Goal: Task Accomplishment & Management: Manage account settings

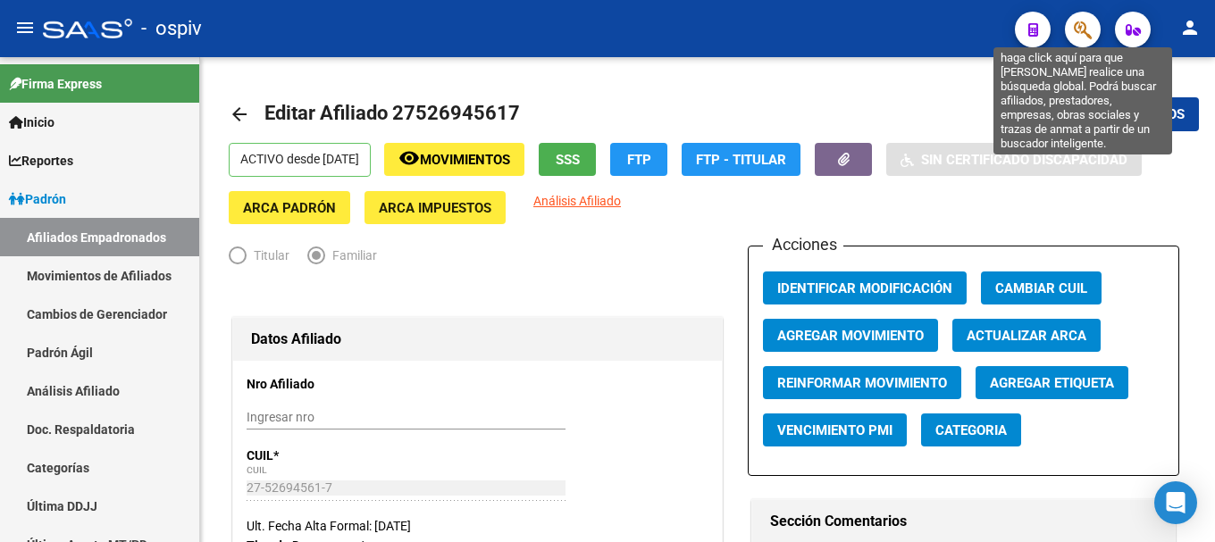
click at [1077, 23] on icon "button" at bounding box center [1083, 30] width 18 height 21
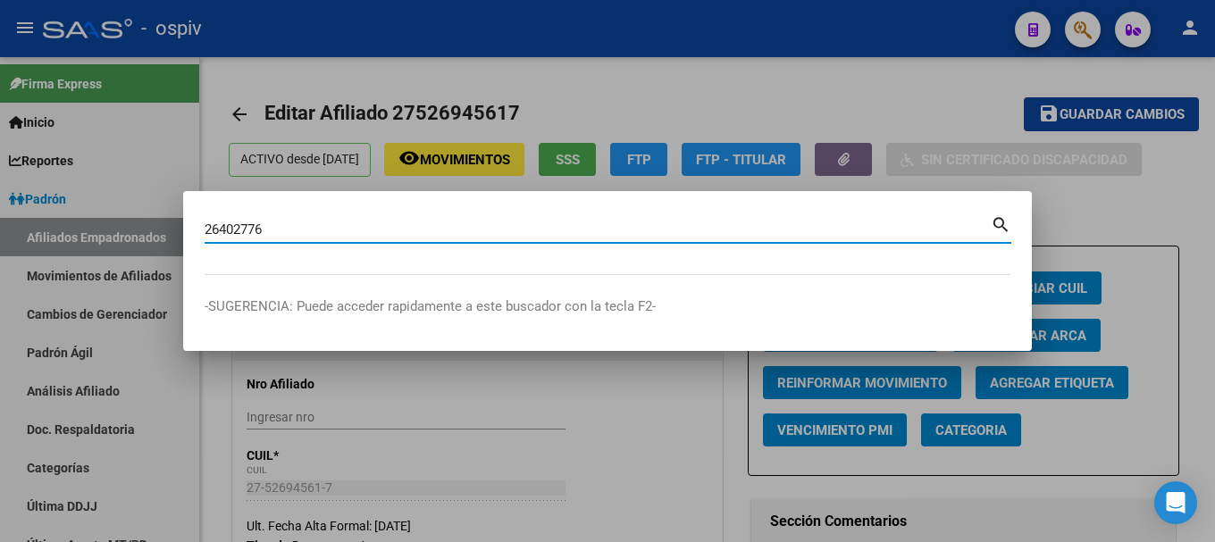
type input "26402776"
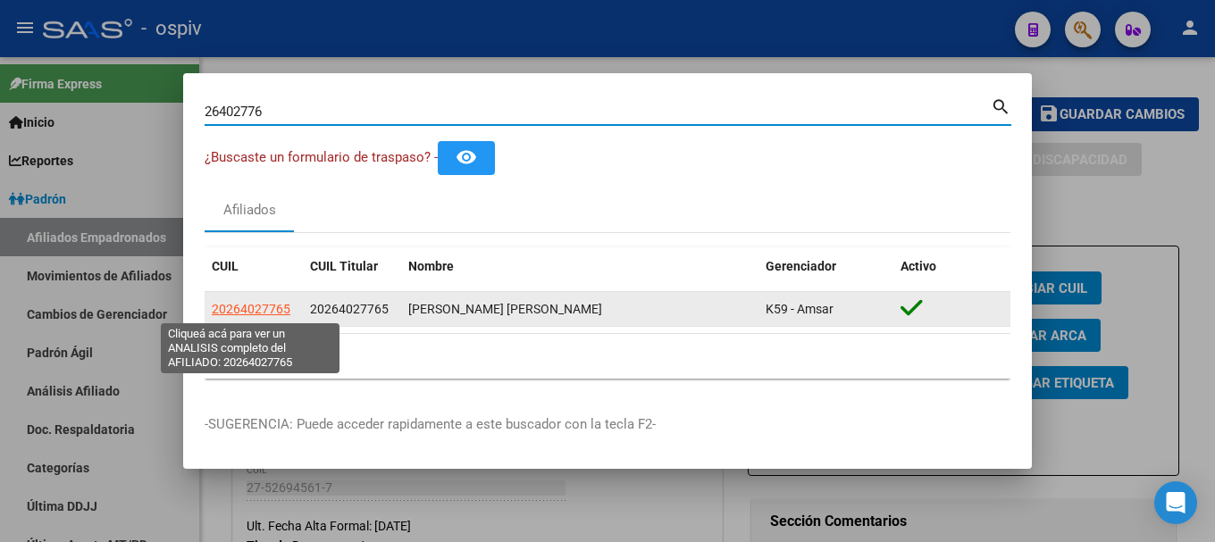
click at [239, 305] on span "20264027765" at bounding box center [251, 309] width 79 height 14
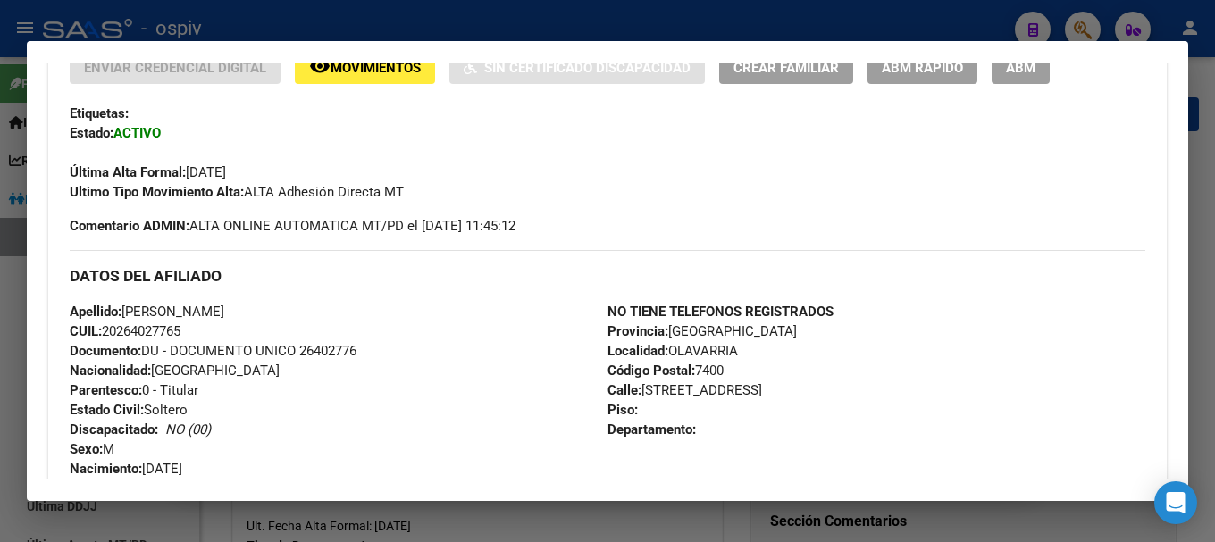
scroll to position [315, 0]
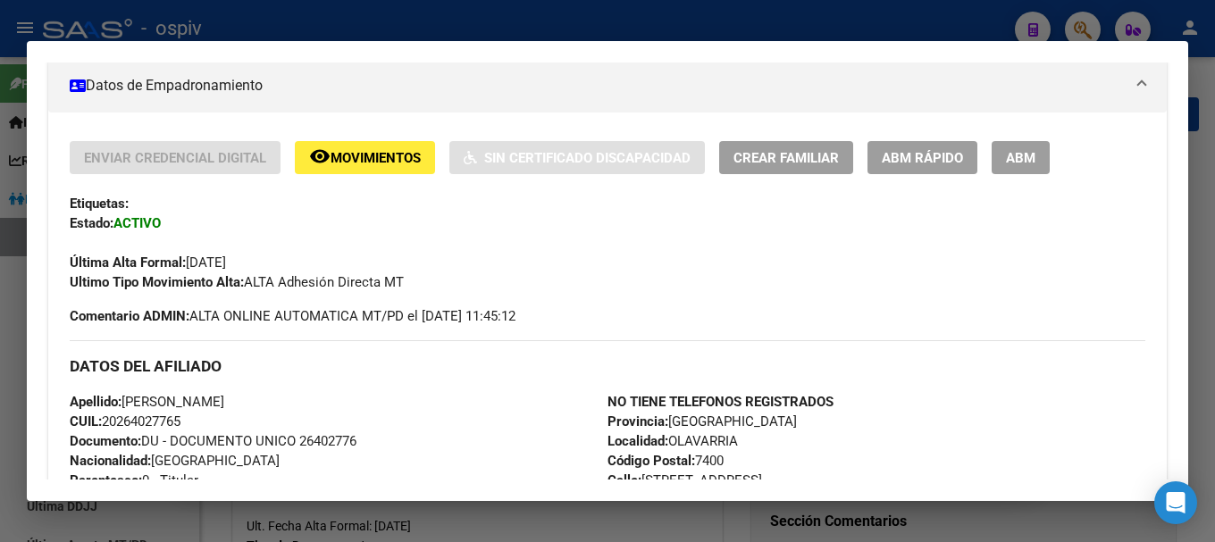
click at [1035, 157] on span "ABM" at bounding box center [1020, 158] width 29 height 16
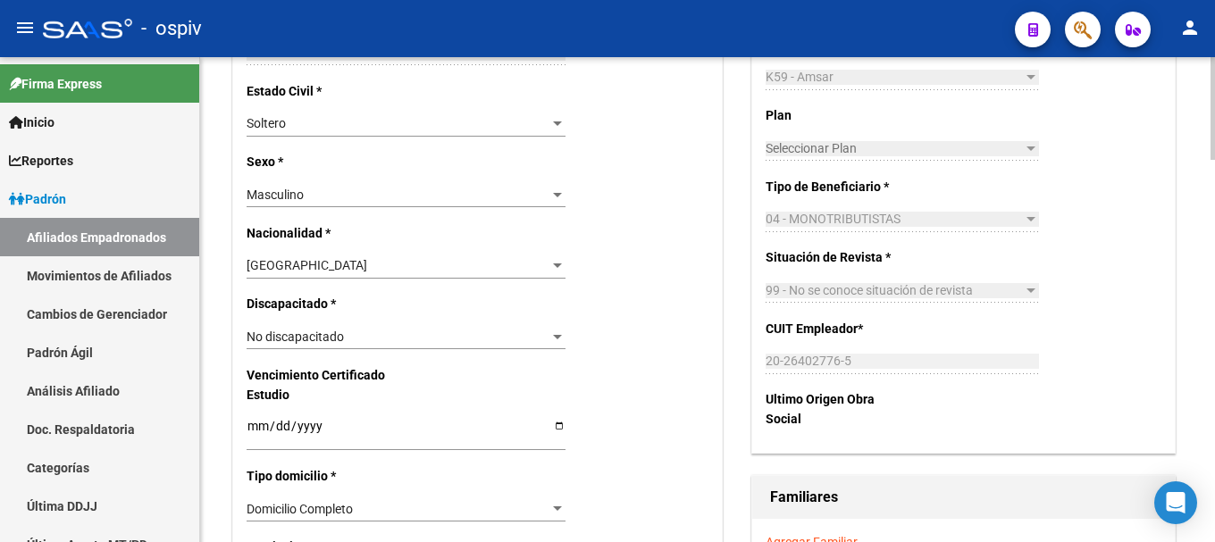
scroll to position [894, 0]
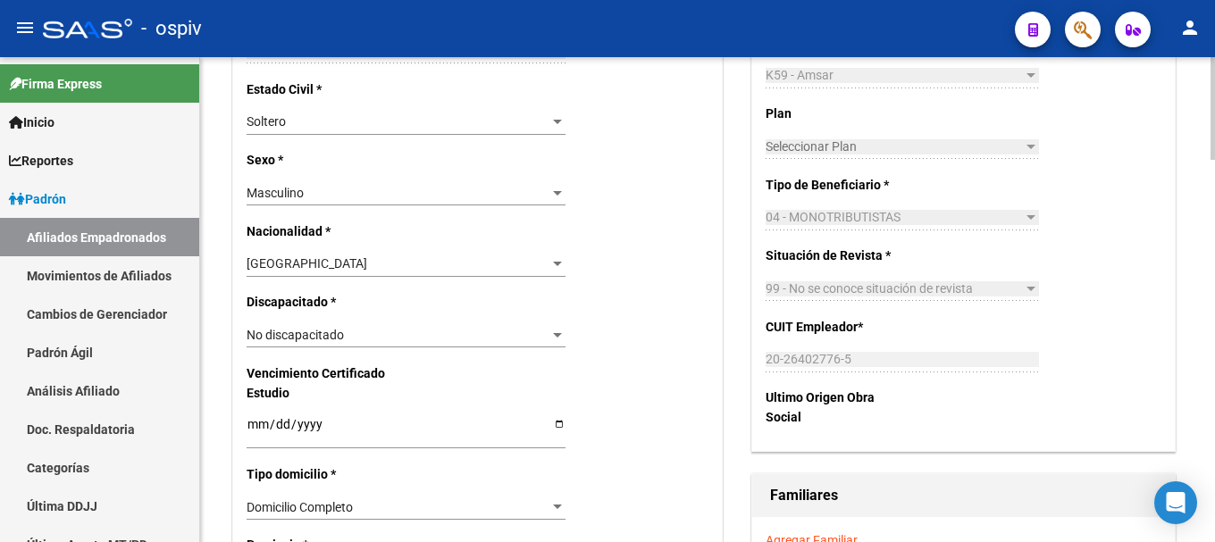
click at [307, 128] on div "Soltero" at bounding box center [398, 121] width 303 height 15
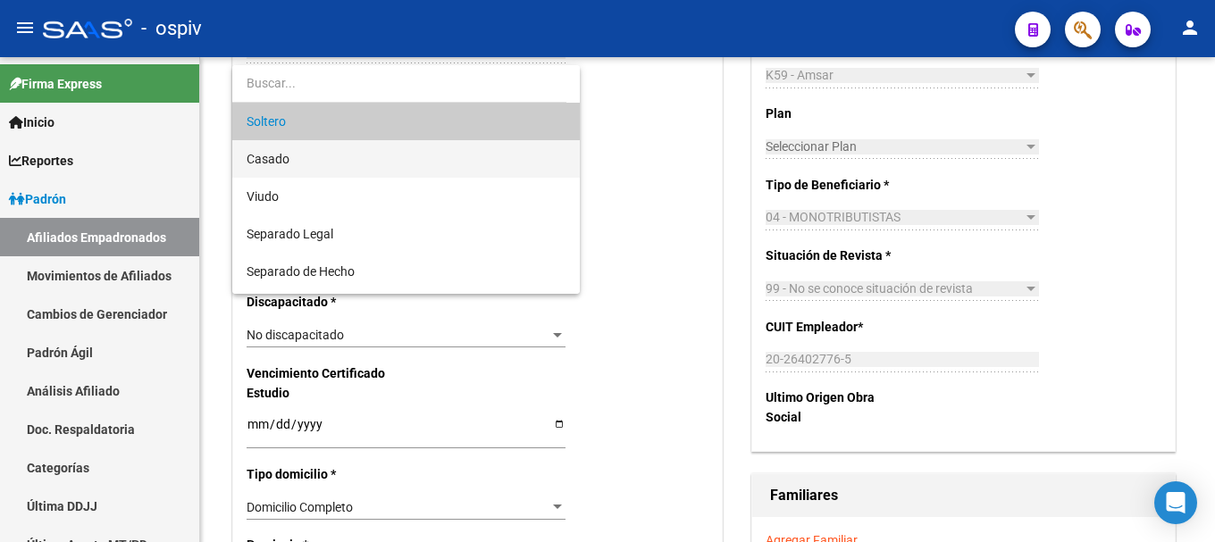
click at [313, 160] on span "Casado" at bounding box center [406, 159] width 319 height 38
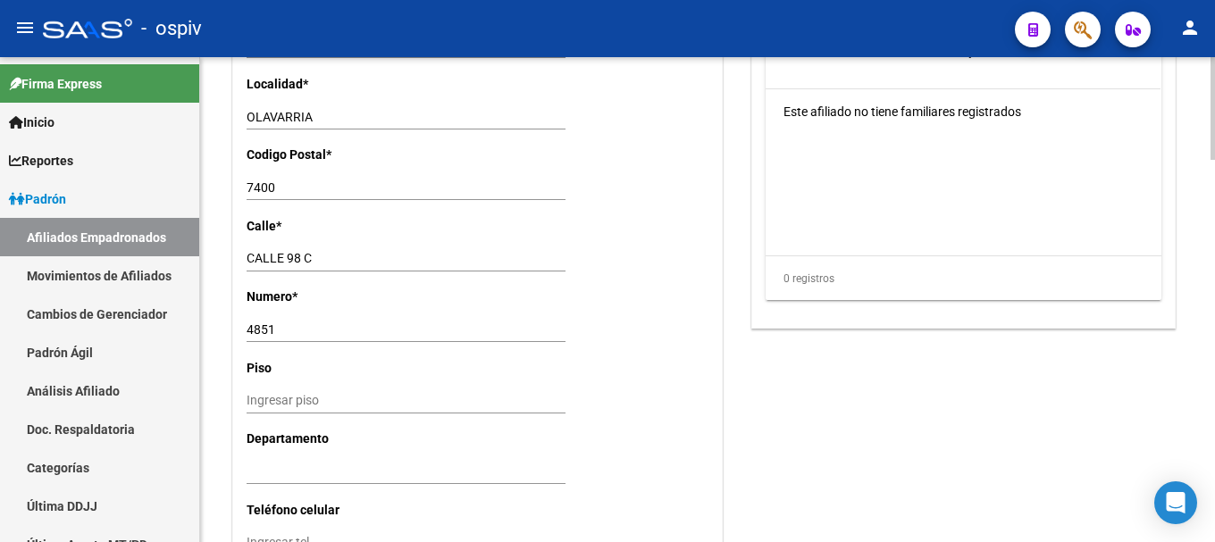
scroll to position [1430, 0]
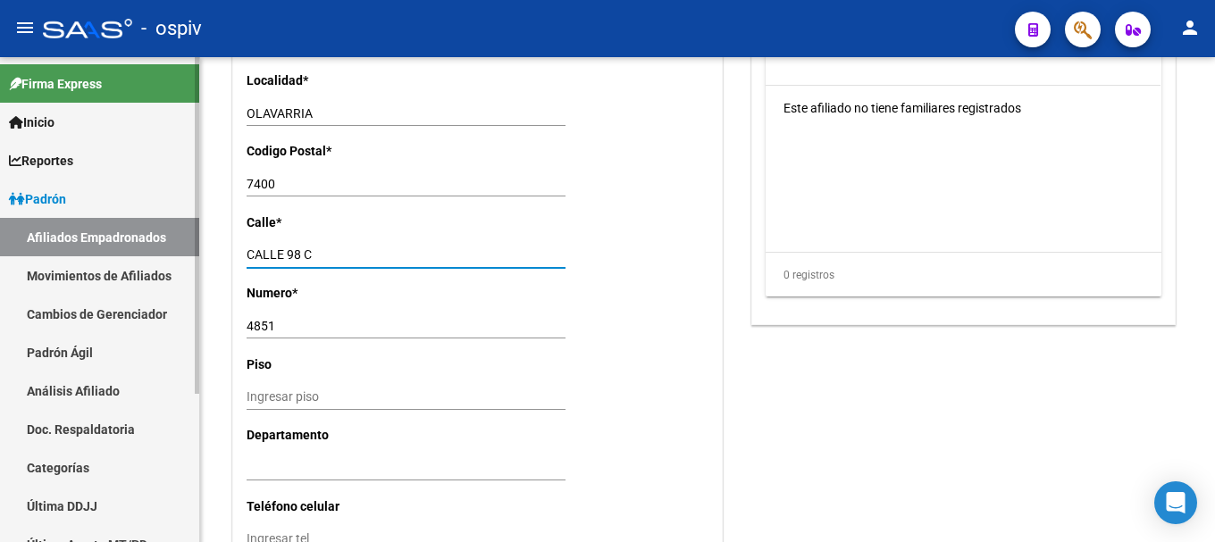
drag, startPoint x: 321, startPoint y: 257, endPoint x: 172, endPoint y: 244, distance: 149.8
click at [172, 244] on mat-sidenav-container "Firma Express Inicio Calendario SSS Instructivos Contacto OS Reportes Padrón Tr…" at bounding box center [607, 299] width 1215 height 485
type input "j"
type input "JUAN XXIII"
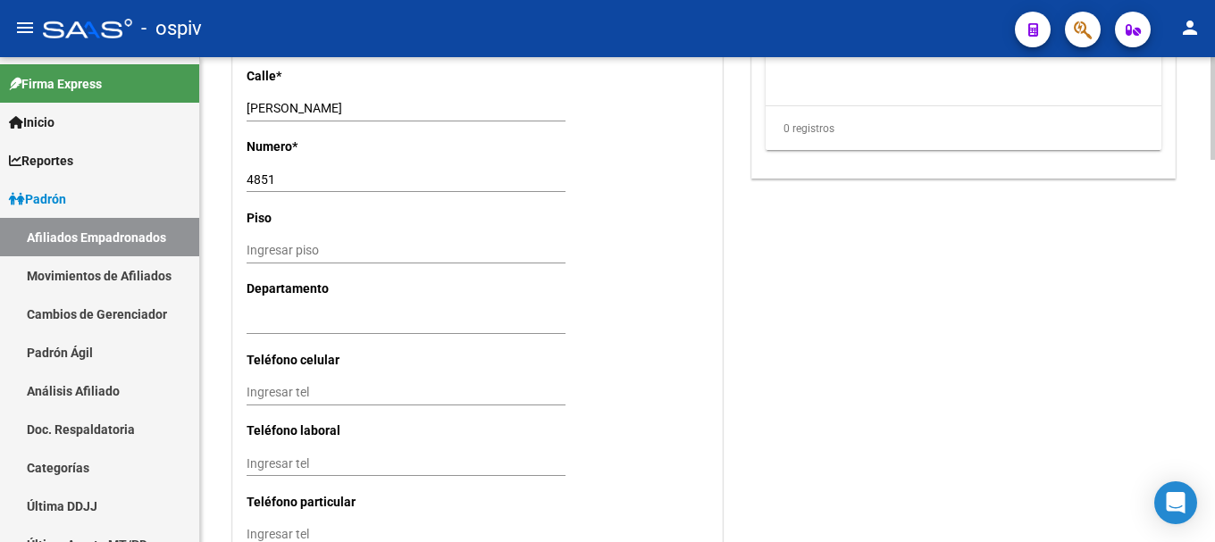
scroll to position [1608, 0]
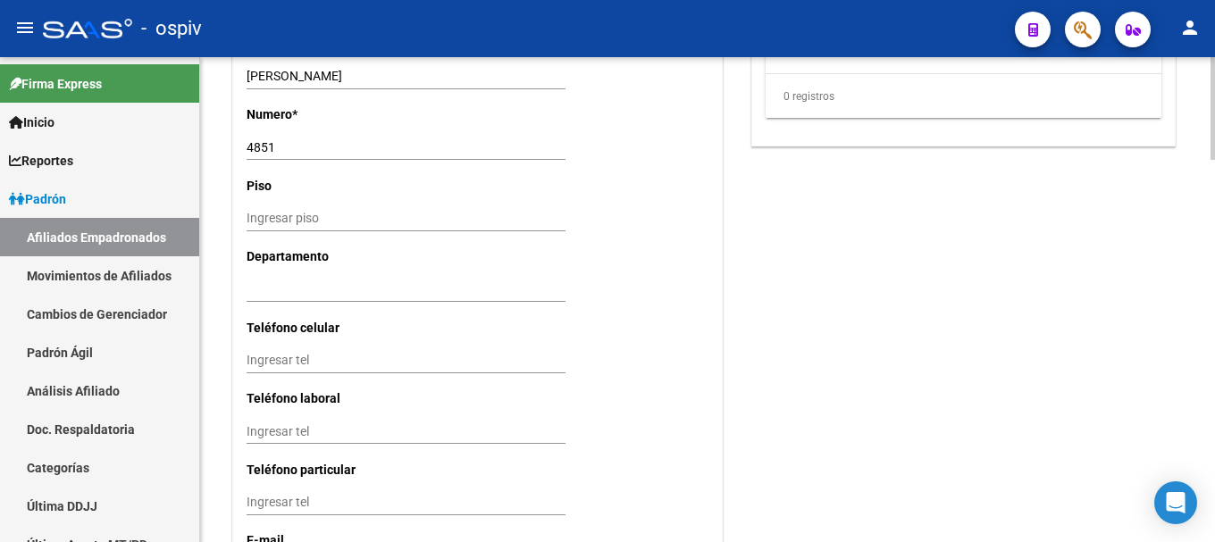
click at [349, 367] on input "Ingresar tel" at bounding box center [406, 360] width 319 height 15
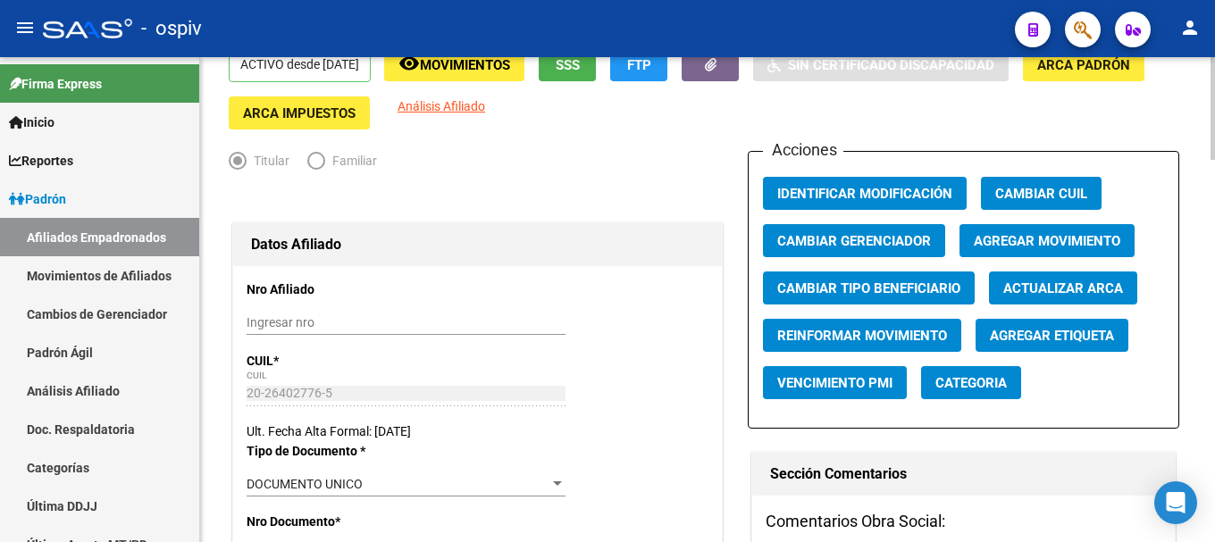
scroll to position [0, 0]
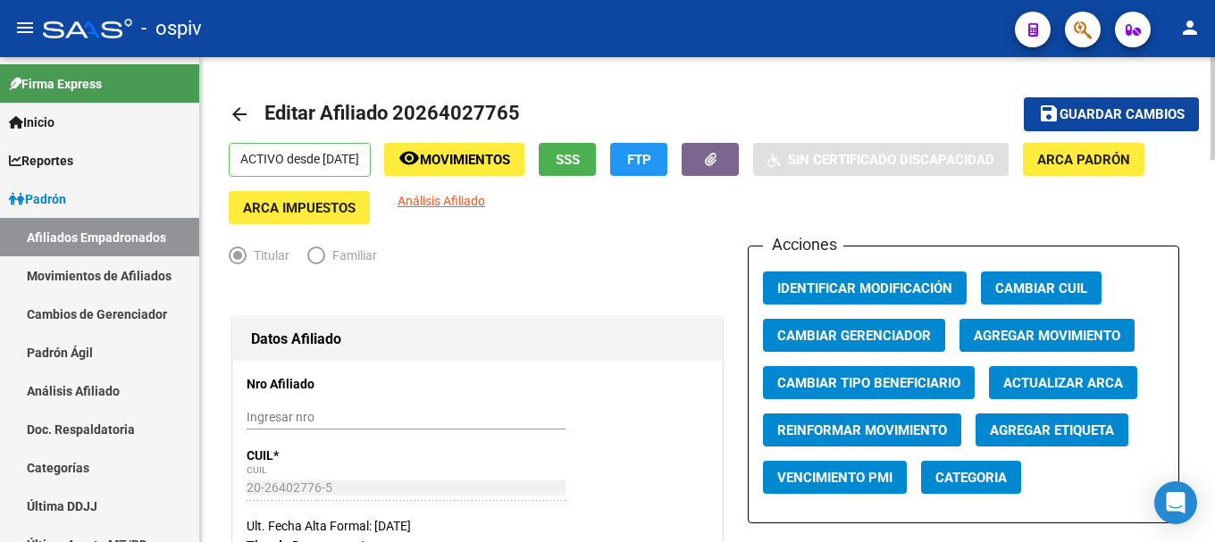
type input "2284478888"
click at [1126, 101] on button "save Guardar cambios" at bounding box center [1111, 113] width 175 height 33
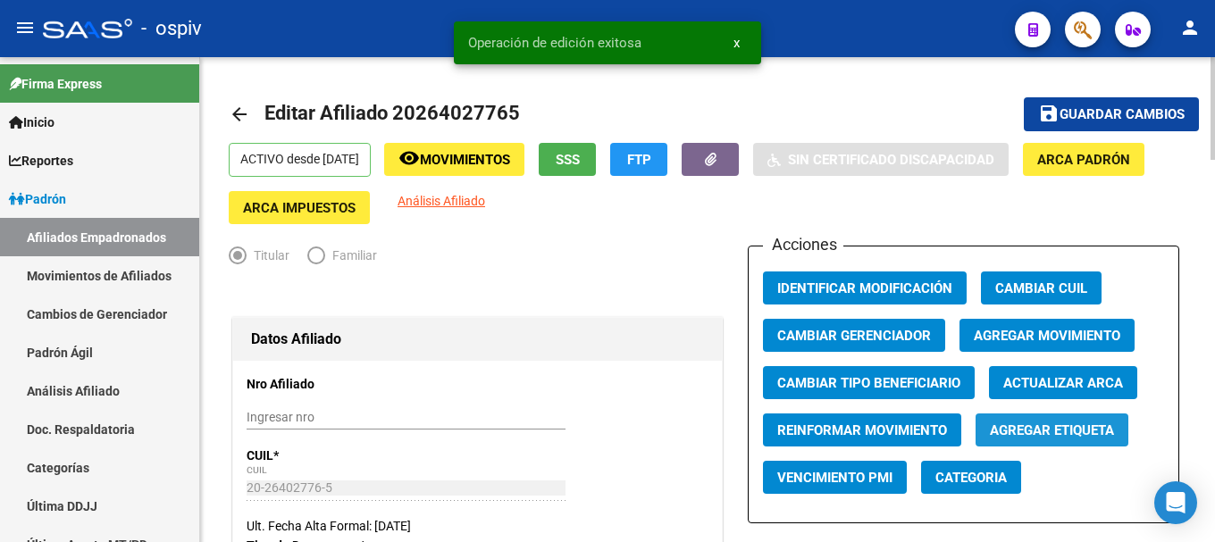
click at [1044, 432] on span "Agregar Etiqueta" at bounding box center [1052, 431] width 124 height 16
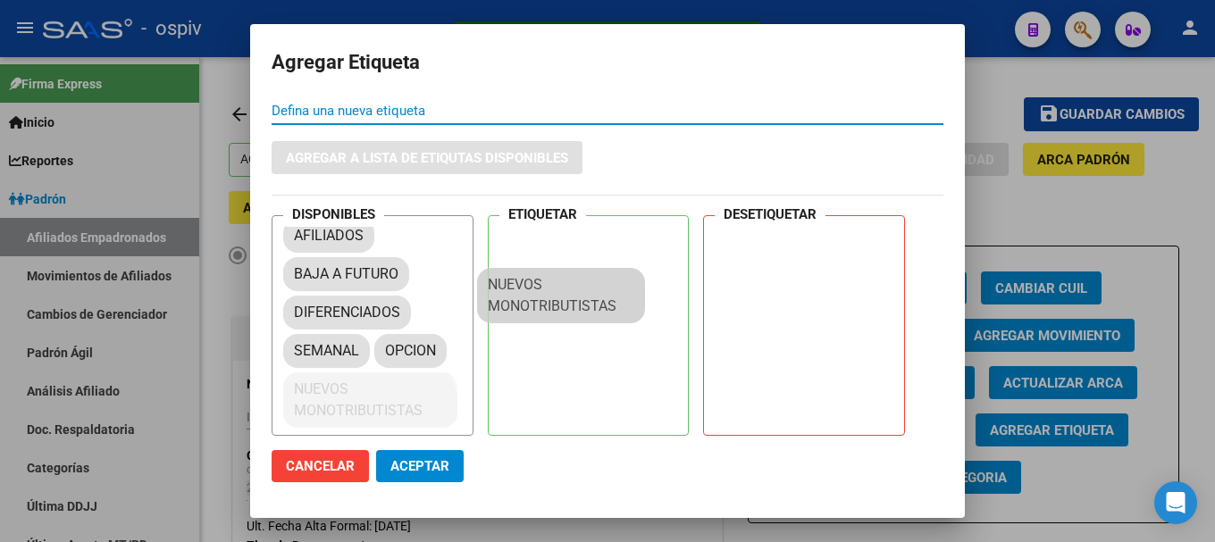
scroll to position [24, 0]
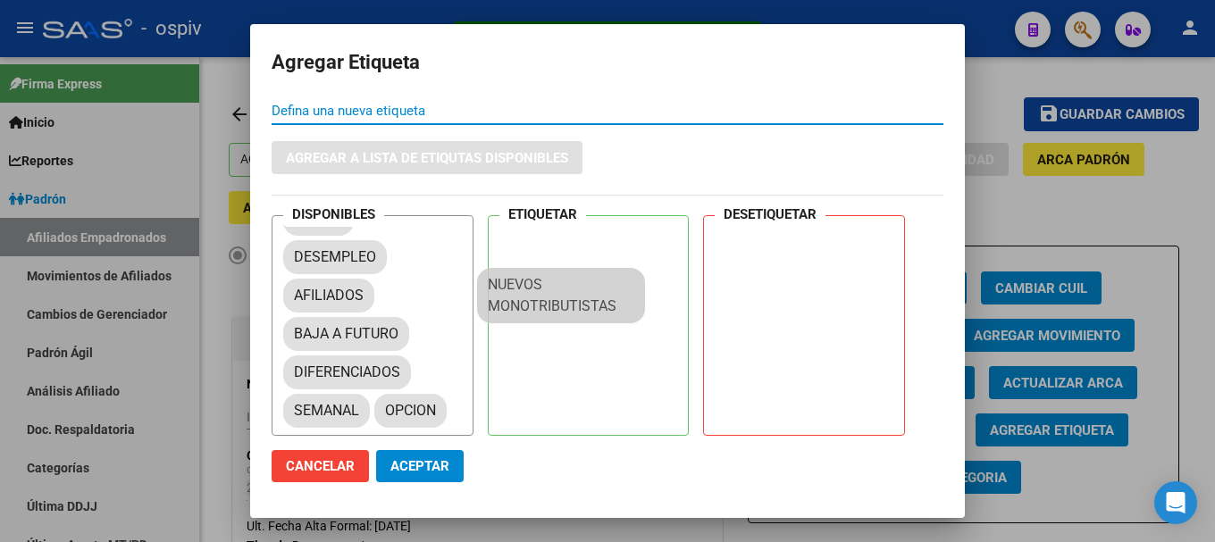
drag, startPoint x: 316, startPoint y: 427, endPoint x: 547, endPoint y: 290, distance: 268.5
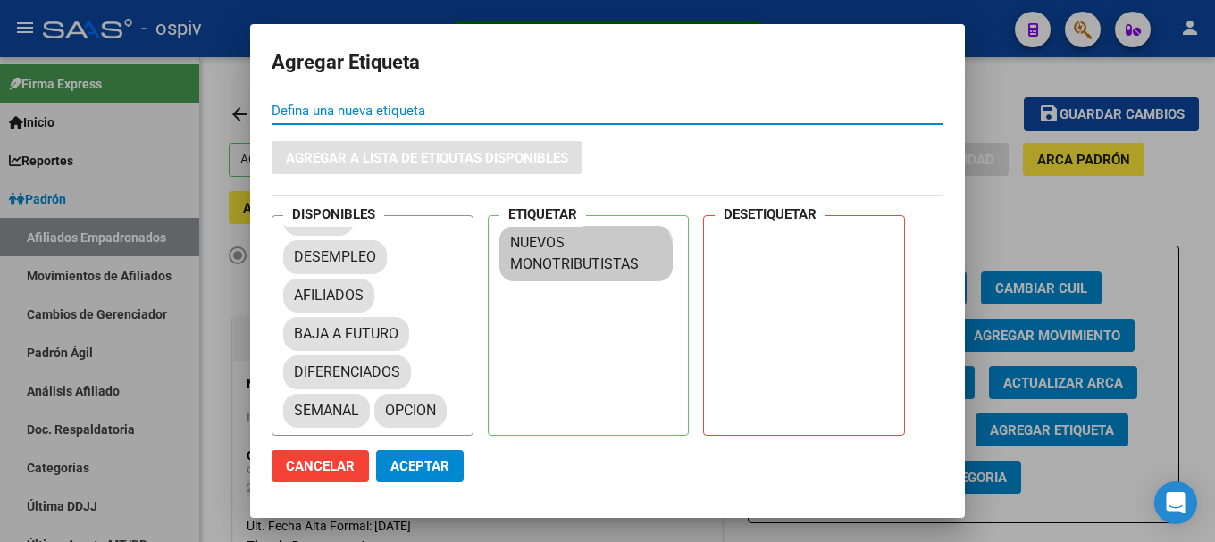
click at [448, 455] on button "Aceptar" at bounding box center [420, 466] width 88 height 32
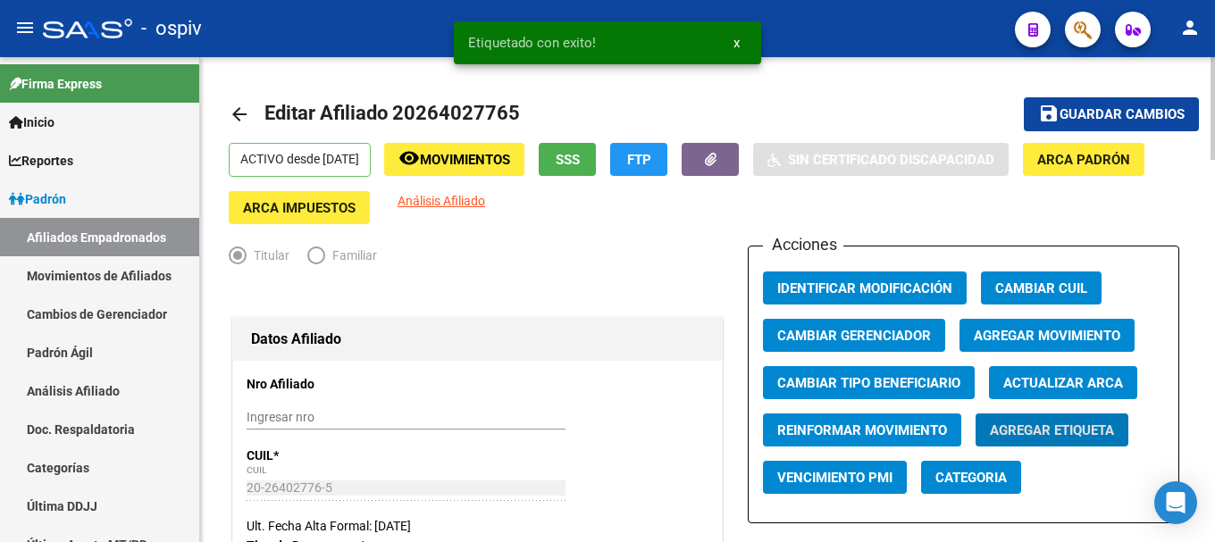
click at [992, 468] on button "Categoria" at bounding box center [971, 477] width 100 height 33
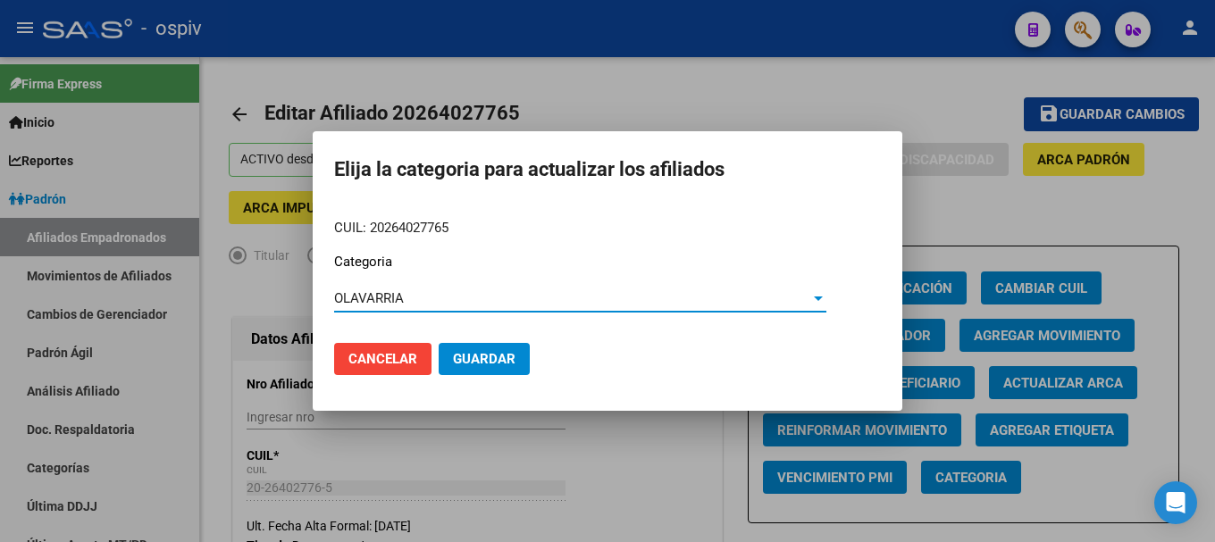
click at [441, 352] on button "Guardar" at bounding box center [484, 359] width 91 height 32
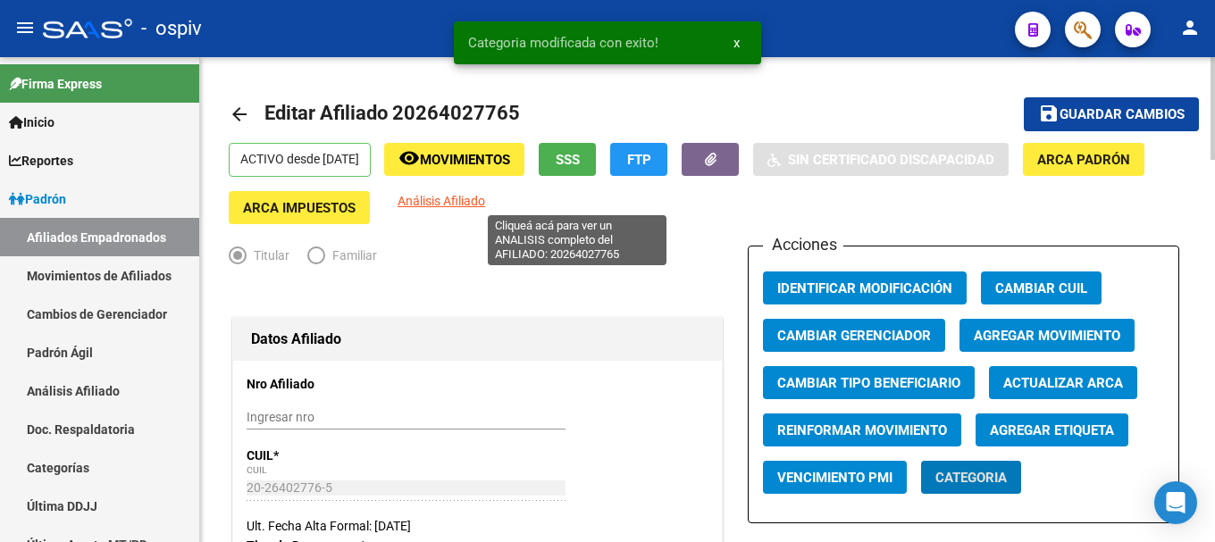
click at [485, 204] on span "Análisis Afiliado" at bounding box center [442, 201] width 88 height 14
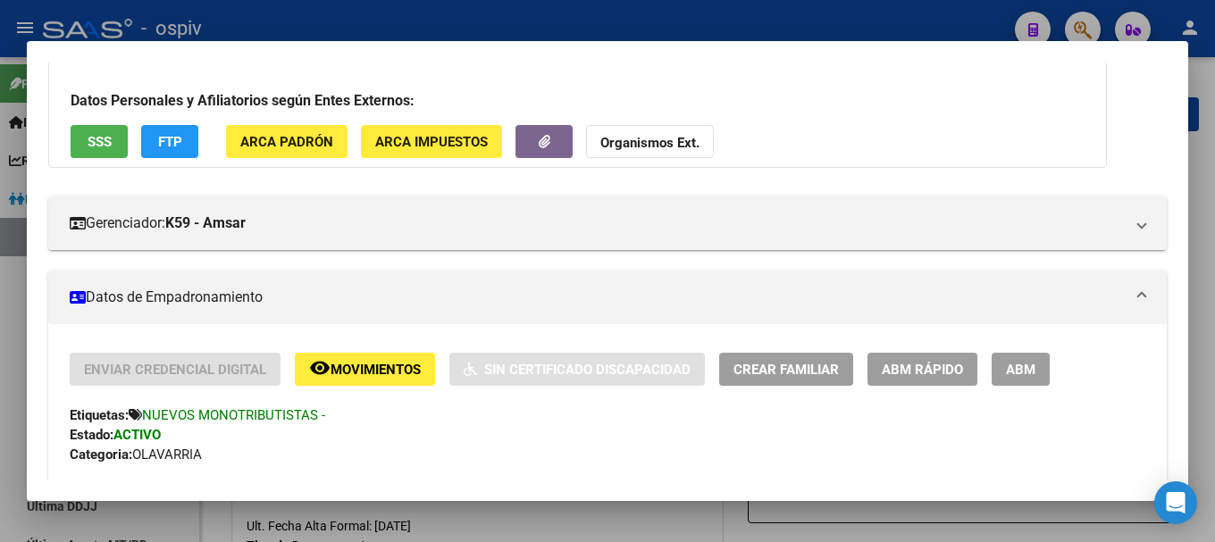
scroll to position [0, 0]
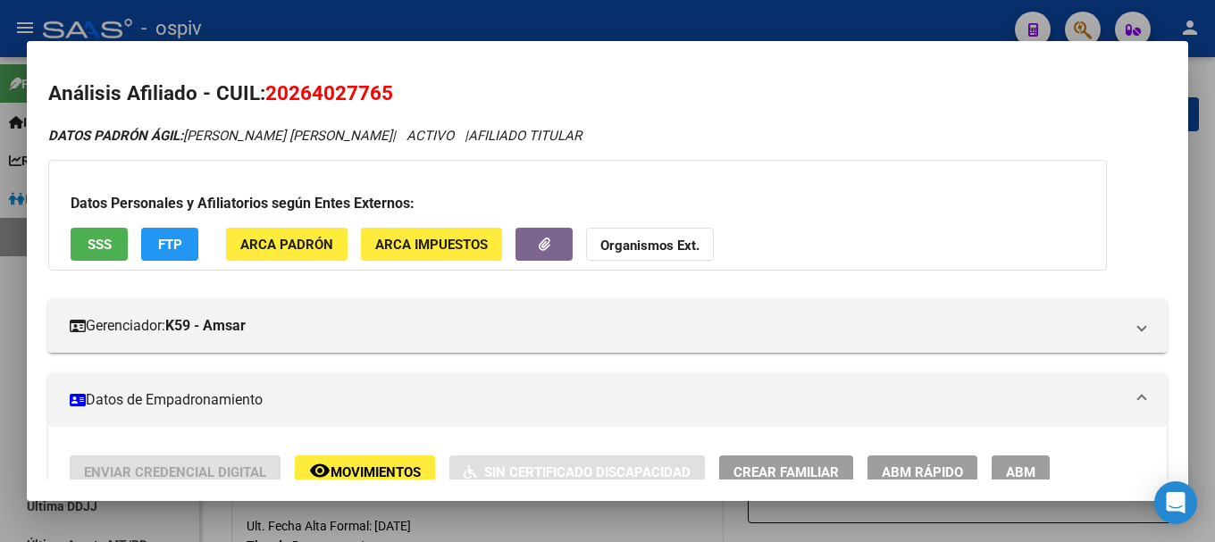
click at [170, 234] on button "FTP" at bounding box center [169, 244] width 57 height 33
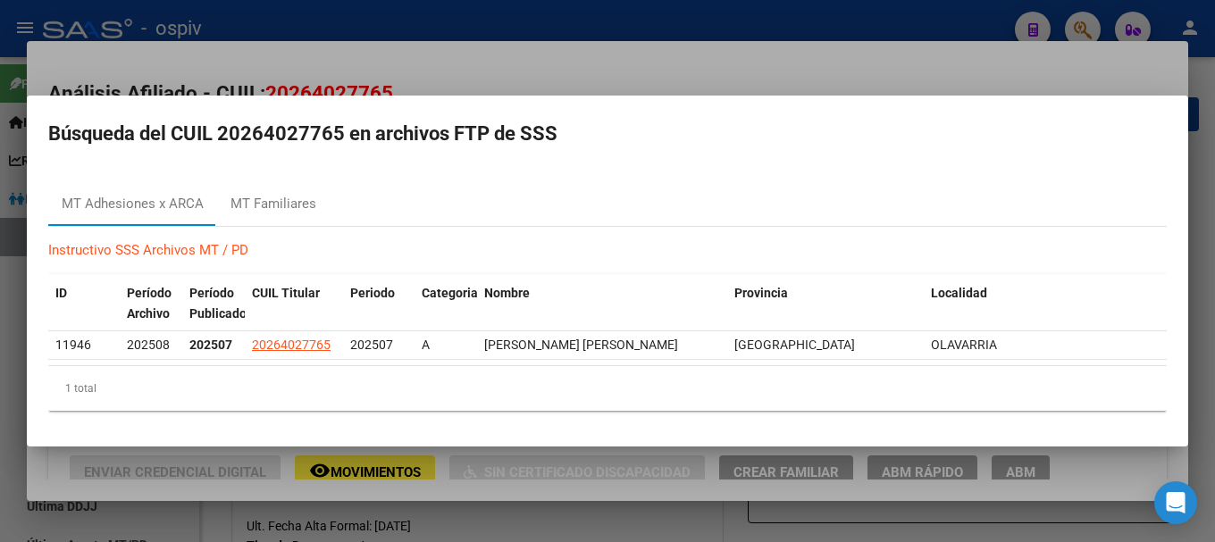
click at [873, 7] on div at bounding box center [607, 271] width 1215 height 542
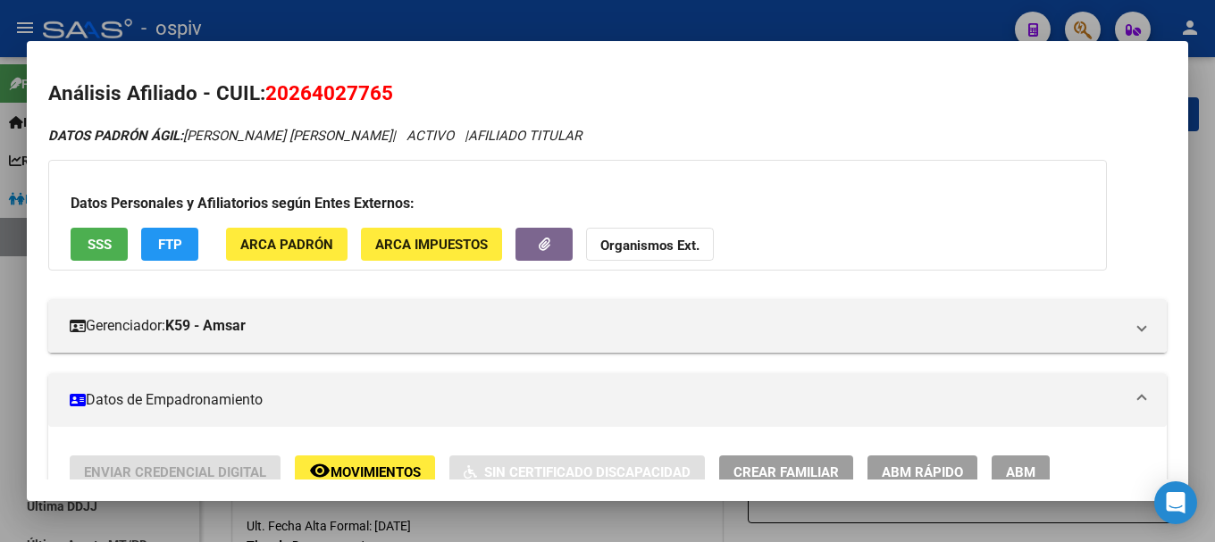
click at [12, 329] on div at bounding box center [607, 271] width 1215 height 542
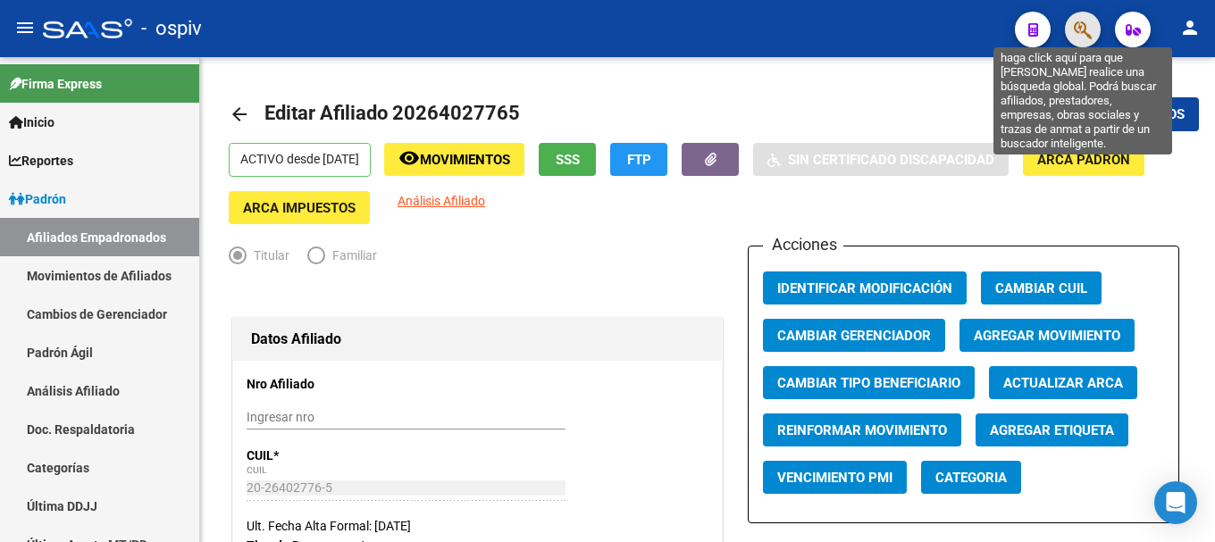
click at [1079, 28] on icon "button" at bounding box center [1083, 30] width 18 height 21
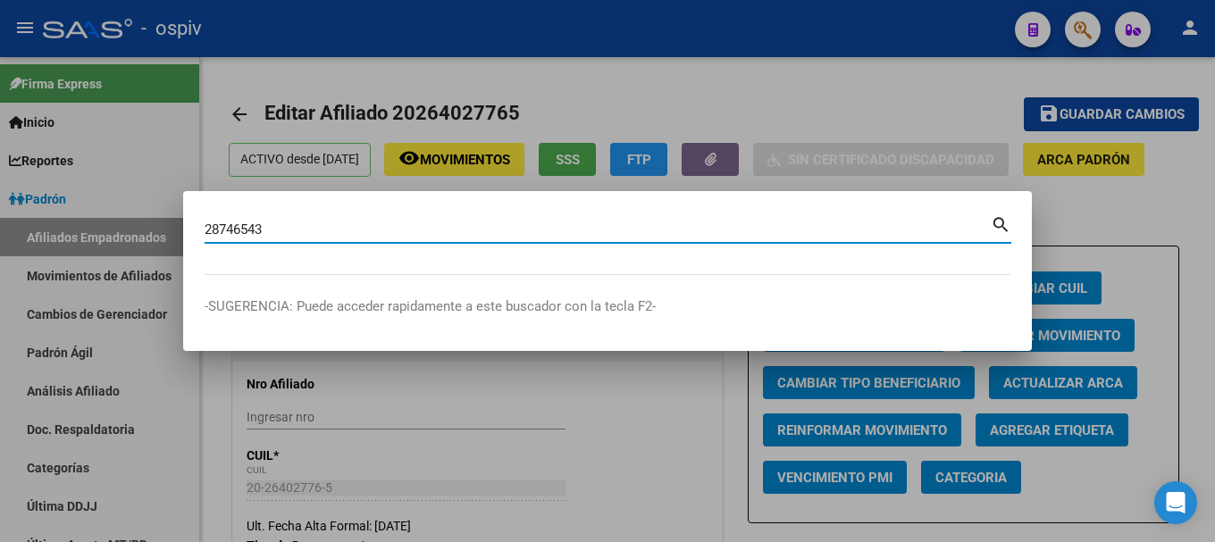
type input "28746543"
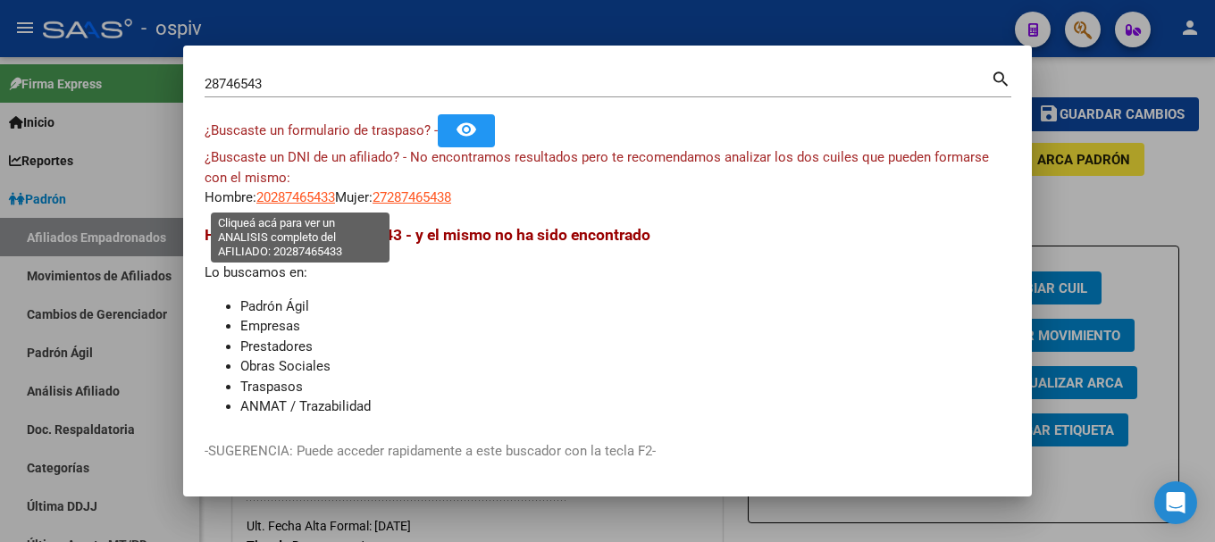
click at [321, 201] on span "20287465433" at bounding box center [295, 197] width 79 height 16
type textarea "20287465433"
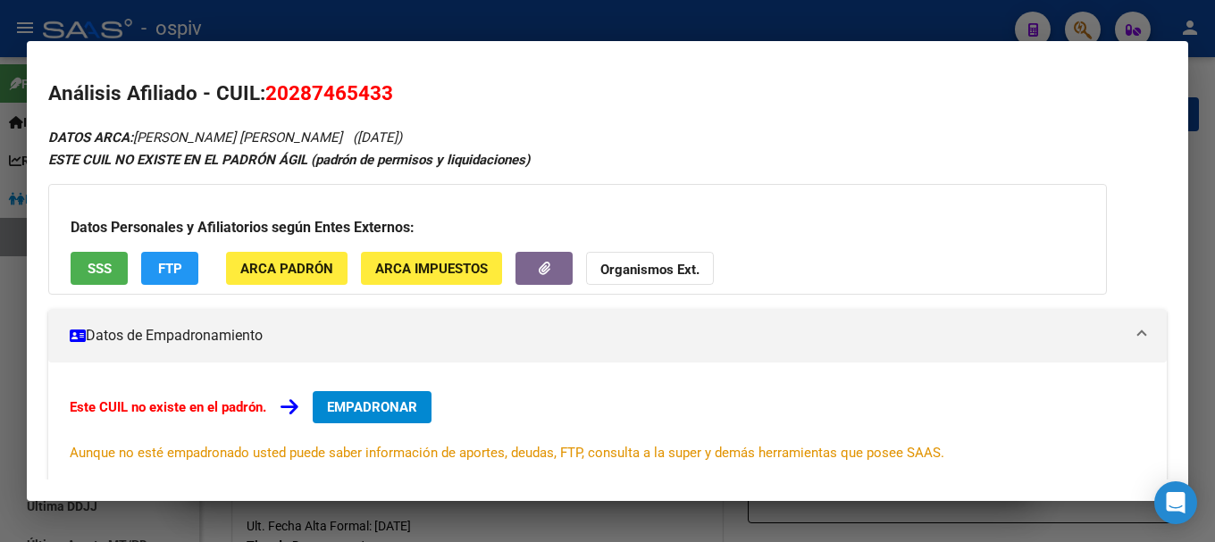
click at [403, 406] on span "EMPADRONAR" at bounding box center [372, 407] width 90 height 16
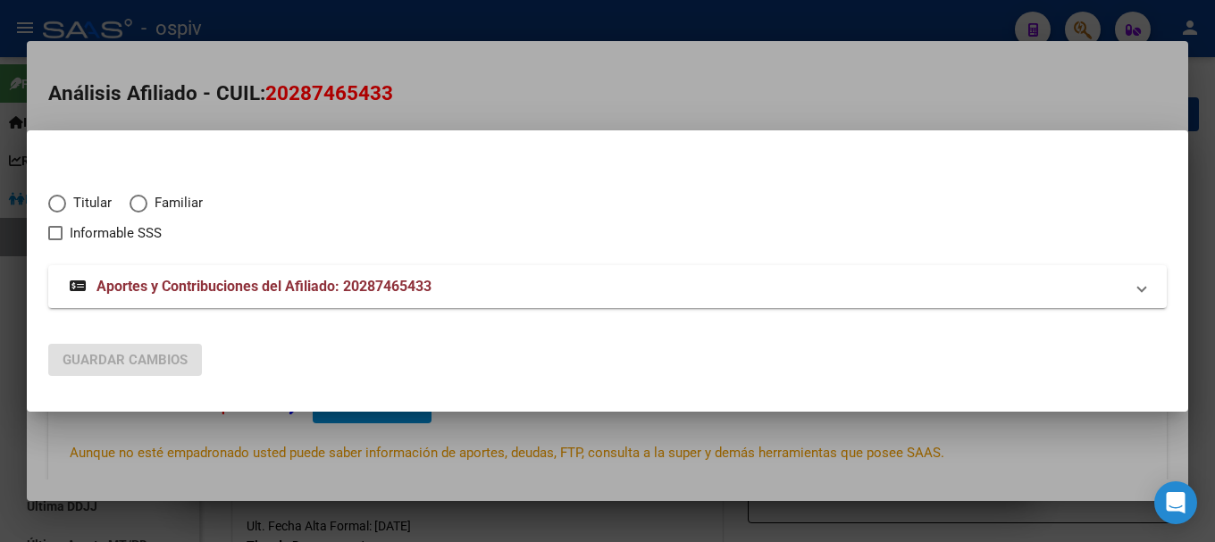
click at [89, 197] on span "Titular" at bounding box center [89, 203] width 46 height 21
click at [66, 197] on input "Titular" at bounding box center [57, 204] width 18 height 18
radio input "true"
checkbox input "true"
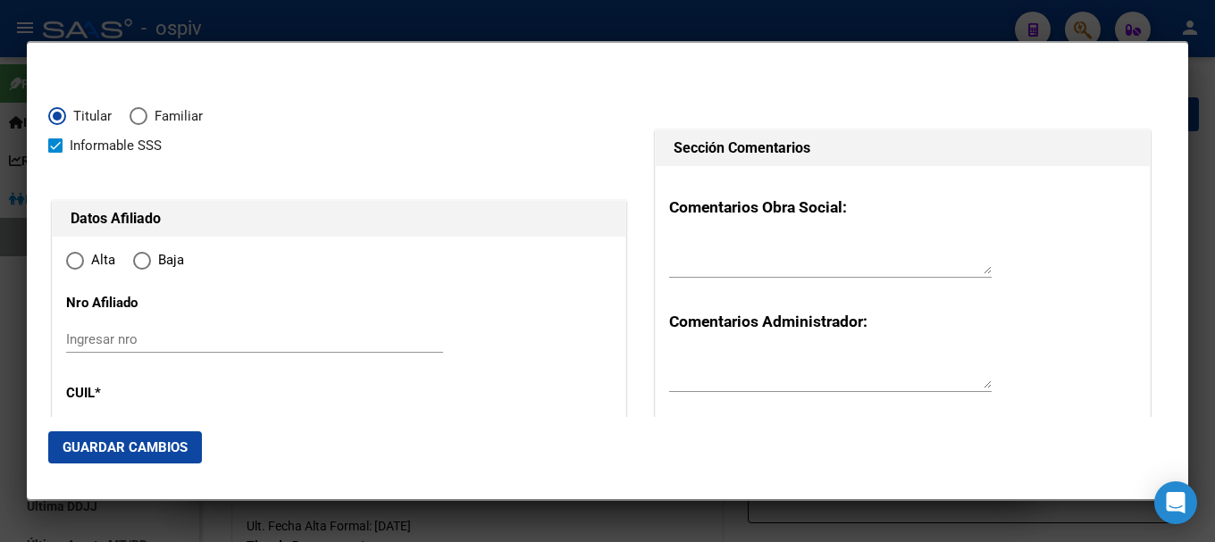
type input "20-28746543-3"
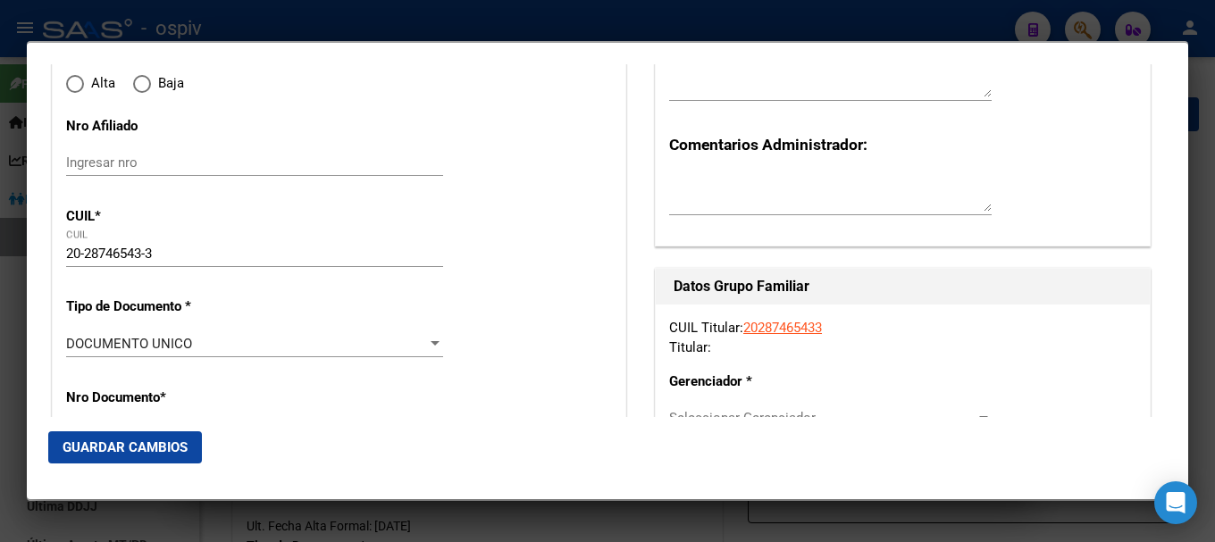
type input "28746543"
type input "CALATAYUD OSCAR ARIEL GASTON"
type input "1980-10-15"
type input "VILLA VATTEONE"
type input "1888"
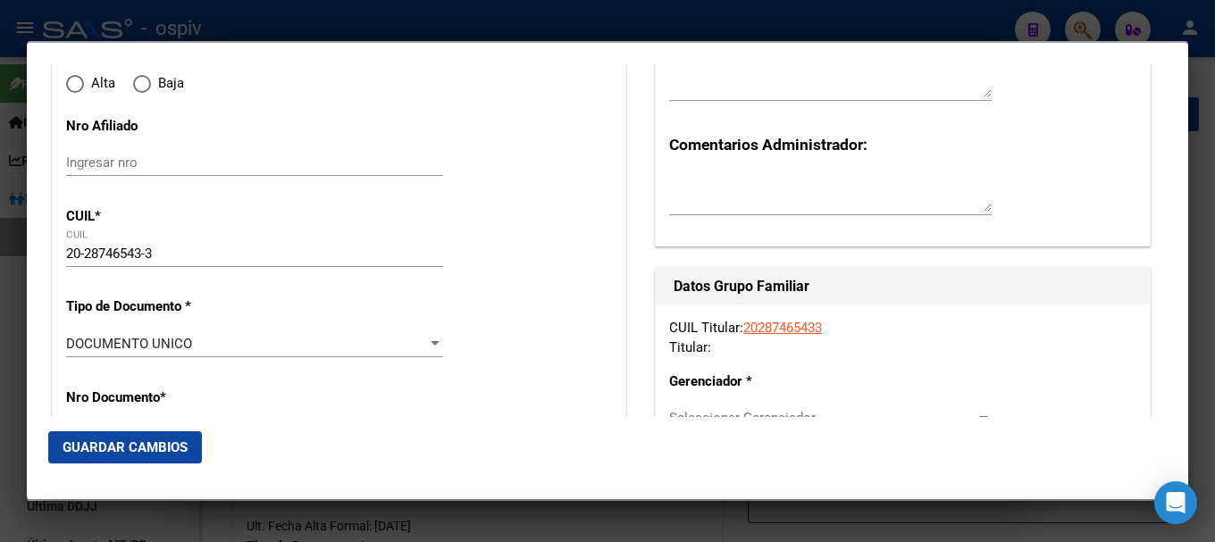
type input "1332"
type input "4642"
radio input "true"
type input "VILLA VATTEONE"
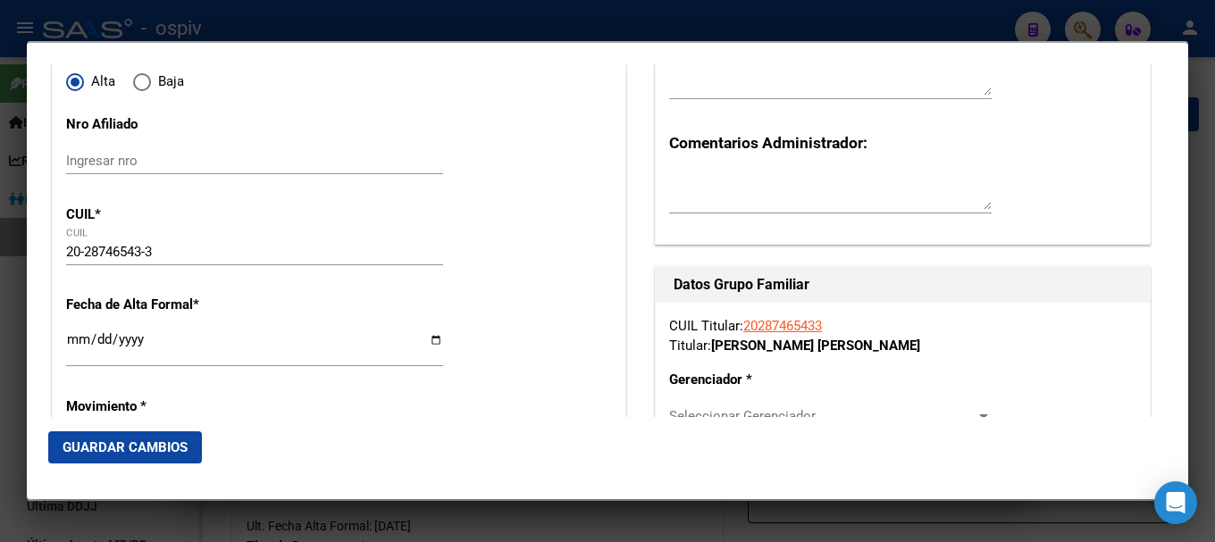
click at [72, 337] on input "Ingresar fecha" at bounding box center [254, 346] width 377 height 29
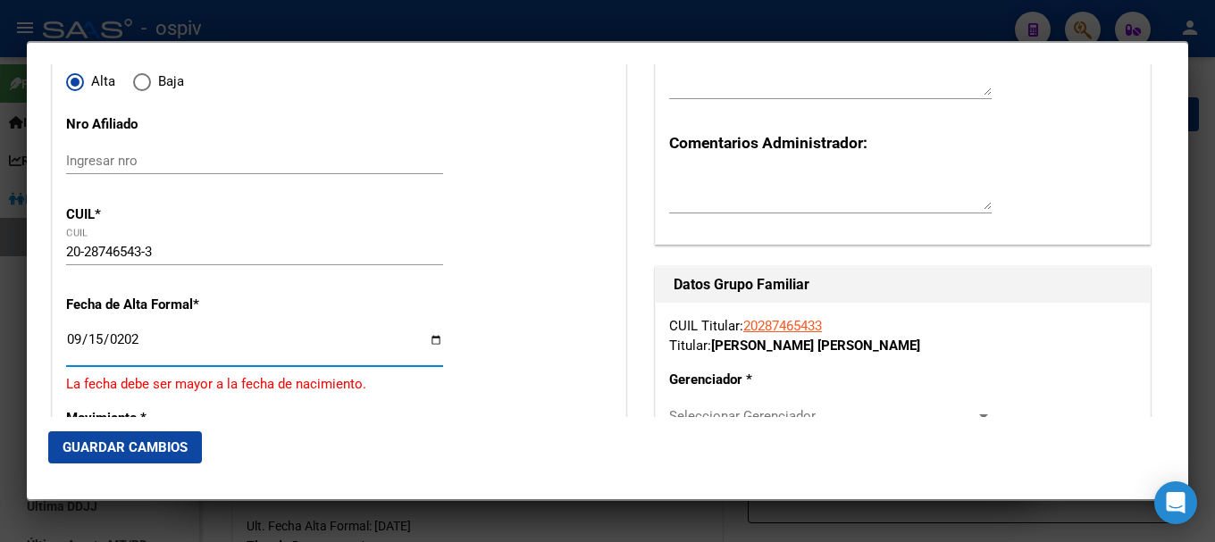
type input "[DATE]"
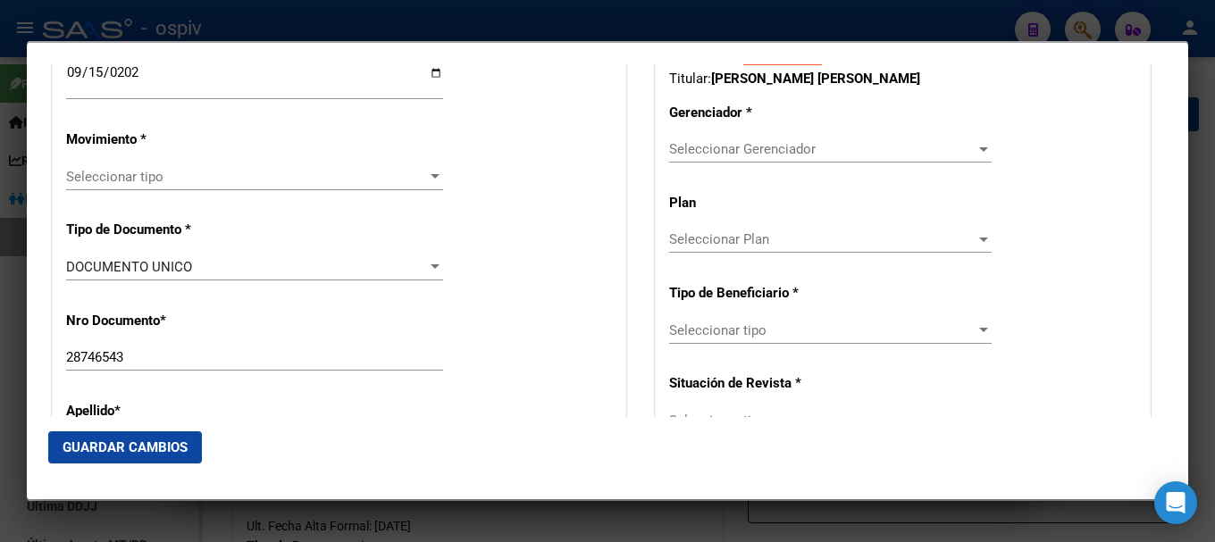
scroll to position [447, 0]
click at [142, 184] on div "Seleccionar tipo Seleccionar tipo" at bounding box center [254, 176] width 377 height 27
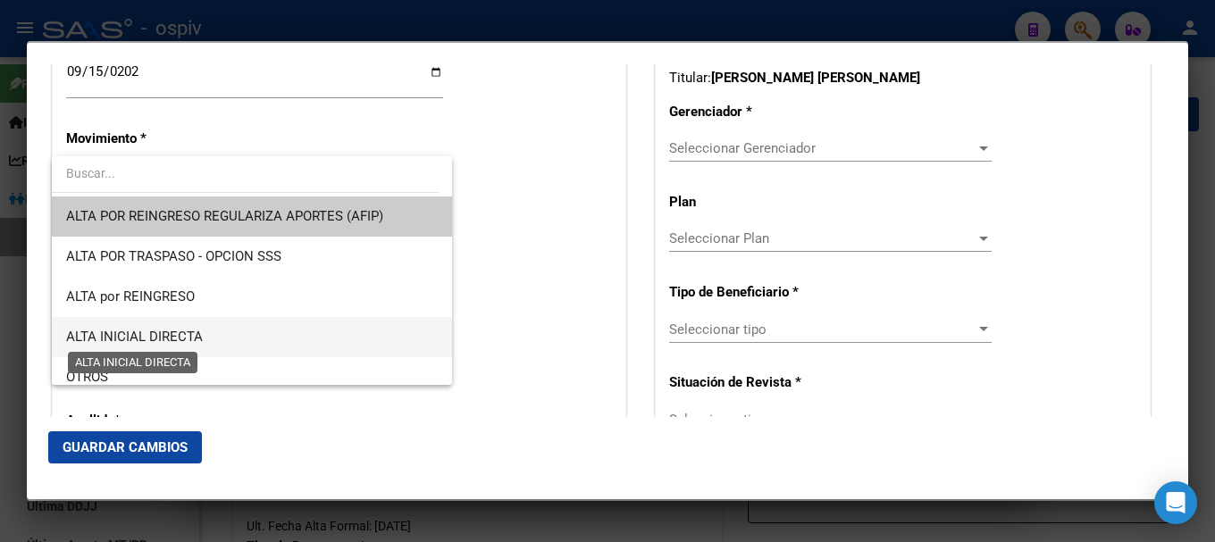
click at [165, 339] on span "ALTA INICIAL DIRECTA" at bounding box center [134, 337] width 137 height 16
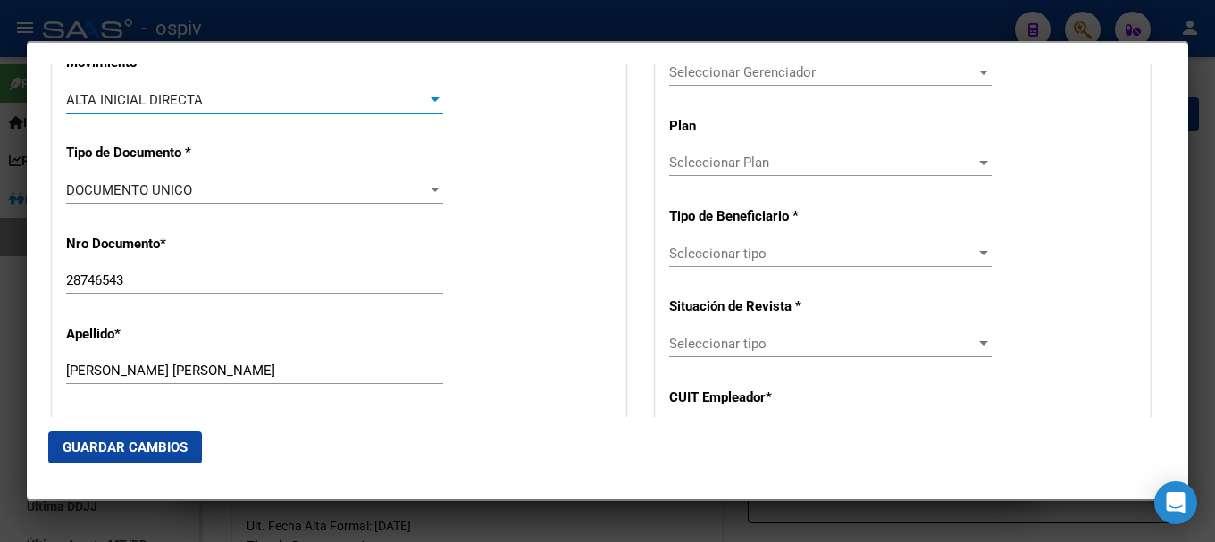
scroll to position [626, 0]
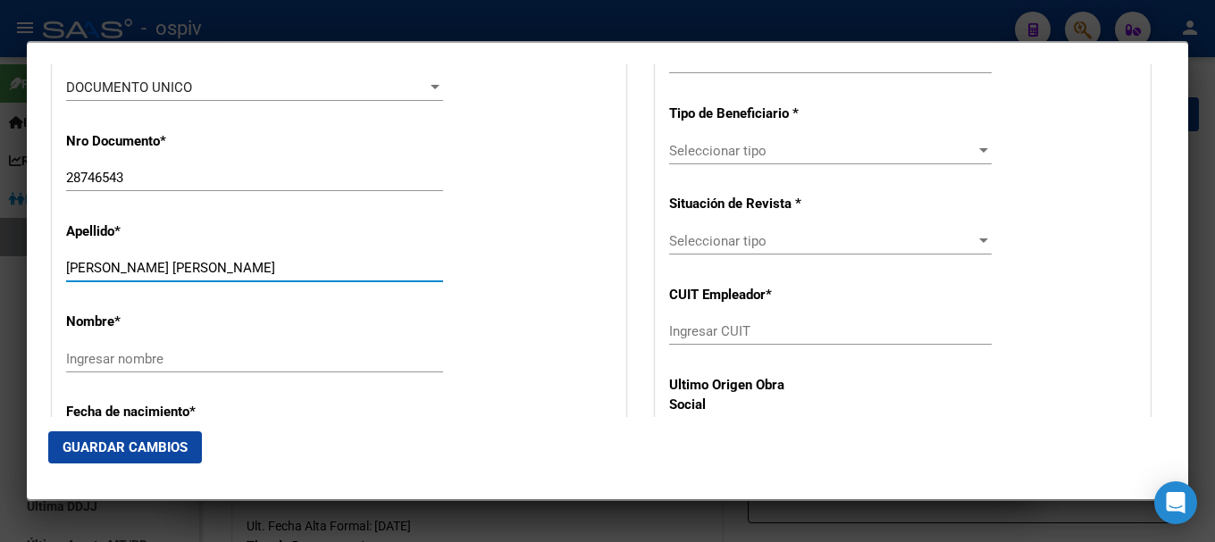
drag, startPoint x: 184, startPoint y: 269, endPoint x: 193, endPoint y: 267, distance: 9.1
click at [193, 267] on input "CALATAYUD OSCAR ARIEL GASTON" at bounding box center [254, 268] width 377 height 16
drag, startPoint x: 142, startPoint y: 266, endPoint x: 306, endPoint y: 266, distance: 163.5
click at [306, 266] on input "CALATAYUD OSCAR ARIEL GASTON" at bounding box center [254, 268] width 377 height 16
type input "CALATAYUD"
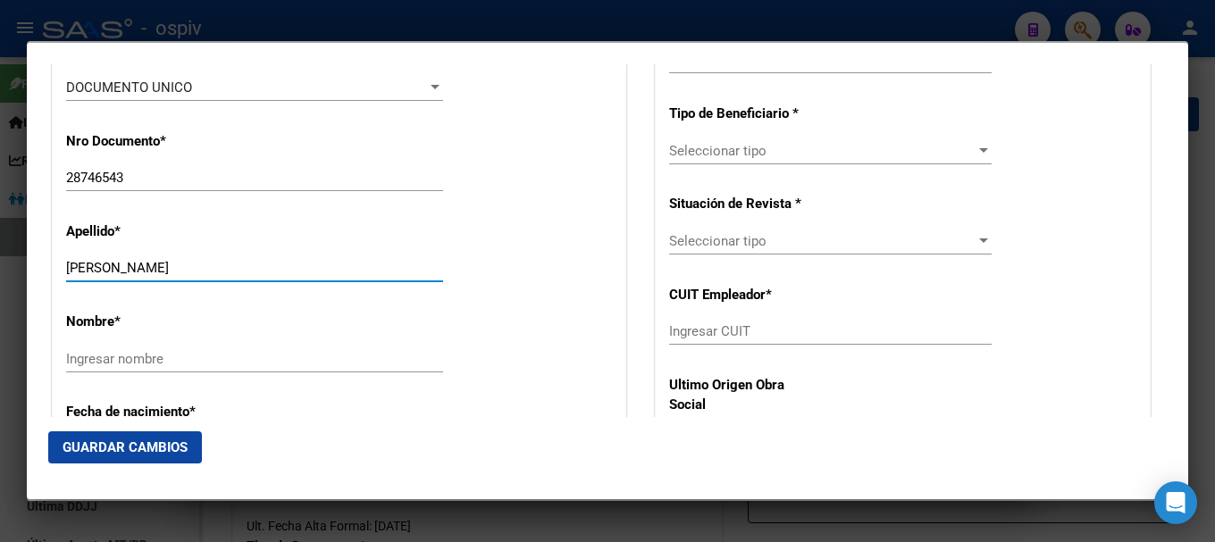
drag, startPoint x: 170, startPoint y: 371, endPoint x: 170, endPoint y: 356, distance: 15.2
click at [170, 368] on div "Ingresar nombre" at bounding box center [254, 359] width 377 height 27
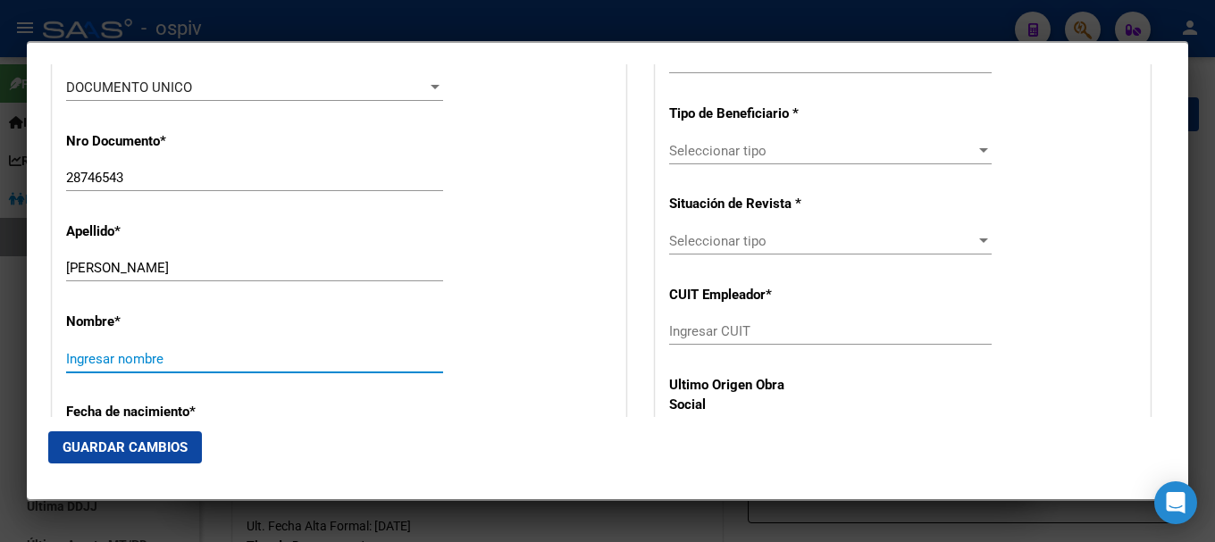
paste input "OSCAR ARIEL GASTON"
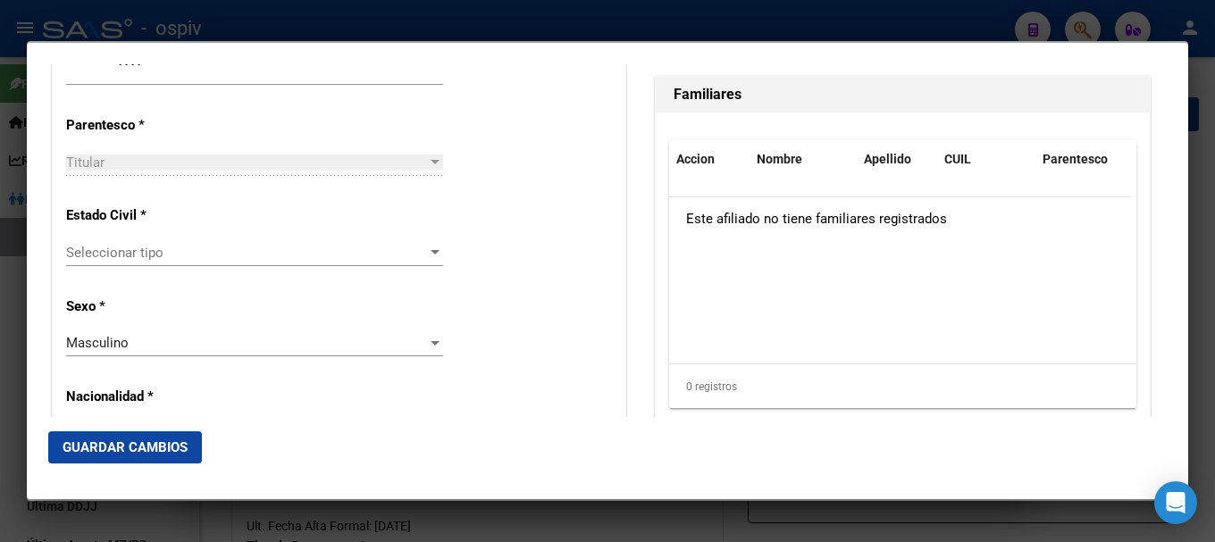
scroll to position [1072, 0]
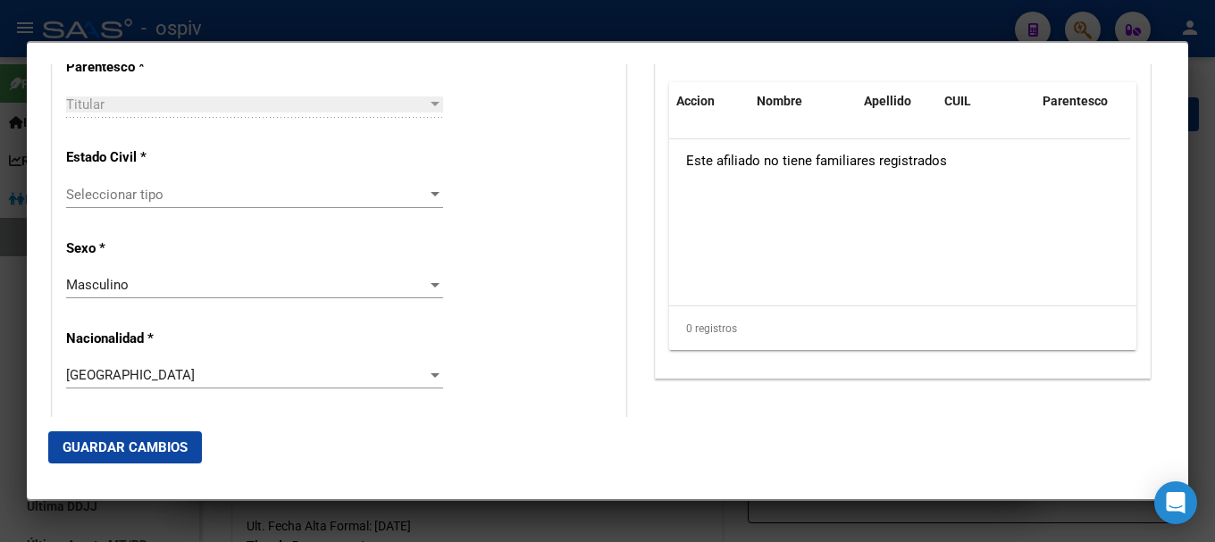
type input "OSCAR ARIEL GASTON"
click at [106, 201] on span "Seleccionar tipo" at bounding box center [246, 195] width 361 height 16
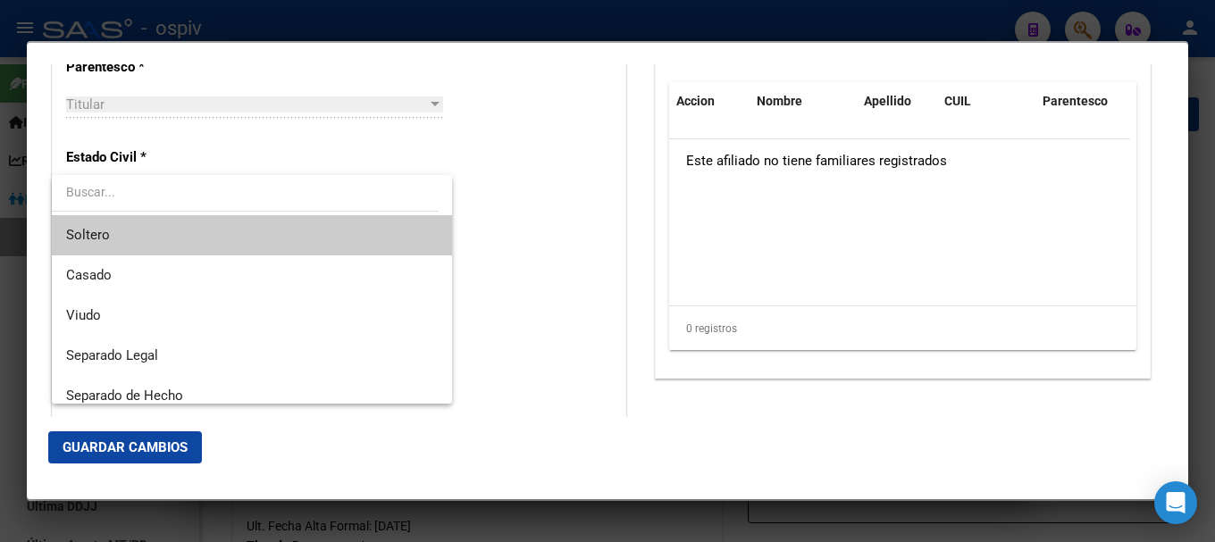
click at [113, 231] on span "Soltero" at bounding box center [252, 235] width 372 height 40
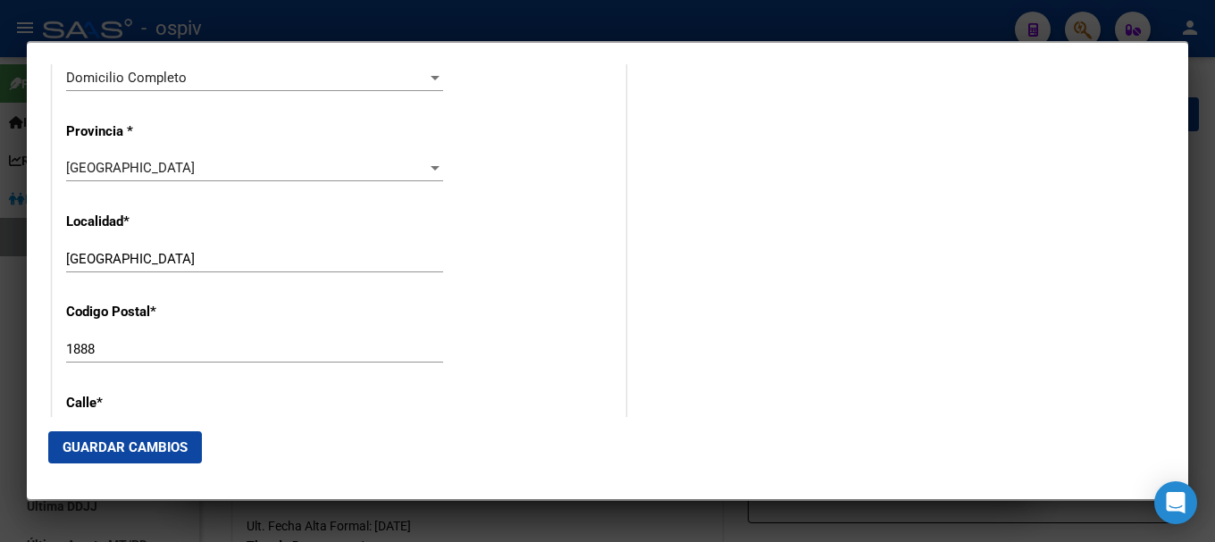
scroll to position [1698, 0]
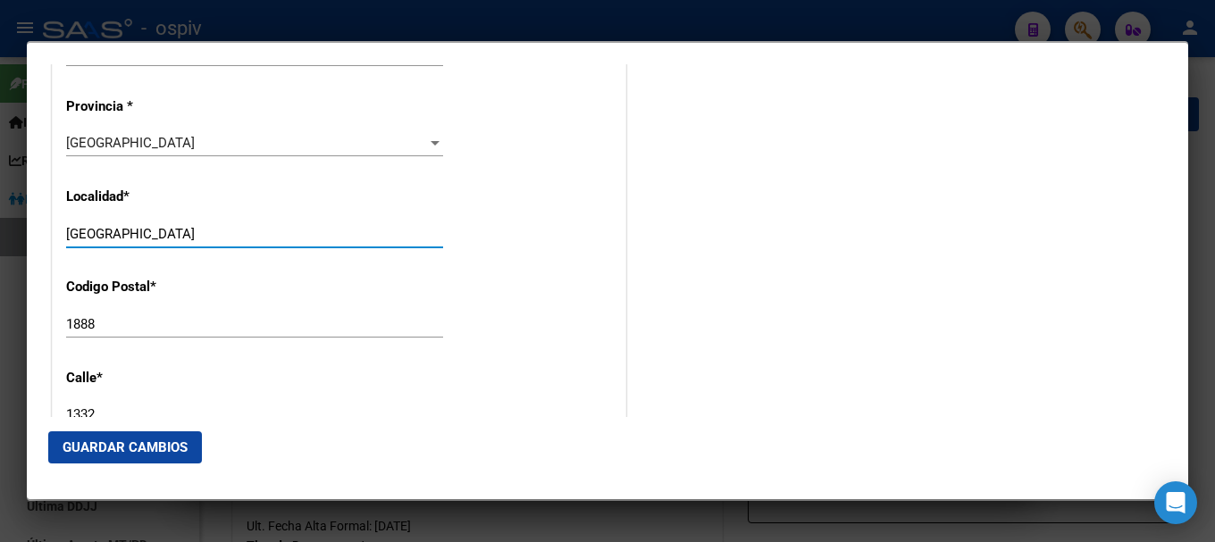
drag, startPoint x: 66, startPoint y: 231, endPoint x: 234, endPoint y: 231, distance: 168.0
click at [234, 231] on input "VILLA VATTEONE" at bounding box center [254, 234] width 377 height 16
type input "f"
type input "[PERSON_NAME]"
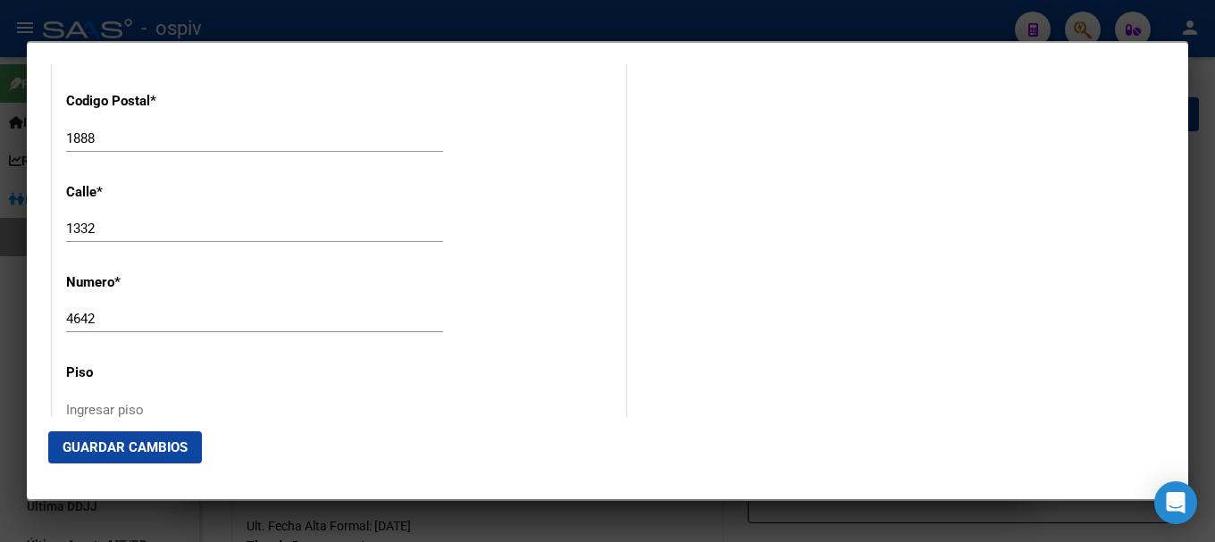
scroll to position [1877, 0]
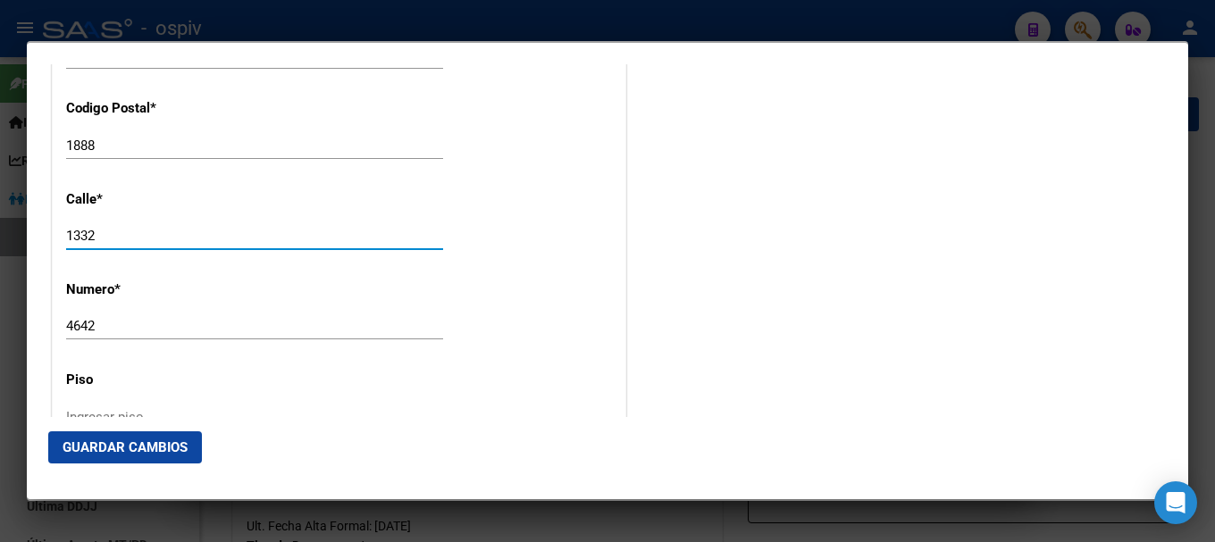
drag, startPoint x: 132, startPoint y: 240, endPoint x: 35, endPoint y: 238, distance: 97.4
click at [35, 238] on mat-dialog-content "Titular Familiar Informable SSS Datos Afiliado Alta Baja Nro Afiliado Ingresar …" at bounding box center [608, 240] width 1162 height 353
type input "[GEOGRAPHIC_DATA]"
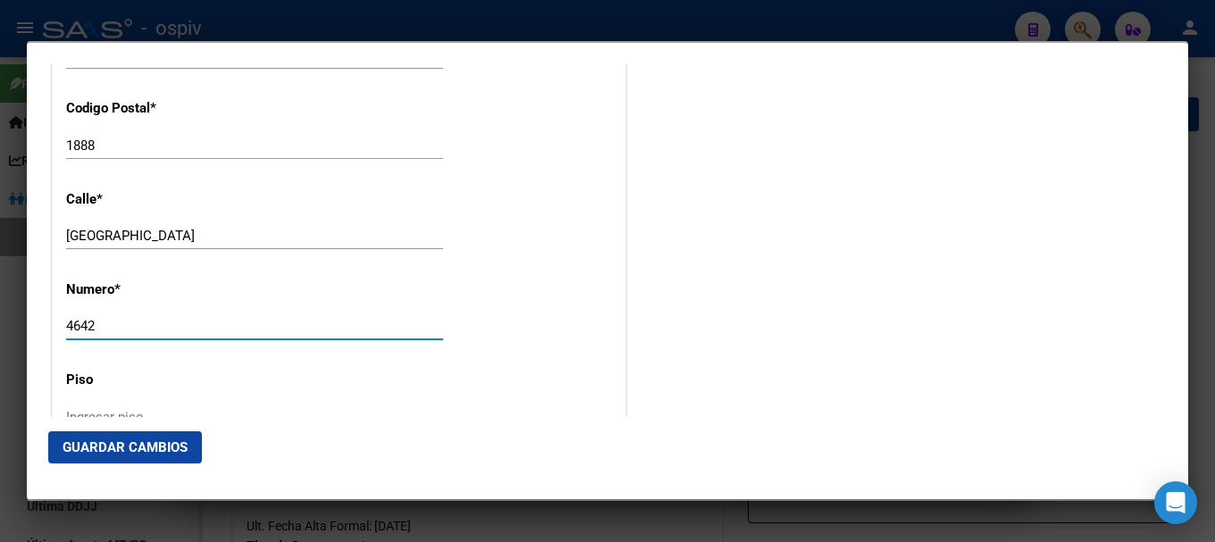
drag, startPoint x: 114, startPoint y: 332, endPoint x: 23, endPoint y: 320, distance: 92.0
click at [25, 321] on div "28746543 Buscar (apellido, dni, cuil, nro traspaso, cuit, obra social) search ¿…" at bounding box center [607, 271] width 1215 height 542
type input "3036"
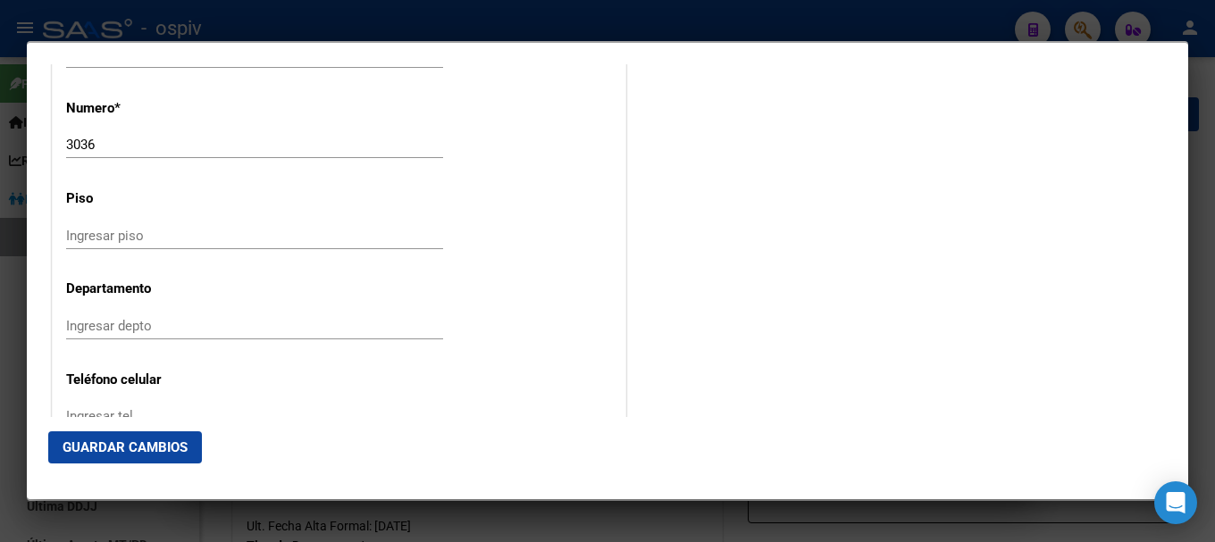
scroll to position [2234, 0]
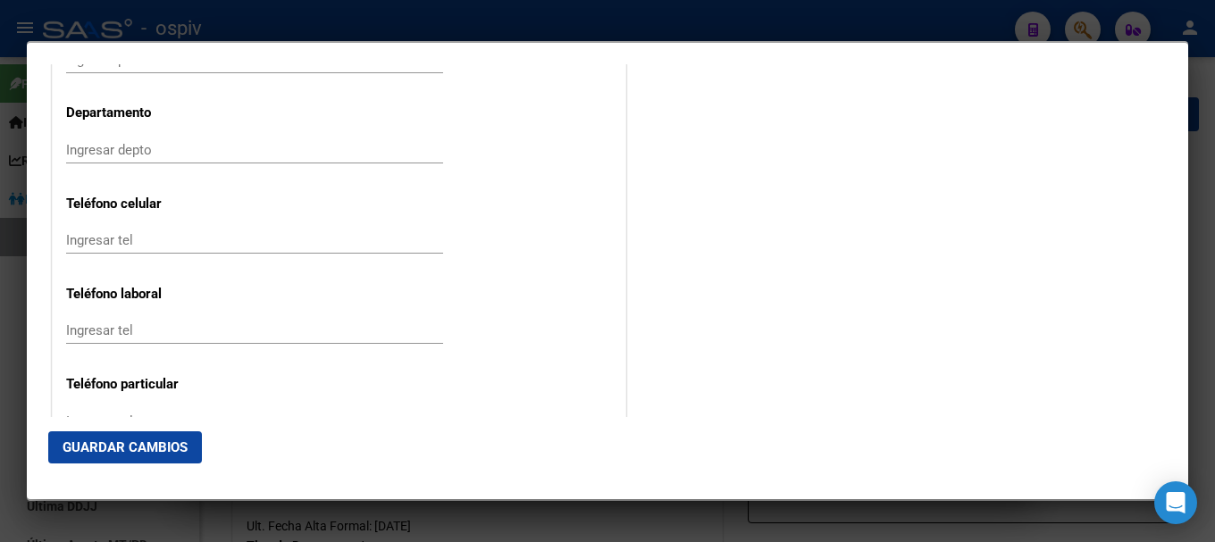
click at [184, 243] on input "Ingresar tel" at bounding box center [254, 240] width 377 height 16
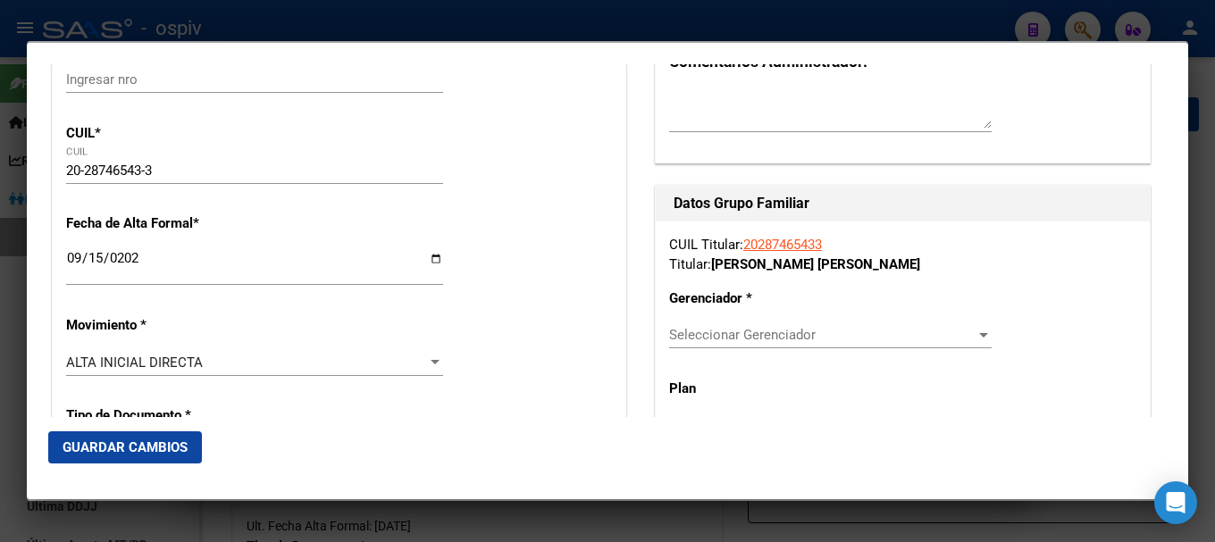
scroll to position [229, 0]
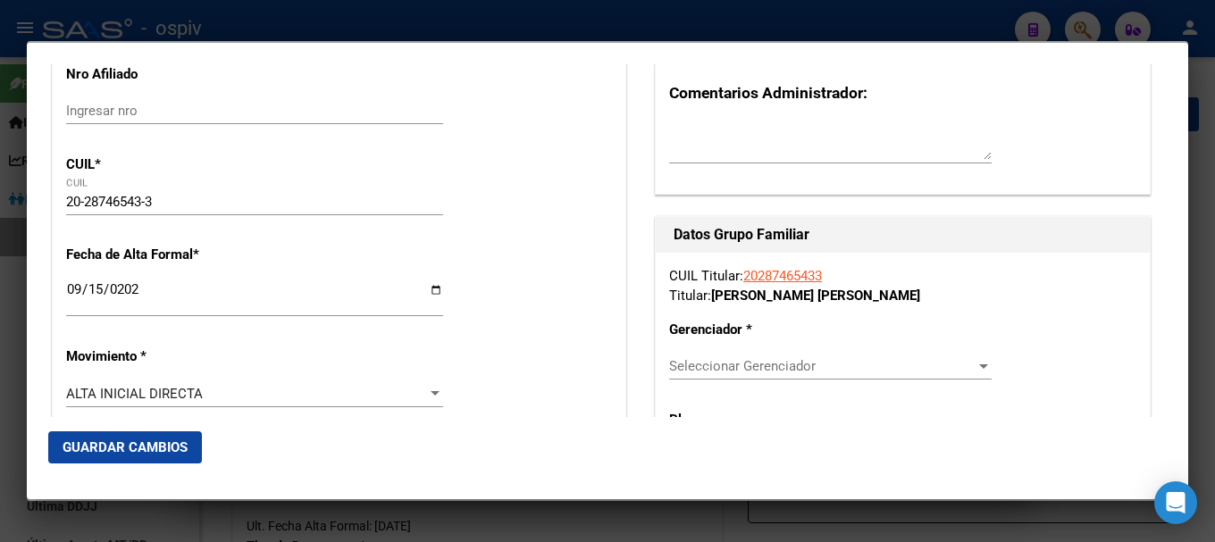
type input "1167512495"
click at [810, 369] on span "Seleccionar Gerenciador" at bounding box center [822, 366] width 307 height 16
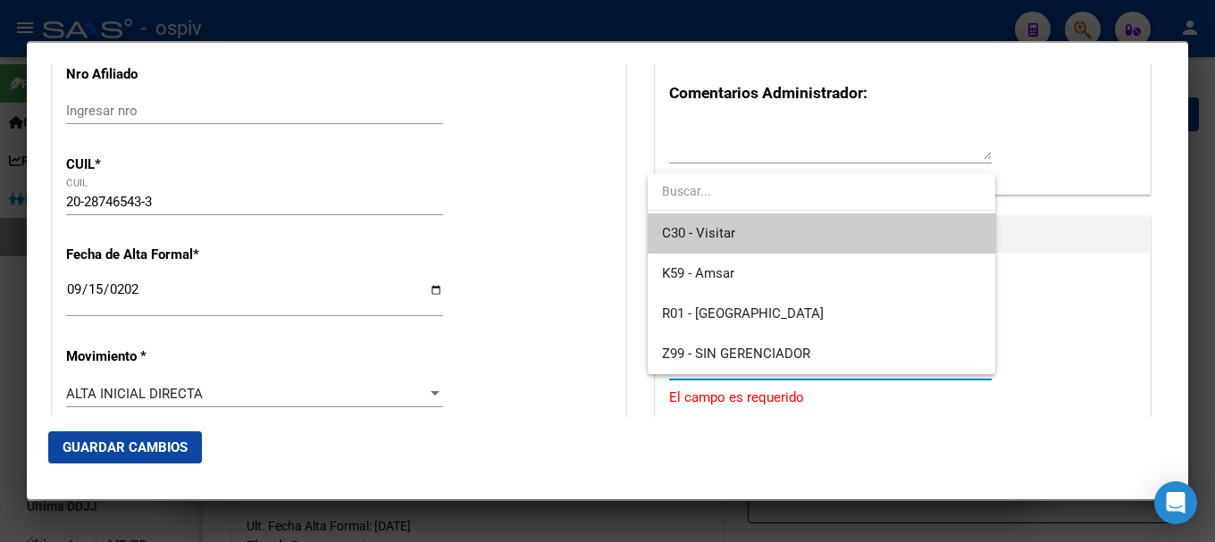
click at [744, 235] on span "C30 - Visitar" at bounding box center [821, 234] width 318 height 40
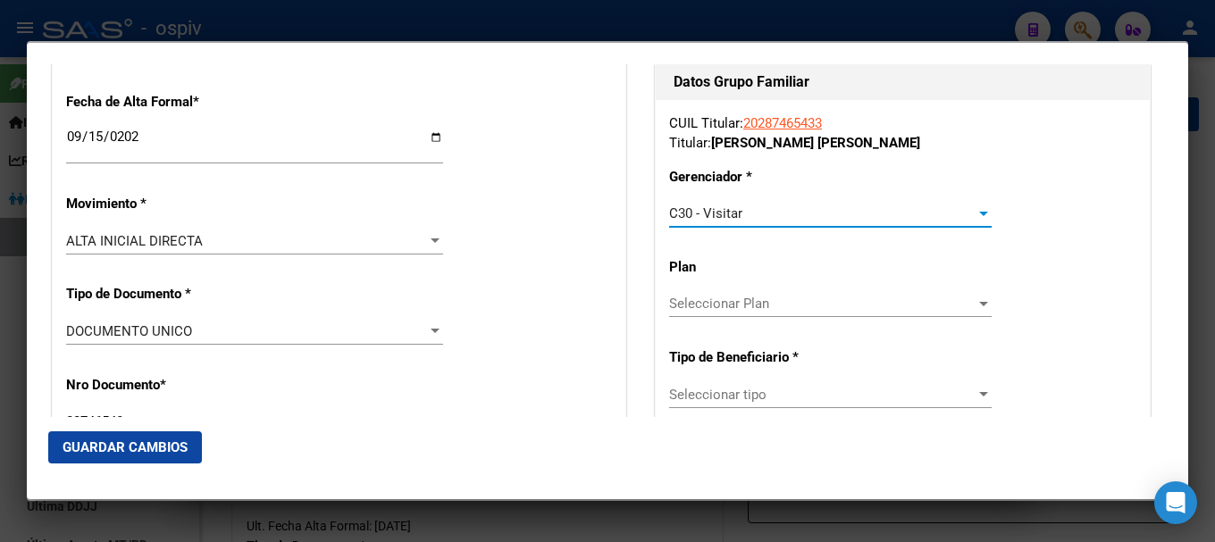
scroll to position [407, 0]
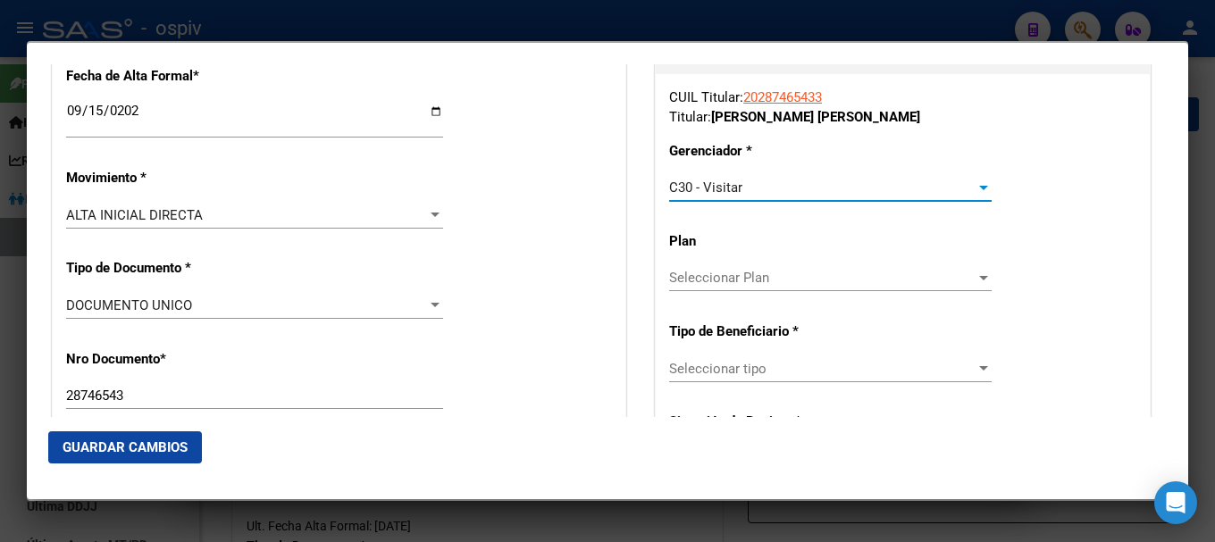
click at [748, 285] on span "Seleccionar Plan" at bounding box center [822, 278] width 307 height 16
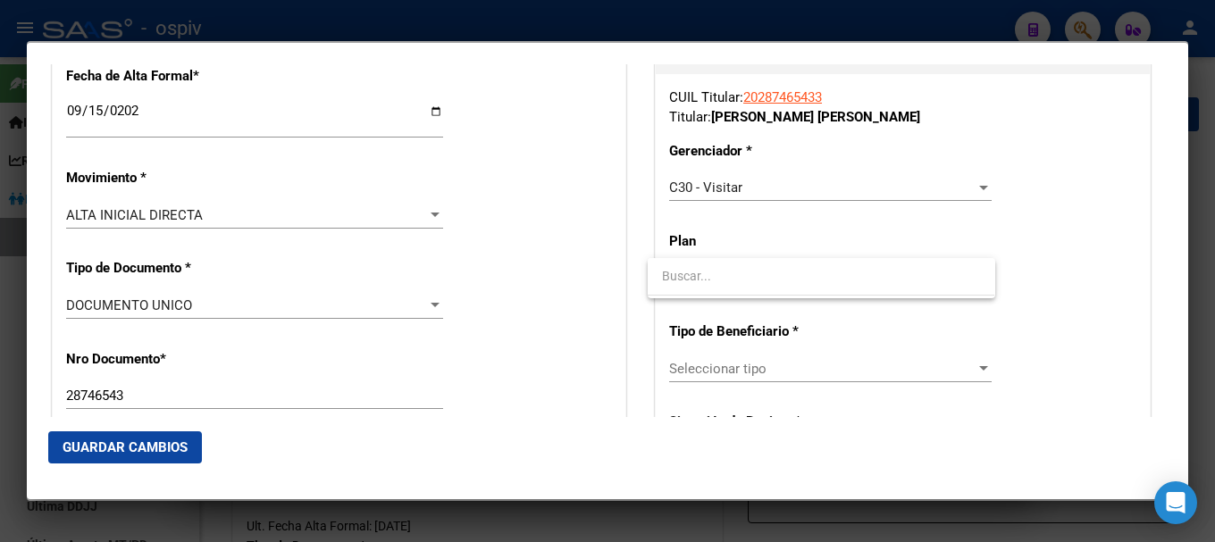
click at [753, 374] on div at bounding box center [607, 271] width 1215 height 542
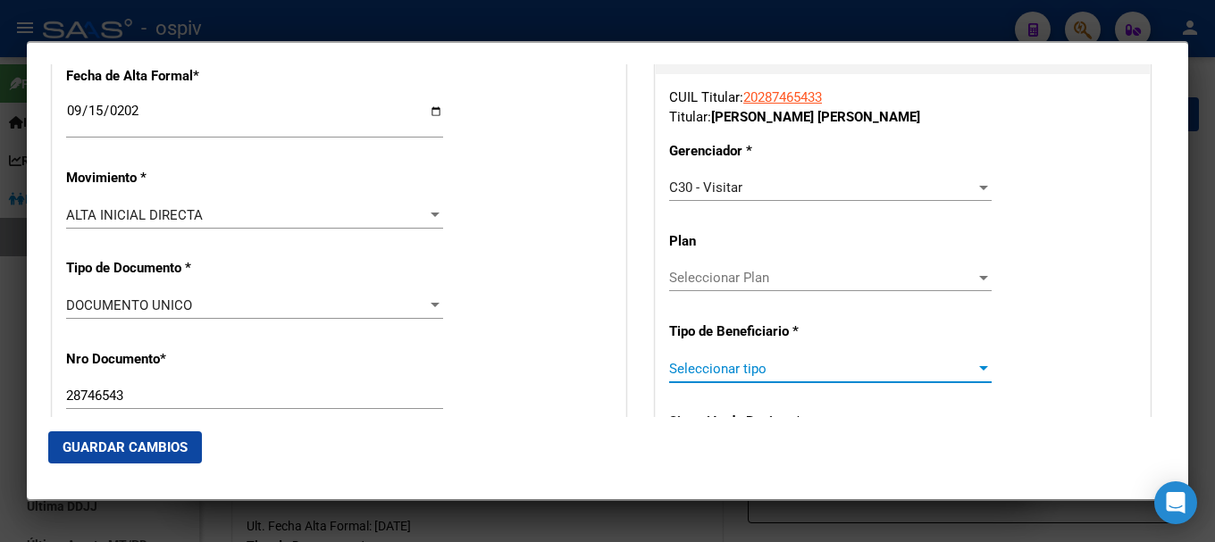
click at [753, 374] on span "Seleccionar tipo" at bounding box center [822, 369] width 307 height 16
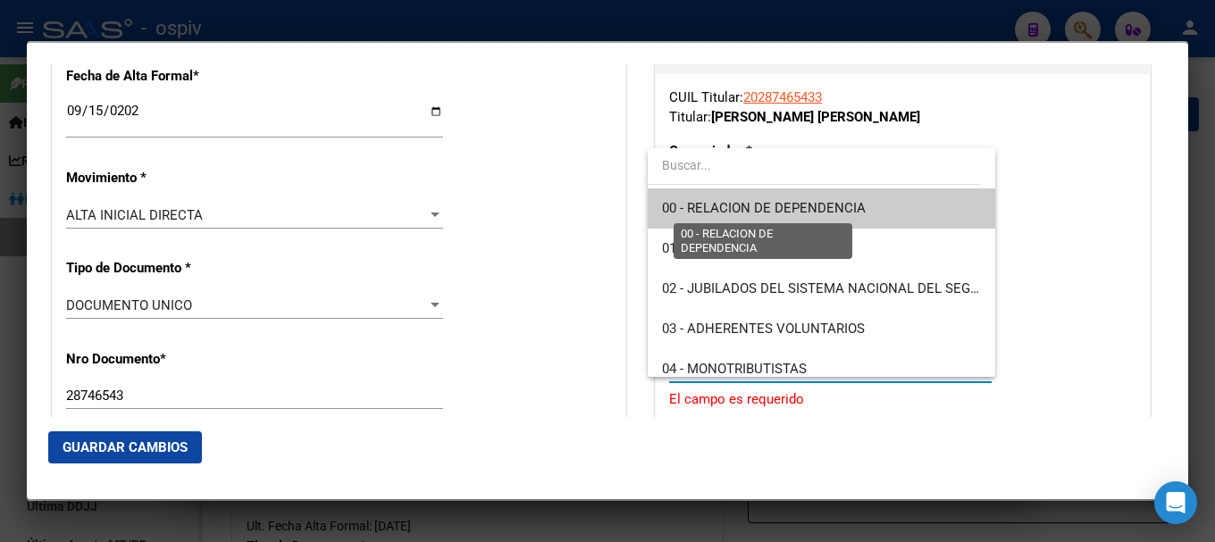
drag, startPoint x: 741, startPoint y: 201, endPoint x: 775, endPoint y: 230, distance: 44.4
click at [741, 200] on span "00 - RELACION DE DEPENDENCIA" at bounding box center [764, 208] width 204 height 16
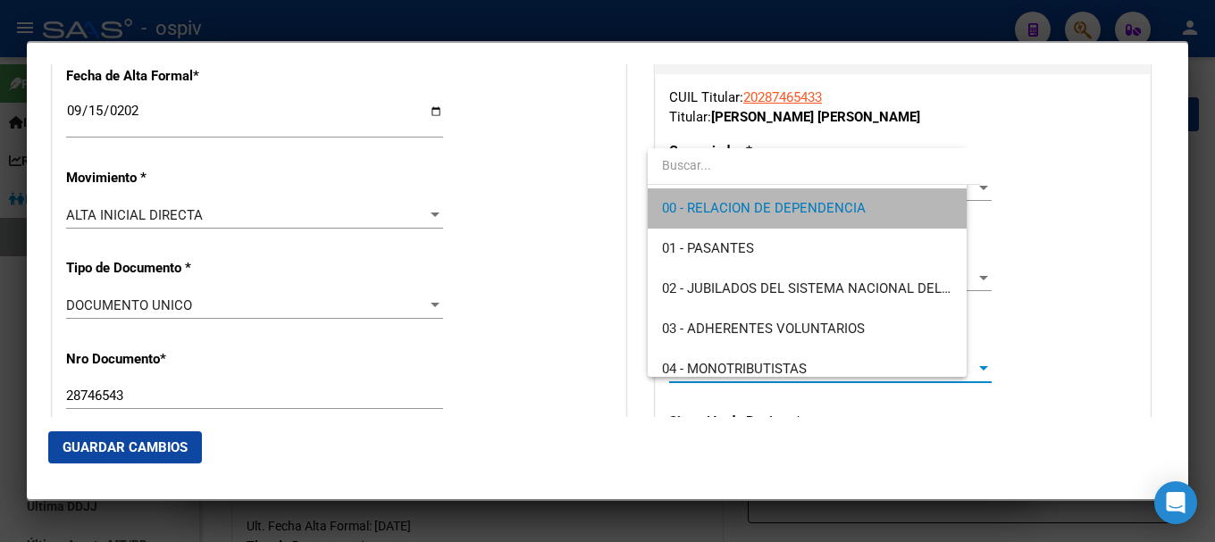
type input "30-70908661-4"
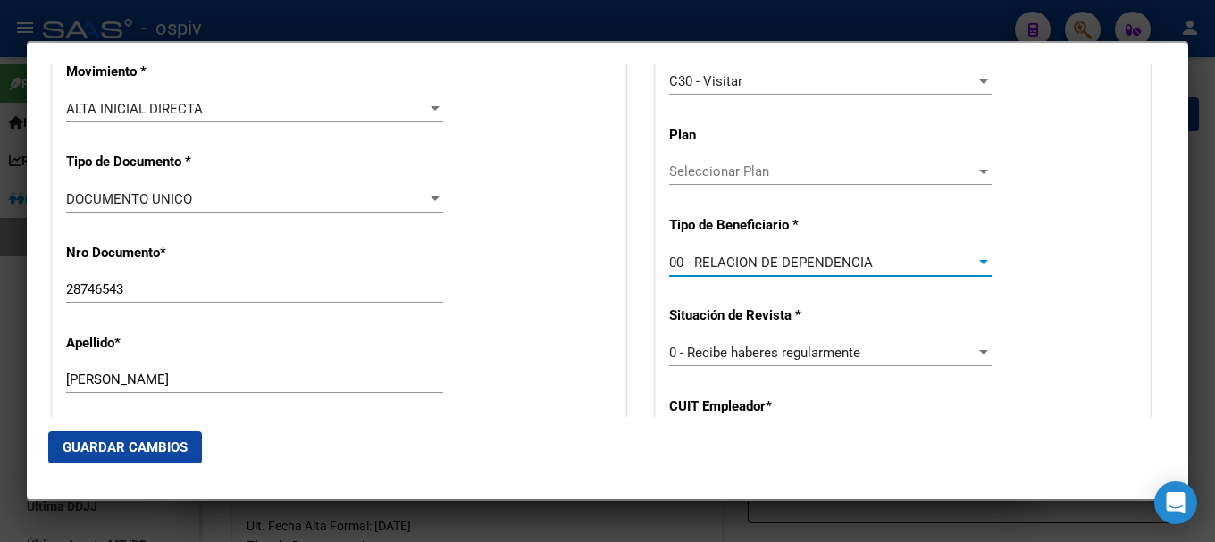
scroll to position [765, 0]
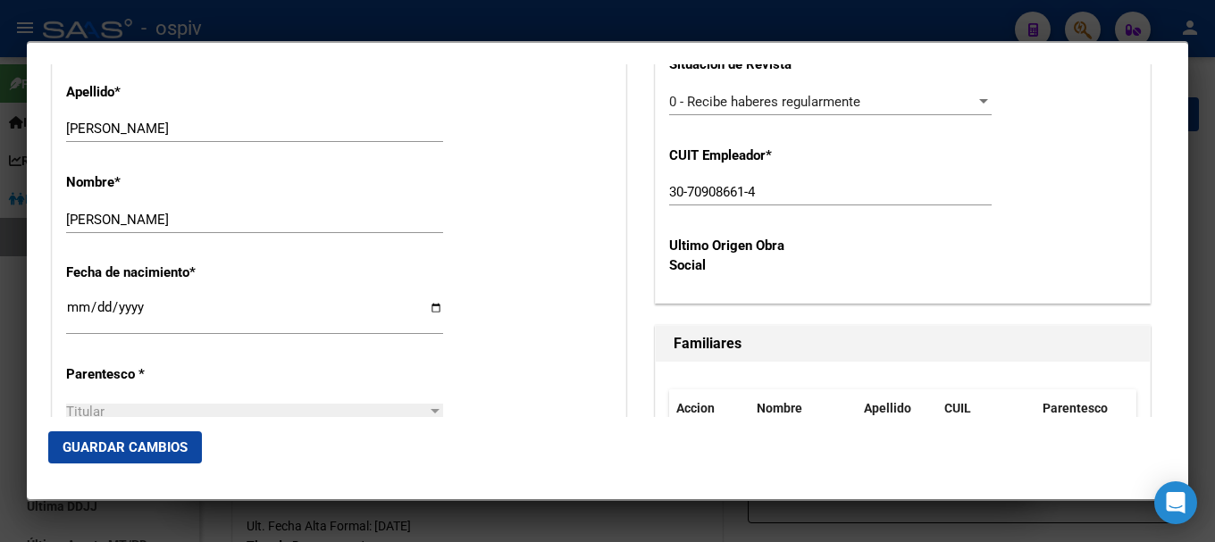
click at [146, 451] on span "Guardar Cambios" at bounding box center [125, 448] width 125 height 16
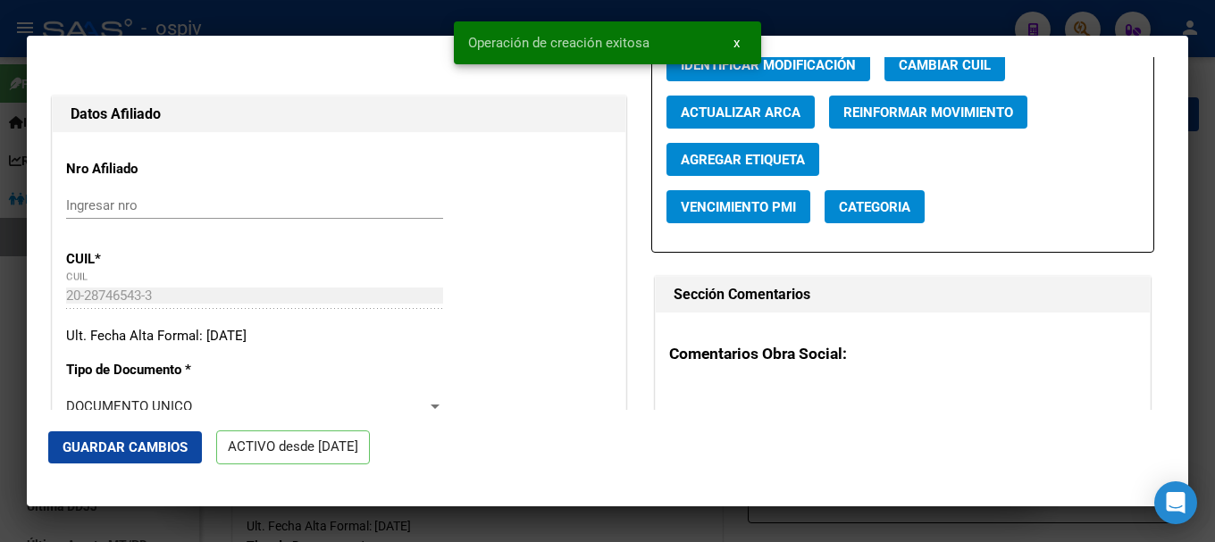
scroll to position [179, 0]
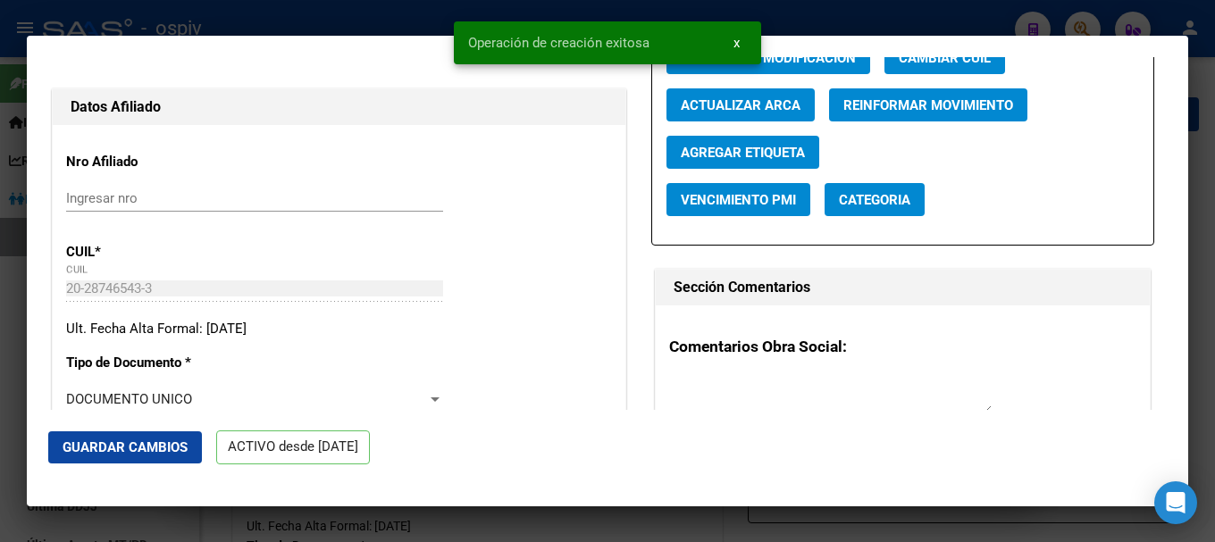
click at [846, 184] on button "Categoria" at bounding box center [875, 199] width 100 height 33
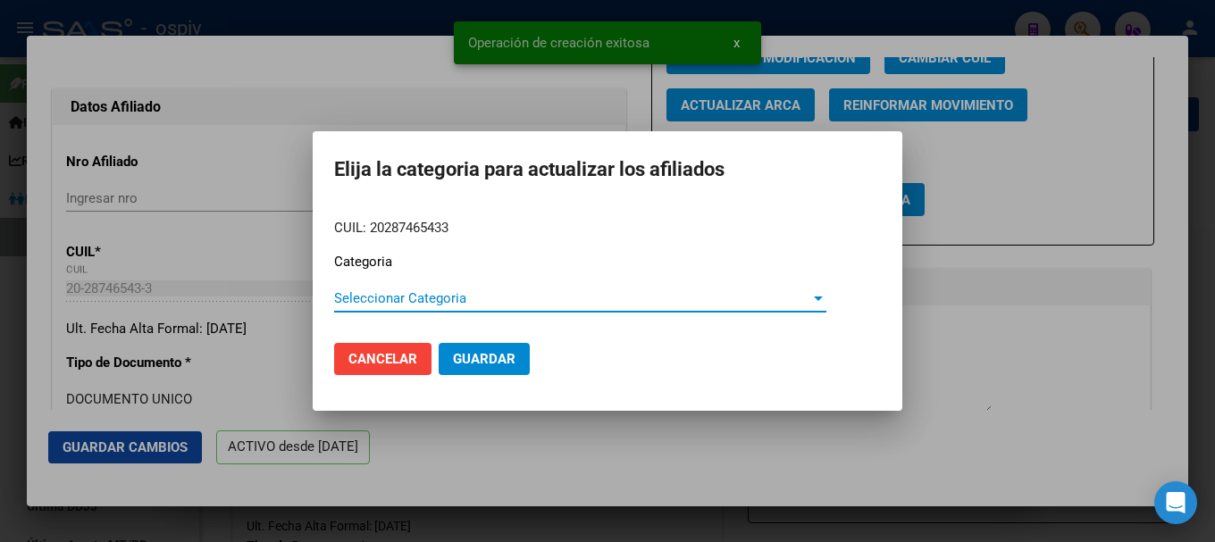
click at [353, 293] on span "Seleccionar Categoria" at bounding box center [572, 298] width 476 height 16
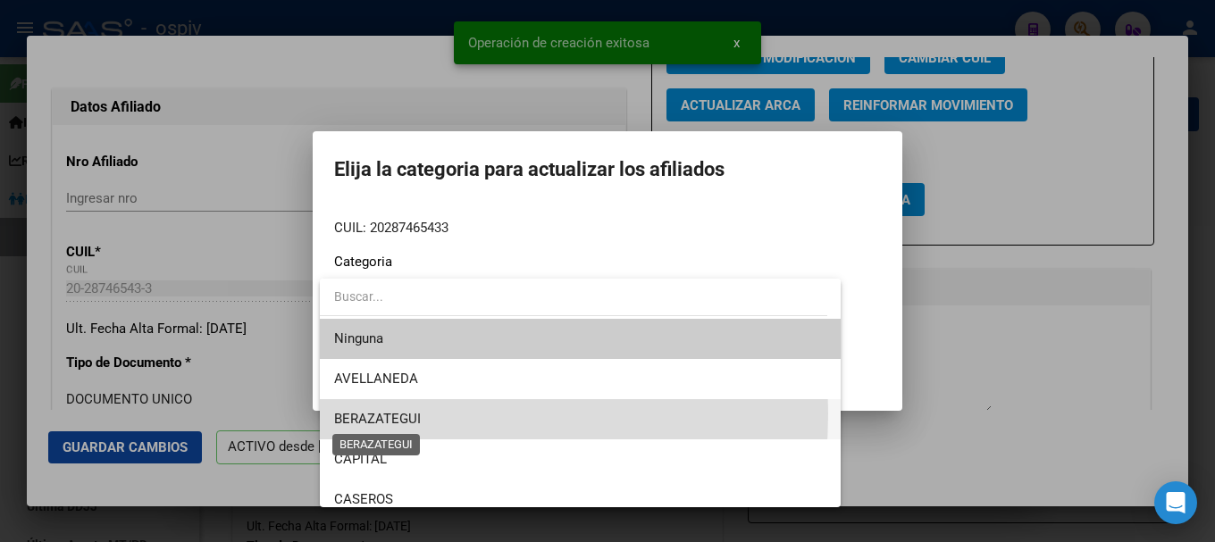
click at [374, 414] on span "BERAZATEGUI" at bounding box center [377, 419] width 87 height 16
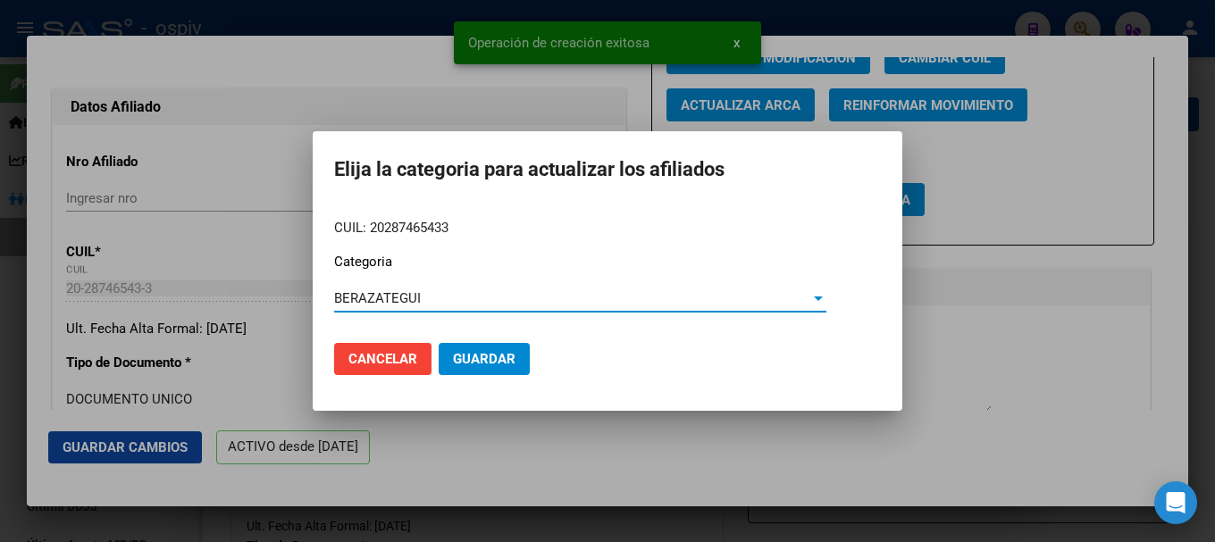
click at [477, 351] on span "Guardar" at bounding box center [484, 359] width 63 height 16
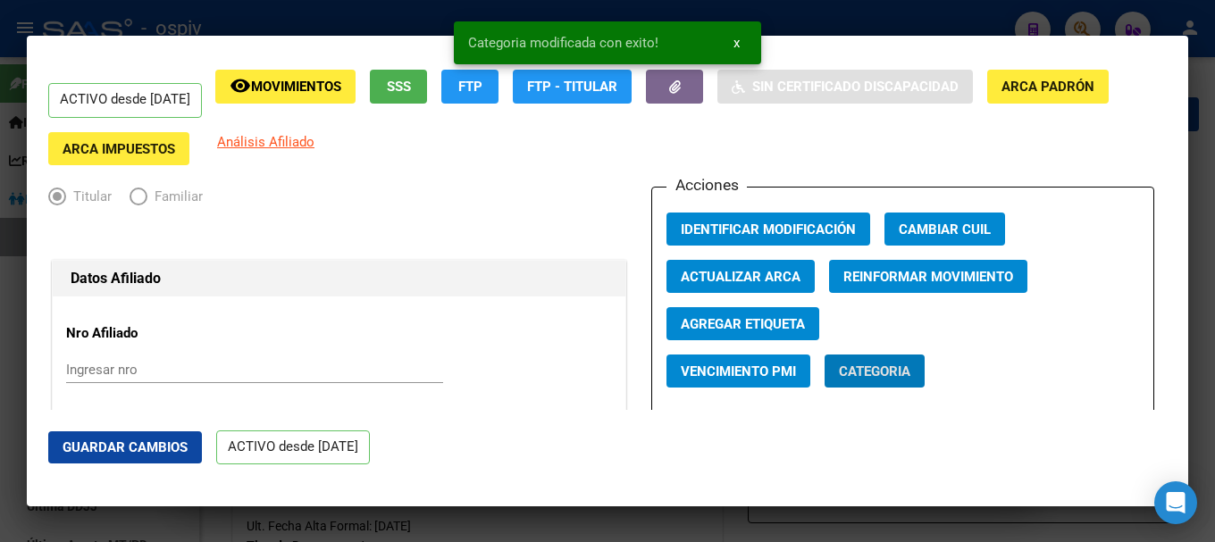
scroll to position [0, 0]
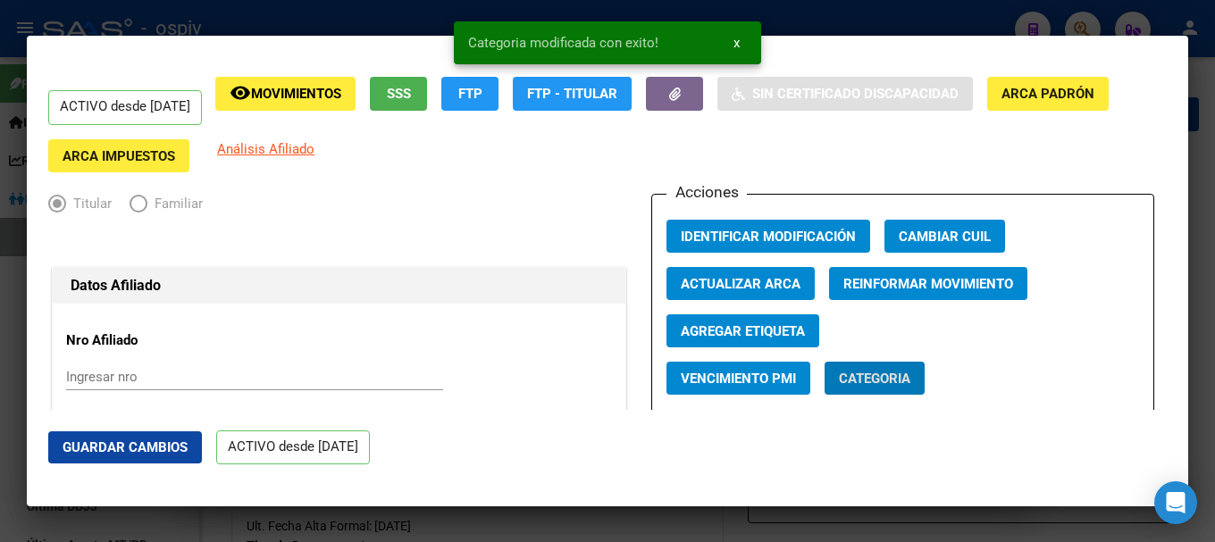
click at [702, 326] on span "Agregar Etiqueta" at bounding box center [743, 331] width 124 height 16
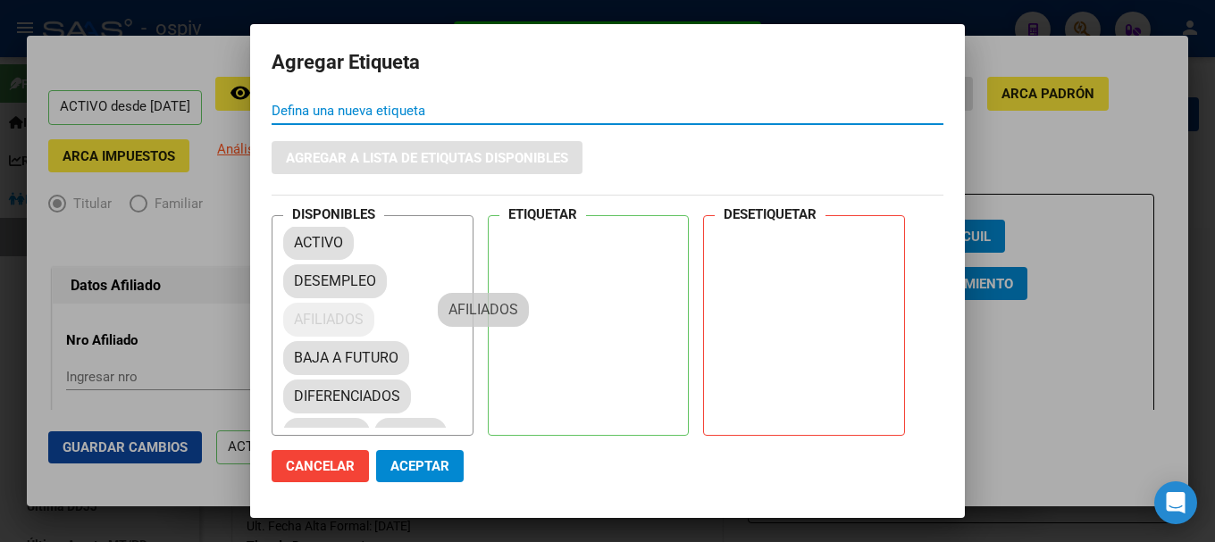
drag, startPoint x: 335, startPoint y: 323, endPoint x: 513, endPoint y: 240, distance: 195.9
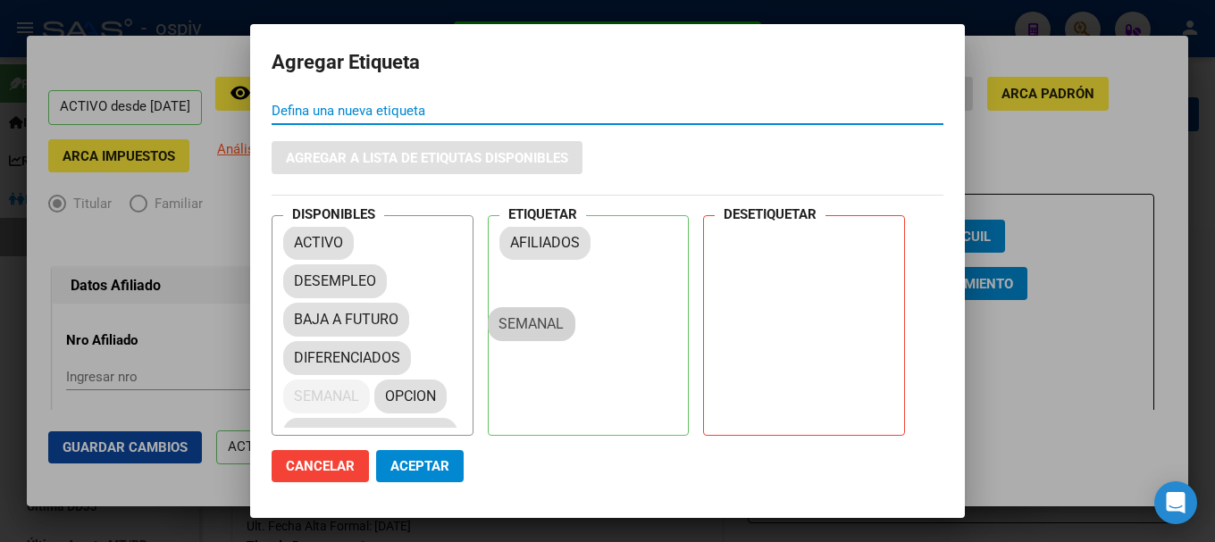
drag, startPoint x: 310, startPoint y: 399, endPoint x: 539, endPoint y: 296, distance: 251.2
click at [370, 380] on mat-chip "SEMANAL" at bounding box center [326, 397] width 87 height 34
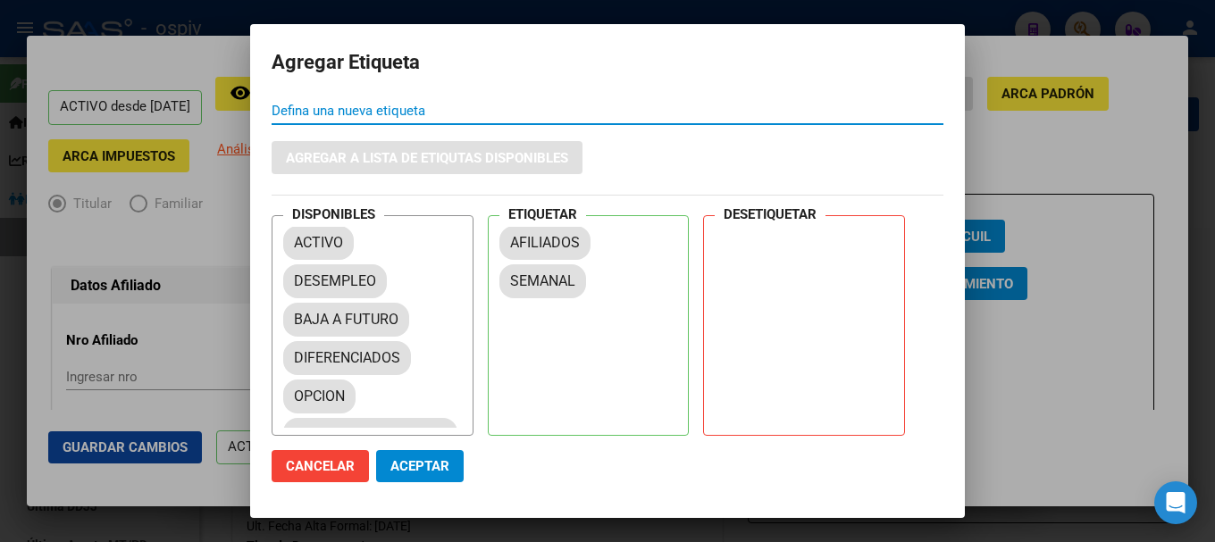
click at [423, 467] on span "Aceptar" at bounding box center [420, 466] width 59 height 16
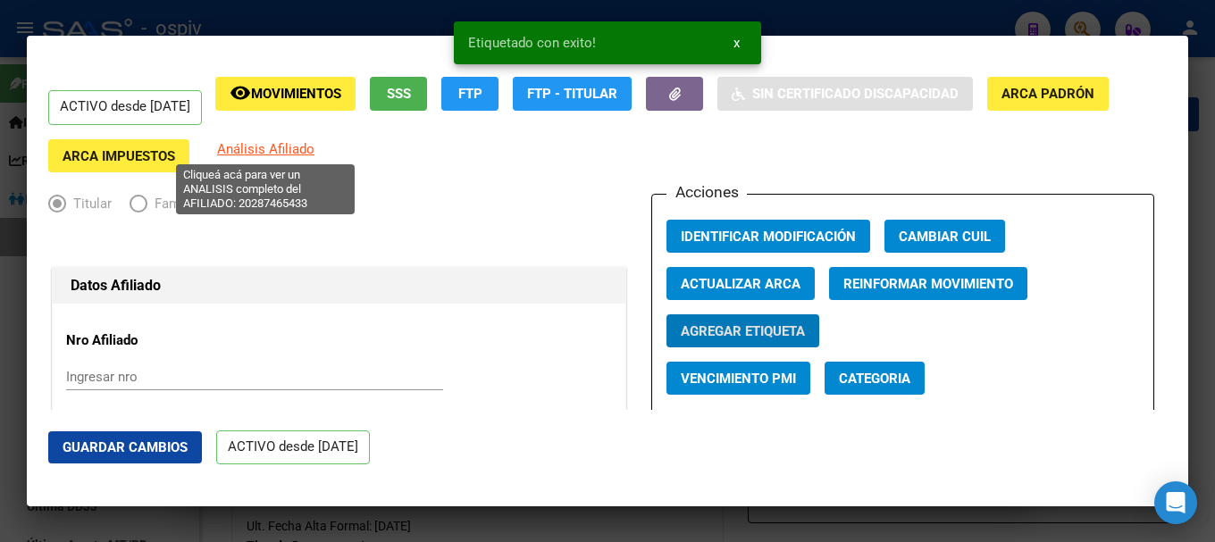
click at [270, 150] on span "Análisis Afiliado" at bounding box center [265, 149] width 97 height 16
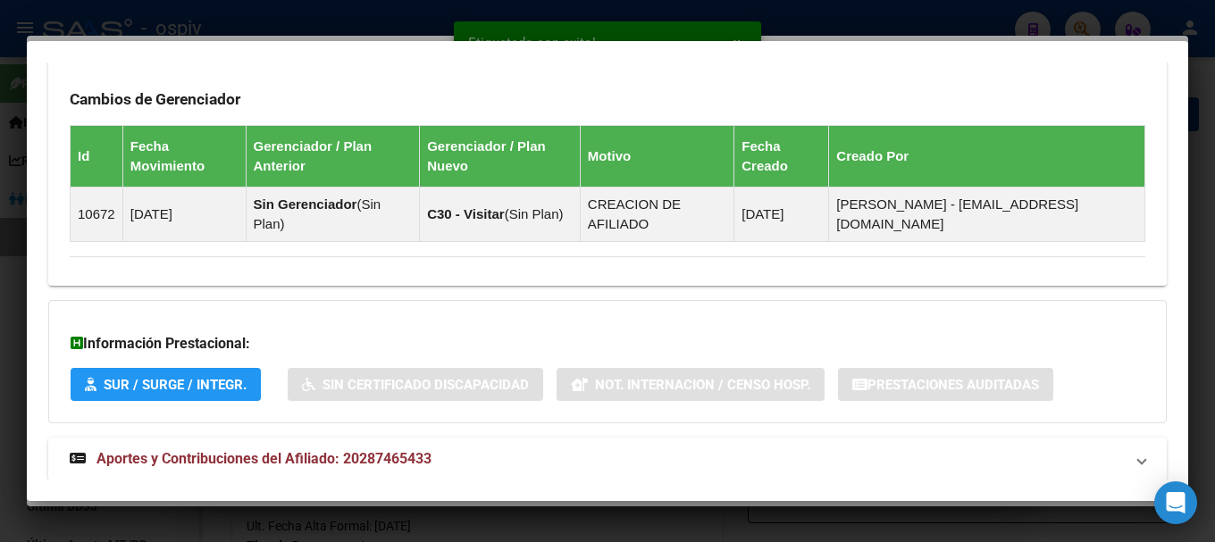
scroll to position [1076, 0]
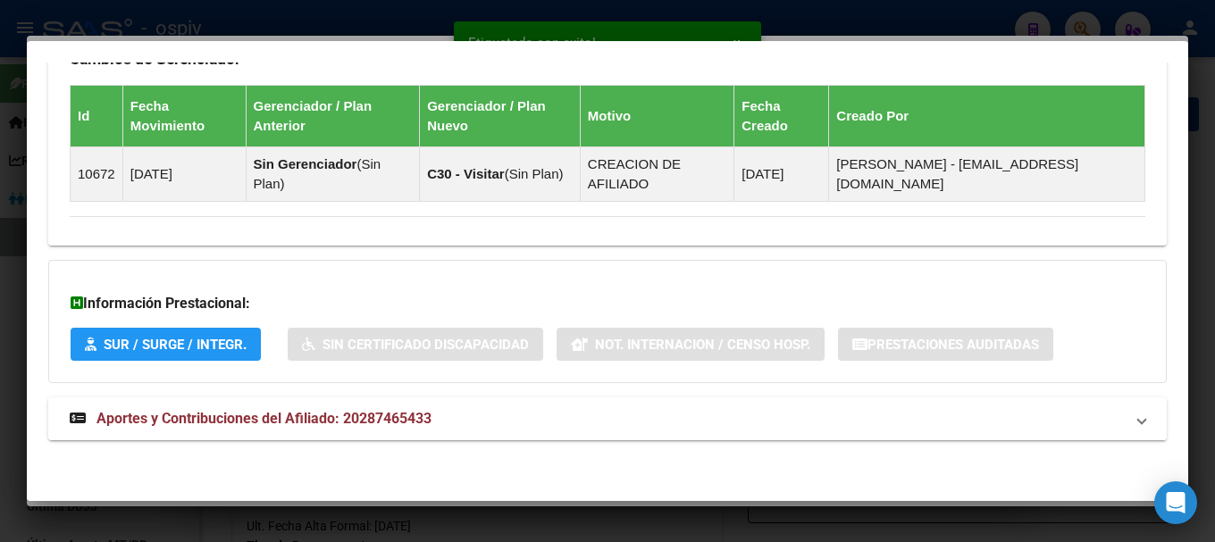
click at [401, 432] on mat-expansion-panel-header "Aportes y Contribuciones del Afiliado: 20287465433" at bounding box center [607, 419] width 1119 height 43
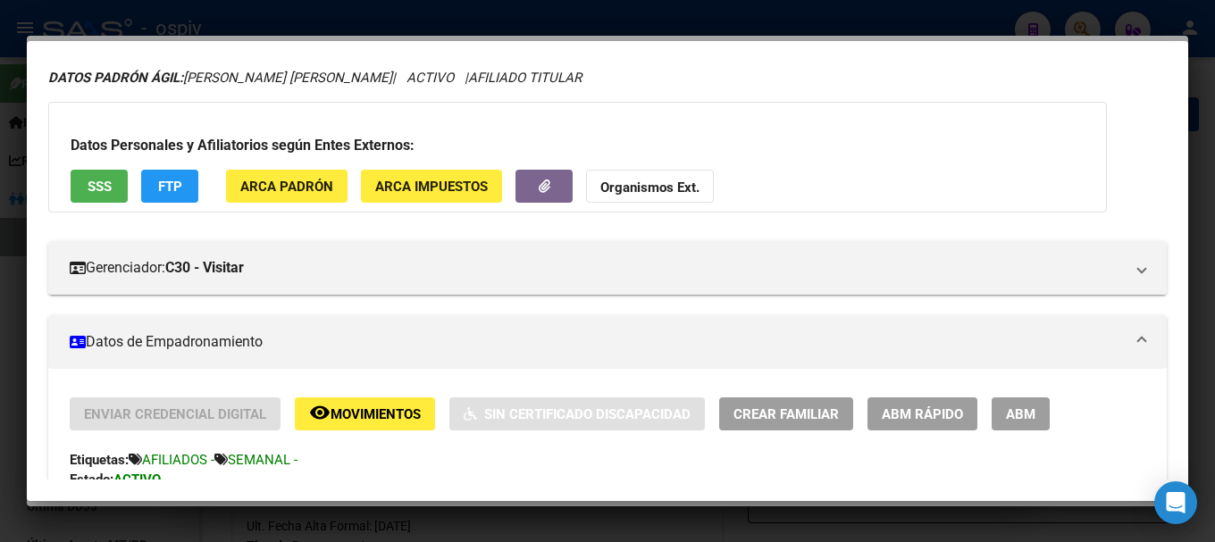
scroll to position [89, 0]
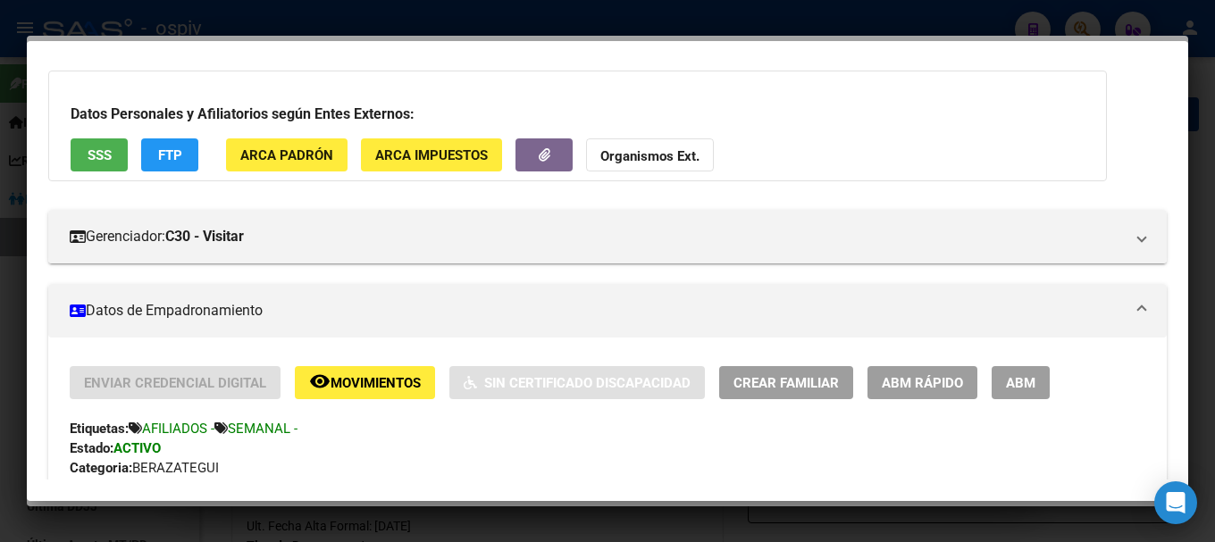
click at [805, 377] on span "Crear Familiar" at bounding box center [786, 383] width 105 height 16
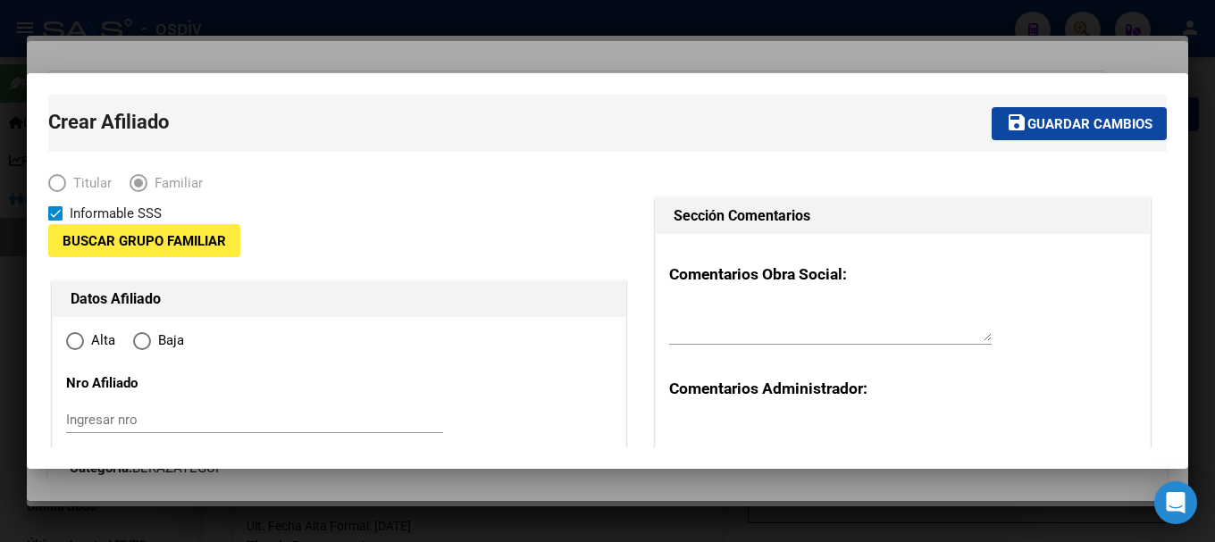
type input "30-70908661-4"
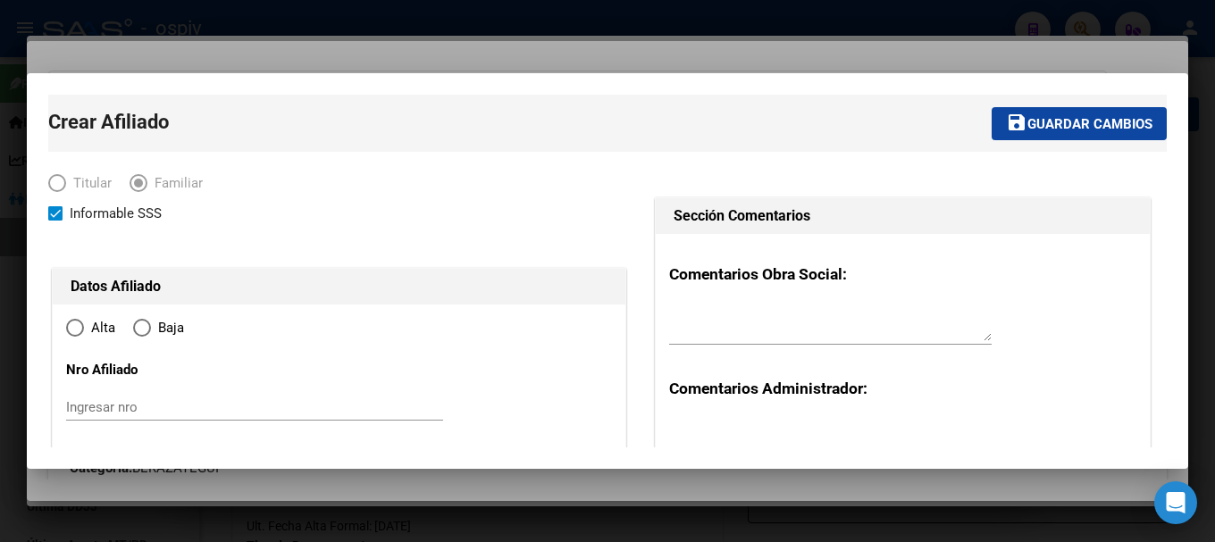
type input "[PERSON_NAME]"
type input "1888"
type input "[GEOGRAPHIC_DATA]"
type input "3036"
radio input "true"
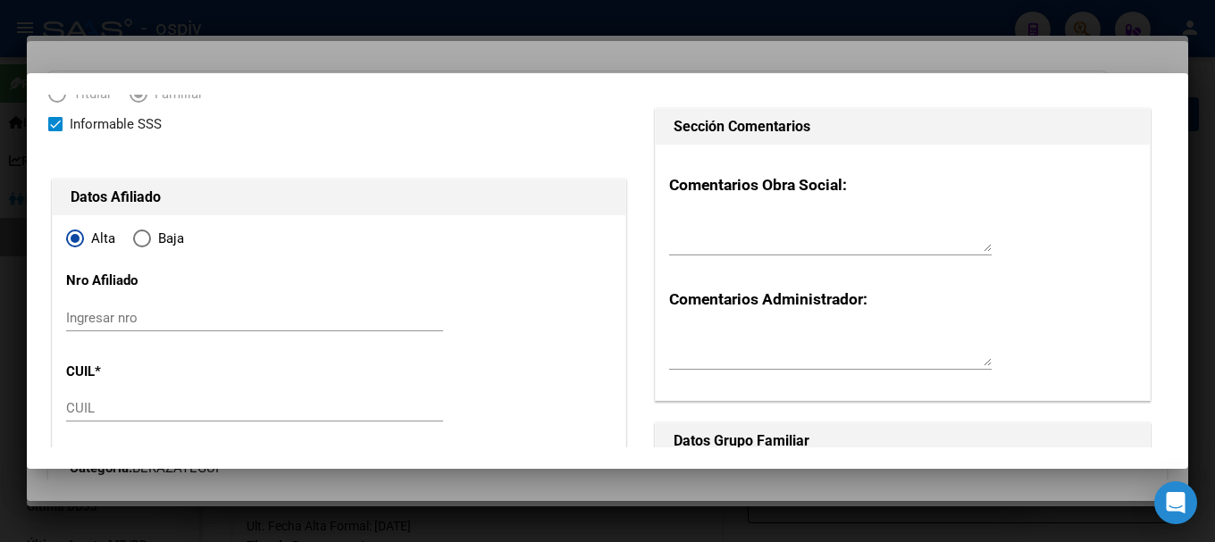
type input "30-70908661-4"
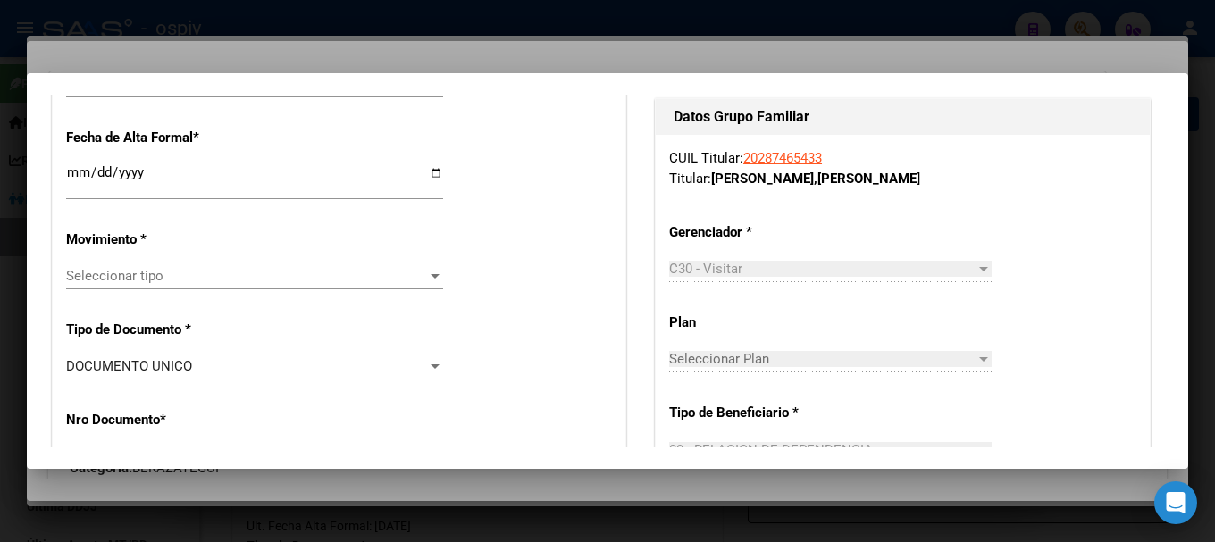
scroll to position [447, 0]
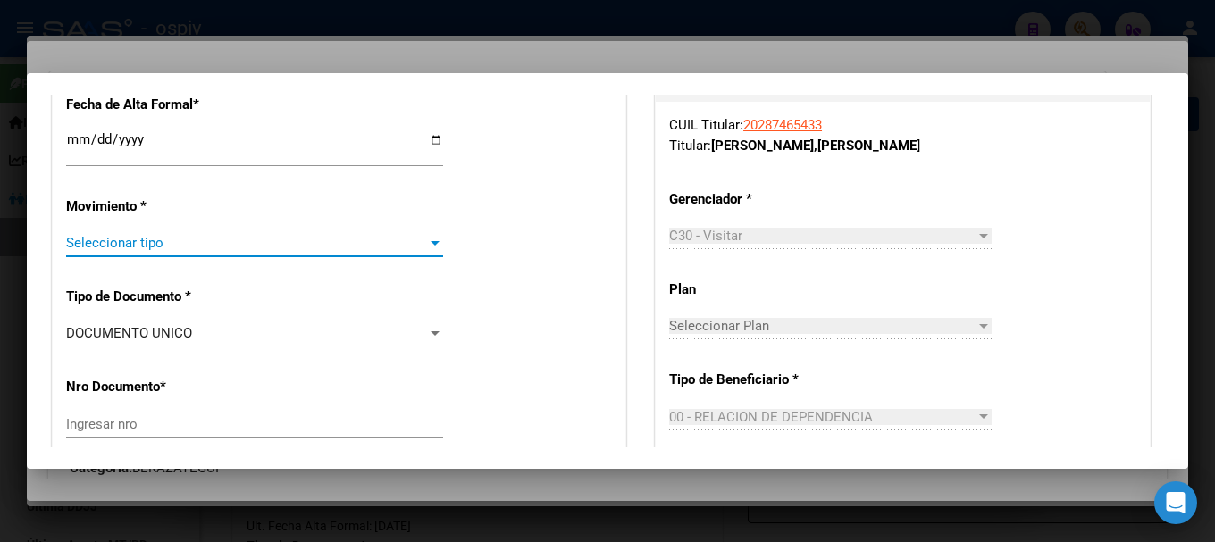
click at [177, 242] on span "Seleccionar tipo" at bounding box center [246, 243] width 361 height 16
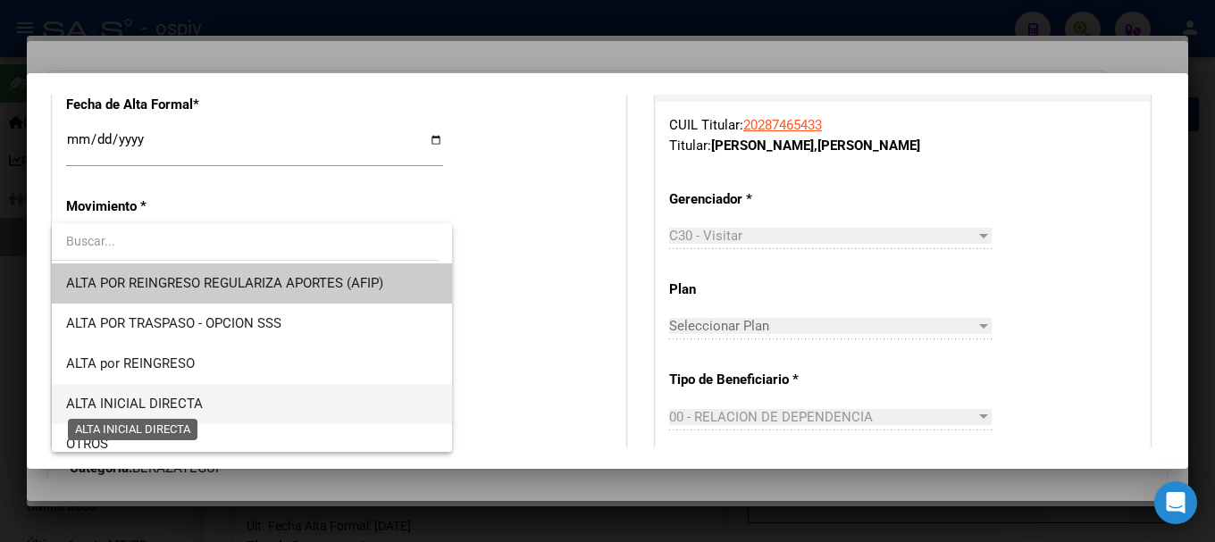
click at [172, 396] on span "ALTA INICIAL DIRECTA" at bounding box center [134, 404] width 137 height 16
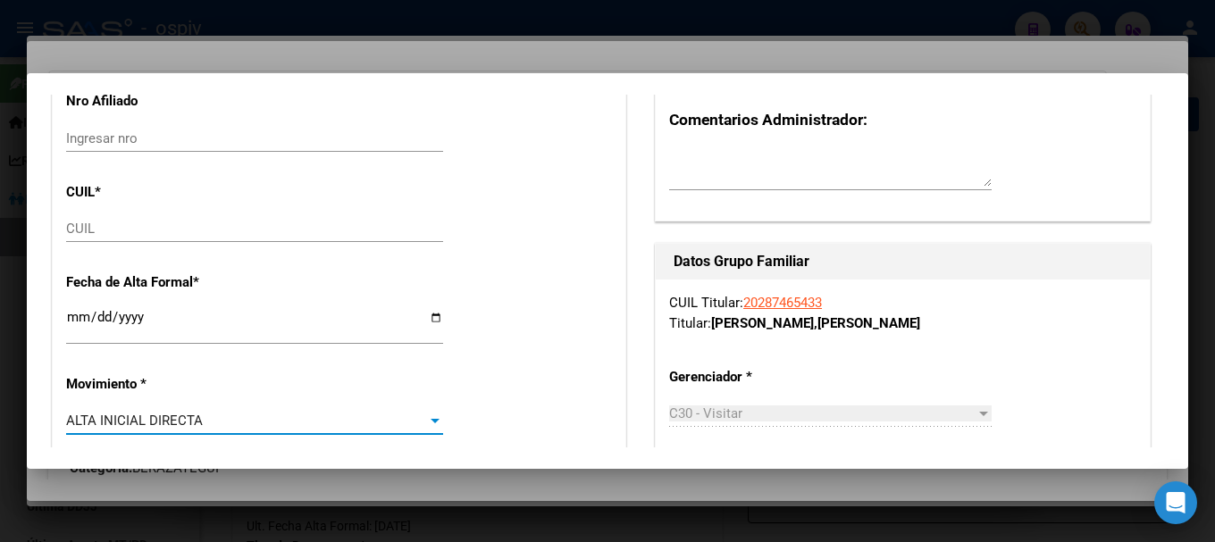
scroll to position [268, 0]
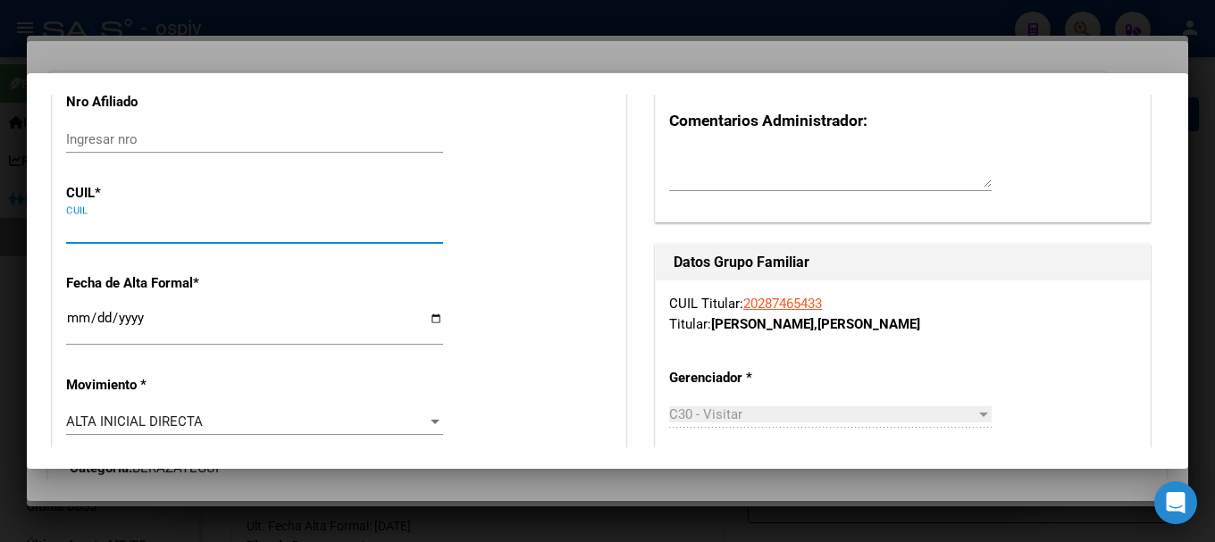
click at [92, 237] on input "CUIL" at bounding box center [254, 230] width 377 height 16
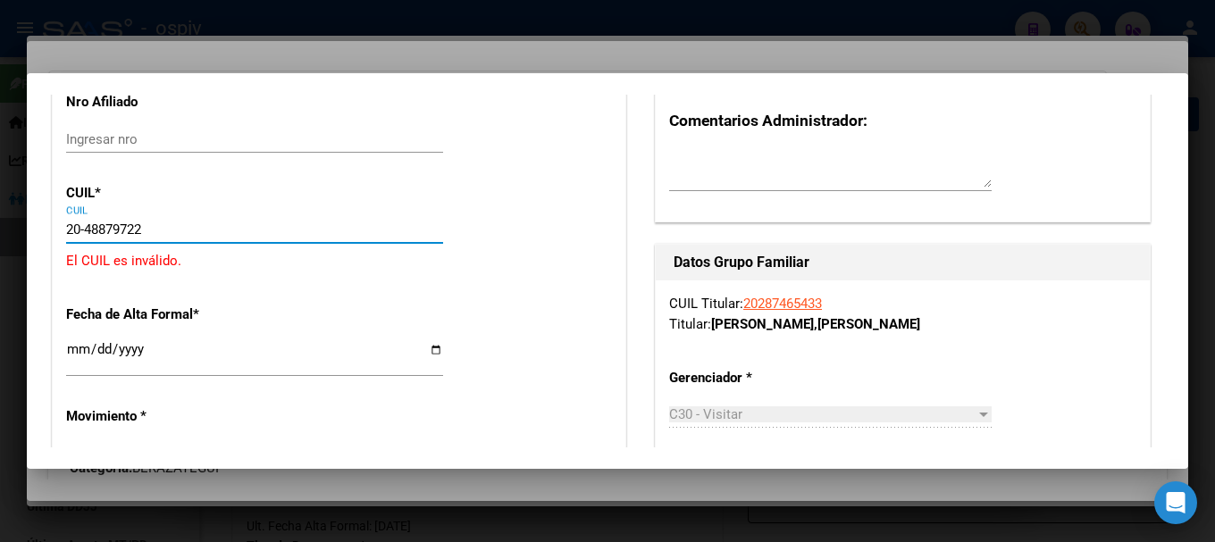
type input "20-48879722-1"
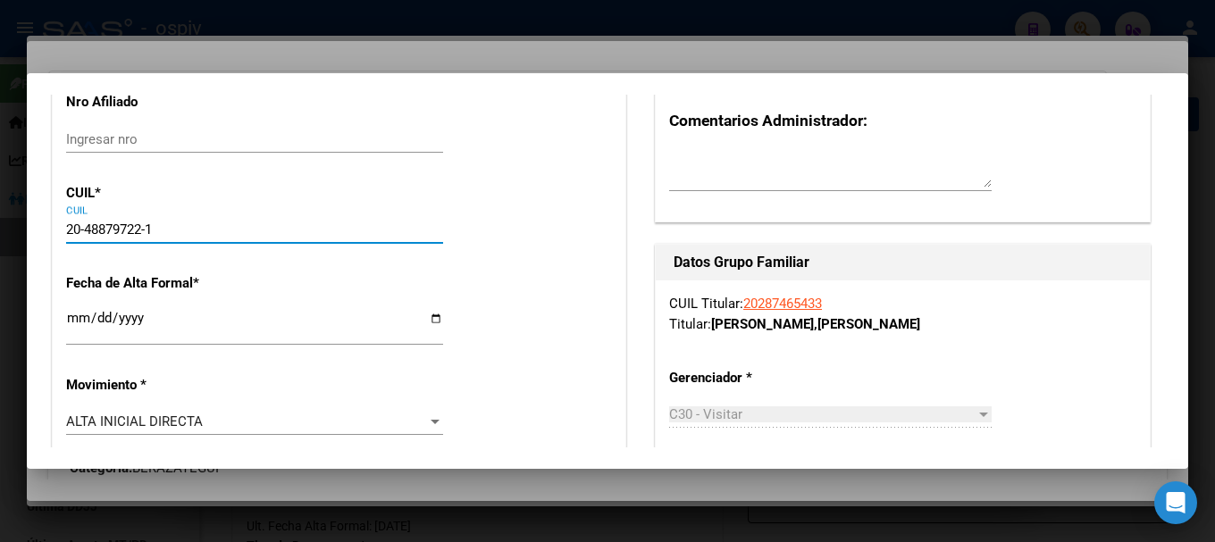
type input "48879722"
type input "CALATAYUD"
type input "JERONIMO LIONEL OSCAR"
type input "2008-07-02"
type input "[PERSON_NAME]"
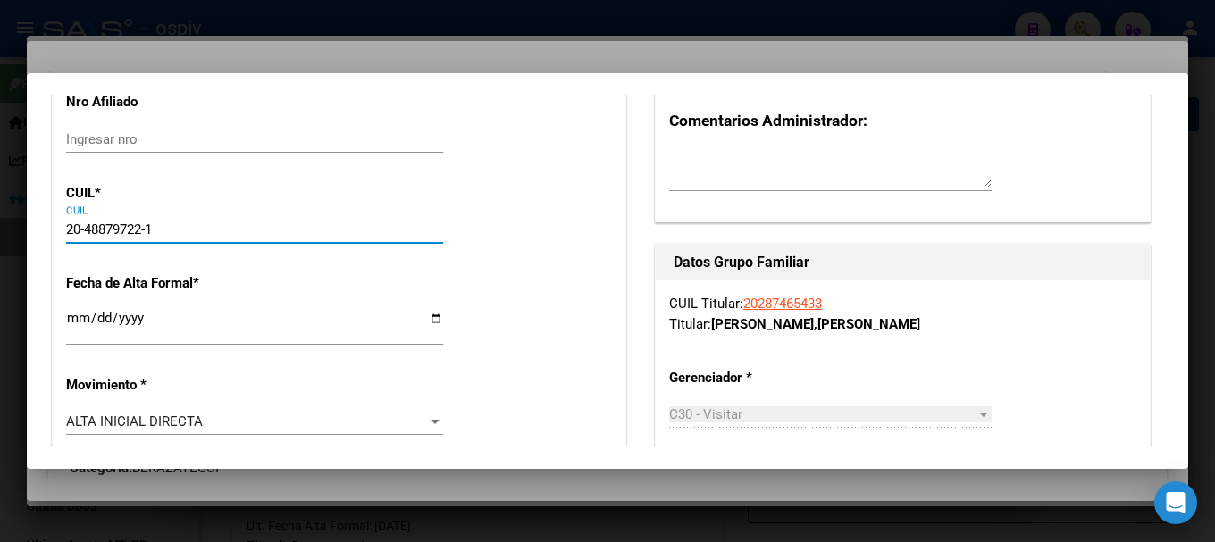
type input "1332 Y 1393"
type input "4642"
type input "20-48879722-1"
click at [79, 311] on input "Ingresar fecha" at bounding box center [254, 325] width 377 height 29
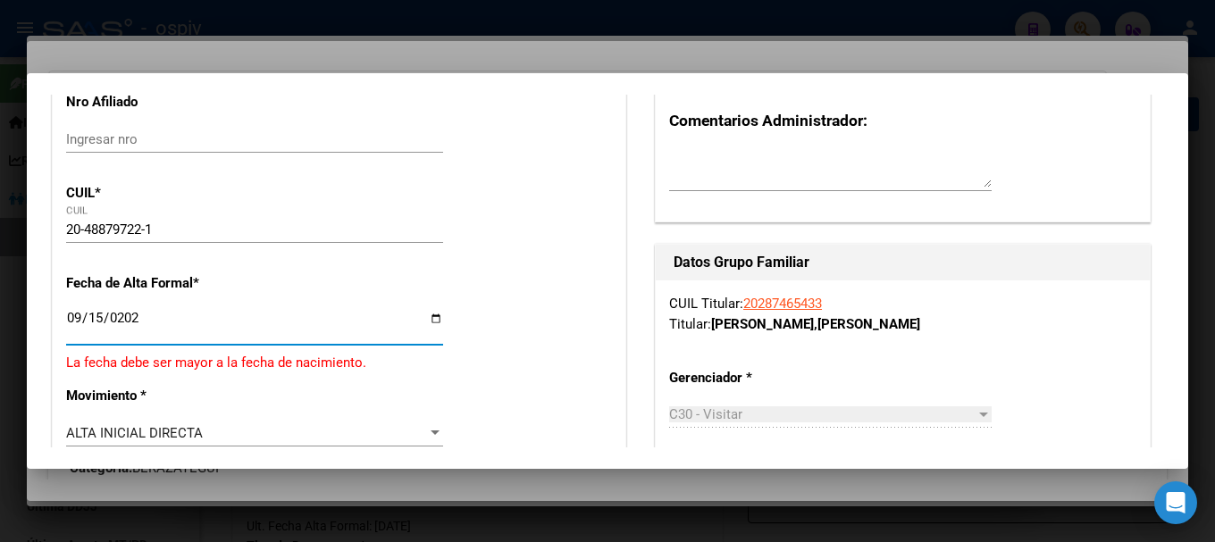
type input "[DATE]"
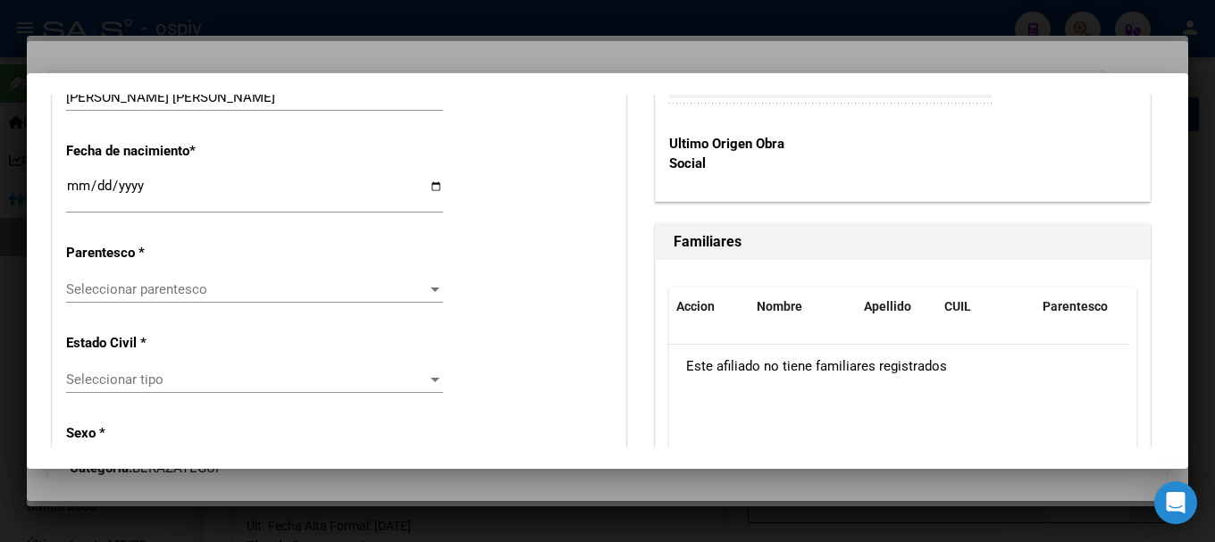
scroll to position [983, 0]
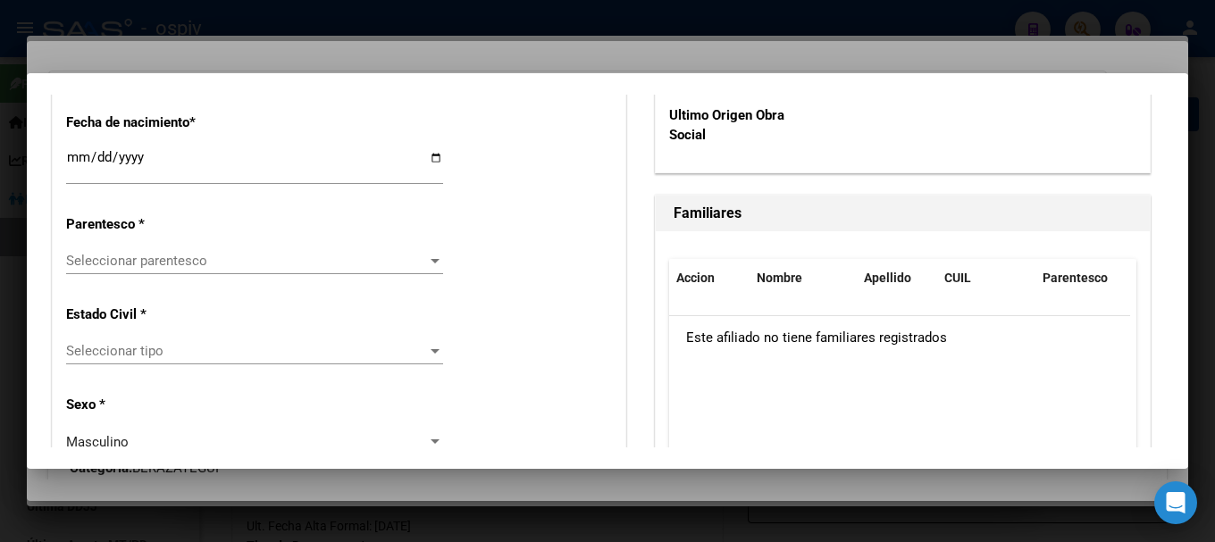
click at [154, 273] on div "Seleccionar parentesco Seleccionar parentesco" at bounding box center [254, 261] width 377 height 27
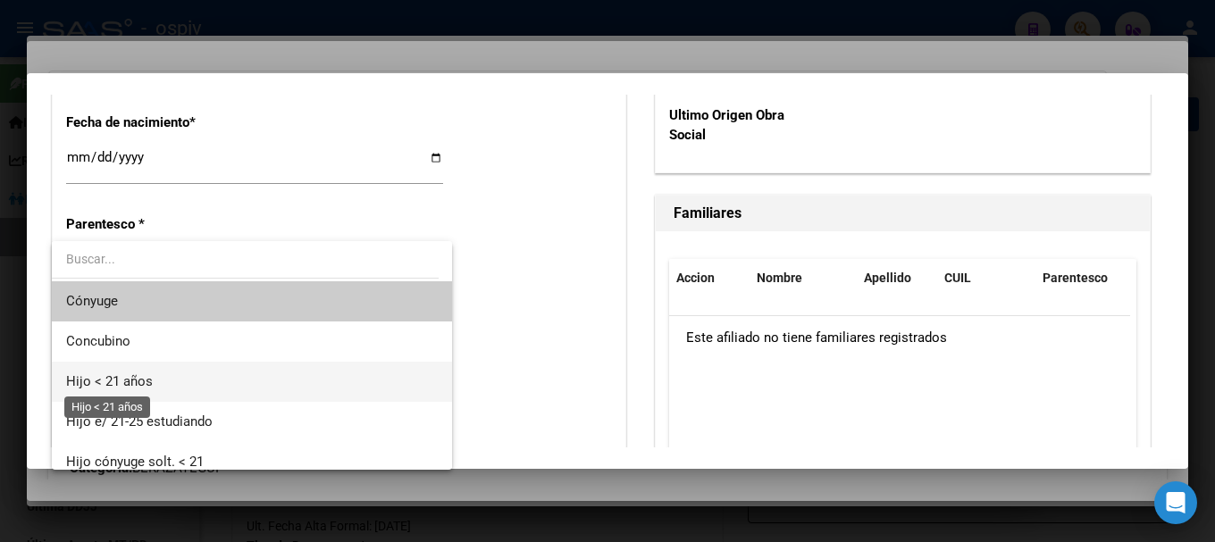
drag, startPoint x: 138, startPoint y: 374, endPoint x: 172, endPoint y: 360, distance: 36.8
click at [141, 374] on span "Hijo < 21 años" at bounding box center [109, 382] width 87 height 16
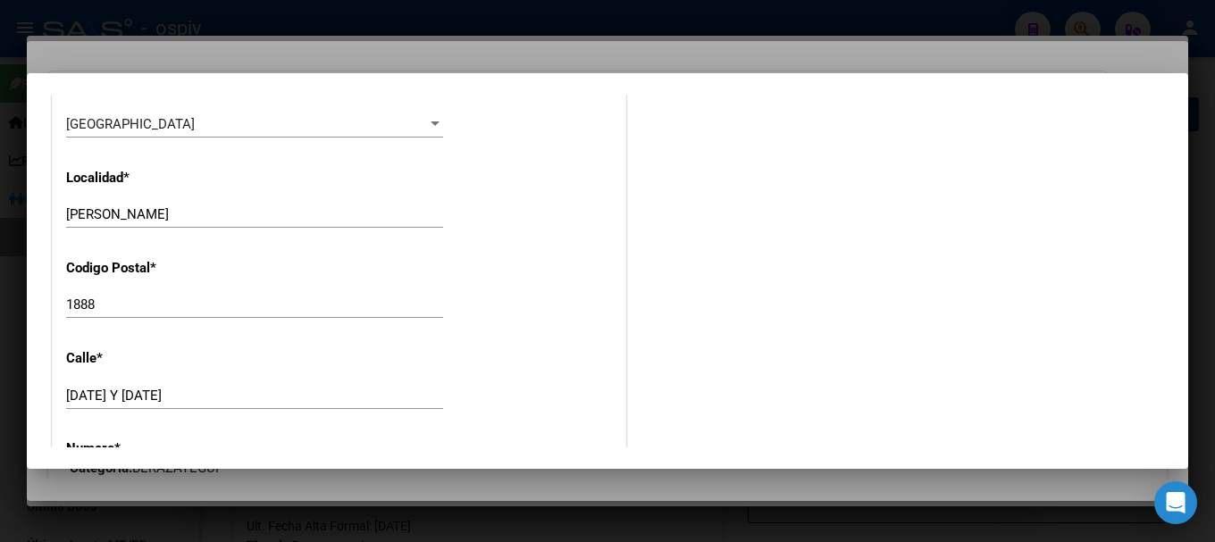
scroll to position [1787, 0]
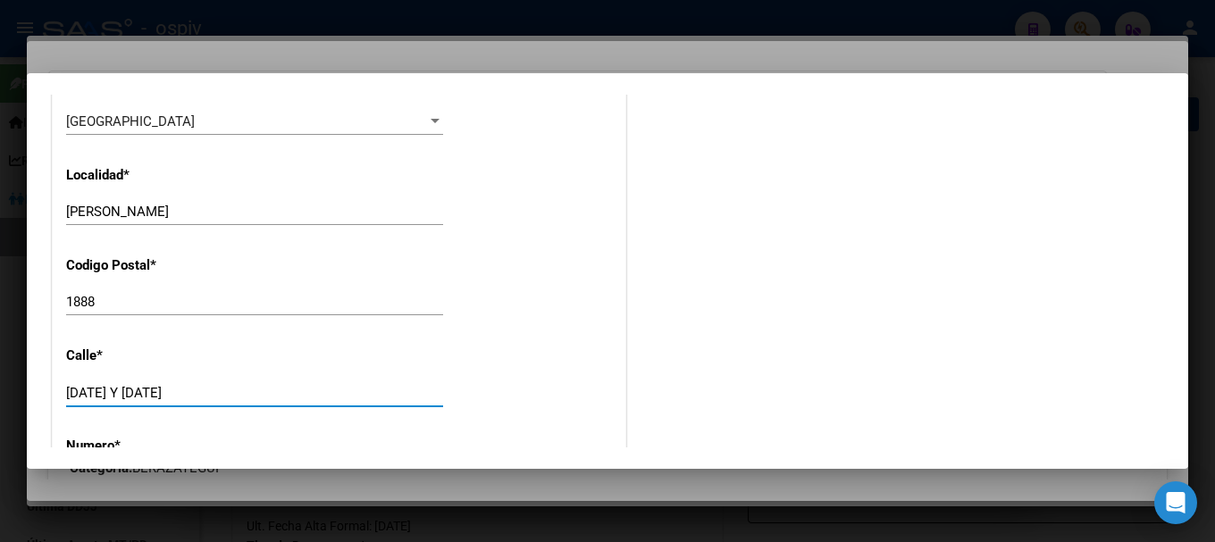
drag, startPoint x: 157, startPoint y: 392, endPoint x: 0, endPoint y: 308, distance: 178.3
click at [0, 308] on div "28746543 Buscar (apellido, dni, cuil, nro traspaso, cuit, obra social) search ¿…" at bounding box center [607, 271] width 1215 height 542
type input "[GEOGRAPHIC_DATA]"
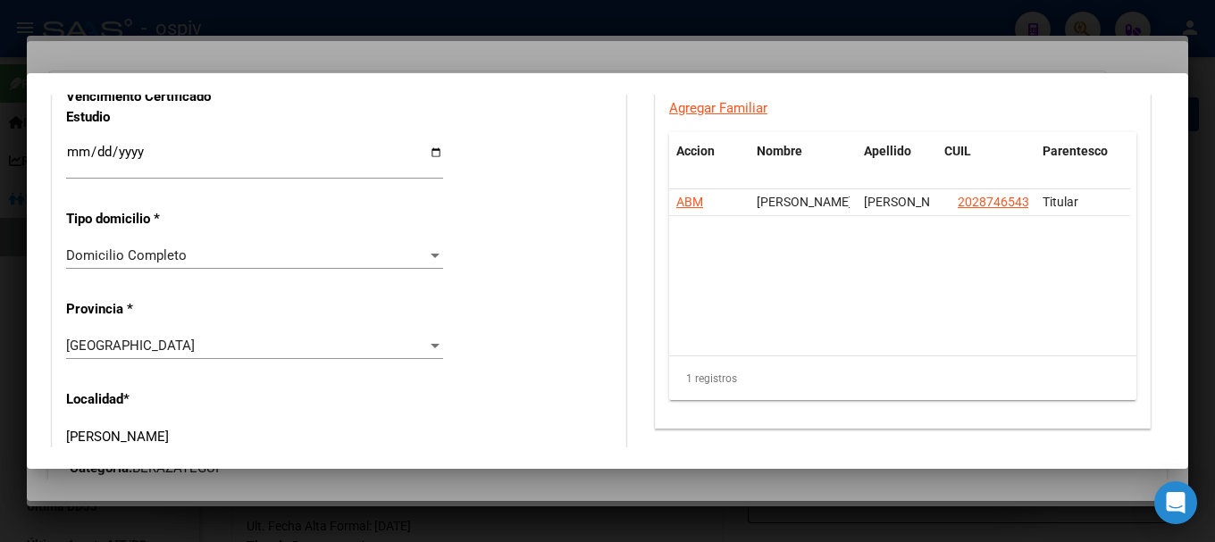
scroll to position [1519, 0]
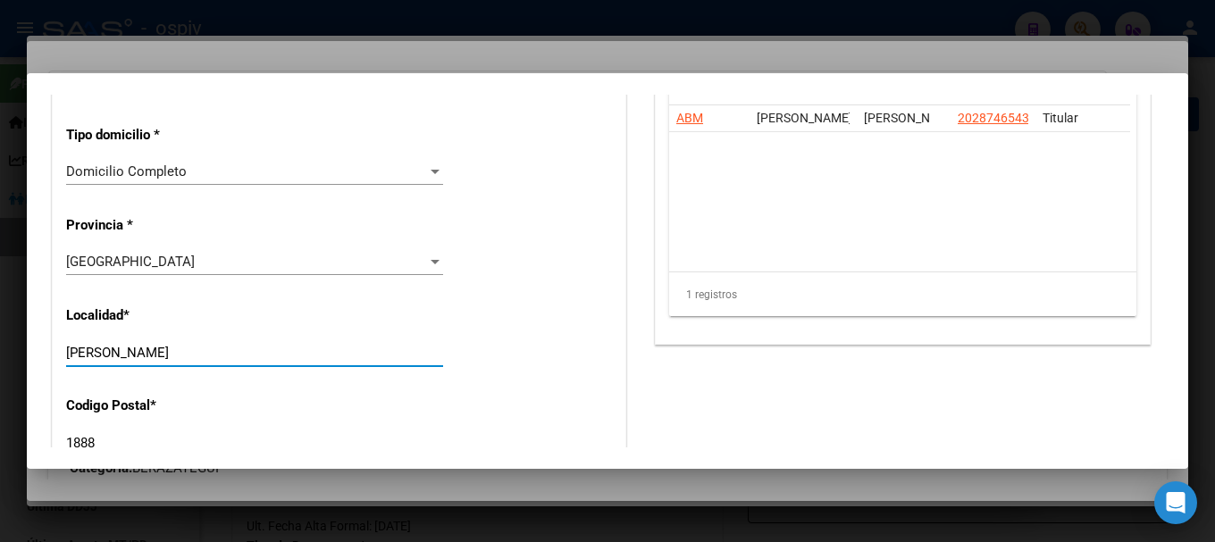
click at [189, 357] on input "[PERSON_NAME]" at bounding box center [254, 353] width 377 height 16
type input "[PERSON_NAME]"
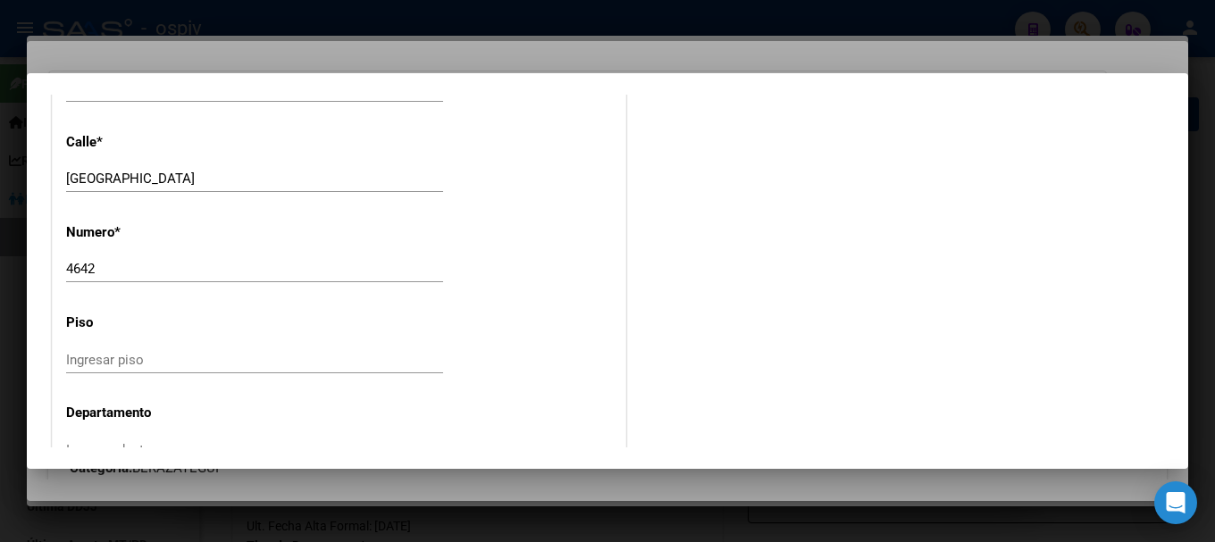
scroll to position [1877, 0]
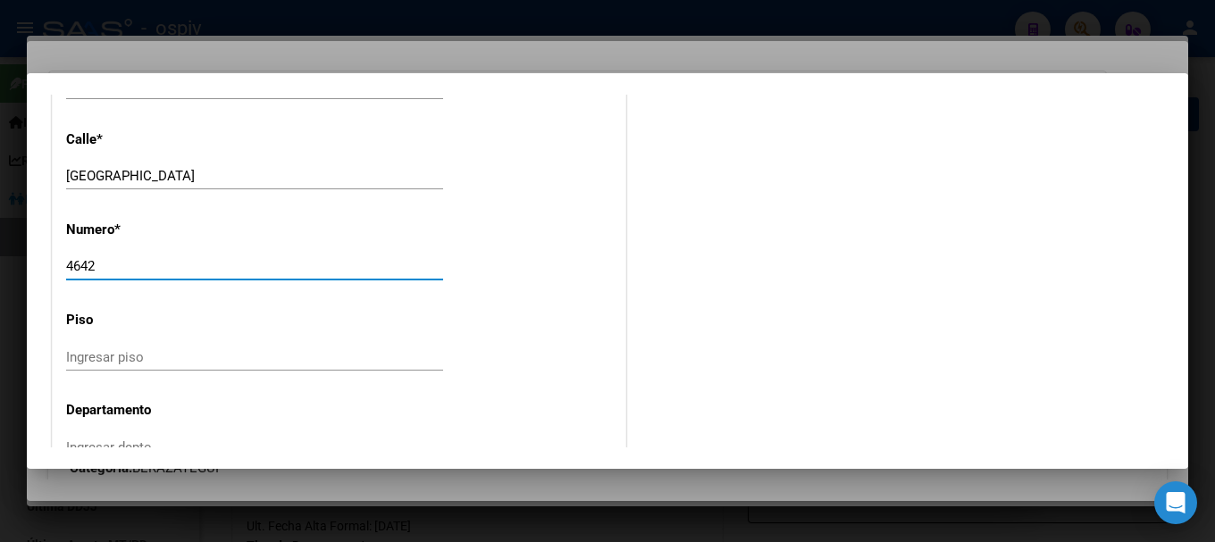
drag, startPoint x: 106, startPoint y: 274, endPoint x: 7, endPoint y: 257, distance: 100.6
click at [7, 257] on div "28746543 Buscar (apellido, dni, cuil, nro traspaso, cuit, obra social) search ¿…" at bounding box center [607, 271] width 1215 height 542
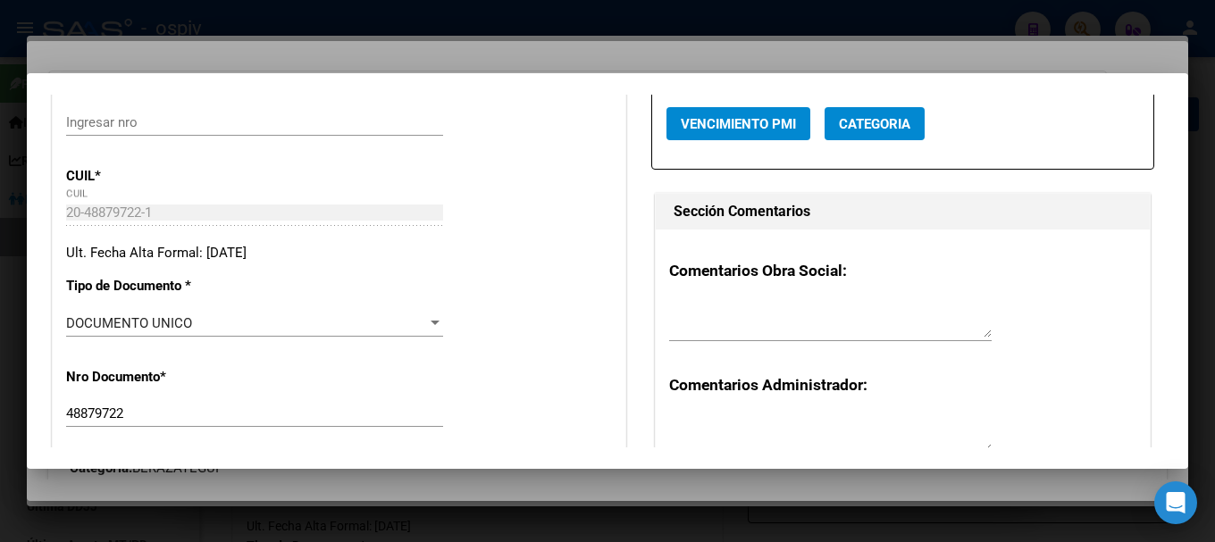
scroll to position [0, 0]
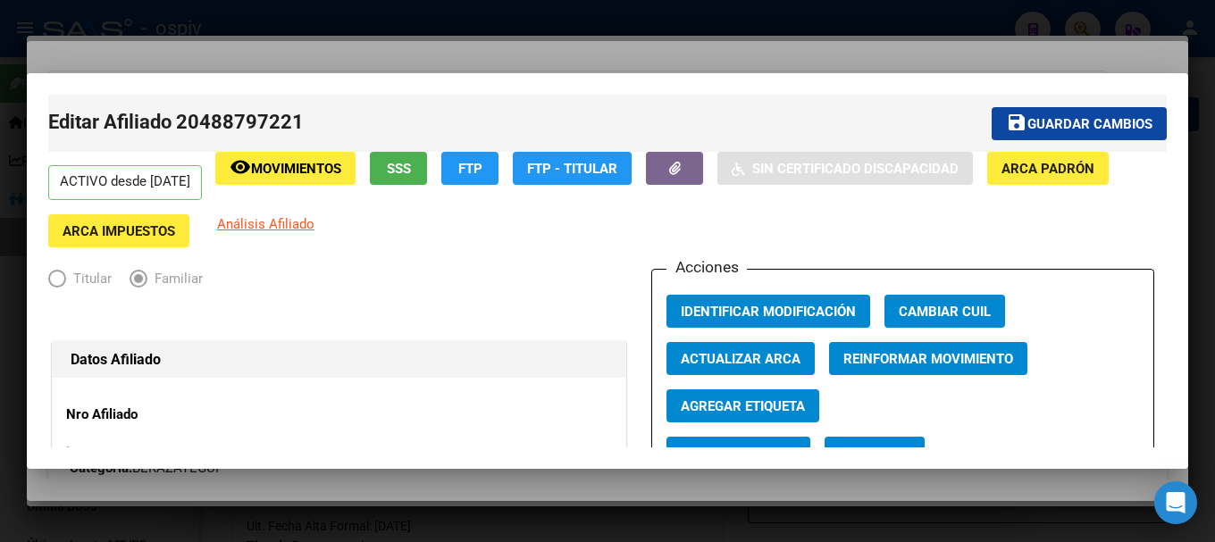
type input "3036"
click at [1068, 133] on button "save Guardar cambios" at bounding box center [1079, 123] width 175 height 33
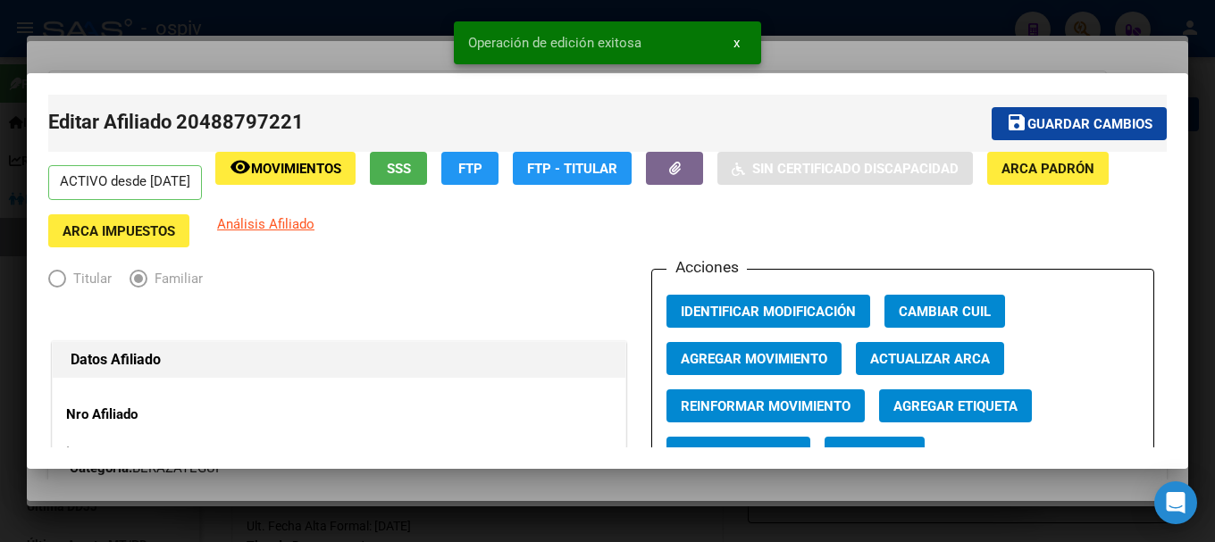
scroll to position [179, 0]
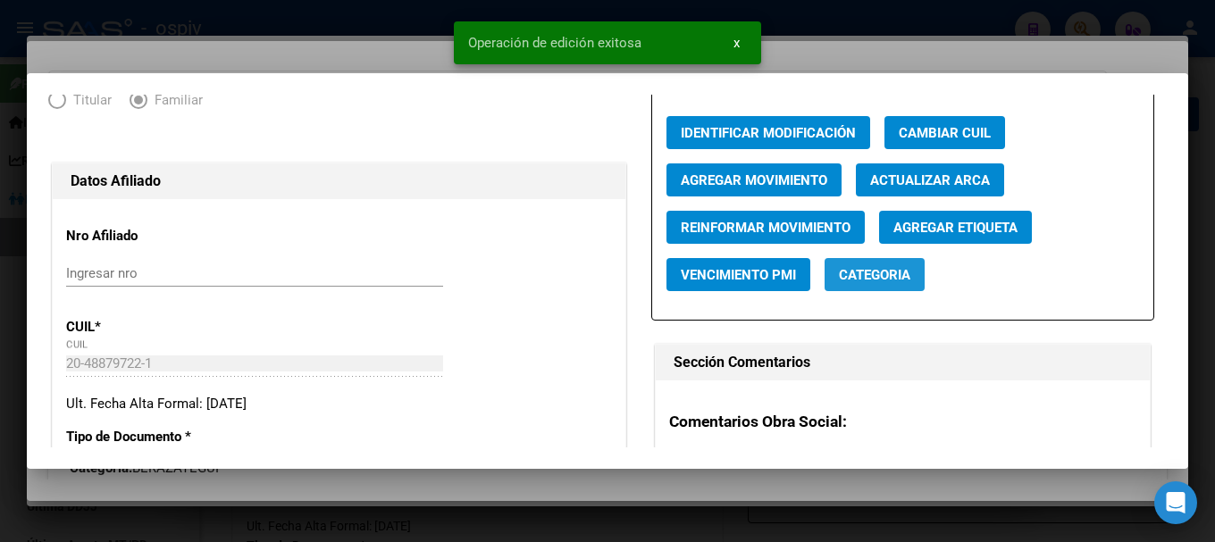
click at [898, 290] on button "Categoria" at bounding box center [875, 274] width 100 height 33
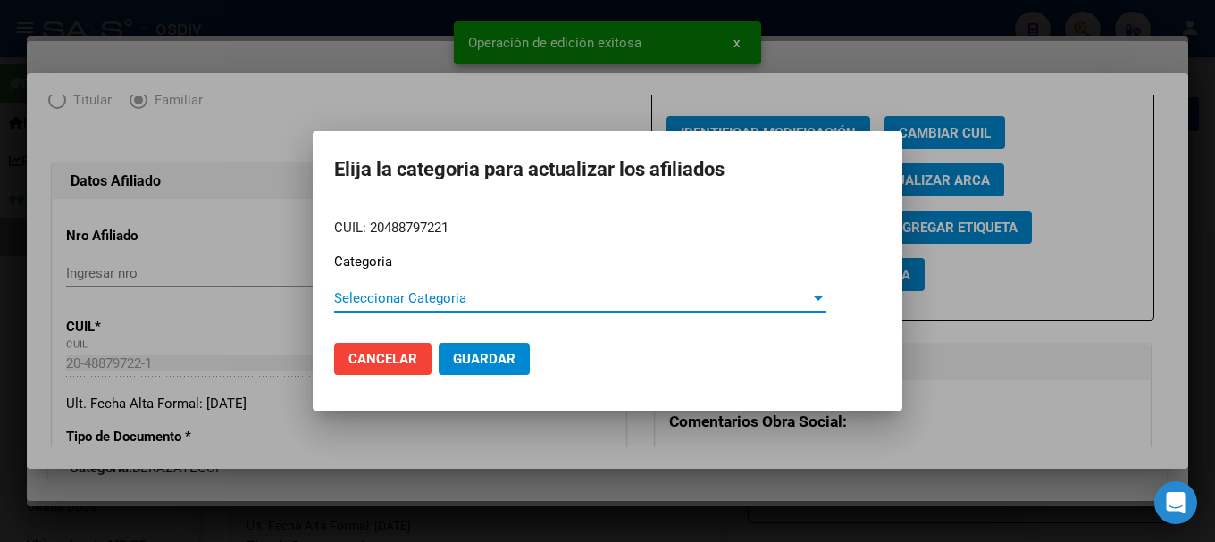
click at [388, 298] on span "Seleccionar Categoria" at bounding box center [572, 298] width 476 height 16
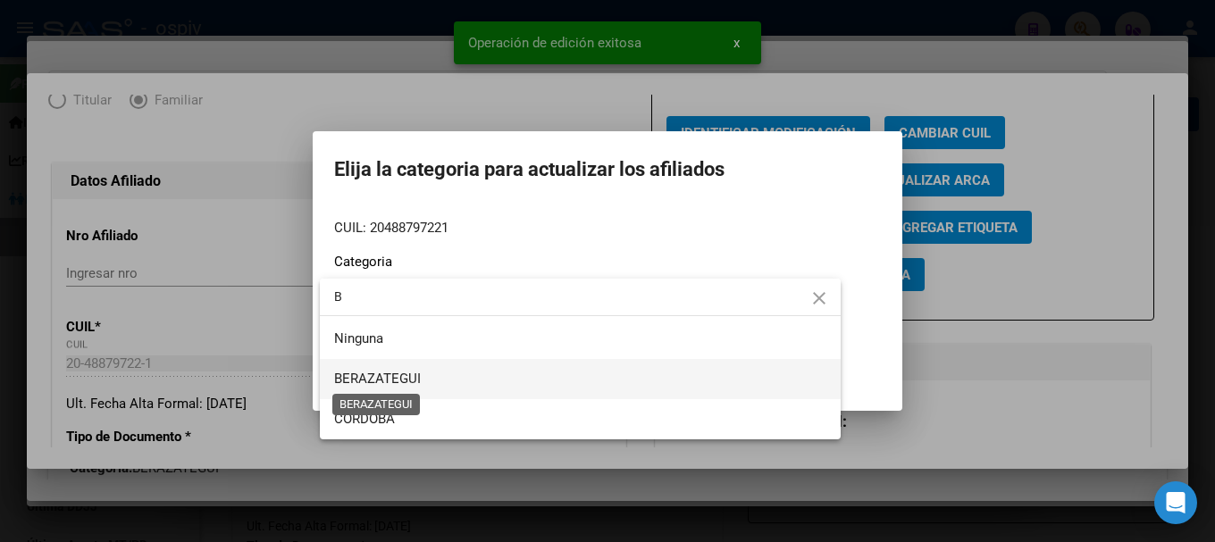
type input "B"
click at [388, 369] on span "BERAZATEGUI" at bounding box center [580, 379] width 492 height 40
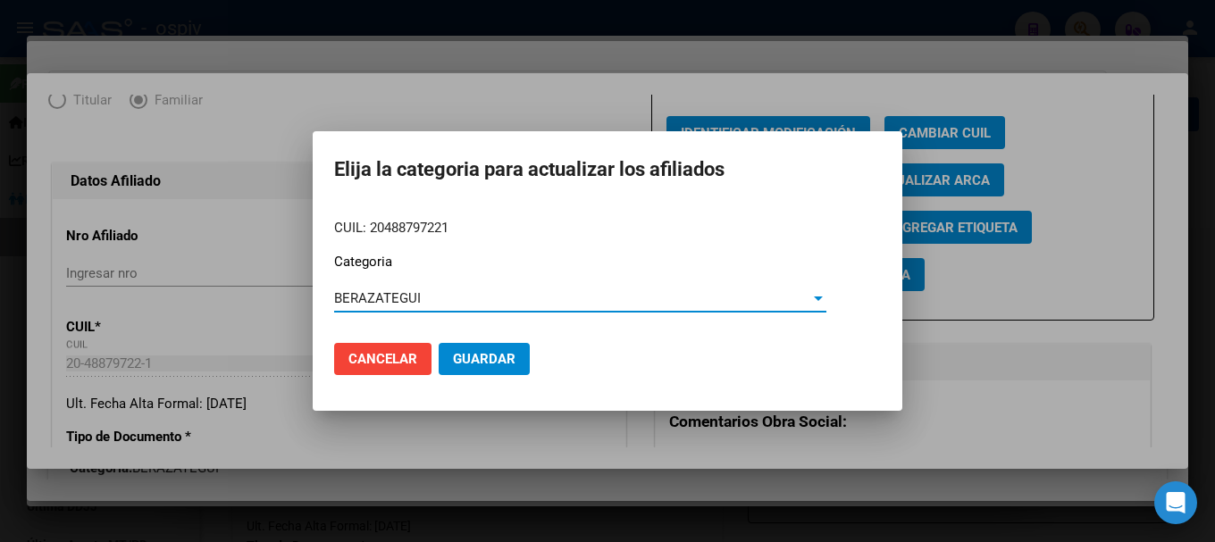
click at [472, 348] on button "Guardar" at bounding box center [484, 359] width 91 height 32
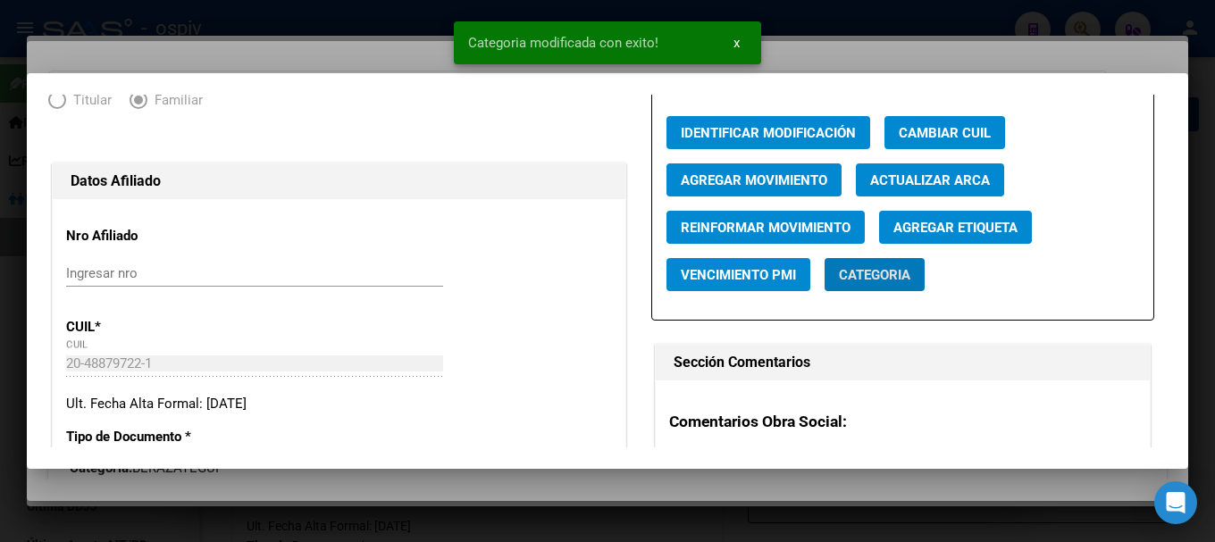
click at [962, 230] on span "Agregar Etiqueta" at bounding box center [956, 228] width 124 height 16
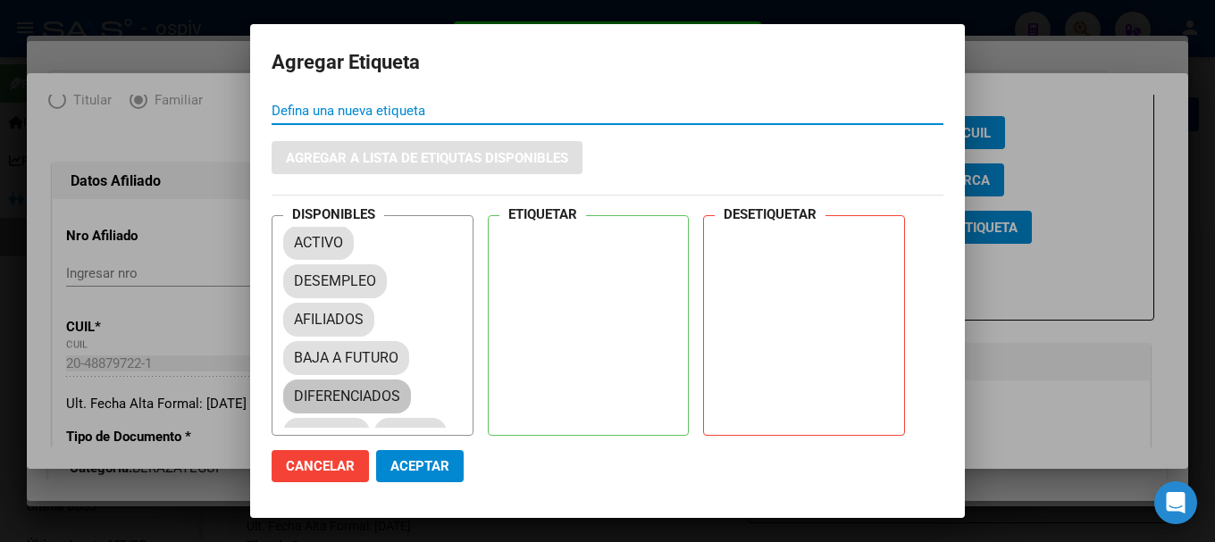
scroll to position [84, 0]
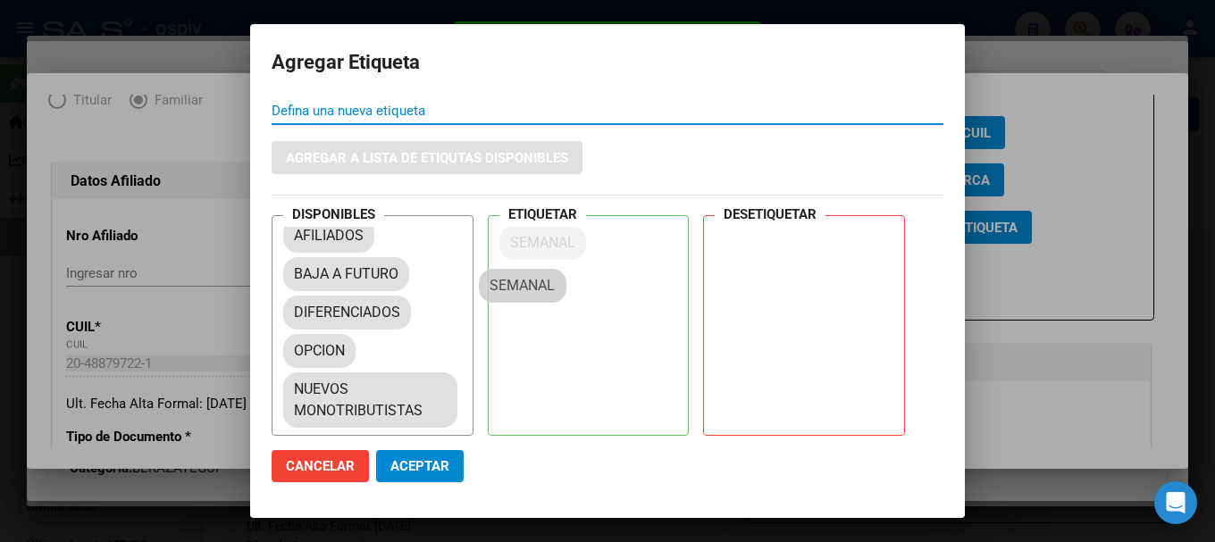
drag, startPoint x: 340, startPoint y: 357, endPoint x: 551, endPoint y: 244, distance: 239.1
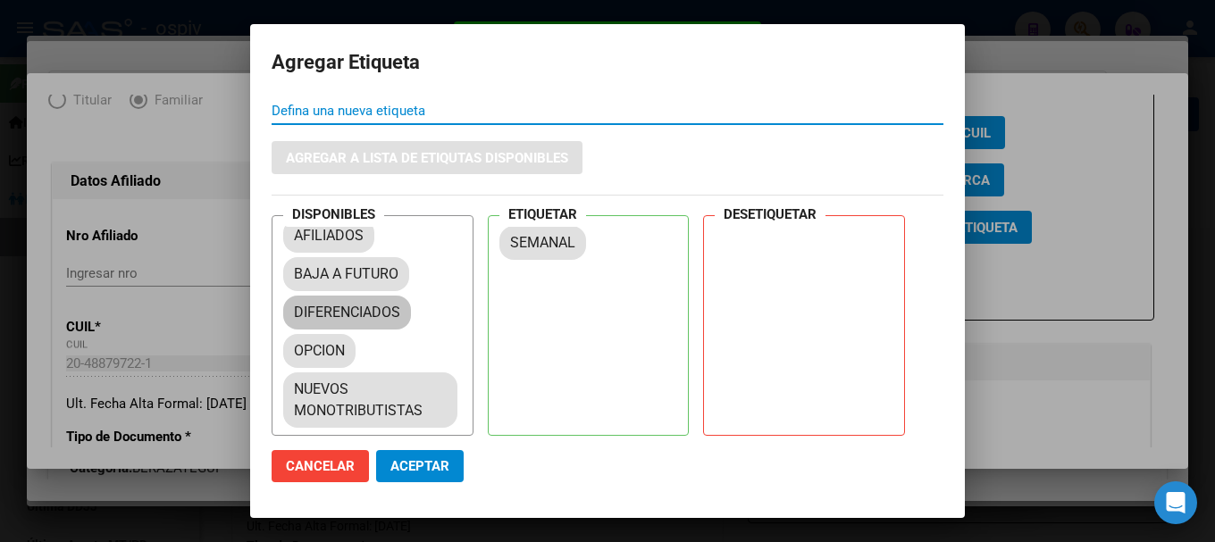
scroll to position [0, 0]
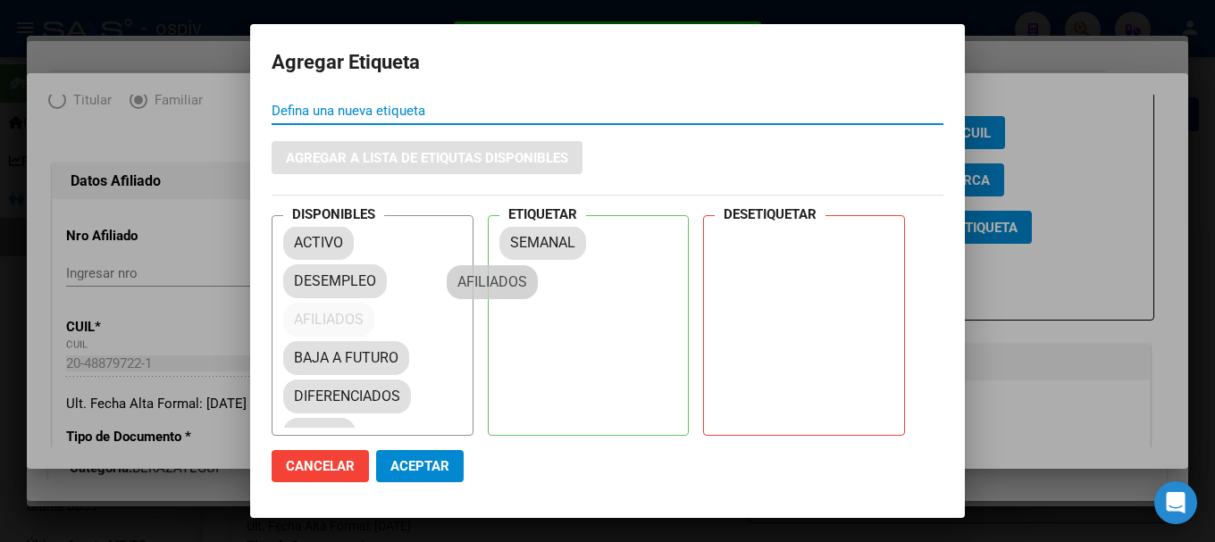
drag, startPoint x: 398, startPoint y: 317, endPoint x: 523, endPoint y: 281, distance: 130.4
click at [498, 281] on div "DISPONIBLES ACTIVO DESEMPLEO AFILIADOS BAJA A FUTURO DIFERENCIADOS OPCION NUEVO…" at bounding box center [608, 325] width 672 height 221
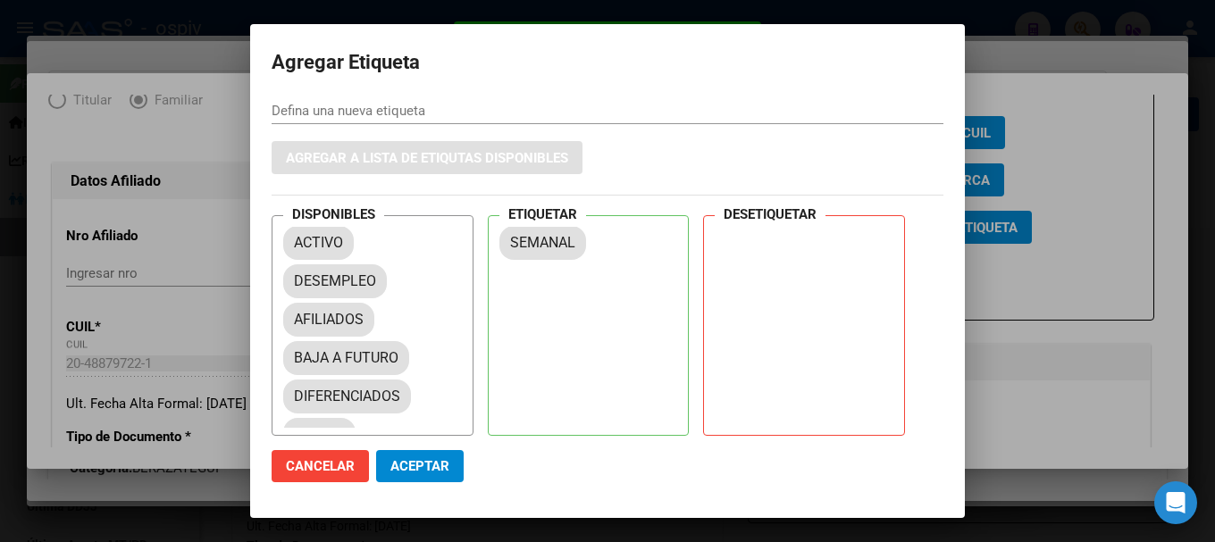
drag, startPoint x: 523, startPoint y: 281, endPoint x: 586, endPoint y: 281, distance: 63.4
click at [586, 281] on div "ETIQUETAR SEMANAL" at bounding box center [589, 325] width 202 height 221
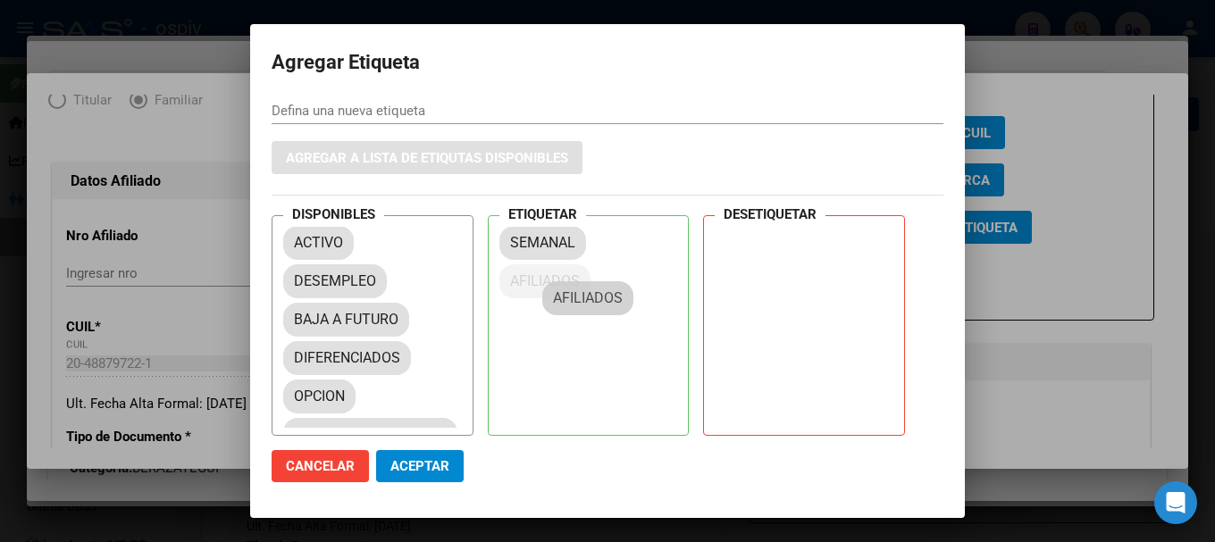
drag, startPoint x: 566, startPoint y: 315, endPoint x: 569, endPoint y: 288, distance: 27.0
click at [413, 466] on span "Aceptar" at bounding box center [420, 466] width 59 height 16
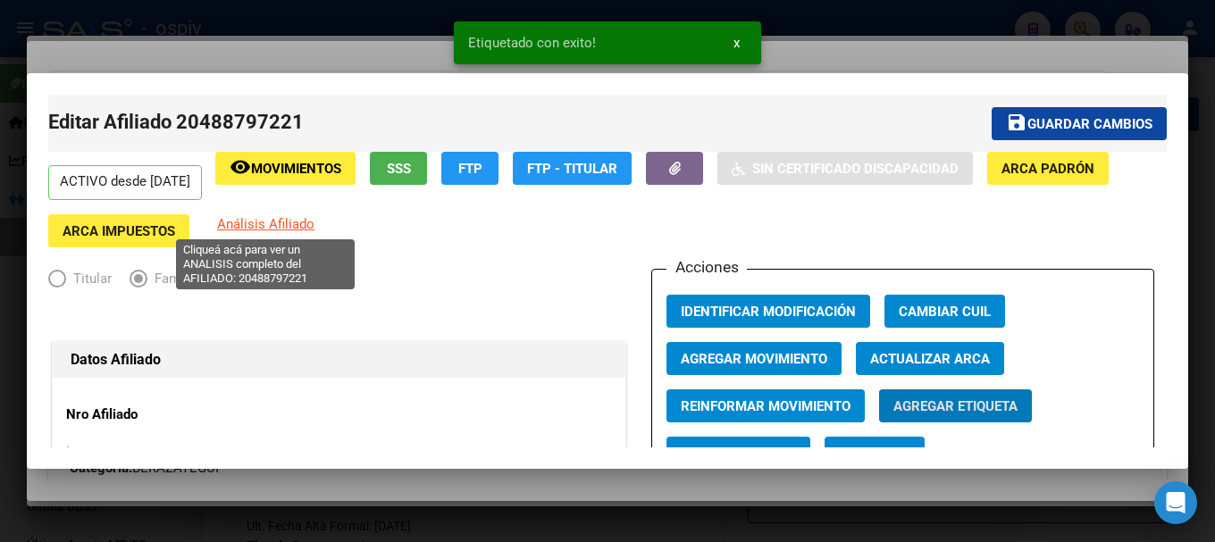
click at [298, 224] on span "Análisis Afiliado" at bounding box center [265, 224] width 97 height 16
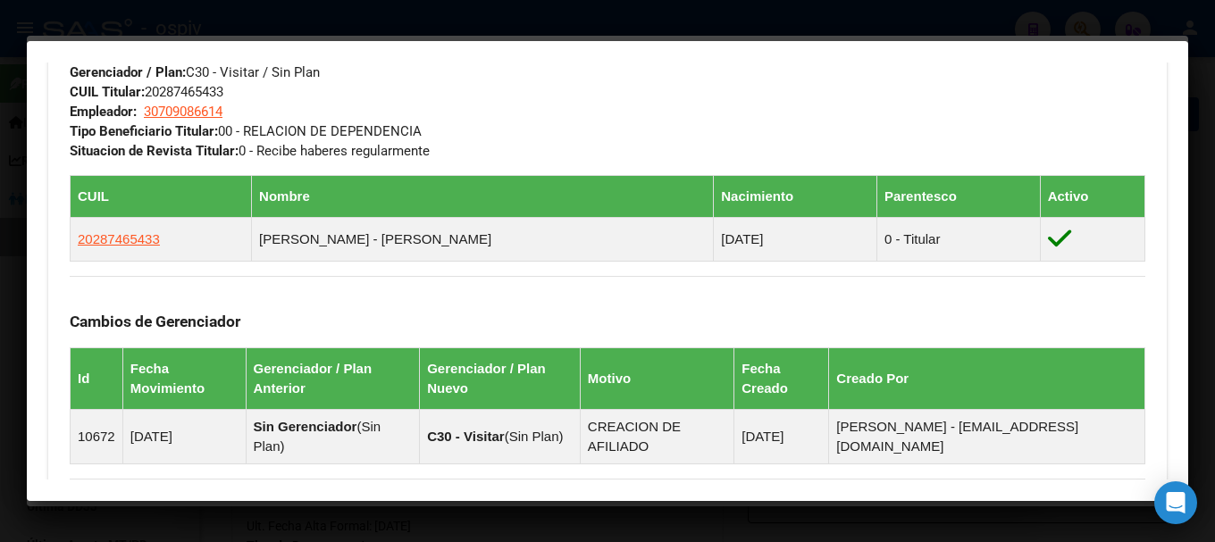
scroll to position [804, 0]
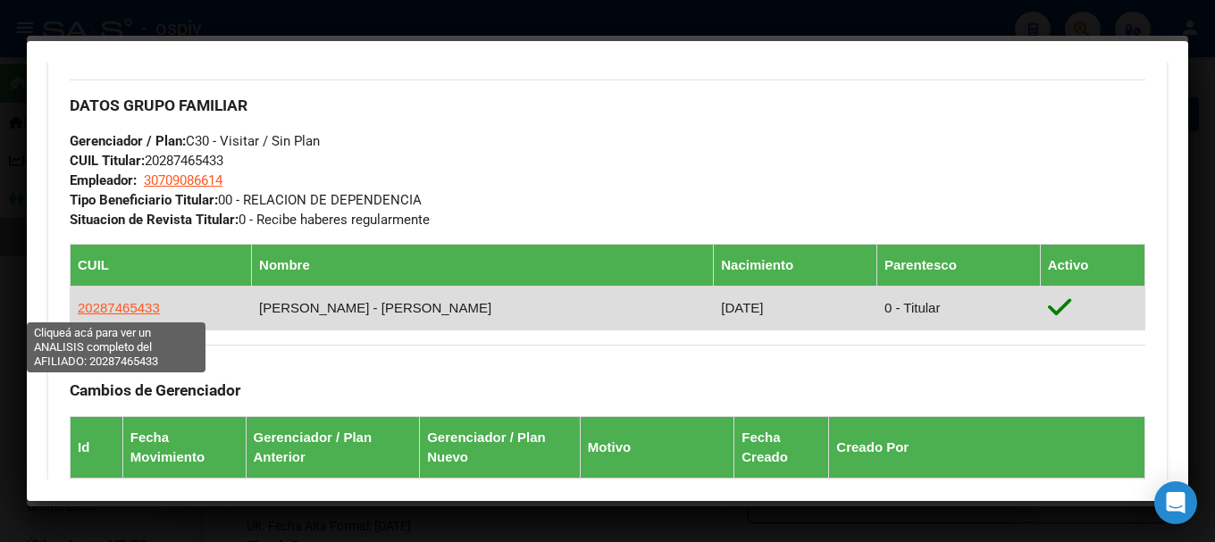
click at [139, 307] on span "20287465433" at bounding box center [119, 307] width 82 height 15
type textarea "20287465433"
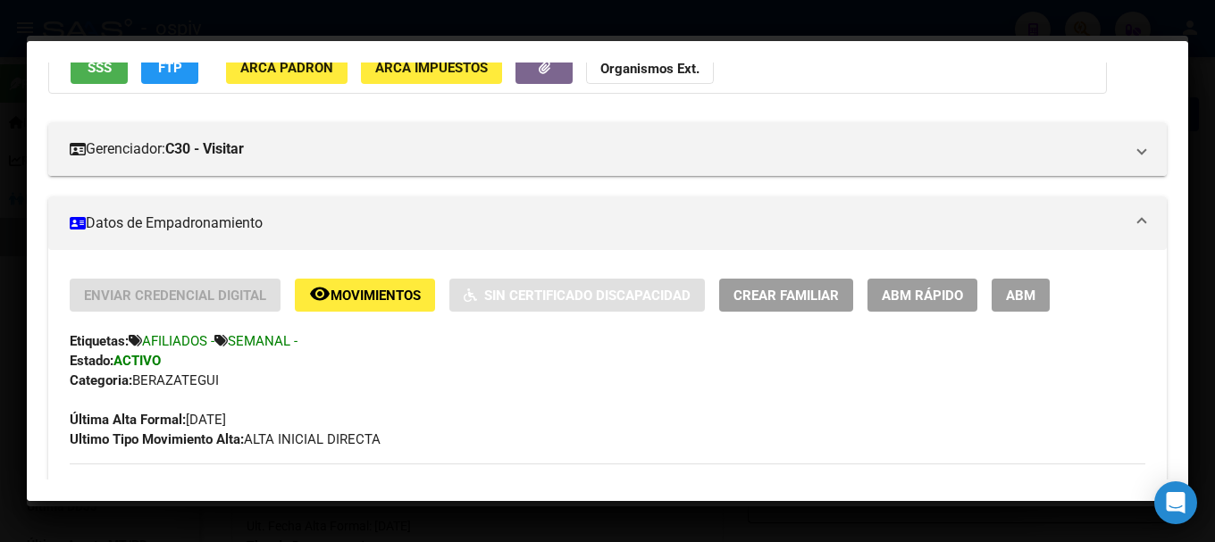
scroll to position [179, 0]
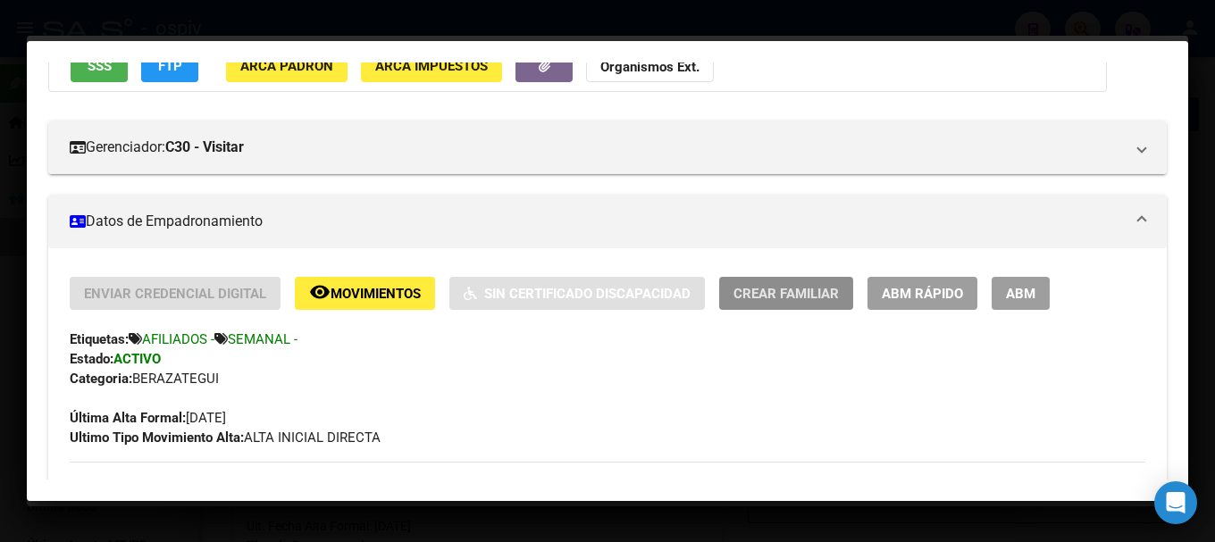
click at [794, 302] on button "Crear Familiar" at bounding box center [786, 293] width 134 height 33
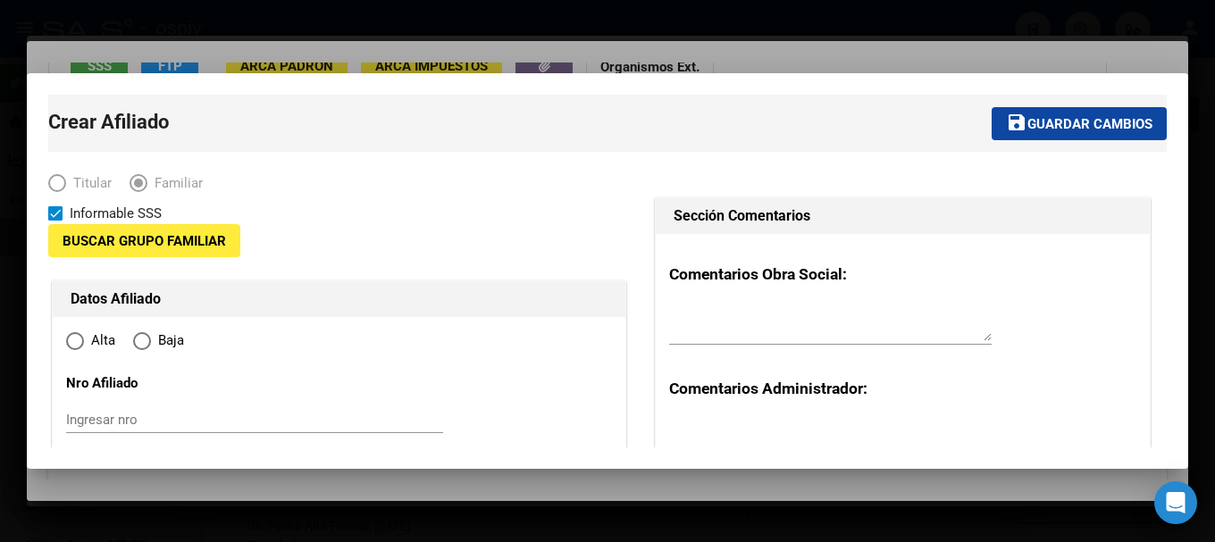
type input "30-70908661-4"
type input "[PERSON_NAME]"
type input "1888"
type input "[GEOGRAPHIC_DATA]"
type input "3036"
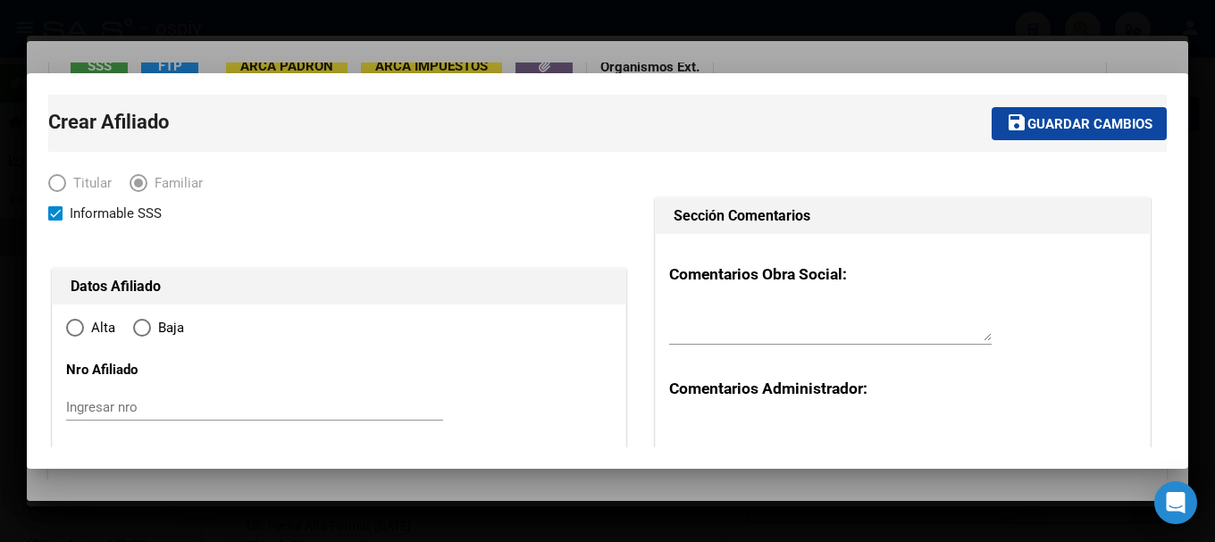
radio input "true"
type input "30-70908661-4"
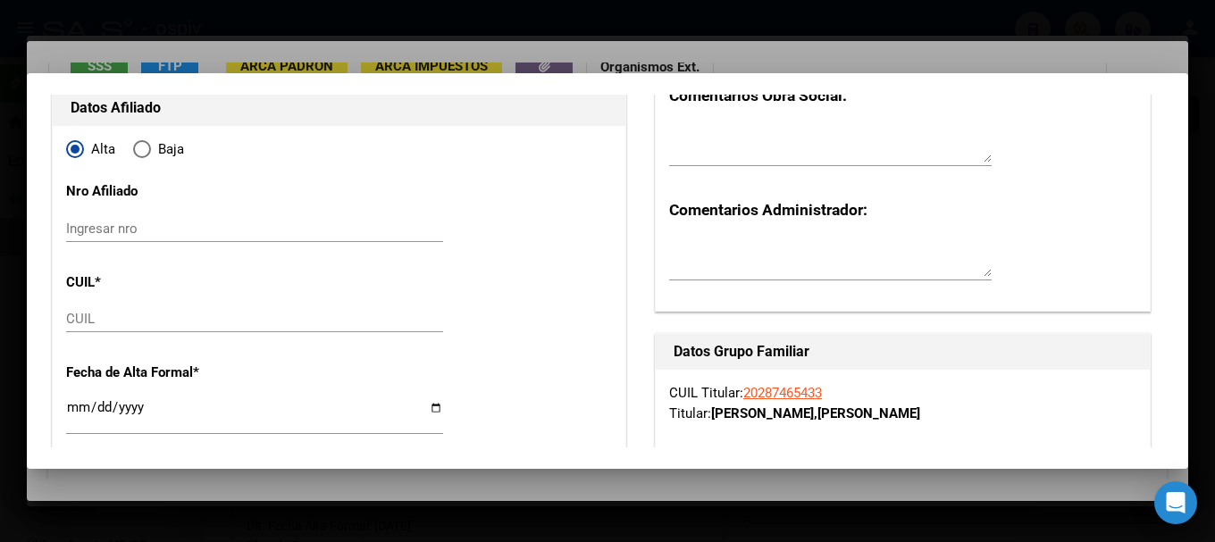
click at [137, 314] on input "CUIL" at bounding box center [254, 319] width 377 height 16
type input "27-53129092-0"
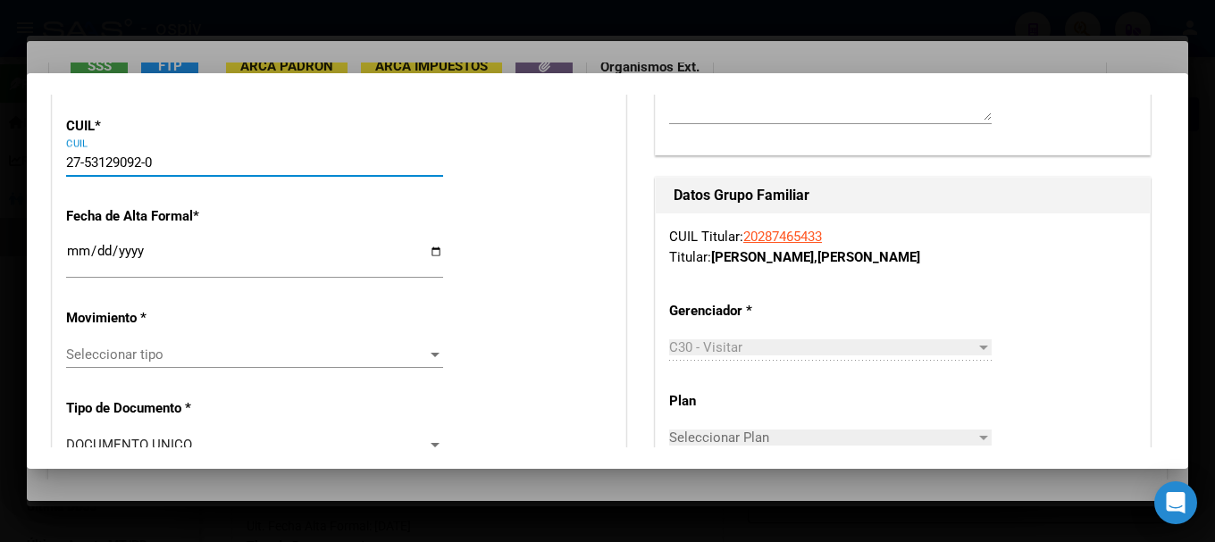
scroll to position [357, 0]
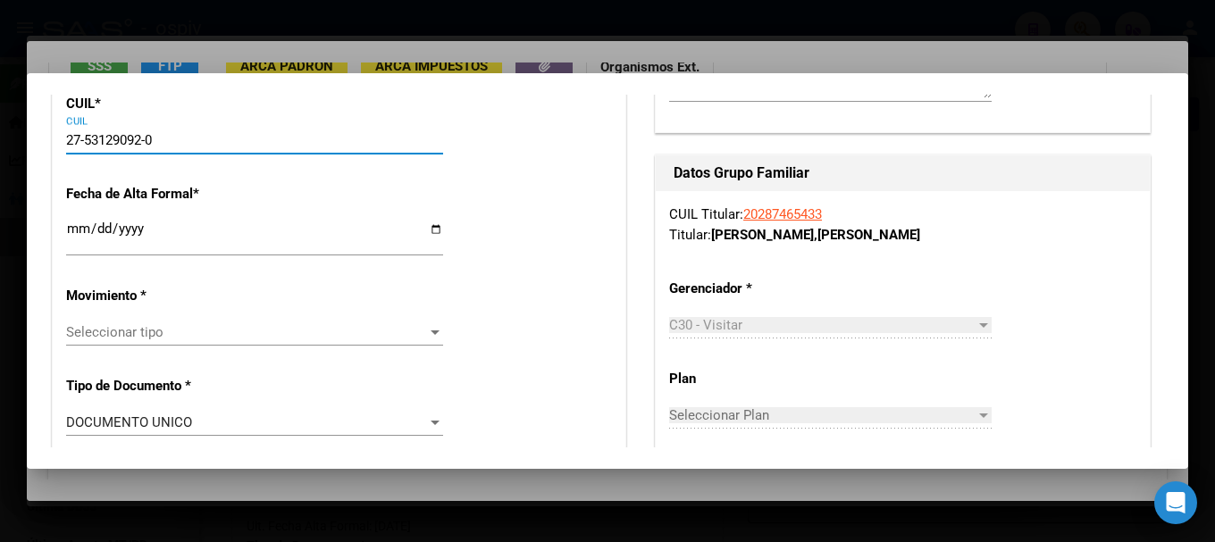
type input "53129092"
type input "CALATAYUD DEBORA NAIR"
type input "2013-04-07"
type input "[PERSON_NAME]"
type input "1332"
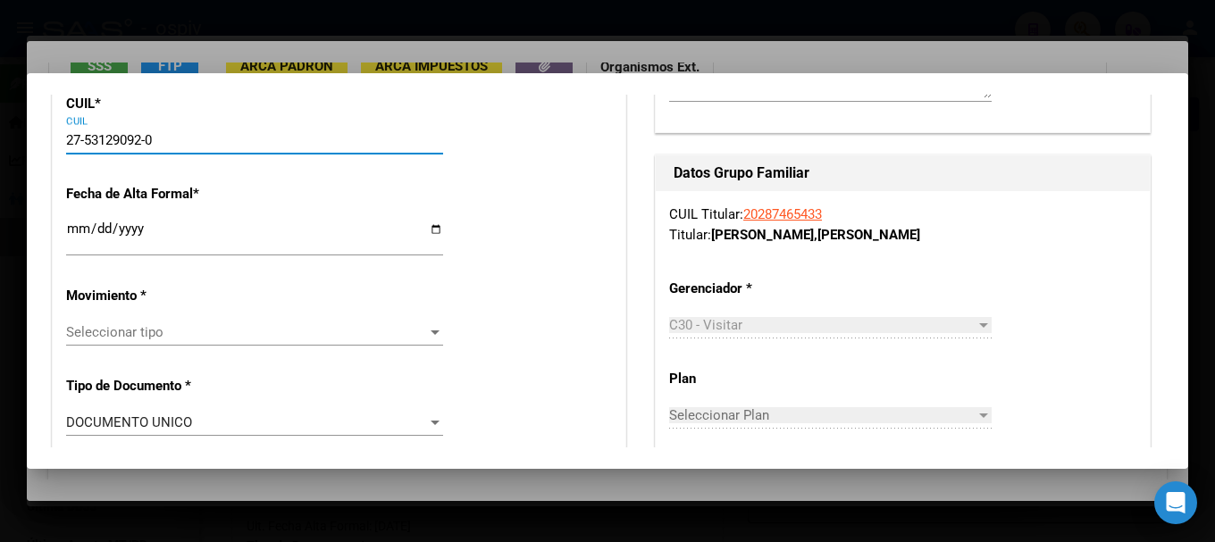
type input "4642"
type input "27-53129092-0"
click at [78, 233] on input "Ingresar fecha" at bounding box center [254, 236] width 377 height 29
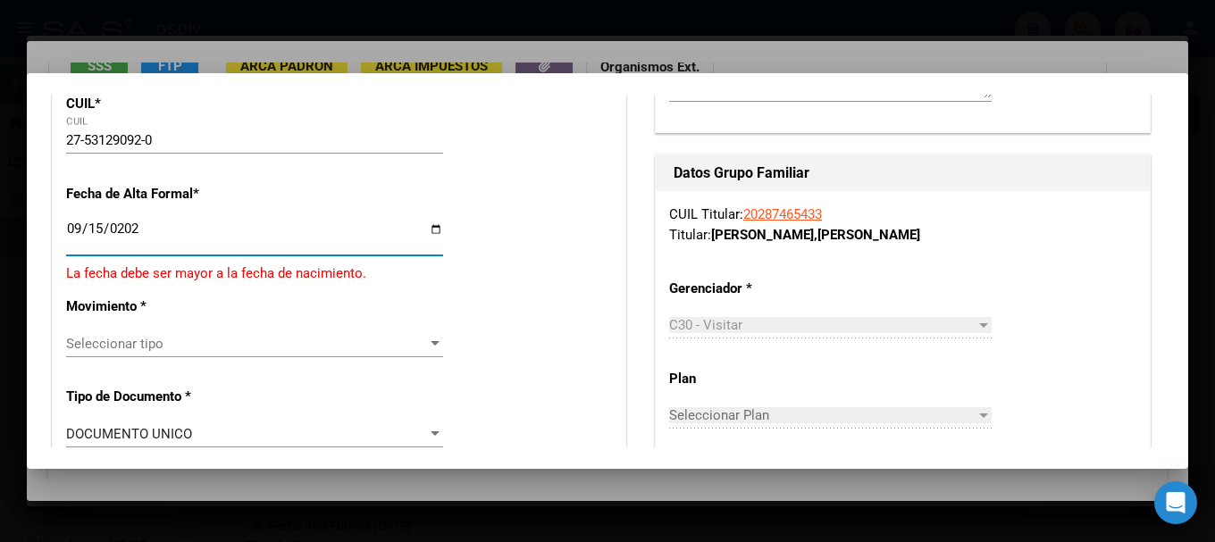
type input "[DATE]"
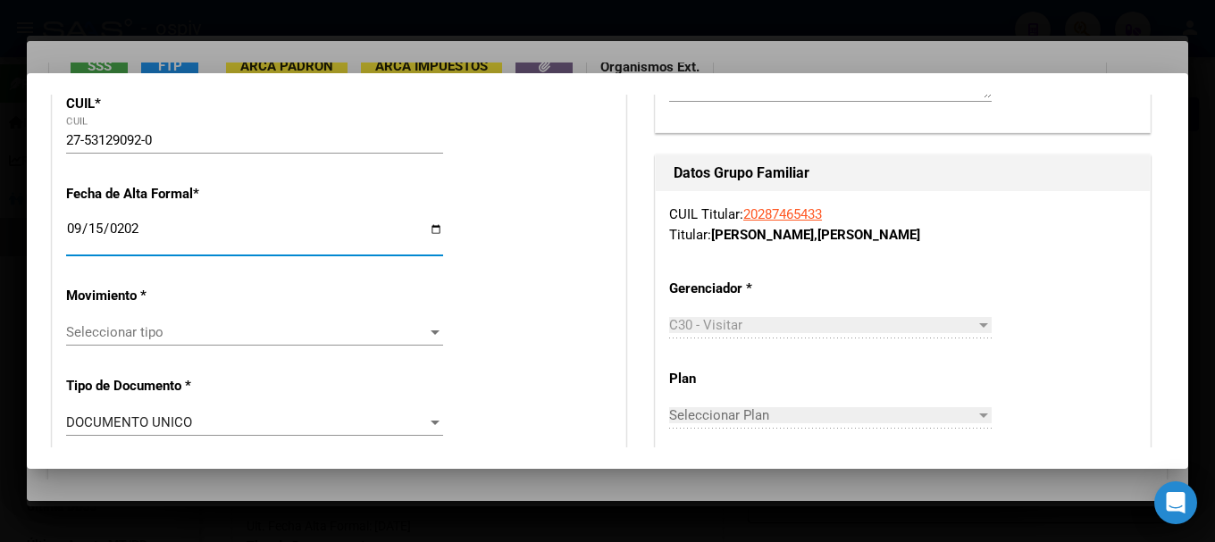
click at [179, 331] on span "Seleccionar tipo" at bounding box center [246, 332] width 361 height 16
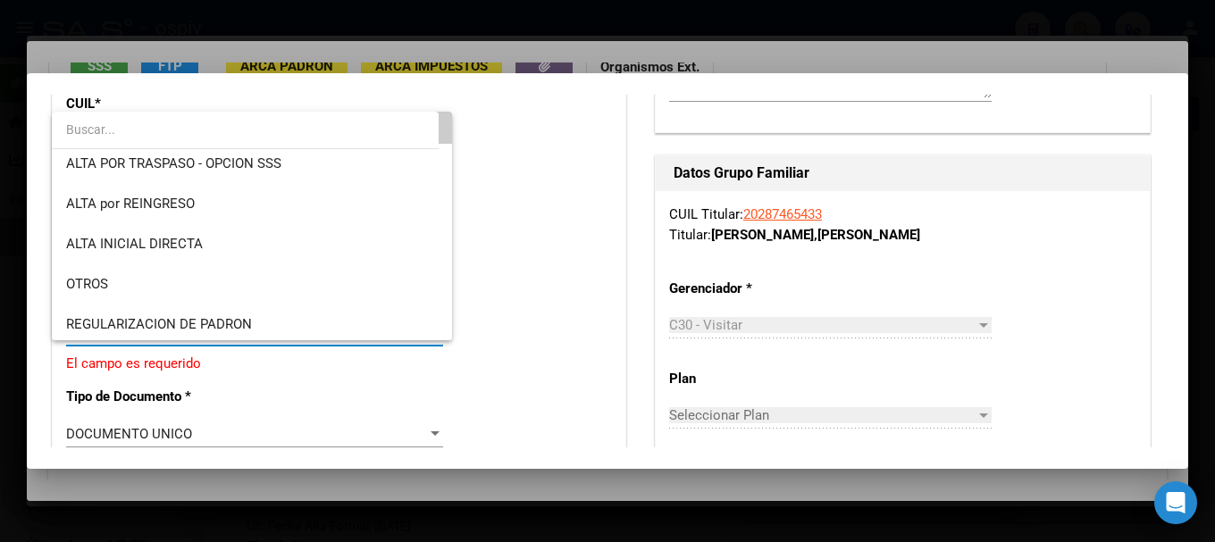
scroll to position [89, 0]
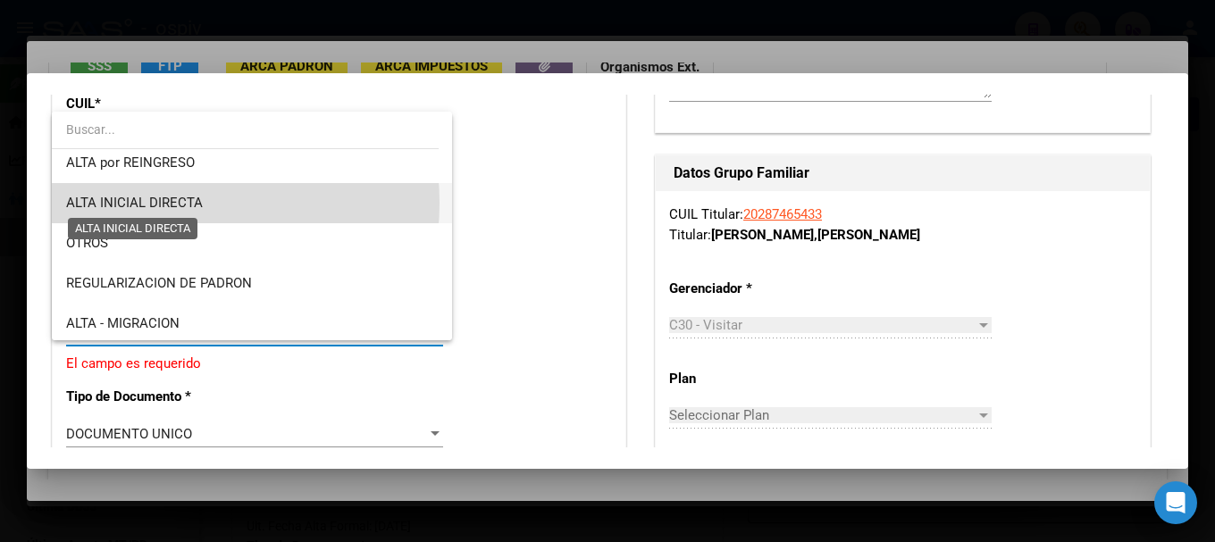
click at [155, 203] on span "ALTA INICIAL DIRECTA" at bounding box center [134, 203] width 137 height 16
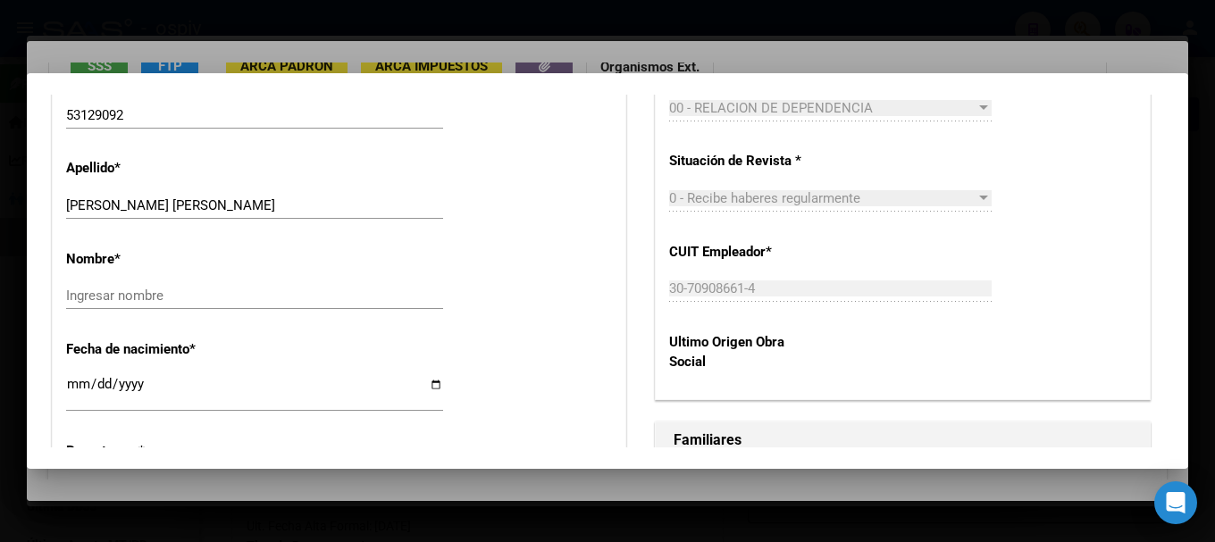
scroll to position [715, 0]
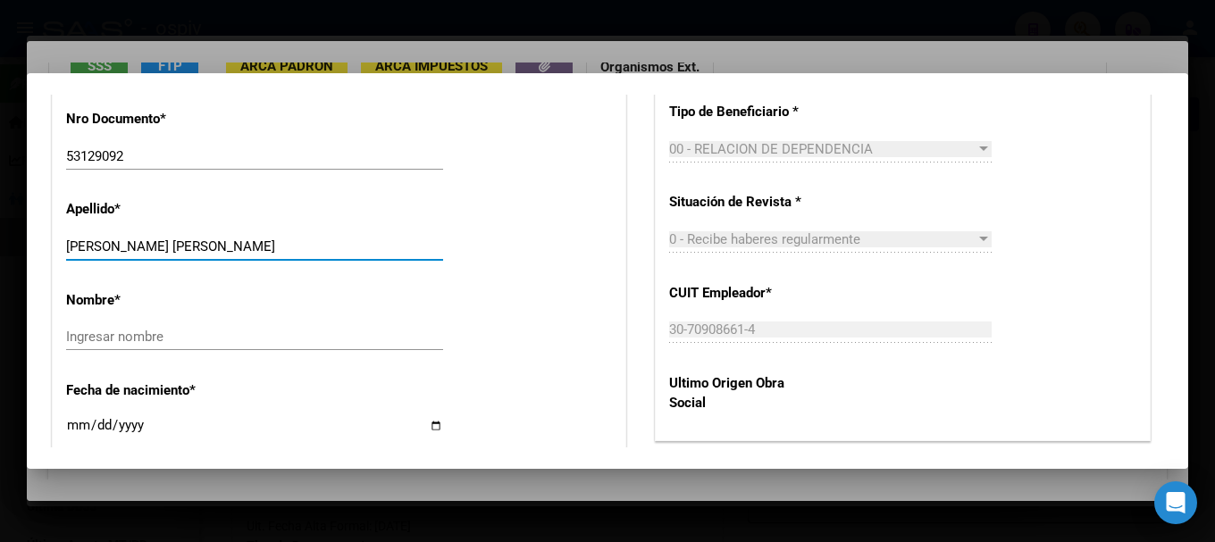
drag, startPoint x: 144, startPoint y: 245, endPoint x: 275, endPoint y: 245, distance: 131.4
click at [275, 245] on input "CALATAYUD DEBORA NAIR" at bounding box center [254, 247] width 377 height 16
type input "CALATAYUD"
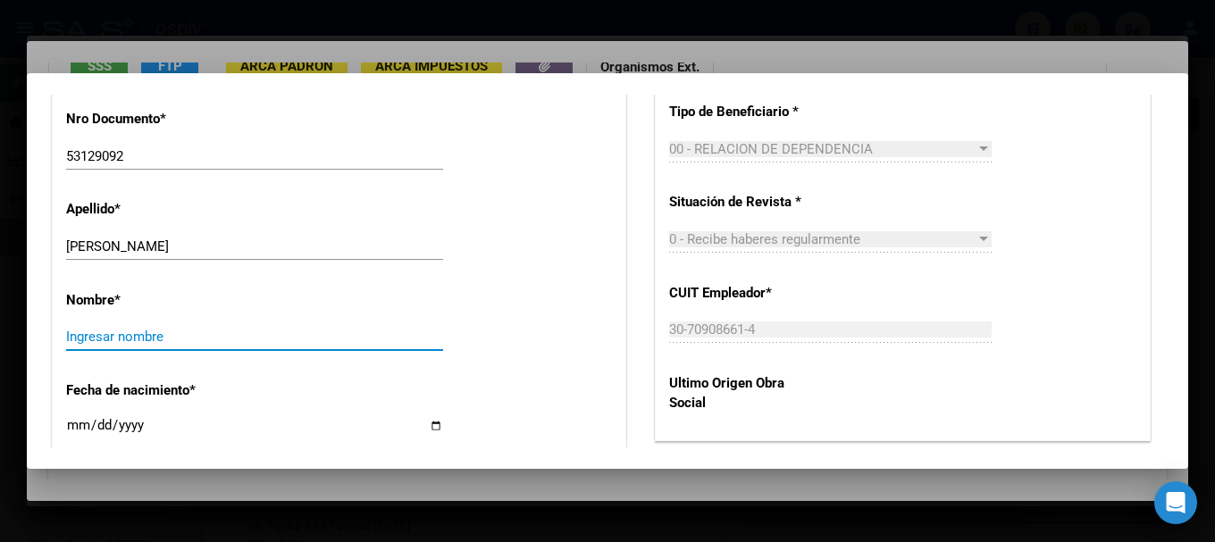
click at [122, 332] on input "Ingresar nombre" at bounding box center [254, 337] width 377 height 16
paste input "DEBORA NAIR"
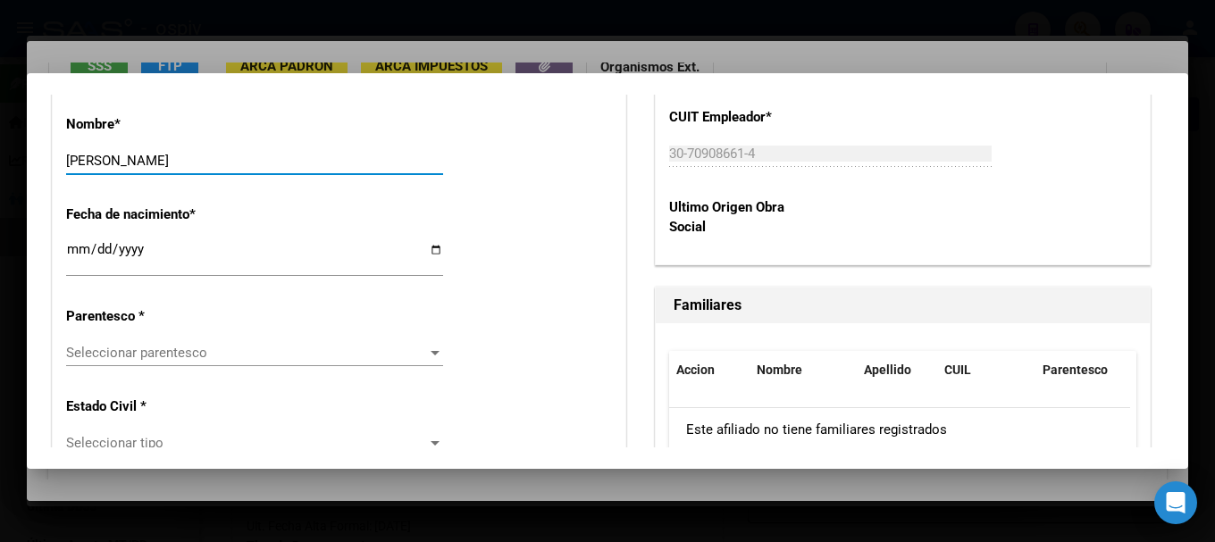
scroll to position [894, 0]
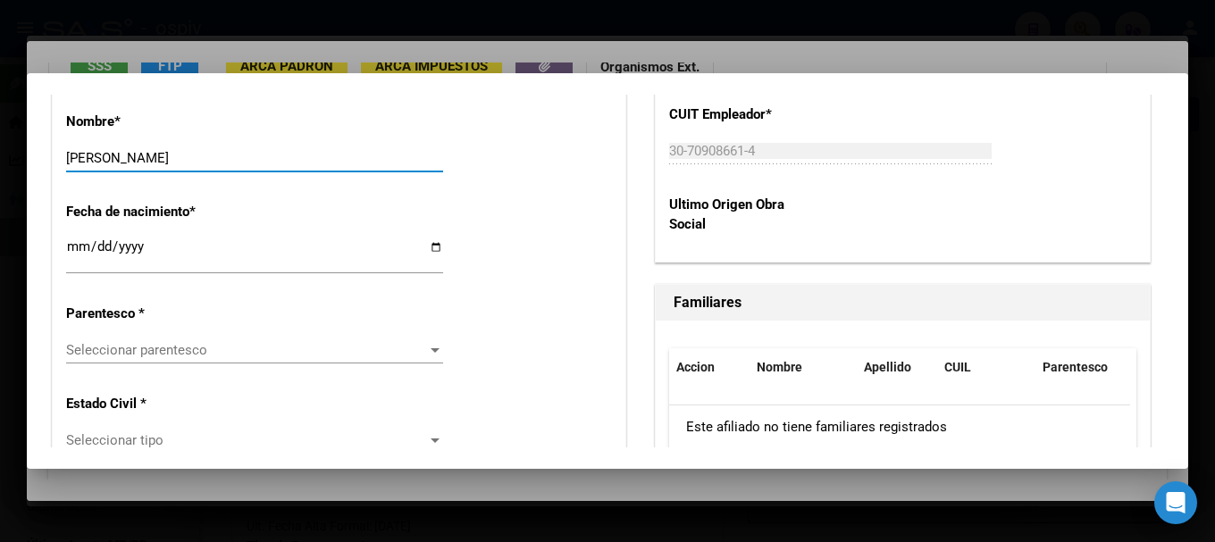
type input "DEBORA NAIR"
click at [160, 358] on div "Seleccionar parentesco Seleccionar parentesco" at bounding box center [254, 350] width 377 height 27
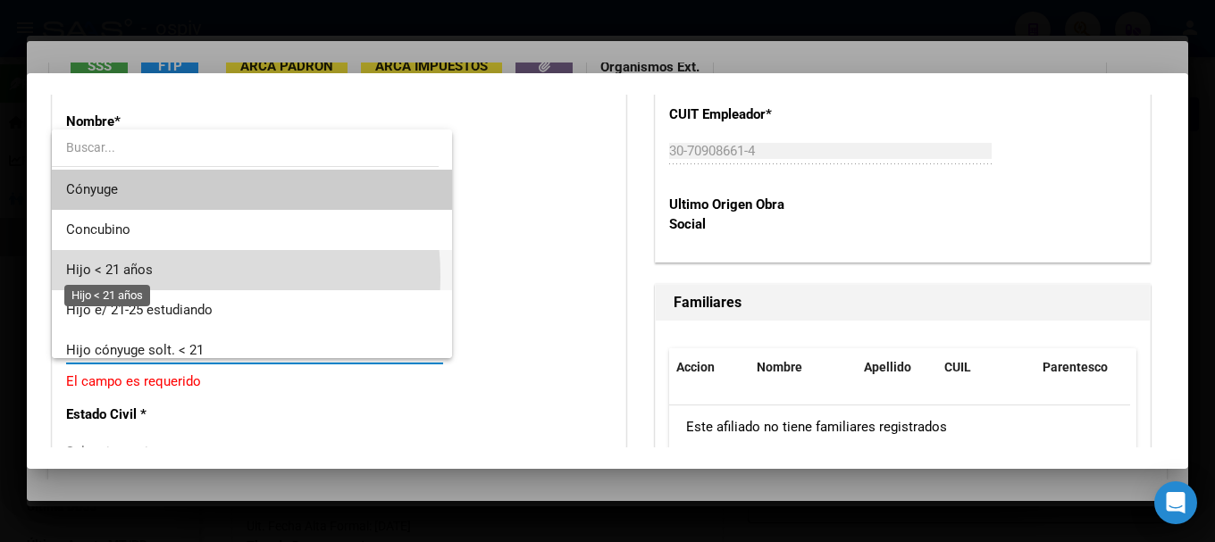
click at [139, 277] on span "Hijo < 21 años" at bounding box center [109, 270] width 87 height 16
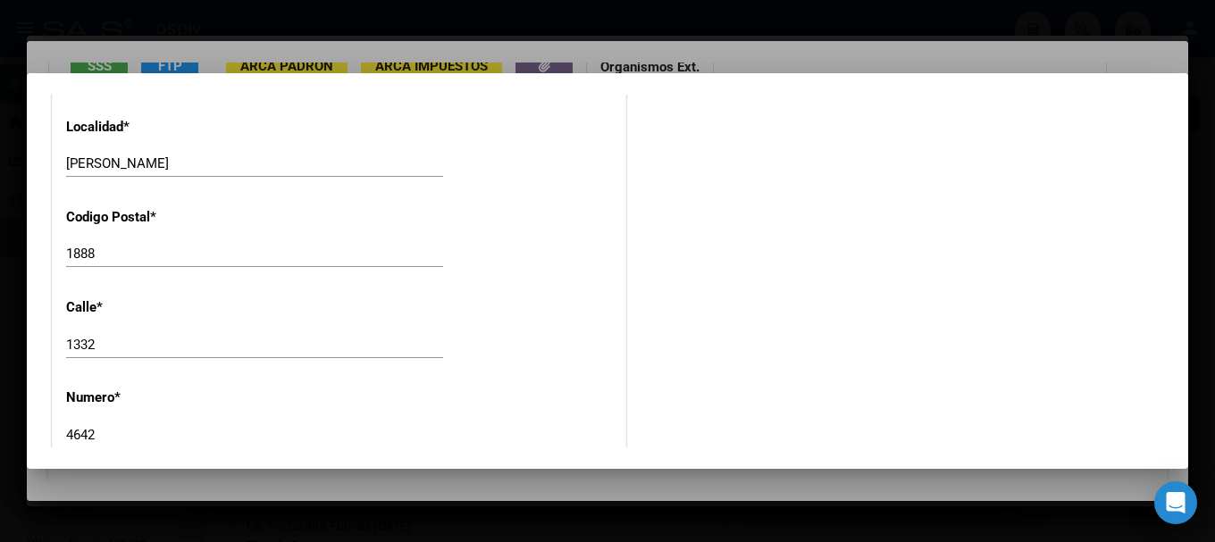
scroll to position [1877, 0]
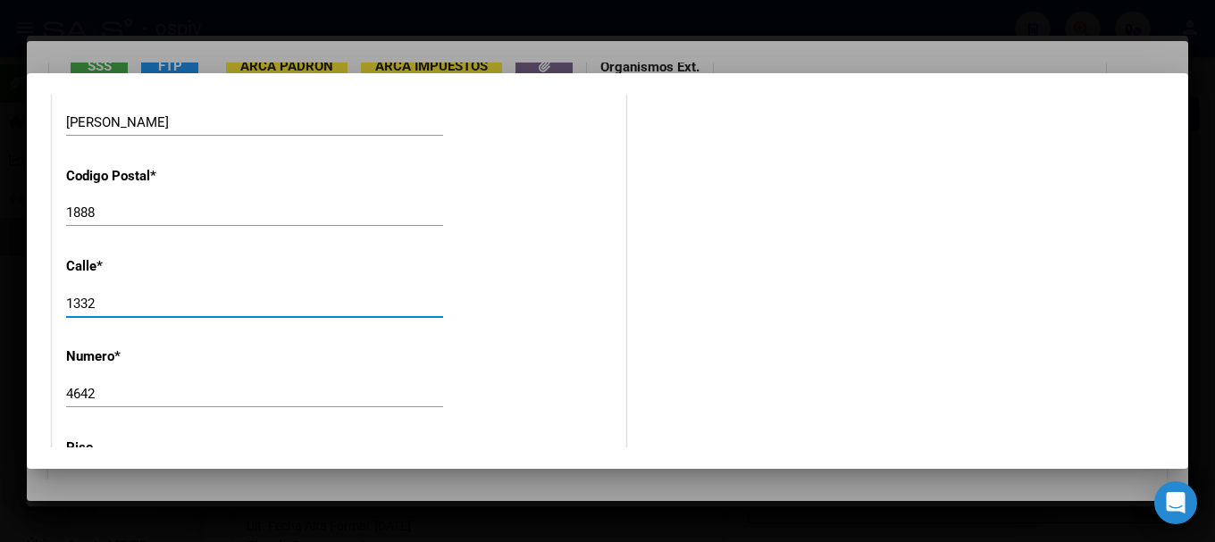
drag, startPoint x: 115, startPoint y: 304, endPoint x: 21, endPoint y: 304, distance: 93.8
click at [21, 304] on div "28746543 Buscar (apellido, dni, cuil, nro traspaso, cuit, obra social) search ¿…" at bounding box center [607, 271] width 1215 height 542
type input "[GEOGRAPHIC_DATA]"
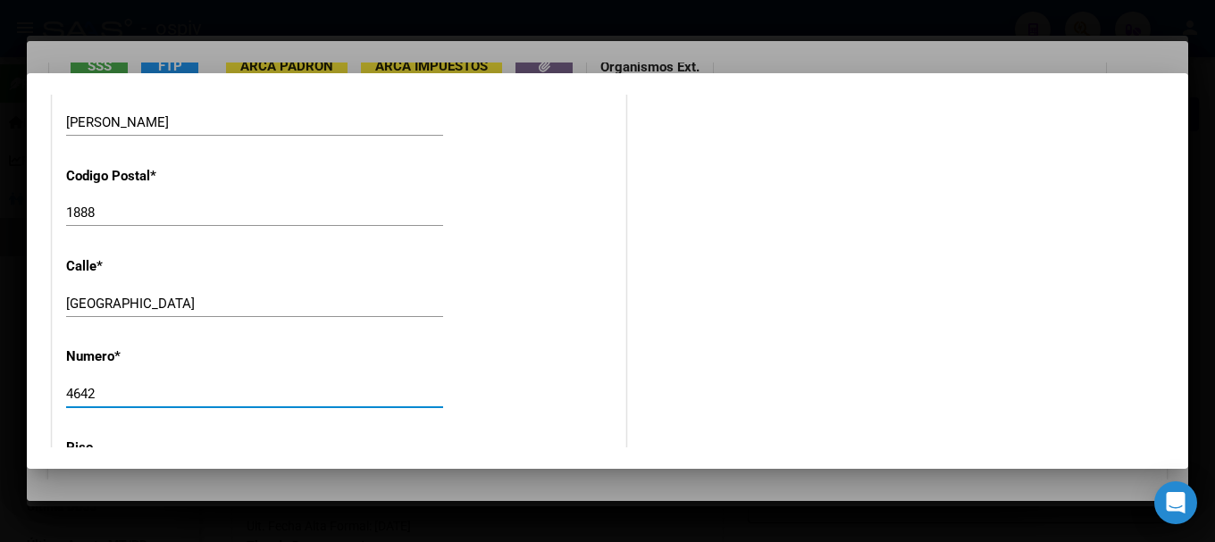
drag, startPoint x: 71, startPoint y: 388, endPoint x: 0, endPoint y: 365, distance: 74.0
click at [0, 365] on div "28746543 Buscar (apellido, dni, cuil, nro traspaso, cuit, obra social) search ¿…" at bounding box center [607, 271] width 1215 height 542
click at [0, 365] on div at bounding box center [607, 271] width 1215 height 542
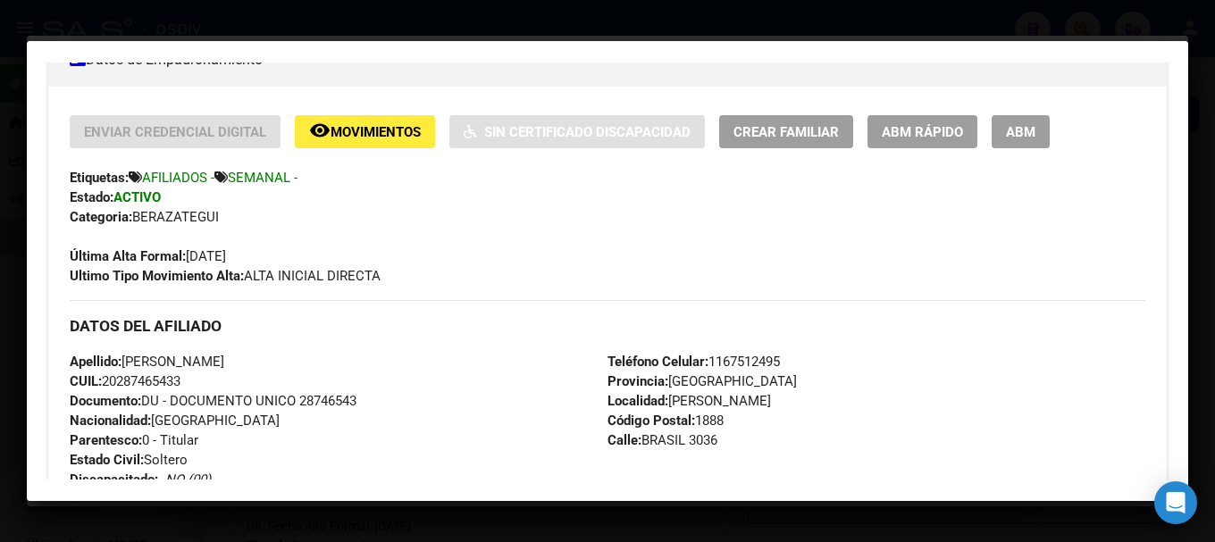
scroll to position [332, 0]
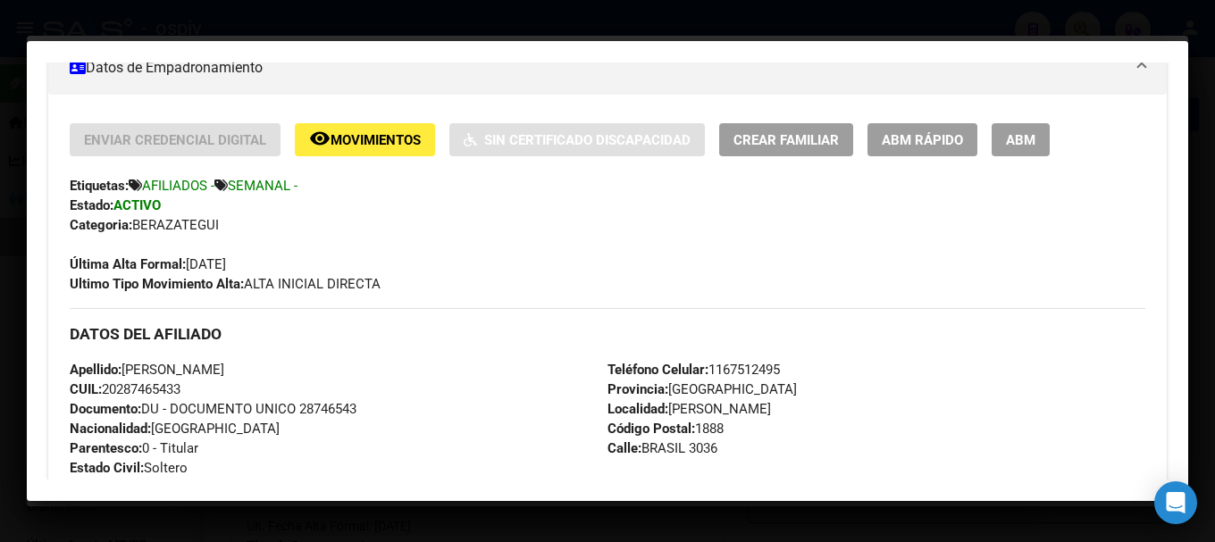
click at [825, 154] on button "Crear Familiar" at bounding box center [786, 139] width 134 height 33
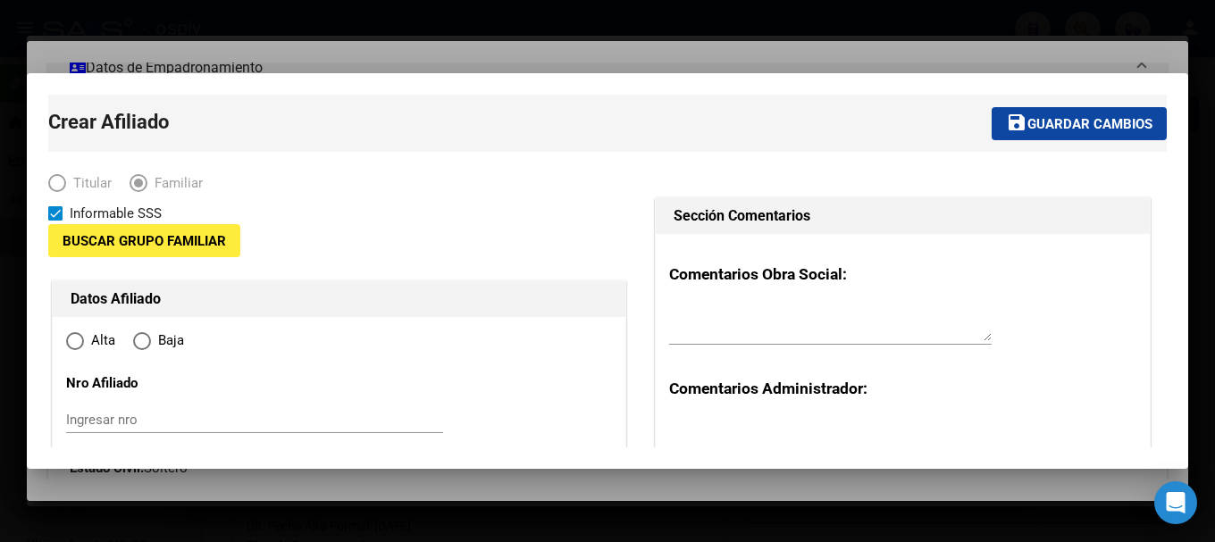
type input "30-70908661-4"
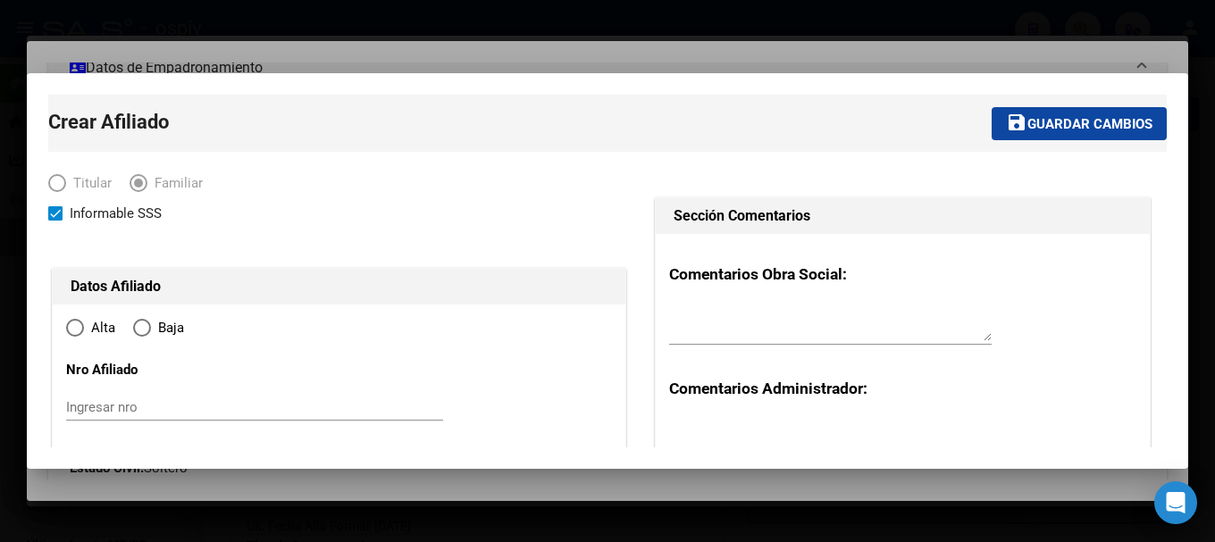
type input "[PERSON_NAME]"
type input "1888"
type input "[GEOGRAPHIC_DATA]"
type input "3036"
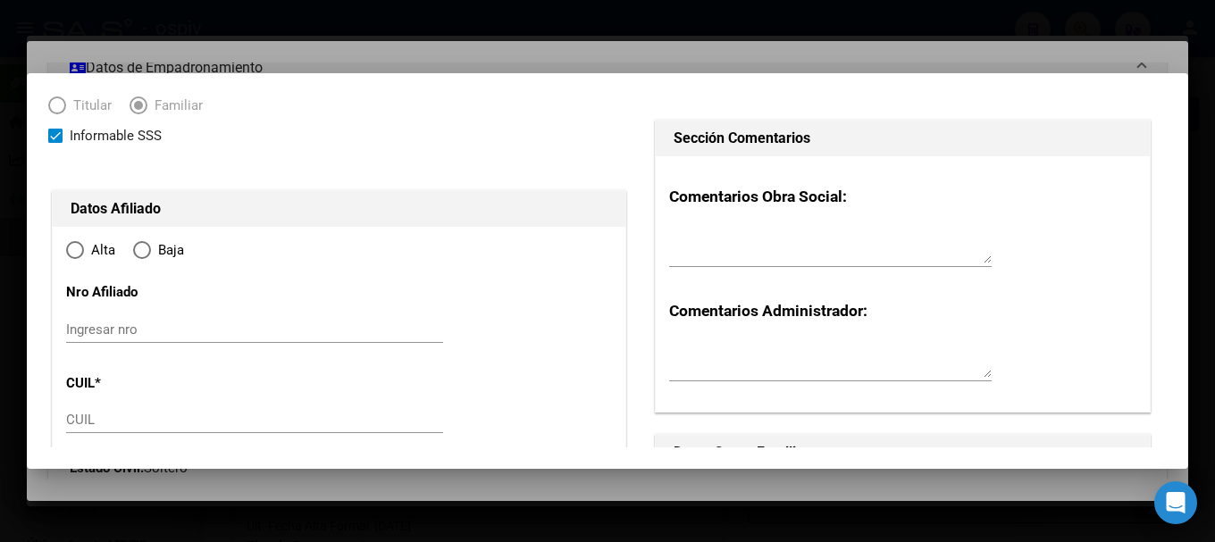
radio input "true"
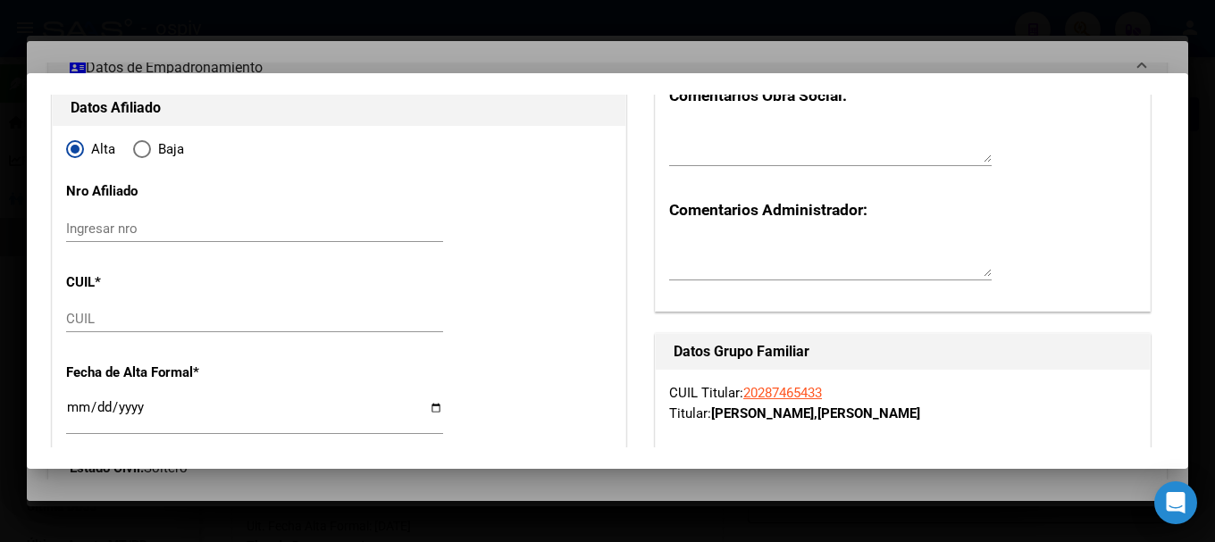
type input "30-70908661-4"
click at [134, 322] on input "CUIL" at bounding box center [254, 319] width 377 height 16
type input "27-53129092-0"
type input "53129092"
type input "CALATAYUD DEBORA NAIR"
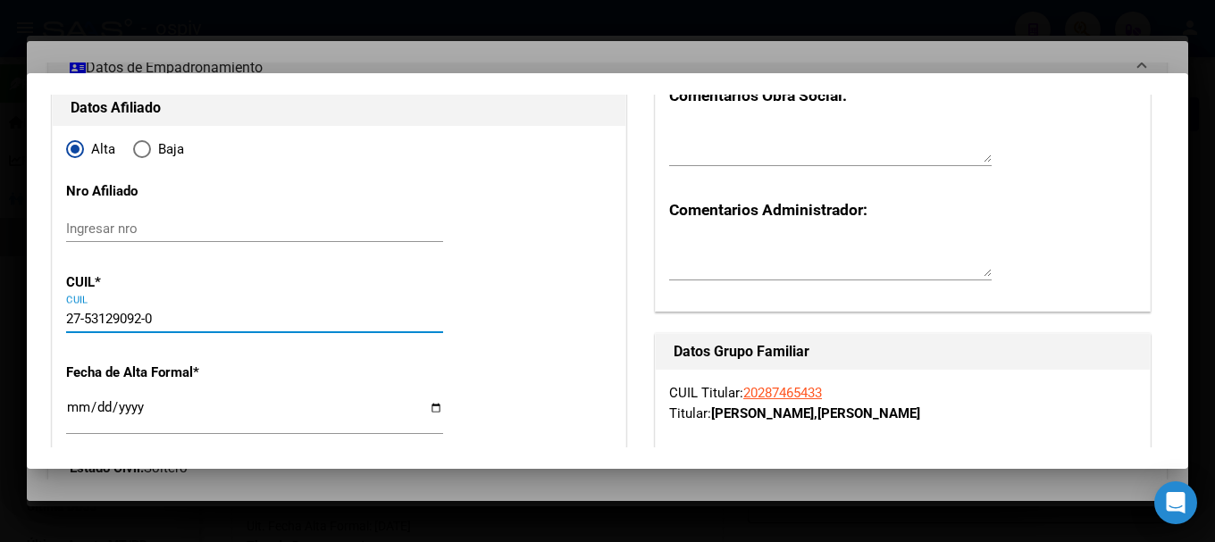
type input "2013-04-07"
type input "[PERSON_NAME]"
type input "1332"
type input "4642"
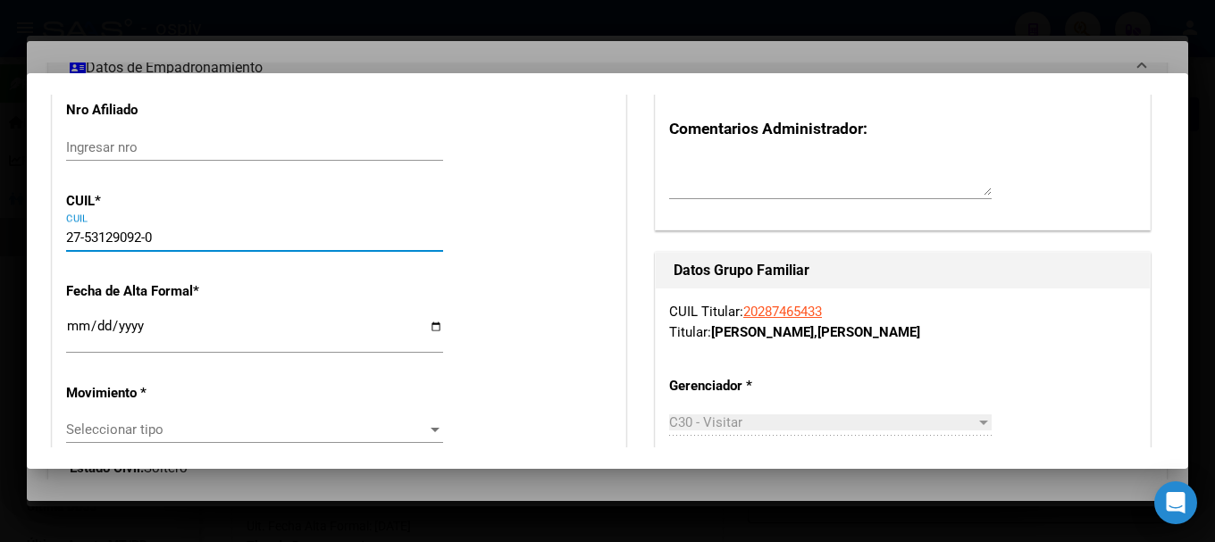
scroll to position [357, 0]
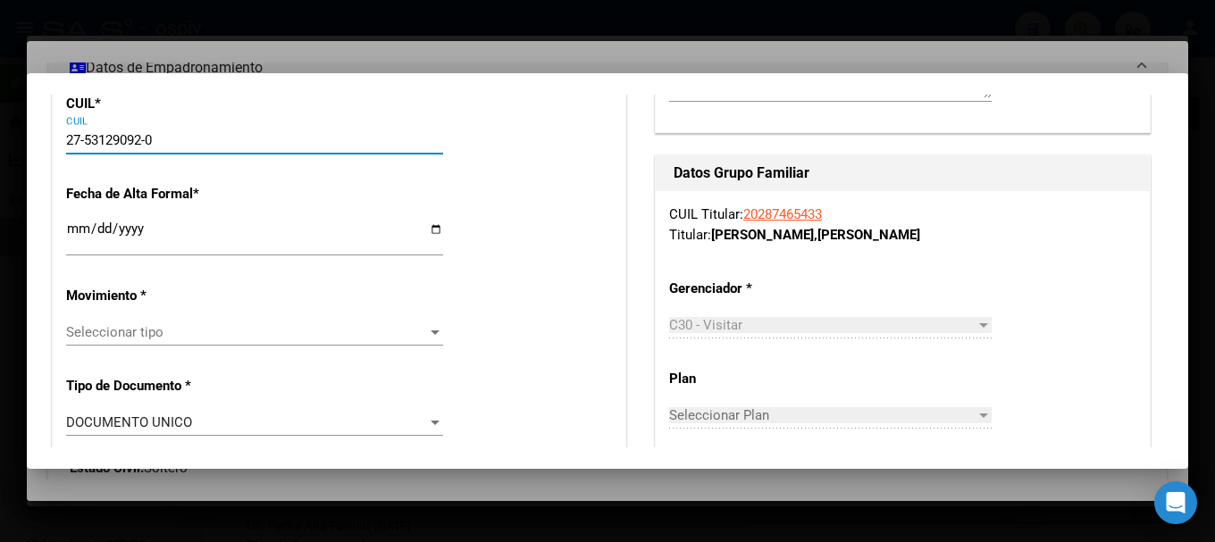
type input "27-53129092-0"
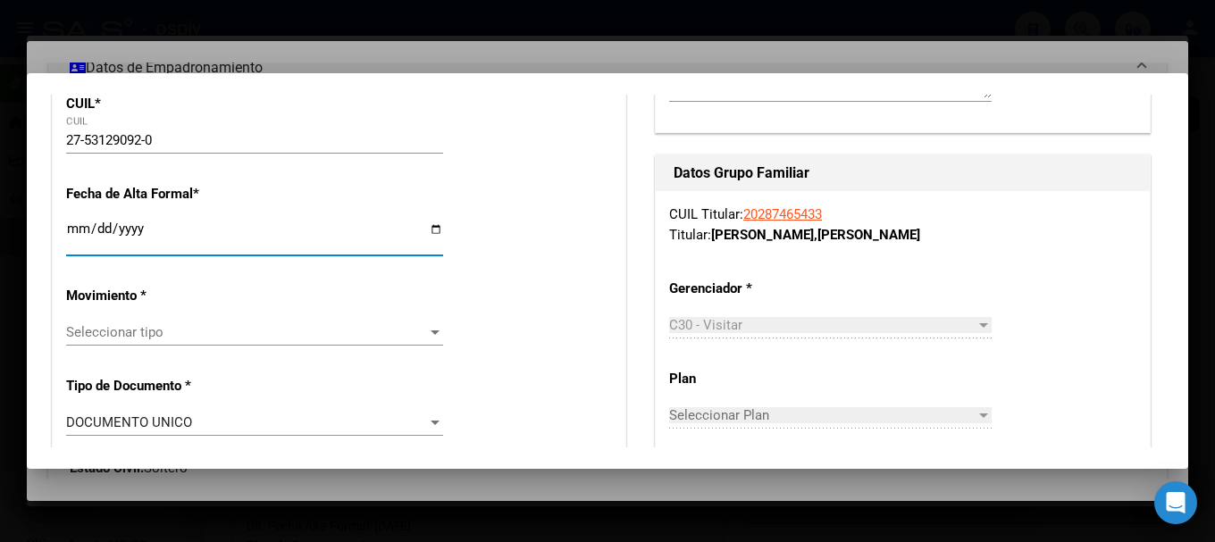
click at [80, 235] on input "Ingresar fecha" at bounding box center [254, 236] width 377 height 29
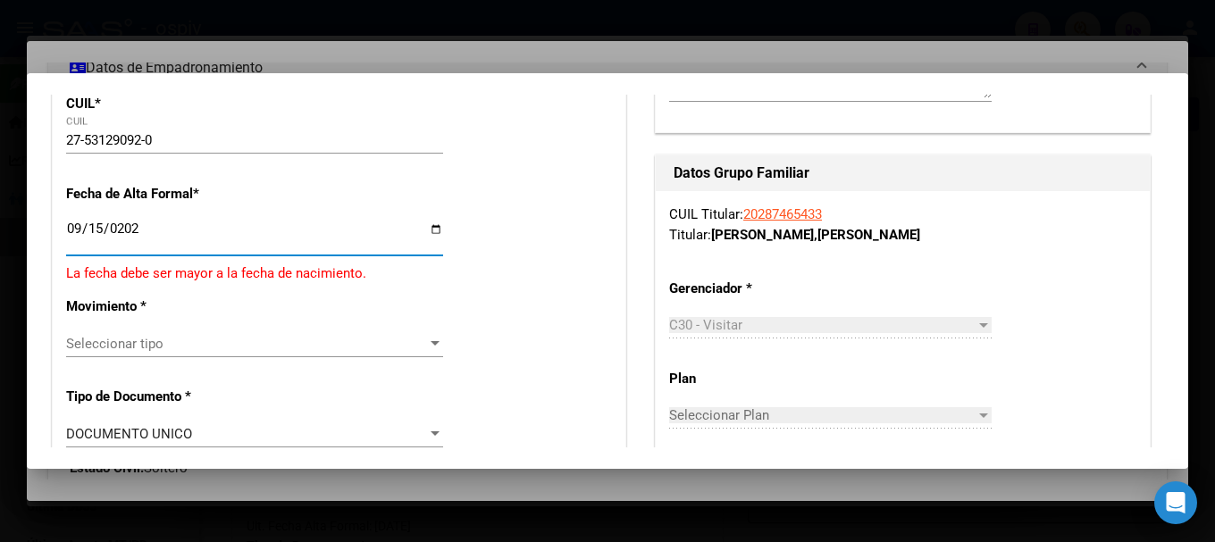
type input "[DATE]"
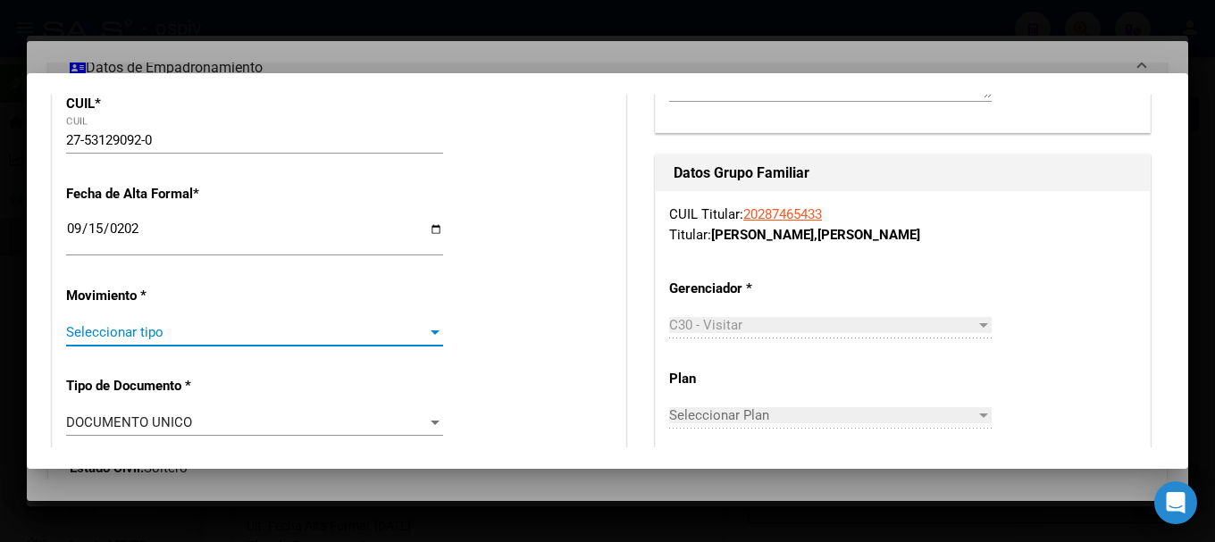
click at [181, 332] on span "Seleccionar tipo" at bounding box center [246, 332] width 361 height 16
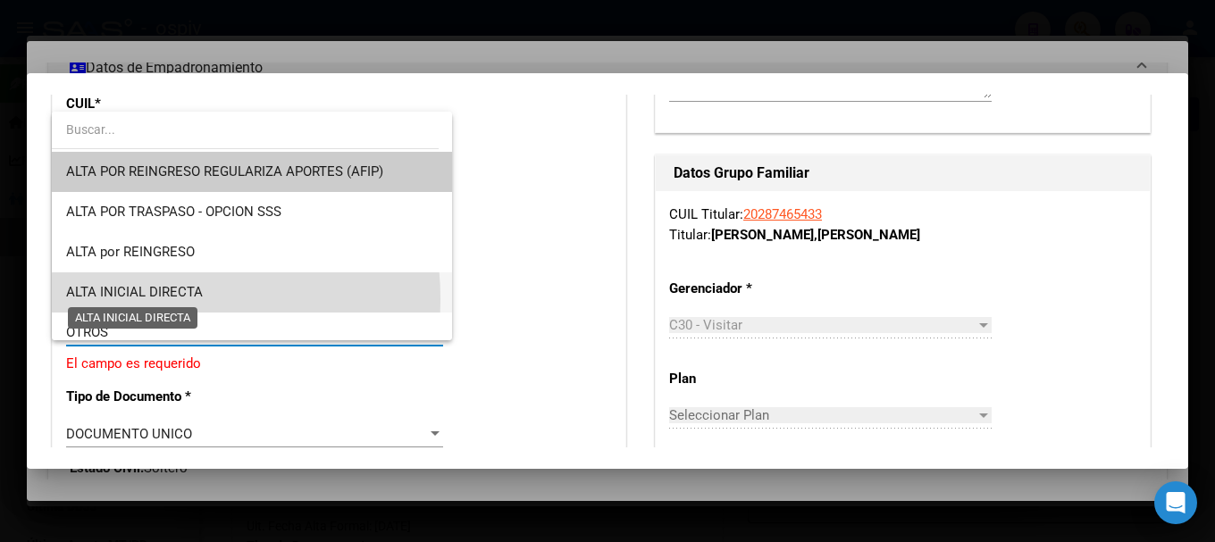
click at [130, 299] on span "ALTA INICIAL DIRECTA" at bounding box center [134, 292] width 137 height 16
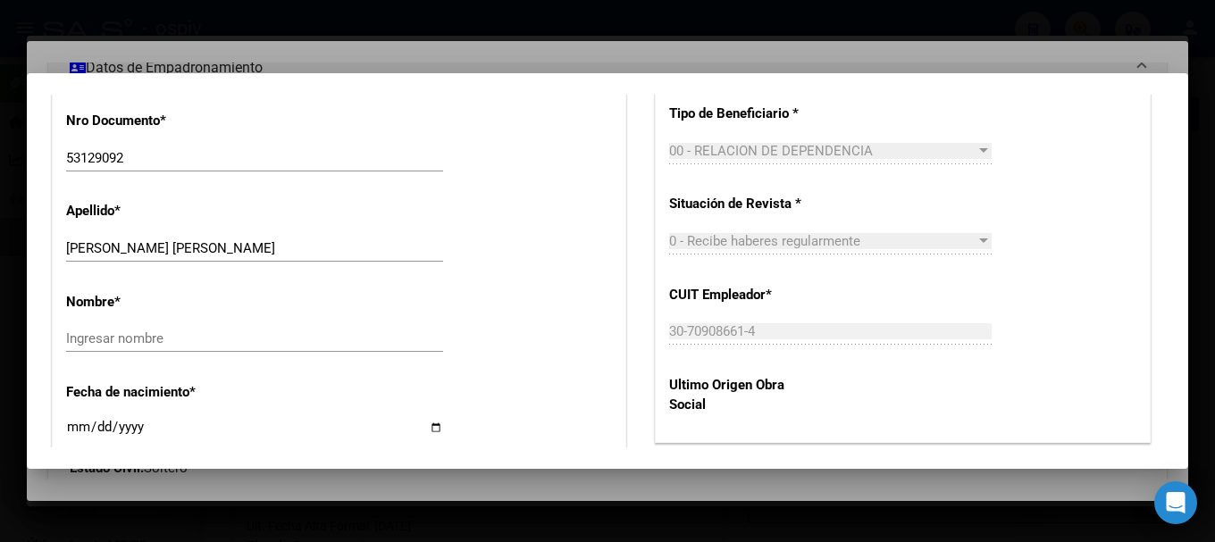
scroll to position [715, 0]
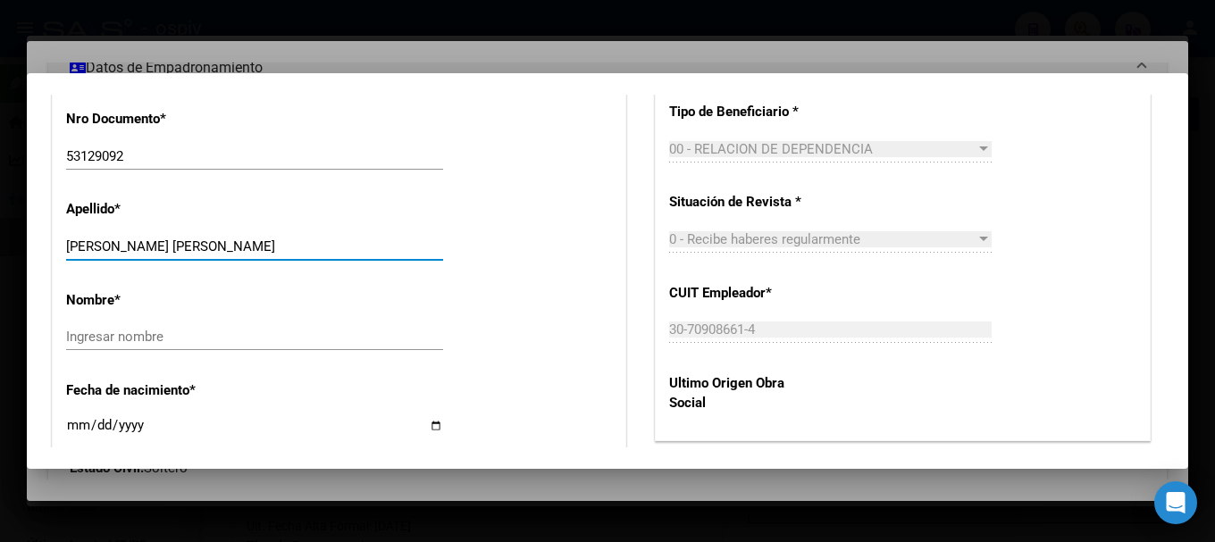
drag, startPoint x: 146, startPoint y: 245, endPoint x: 251, endPoint y: 247, distance: 105.5
click at [251, 247] on input "CALATAYUD DEBORA NAIR" at bounding box center [254, 247] width 377 height 16
type input "CALATAYUD"
click at [148, 326] on div "Ingresar nombre" at bounding box center [254, 336] width 377 height 27
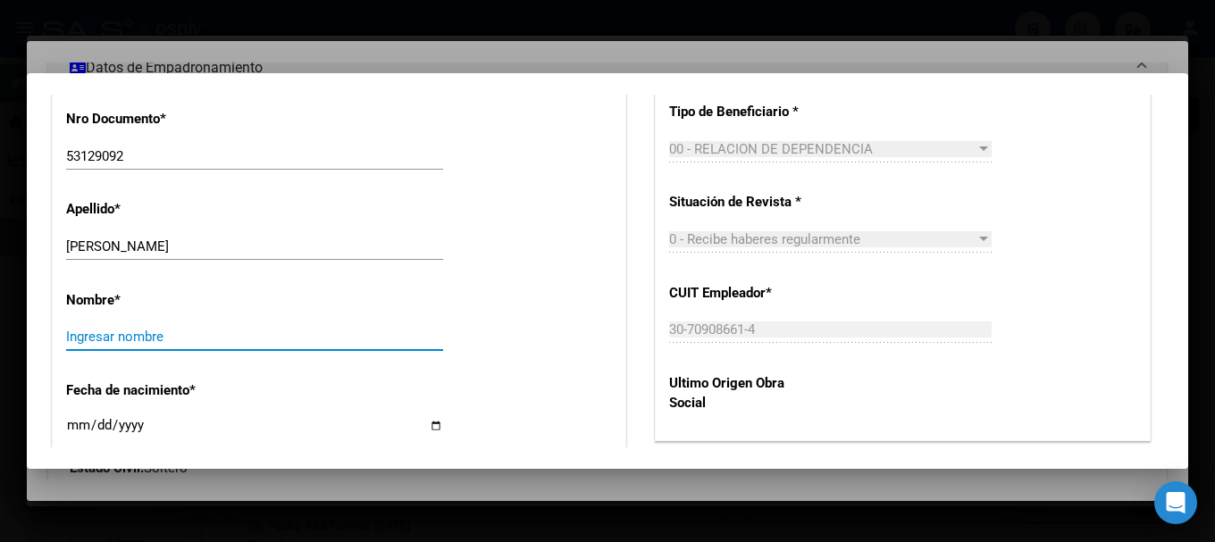
click at [143, 332] on input "Ingresar nombre" at bounding box center [254, 337] width 377 height 16
paste input "DEBORA NAIR"
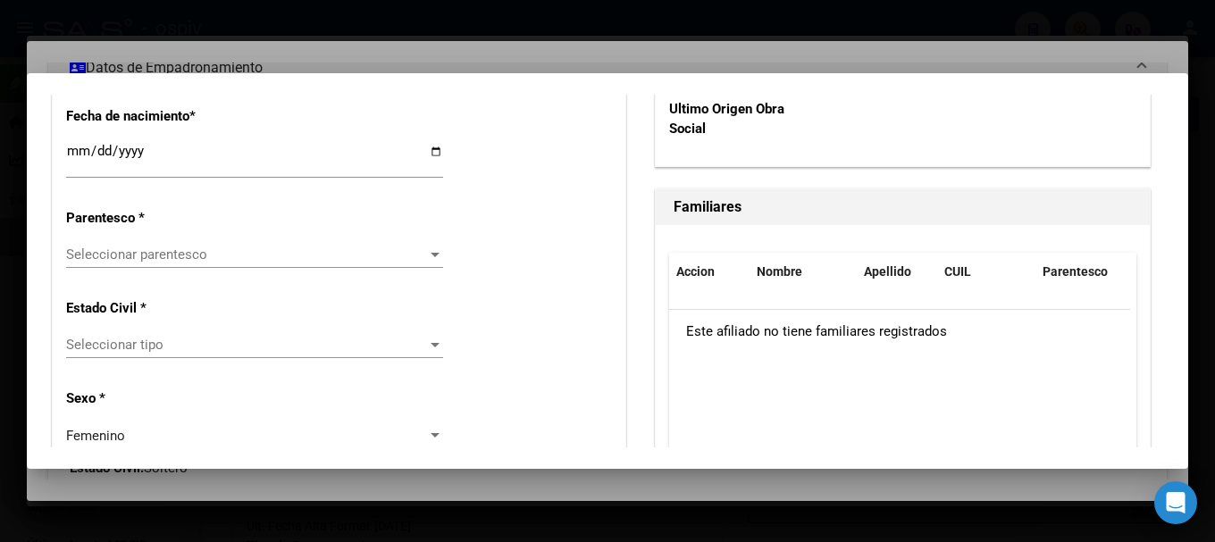
scroll to position [1072, 0]
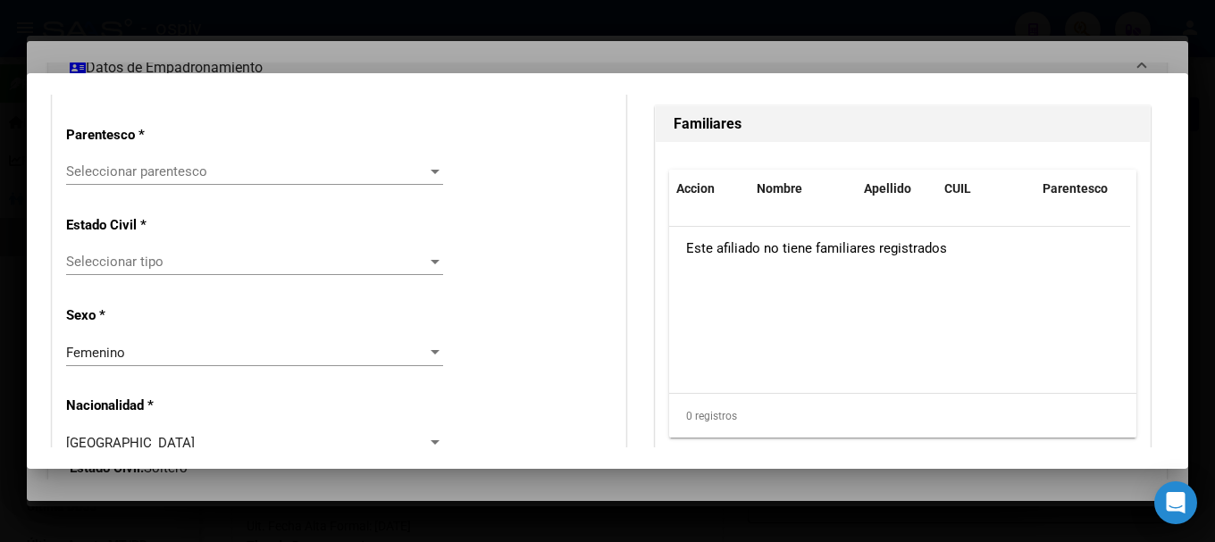
type input "DEBORA NAIR"
click at [102, 181] on div "Seleccionar parentesco Seleccionar parentesco" at bounding box center [254, 171] width 377 height 27
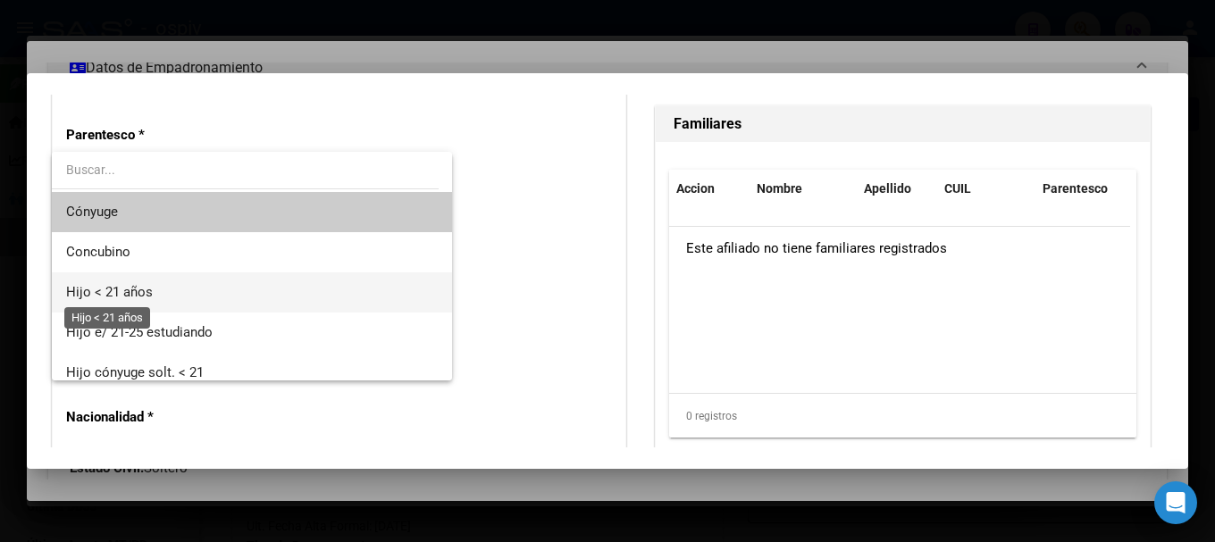
click at [121, 290] on span "Hijo < 21 años" at bounding box center [109, 292] width 87 height 16
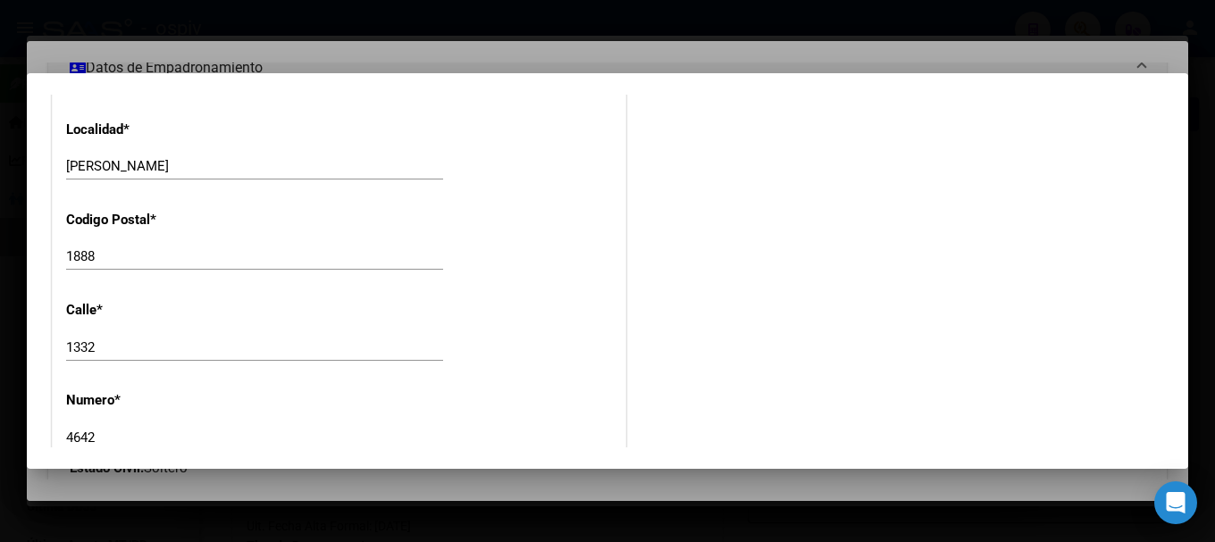
scroll to position [1877, 0]
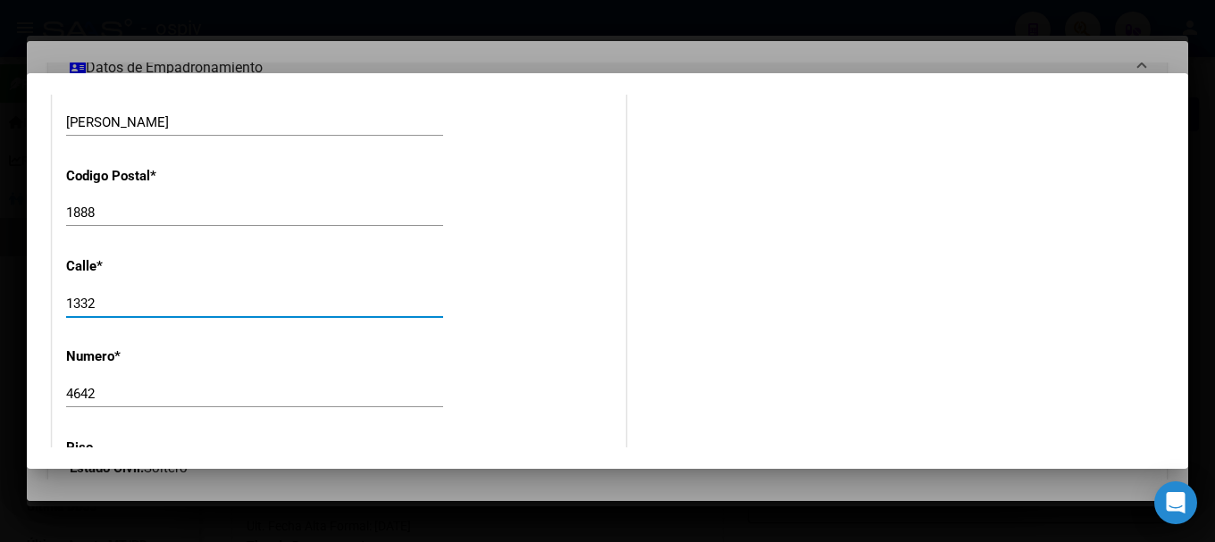
drag, startPoint x: 105, startPoint y: 309, endPoint x: 13, endPoint y: 294, distance: 93.3
click at [13, 294] on div "28746543 Buscar (apellido, dni, cuil, nro traspaso, cuit, obra social) search ¿…" at bounding box center [607, 271] width 1215 height 542
type input "[GEOGRAPHIC_DATA]"
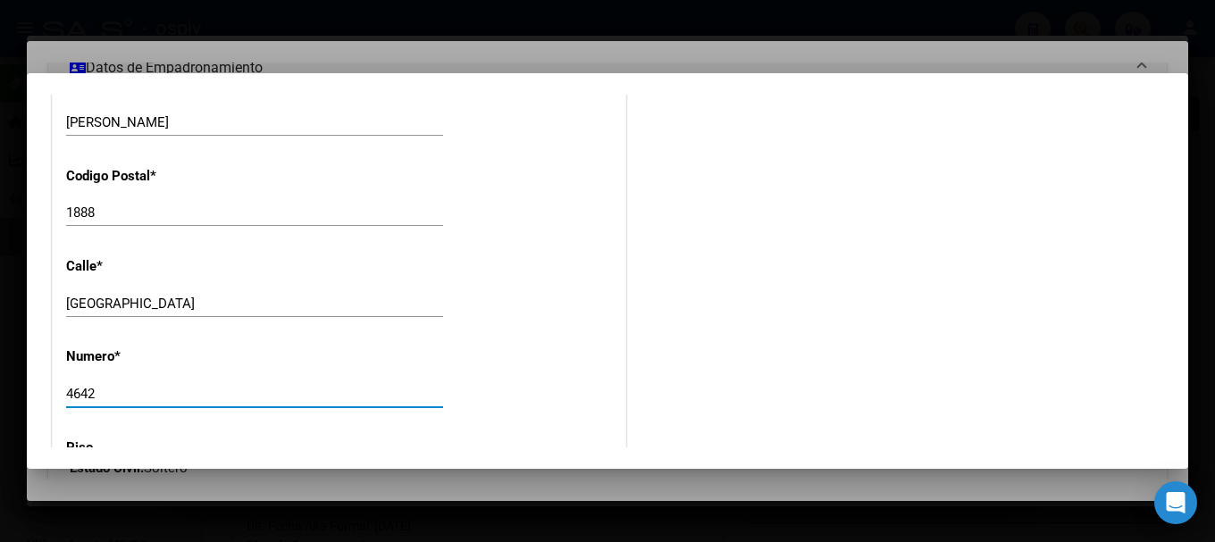
click at [22, 387] on div "28746543 Buscar (apellido, dni, cuil, nro traspaso, cuit, obra social) search ¿…" at bounding box center [607, 271] width 1215 height 542
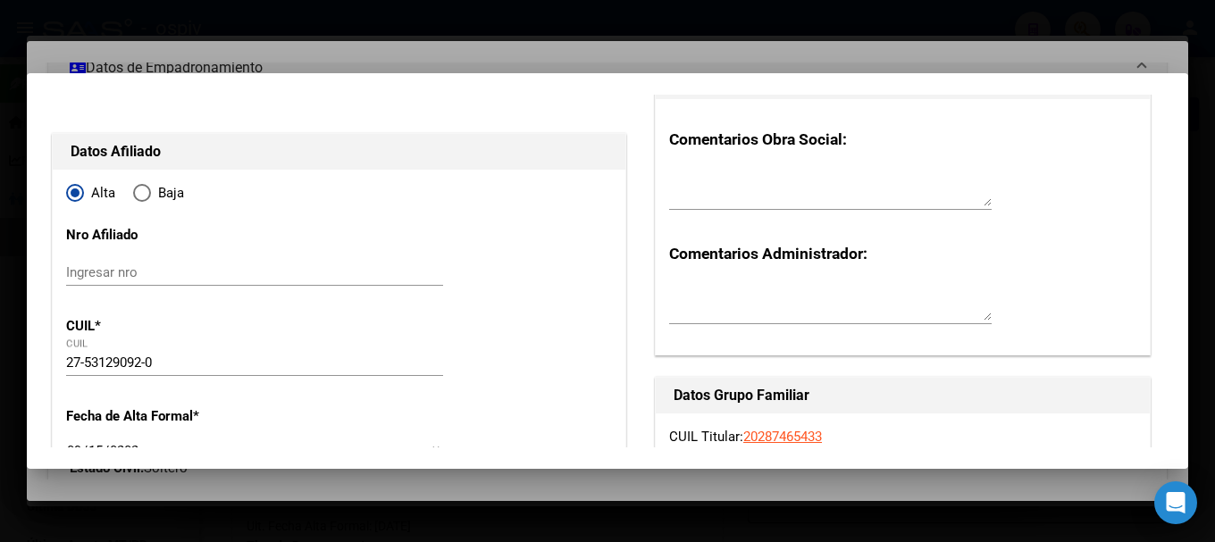
scroll to position [0, 0]
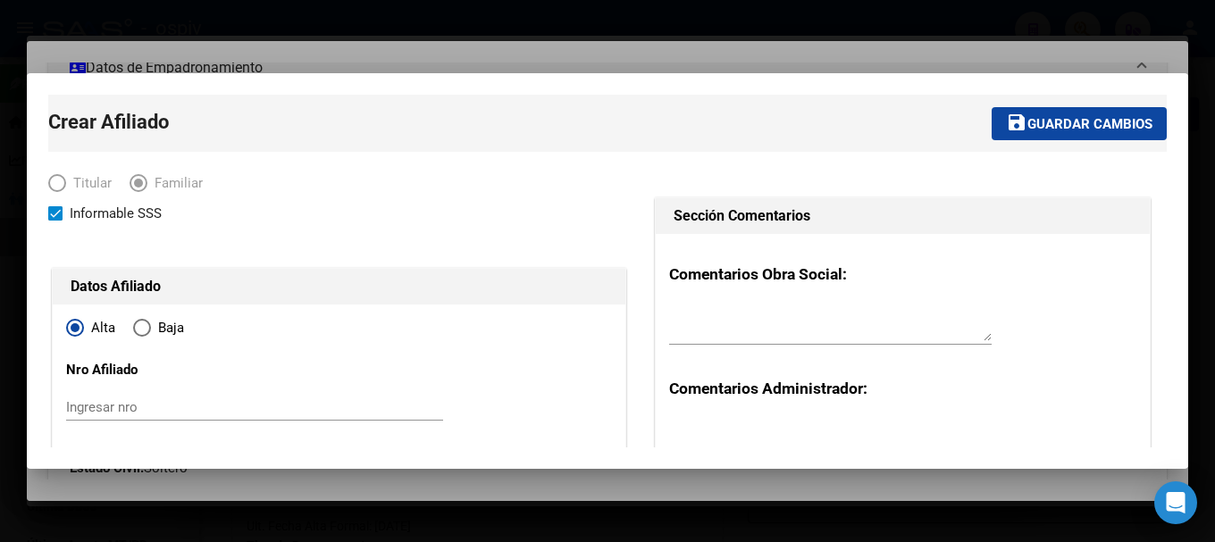
type input "3036"
click at [1101, 130] on span "Guardar cambios" at bounding box center [1090, 124] width 125 height 16
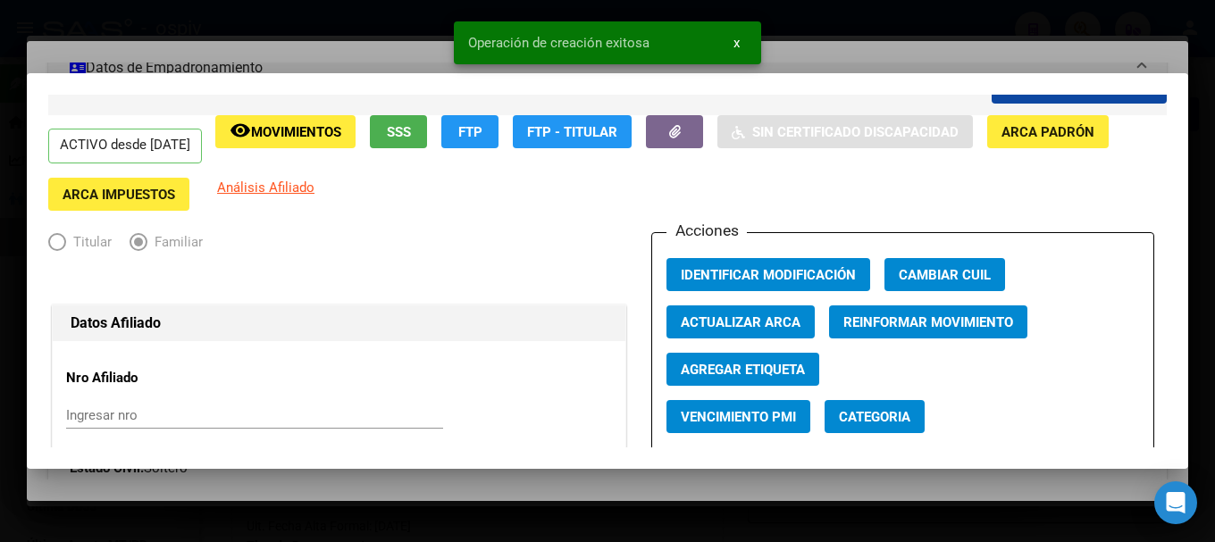
scroll to position [89, 0]
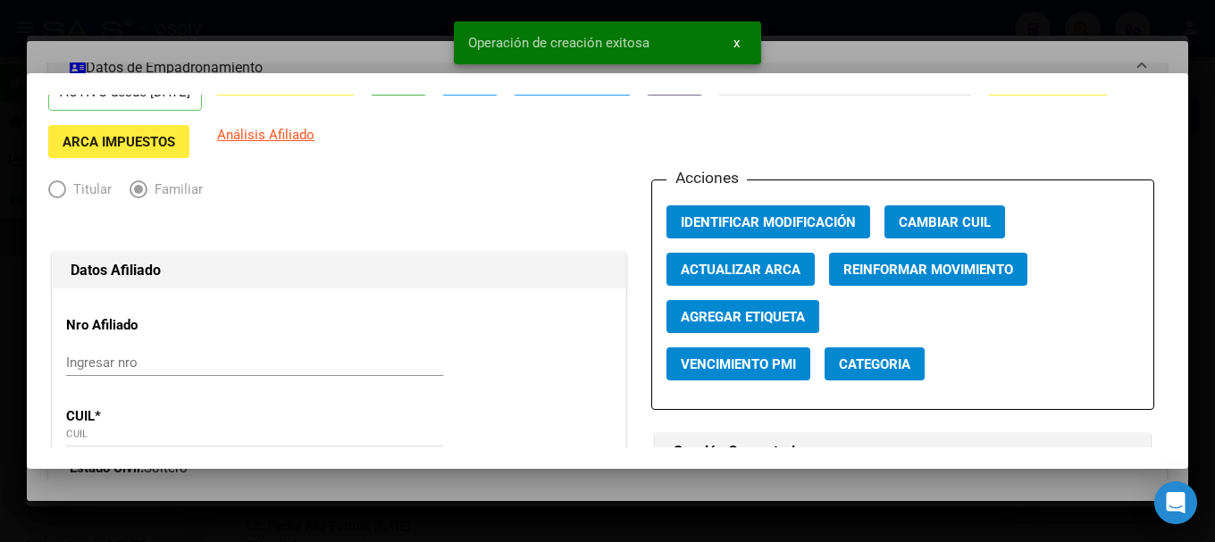
click at [728, 315] on span "Agregar Etiqueta" at bounding box center [743, 317] width 124 height 16
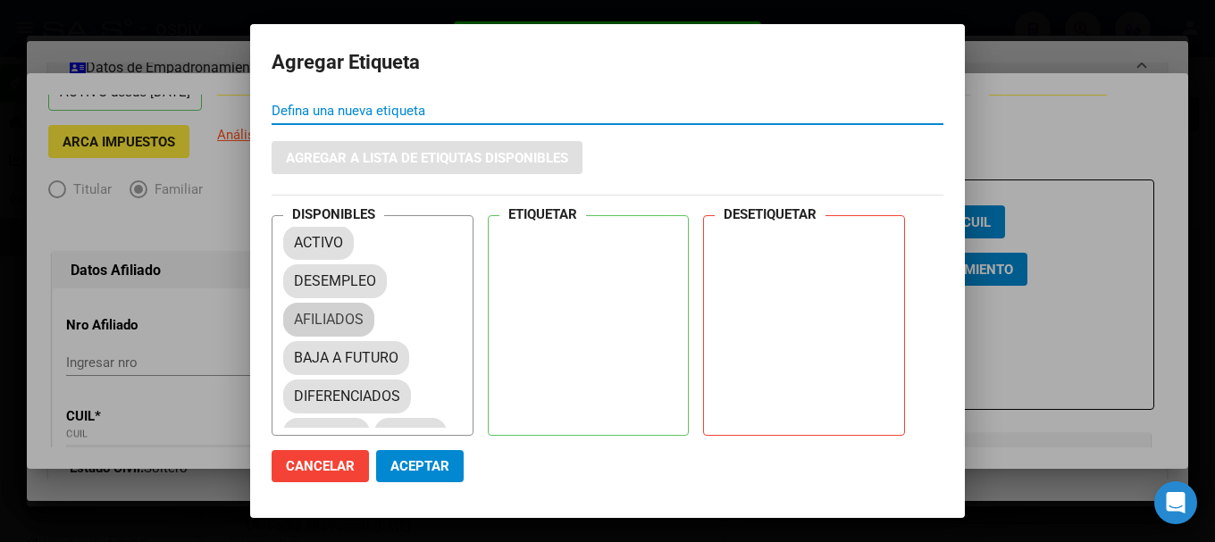
drag, startPoint x: 333, startPoint y: 315, endPoint x: 491, endPoint y: 230, distance: 178.7
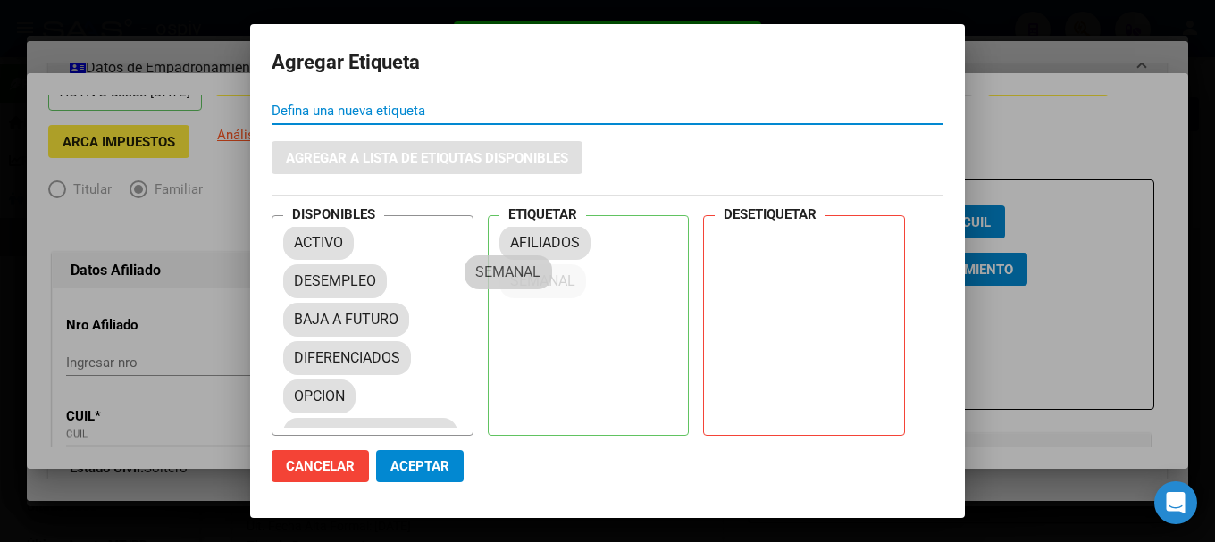
drag, startPoint x: 326, startPoint y: 399, endPoint x: 513, endPoint y: 272, distance: 226.3
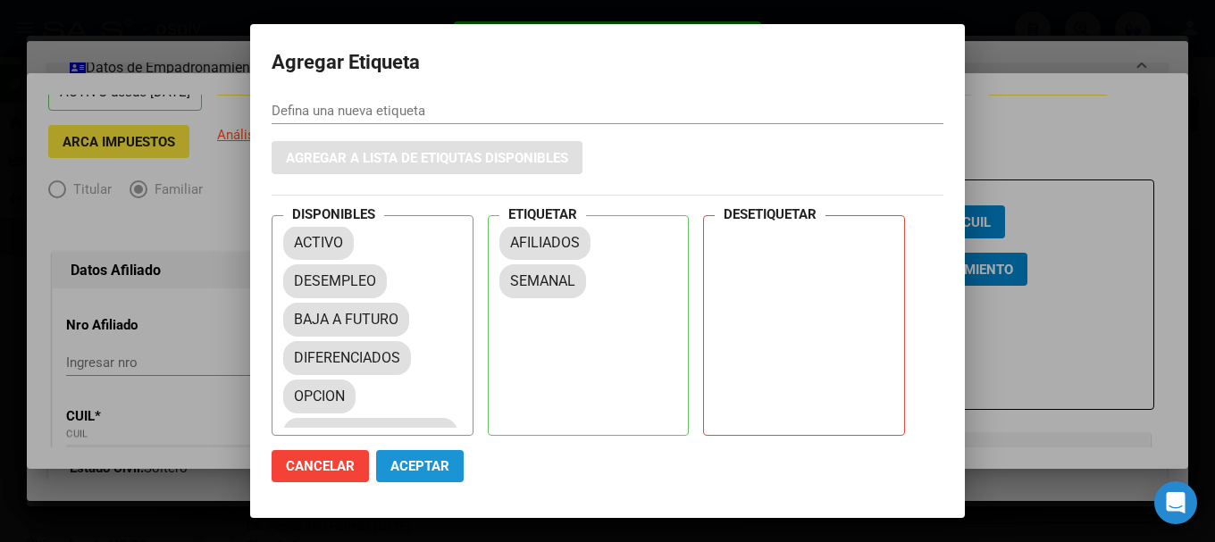
drag, startPoint x: 423, startPoint y: 469, endPoint x: 555, endPoint y: 206, distance: 294.9
click at [423, 468] on span "Aceptar" at bounding box center [420, 466] width 59 height 16
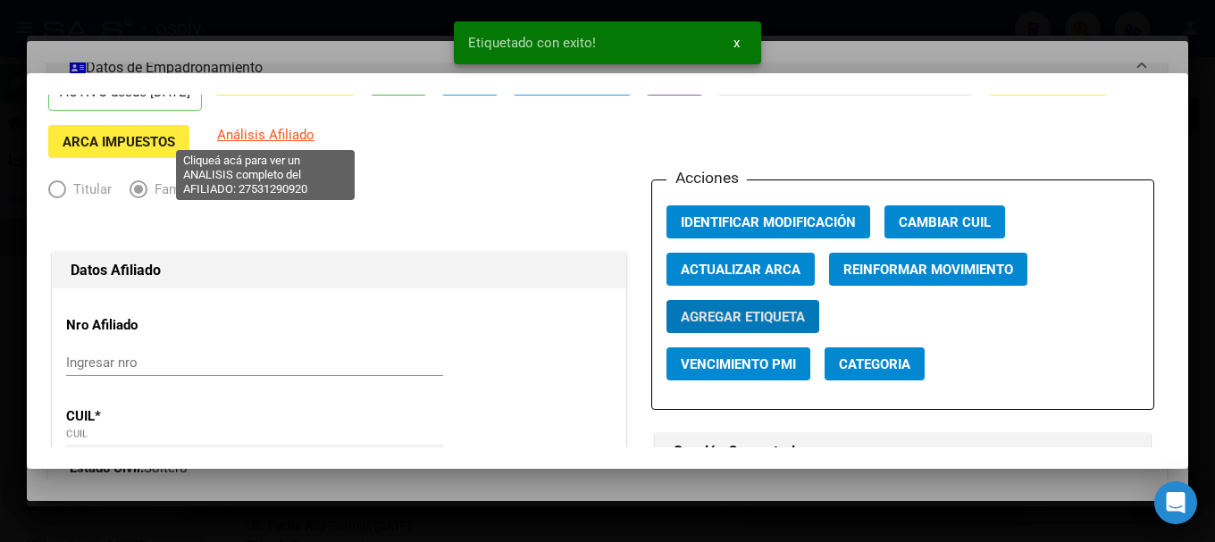
click at [264, 132] on span "Análisis Afiliado" at bounding box center [265, 135] width 97 height 16
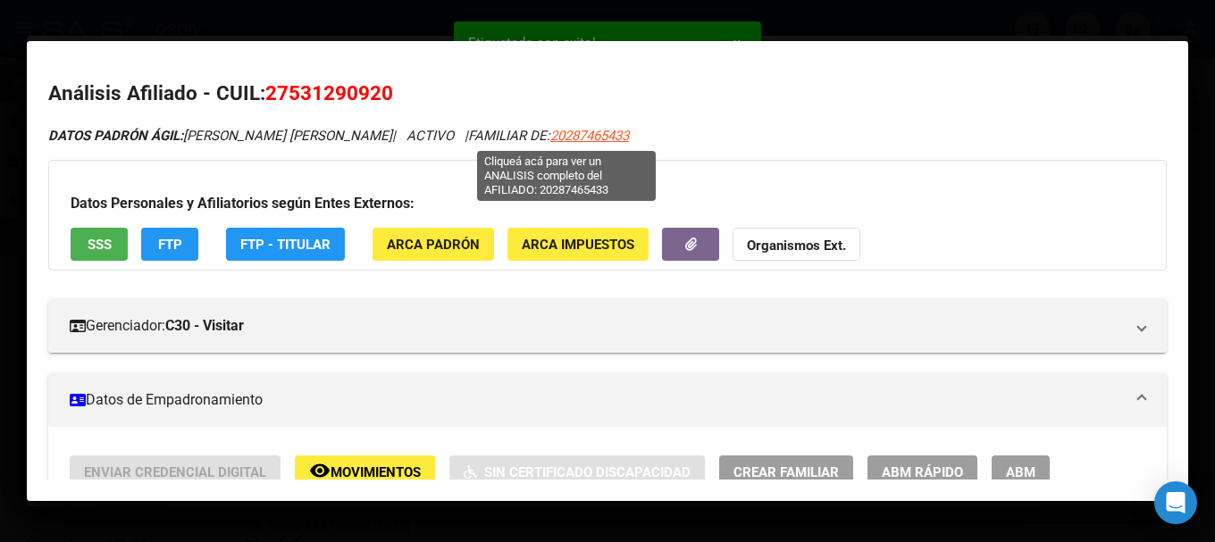
click at [575, 130] on span "20287465433" at bounding box center [589, 136] width 79 height 16
type textarea "20287465433"
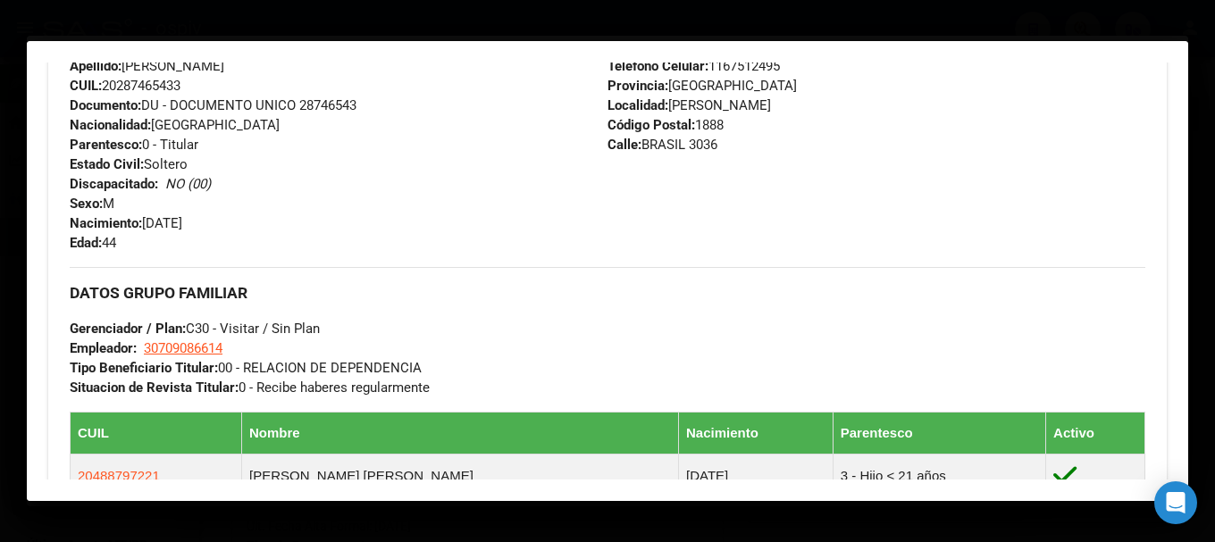
scroll to position [715, 0]
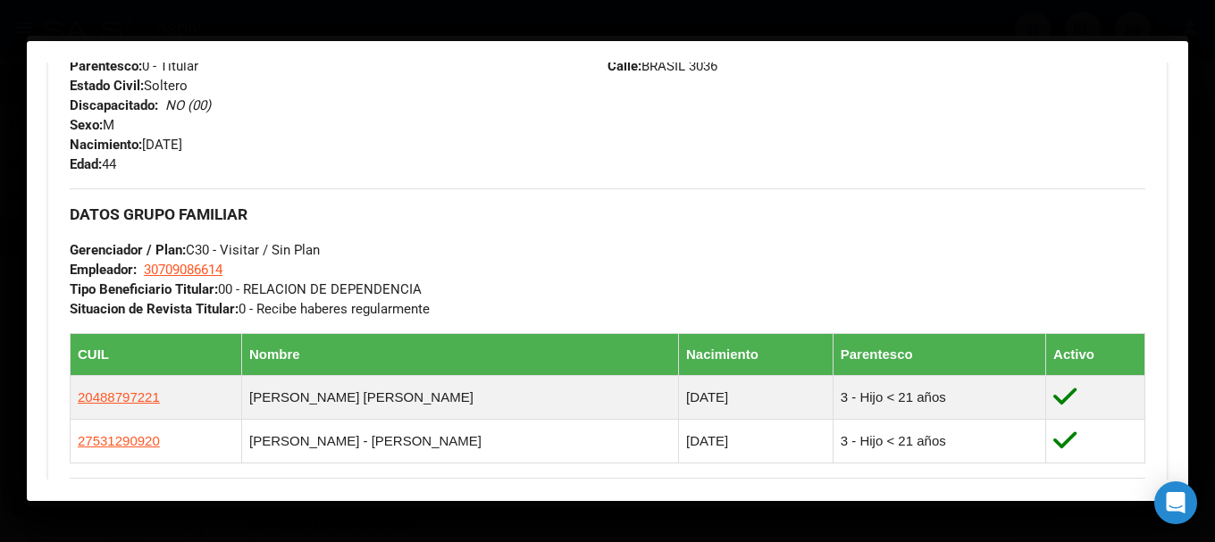
click at [1037, 16] on div at bounding box center [607, 271] width 1215 height 542
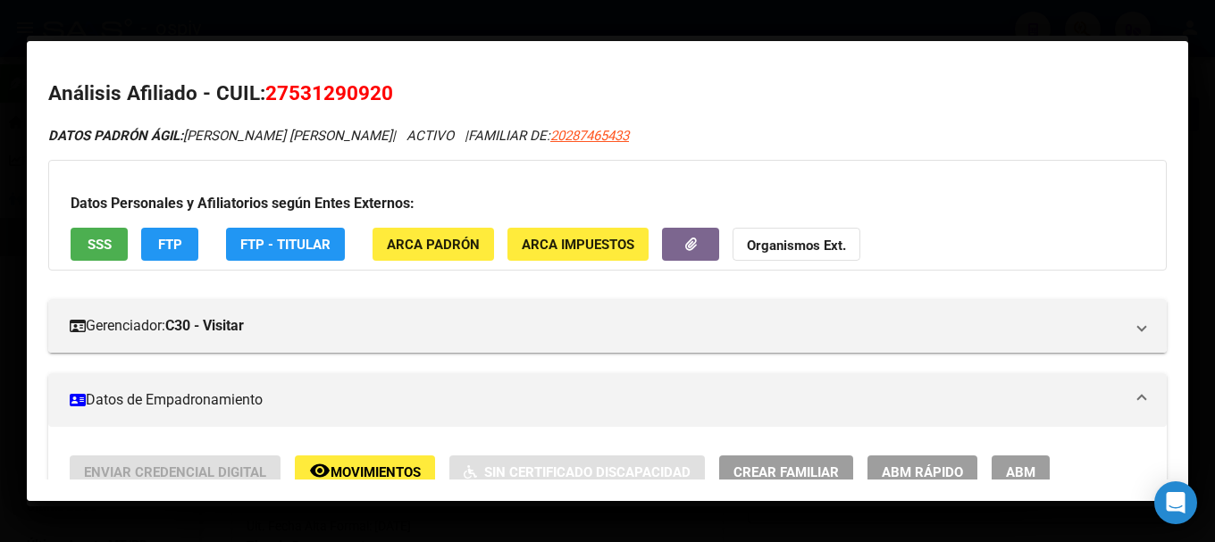
click at [766, 38] on div at bounding box center [607, 271] width 1215 height 542
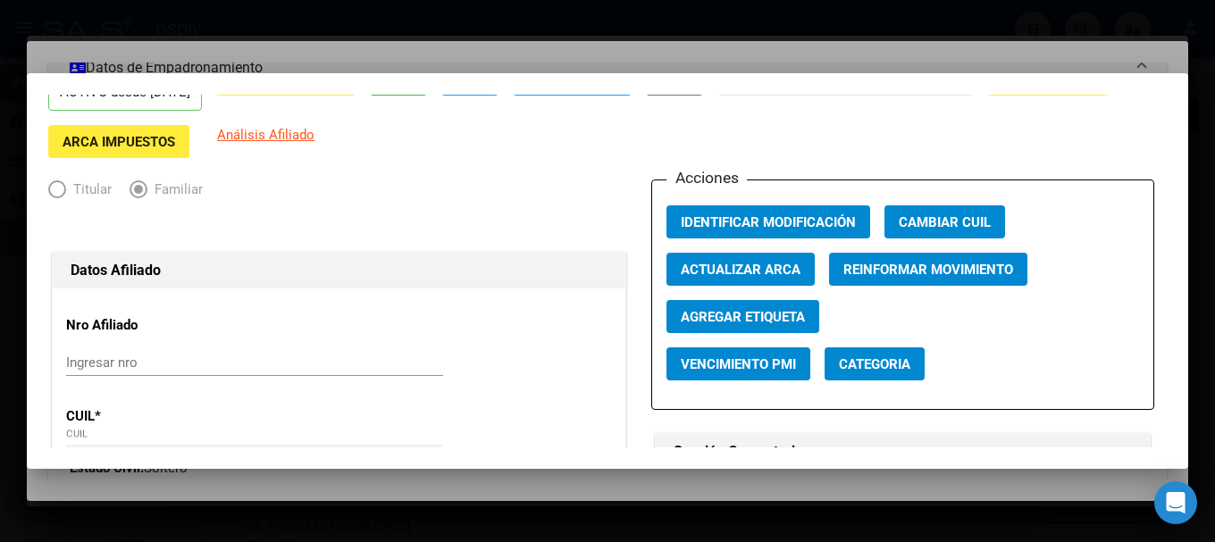
click at [783, 29] on div at bounding box center [607, 271] width 1215 height 542
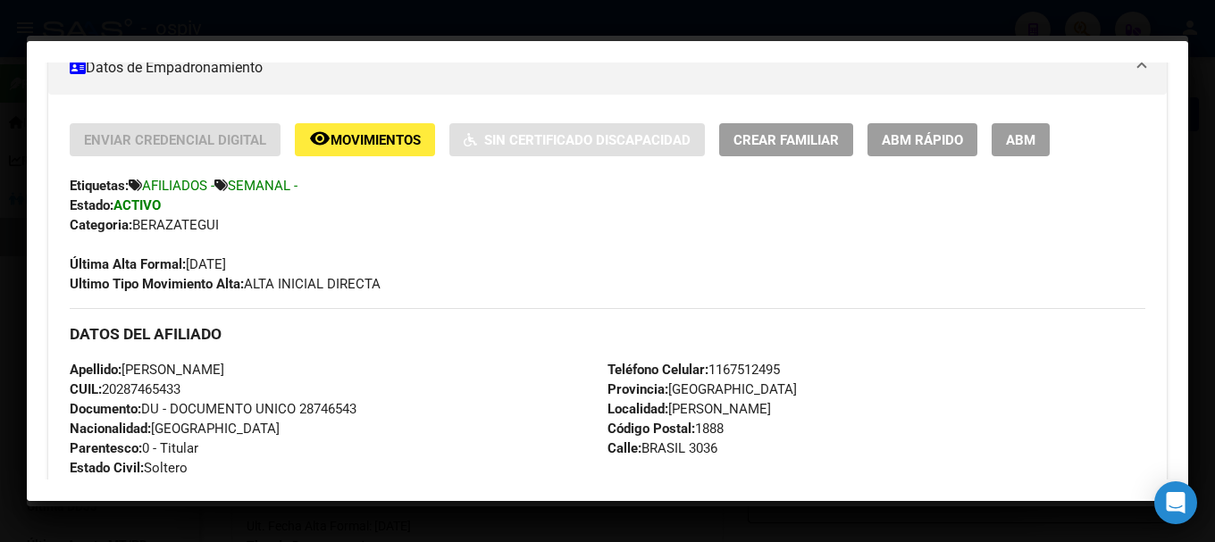
click at [1092, 15] on div at bounding box center [607, 271] width 1215 height 542
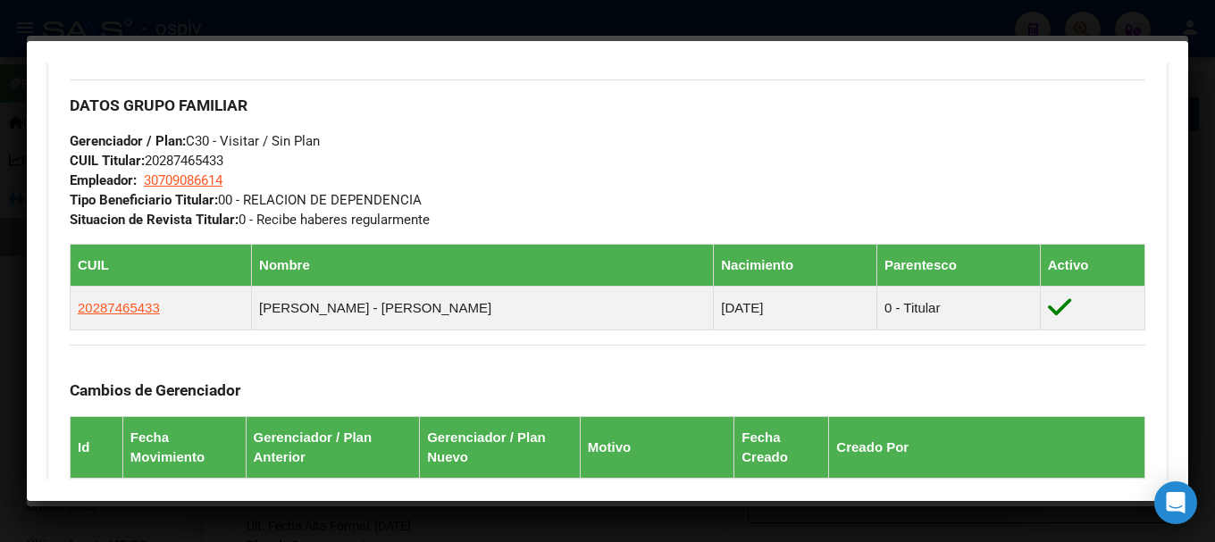
click at [884, 143] on div "DATOS GRUPO FAMILIAR Gerenciador / Plan: C30 - Visitar / Sin Plan CUIL Titular:…" at bounding box center [608, 155] width 1076 height 150
click at [1034, 8] on div at bounding box center [607, 271] width 1215 height 542
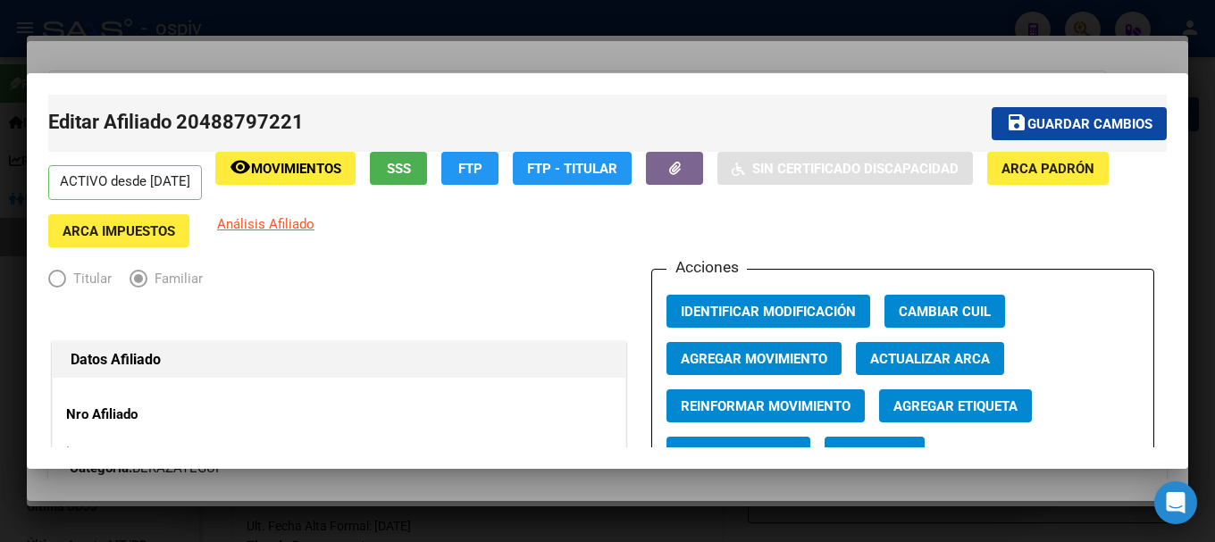
click at [914, 24] on div at bounding box center [607, 271] width 1215 height 542
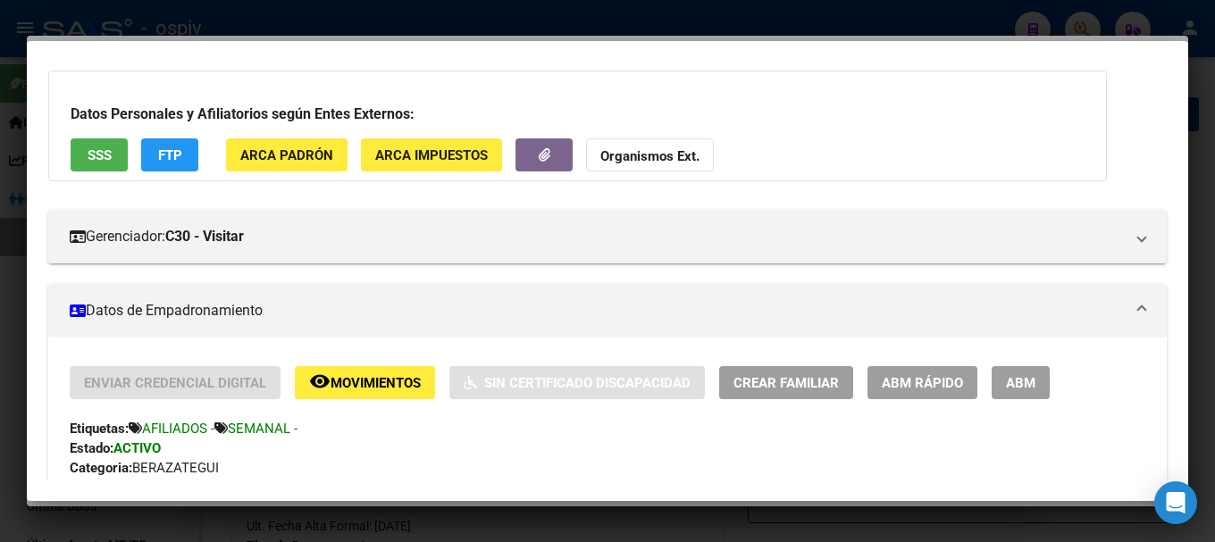
click at [1088, 27] on div at bounding box center [607, 271] width 1215 height 542
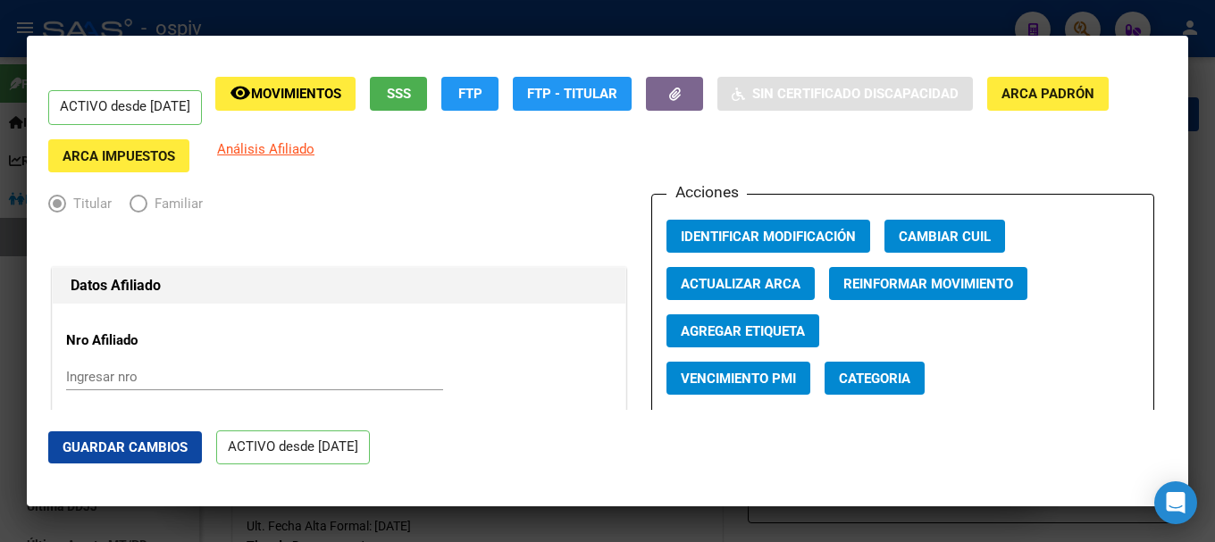
drag, startPoint x: 1072, startPoint y: 21, endPoint x: 144, endPoint y: 50, distance: 928.9
click at [1071, 21] on div at bounding box center [607, 271] width 1215 height 542
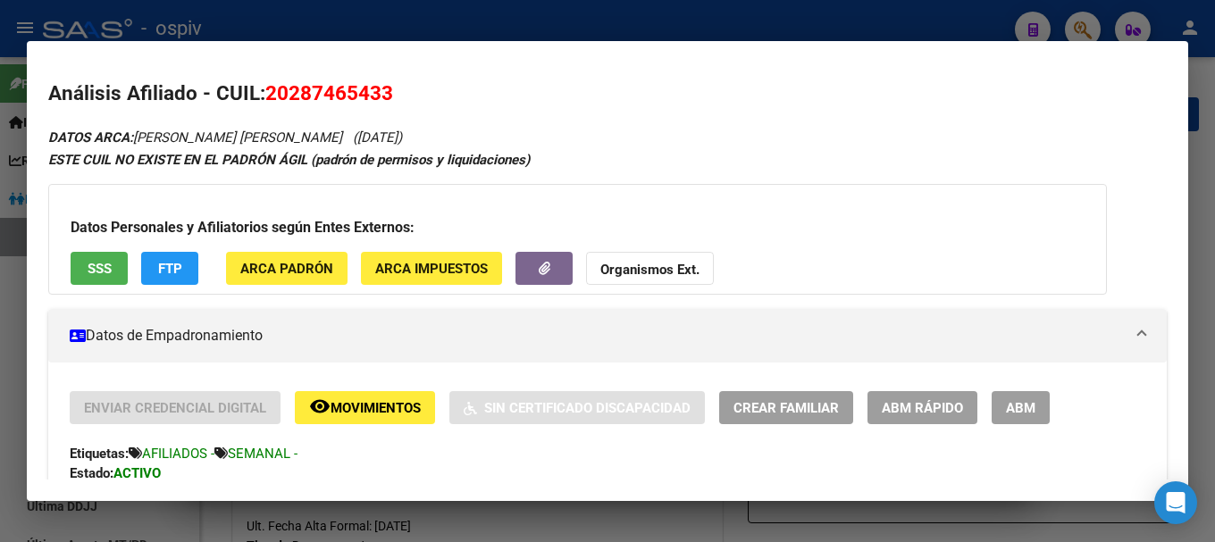
click at [1096, 30] on div at bounding box center [607, 271] width 1215 height 542
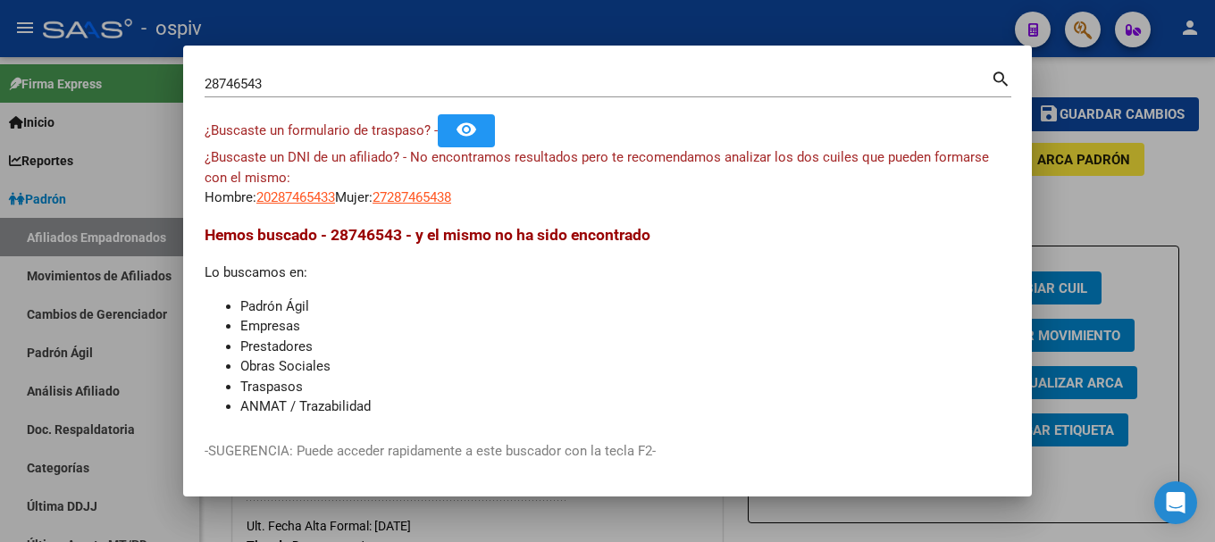
drag, startPoint x: 283, startPoint y: 72, endPoint x: 269, endPoint y: 87, distance: 20.2
click at [274, 82] on div "28746543 Buscar (apellido, dni, cuil, nro traspaso, cuit, obra social)" at bounding box center [598, 84] width 786 height 27
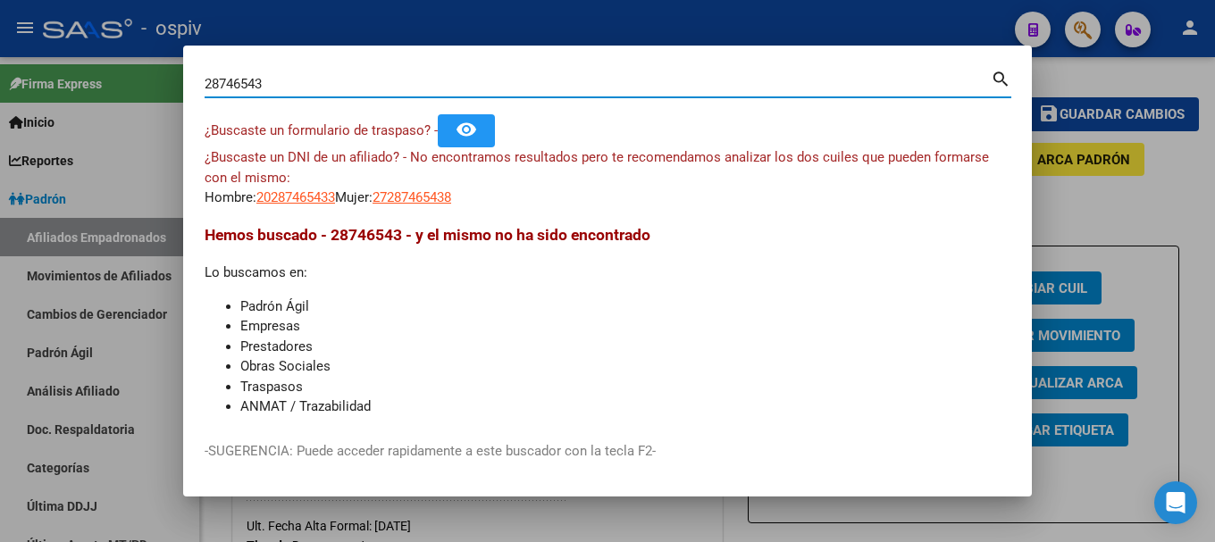
drag, startPoint x: 269, startPoint y: 88, endPoint x: 102, endPoint y: 74, distance: 167.7
click at [102, 74] on div "28746543 Buscar (apellido, dni, cuil, nro traspaso, cuit, obra social) search ¿…" at bounding box center [607, 271] width 1215 height 542
type input "35657277"
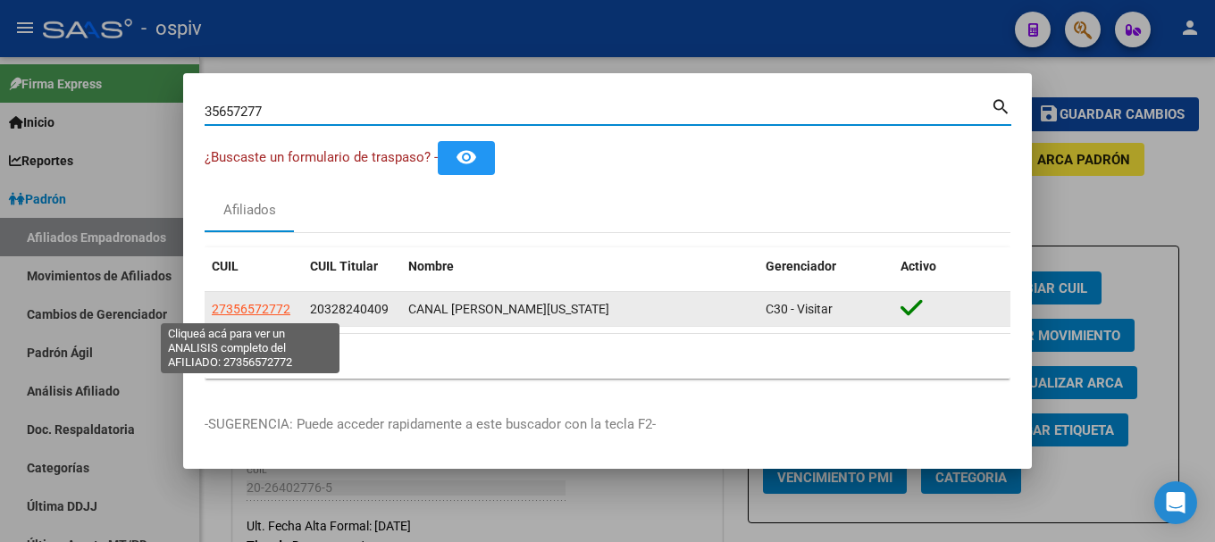
click at [279, 311] on span "27356572772" at bounding box center [251, 309] width 79 height 14
type textarea "27356572772"
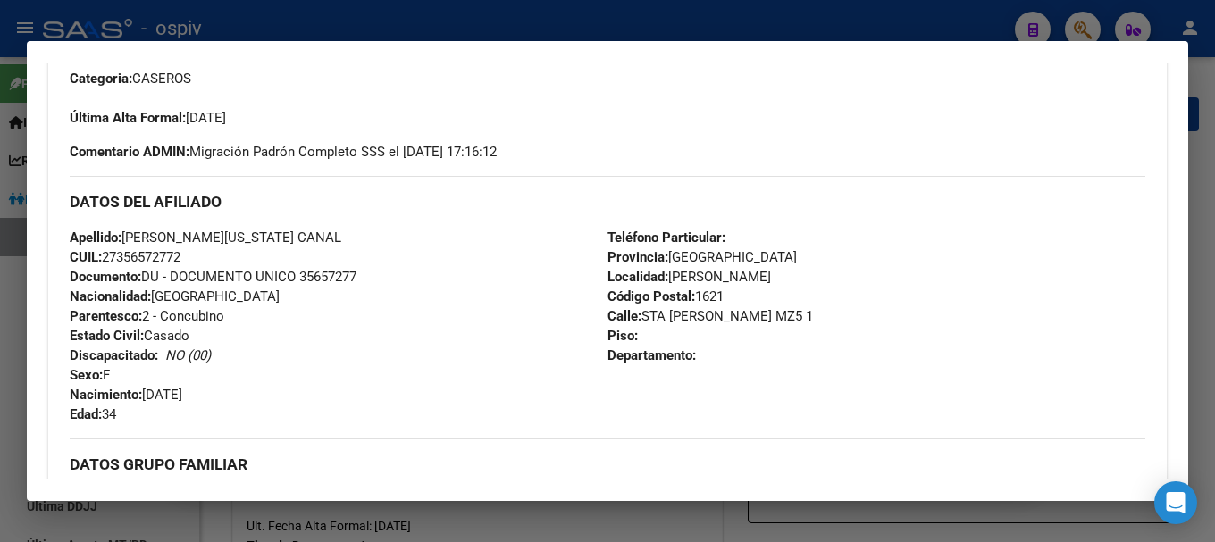
scroll to position [536, 0]
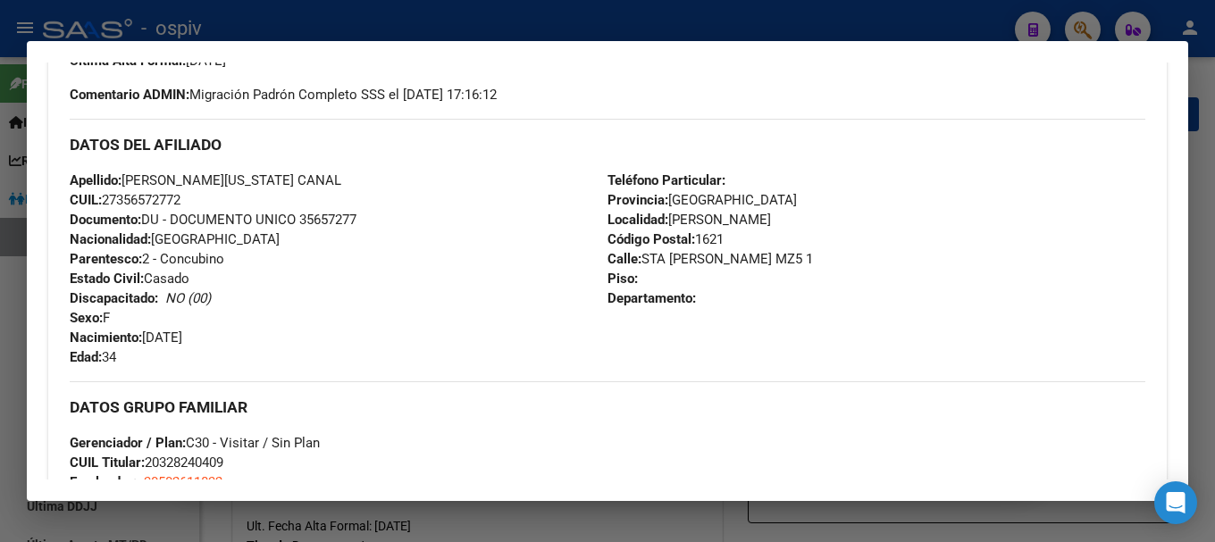
drag, startPoint x: 0, startPoint y: 321, endPoint x: 0, endPoint y: 310, distance: 10.7
click at [0, 321] on div at bounding box center [607, 271] width 1215 height 542
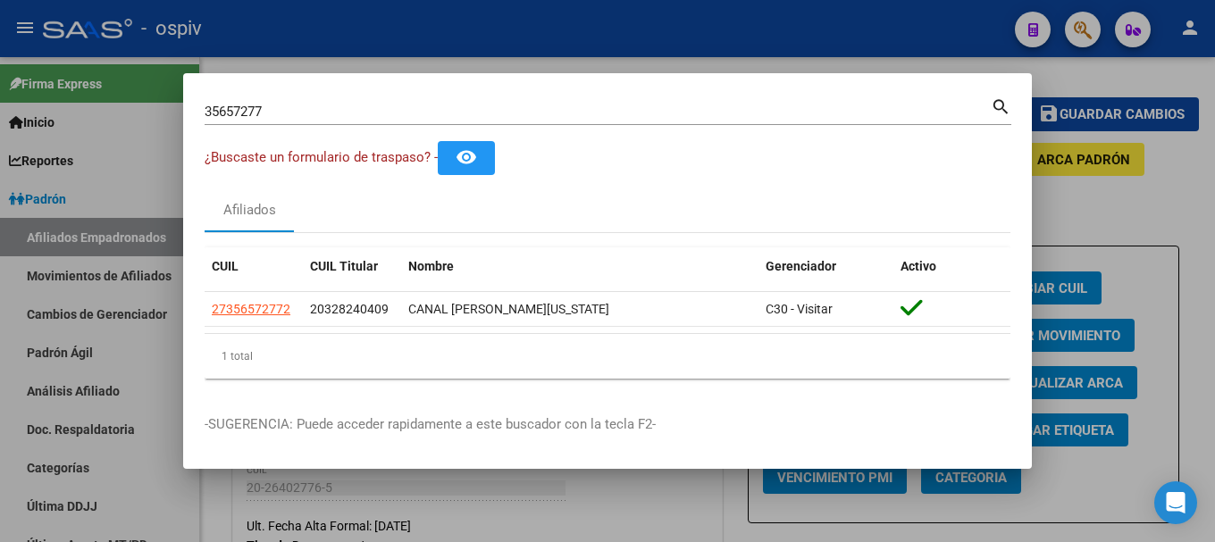
click at [1094, 172] on div at bounding box center [607, 271] width 1215 height 542
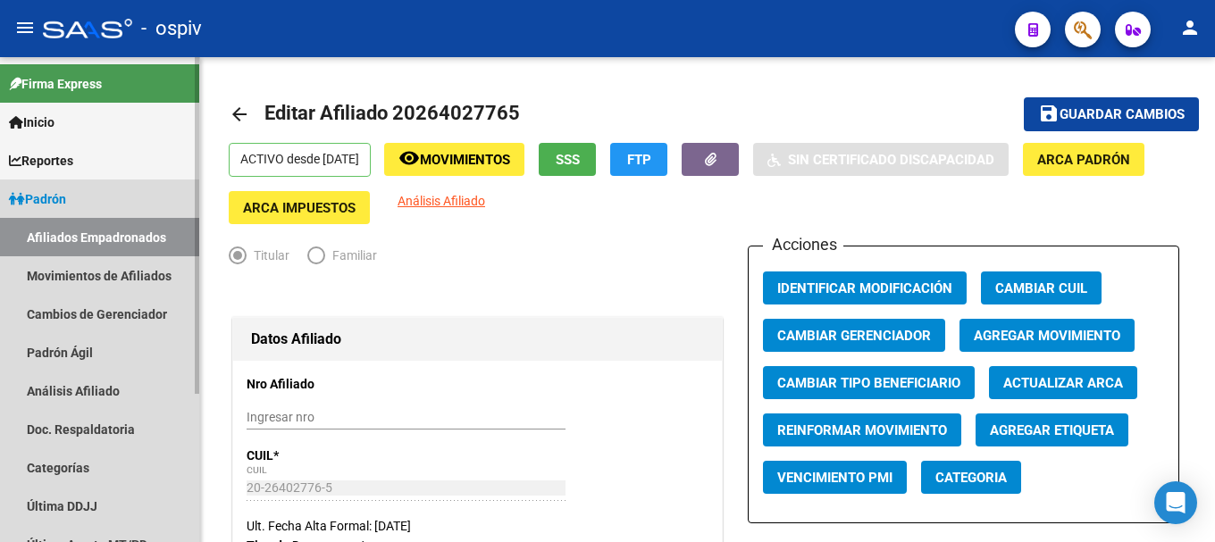
click at [125, 241] on link "Afiliados Empadronados" at bounding box center [99, 237] width 199 height 38
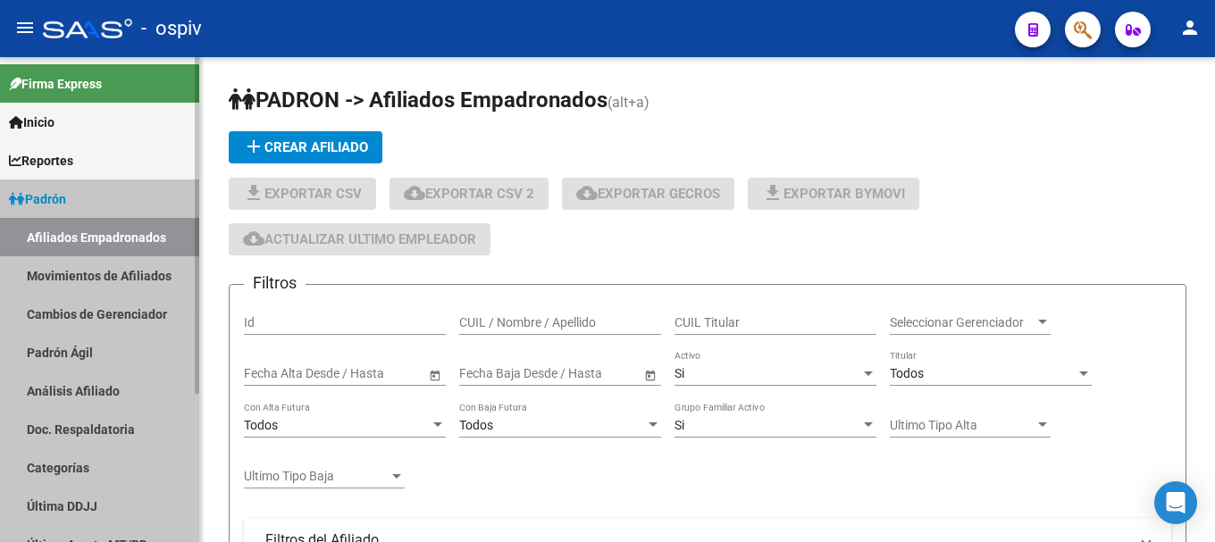
click at [125, 241] on link "Afiliados Empadronados" at bounding box center [99, 237] width 199 height 38
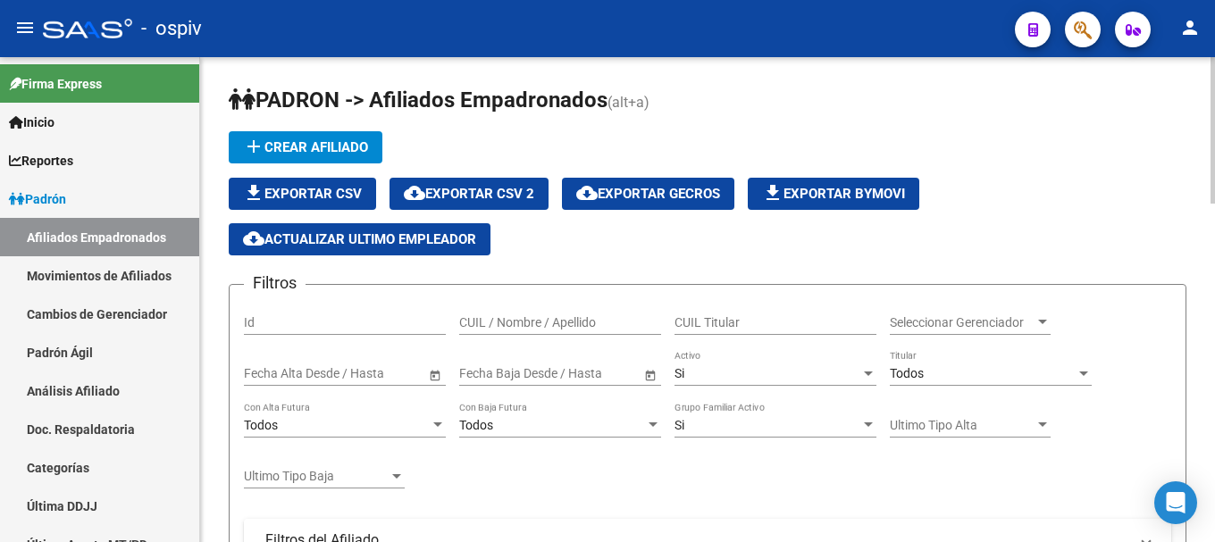
click at [817, 189] on span "file_download Exportar Bymovi" at bounding box center [833, 194] width 143 height 16
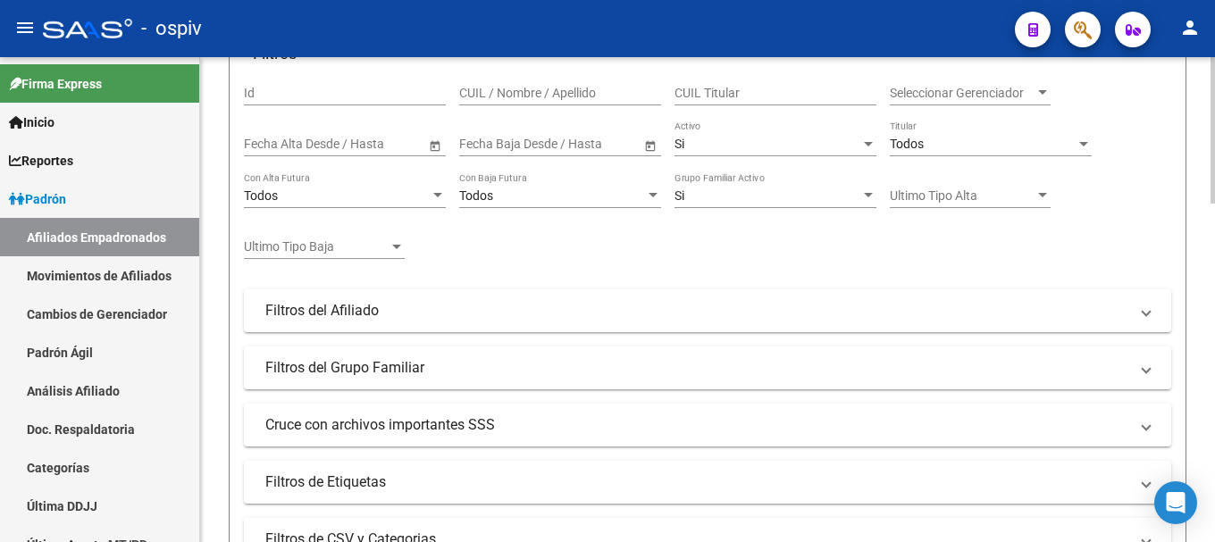
scroll to position [357, 0]
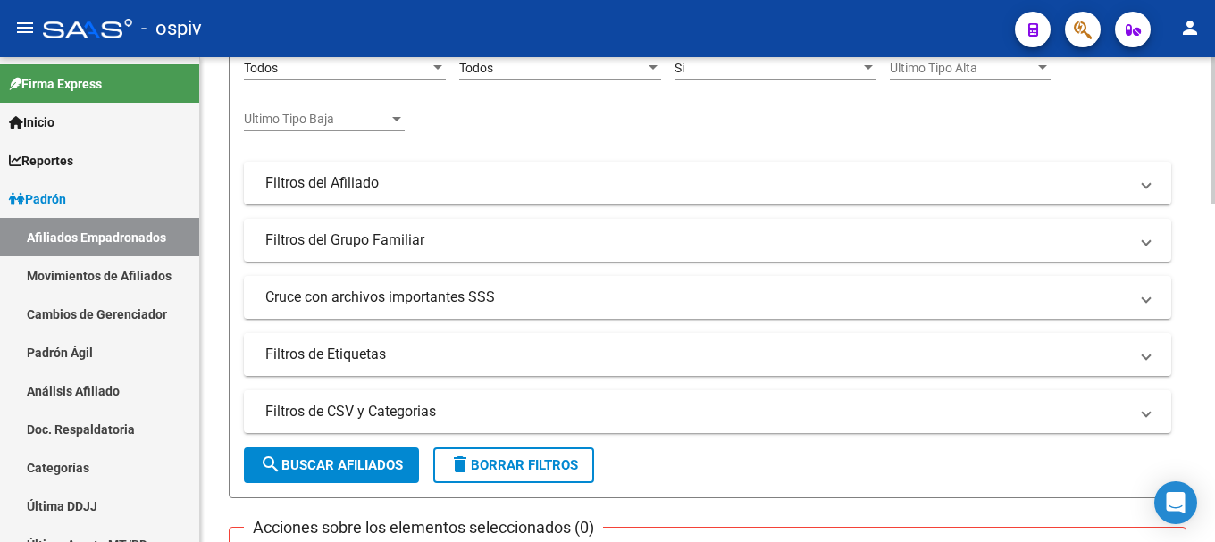
click at [339, 354] on mat-panel-title "Filtros de Etiquetas" at bounding box center [696, 355] width 863 height 20
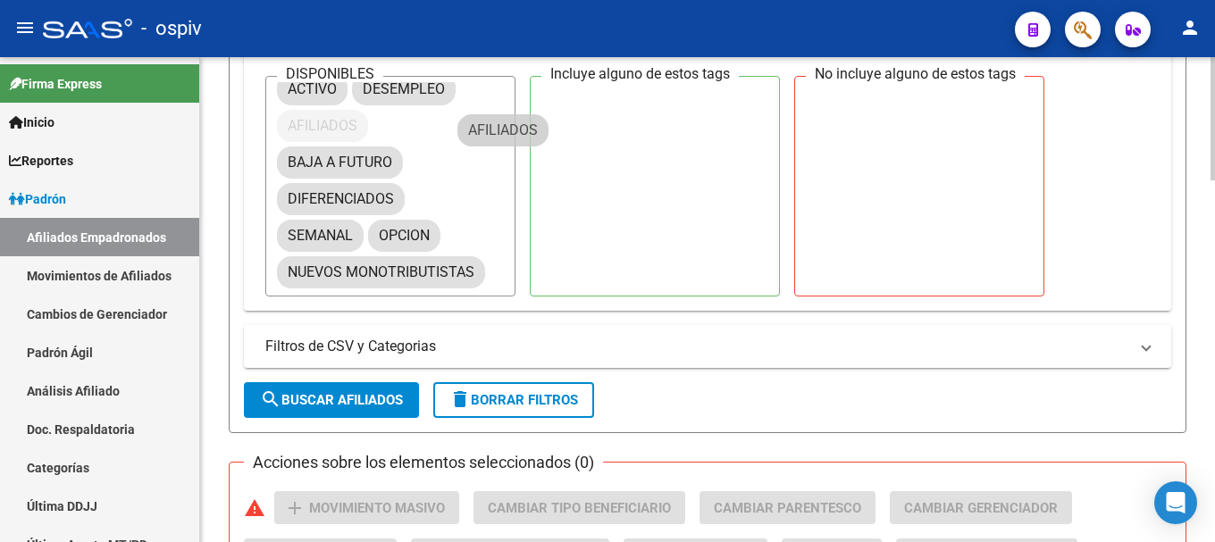
scroll to position [0, 0]
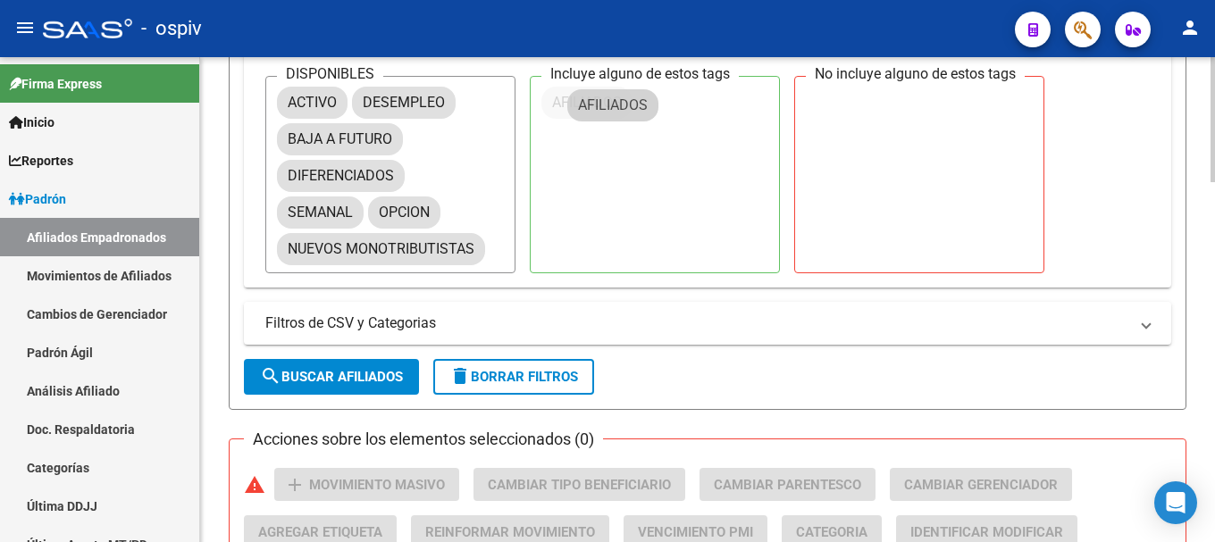
drag, startPoint x: 521, startPoint y: 126, endPoint x: 504, endPoint y: 168, distance: 45.3
click at [371, 379] on span "search Buscar Afiliados" at bounding box center [331, 377] width 143 height 16
click at [370, 378] on span "search Buscar Afiliados" at bounding box center [331, 377] width 143 height 16
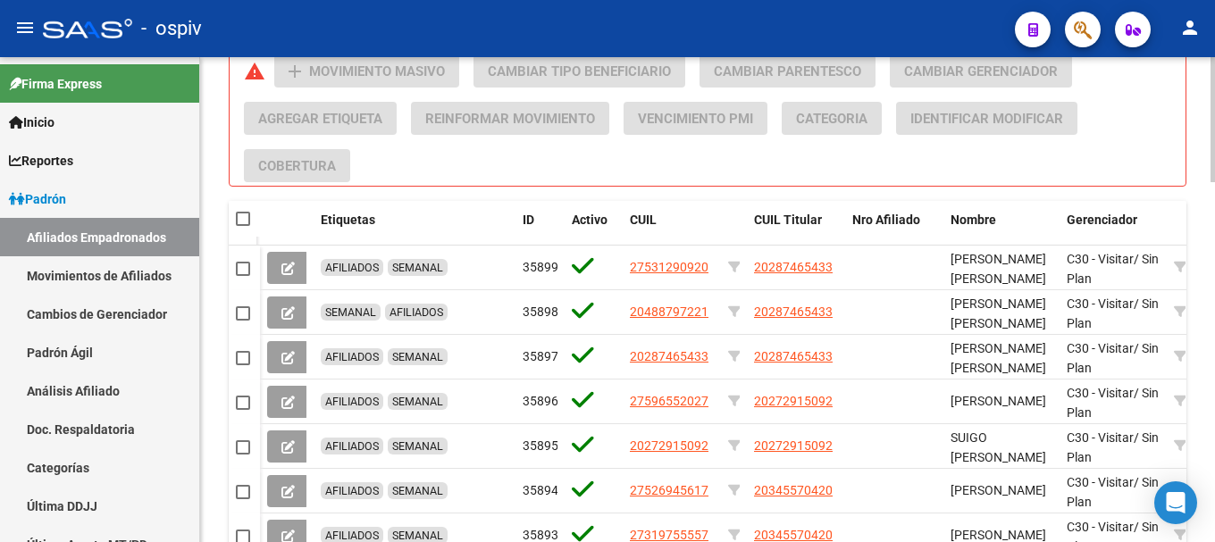
scroll to position [1127, 0]
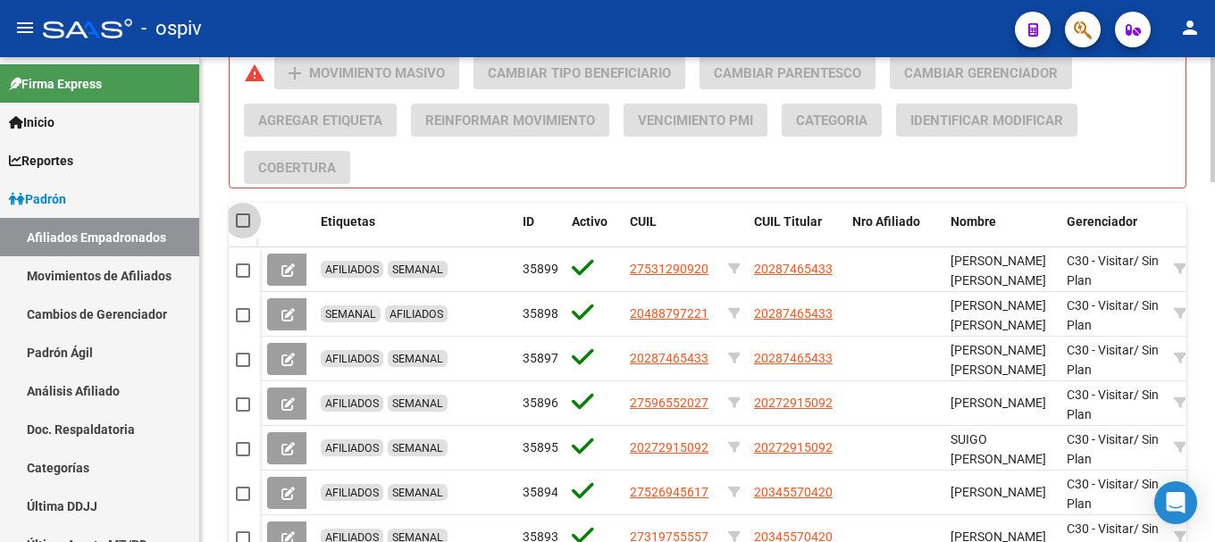
click at [242, 222] on span at bounding box center [243, 221] width 14 height 14
click at [242, 228] on input "checkbox" at bounding box center [242, 228] width 1 height 1
checkbox input "true"
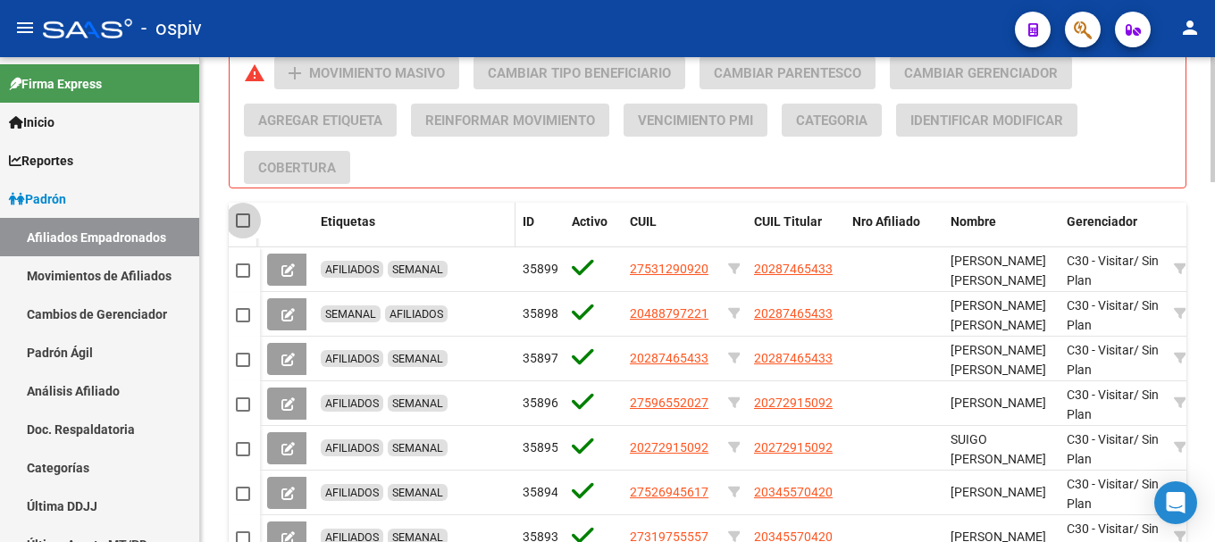
checkbox input "true"
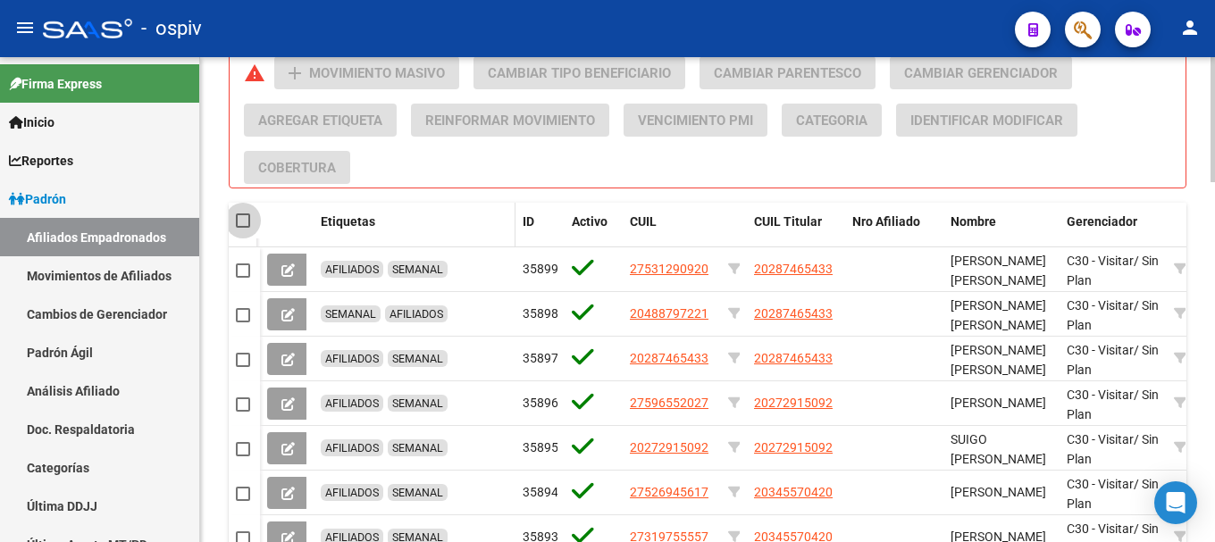
checkbox input "true"
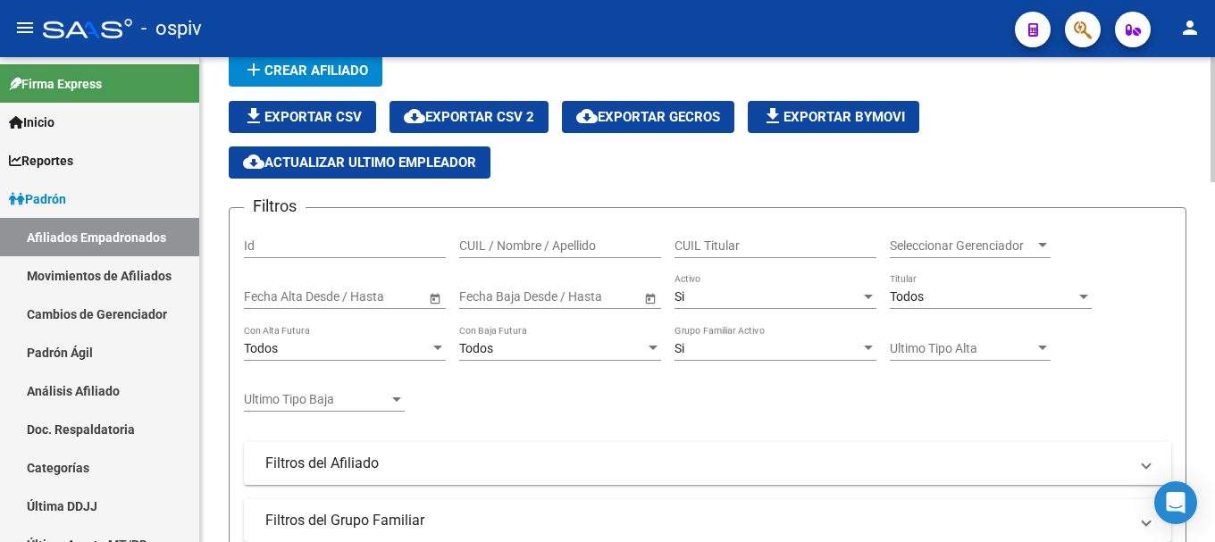
scroll to position [0, 0]
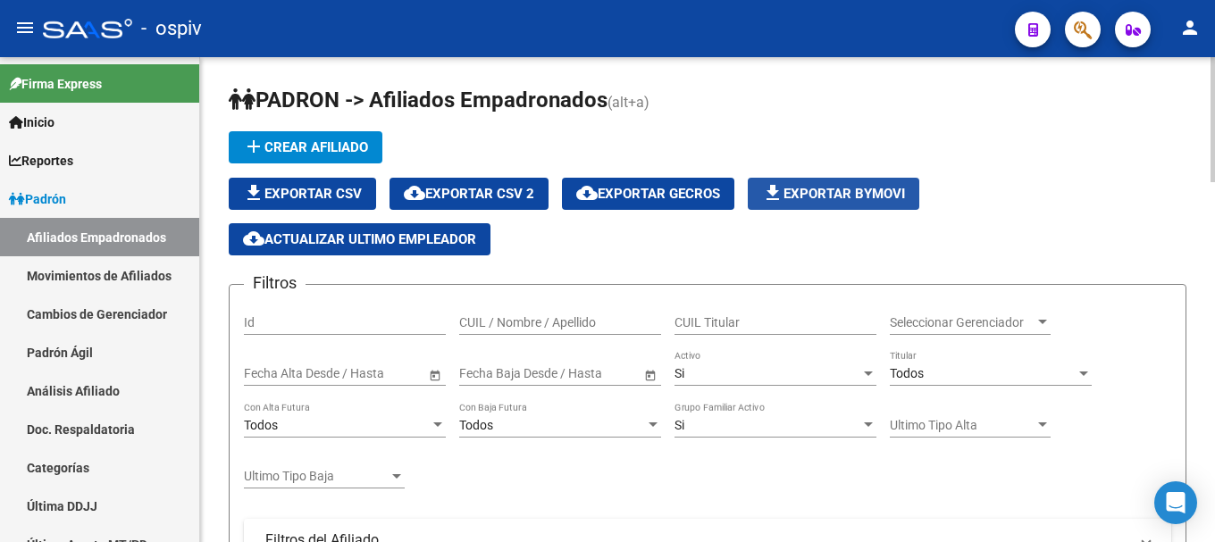
click at [844, 199] on span "file_download Exportar Bymovi" at bounding box center [833, 194] width 143 height 16
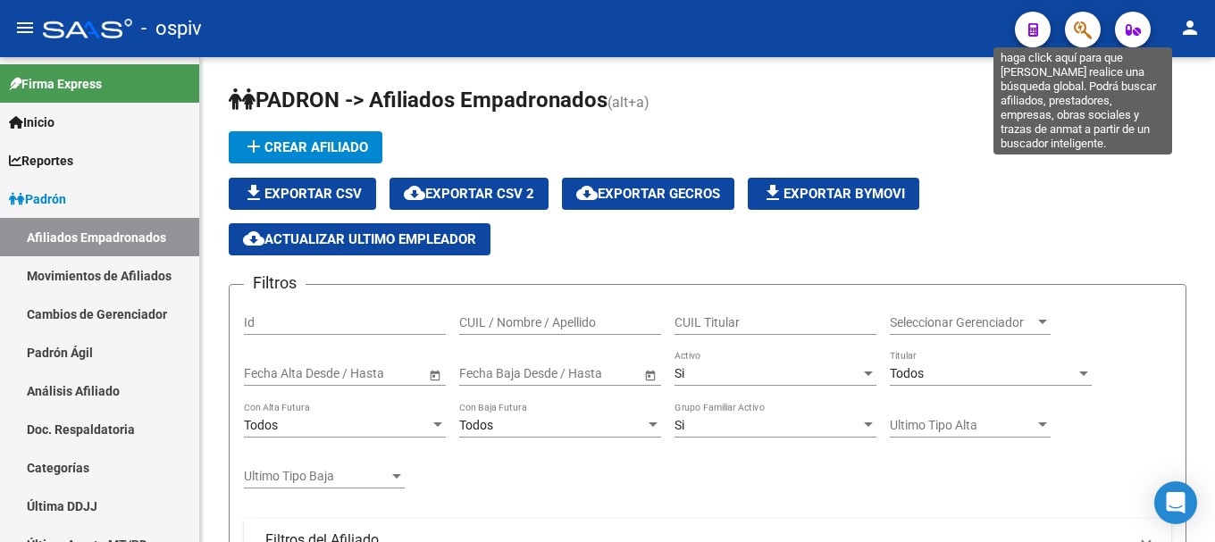
click at [1088, 21] on icon "button" at bounding box center [1083, 30] width 18 height 21
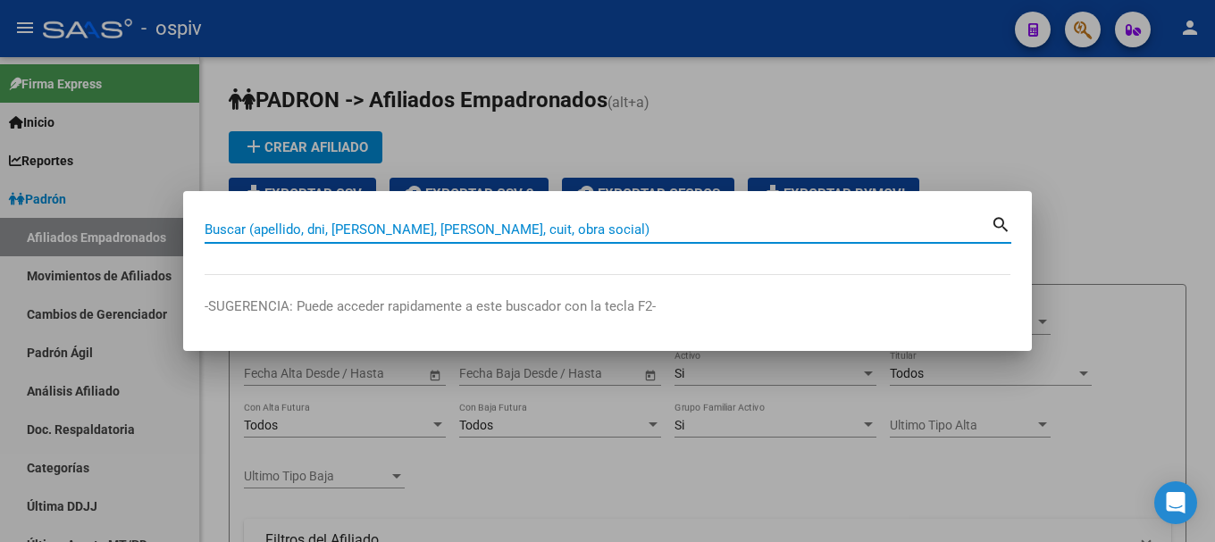
paste input "20513293314/03"
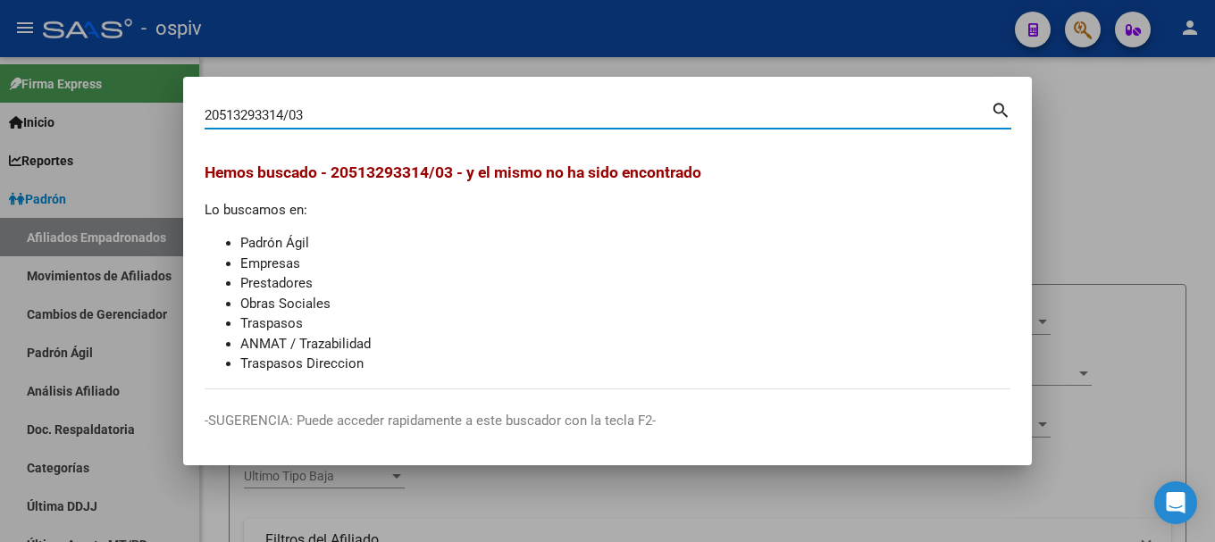
drag, startPoint x: 314, startPoint y: 116, endPoint x: 129, endPoint y: 114, distance: 185.0
click at [129, 114] on div "20513293314/03 Buscar (apellido, dni, cuil, nro traspaso, cuit, obra social) se…" at bounding box center [607, 271] width 1215 height 542
paste input
type input "20513293314"
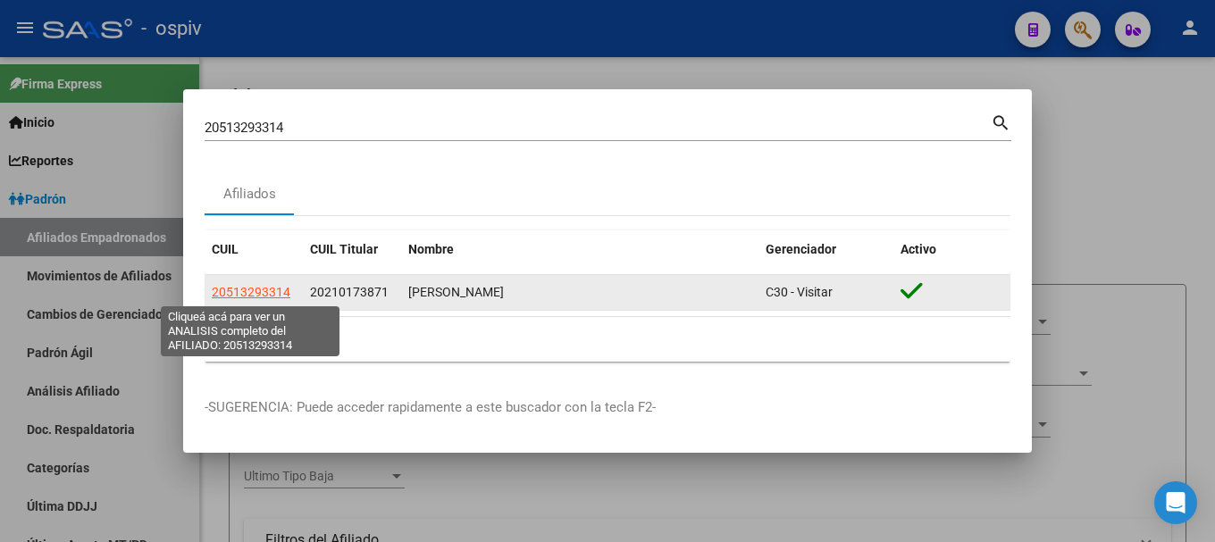
click at [260, 295] on span "20513293314" at bounding box center [251, 292] width 79 height 14
type textarea "20513293314"
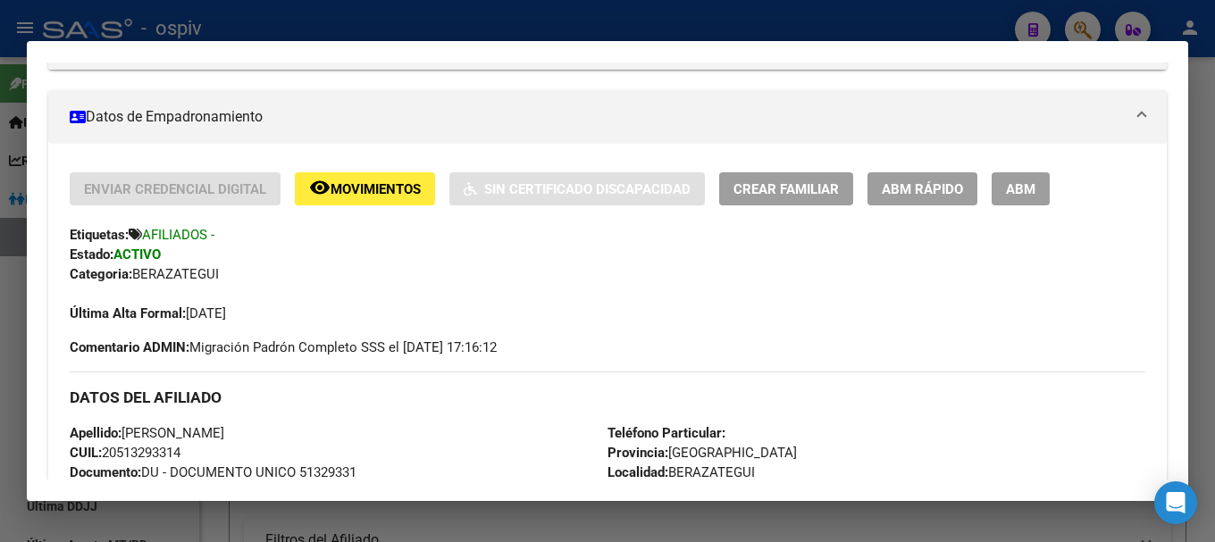
scroll to position [268, 0]
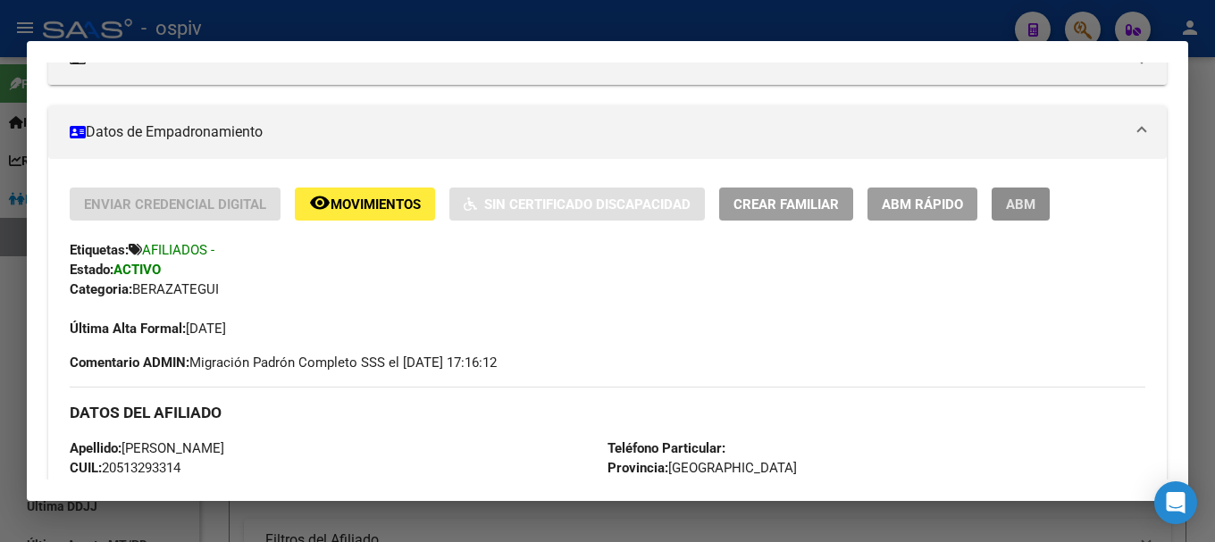
click at [1029, 207] on span "ABM" at bounding box center [1020, 205] width 29 height 16
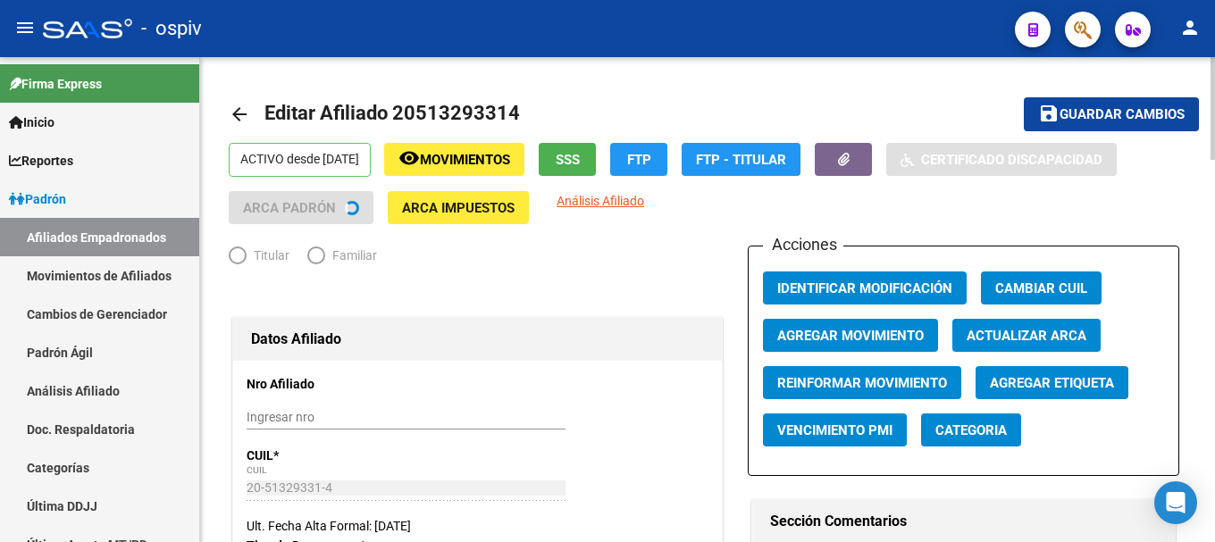
radio input "true"
type input "30-50052693-5"
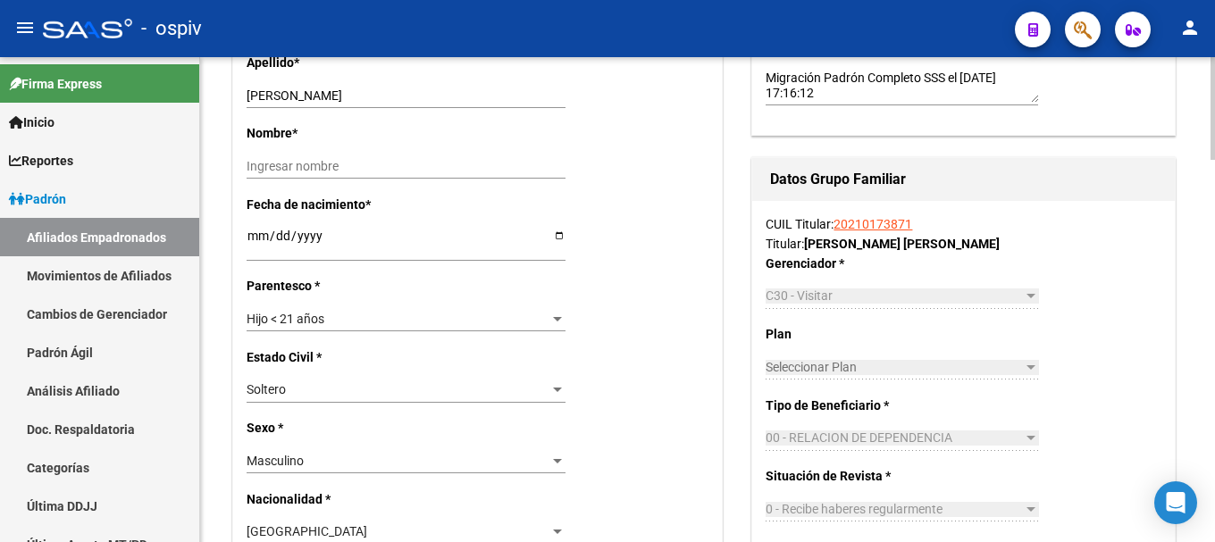
scroll to position [536, 0]
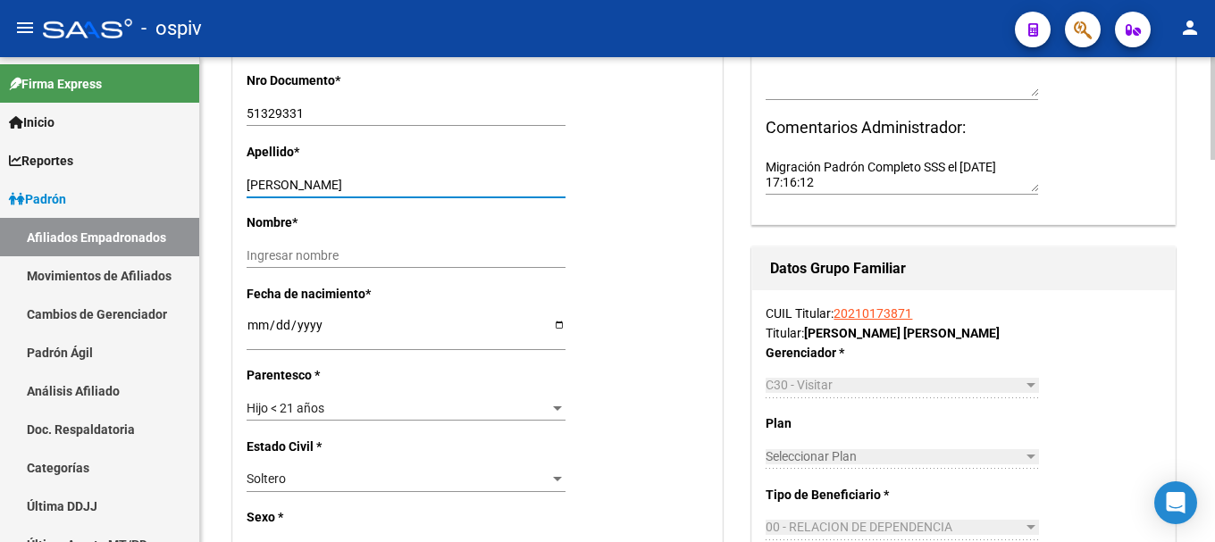
drag, startPoint x: 290, startPoint y: 183, endPoint x: 414, endPoint y: 181, distance: 124.2
click at [414, 181] on input "LOPEZ BAUTISTA AGUSTIN" at bounding box center [406, 185] width 319 height 15
type input "LOPEZ"
click at [394, 256] on input "Ingresar nombre" at bounding box center [406, 255] width 319 height 15
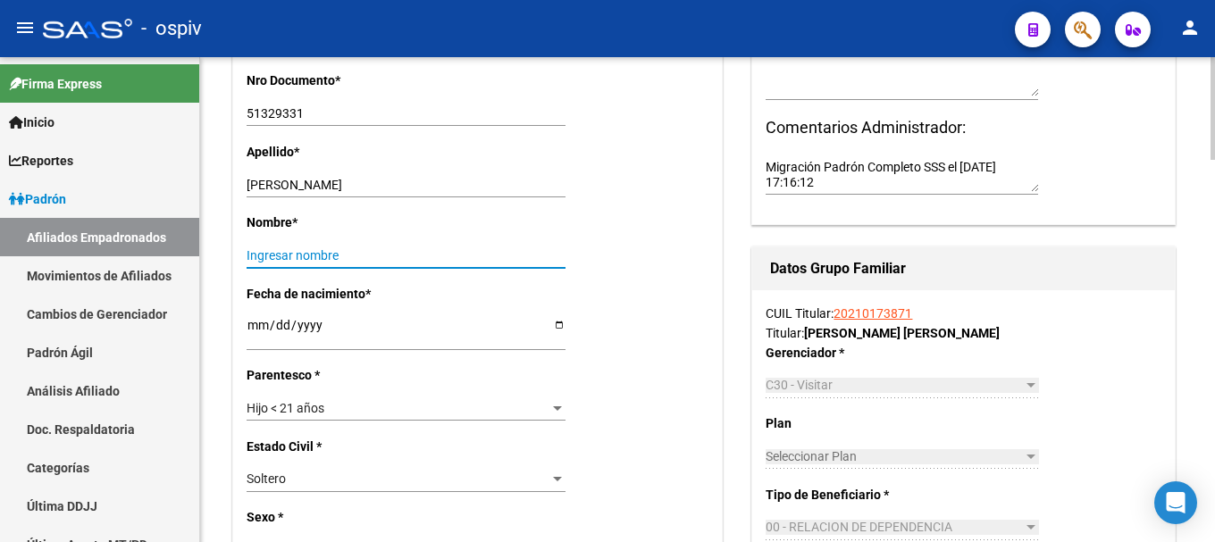
paste input "BAUTISTA AGUSTIN"
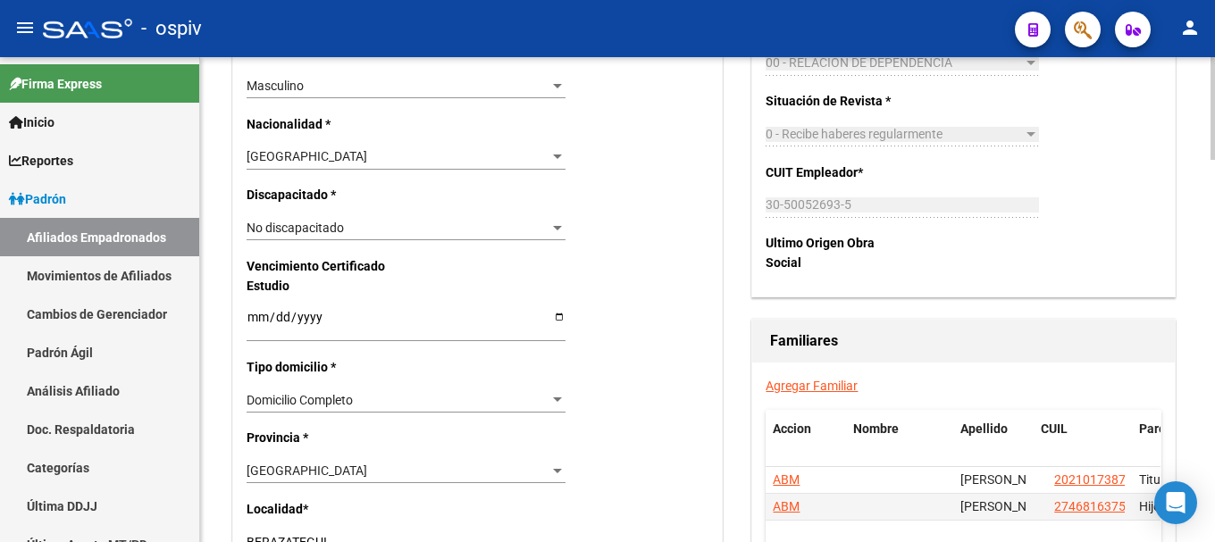
scroll to position [1162, 0]
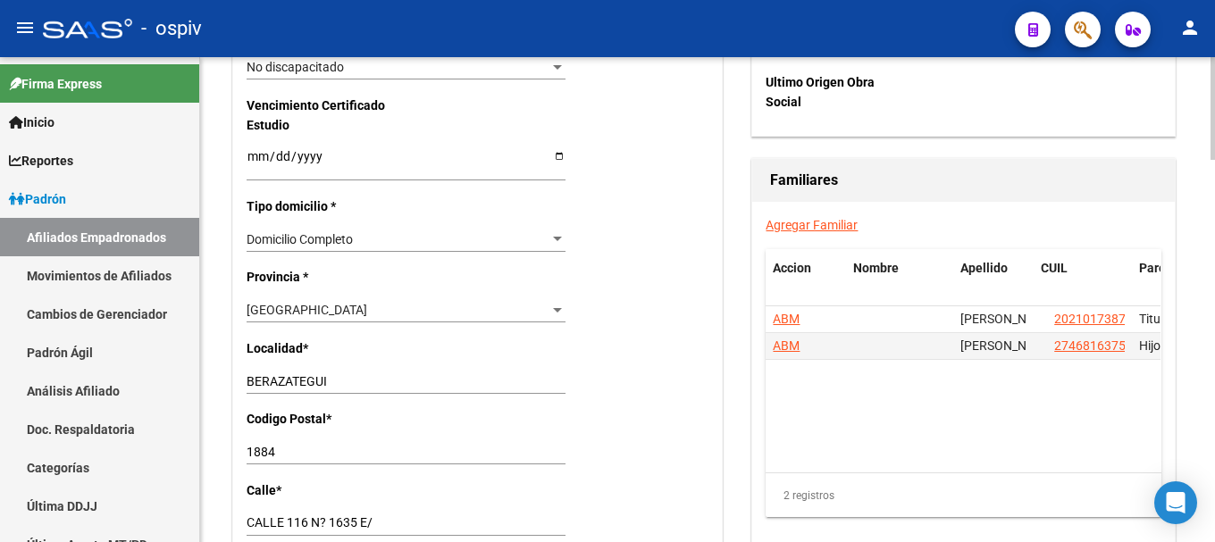
type input "BAUTISTA AGUSTIN"
click at [539, 302] on div "Formosa Seleccionar provincia" at bounding box center [406, 310] width 319 height 25
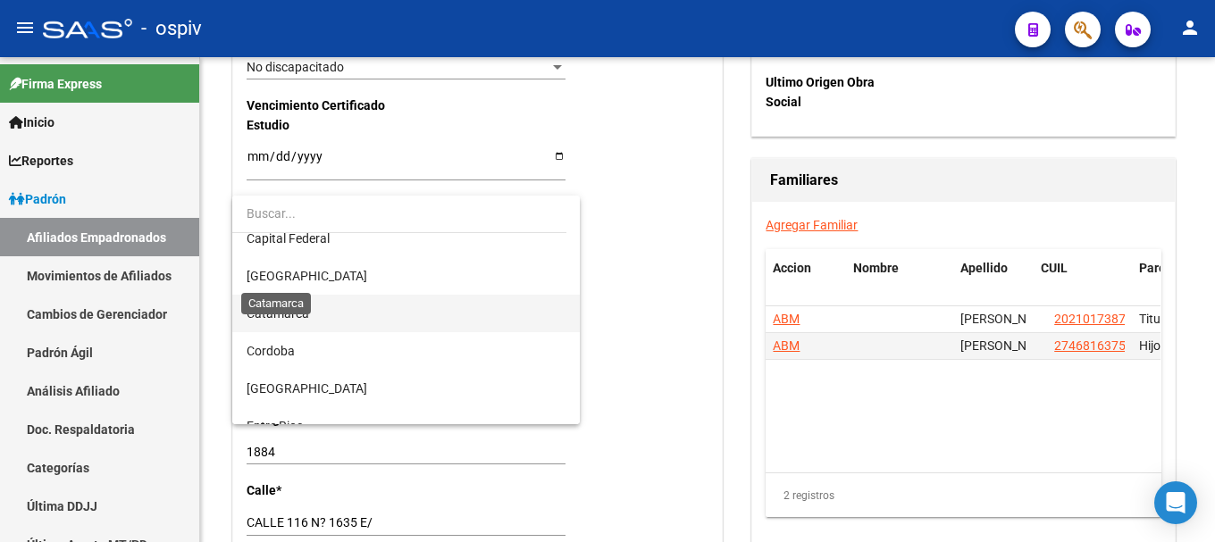
scroll to position [0, 0]
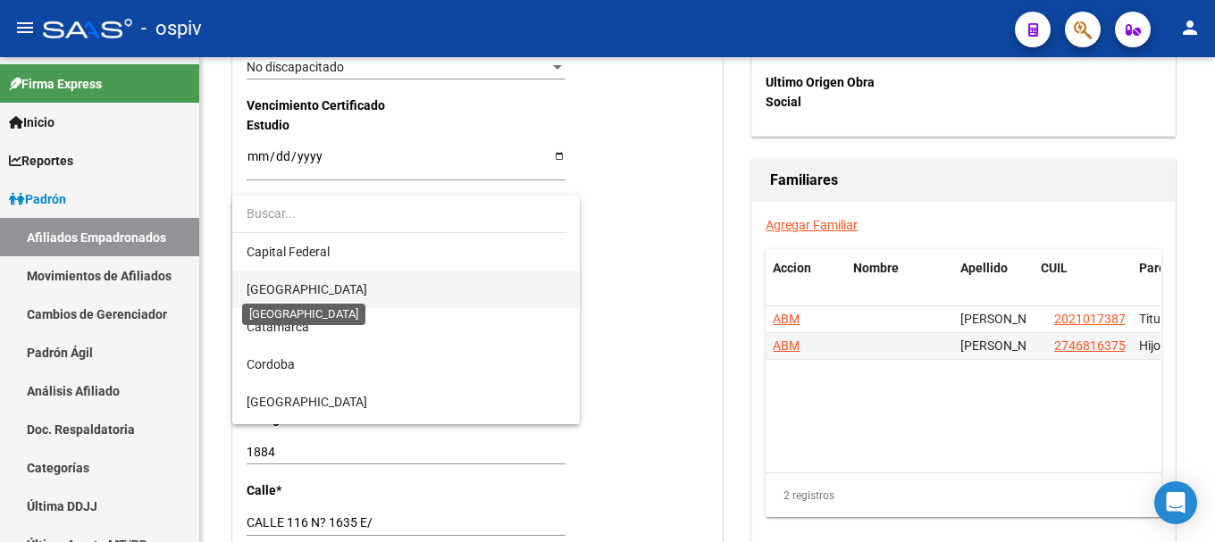
click at [297, 287] on span "[GEOGRAPHIC_DATA]" at bounding box center [307, 289] width 121 height 14
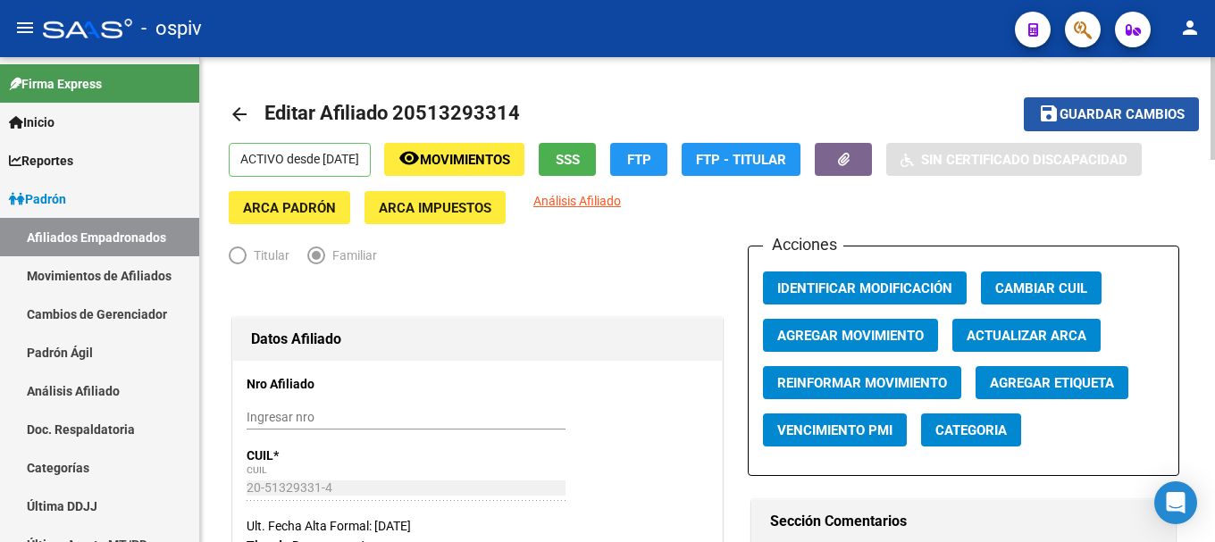
click at [1084, 116] on span "Guardar cambios" at bounding box center [1122, 115] width 125 height 16
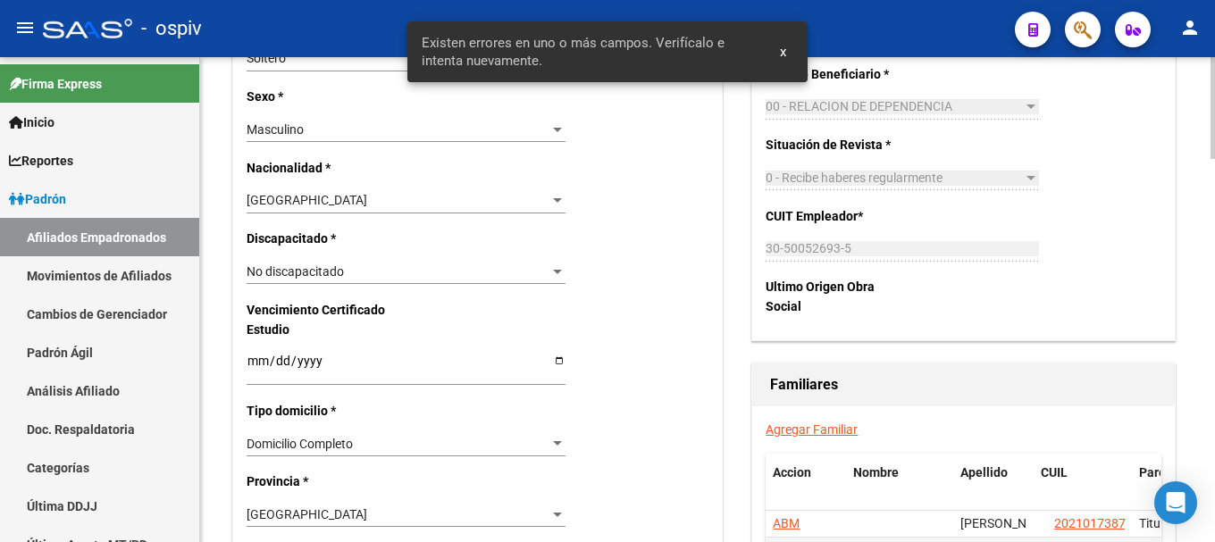
scroll to position [1251, 0]
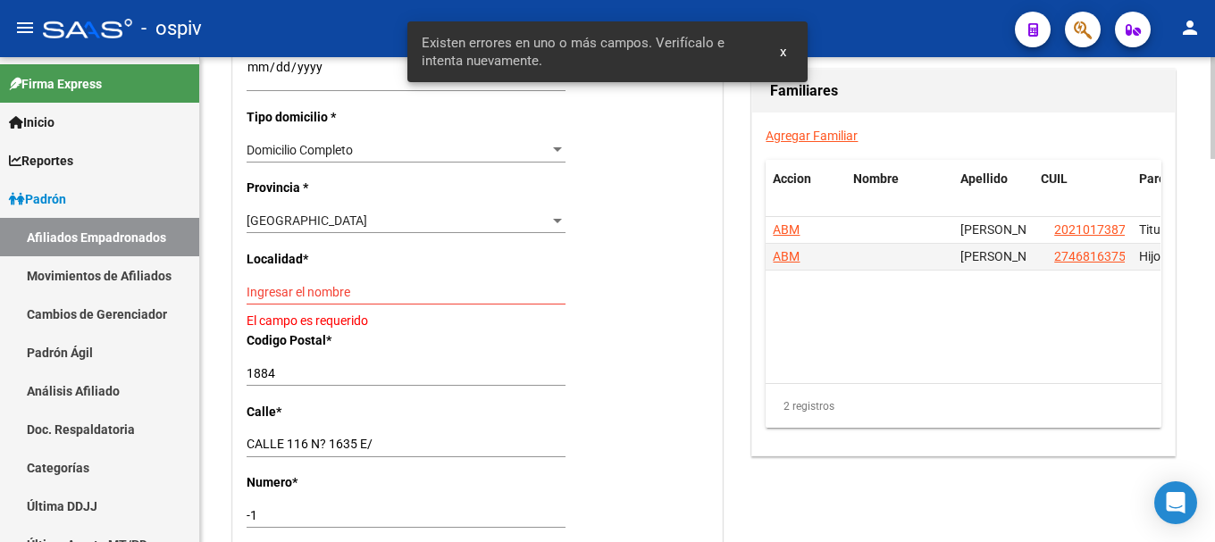
click at [275, 290] on input "Ingresar el nombre" at bounding box center [406, 292] width 319 height 15
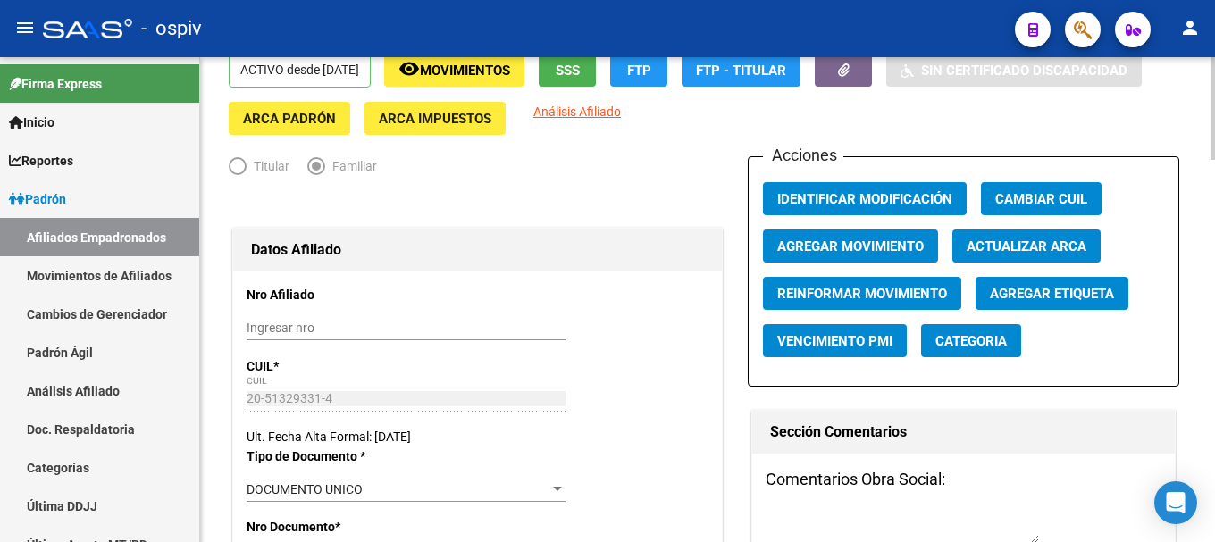
scroll to position [0, 0]
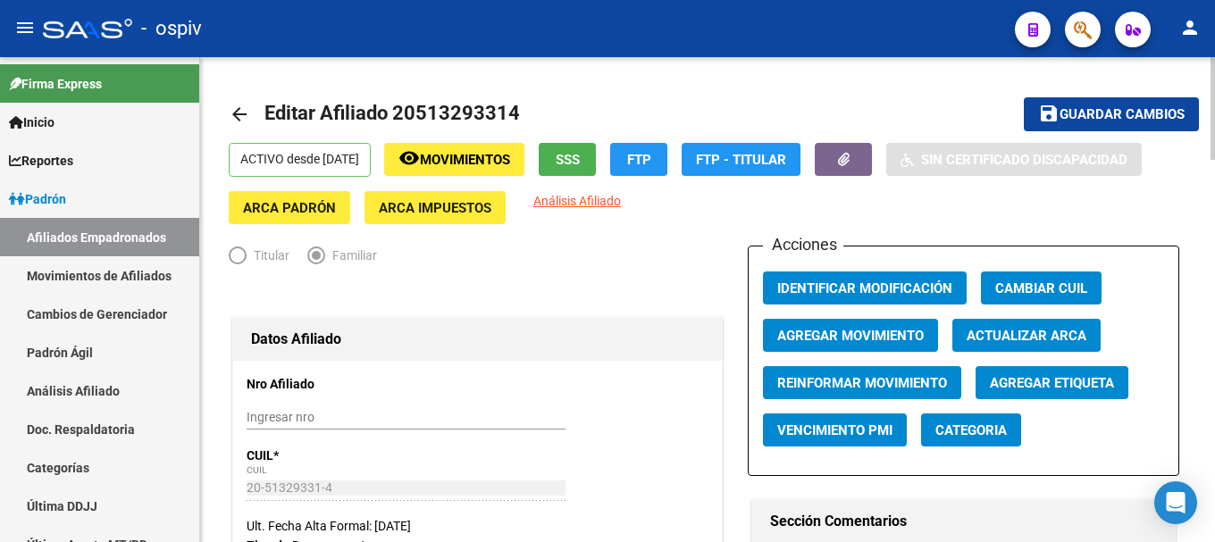
type input "berazategui"
click at [1143, 111] on span "Guardar cambios" at bounding box center [1122, 115] width 125 height 16
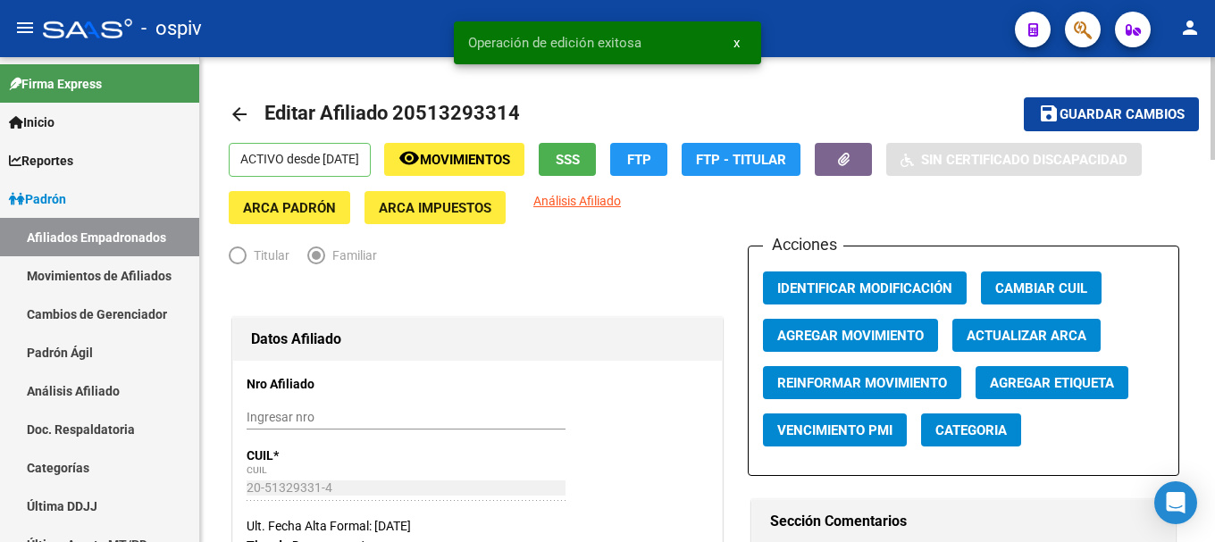
click at [987, 434] on span "Categoria" at bounding box center [971, 431] width 71 height 16
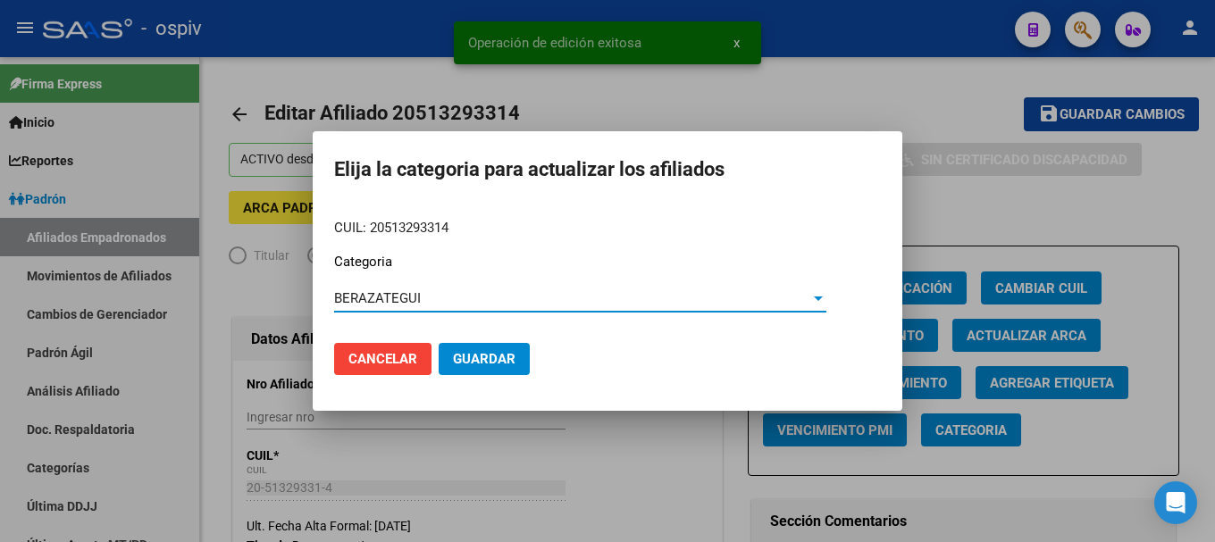
click at [499, 370] on button "Guardar" at bounding box center [484, 359] width 91 height 32
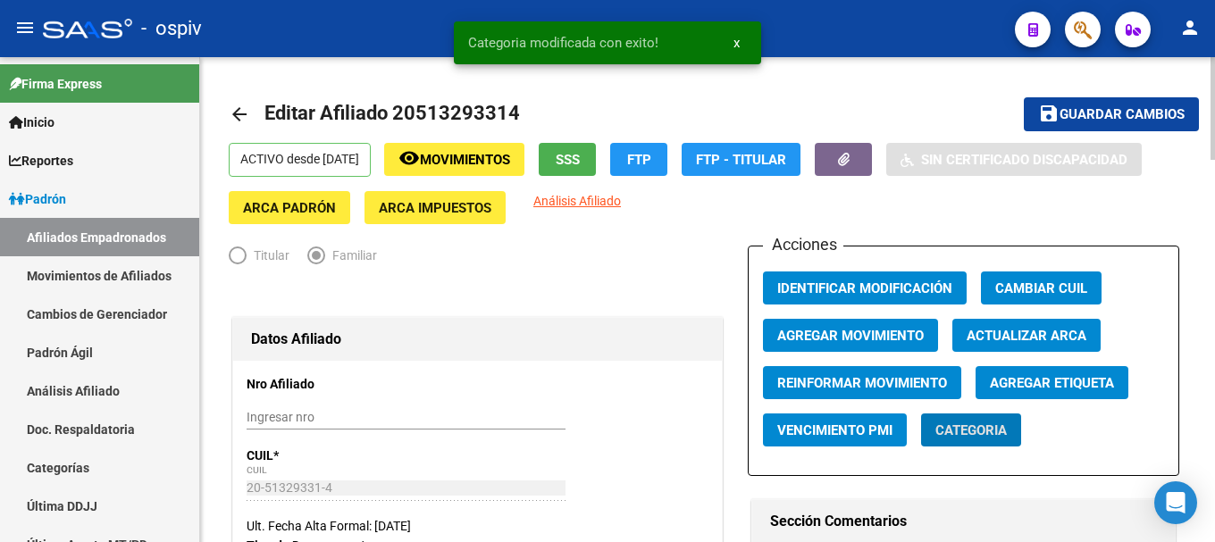
click at [1062, 385] on span "Agregar Etiqueta" at bounding box center [1052, 383] width 124 height 16
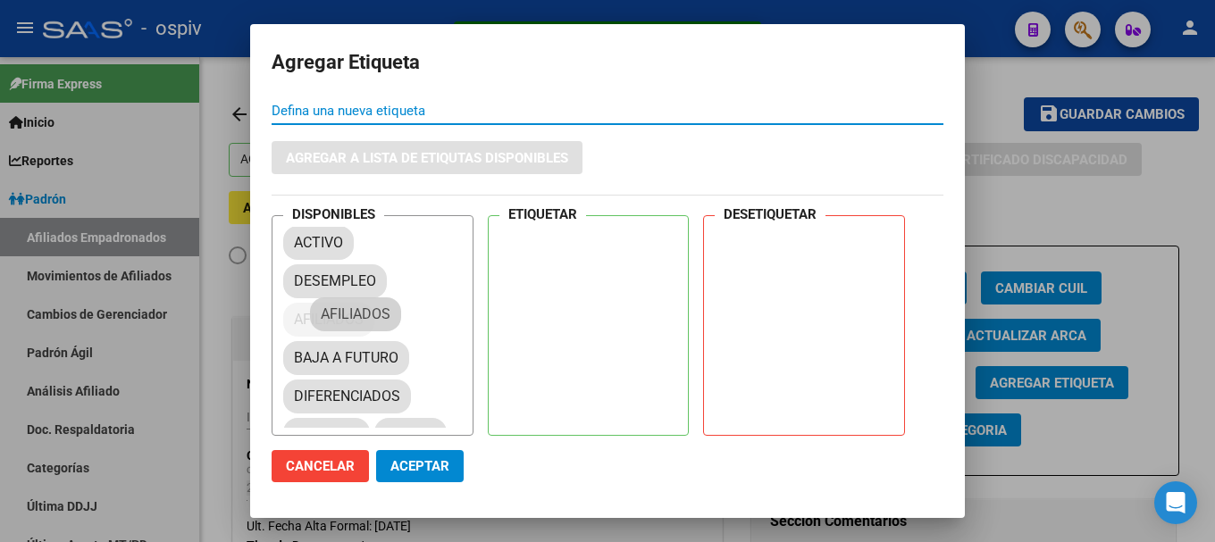
drag, startPoint x: 350, startPoint y: 314, endPoint x: 577, endPoint y: 205, distance: 251.8
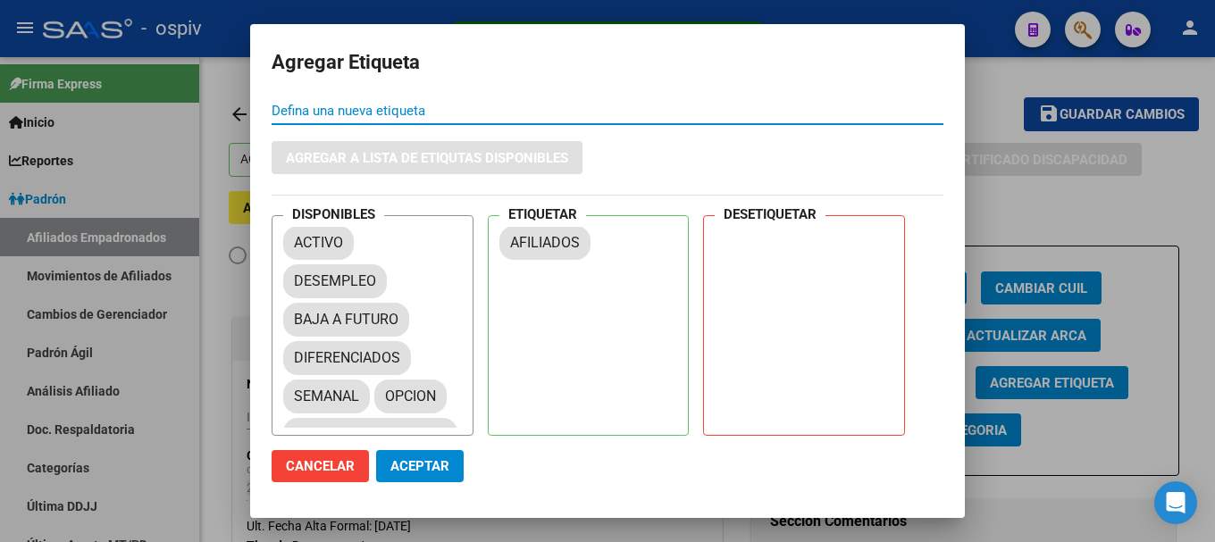
click at [433, 466] on span "Aceptar" at bounding box center [420, 466] width 59 height 16
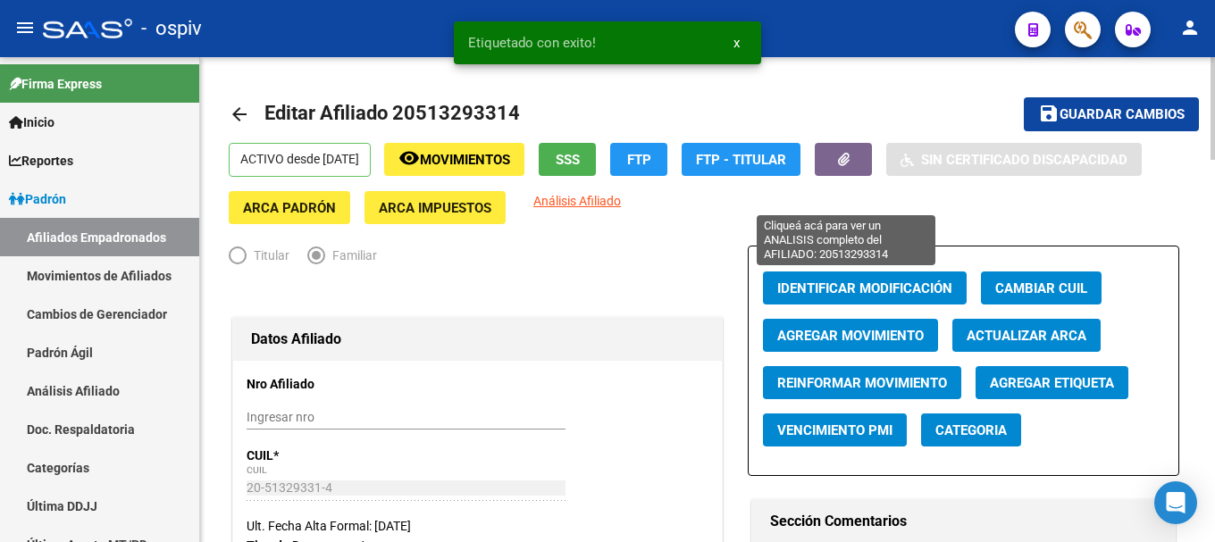
click at [621, 200] on span "Análisis Afiliado" at bounding box center [577, 201] width 88 height 14
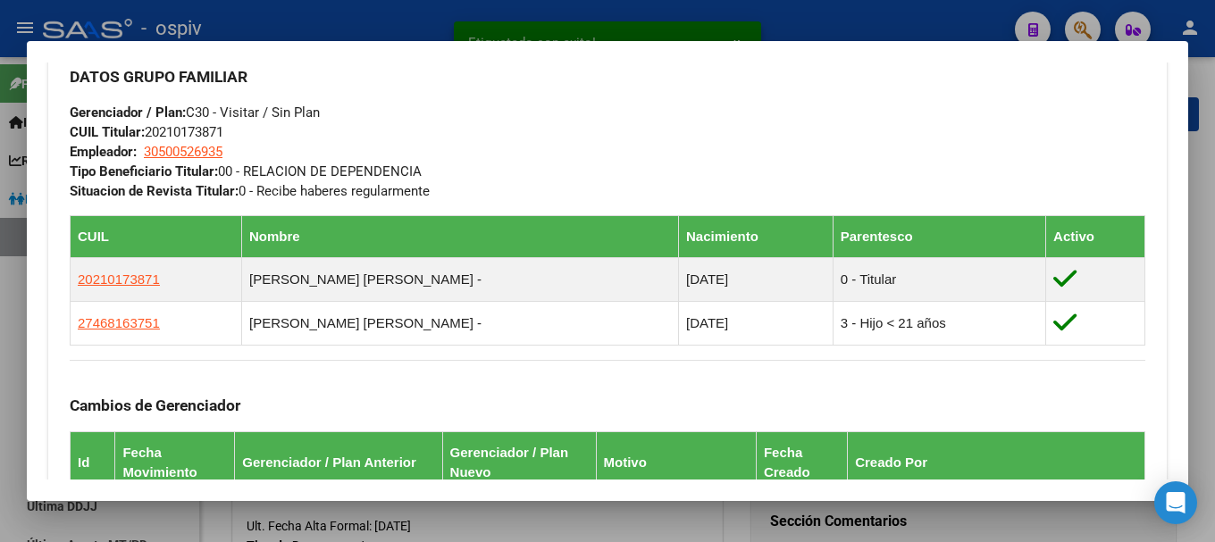
scroll to position [894, 0]
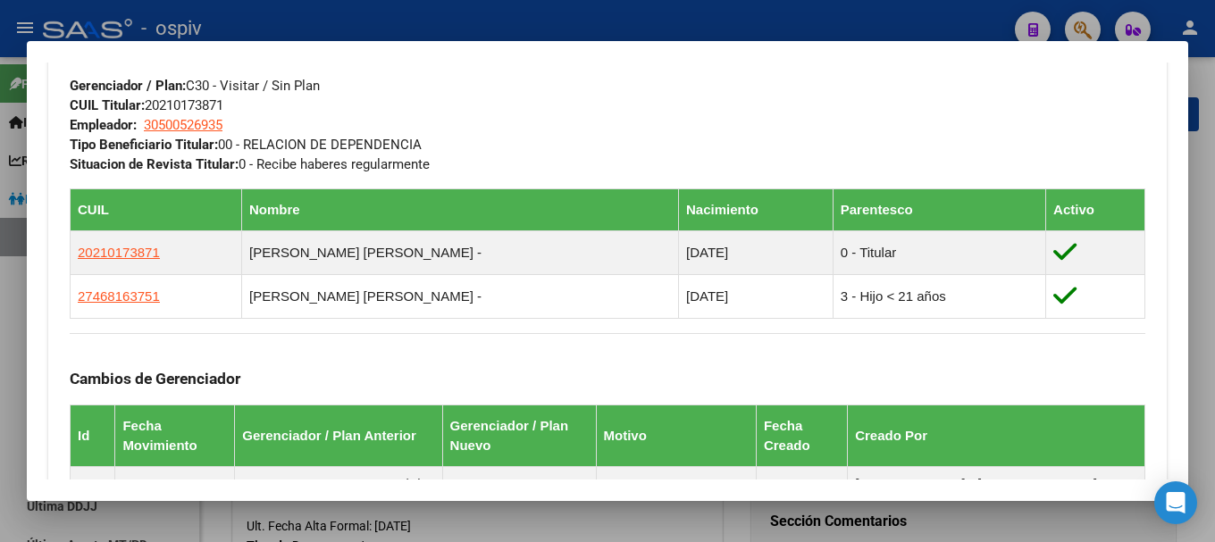
click at [1082, 24] on div at bounding box center [607, 271] width 1215 height 542
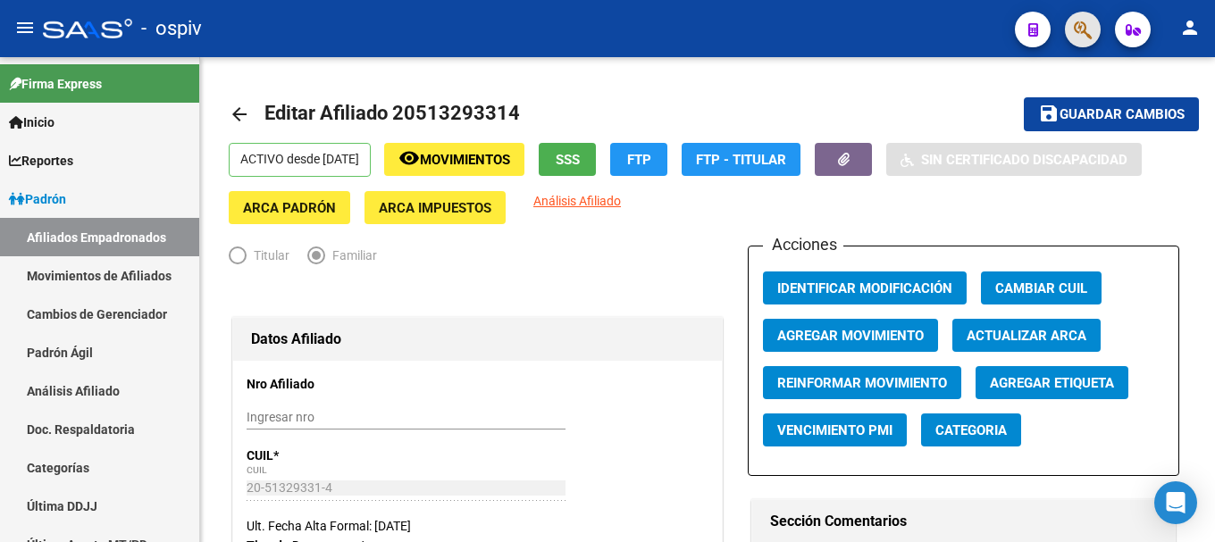
click at [1096, 26] on button "button" at bounding box center [1083, 30] width 36 height 36
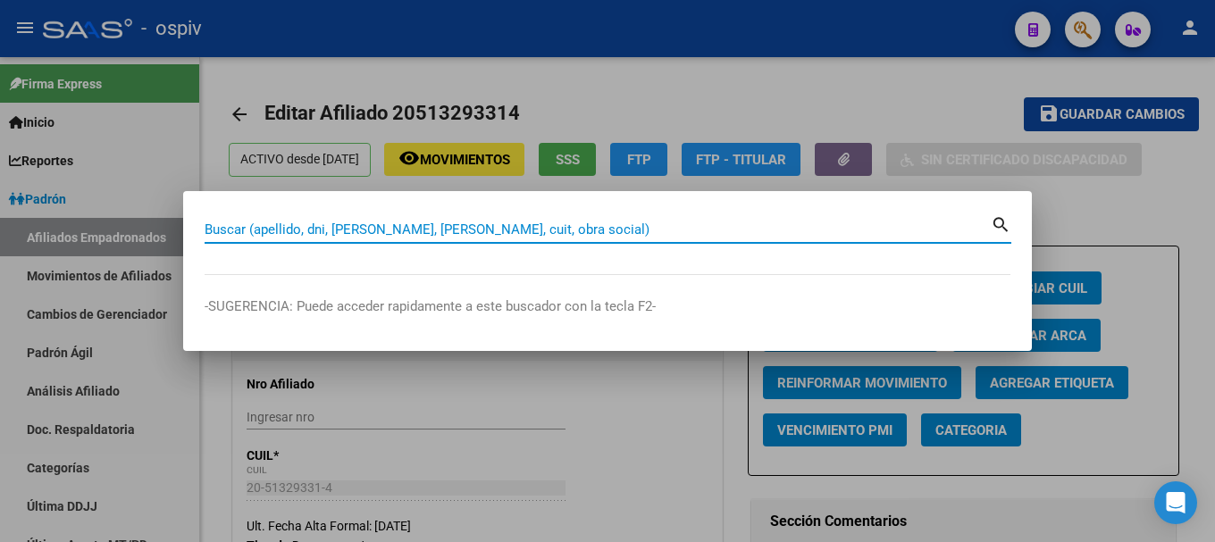
paste input "20514835323"
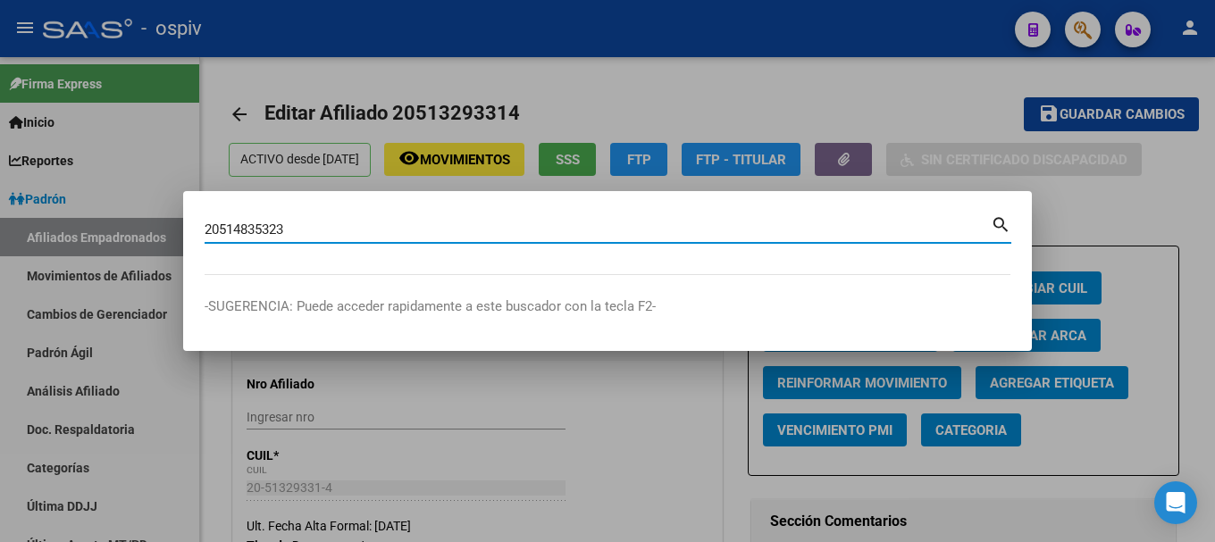
type input "20514835323"
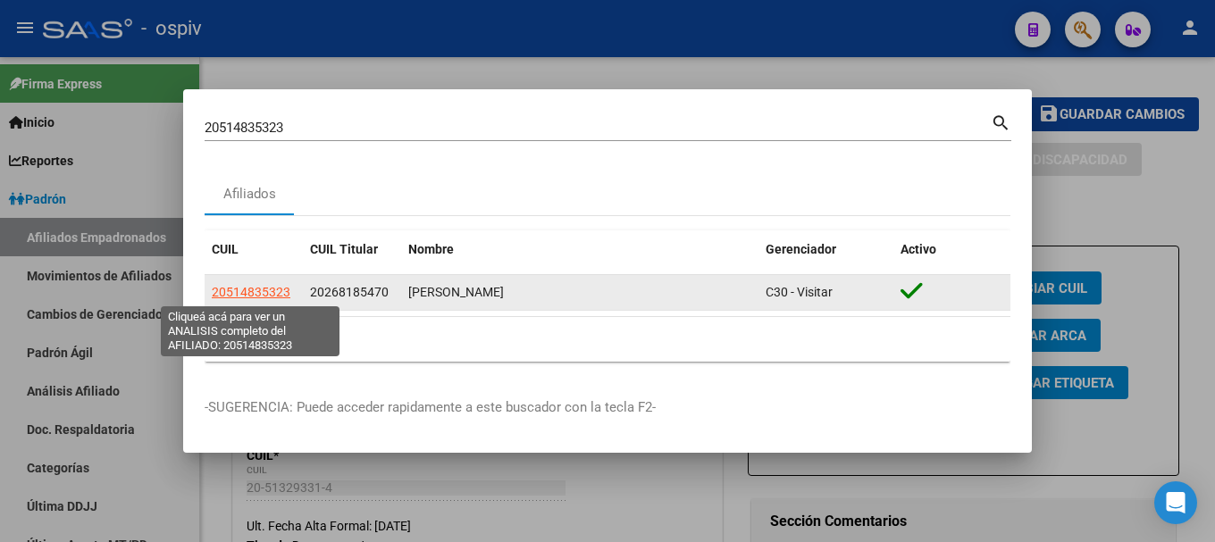
click at [266, 293] on span "20514835323" at bounding box center [251, 292] width 79 height 14
type textarea "20514835323"
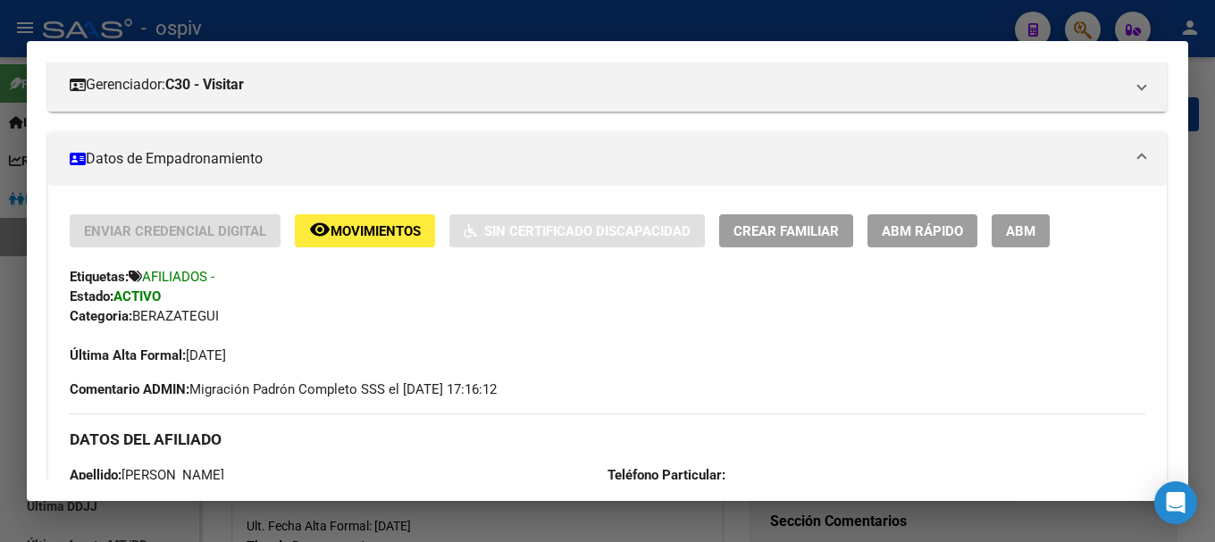
scroll to position [179, 0]
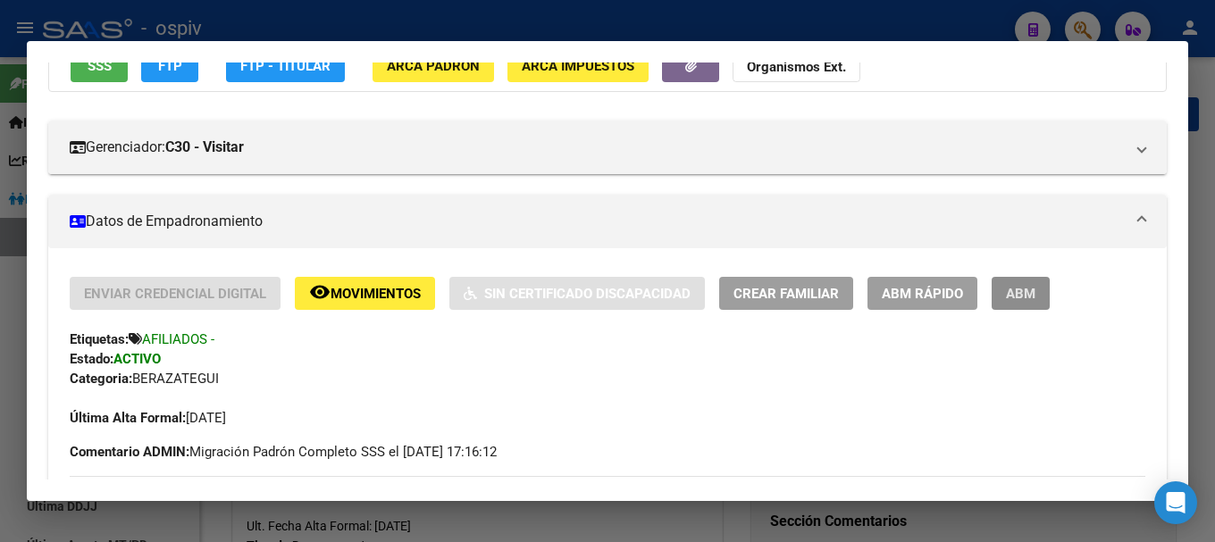
click at [1031, 298] on span "ABM" at bounding box center [1020, 294] width 29 height 16
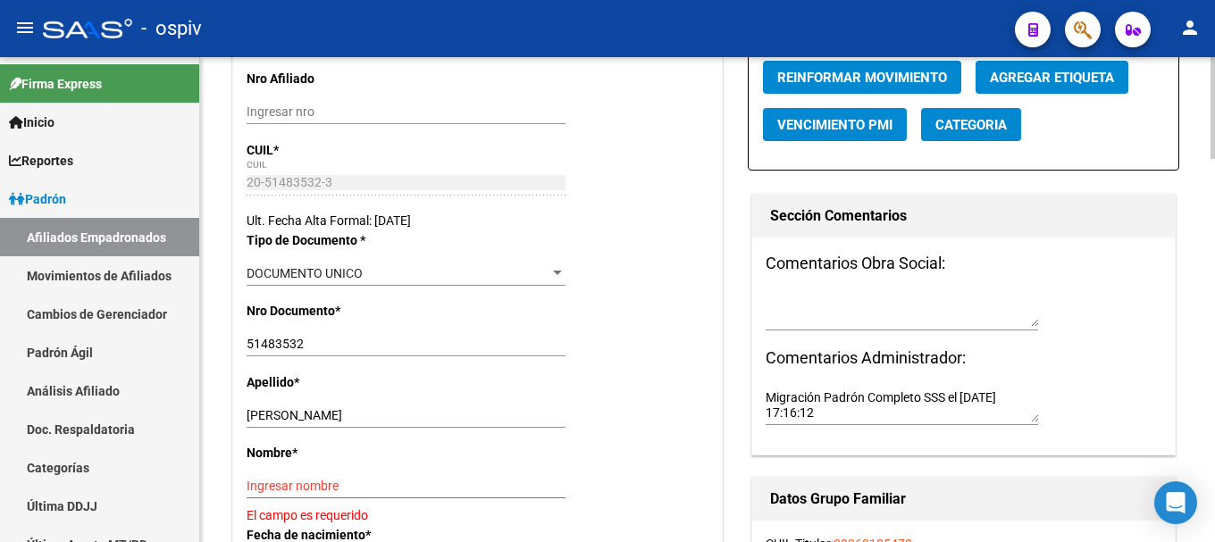
scroll to position [357, 0]
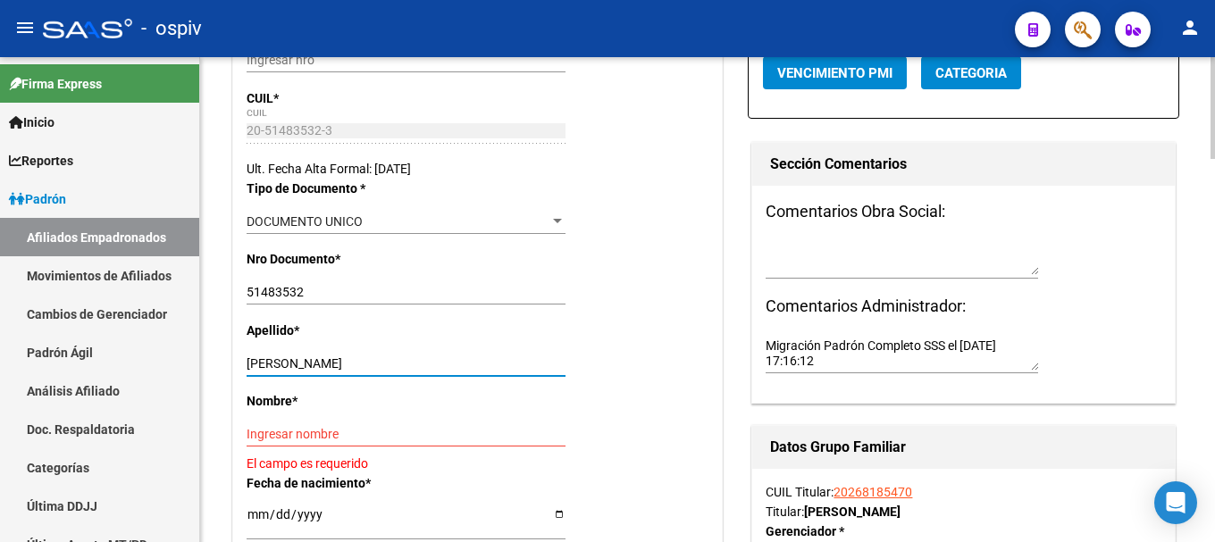
drag, startPoint x: 330, startPoint y: 365, endPoint x: 419, endPoint y: 365, distance: 89.4
click at [419, 365] on input "PERECHODKO ANDRE DANIEL" at bounding box center [406, 364] width 319 height 15
type input "[PERSON_NAME]"
click at [273, 414] on div "Nombre * Ingresar nombre El campo es requerido" at bounding box center [478, 431] width 462 height 81
click at [274, 424] on div "Ingresar nombre" at bounding box center [406, 434] width 319 height 25
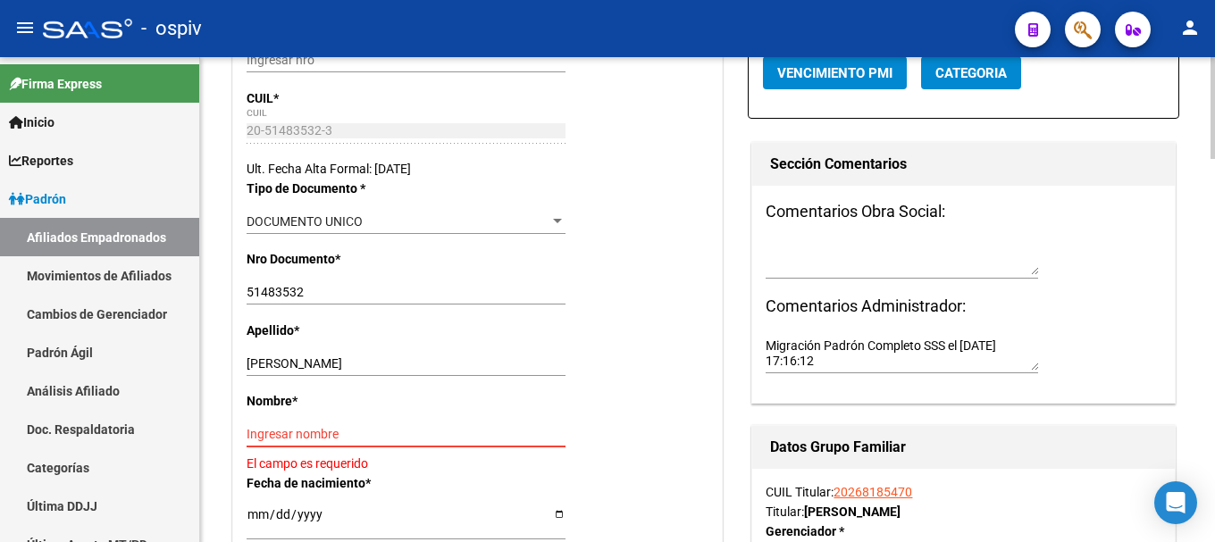
click at [279, 433] on input "Ingresar nombre" at bounding box center [406, 434] width 319 height 15
paste input "[PERSON_NAME]"
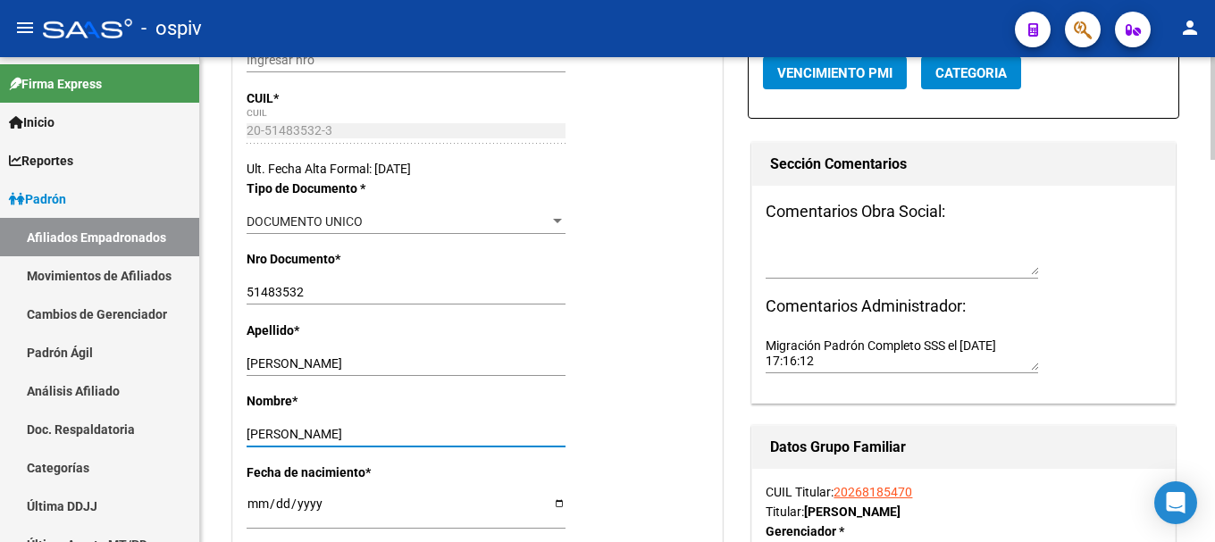
type input "[PERSON_NAME]"
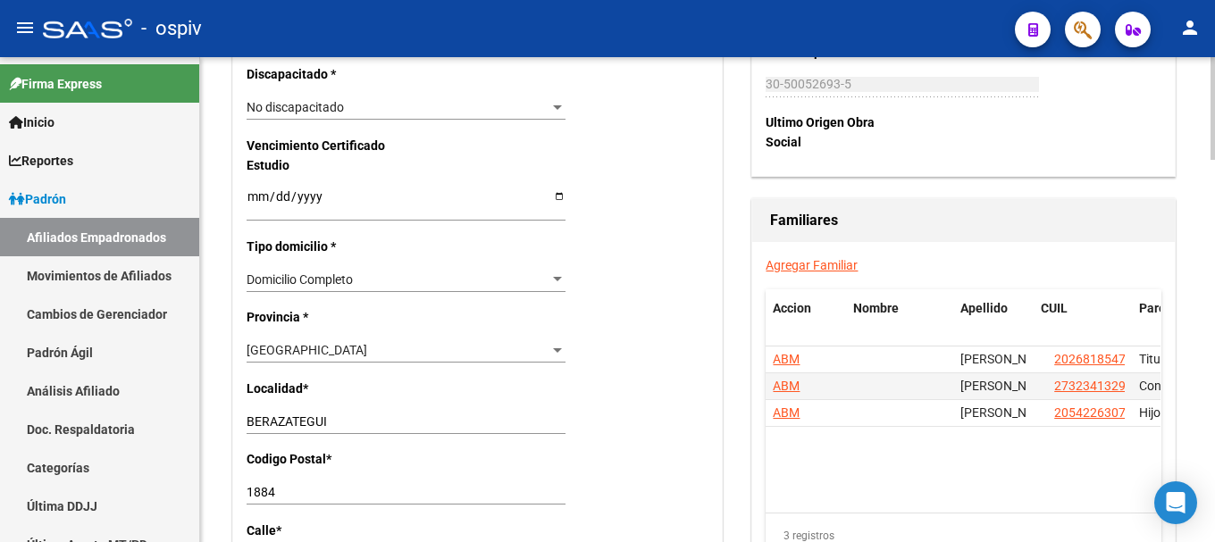
scroll to position [1162, 0]
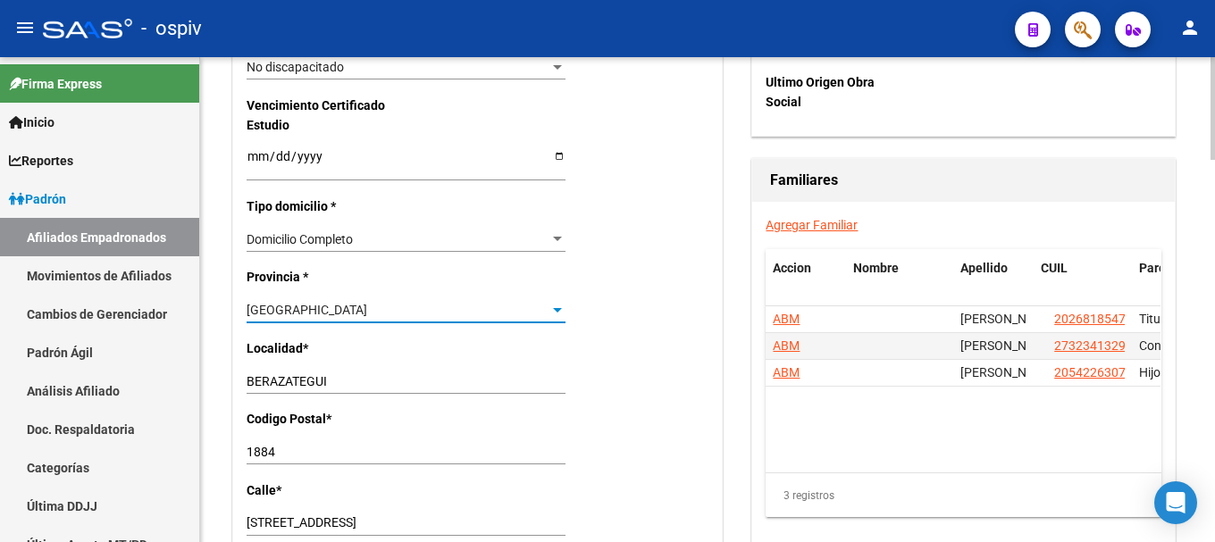
click at [298, 303] on div "[GEOGRAPHIC_DATA]" at bounding box center [398, 310] width 303 height 15
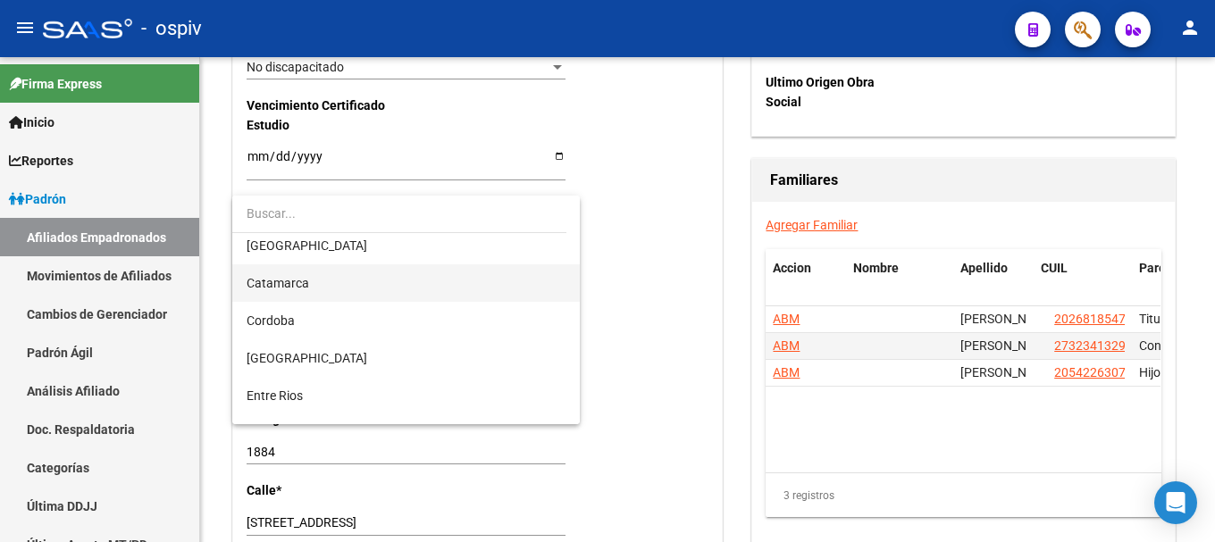
scroll to position [0, 0]
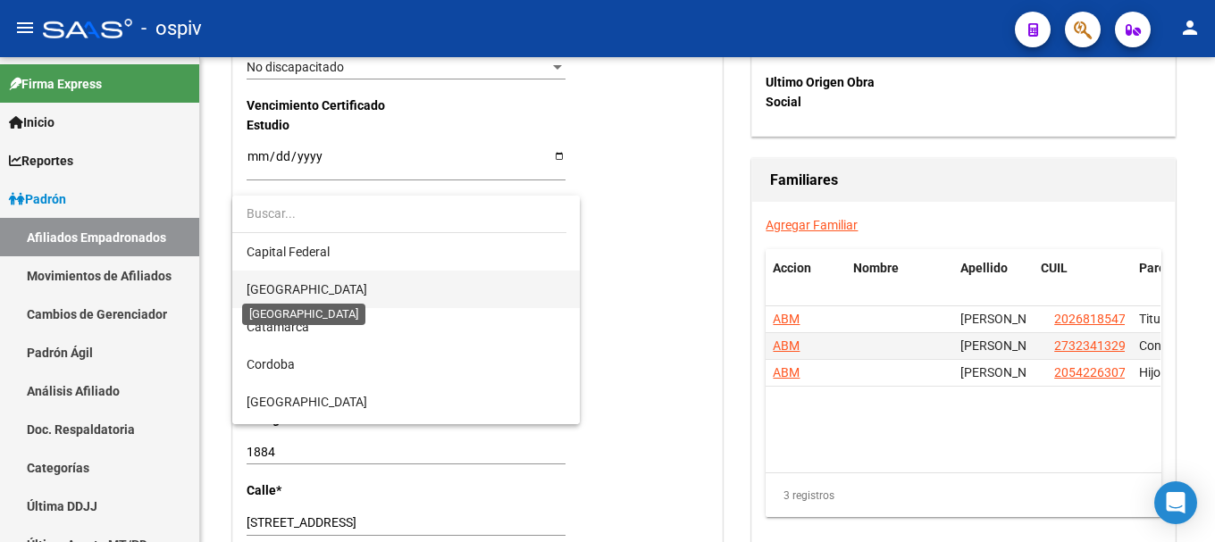
click at [307, 287] on span "[GEOGRAPHIC_DATA]" at bounding box center [307, 289] width 121 height 14
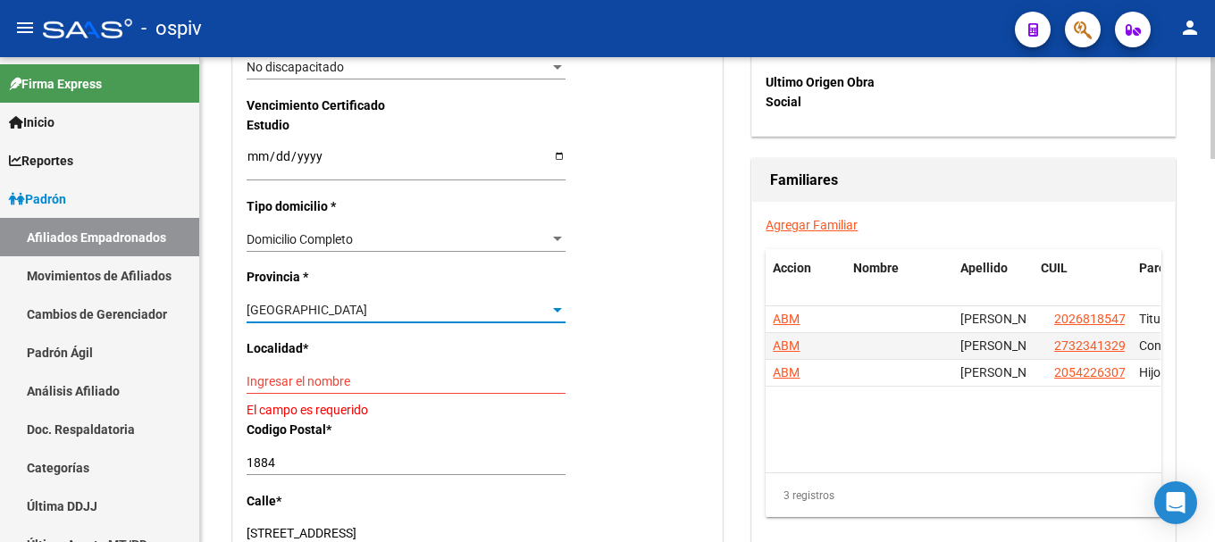
click at [330, 378] on input "Ingresar el nombre" at bounding box center [406, 381] width 319 height 15
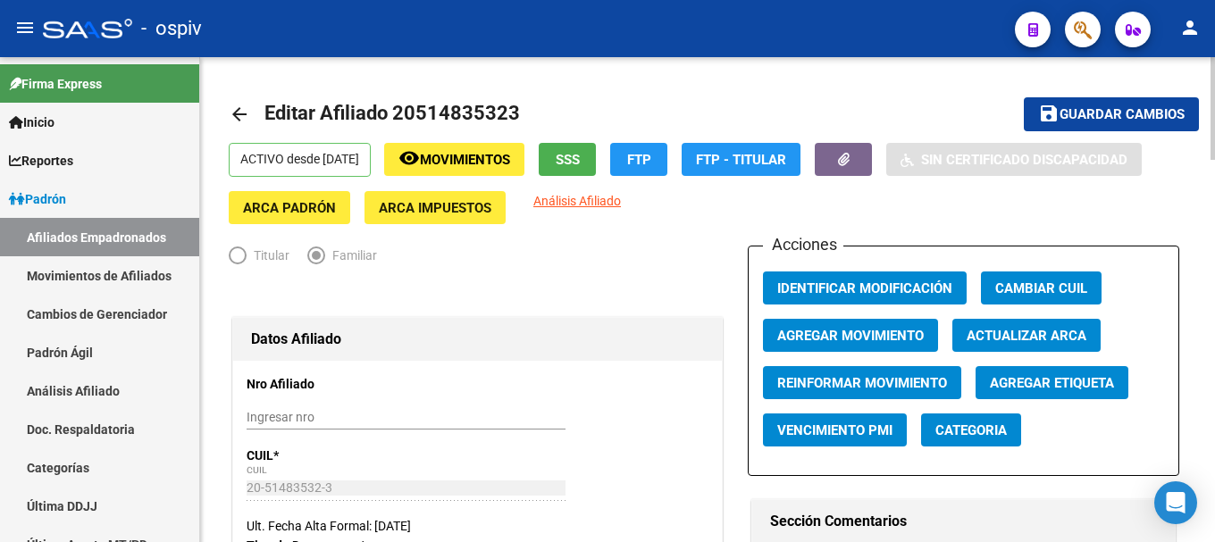
type input "berazategui"
click at [1134, 114] on span "Guardar cambios" at bounding box center [1122, 115] width 125 height 16
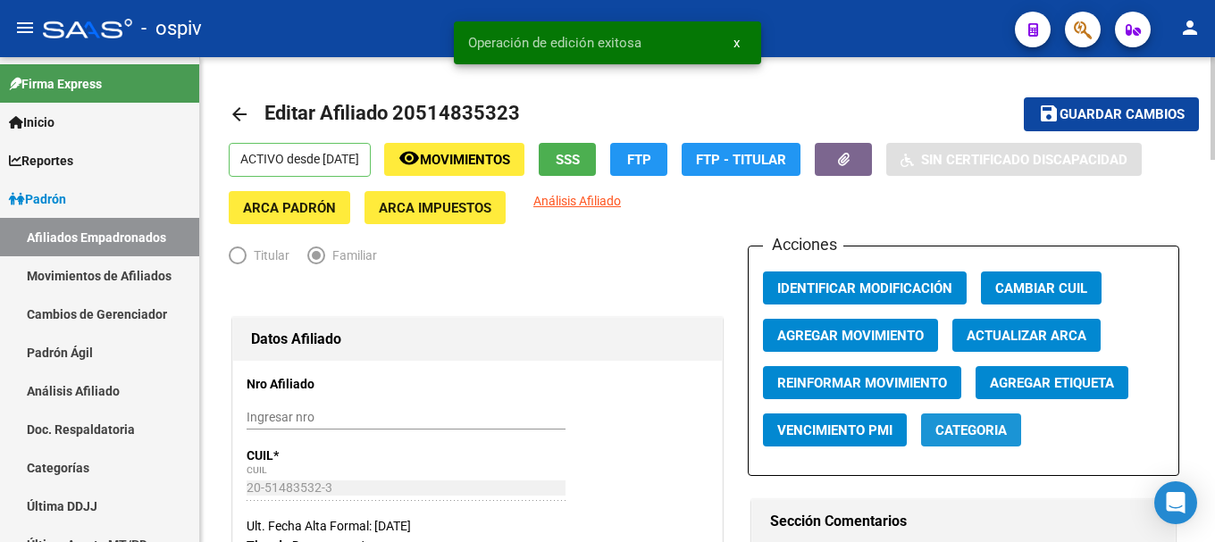
click at [981, 431] on span "Categoria" at bounding box center [971, 431] width 71 height 16
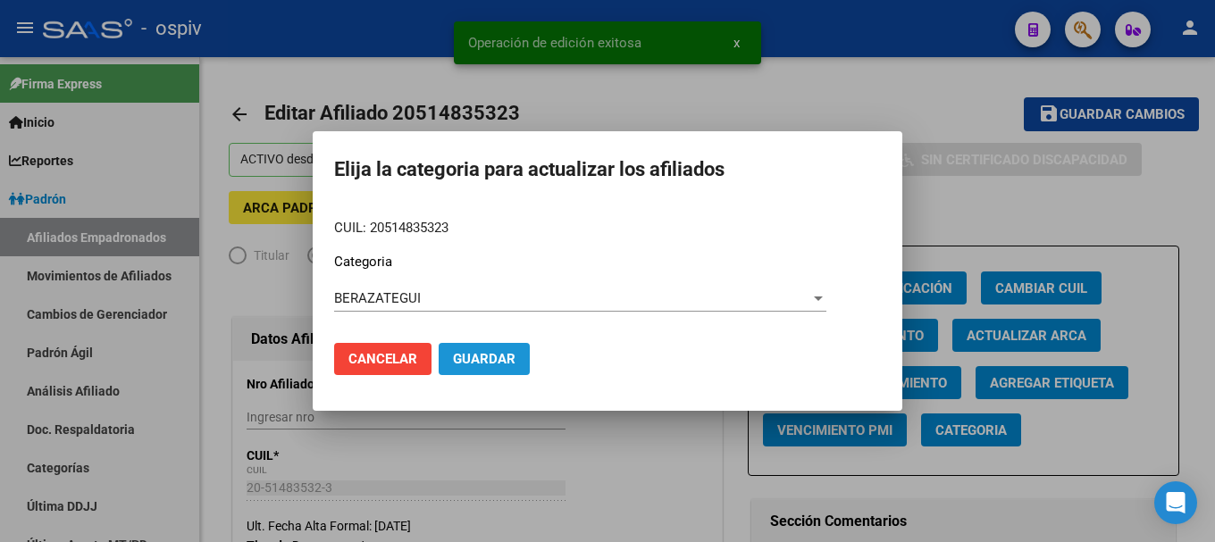
click at [498, 369] on button "Guardar" at bounding box center [484, 359] width 91 height 32
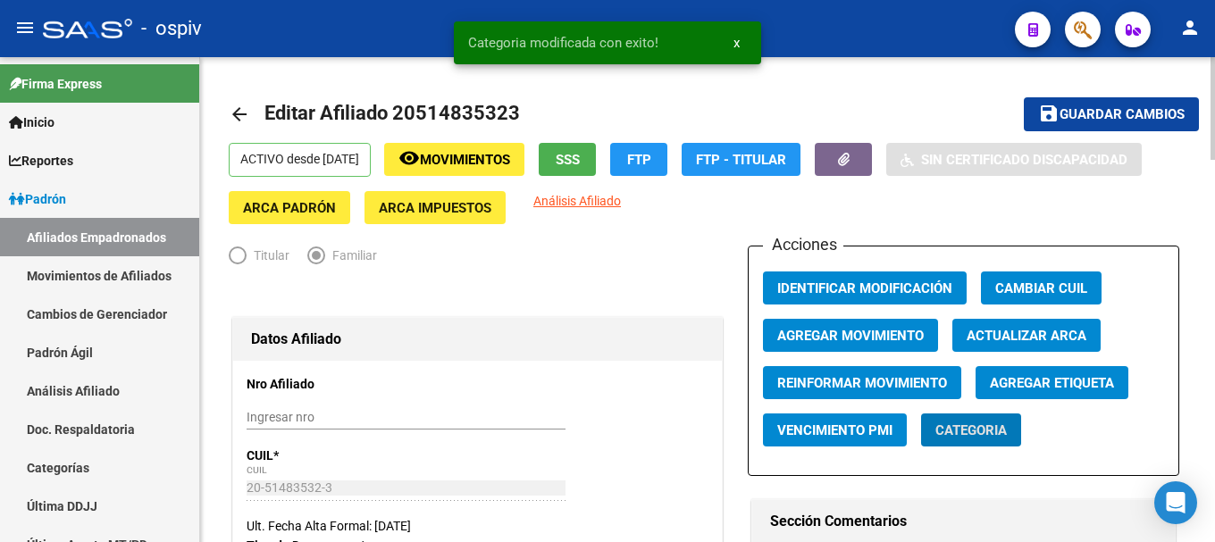
click at [1035, 378] on span "Agregar Etiqueta" at bounding box center [1052, 383] width 124 height 16
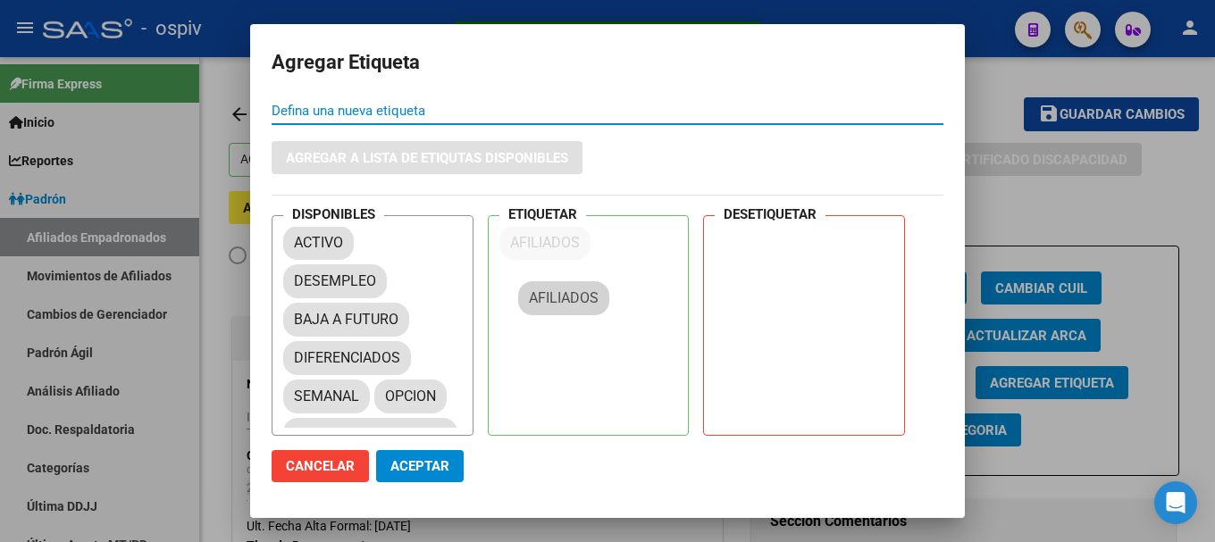
drag, startPoint x: 342, startPoint y: 312, endPoint x: 596, endPoint y: 228, distance: 267.3
drag, startPoint x: 449, startPoint y: 456, endPoint x: 555, endPoint y: 221, distance: 257.6
click at [455, 455] on button "Aceptar" at bounding box center [420, 466] width 88 height 32
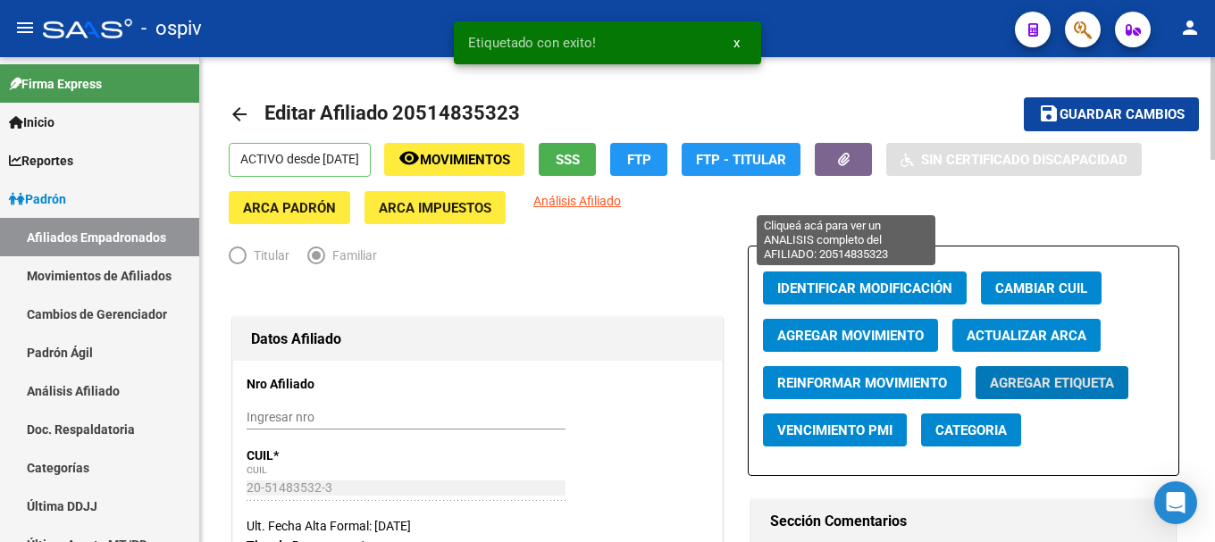
click at [621, 194] on span "Análisis Afiliado" at bounding box center [577, 201] width 88 height 14
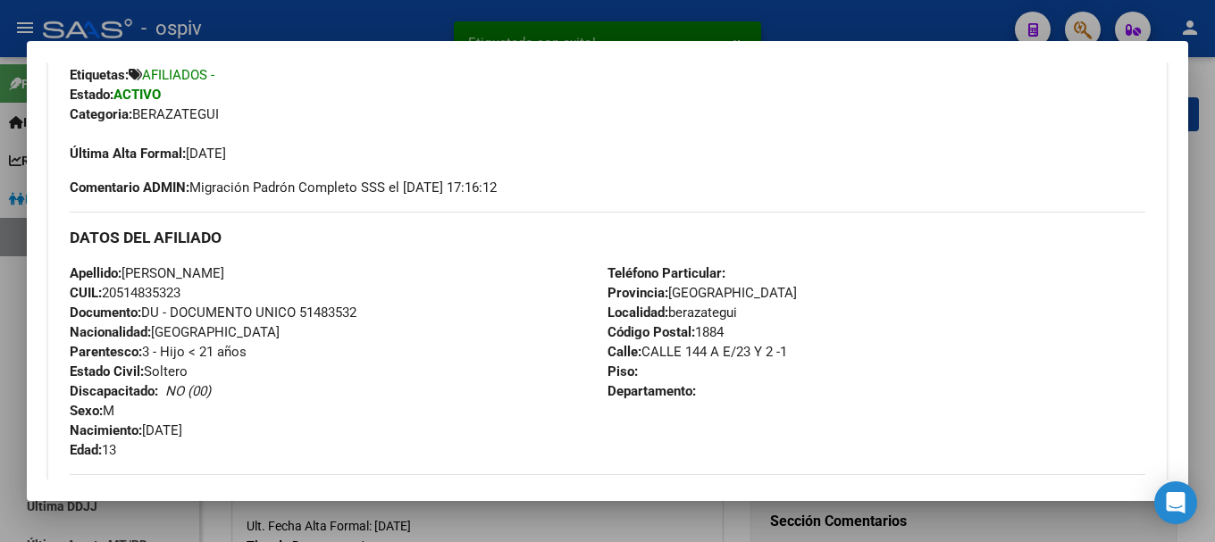
scroll to position [447, 0]
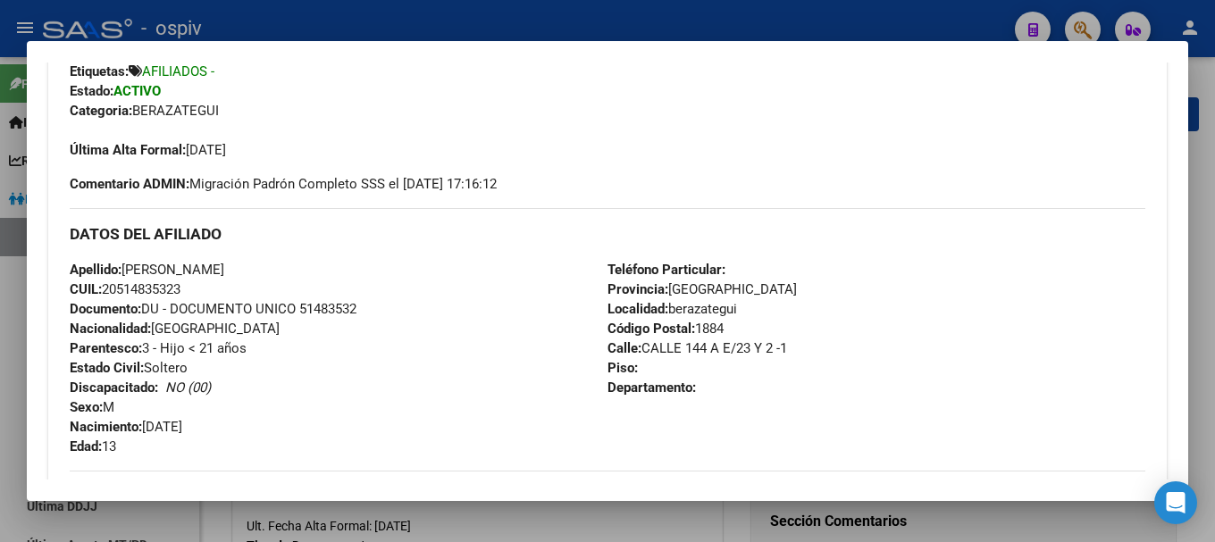
drag, startPoint x: 1088, startPoint y: 15, endPoint x: 1004, endPoint y: 34, distance: 86.1
click at [1086, 16] on div at bounding box center [607, 271] width 1215 height 542
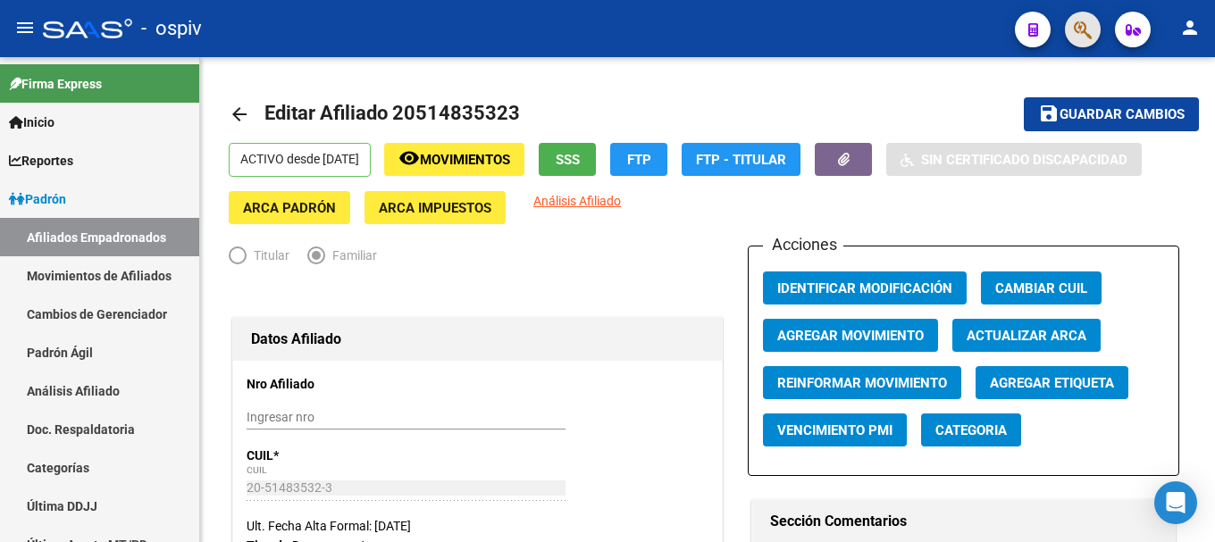
click at [1098, 29] on button "button" at bounding box center [1083, 30] width 36 height 36
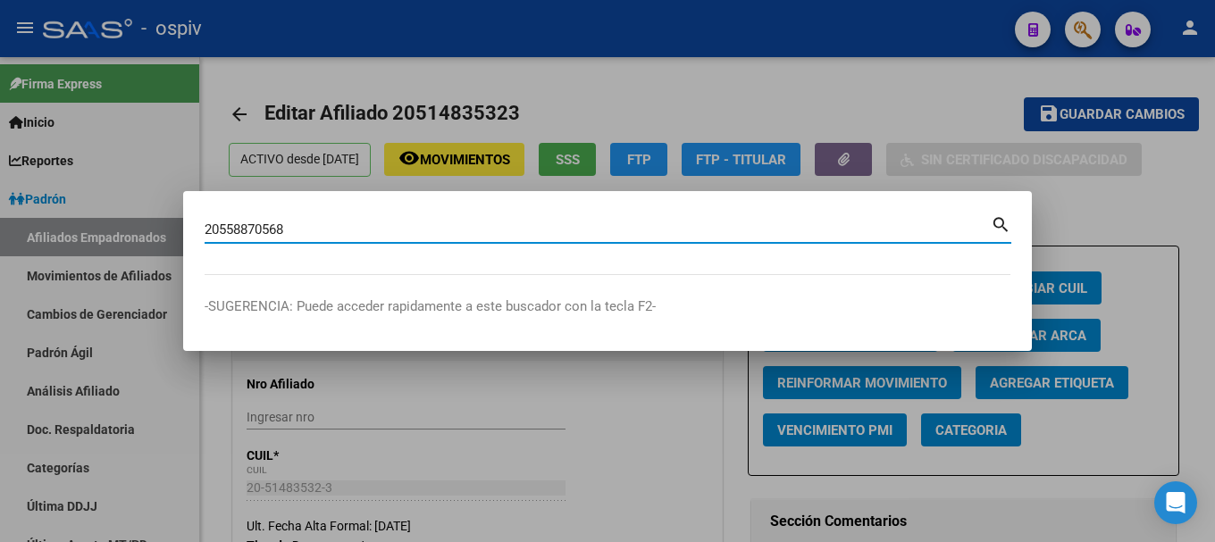
type input "20558870568"
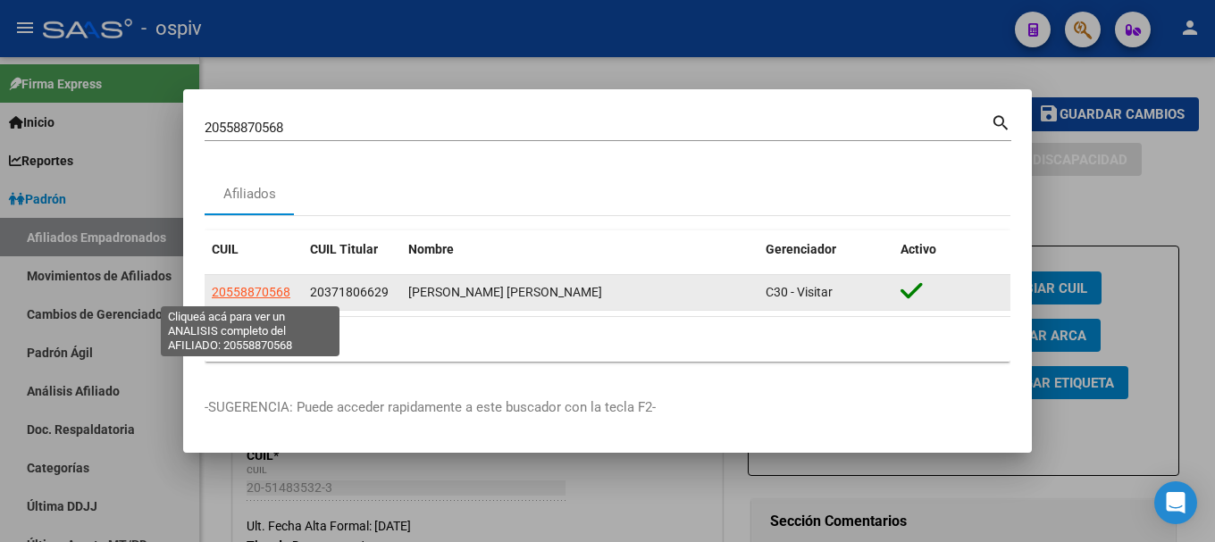
click at [254, 296] on span "20558870568" at bounding box center [251, 292] width 79 height 14
type textarea "20558870568"
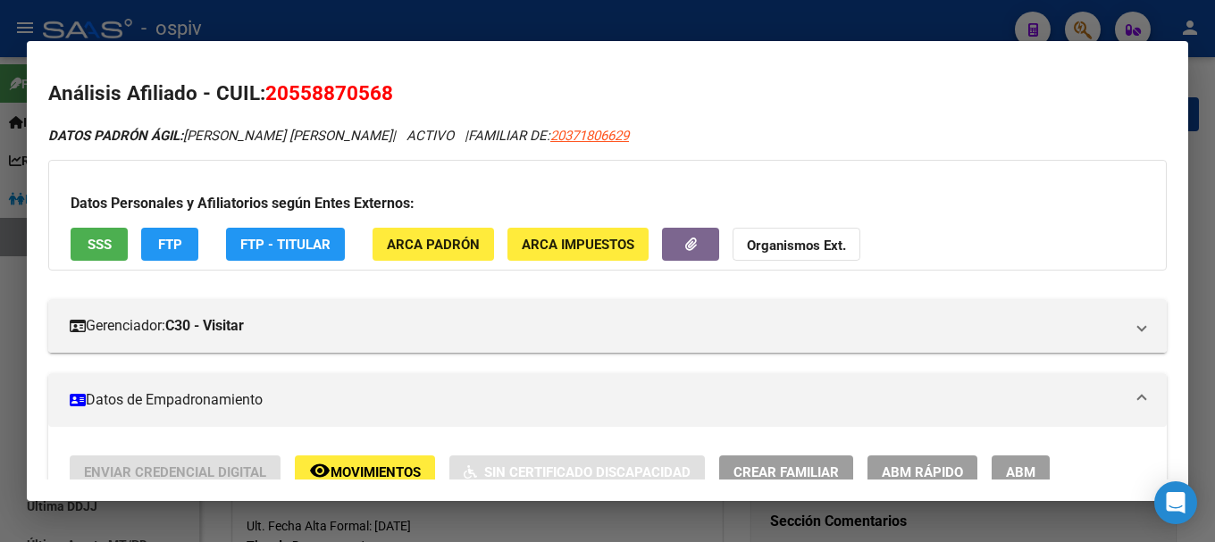
drag, startPoint x: 1087, startPoint y: 22, endPoint x: 366, endPoint y: 71, distance: 721.9
click at [1085, 22] on div at bounding box center [607, 271] width 1215 height 542
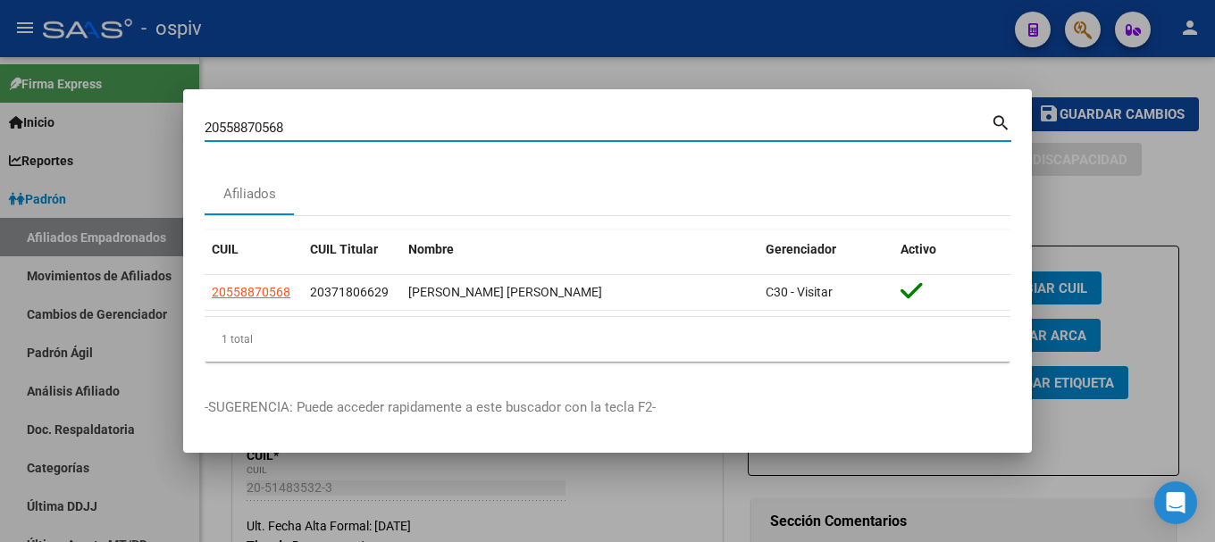
drag, startPoint x: 292, startPoint y: 130, endPoint x: 210, endPoint y: 113, distance: 83.9
click at [210, 114] on div "20558870568 Buscar (apellido, dni, cuil, nro traspaso, cuit, obra social)" at bounding box center [598, 127] width 786 height 27
click at [305, 127] on input "20558870568" at bounding box center [598, 128] width 786 height 16
drag, startPoint x: 248, startPoint y: 128, endPoint x: 119, endPoint y: 128, distance: 128.7
click at [119, 128] on div "20558870568 Buscar (apellido, dni, cuil, nro traspaso, cuit, obra social) searc…" at bounding box center [607, 271] width 1215 height 542
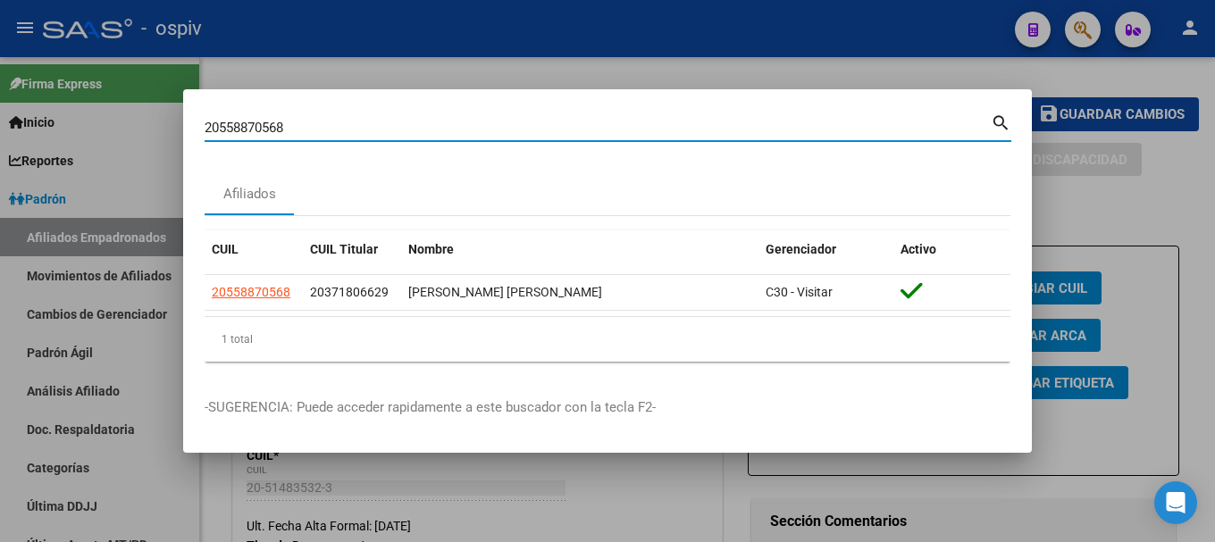
click at [284, 123] on input "20558870568" at bounding box center [598, 128] width 786 height 16
drag, startPoint x: 290, startPoint y: 131, endPoint x: 122, endPoint y: 109, distance: 169.5
click at [122, 109] on div "20558870568 Buscar (apellido, dni, cuil, nro traspaso, cuit, obra social) searc…" at bounding box center [607, 271] width 1215 height 542
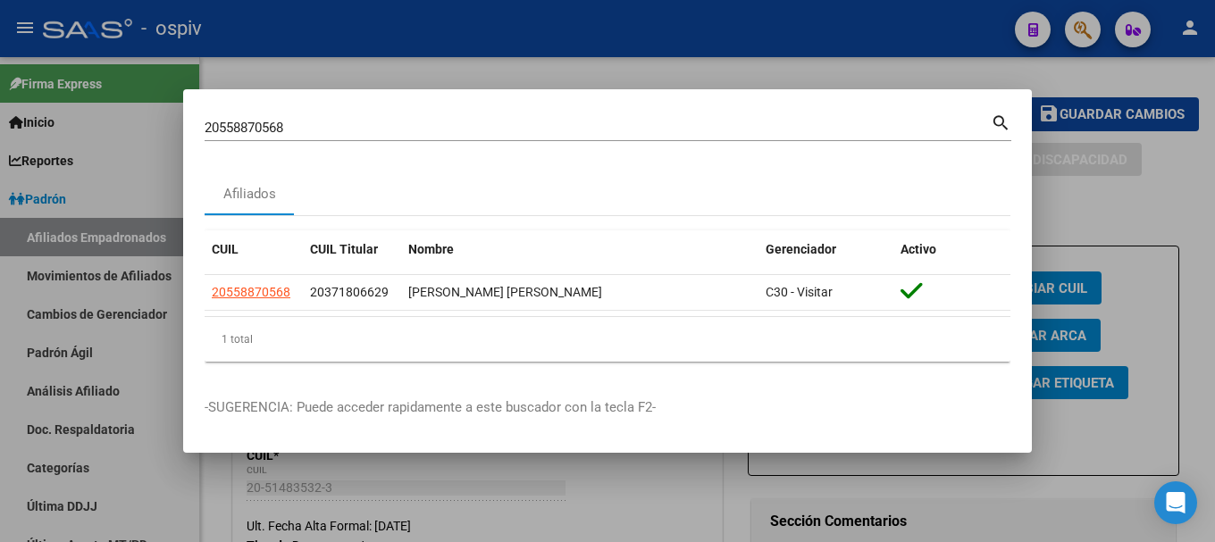
click at [122, 109] on div at bounding box center [607, 271] width 1215 height 542
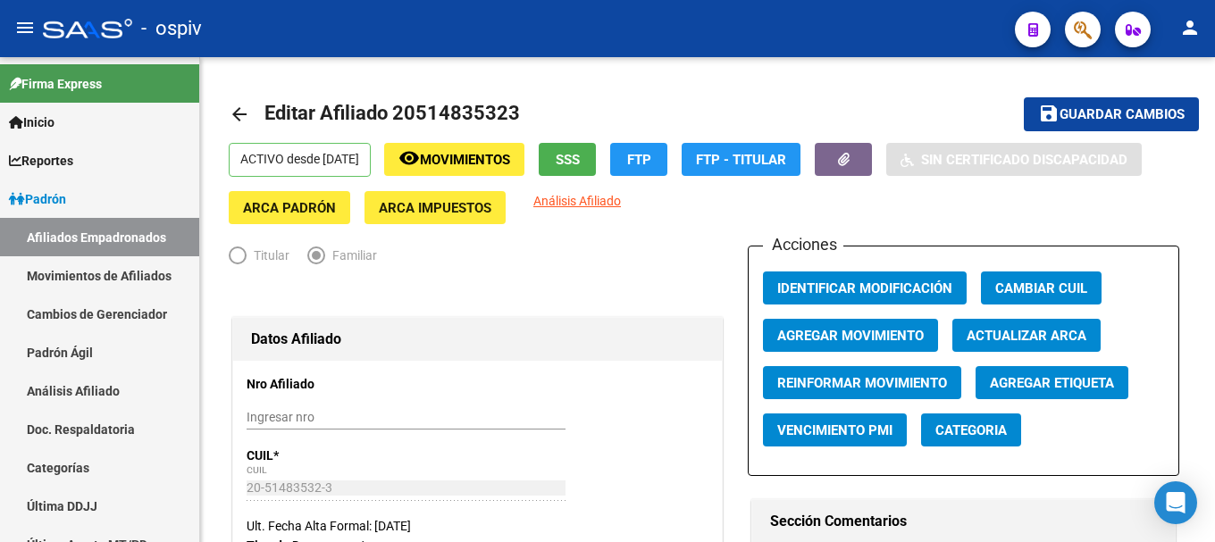
click at [1065, 12] on button "button" at bounding box center [1083, 30] width 36 height 36
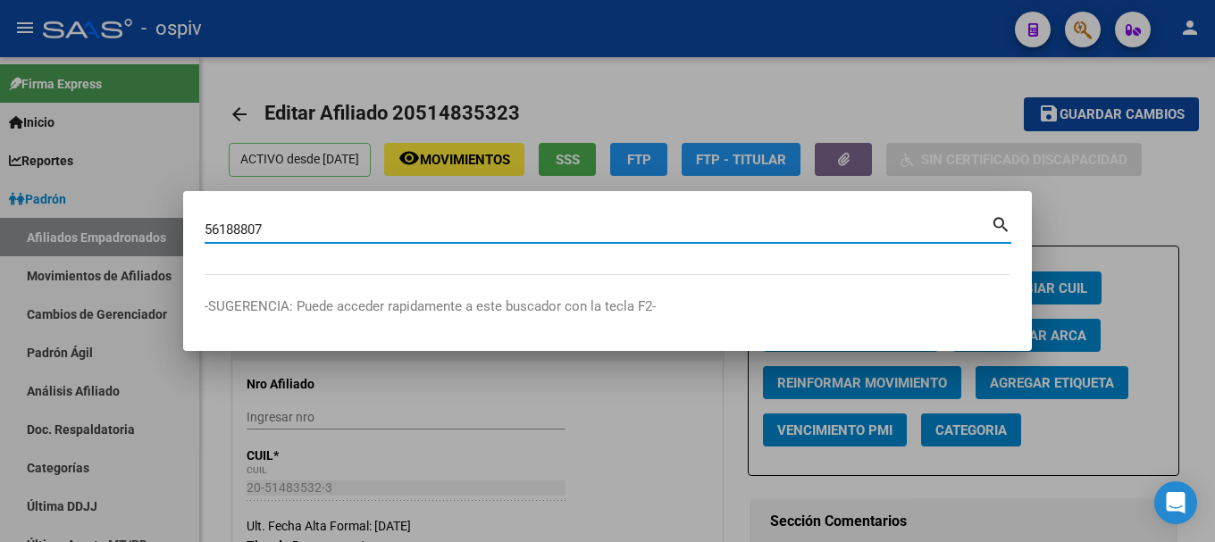
type input "56188807"
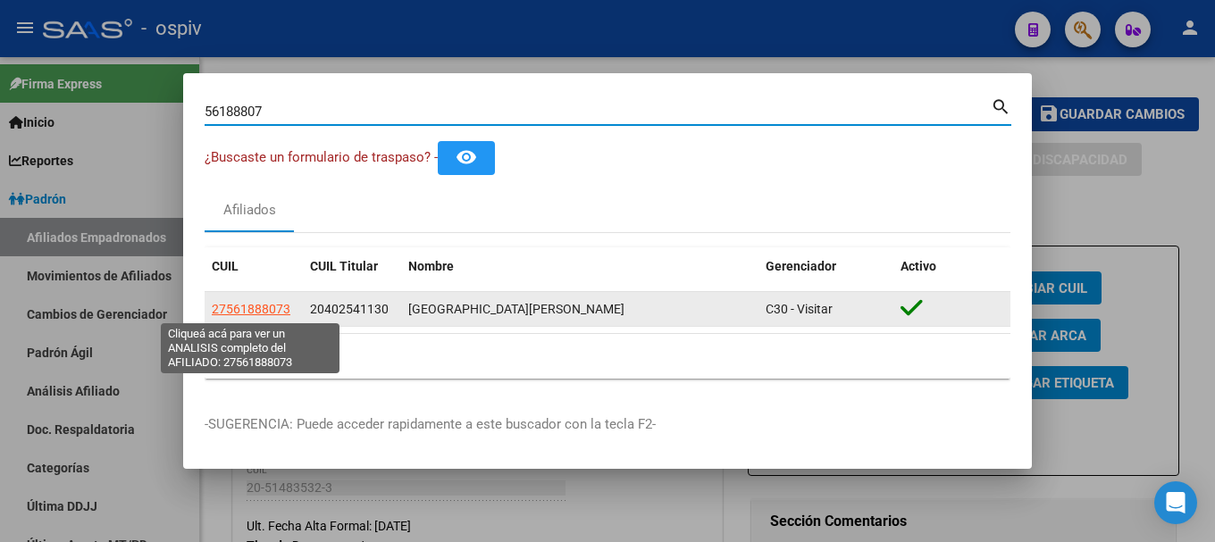
click at [263, 311] on span "27561888073" at bounding box center [251, 309] width 79 height 14
type textarea "27561888073"
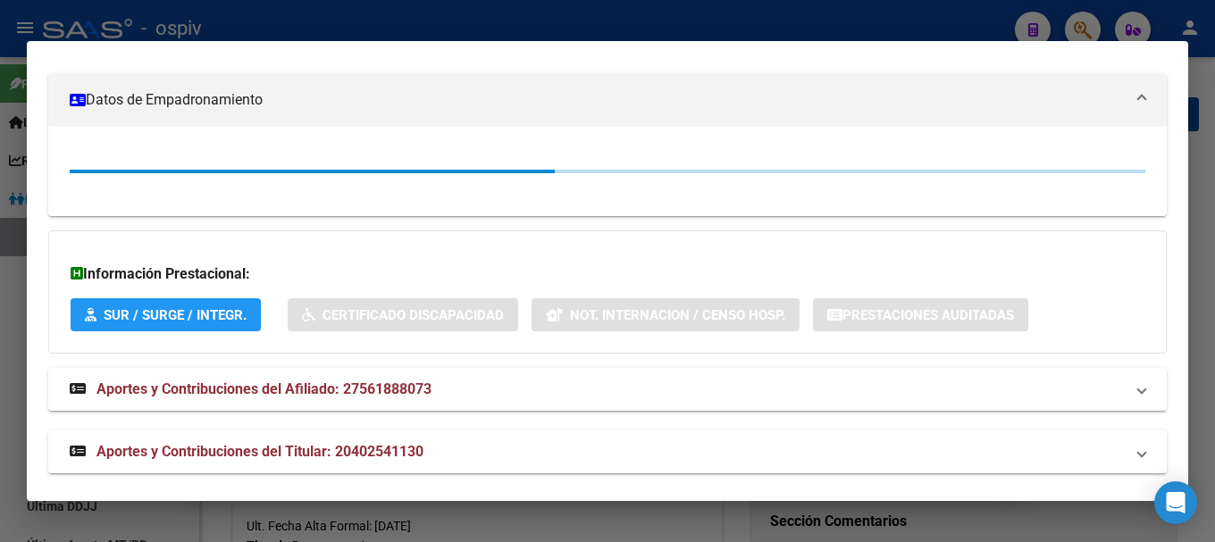
scroll to position [314, 0]
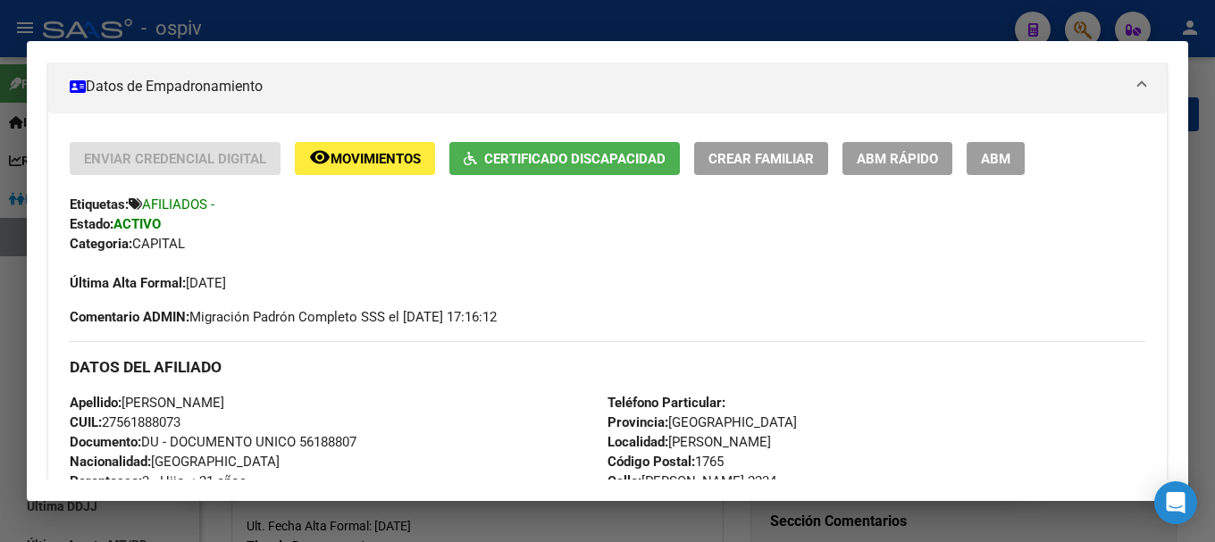
click at [555, 153] on span "Certificado Discapacidad" at bounding box center [574, 159] width 181 height 16
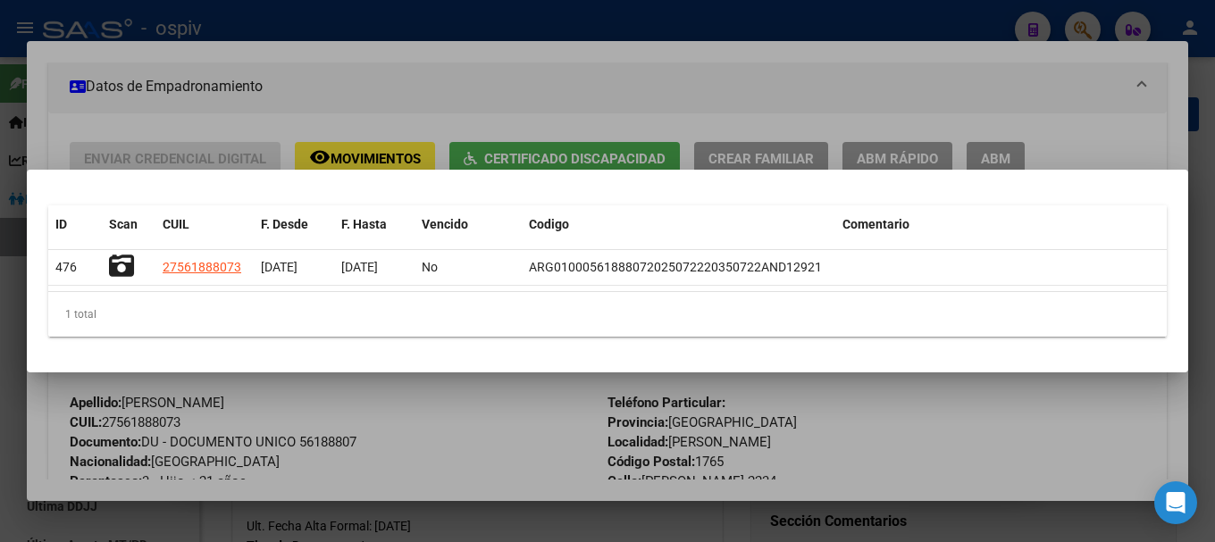
click at [400, 439] on div at bounding box center [607, 271] width 1215 height 542
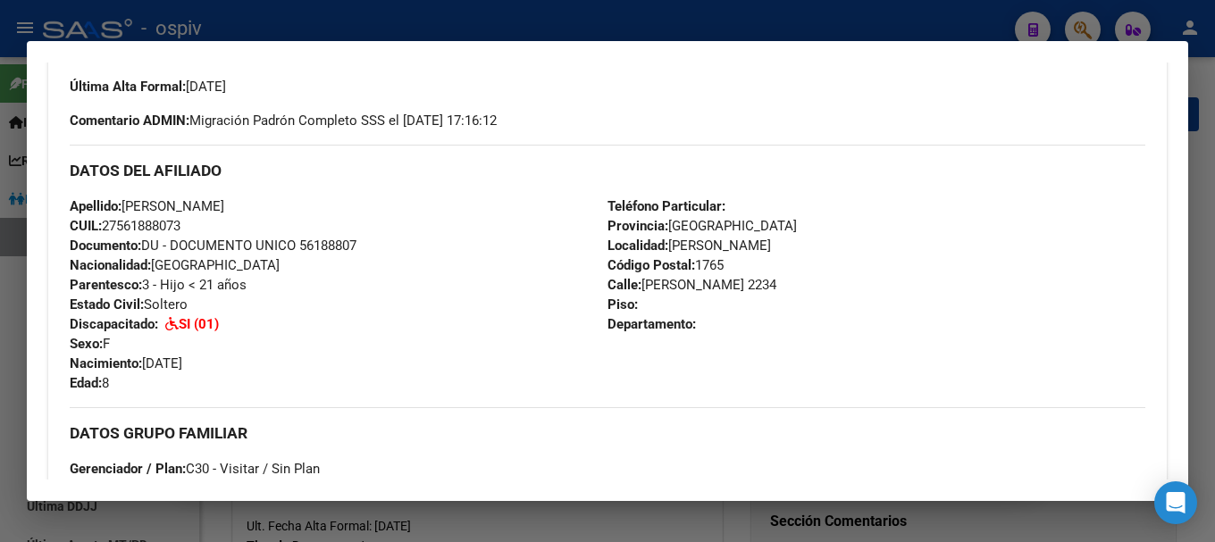
scroll to position [0, 0]
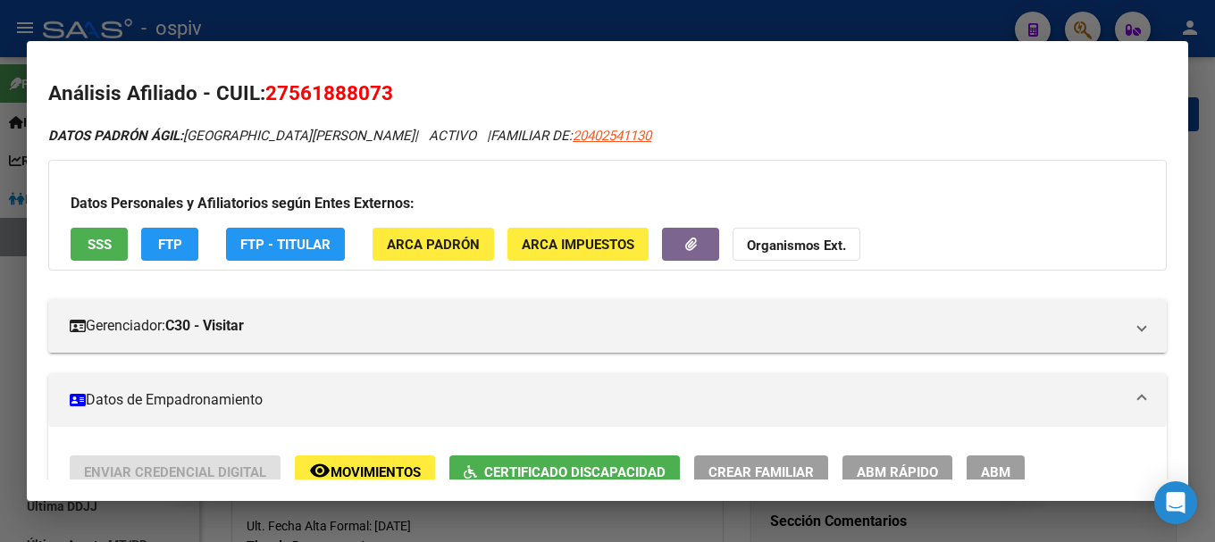
click at [559, 23] on div at bounding box center [607, 271] width 1215 height 542
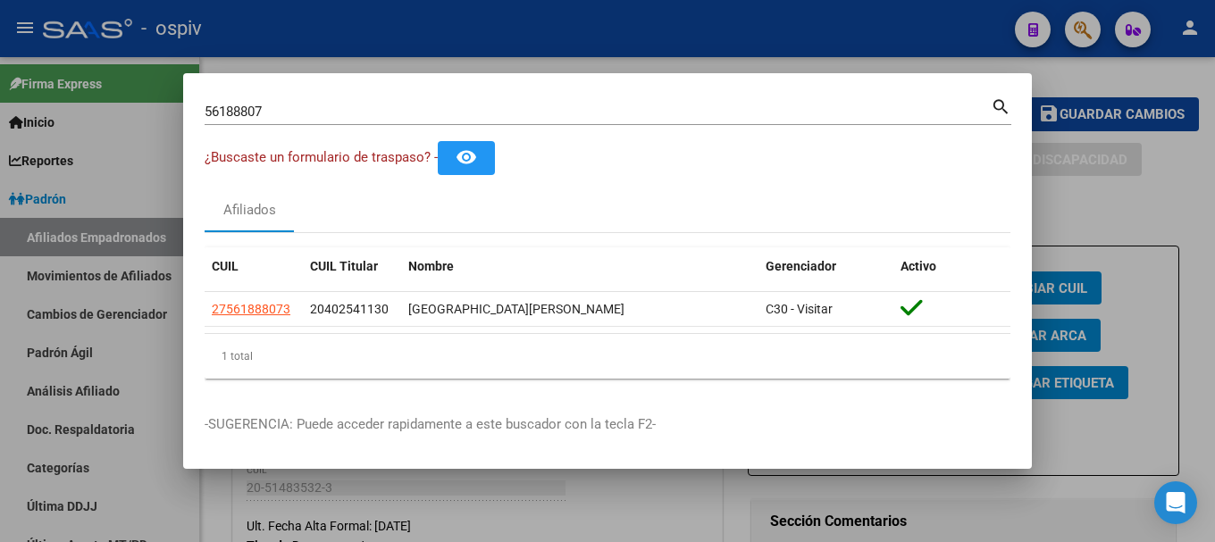
click at [842, 35] on div at bounding box center [607, 271] width 1215 height 542
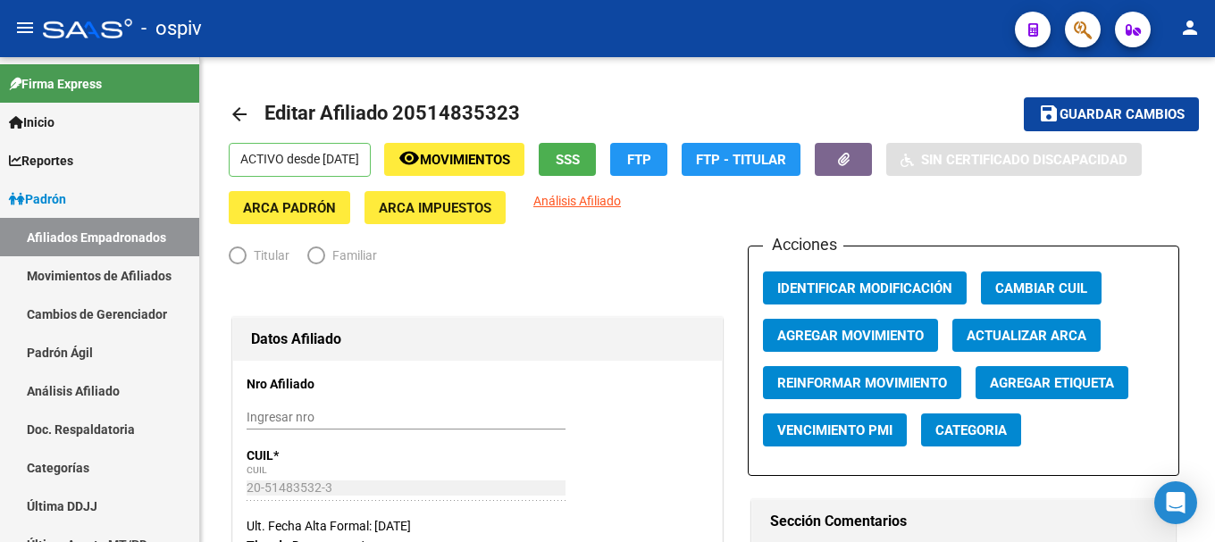
radio input "true"
type input "30-50052693-5"
click at [124, 229] on link "Afiliados Empadronados" at bounding box center [99, 237] width 199 height 38
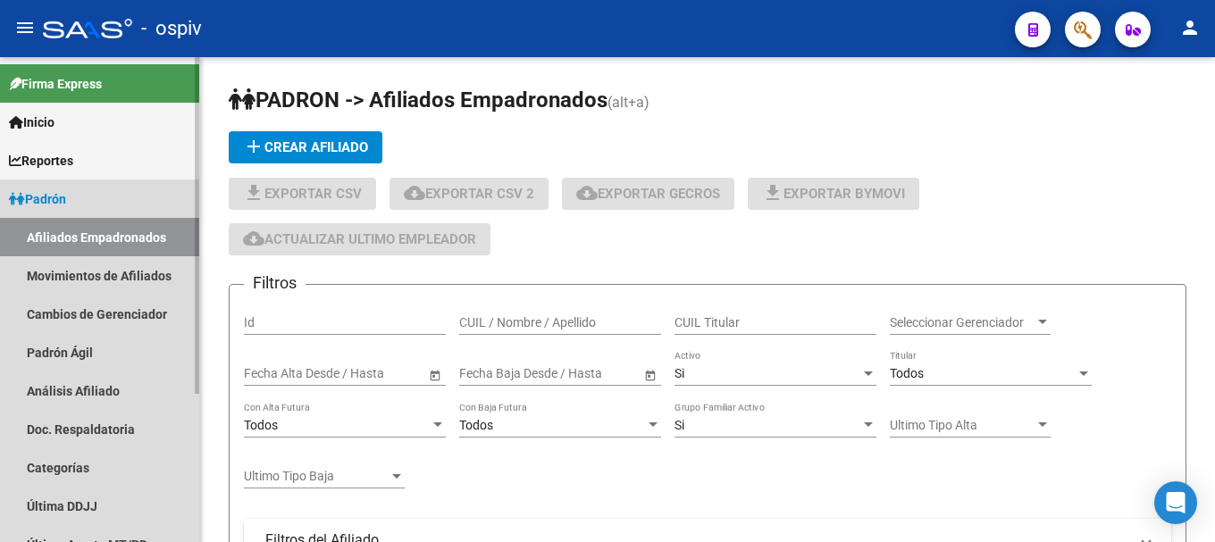
click at [124, 229] on link "Afiliados Empadronados" at bounding box center [99, 237] width 199 height 38
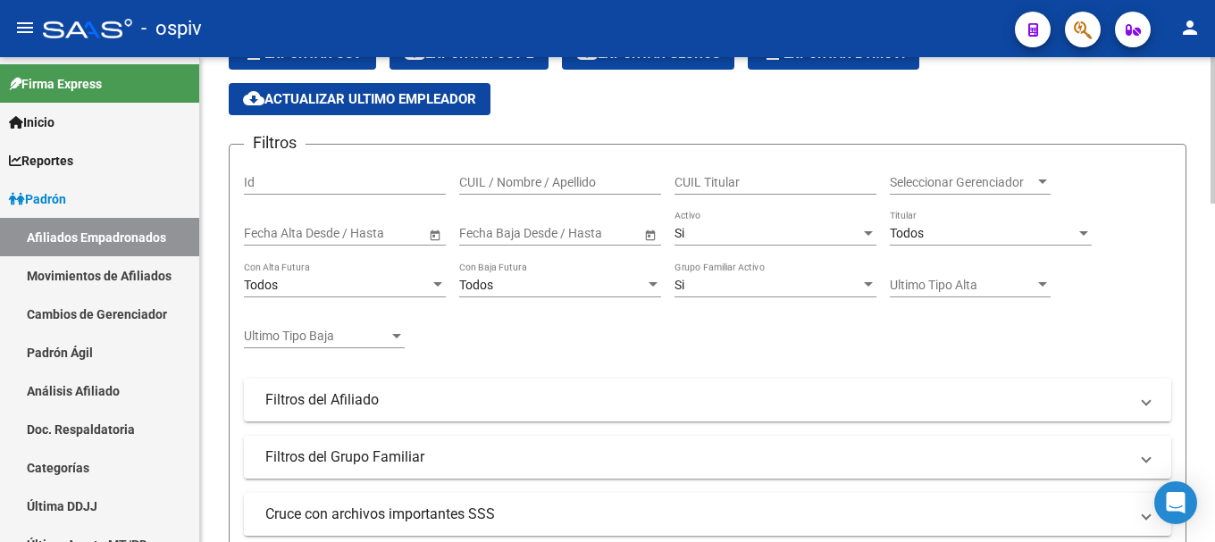
scroll to position [447, 0]
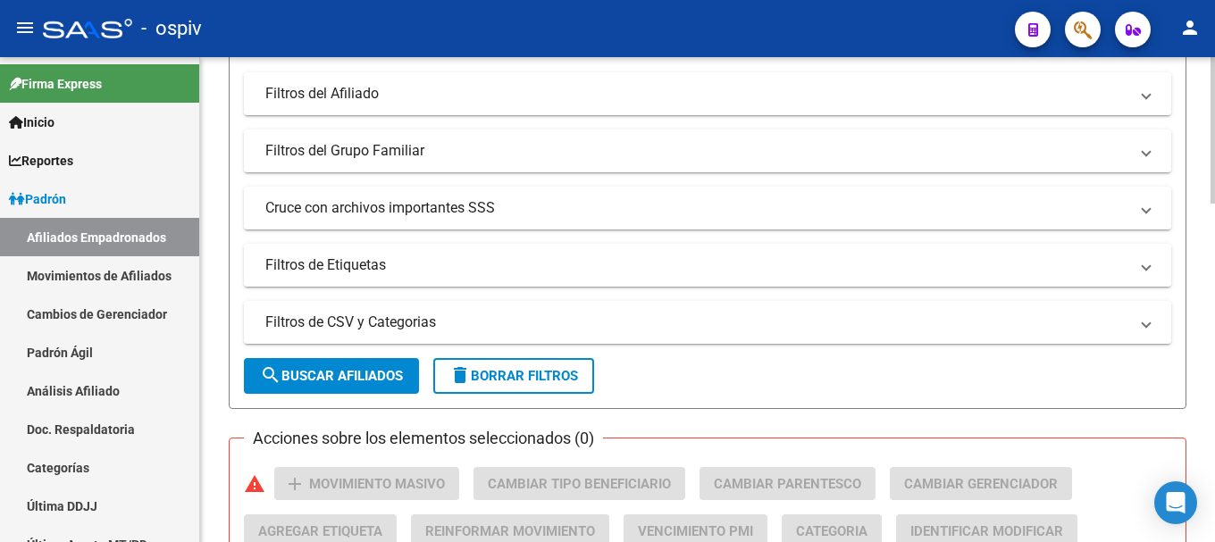
click at [375, 259] on mat-panel-title "Filtros de Etiquetas" at bounding box center [696, 266] width 863 height 20
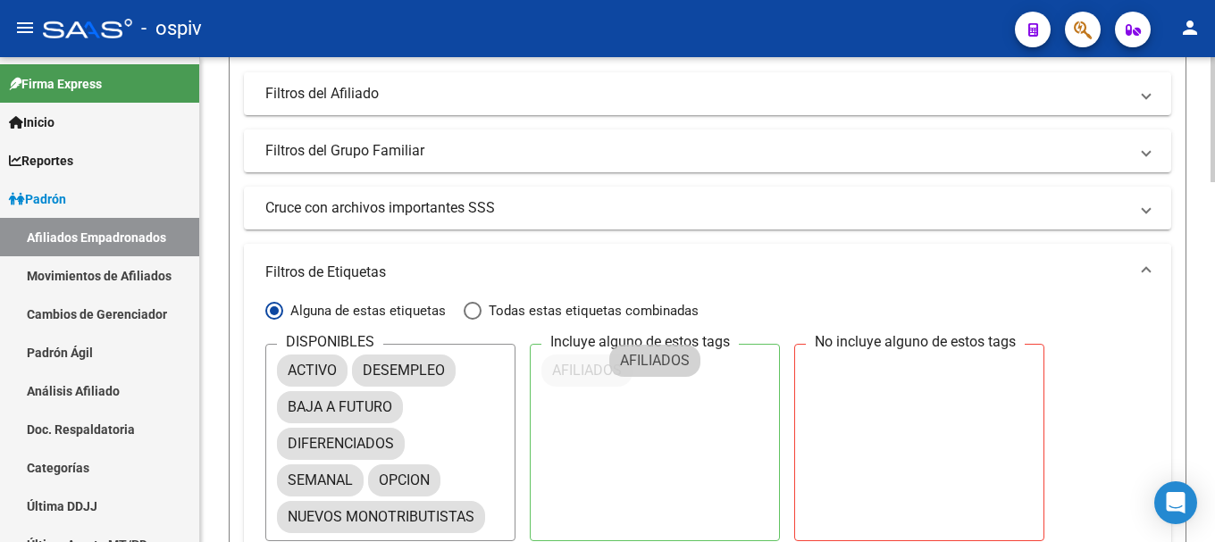
drag, startPoint x: 327, startPoint y: 414, endPoint x: 649, endPoint y: 381, distance: 323.4
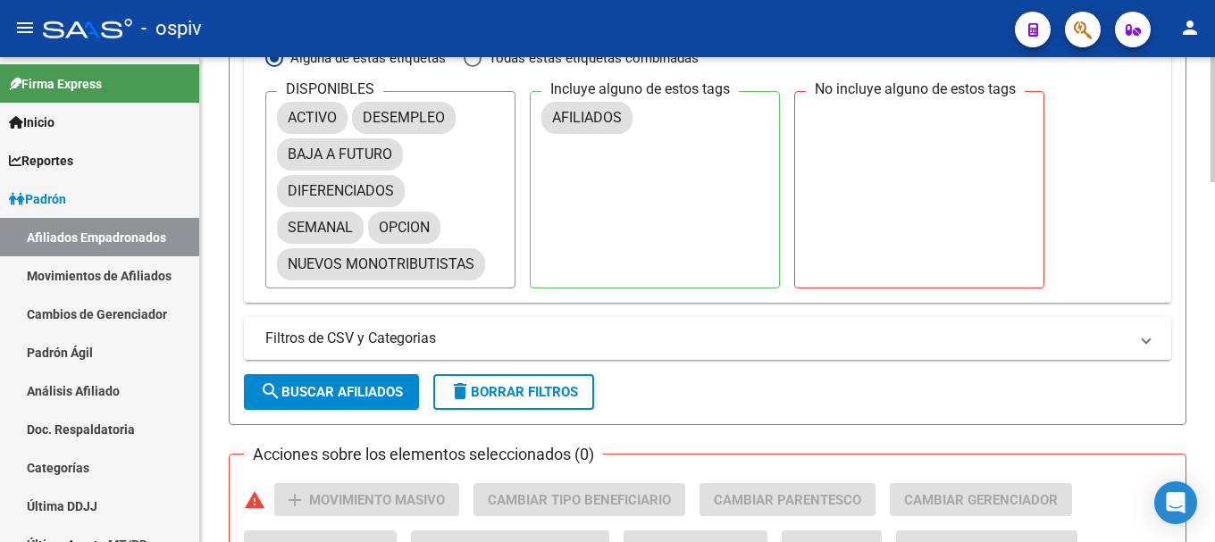
scroll to position [715, 0]
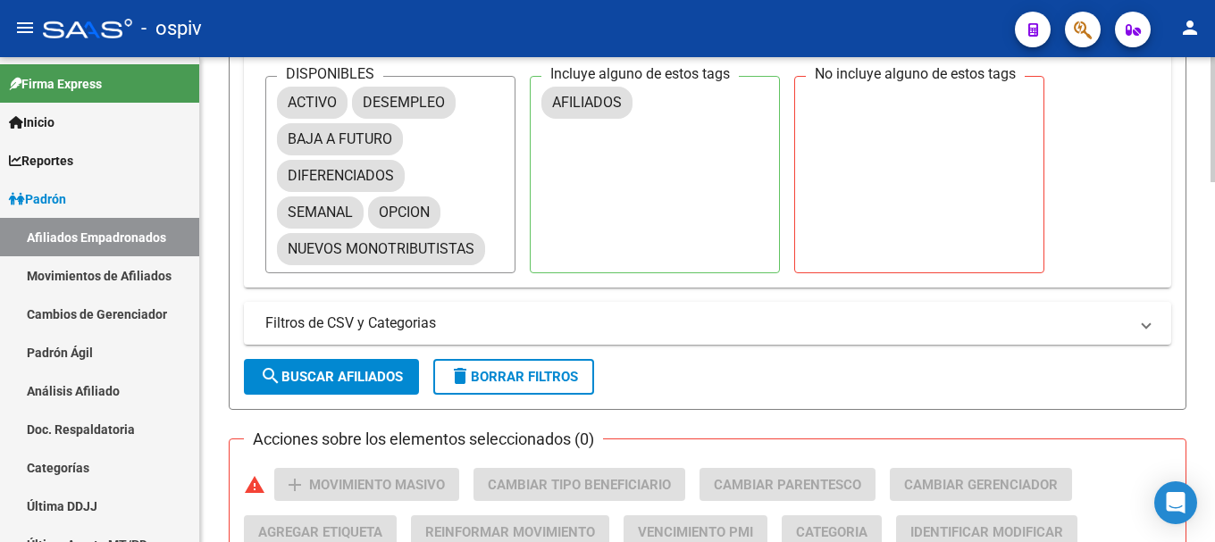
click at [368, 365] on button "search Buscar Afiliados" at bounding box center [331, 377] width 175 height 36
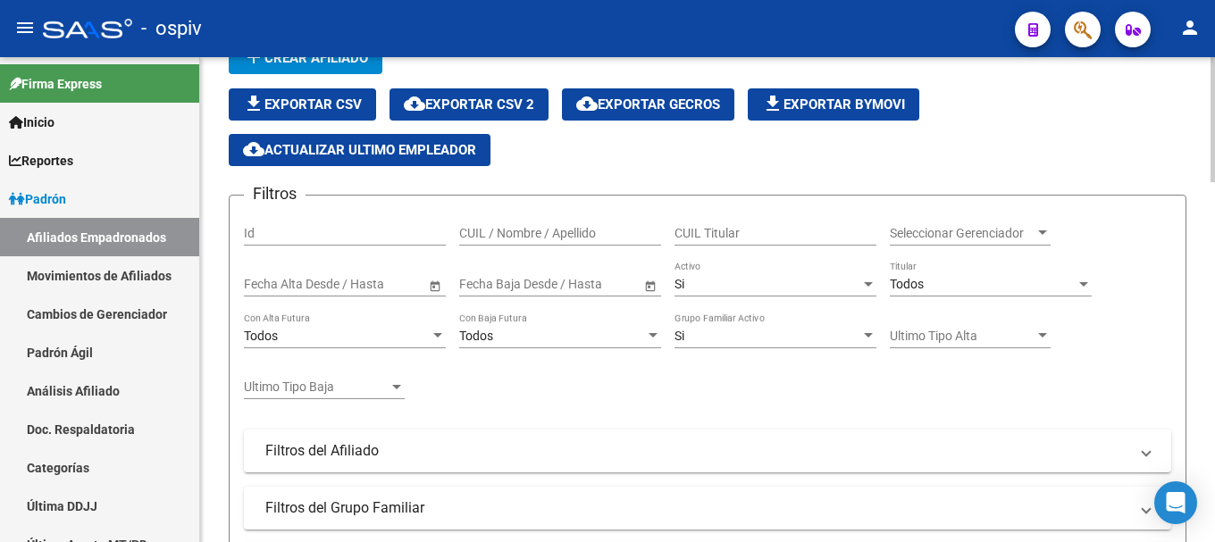
scroll to position [0, 0]
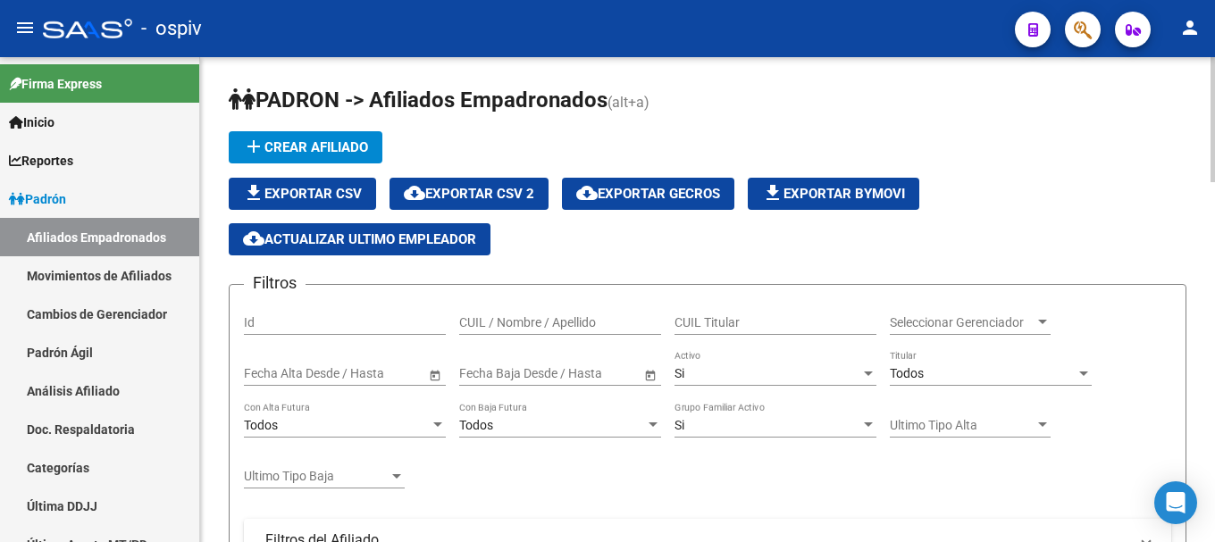
click at [869, 184] on button "file_download Exportar Bymovi" at bounding box center [834, 194] width 172 height 32
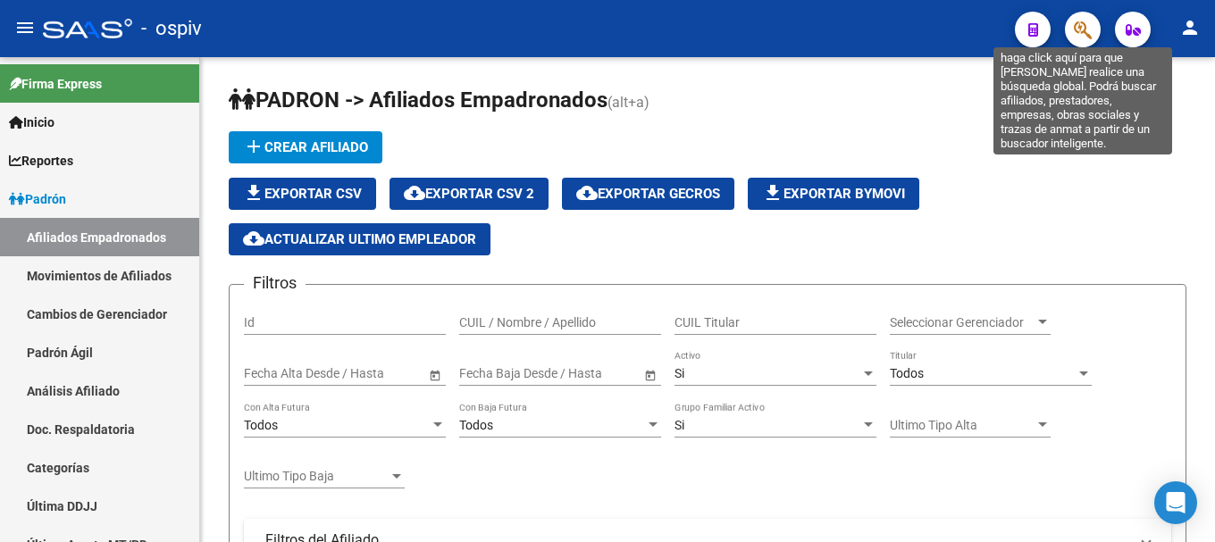
click at [1081, 29] on icon "button" at bounding box center [1083, 30] width 18 height 21
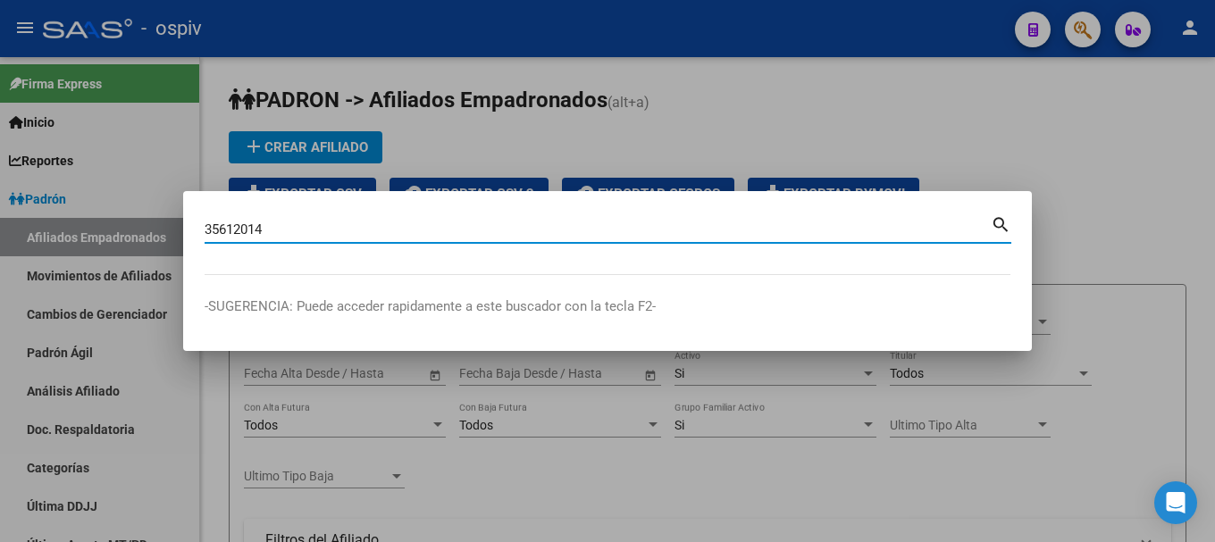
type input "35612014"
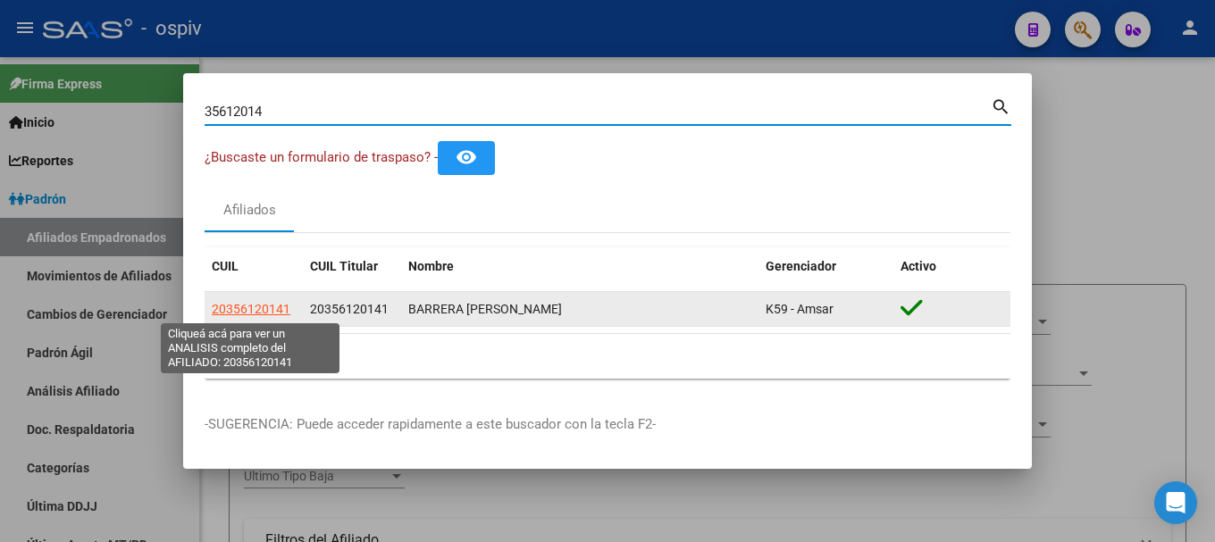
click at [272, 315] on span "20356120141" at bounding box center [251, 309] width 79 height 14
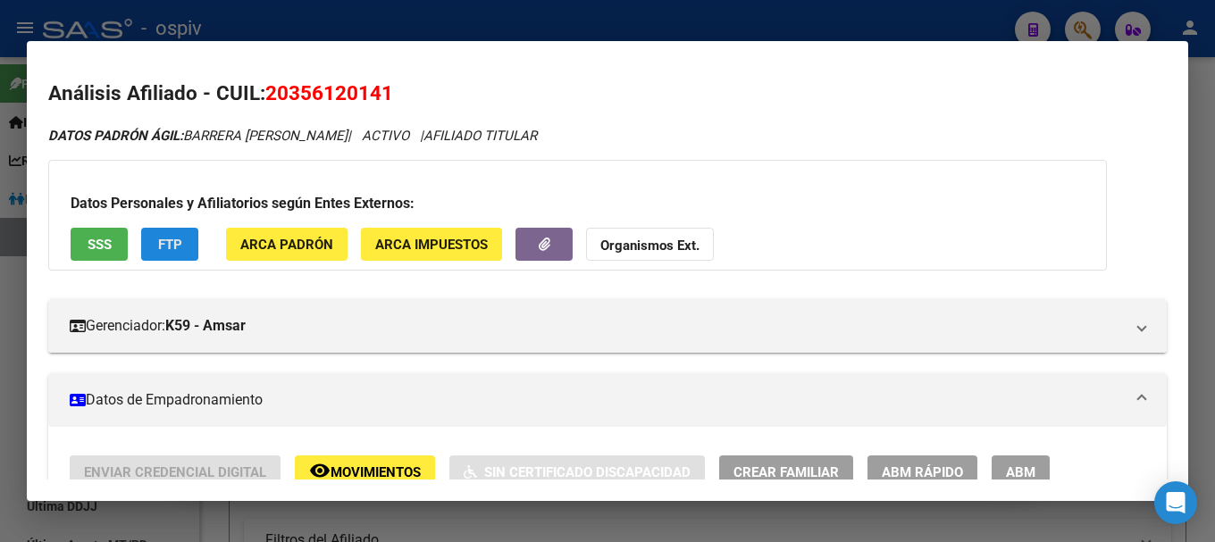
click at [161, 239] on span "FTP" at bounding box center [170, 245] width 24 height 16
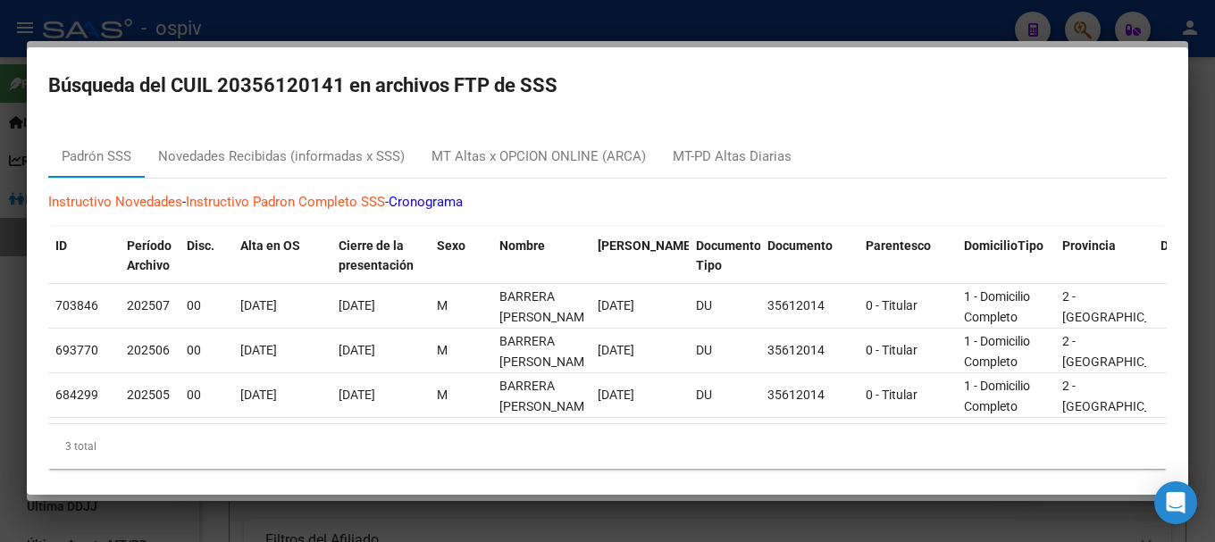
click at [0, 249] on div at bounding box center [607, 271] width 1215 height 542
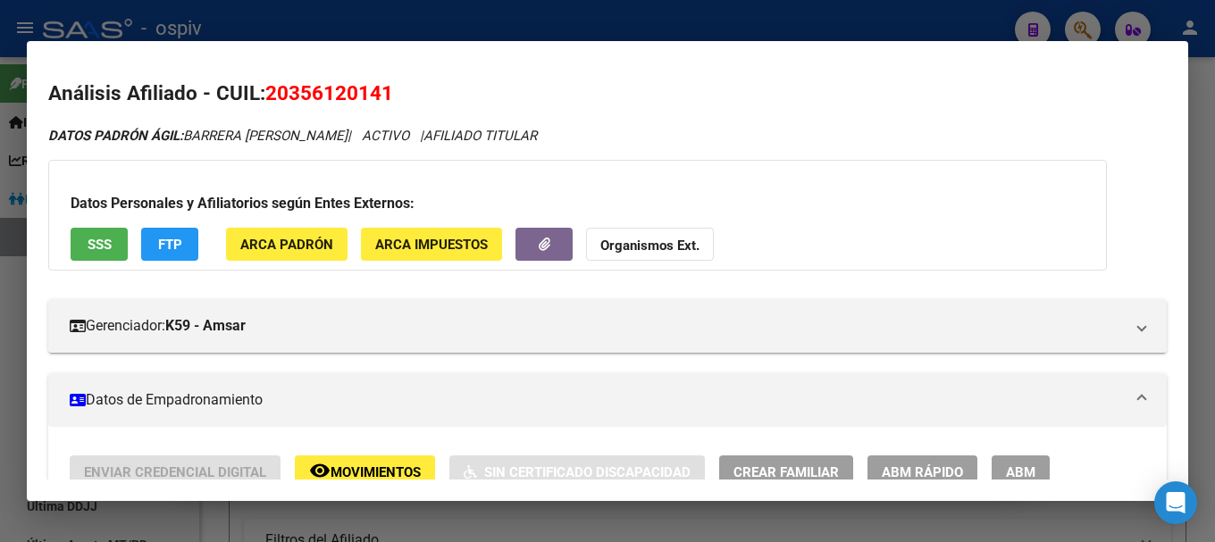
click at [1011, 461] on button "ABM" at bounding box center [1021, 472] width 58 height 33
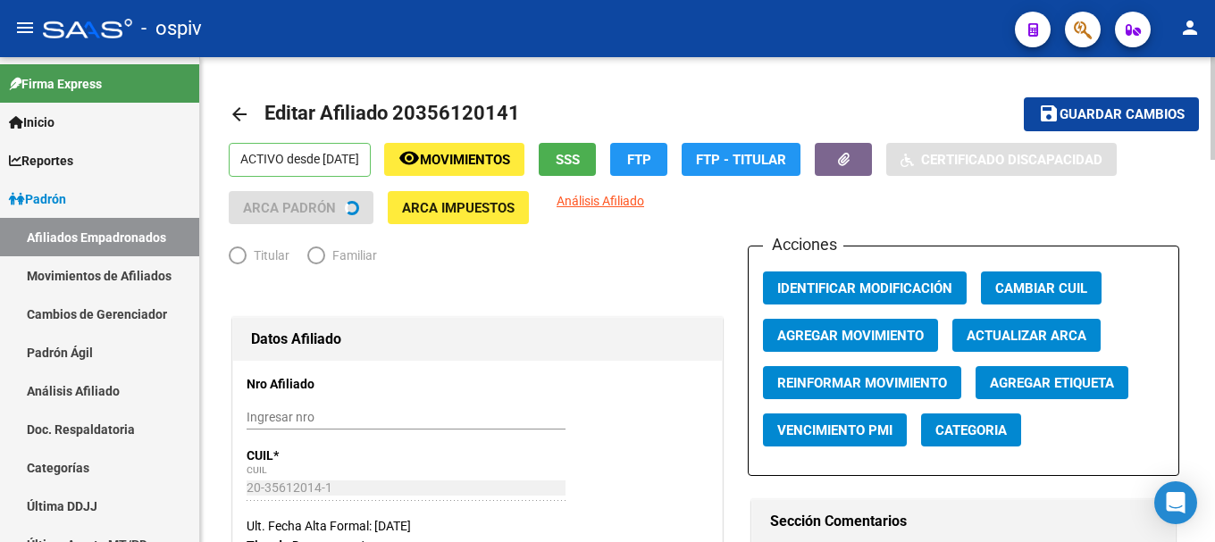
radio input "true"
type input "20-35612014-1"
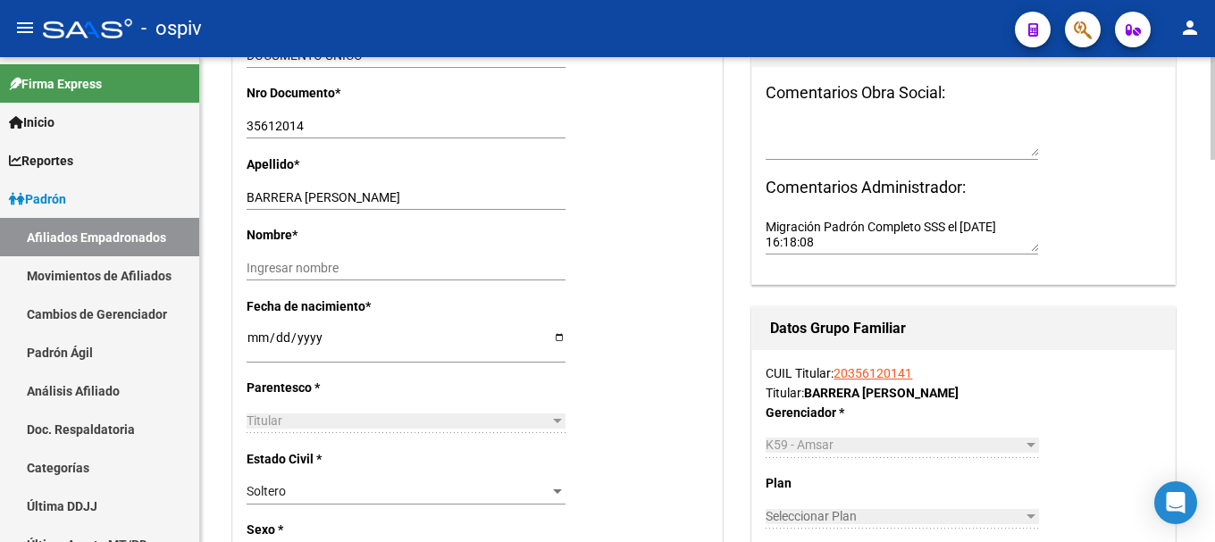
scroll to position [536, 0]
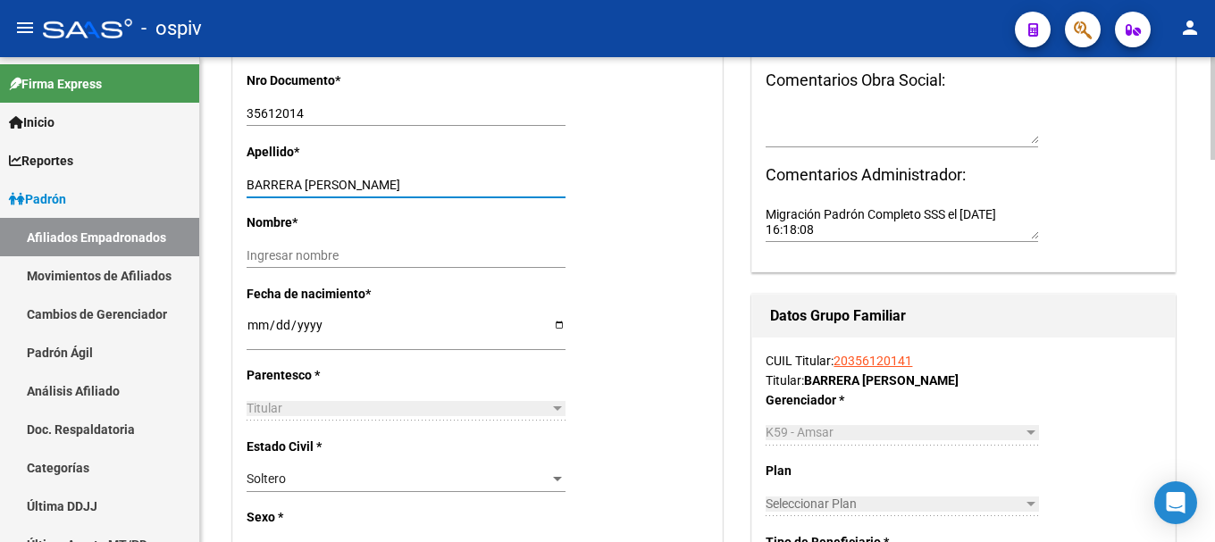
drag, startPoint x: 303, startPoint y: 184, endPoint x: 449, endPoint y: 172, distance: 146.2
click at [449, 172] on div "BARRERA [PERSON_NAME] apellido" at bounding box center [406, 184] width 319 height 25
type input "BARRERA"
click at [278, 248] on div "Ingresar nombre" at bounding box center [406, 255] width 319 height 25
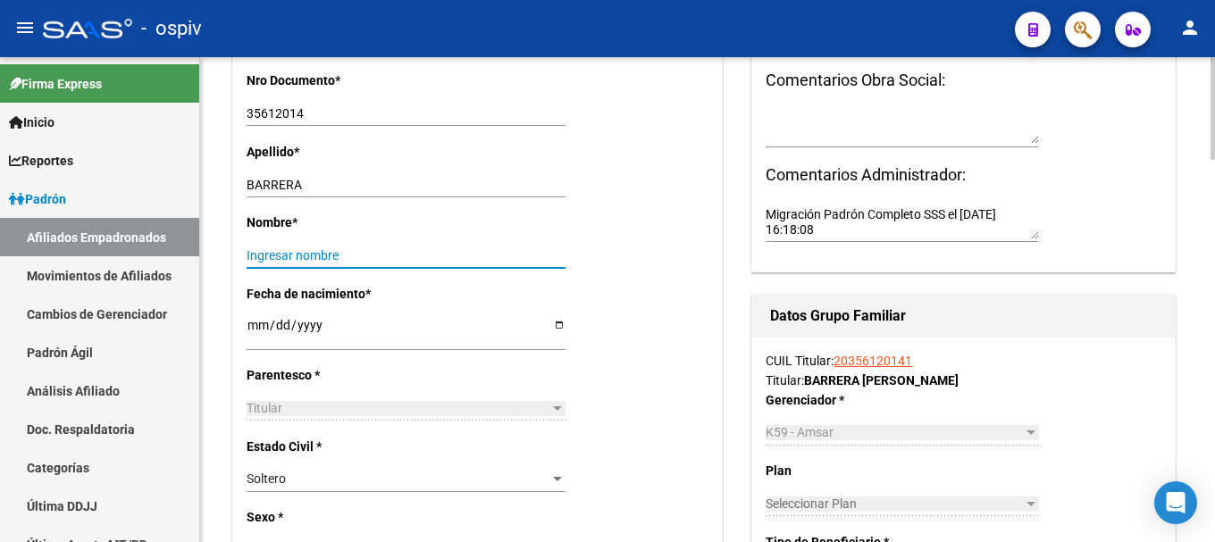
paste input "[PERSON_NAME]"
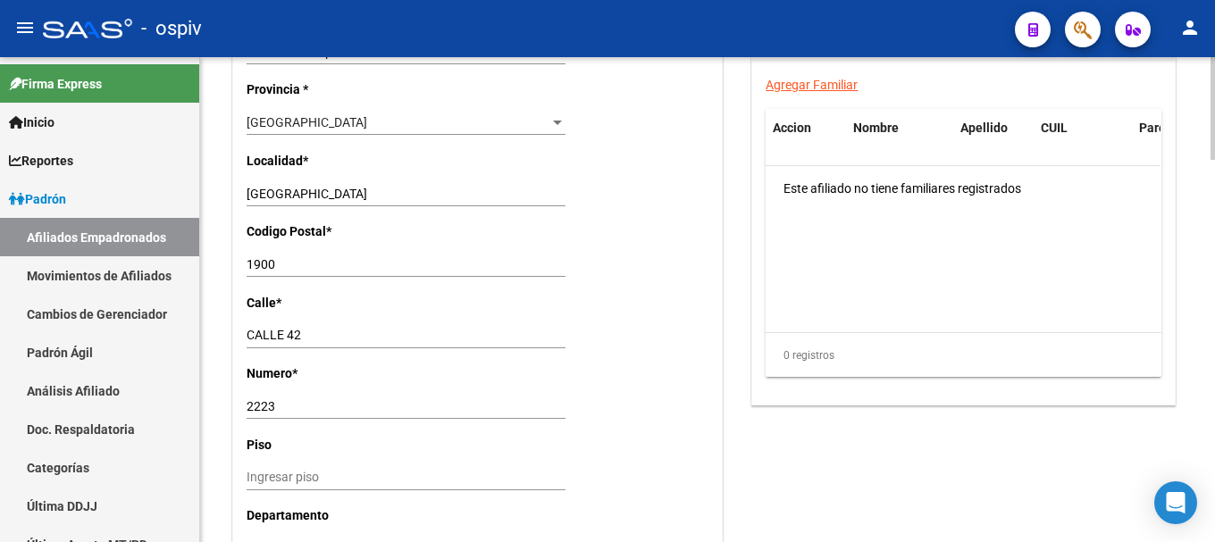
scroll to position [1340, 0]
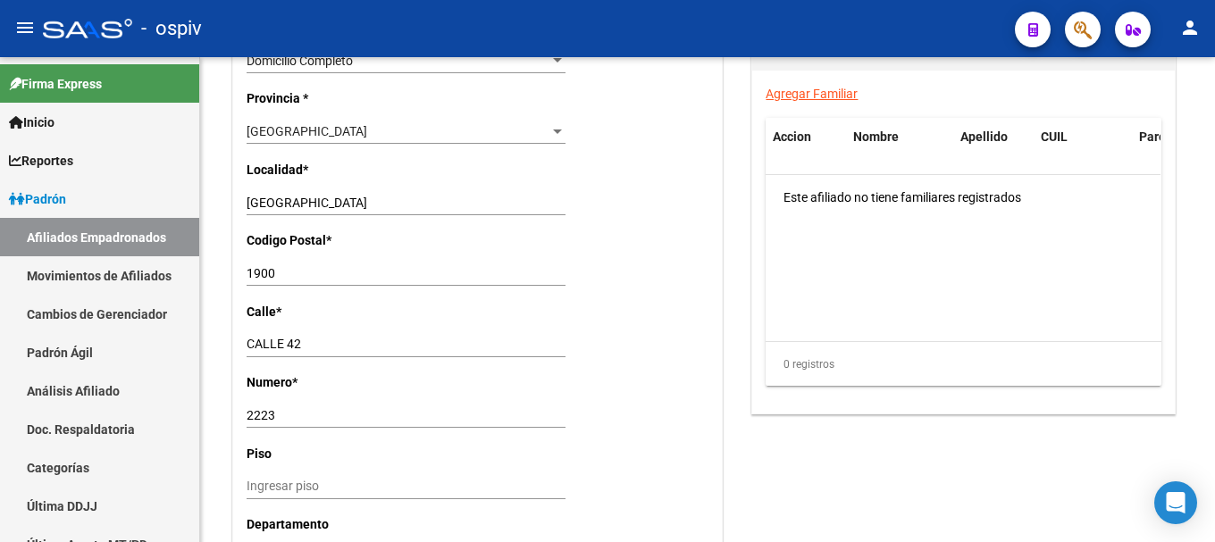
type input "[PERSON_NAME]"
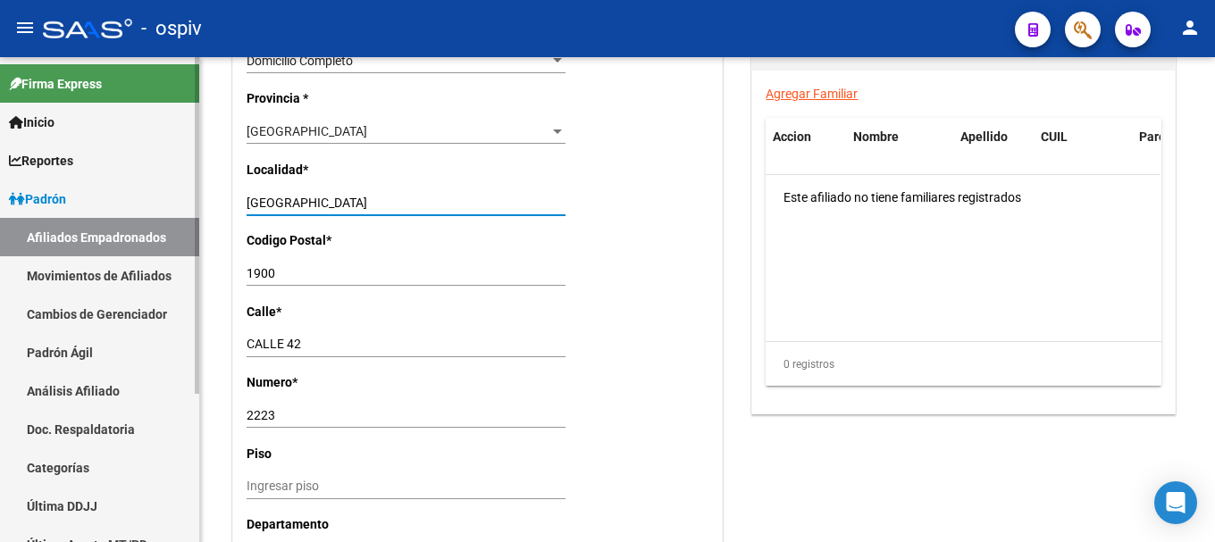
drag, startPoint x: 199, startPoint y: 206, endPoint x: 186, endPoint y: 206, distance: 13.4
click at [186, 206] on mat-sidenav-container "Firma Express Inicio Calendario SSS Instructivos Contacto OS Reportes Padrón Tr…" at bounding box center [607, 299] width 1215 height 485
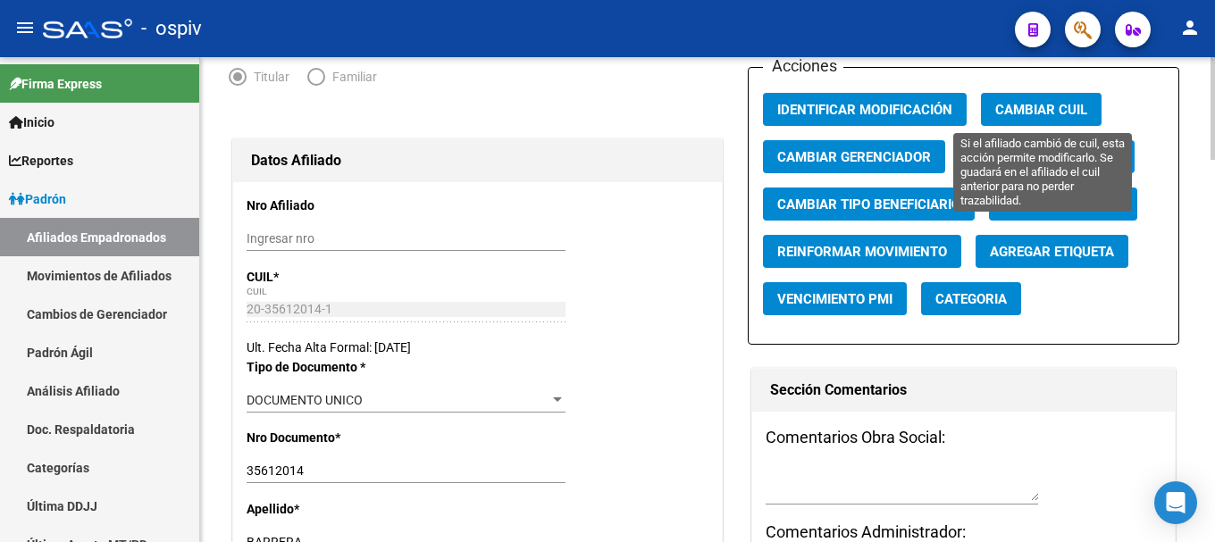
scroll to position [0, 0]
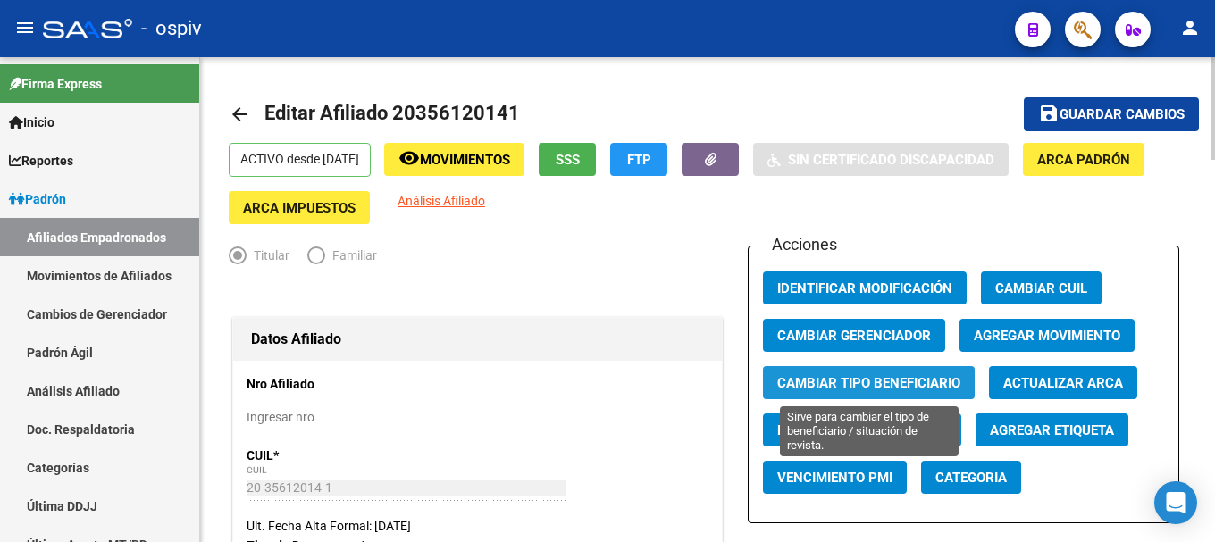
click at [906, 377] on span "Cambiar Tipo Beneficiario" at bounding box center [868, 383] width 183 height 16
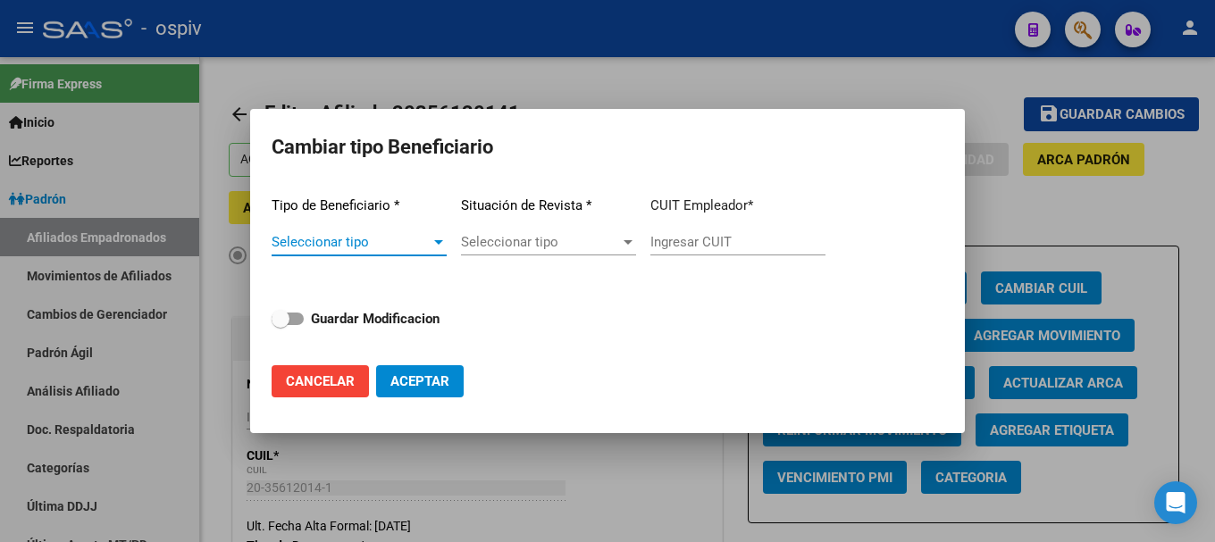
click at [441, 239] on div at bounding box center [439, 242] width 16 height 14
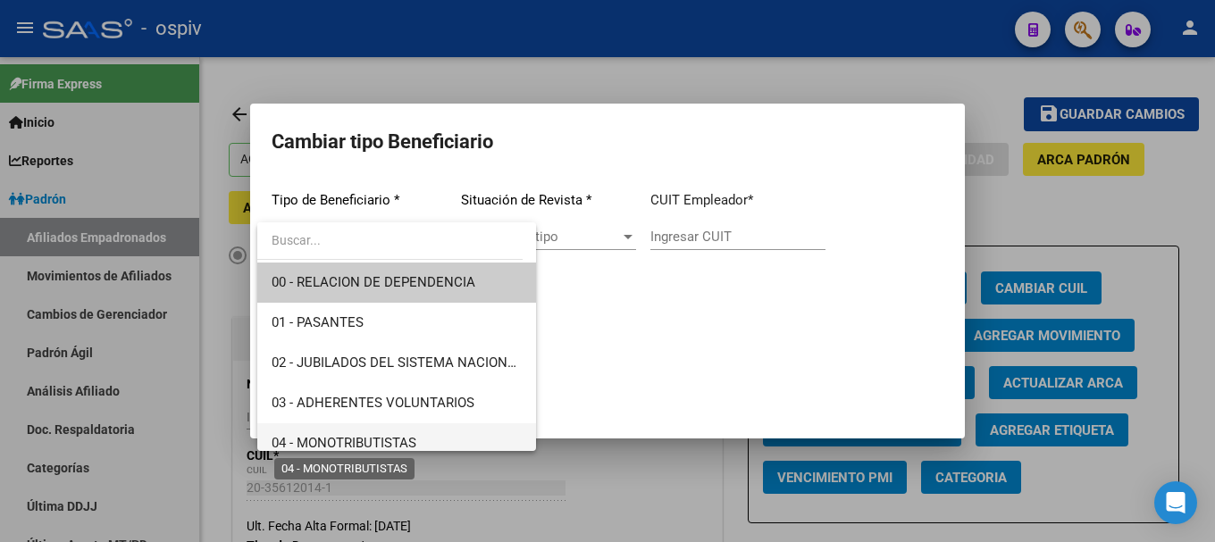
click at [382, 442] on span "04 - MONOTRIBUTISTAS" at bounding box center [344, 443] width 145 height 16
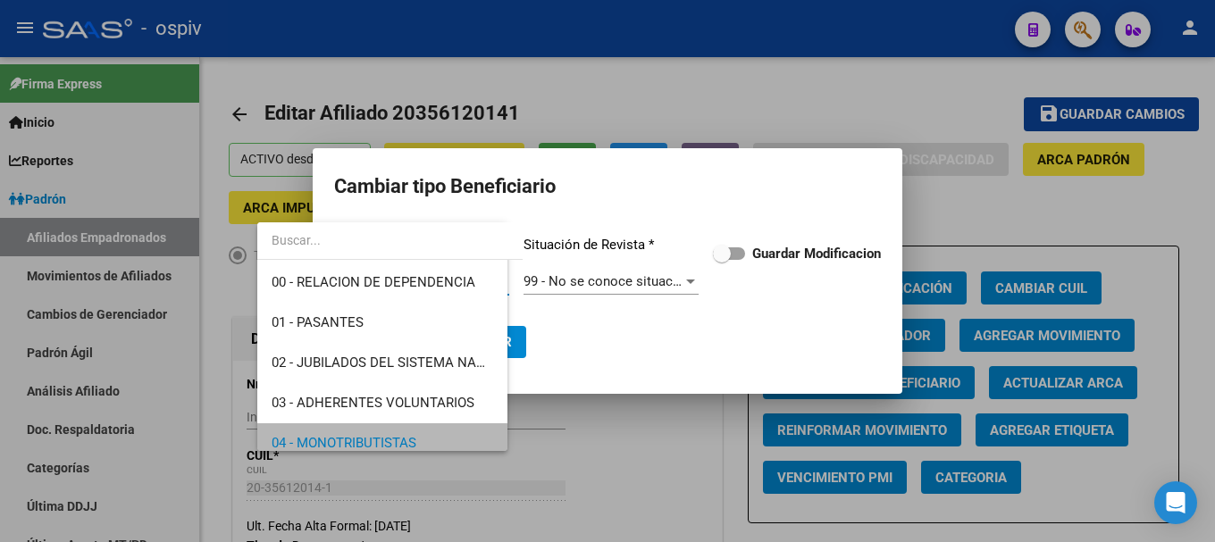
scroll to position [10, 0]
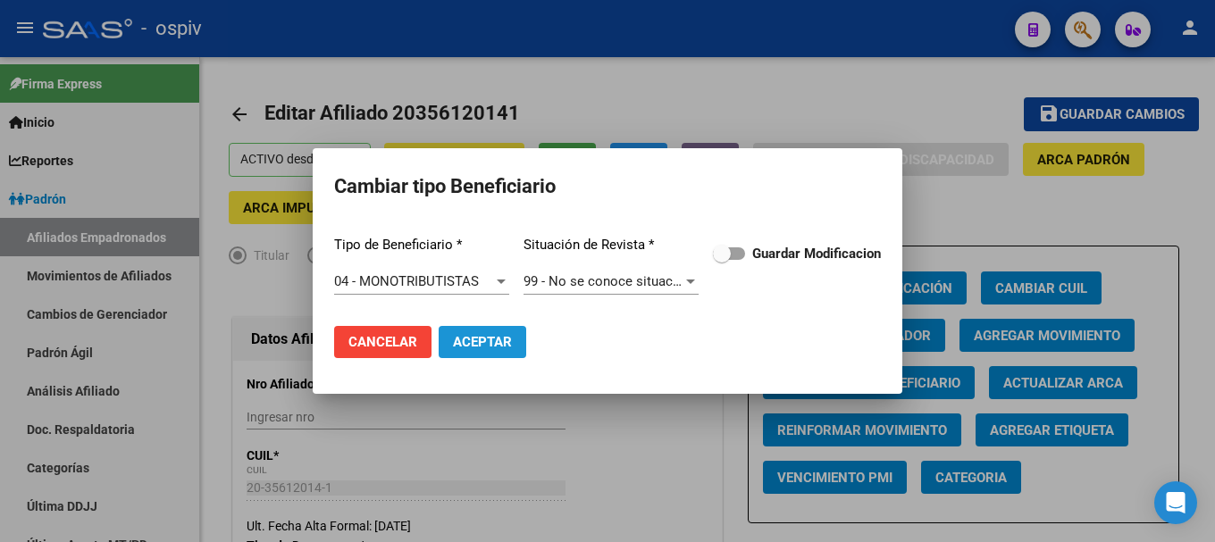
click at [486, 351] on button "Aceptar" at bounding box center [483, 342] width 88 height 32
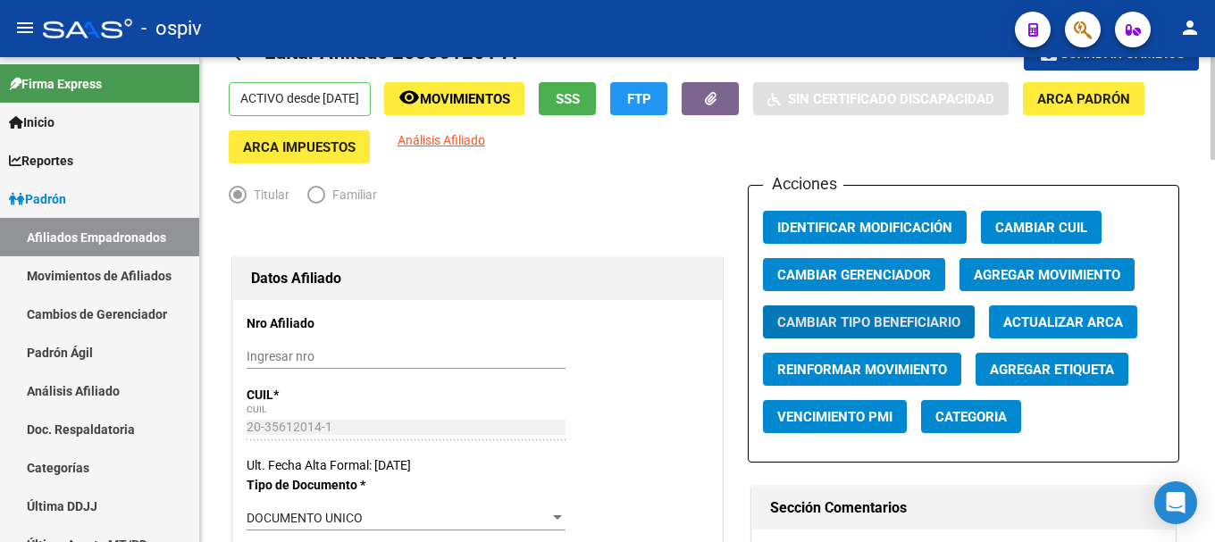
scroll to position [89, 0]
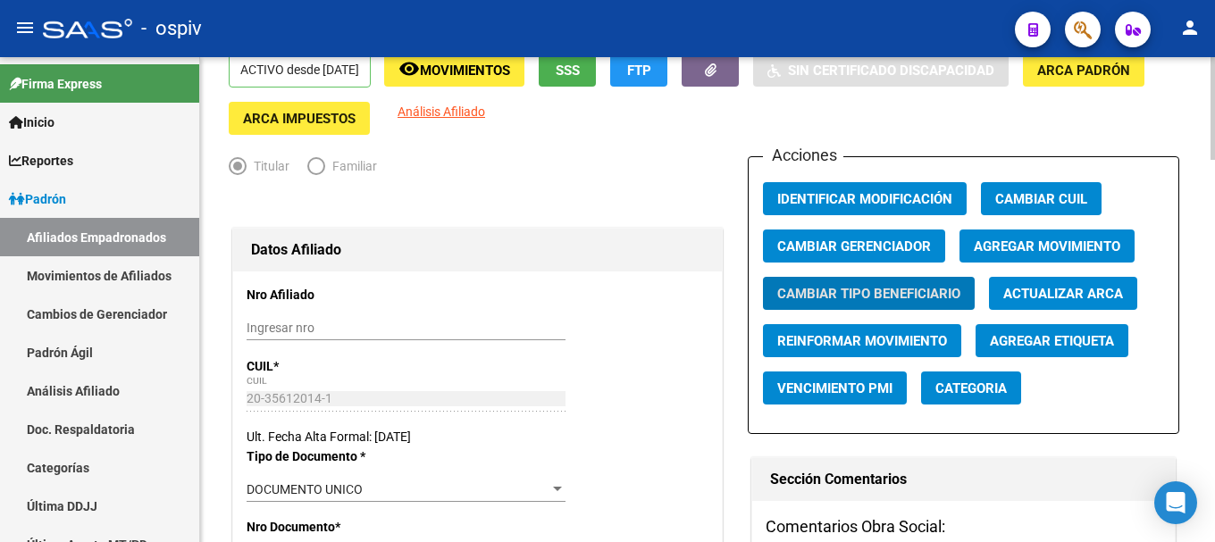
click at [967, 395] on span "Categoria" at bounding box center [971, 389] width 71 height 16
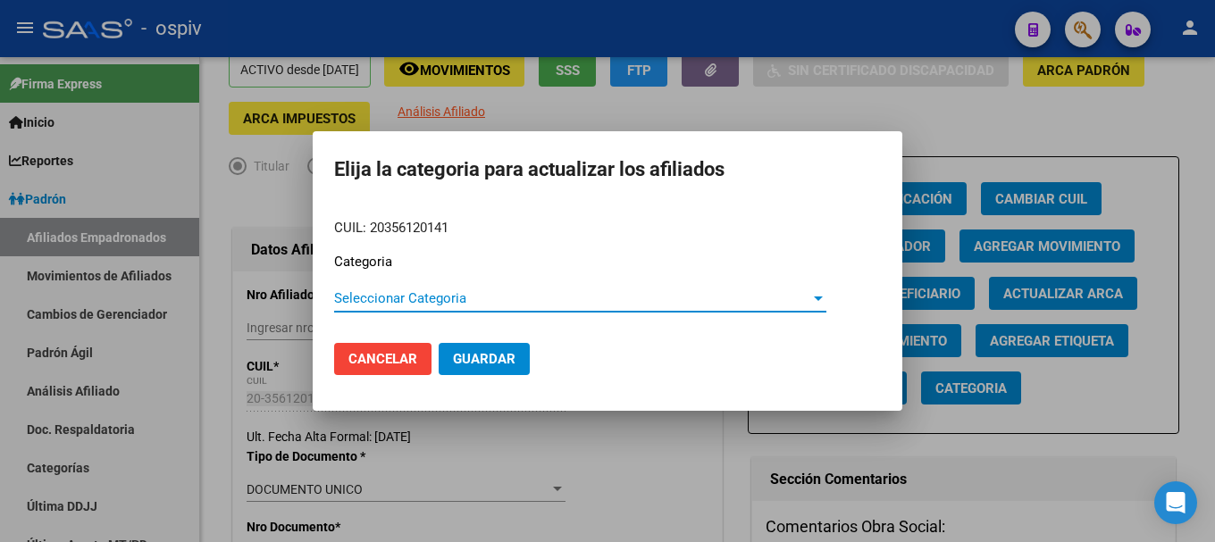
click at [359, 303] on span "Seleccionar Categoria" at bounding box center [572, 298] width 476 height 16
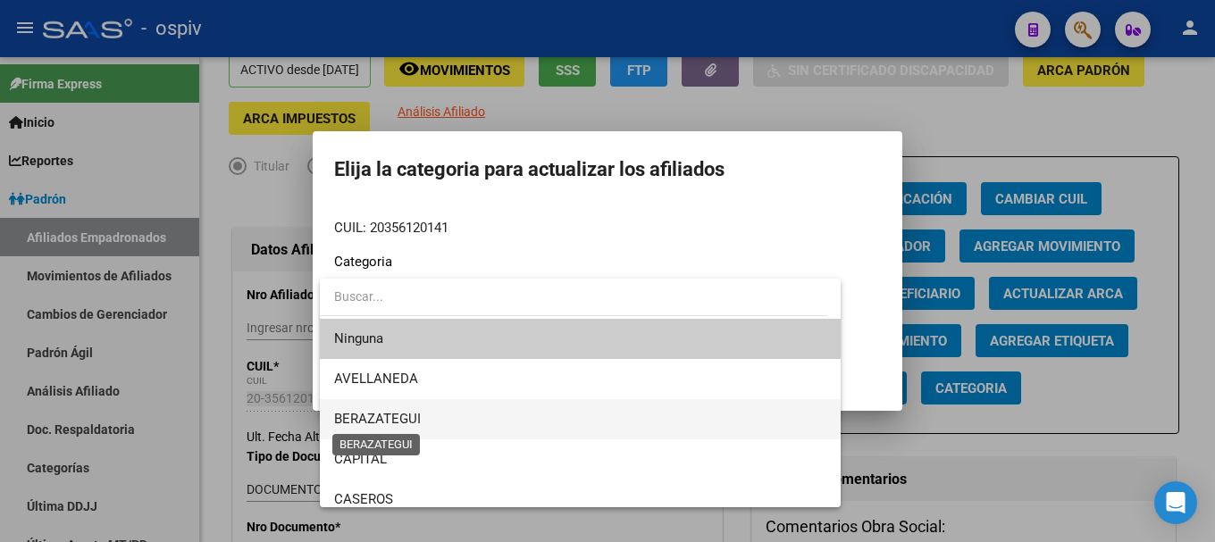
click at [386, 425] on span "BERAZATEGUI" at bounding box center [377, 419] width 87 height 16
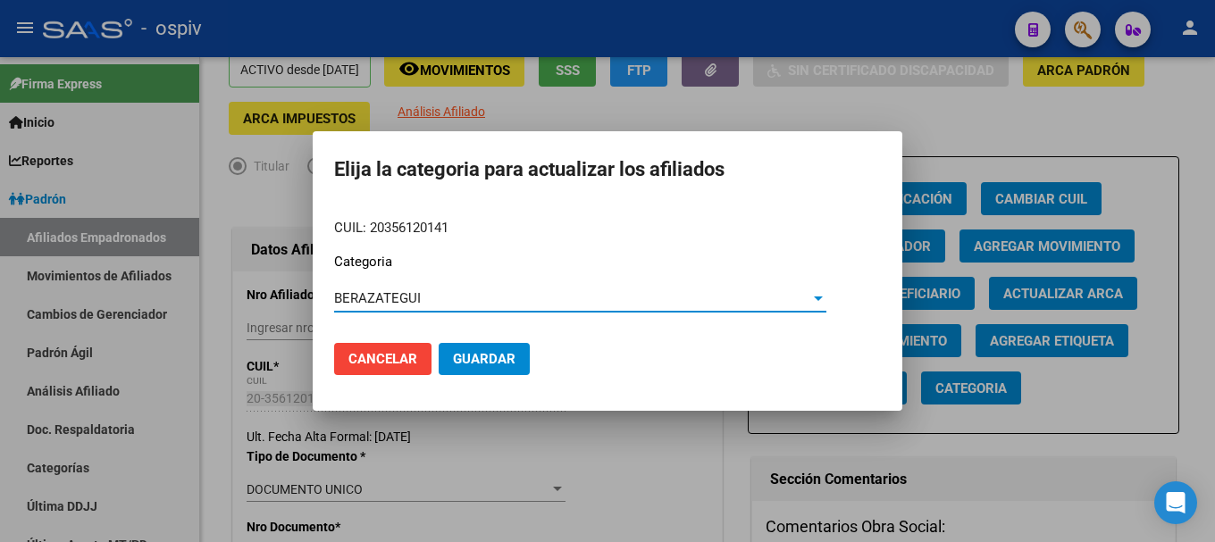
drag, startPoint x: 419, startPoint y: 291, endPoint x: 206, endPoint y: 279, distance: 213.9
click at [206, 279] on div "Elija la categoria para actualizar los afiliados CUIL: 20356120141 Categoria BE…" at bounding box center [607, 271] width 1215 height 542
click at [794, 303] on div "BERAZATEGUI" at bounding box center [572, 298] width 476 height 16
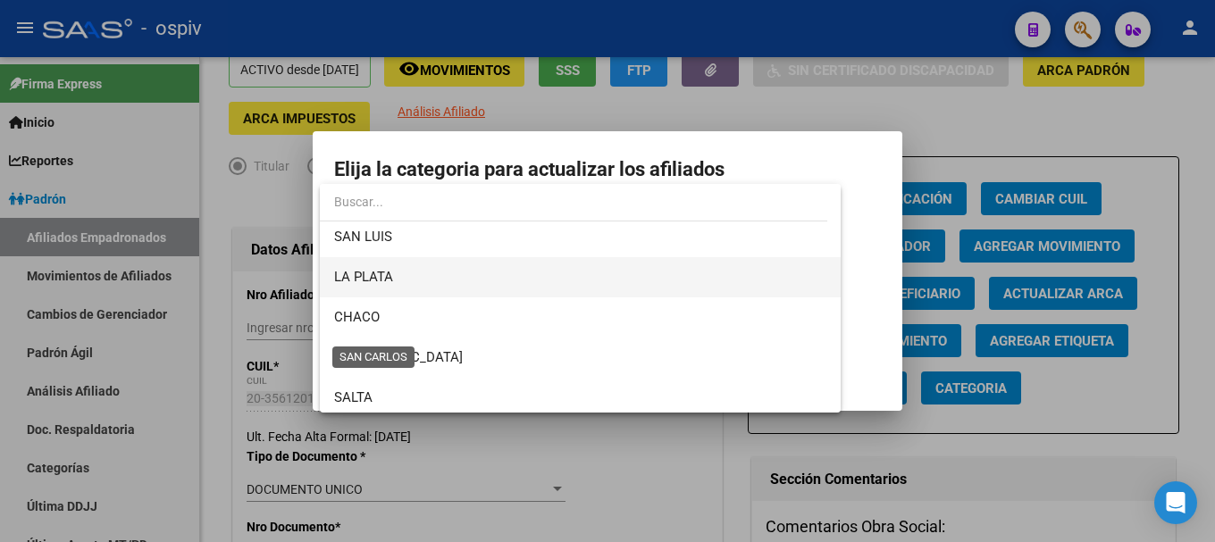
scroll to position [575, 0]
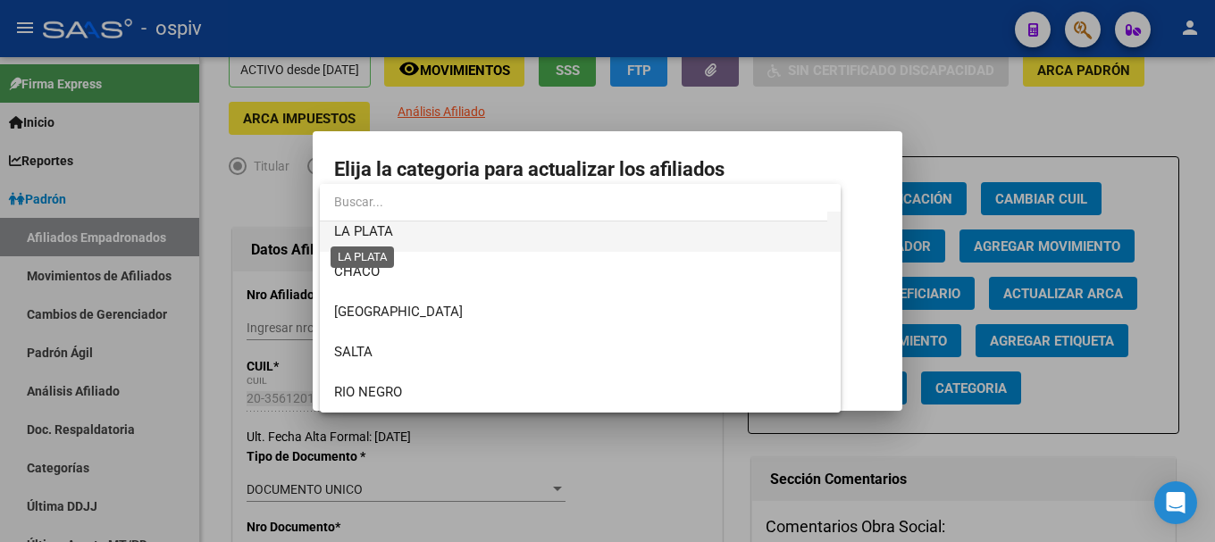
click at [377, 224] on span "LA PLATA" at bounding box center [363, 231] width 59 height 16
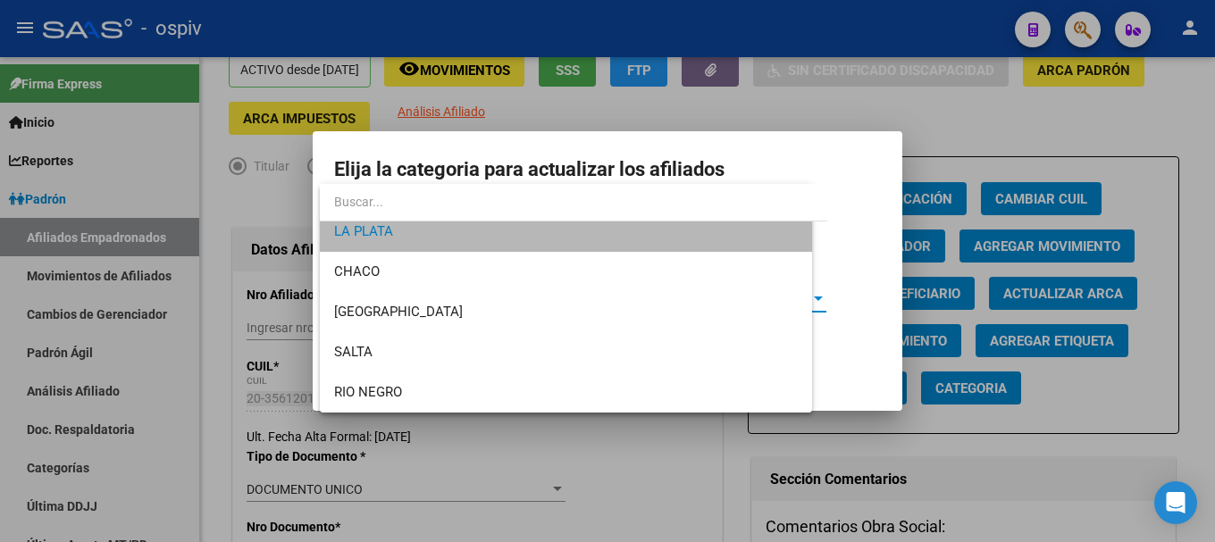
scroll to position [563, 0]
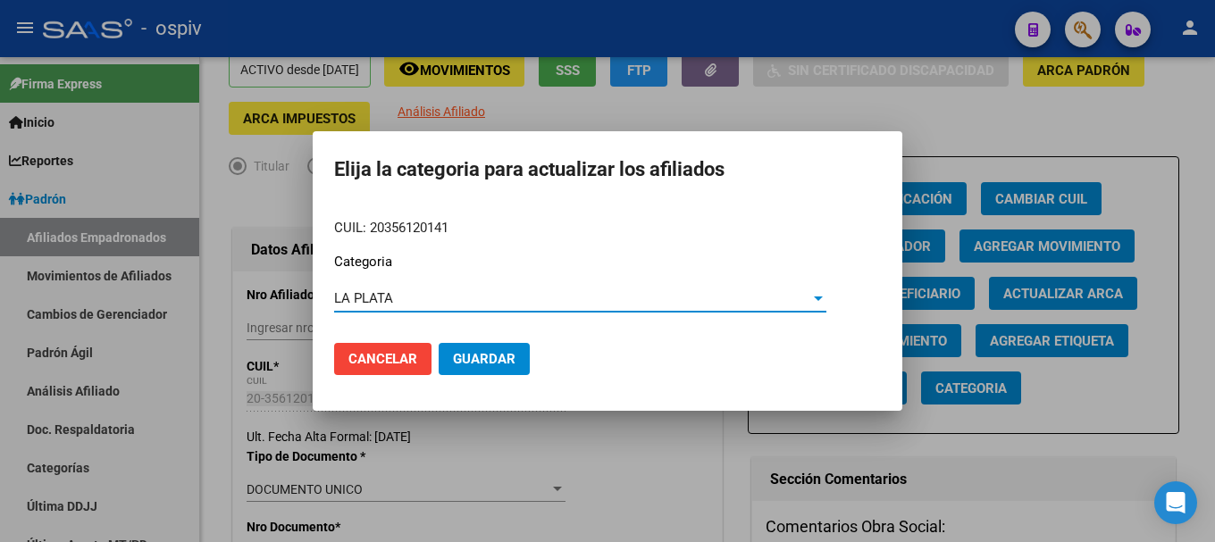
click at [497, 351] on span "Guardar" at bounding box center [484, 359] width 63 height 16
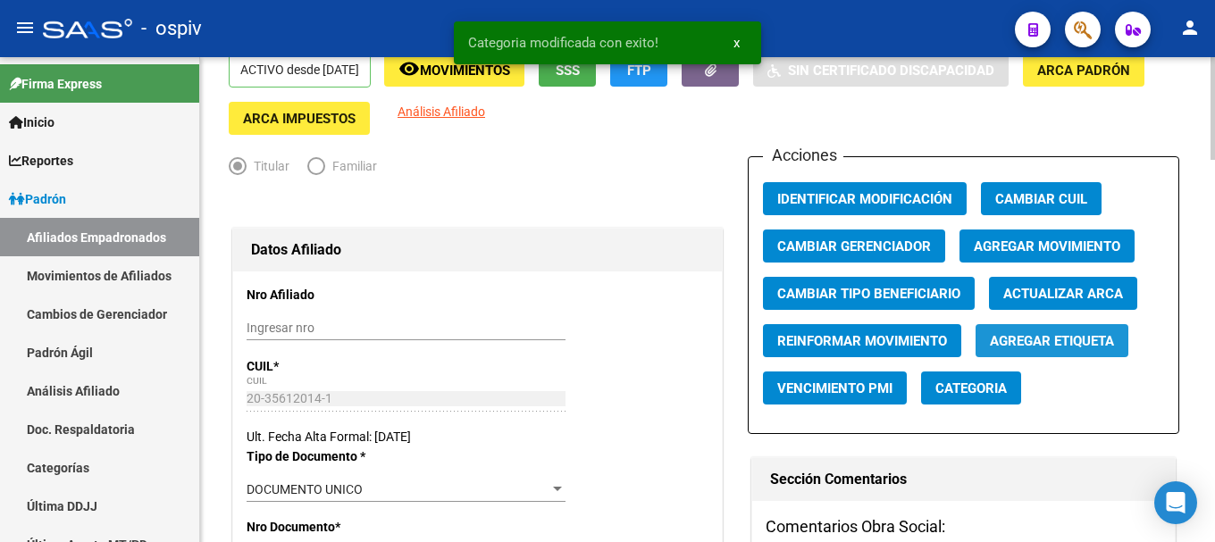
click at [1096, 346] on span "Agregar Etiqueta" at bounding box center [1052, 341] width 124 height 16
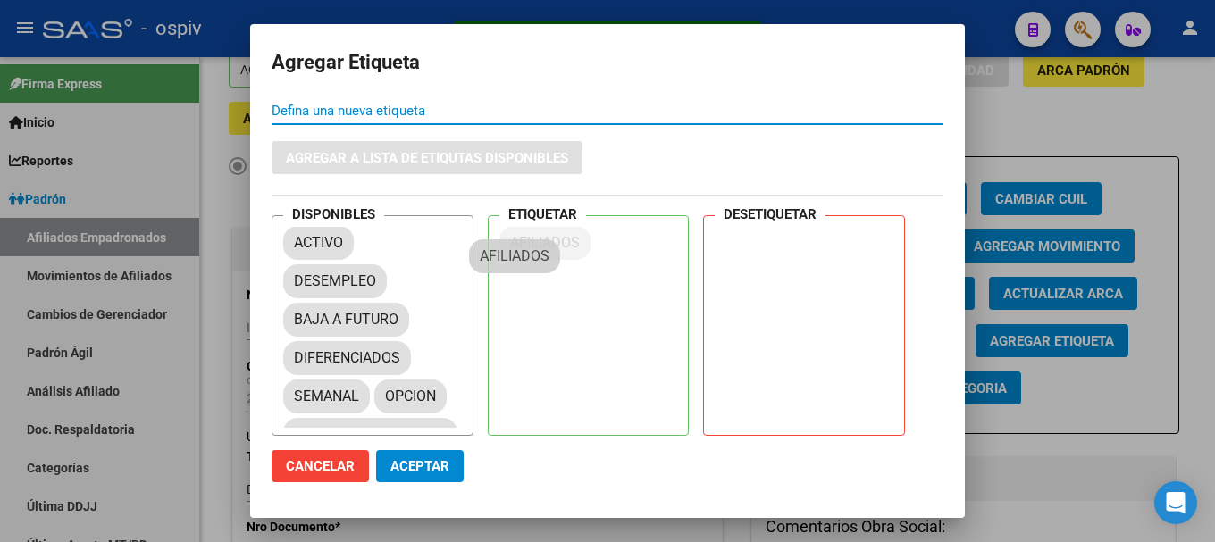
drag, startPoint x: 509, startPoint y: 275, endPoint x: 526, endPoint y: 242, distance: 37.2
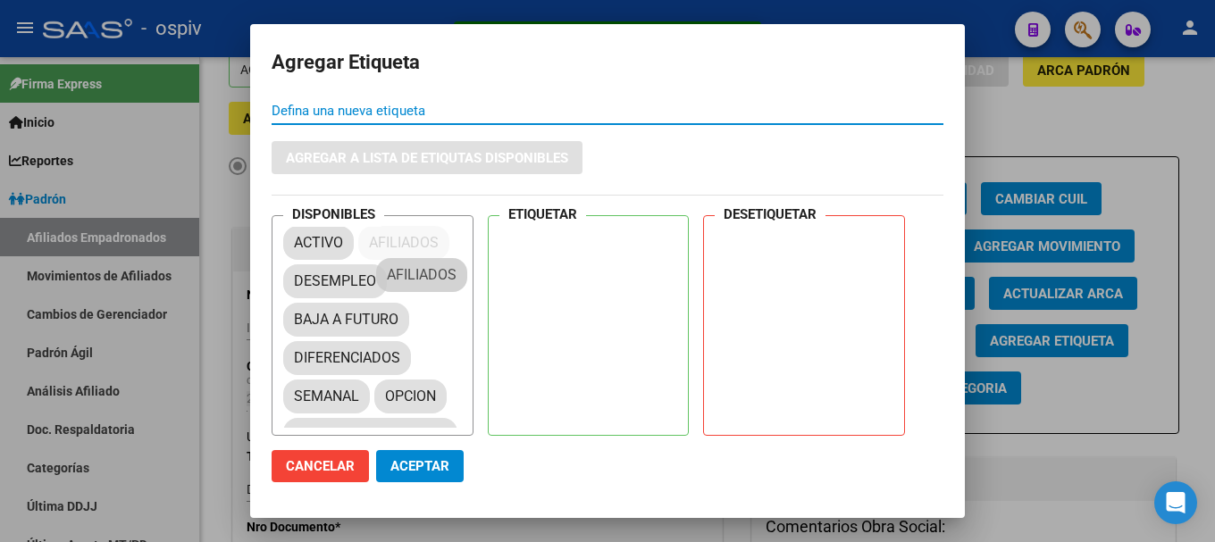
drag, startPoint x: 553, startPoint y: 234, endPoint x: 387, endPoint y: 288, distance: 174.6
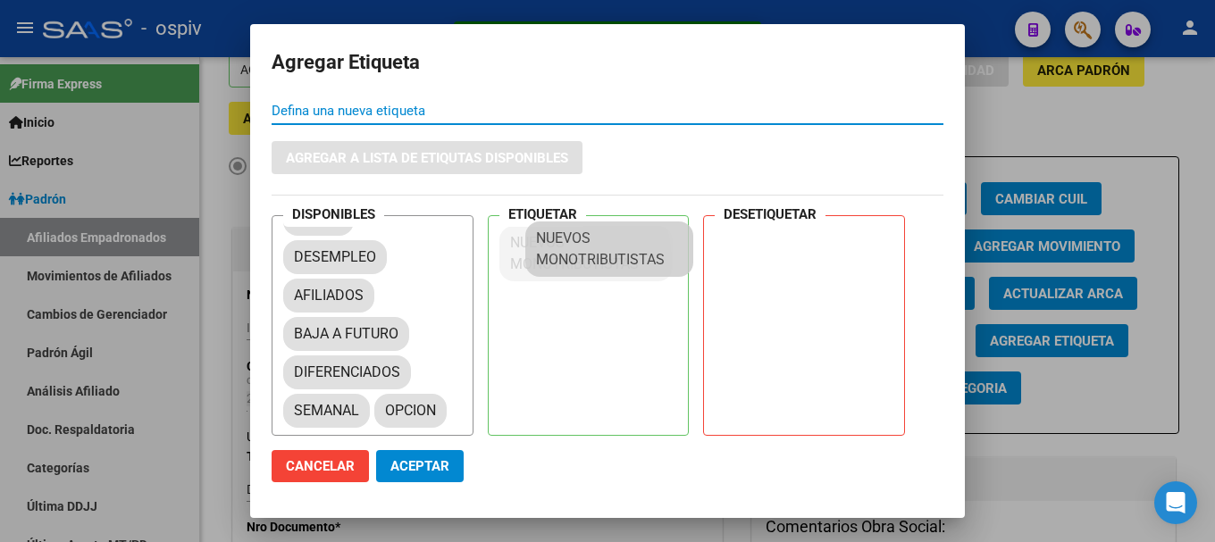
scroll to position [24, 0]
drag, startPoint x: 366, startPoint y: 403, endPoint x: 609, endPoint y: 216, distance: 305.8
click at [605, 220] on div "ETIQUETAR NUEVOS MONOTRIBUTISTAS" at bounding box center [589, 325] width 202 height 221
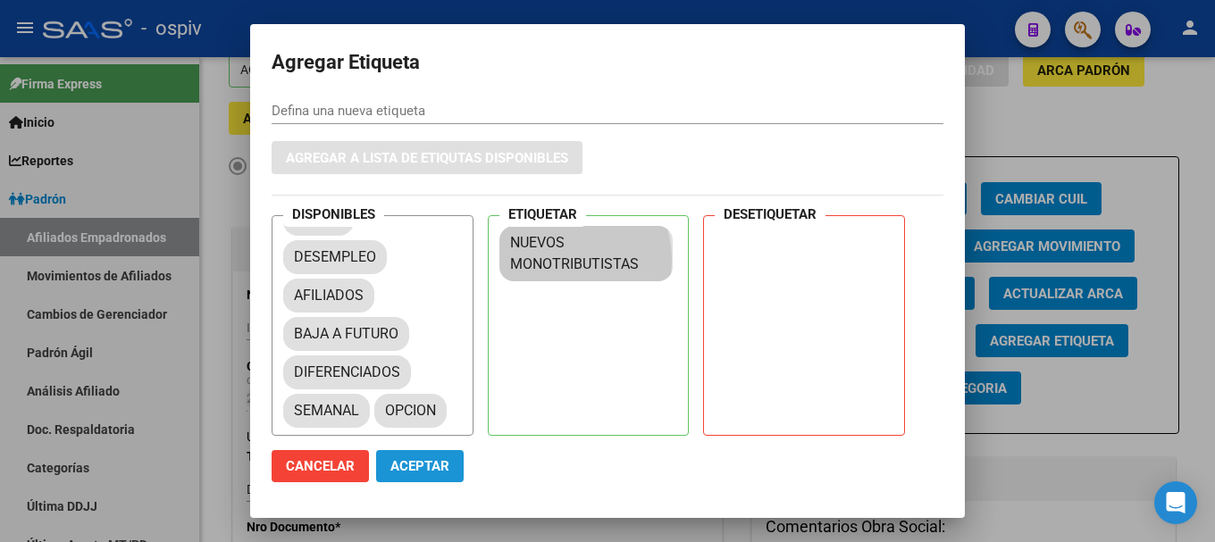
click at [435, 469] on span "Aceptar" at bounding box center [420, 466] width 59 height 16
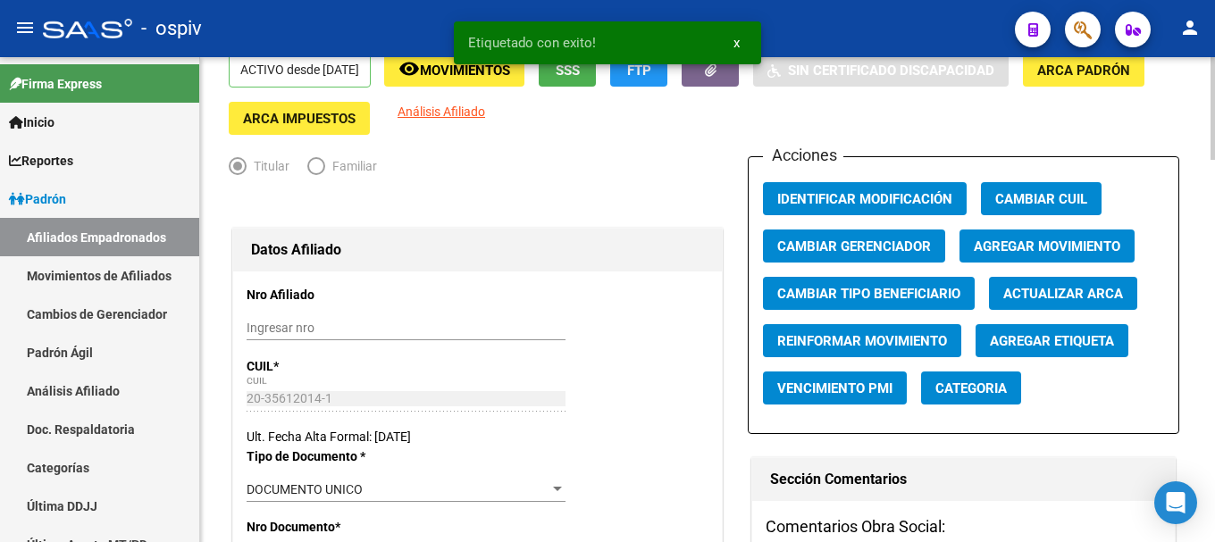
click at [485, 102] on app-link-go-to "Análisis Afiliado" at bounding box center [442, 118] width 88 height 33
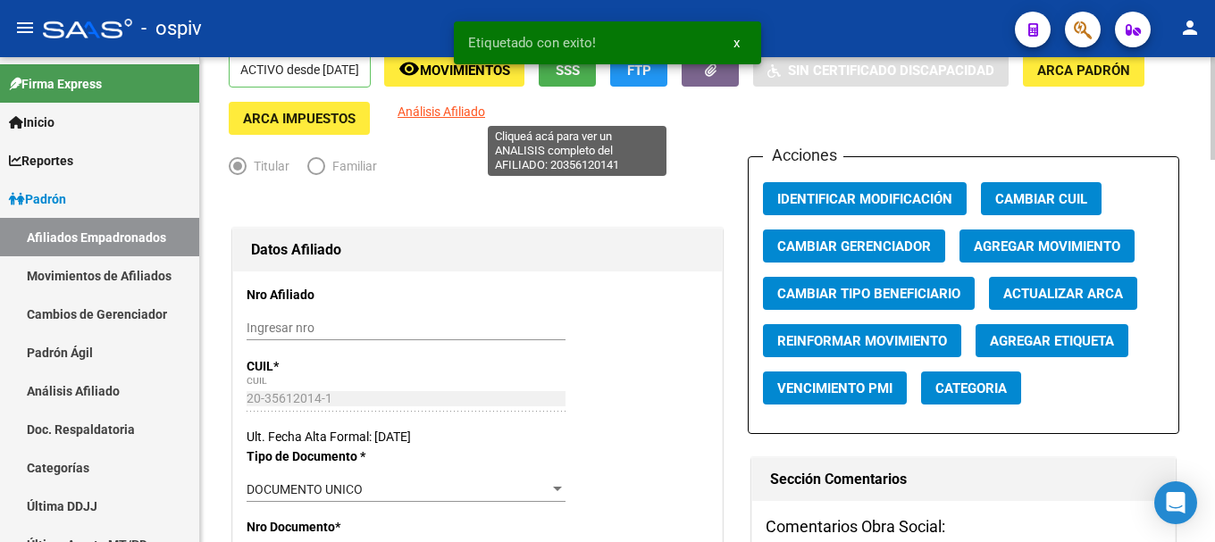
click at [485, 111] on span "Análisis Afiliado" at bounding box center [442, 112] width 88 height 14
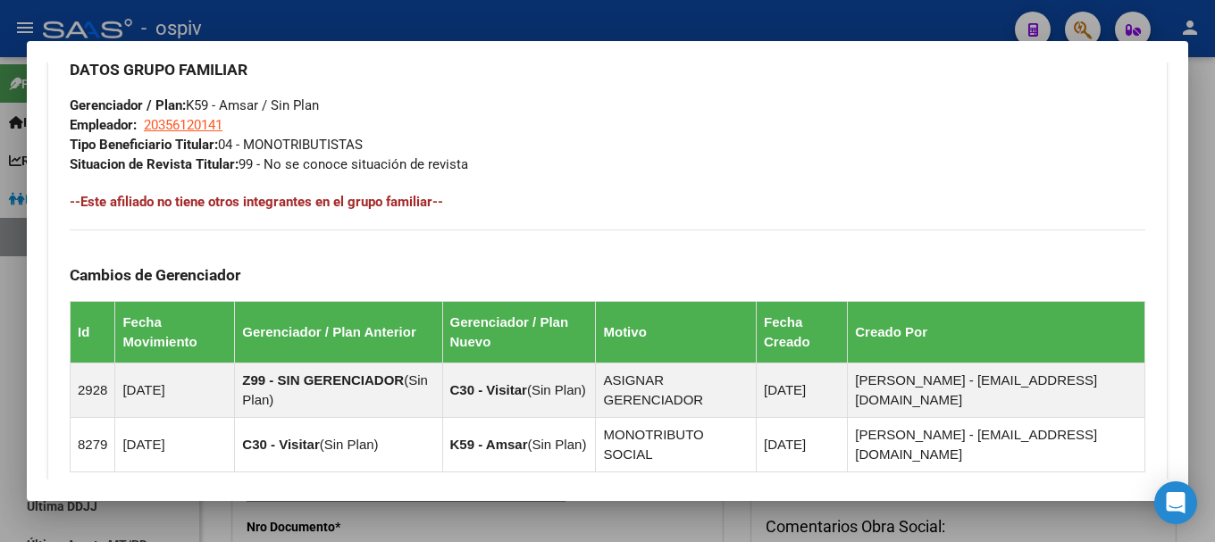
scroll to position [1072, 0]
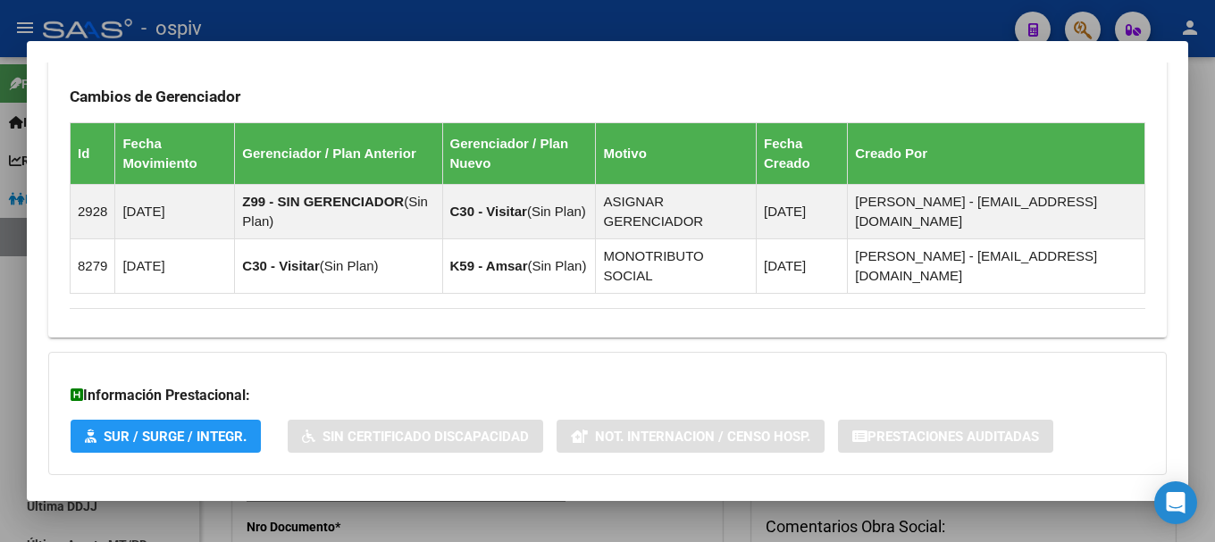
click at [1088, 21] on div at bounding box center [607, 271] width 1215 height 542
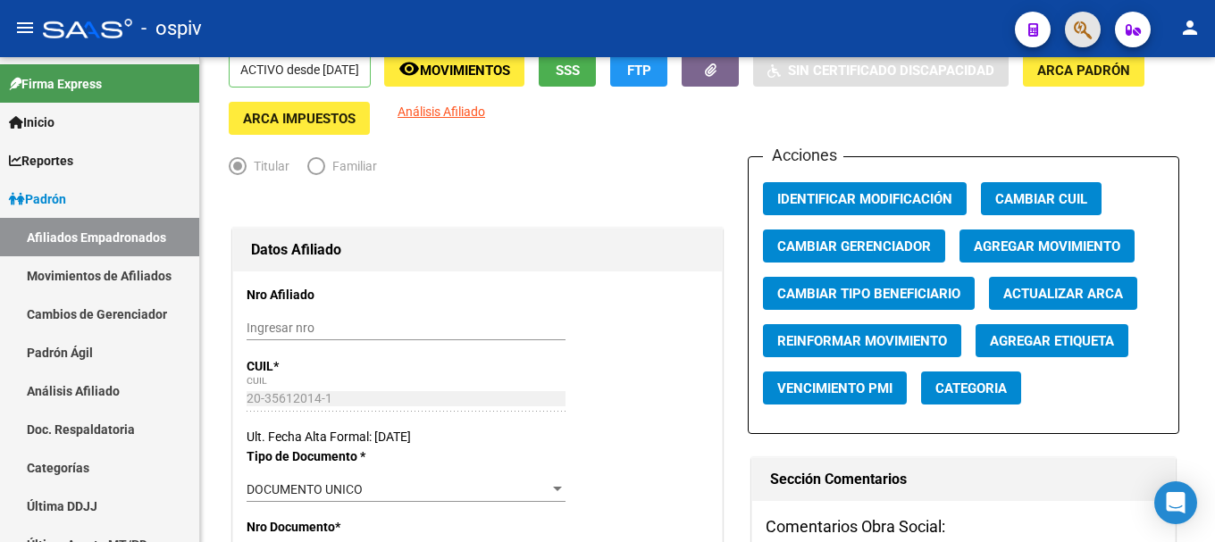
click at [1093, 27] on button "button" at bounding box center [1083, 30] width 36 height 36
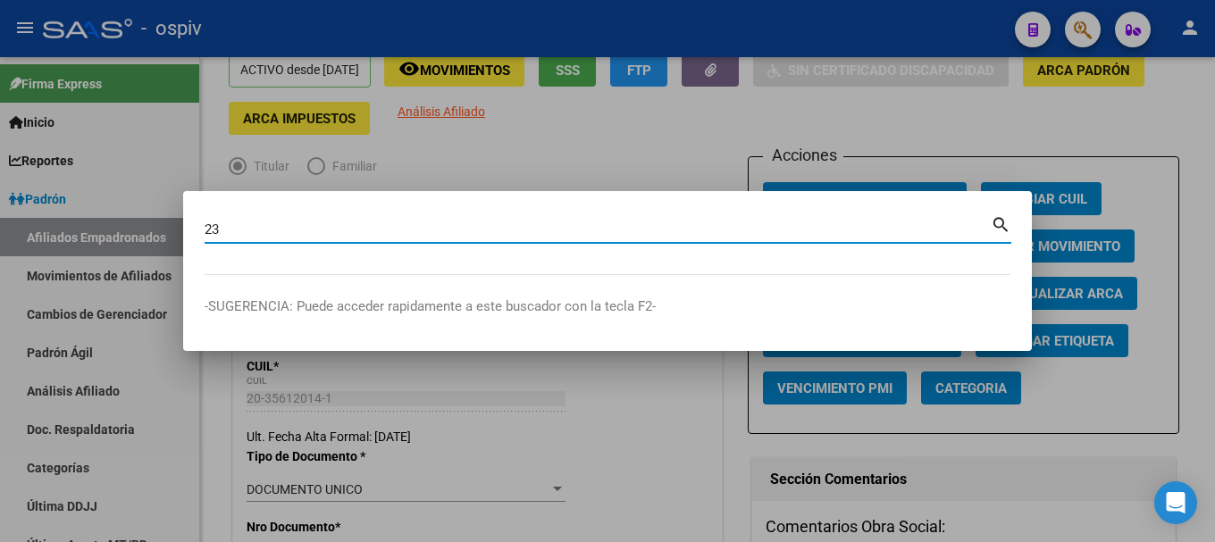
type input "2"
type input "39493751"
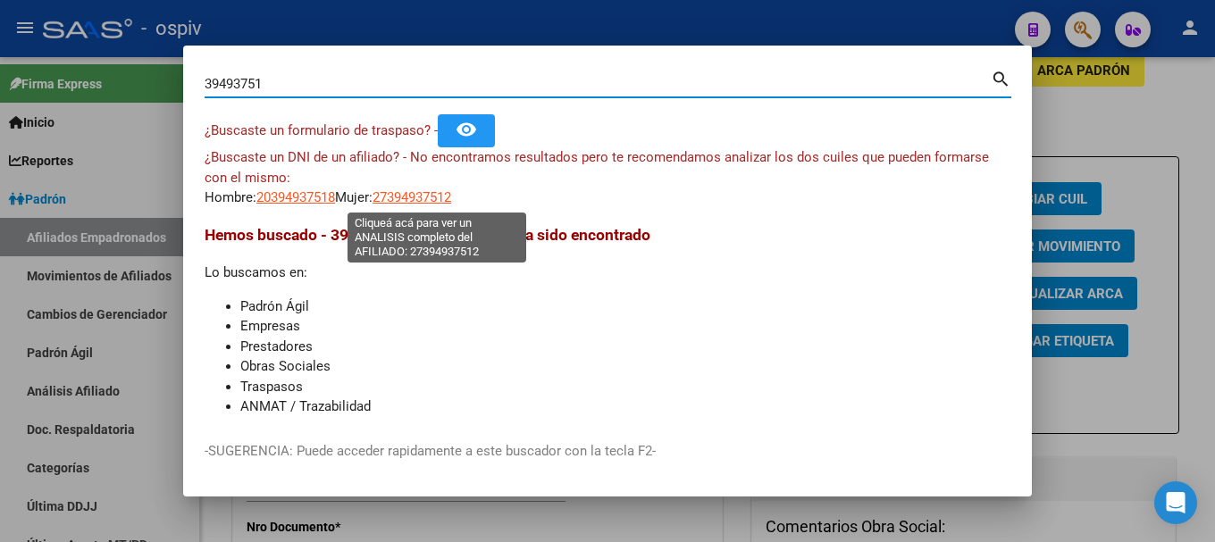
click at [433, 192] on span "27394937512" at bounding box center [412, 197] width 79 height 16
type textarea "27394937512"
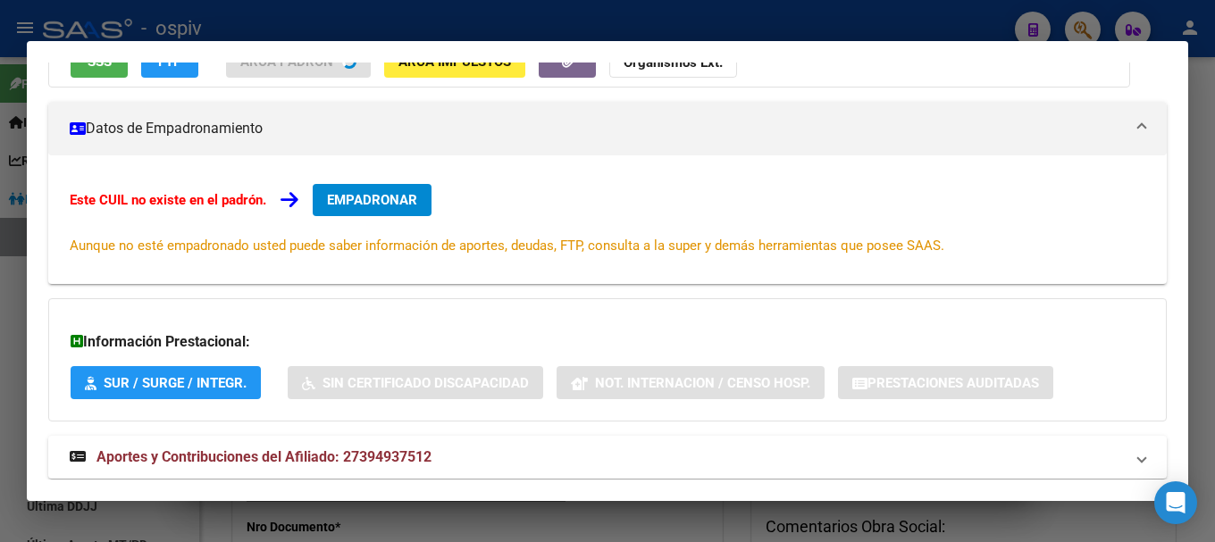
scroll to position [207, 0]
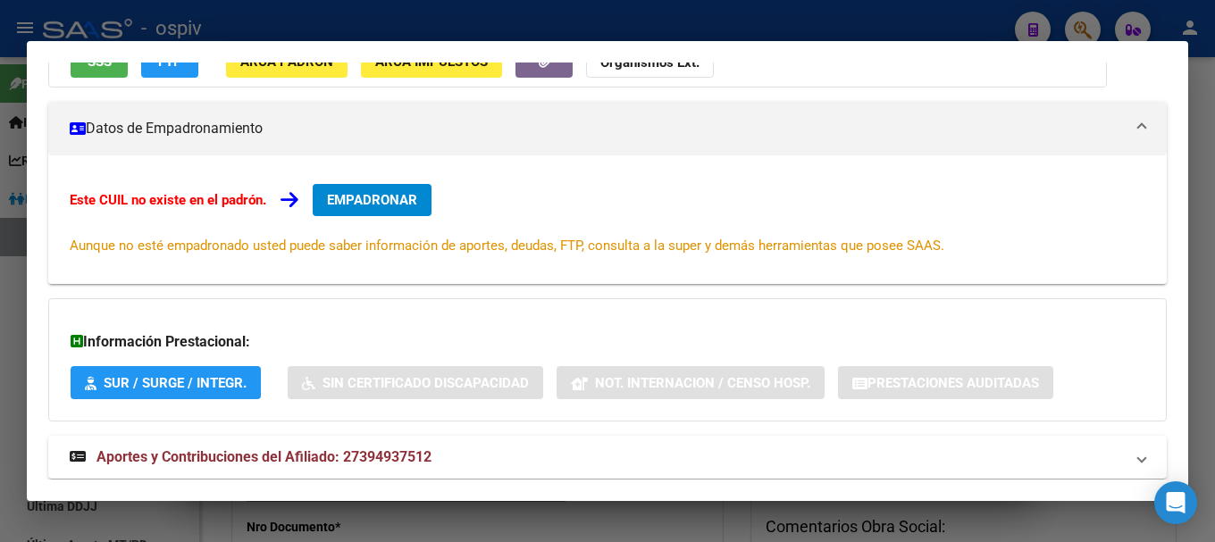
click at [400, 199] on span "EMPADRONAR" at bounding box center [372, 200] width 90 height 16
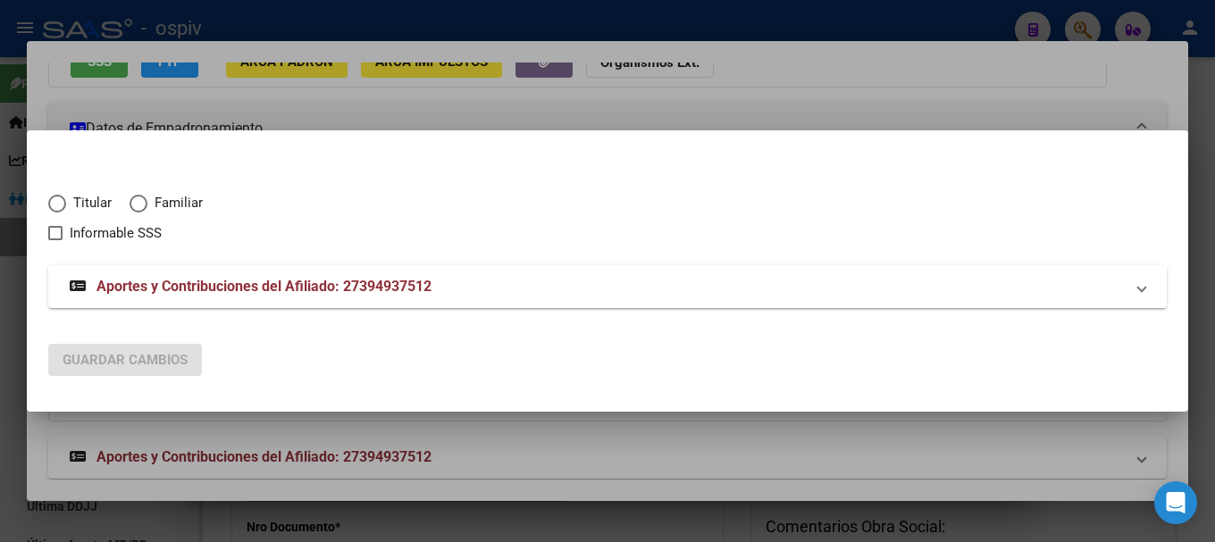
click at [80, 210] on span "Titular" at bounding box center [89, 203] width 46 height 21
click at [66, 210] on input "Titular" at bounding box center [57, 204] width 18 height 18
radio input "true"
checkbox input "true"
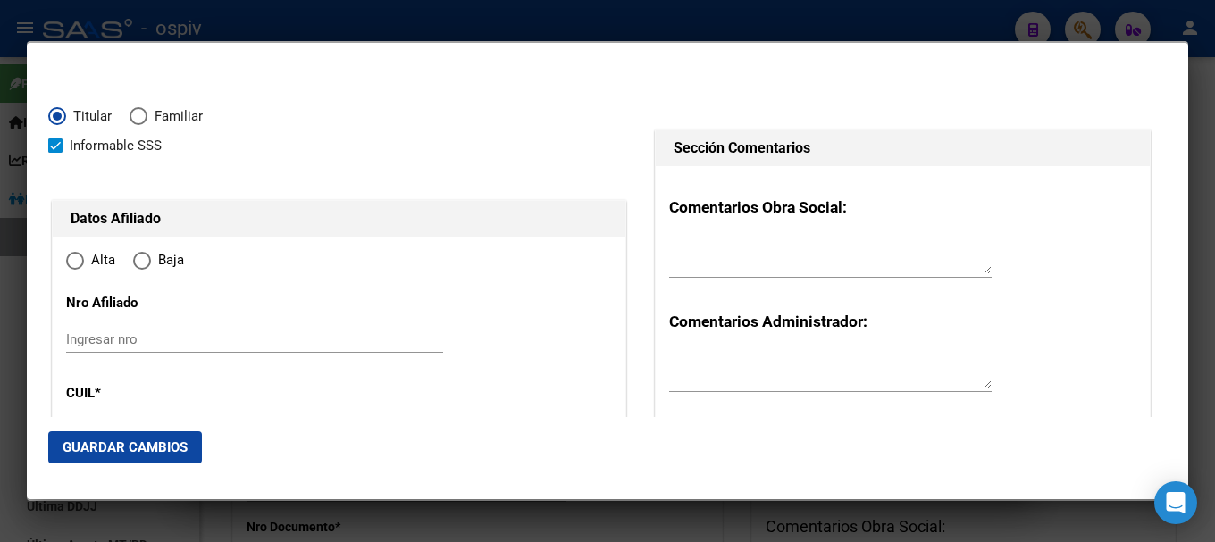
type input "27-39493751-2"
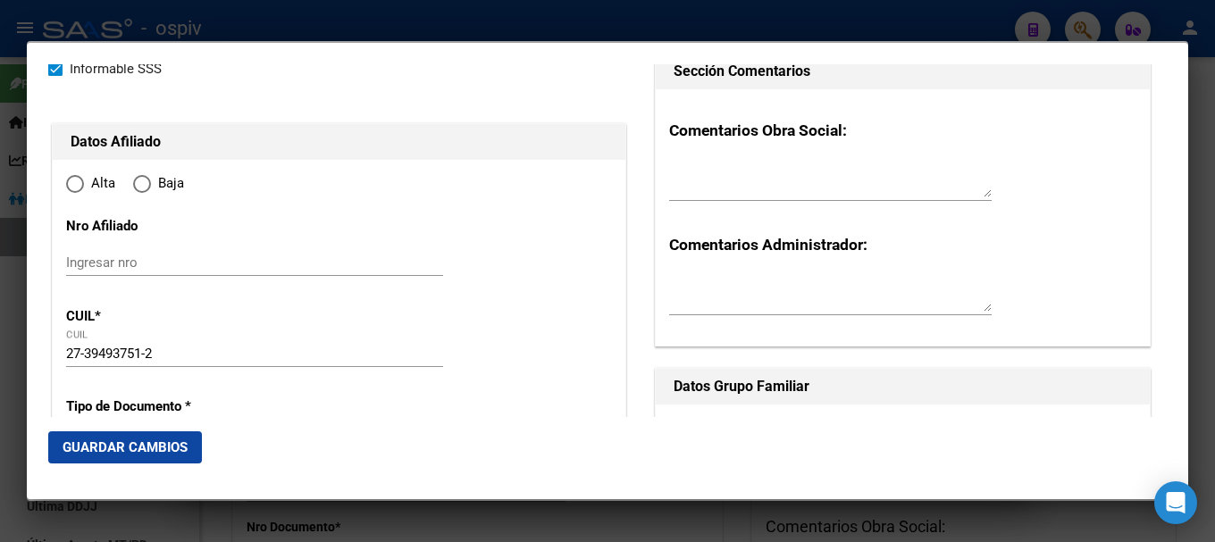
type input "39493751"
type input "[PERSON_NAME]"
type input "[DATE]"
type input "GERLI"
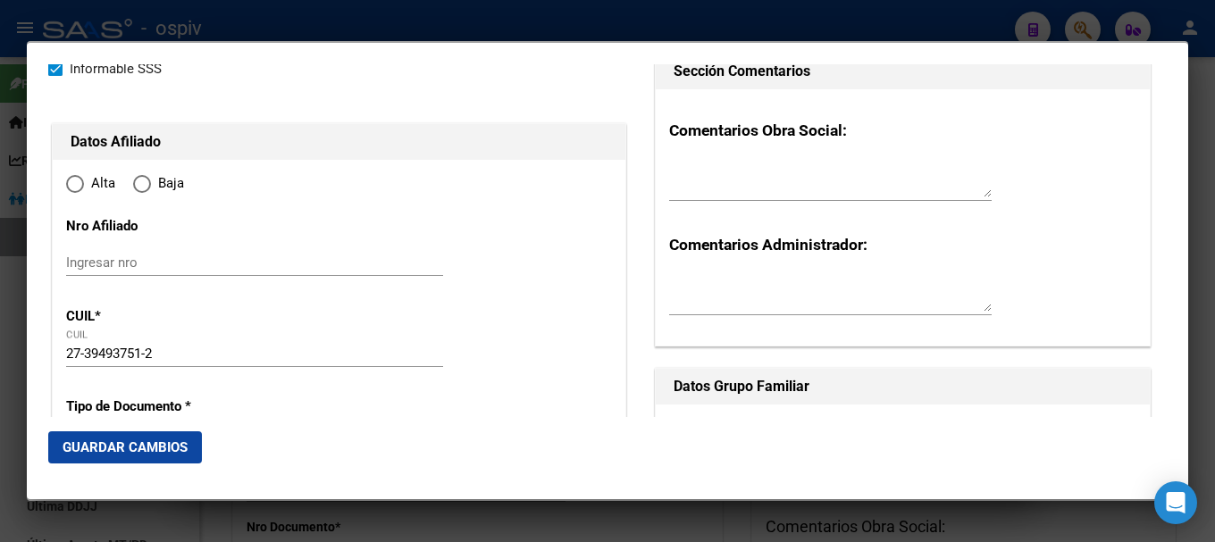
type input "1823"
type input "CNEL [PERSON_NAME]"
type input "1925"
type input "0"
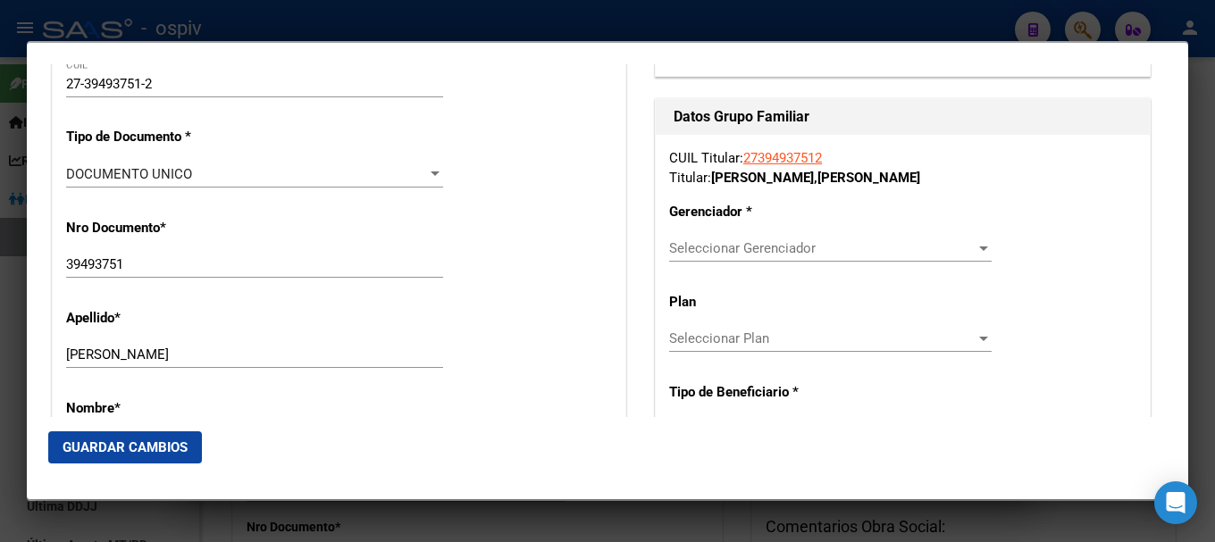
type input "GERLI"
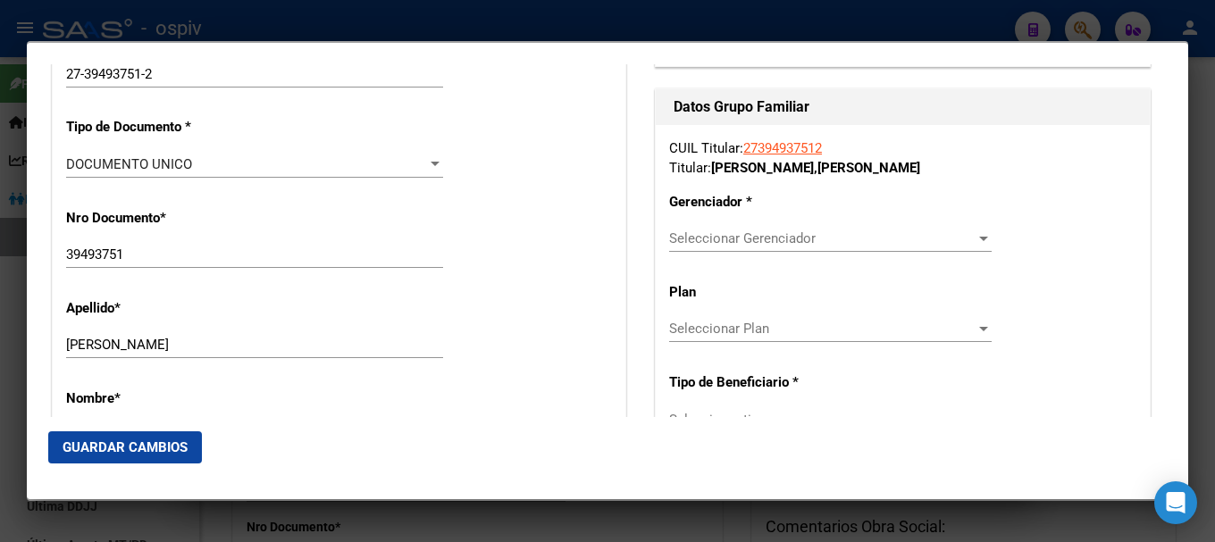
radio input "true"
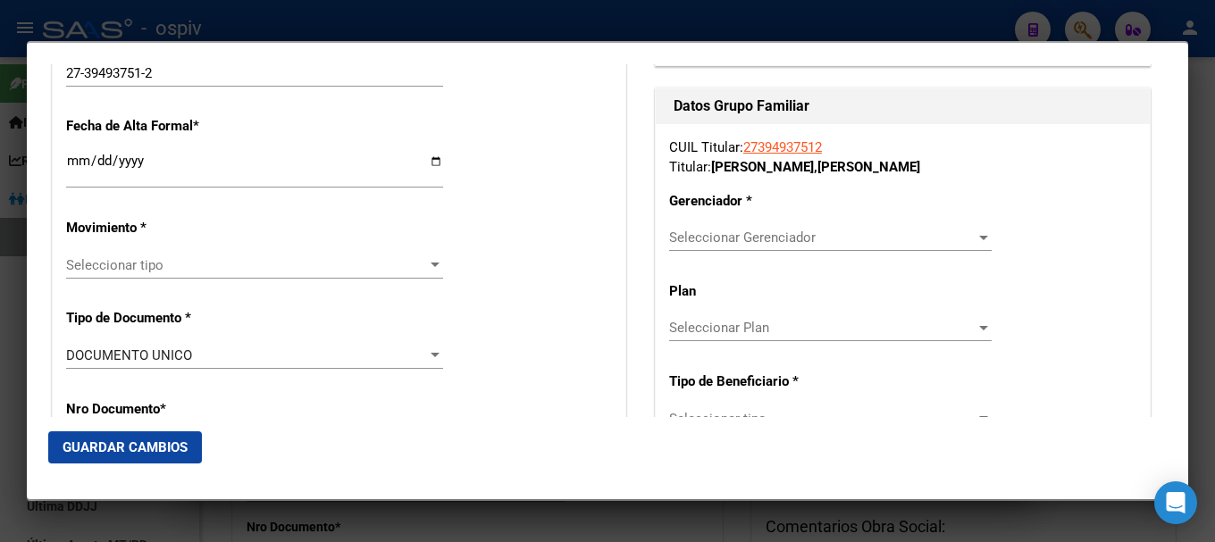
click at [76, 164] on input "Ingresar fecha" at bounding box center [254, 168] width 377 height 29
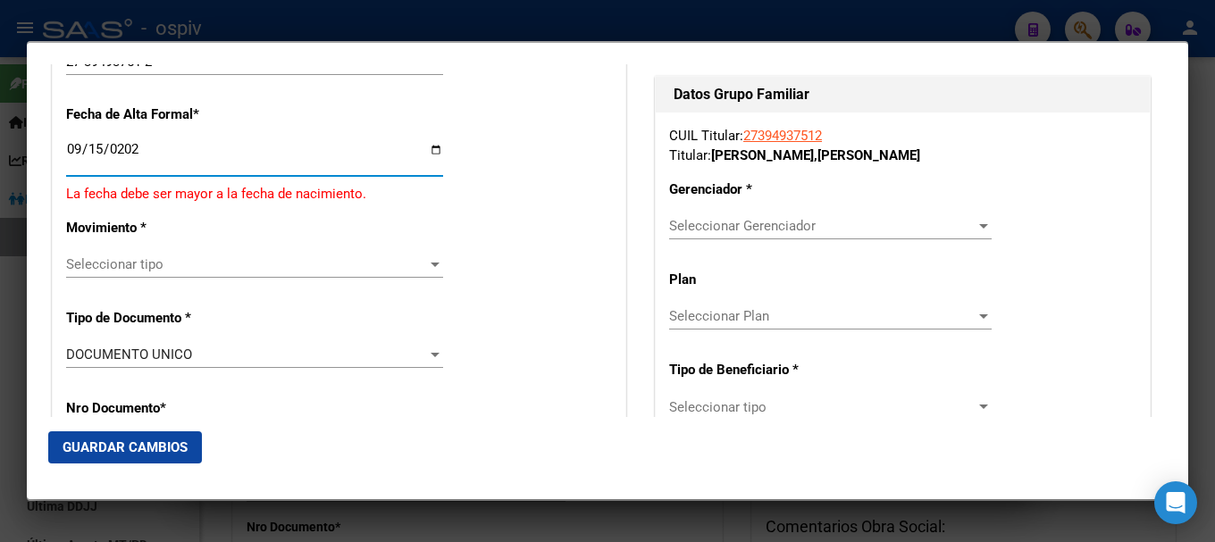
type input "[DATE]"
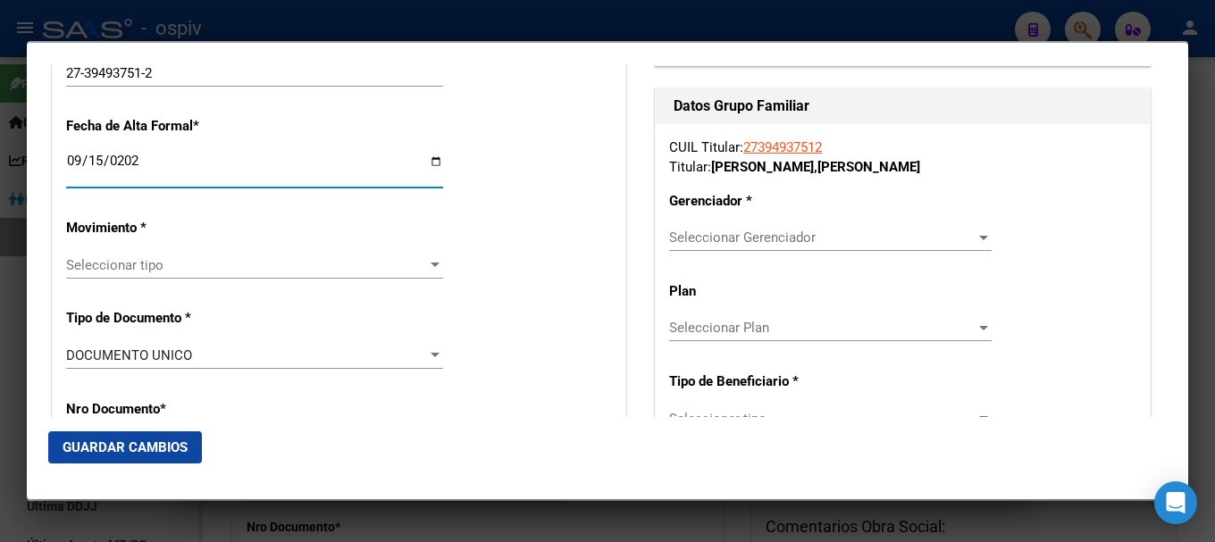
drag, startPoint x: 156, startPoint y: 265, endPoint x: 155, endPoint y: 239, distance: 26.0
click at [158, 257] on span "Seleccionar tipo" at bounding box center [246, 265] width 361 height 16
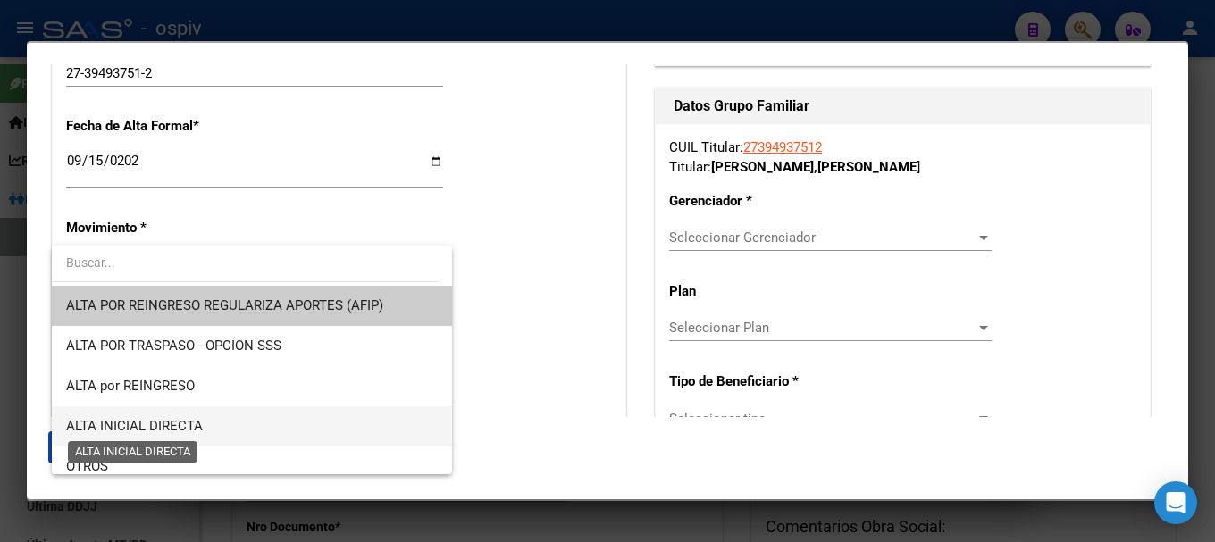
click at [188, 433] on span "ALTA INICIAL DIRECTA" at bounding box center [134, 426] width 137 height 16
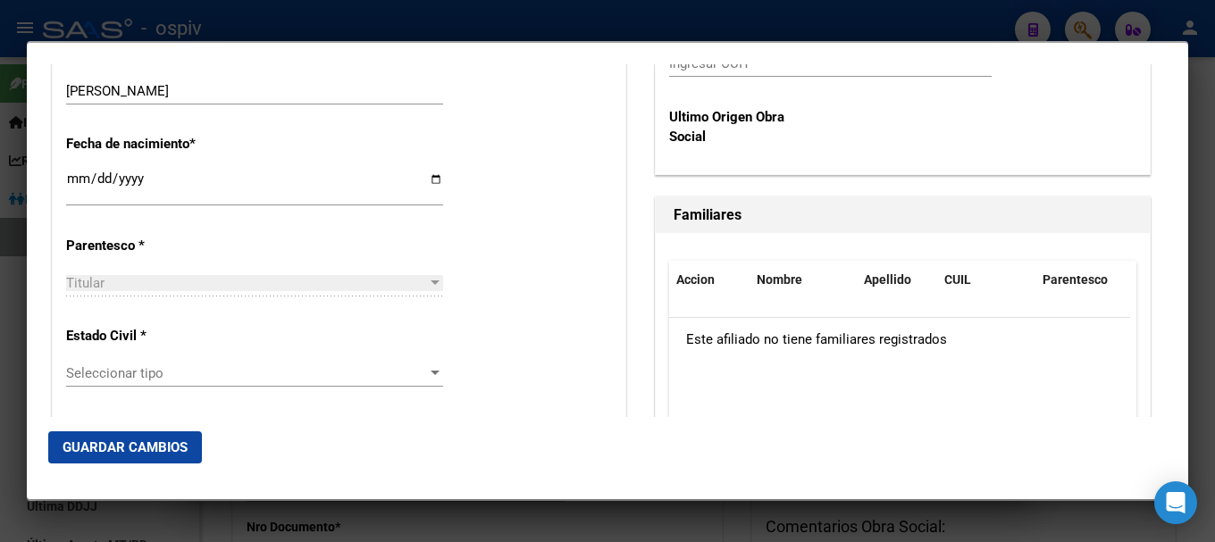
scroll to position [983, 0]
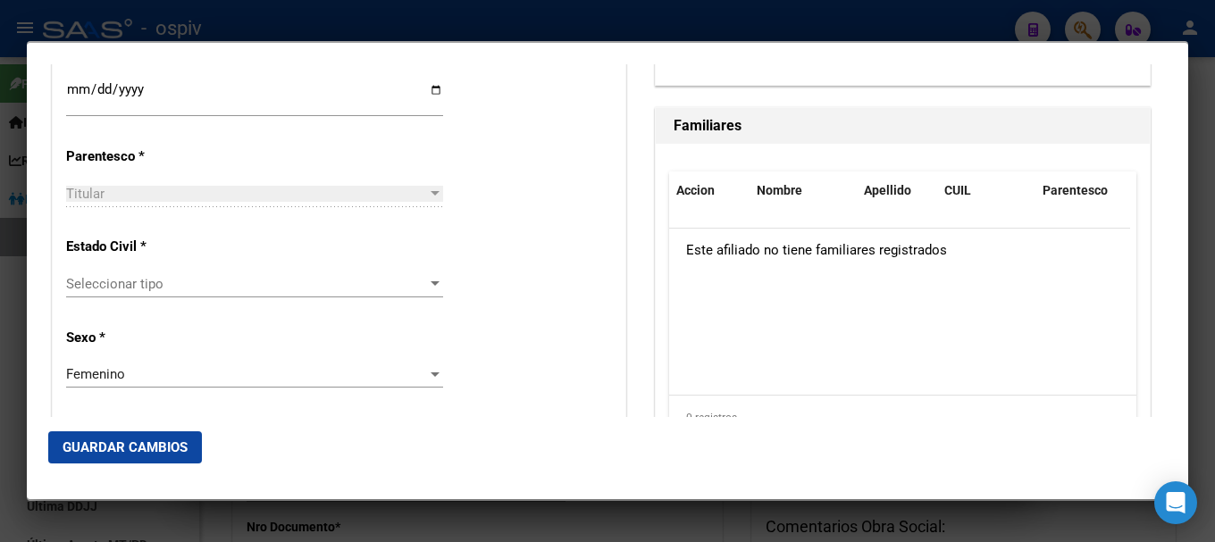
click at [153, 292] on div "Seleccionar tipo Seleccionar tipo" at bounding box center [254, 284] width 377 height 27
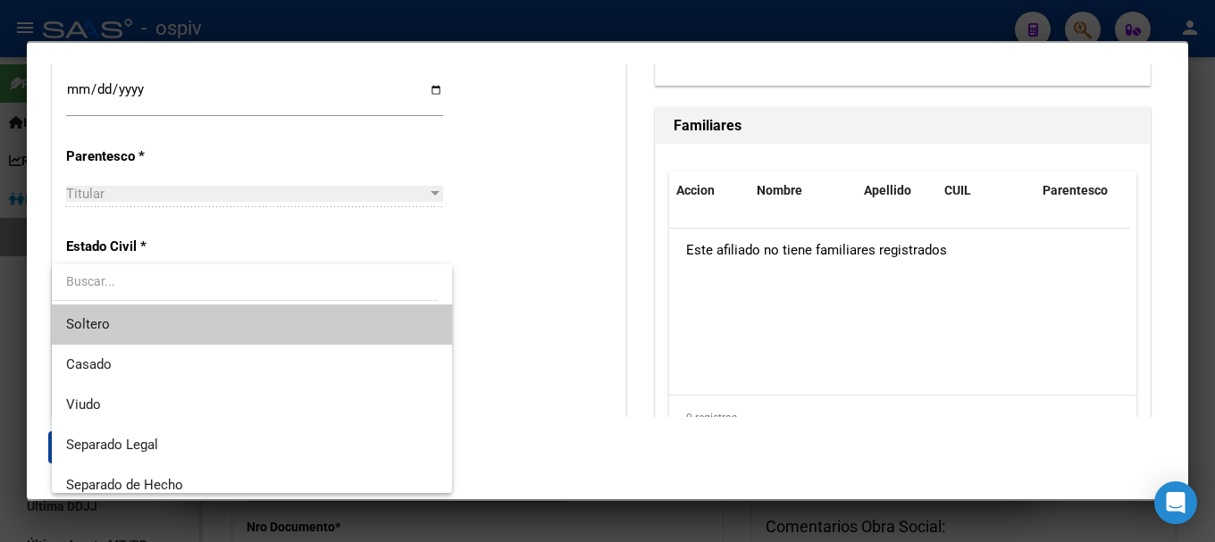
click at [141, 315] on span "Soltero" at bounding box center [252, 325] width 372 height 40
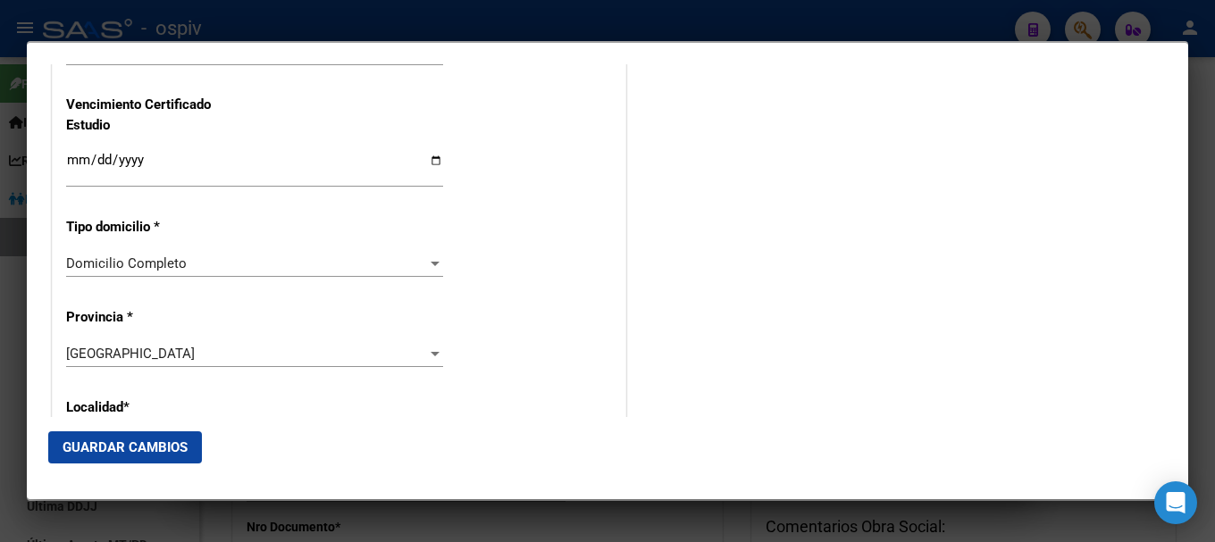
scroll to position [1608, 0]
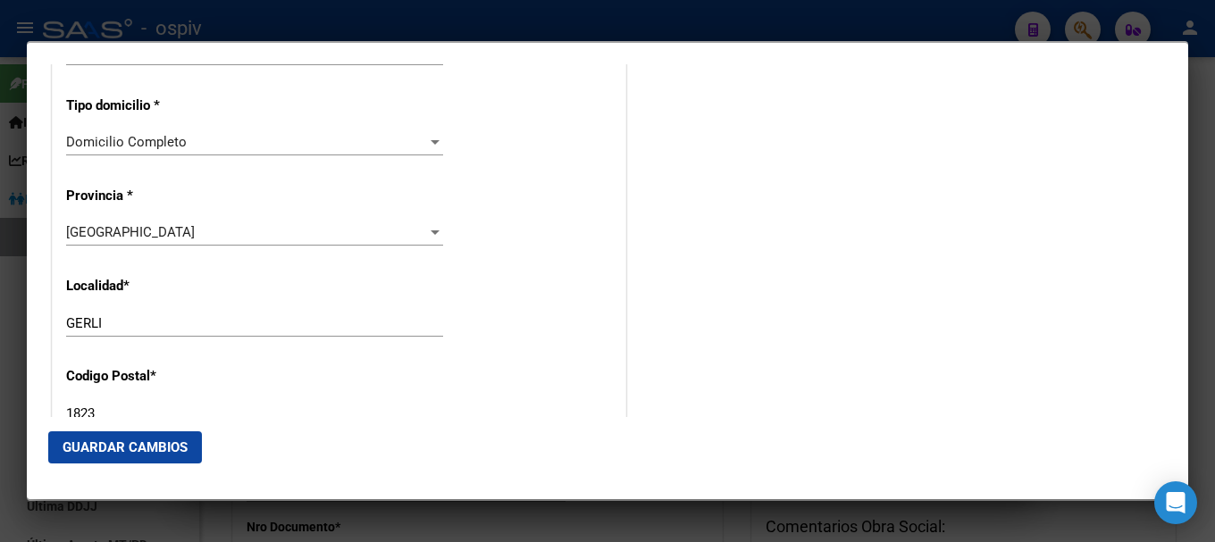
drag, startPoint x: 170, startPoint y: 332, endPoint x: 0, endPoint y: 308, distance: 171.5
click at [0, 308] on div "39493751 Buscar (apellido, dni, cuil, nro traspaso, cuit, obra social) search ¿…" at bounding box center [607, 271] width 1215 height 542
drag, startPoint x: 129, startPoint y: 328, endPoint x: 46, endPoint y: 332, distance: 83.2
click at [46, 332] on mat-dialog-content "Titular Familiar Informable SSS Datos Afiliado Alta Baja Nro Afiliado Ingresar …" at bounding box center [608, 240] width 1162 height 353
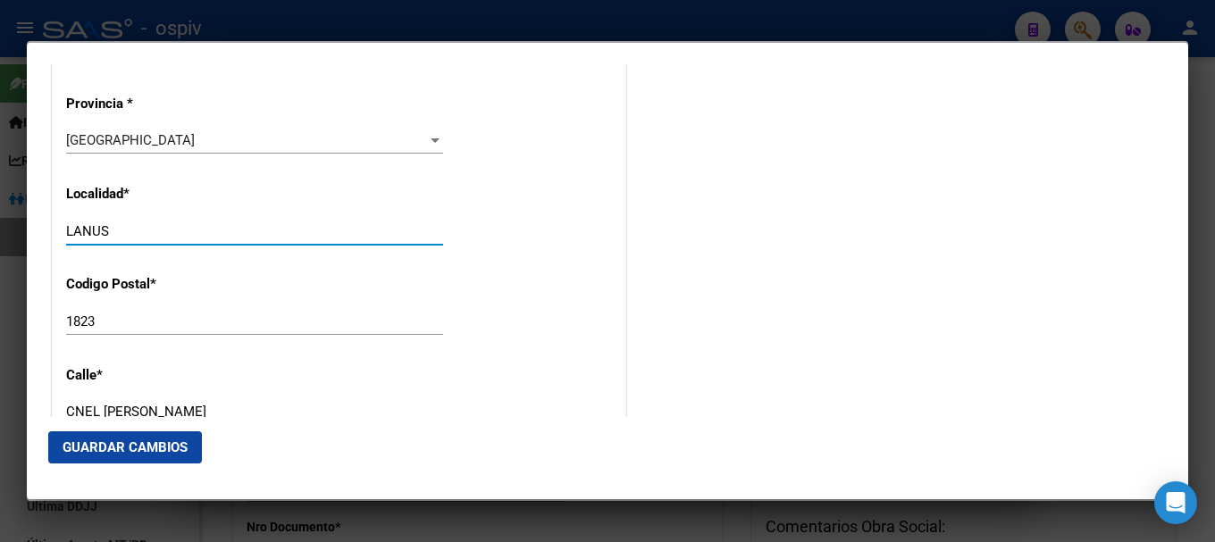
scroll to position [1787, 0]
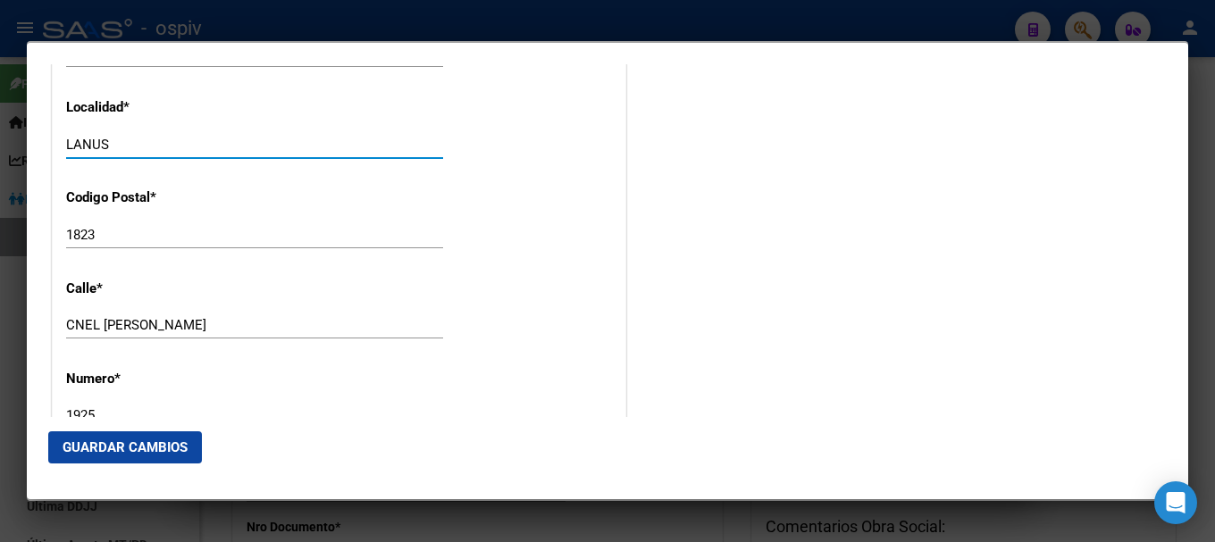
type input "LANUS"
drag, startPoint x: 88, startPoint y: 232, endPoint x: 104, endPoint y: 230, distance: 15.4
click at [104, 230] on input "1823" at bounding box center [254, 235] width 377 height 16
type input "1824"
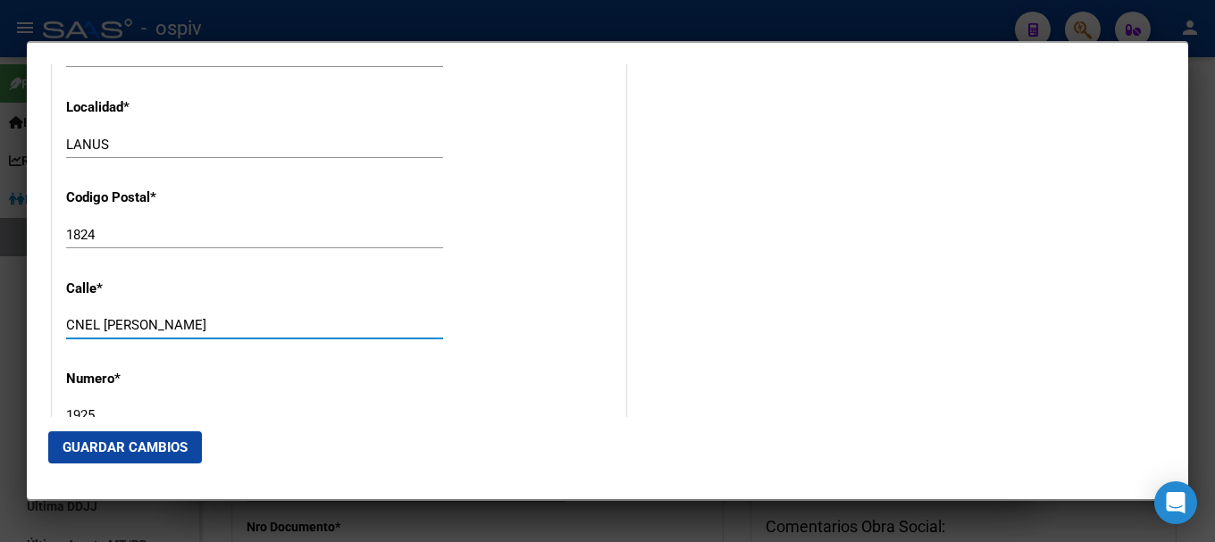
drag, startPoint x: 147, startPoint y: 321, endPoint x: 0, endPoint y: 311, distance: 147.8
click at [0, 311] on div "39493751 Buscar (apellido, dni, cuil, nro traspaso, cuit, obra social) search ¿…" at bounding box center [607, 271] width 1215 height 542
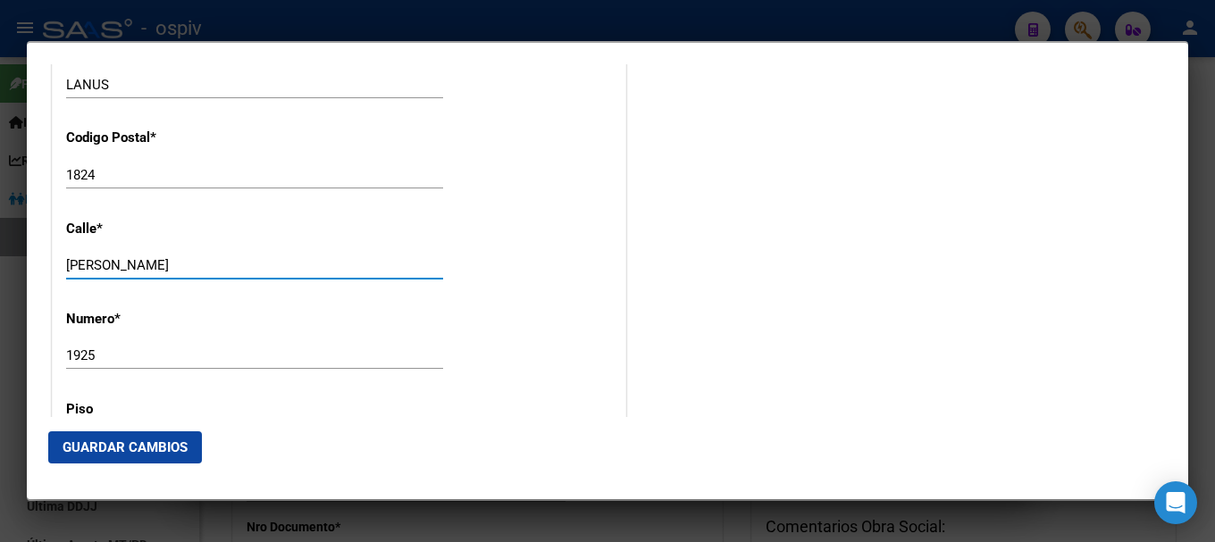
scroll to position [1877, 0]
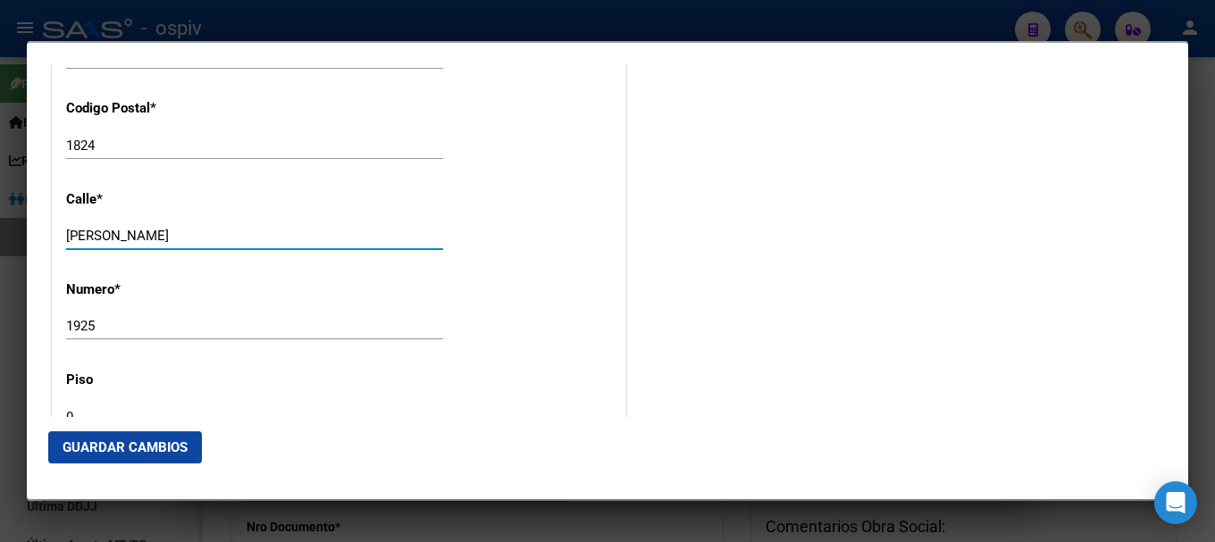
type input "[PERSON_NAME]"
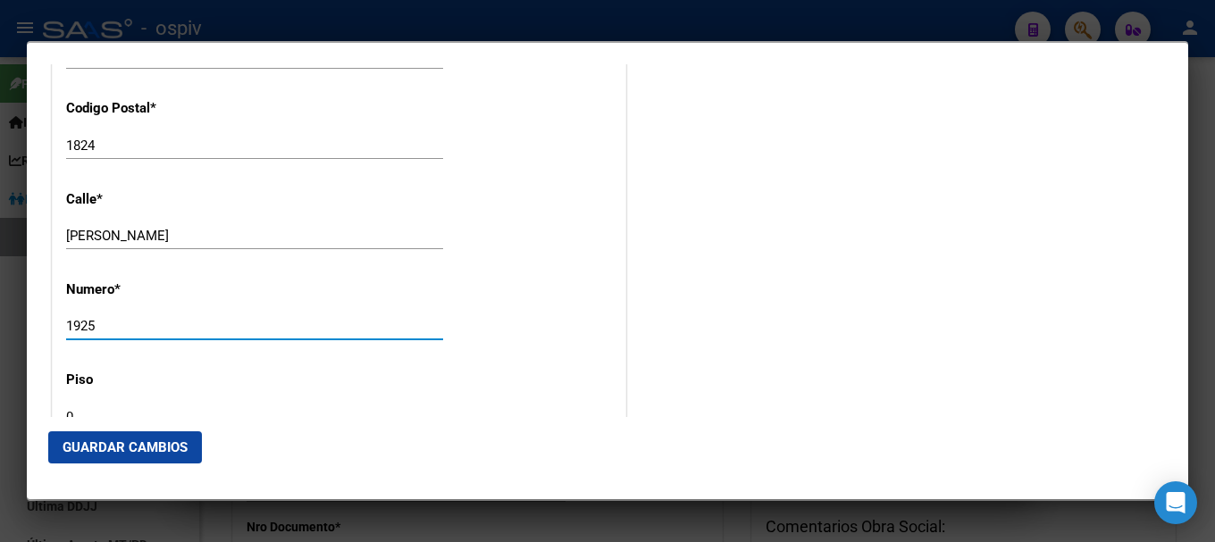
drag, startPoint x: 102, startPoint y: 330, endPoint x: 24, endPoint y: 328, distance: 77.8
click at [28, 328] on mat-dialog-content "Titular Familiar Informable SSS Datos Afiliado Alta Baja Nro Afiliado Ingresar …" at bounding box center [608, 240] width 1162 height 353
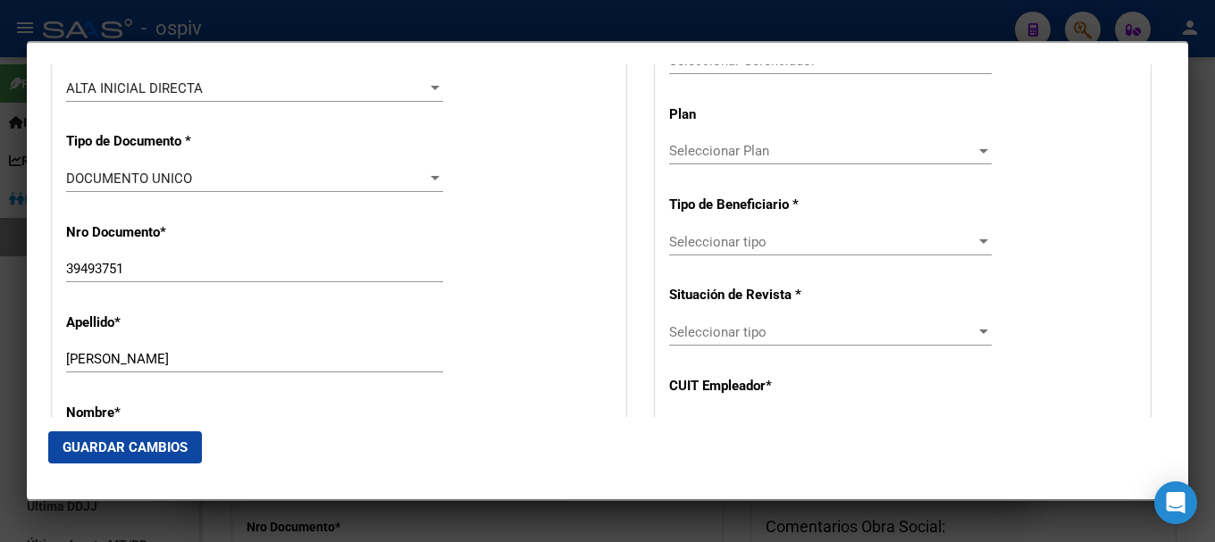
scroll to position [536, 0]
type input "747"
click at [726, 153] on span "Seleccionar Plan" at bounding box center [822, 149] width 307 height 16
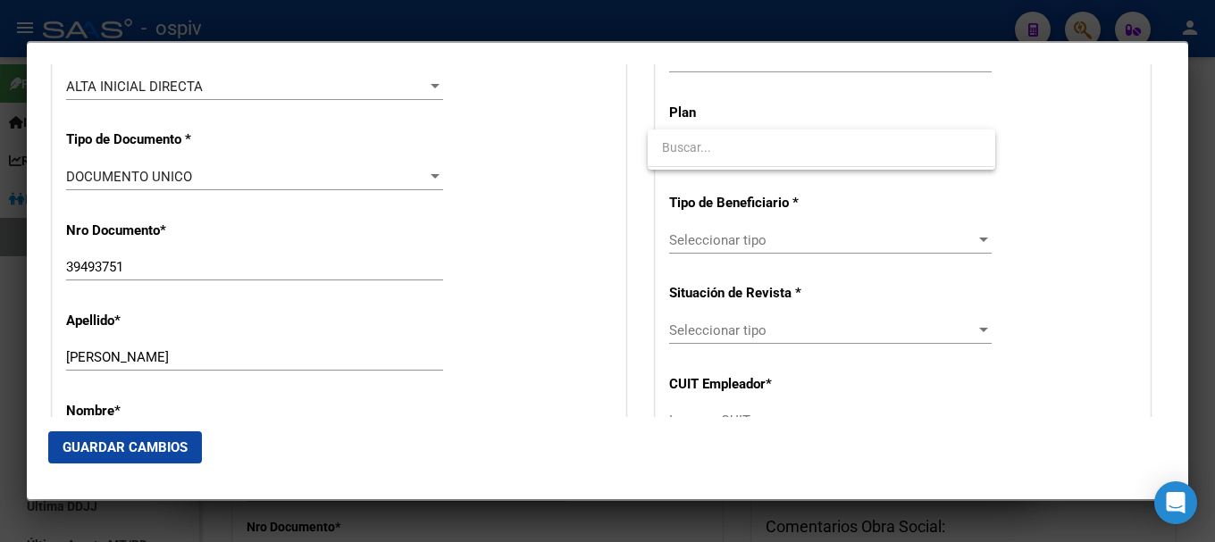
click at [1090, 149] on div at bounding box center [607, 271] width 1215 height 542
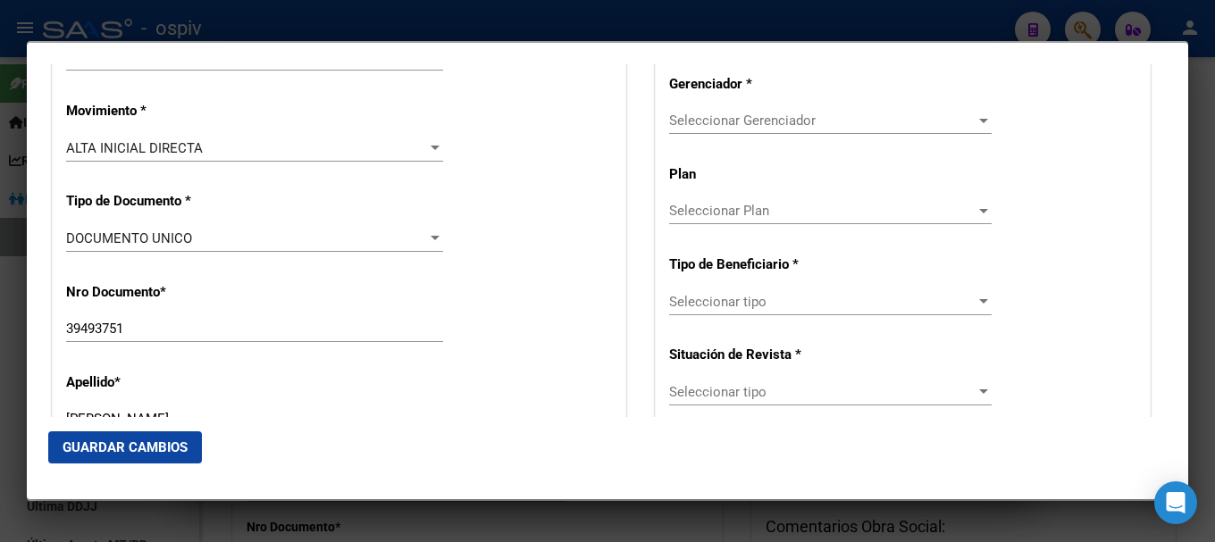
scroll to position [357, 0]
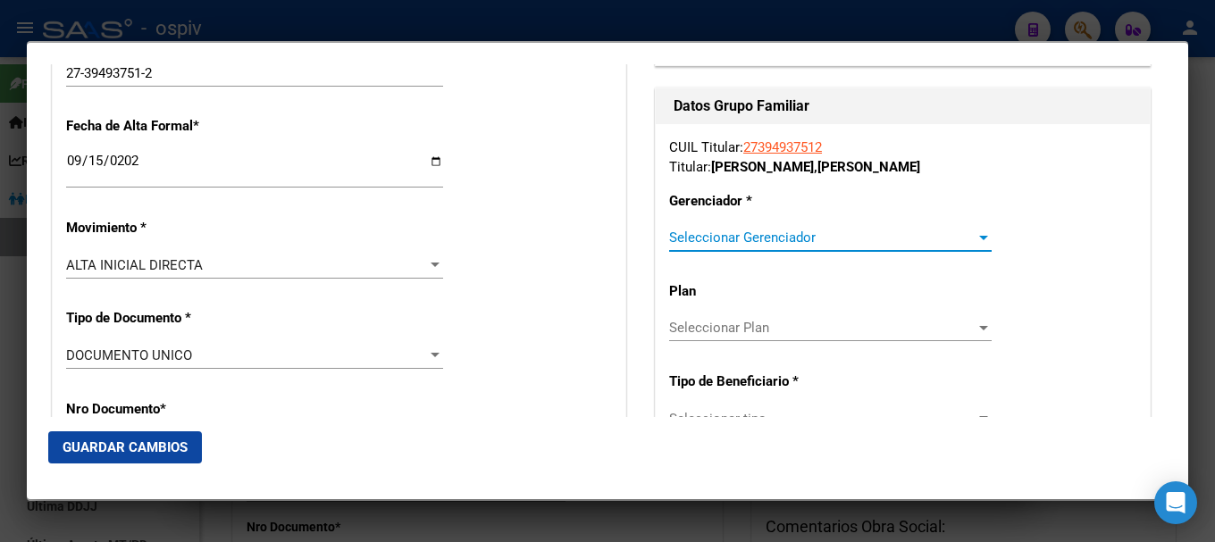
click at [771, 244] on span "Seleccionar Gerenciador" at bounding box center [822, 238] width 307 height 16
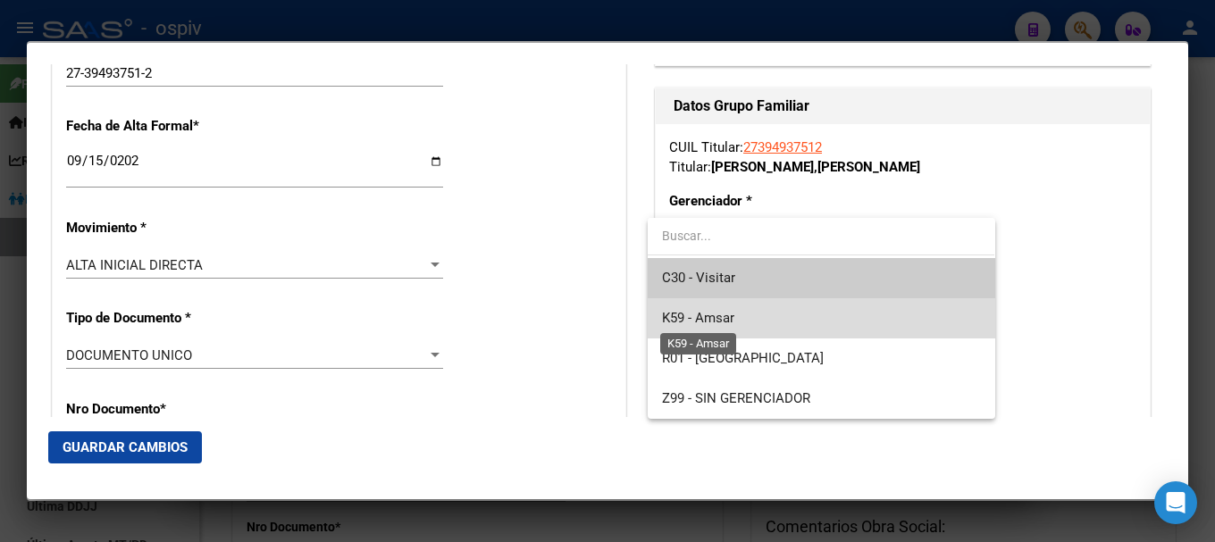
click at [721, 319] on span "K59 - Amsar" at bounding box center [698, 318] width 72 height 16
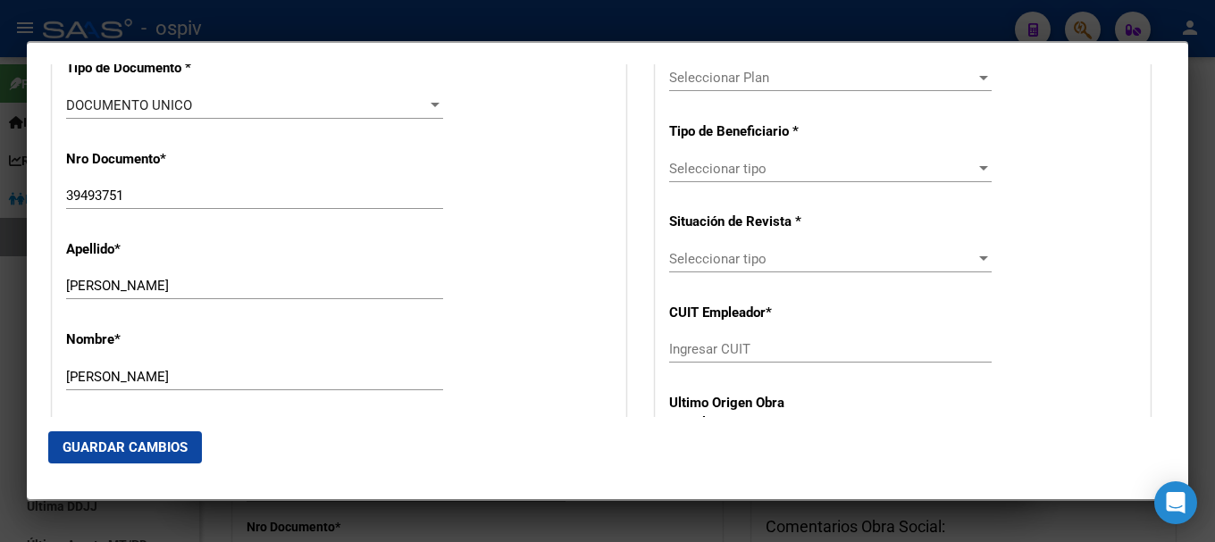
scroll to position [626, 0]
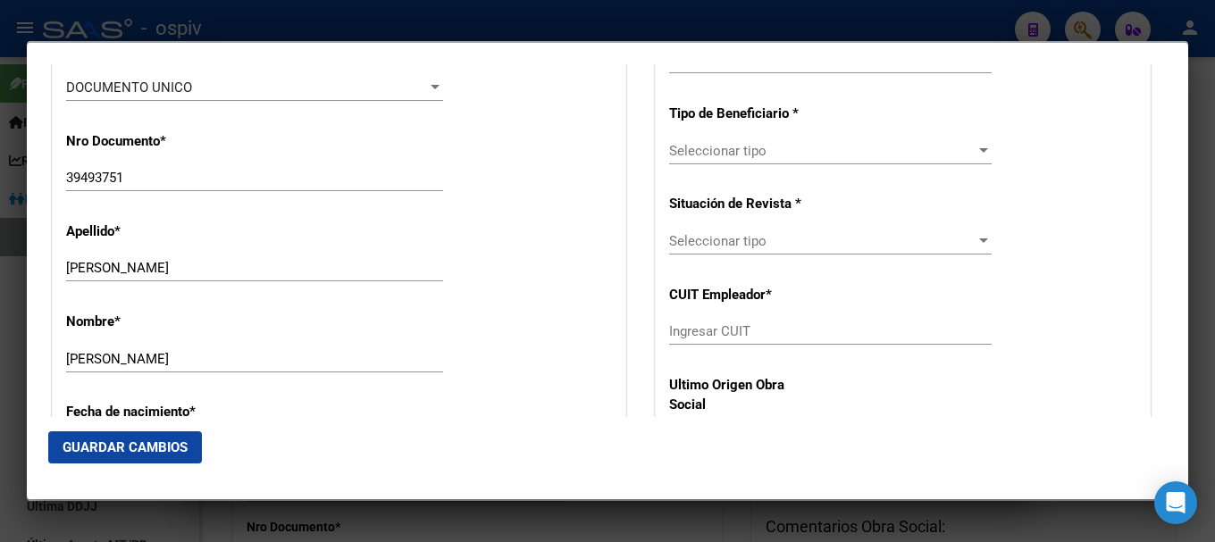
click at [756, 244] on span "Seleccionar tipo" at bounding box center [822, 241] width 307 height 16
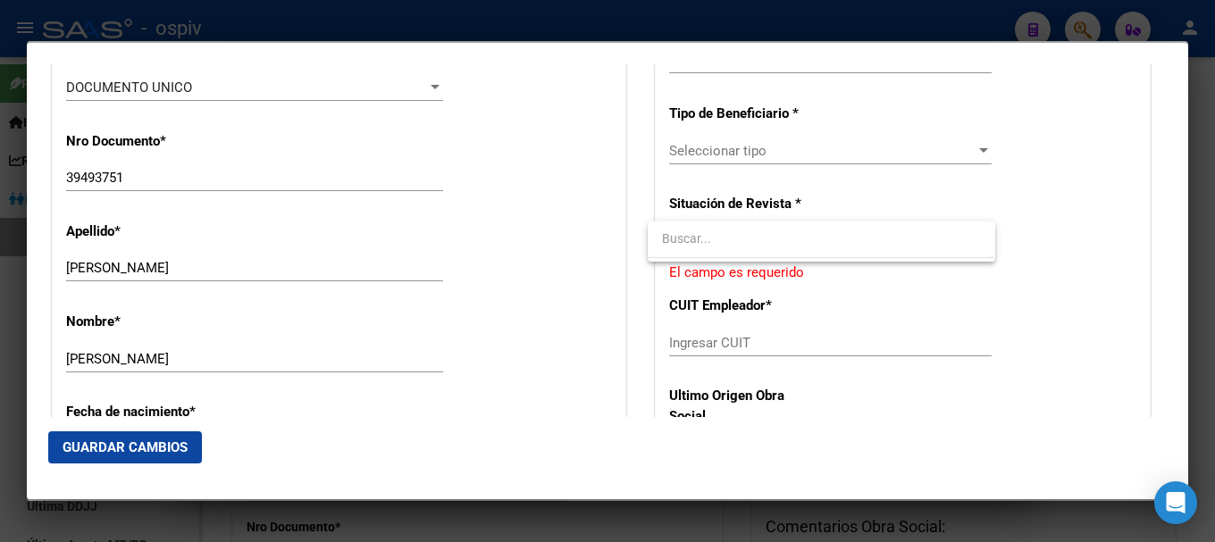
click at [777, 224] on input "dropdown search" at bounding box center [821, 239] width 347 height 38
click at [748, 151] on div at bounding box center [607, 271] width 1215 height 542
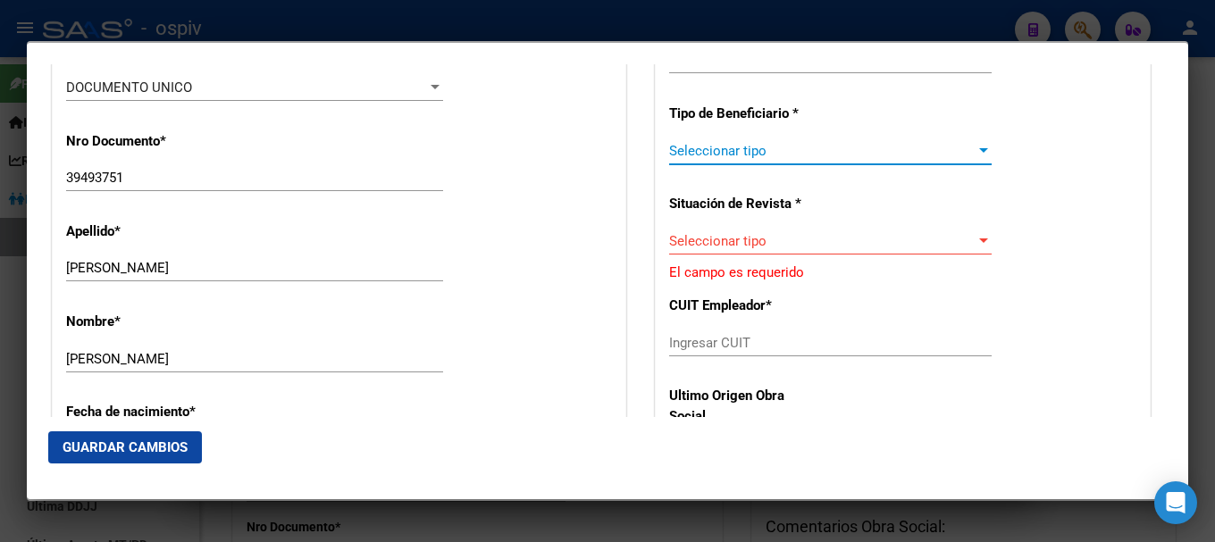
click at [748, 151] on span "Seleccionar tipo" at bounding box center [822, 151] width 307 height 16
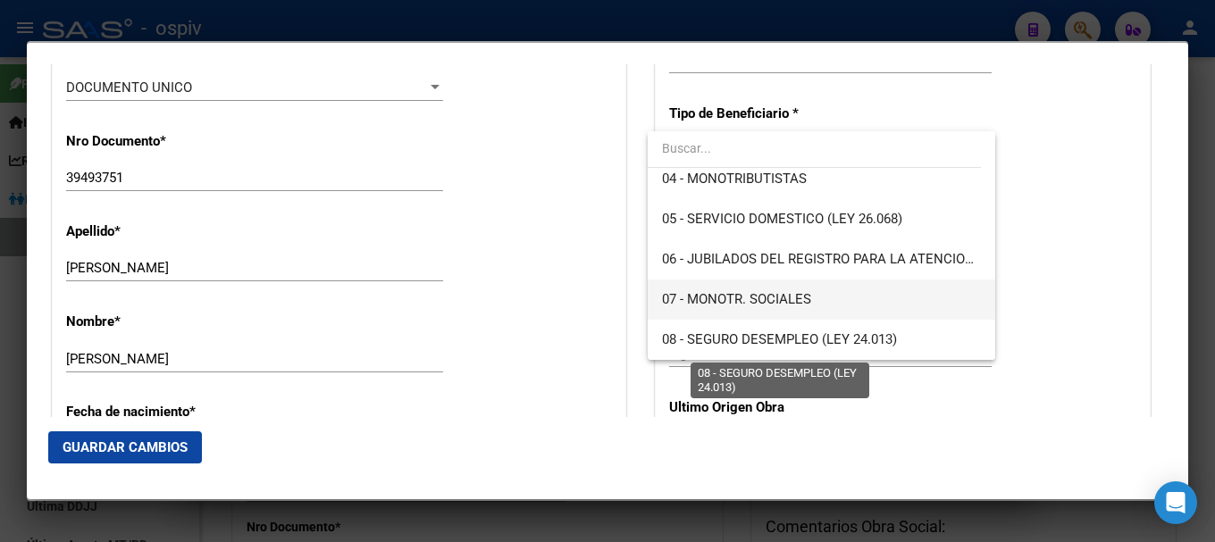
scroll to position [179, 0]
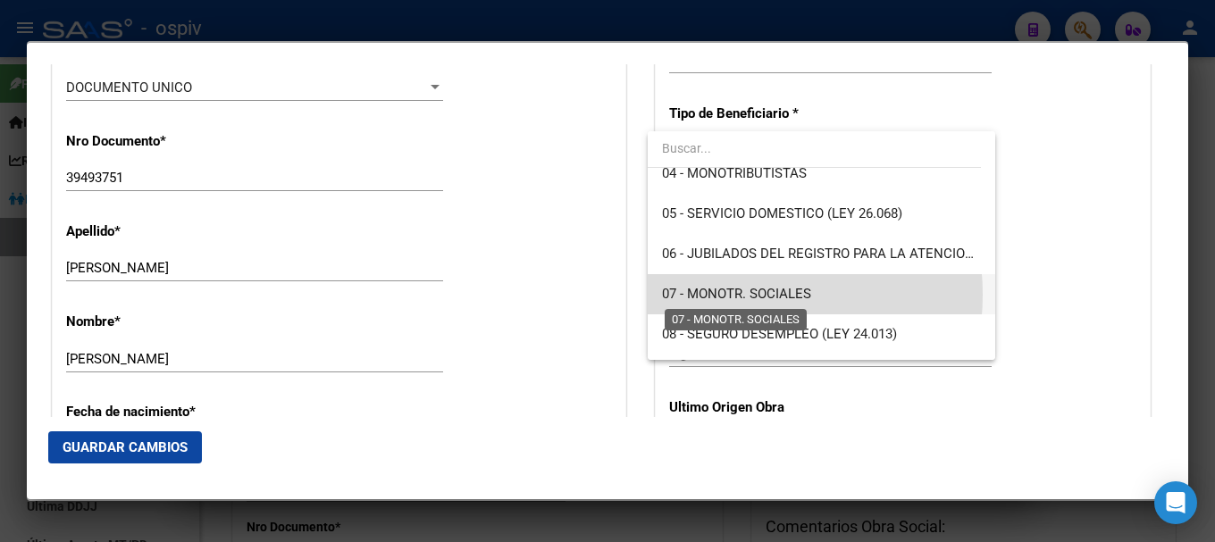
click at [726, 295] on span "07 - MONOTR. SOCIALES" at bounding box center [736, 294] width 149 height 16
type input "27-39493751-2"
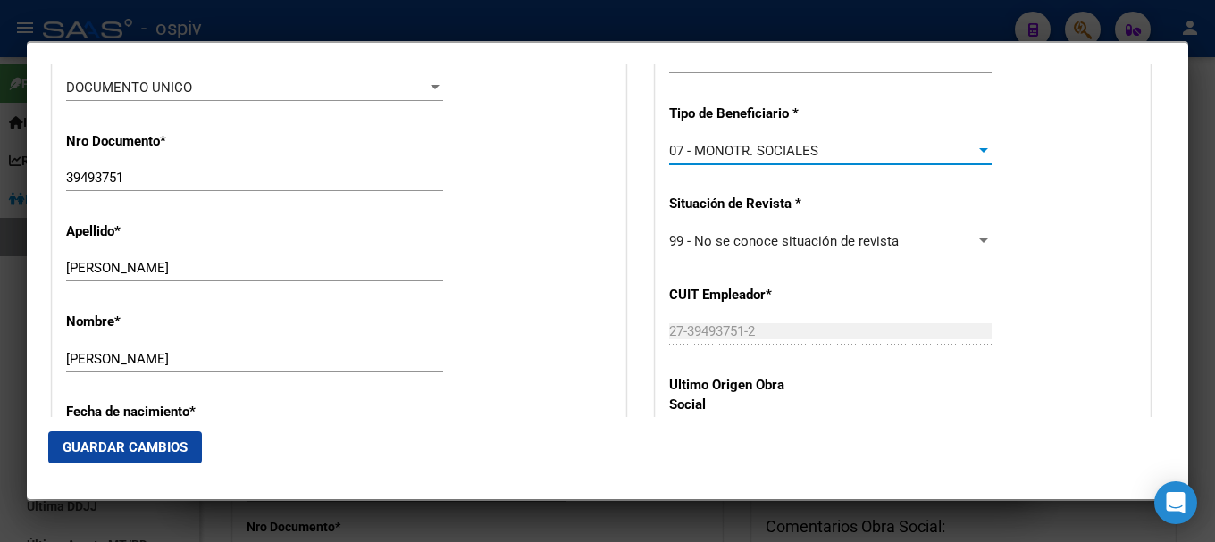
click at [103, 447] on span "Guardar Cambios" at bounding box center [125, 448] width 125 height 16
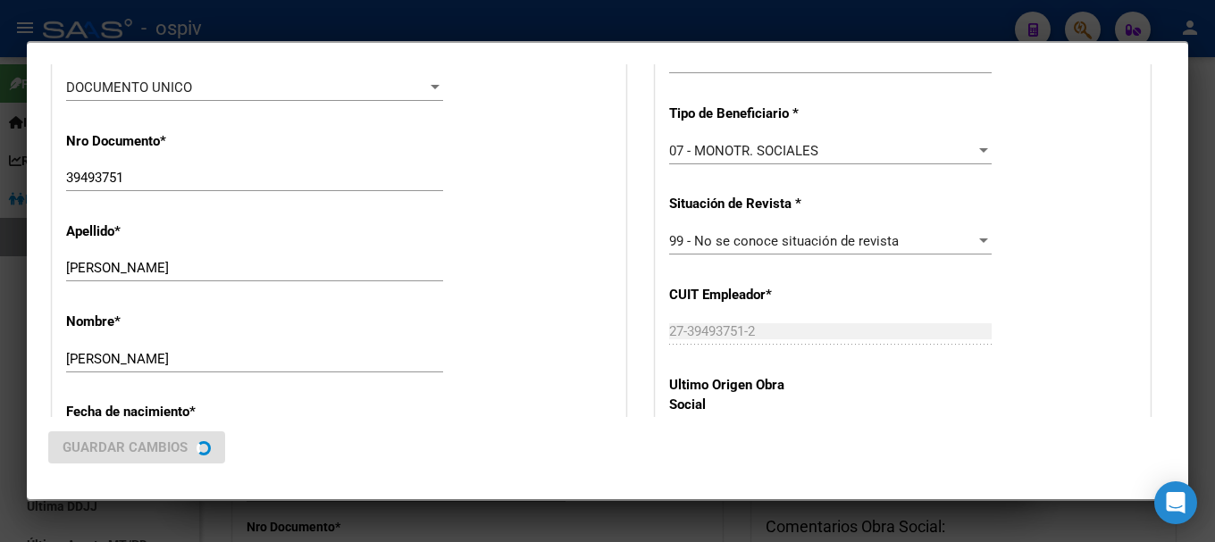
scroll to position [0, 0]
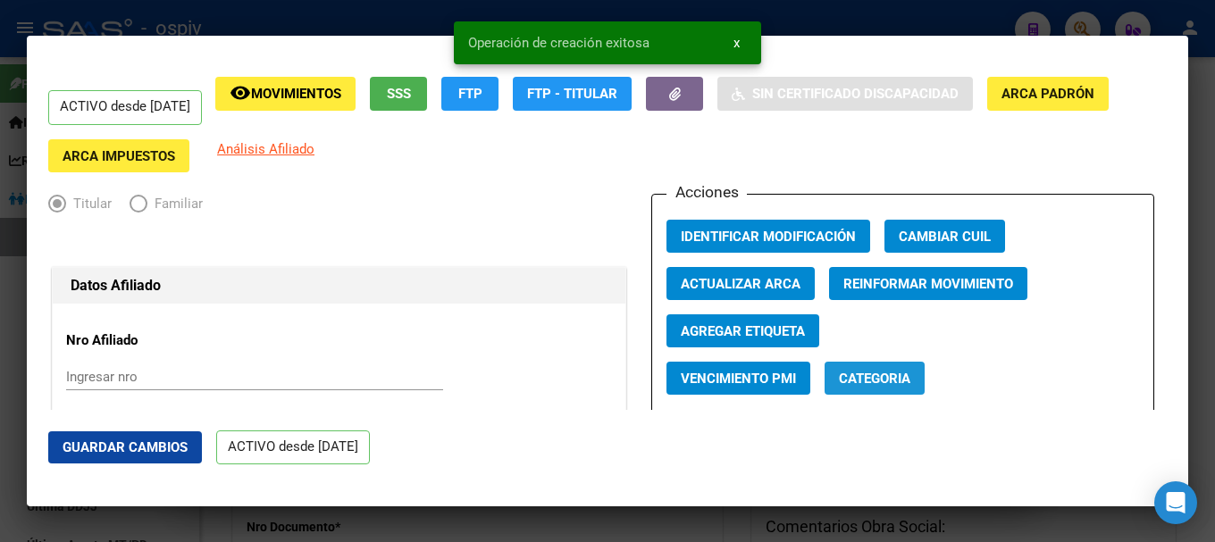
click at [856, 371] on span "Categoria" at bounding box center [874, 379] width 71 height 16
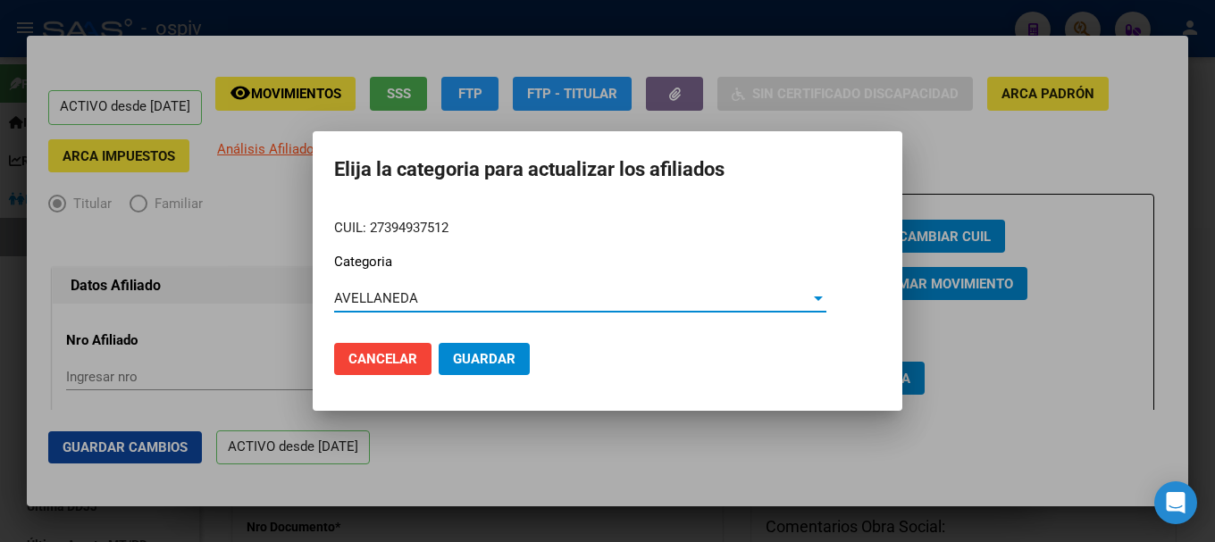
click at [405, 305] on span "AVELLANEDA" at bounding box center [376, 298] width 84 height 16
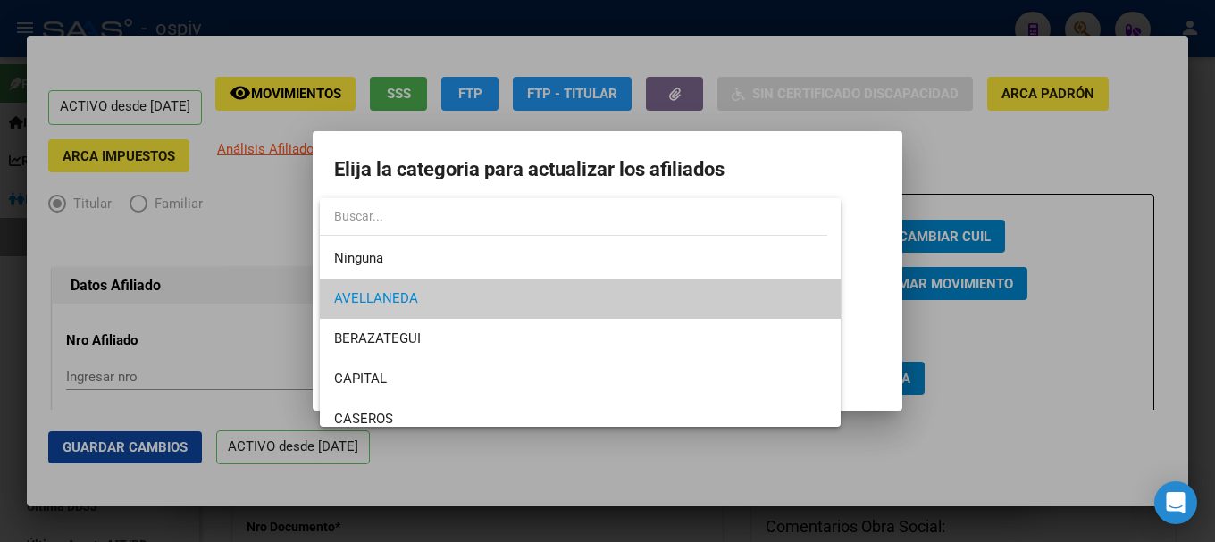
click at [451, 307] on span "AVELLANEDA" at bounding box center [580, 299] width 492 height 40
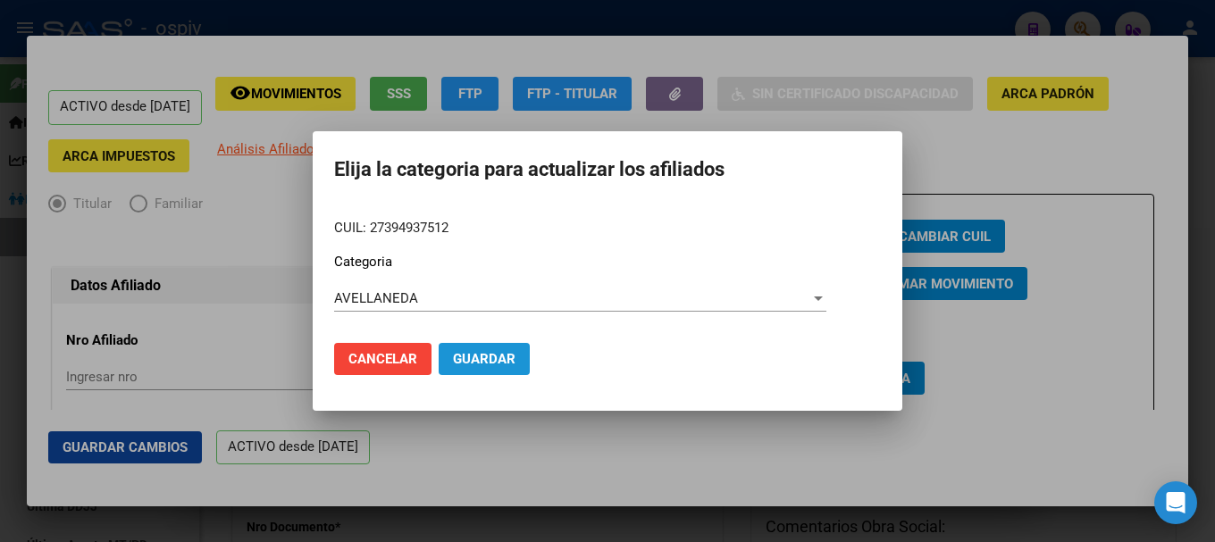
drag, startPoint x: 505, startPoint y: 357, endPoint x: 521, endPoint y: 357, distance: 16.1
click at [505, 357] on span "Guardar" at bounding box center [484, 359] width 63 height 16
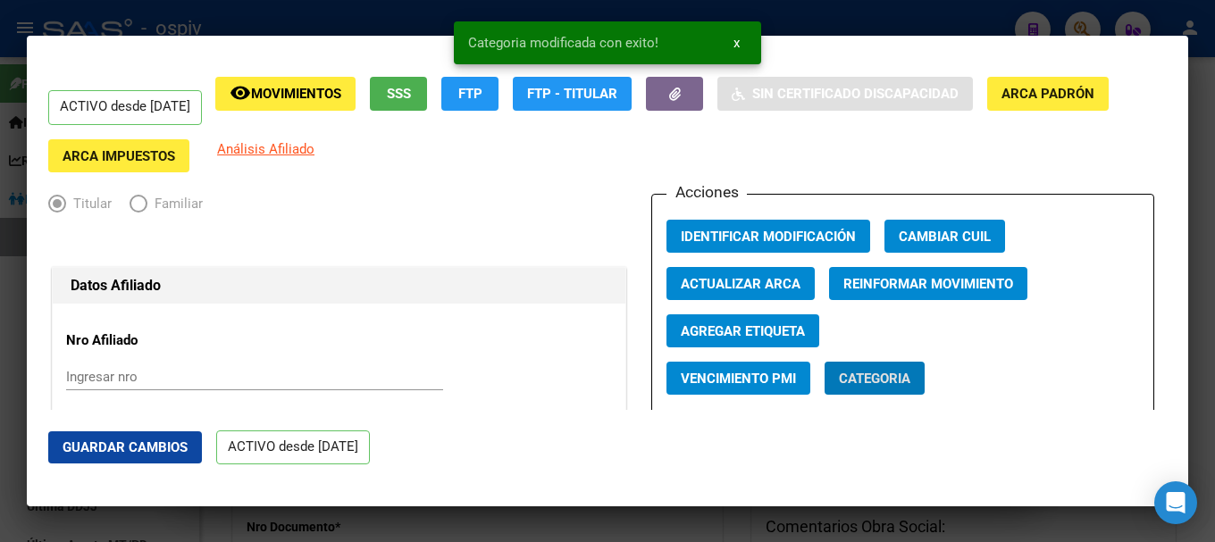
click at [755, 323] on span "Agregar Etiqueta" at bounding box center [743, 331] width 124 height 16
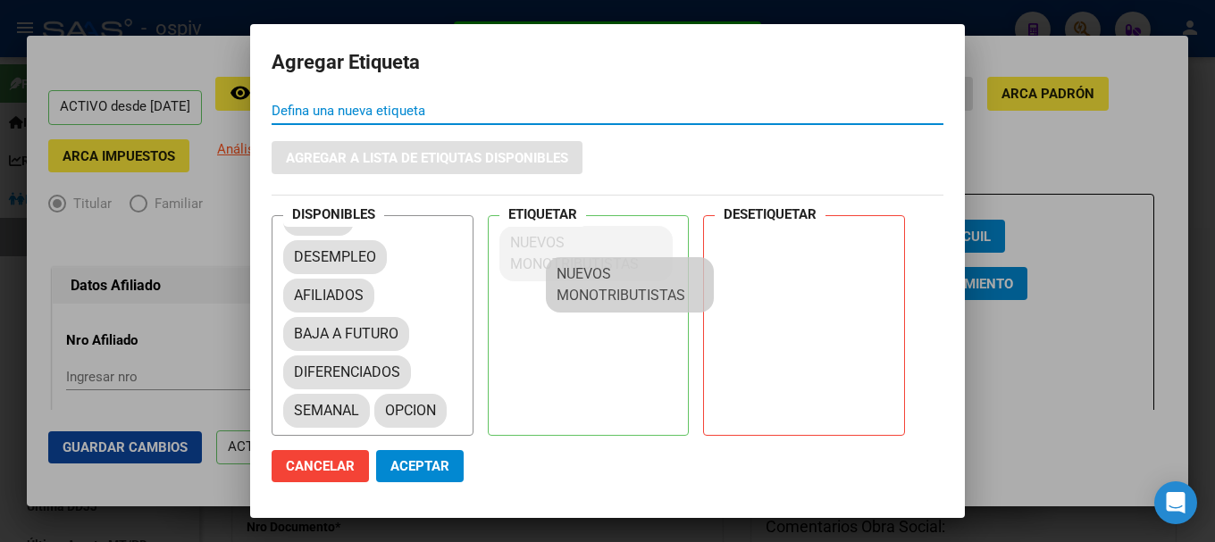
scroll to position [24, 0]
drag, startPoint x: 330, startPoint y: 410, endPoint x: 618, endPoint y: 258, distance: 326.2
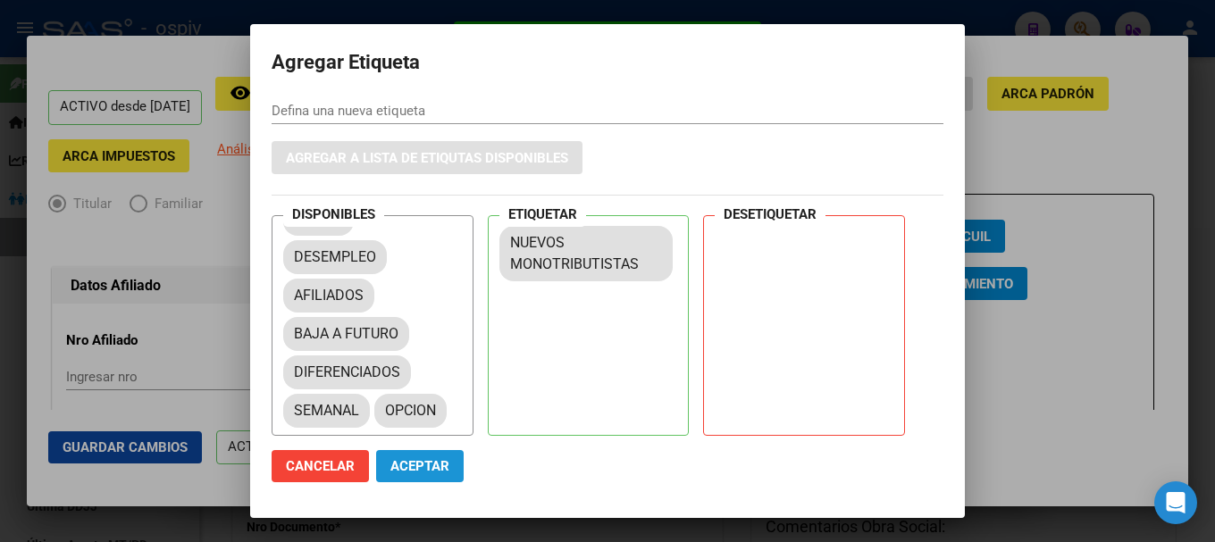
drag, startPoint x: 407, startPoint y: 478, endPoint x: 415, endPoint y: 464, distance: 16.0
click at [409, 476] on button "Aceptar" at bounding box center [420, 466] width 88 height 32
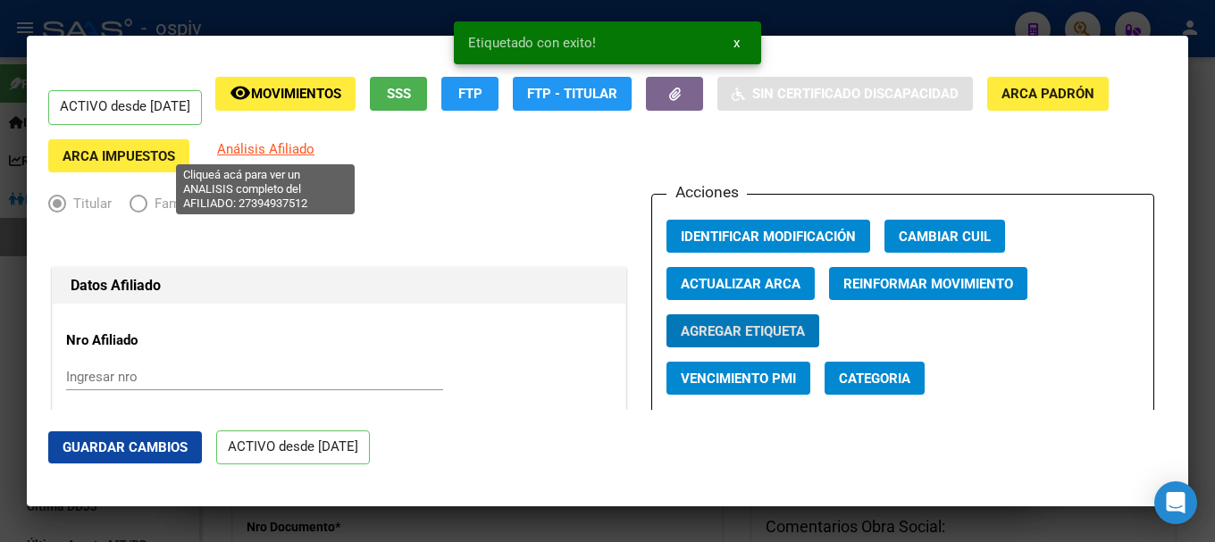
click at [291, 146] on span "Análisis Afiliado" at bounding box center [265, 149] width 97 height 16
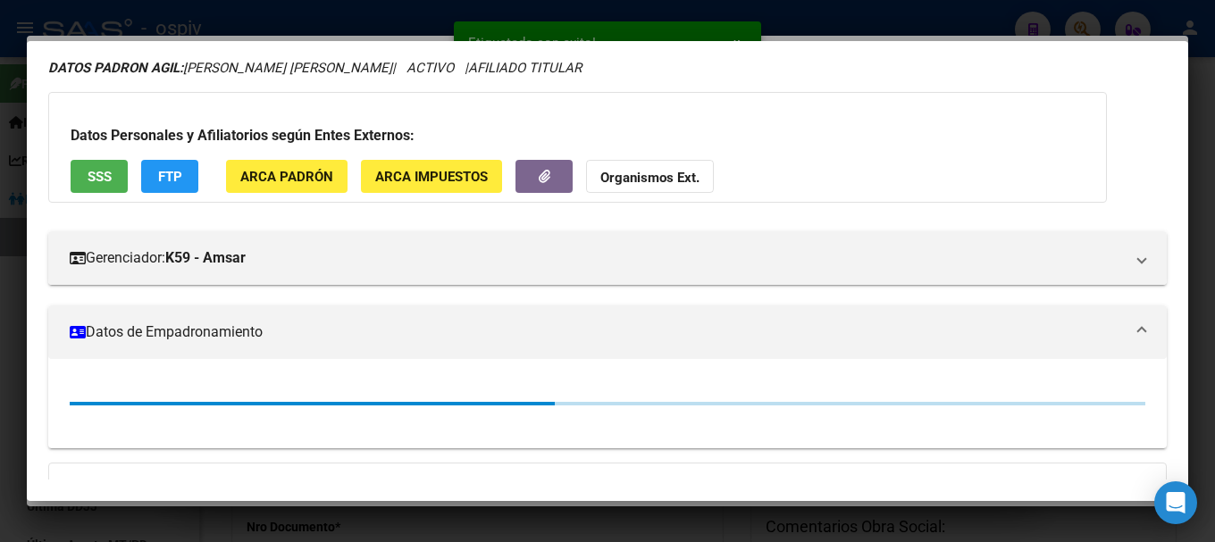
scroll to position [179, 0]
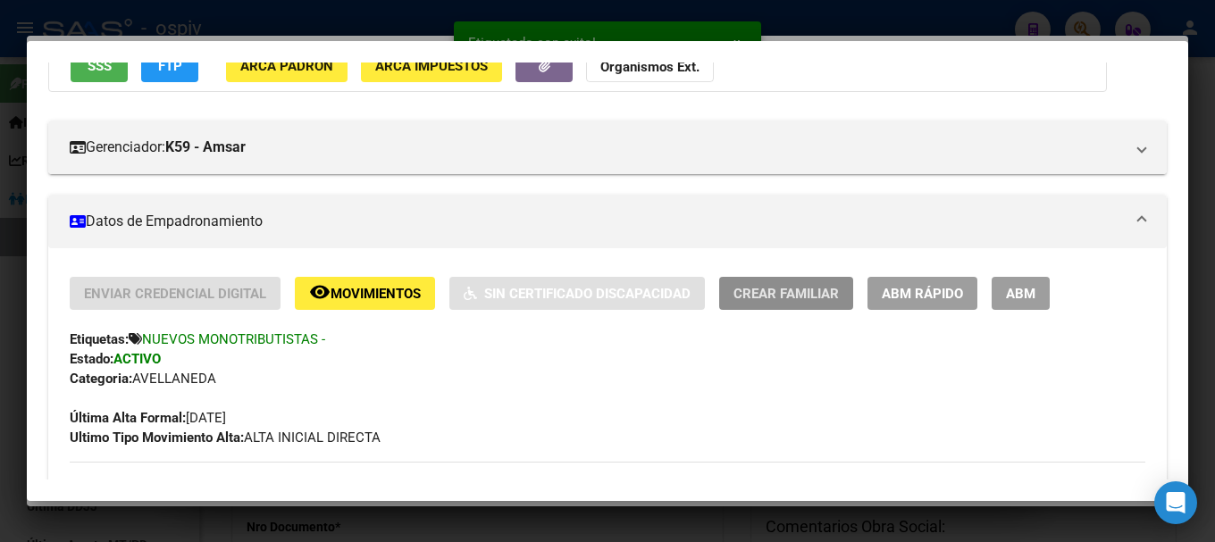
click at [810, 304] on button "Crear Familiar" at bounding box center [786, 293] width 134 height 33
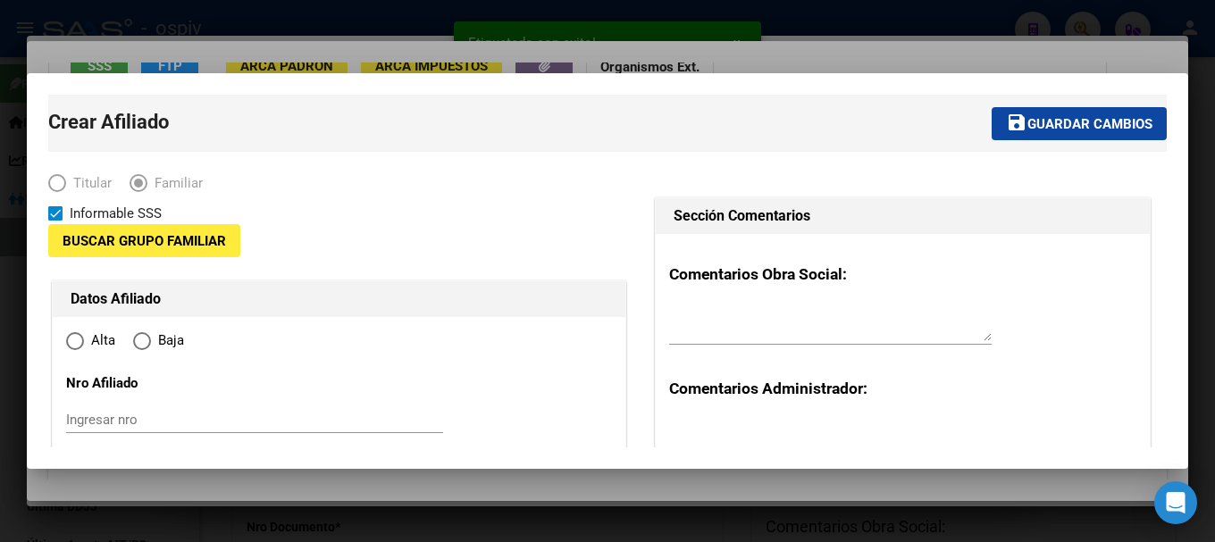
type input "27-39493751-2"
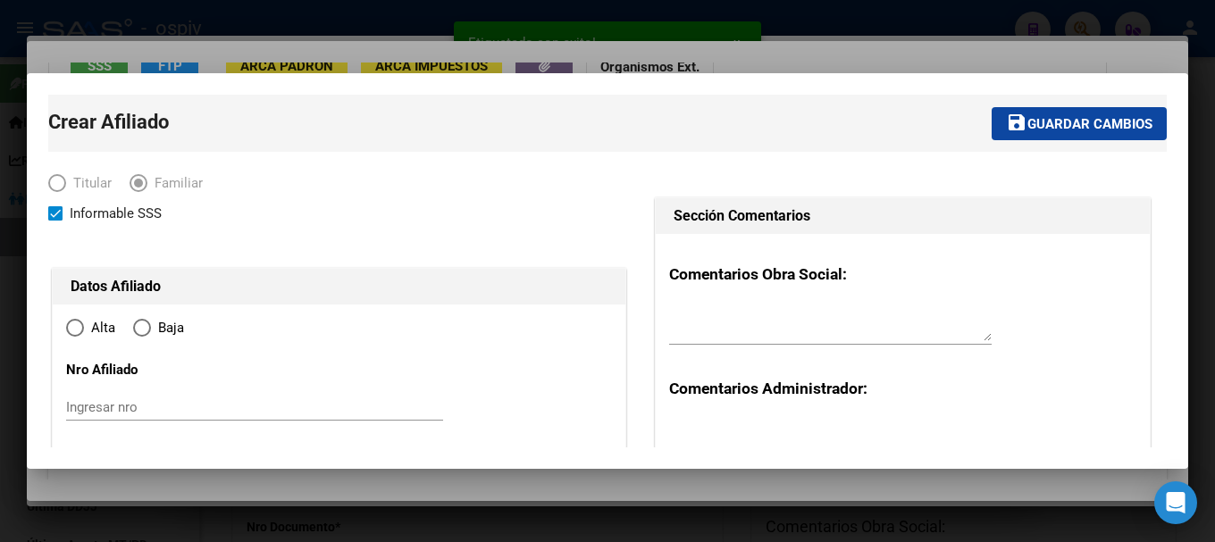
type input "LANUS"
type input "1824"
type input "[PERSON_NAME]"
type input "747"
type input "0"
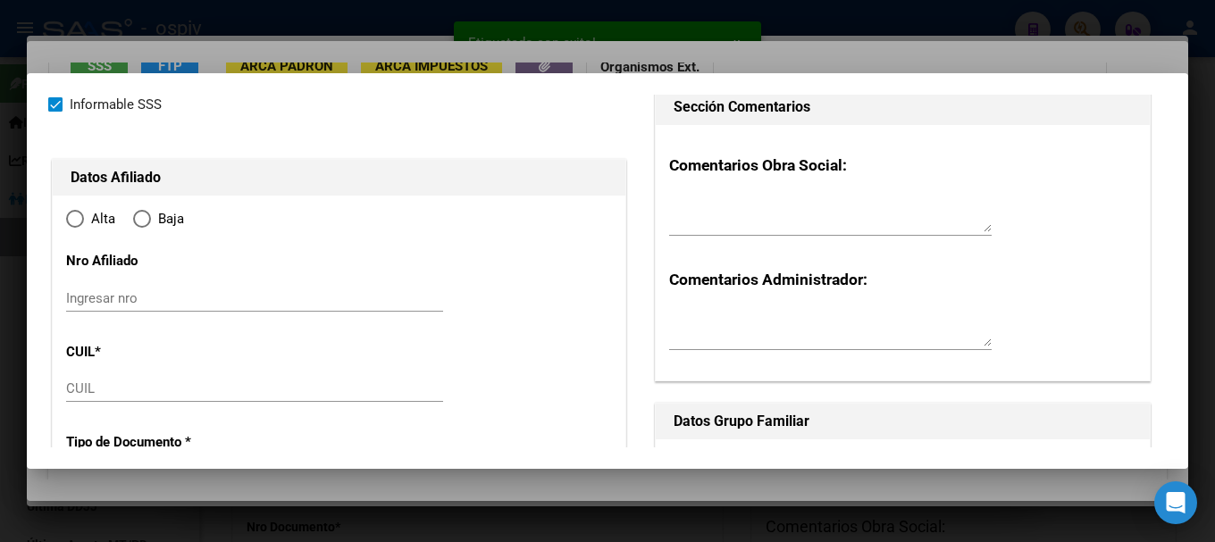
radio input "true"
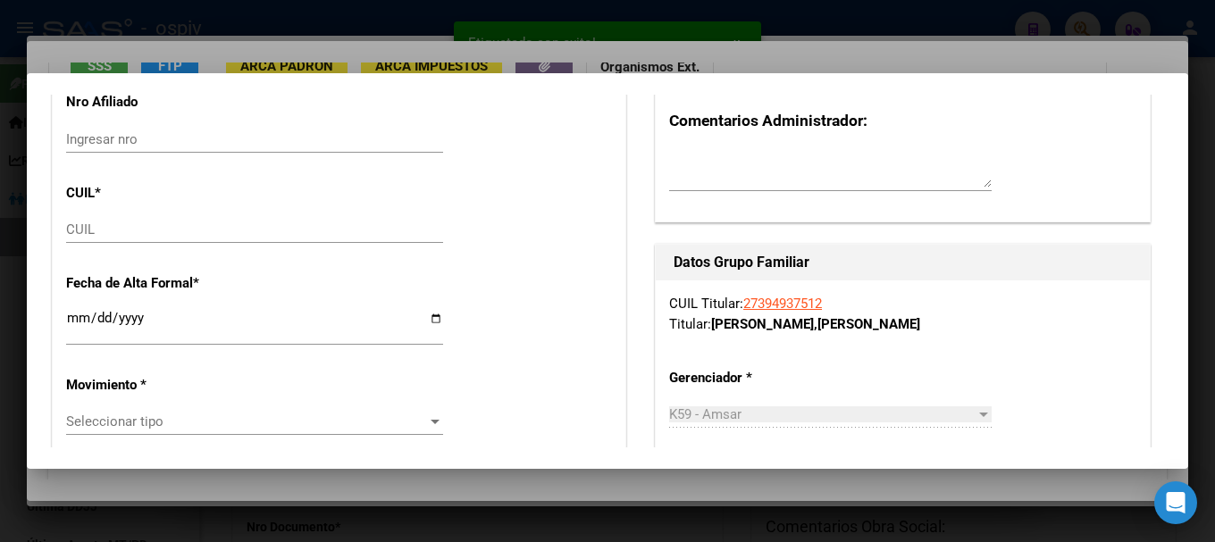
type input "27-39493751-2"
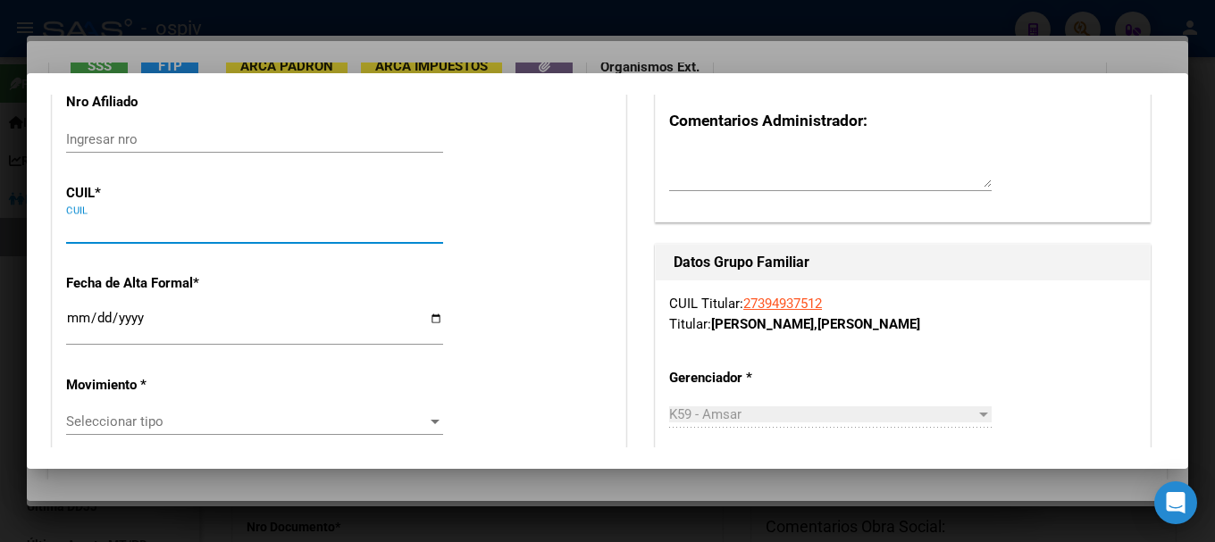
click at [137, 222] on input "CUIL" at bounding box center [254, 230] width 377 height 16
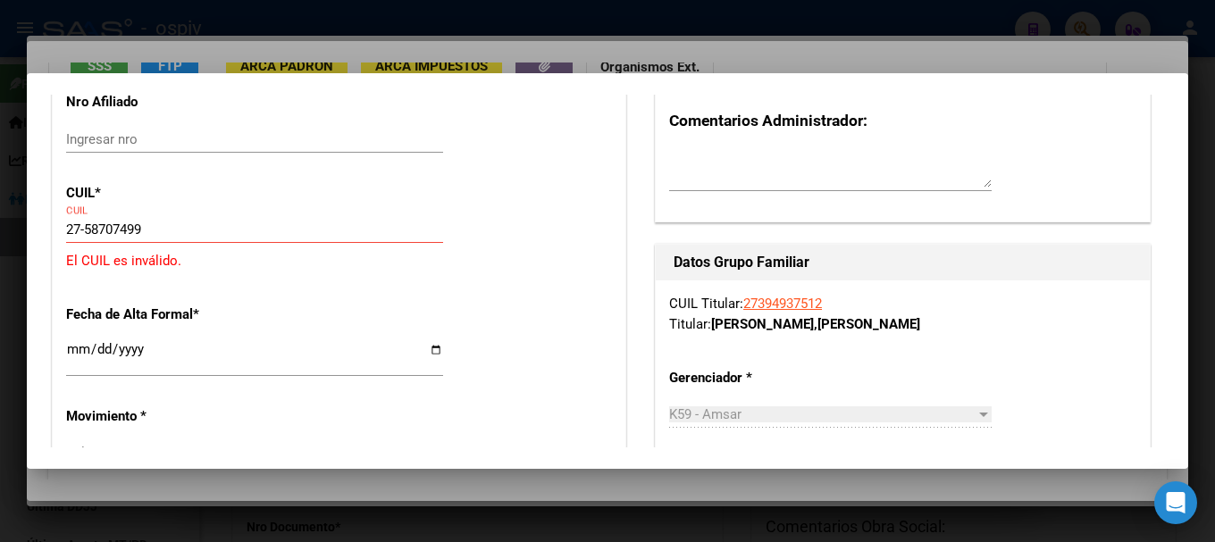
drag, startPoint x: 182, startPoint y: 217, endPoint x: 19, endPoint y: 198, distance: 164.6
click at [19, 198] on div "39493751 Buscar (apellido, dni, cuil, nro traspaso, cuit, obra social) search ¿…" at bounding box center [607, 271] width 1215 height 542
drag, startPoint x: 162, startPoint y: 234, endPoint x: 13, endPoint y: 184, distance: 157.4
click at [17, 202] on div "39493751 Buscar (apellido, dni, cuil, nro traspaso, cuit, obra social) search ¿…" at bounding box center [607, 271] width 1215 height 542
type input "27-58707749-9"
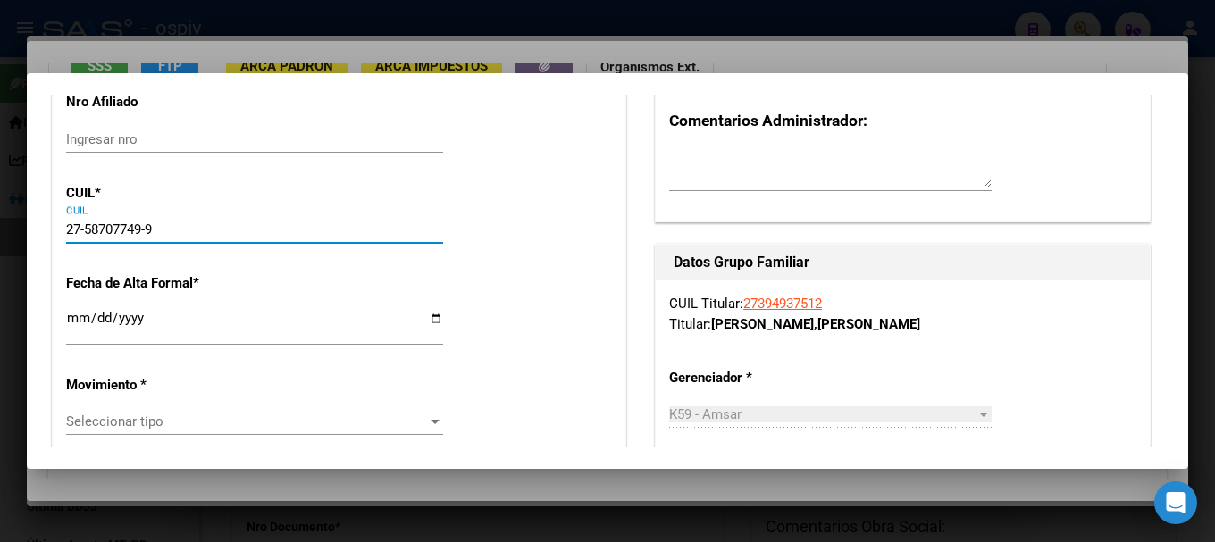
type input "58707749"
type input "MENDEZ"
type input "[PERSON_NAME]"
type input "[DATE]"
type input "[PERSON_NAME]"
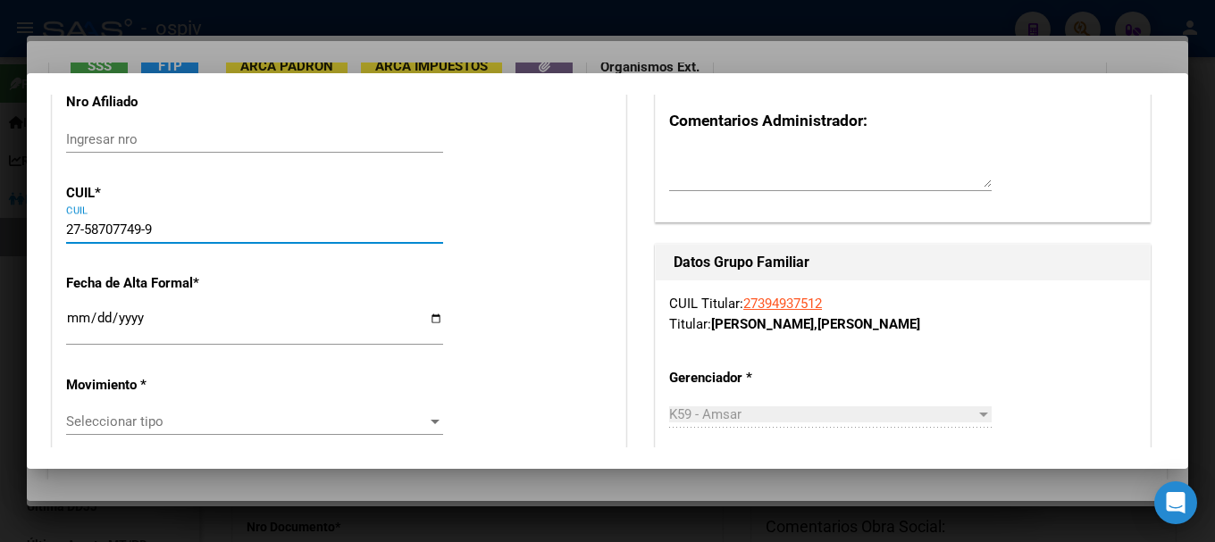
type input "5870"
type input "PUBLICA"
type input "1"
type input "00"
type input "27-58707749-9"
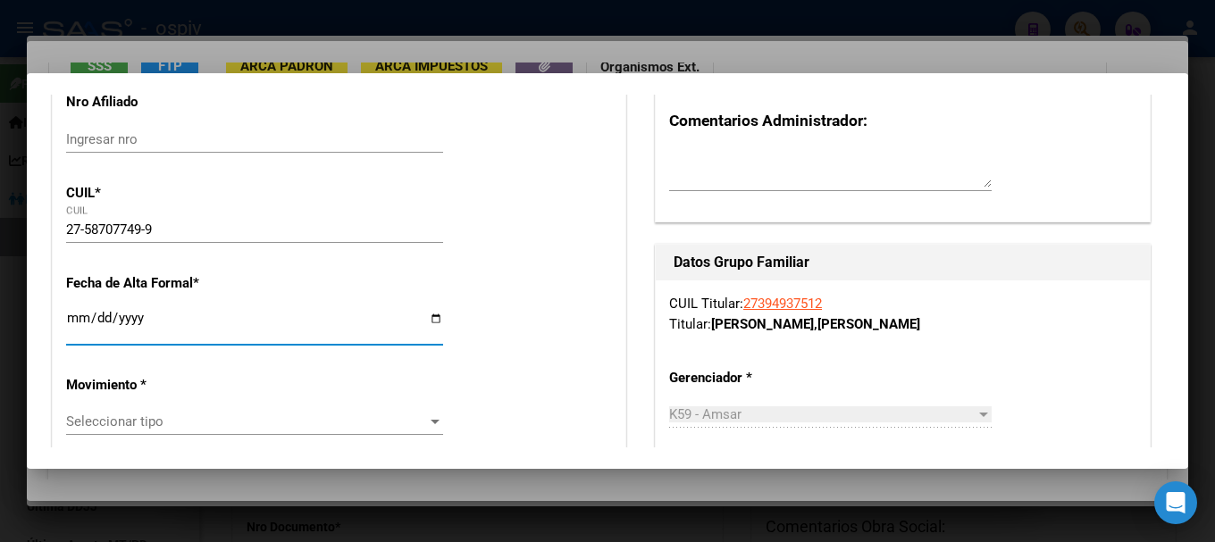
click at [71, 315] on input "Ingresar fecha" at bounding box center [254, 325] width 377 height 29
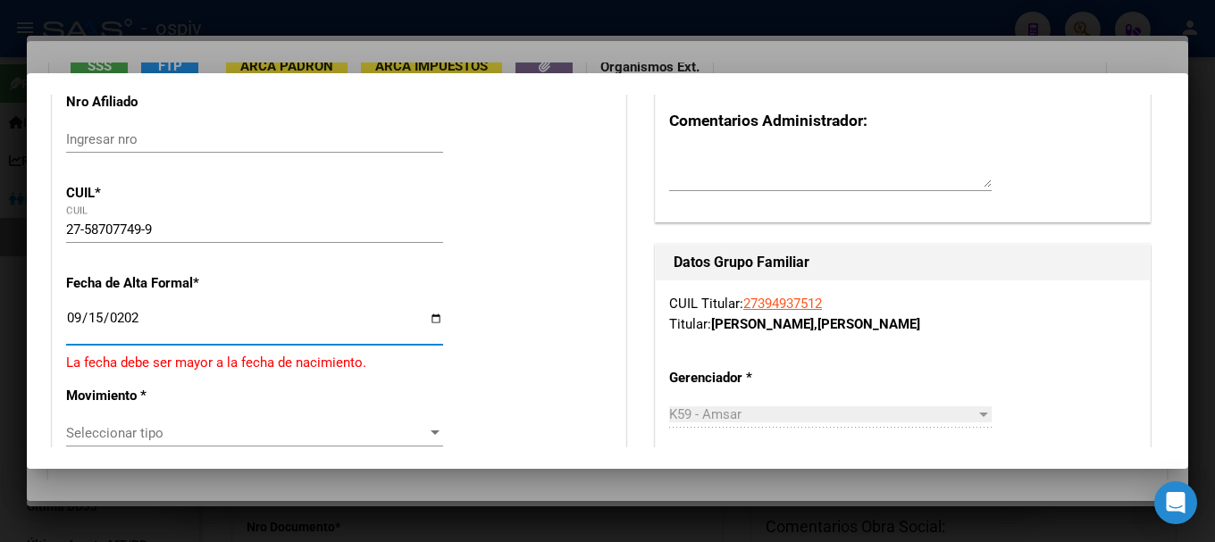
type input "[DATE]"
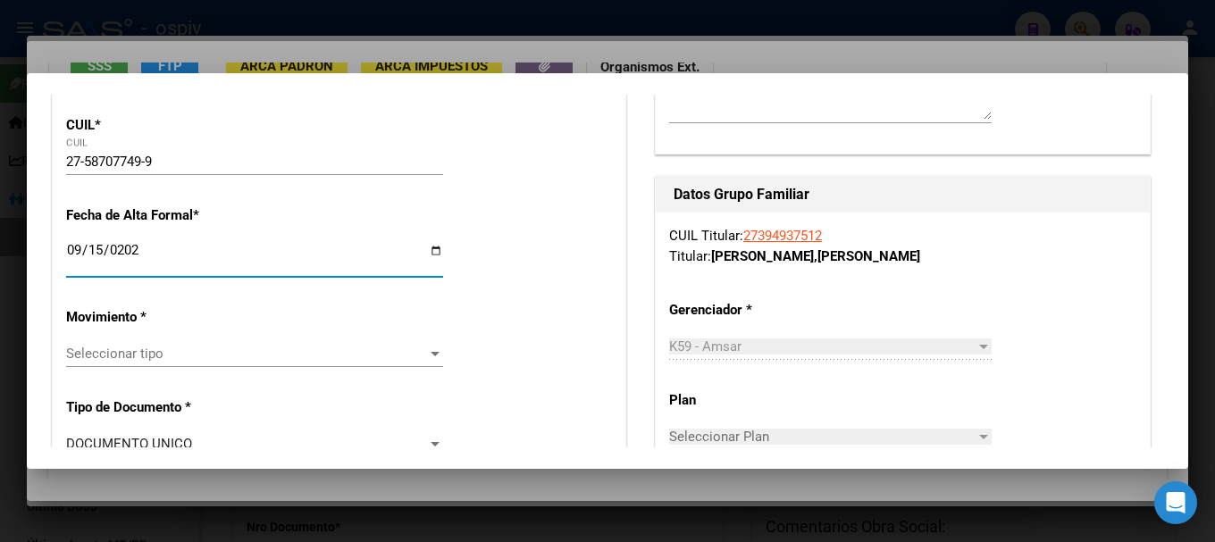
scroll to position [447, 0]
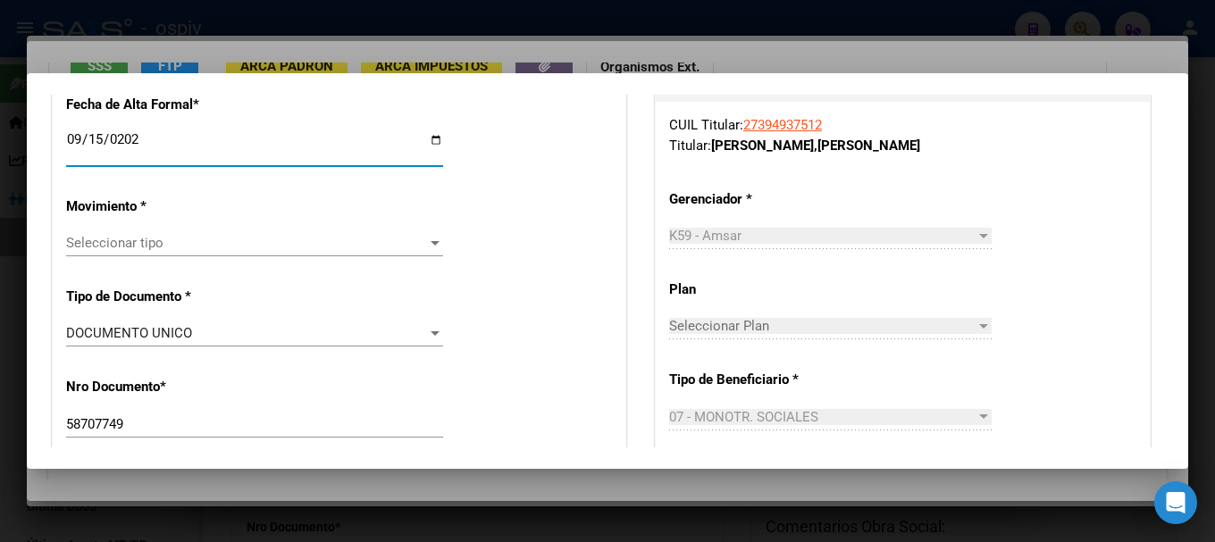
click at [166, 247] on span "Seleccionar tipo" at bounding box center [246, 243] width 361 height 16
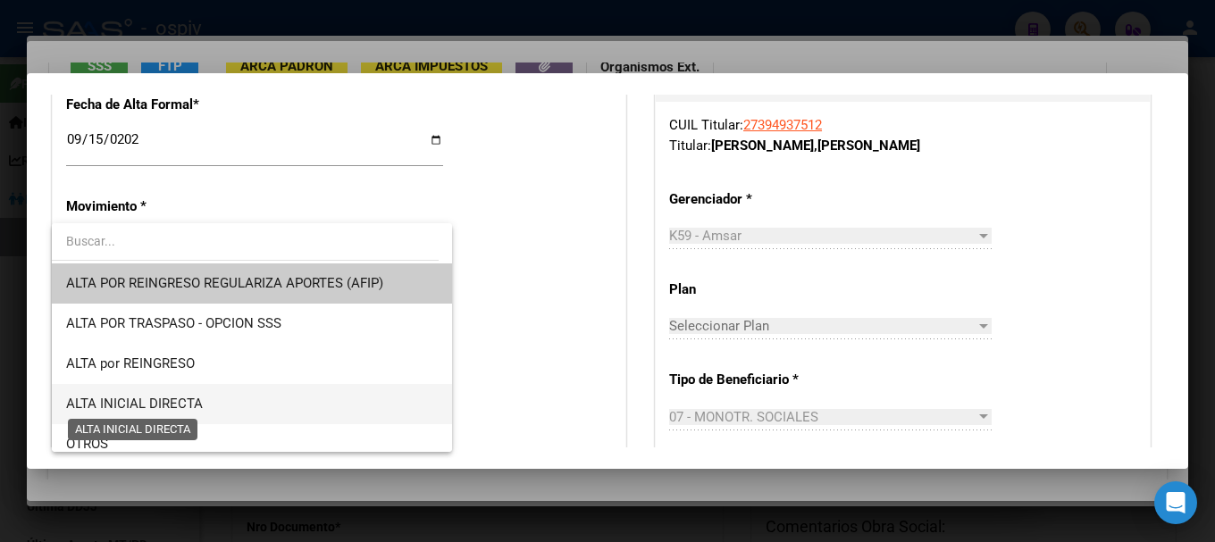
click at [134, 400] on span "ALTA INICIAL DIRECTA" at bounding box center [134, 404] width 137 height 16
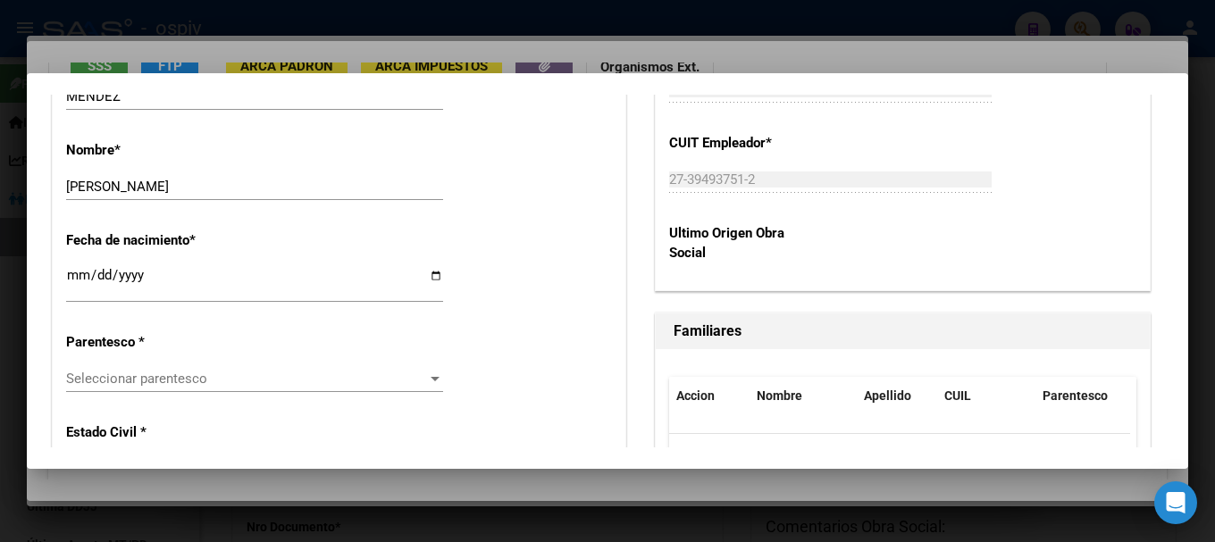
scroll to position [894, 0]
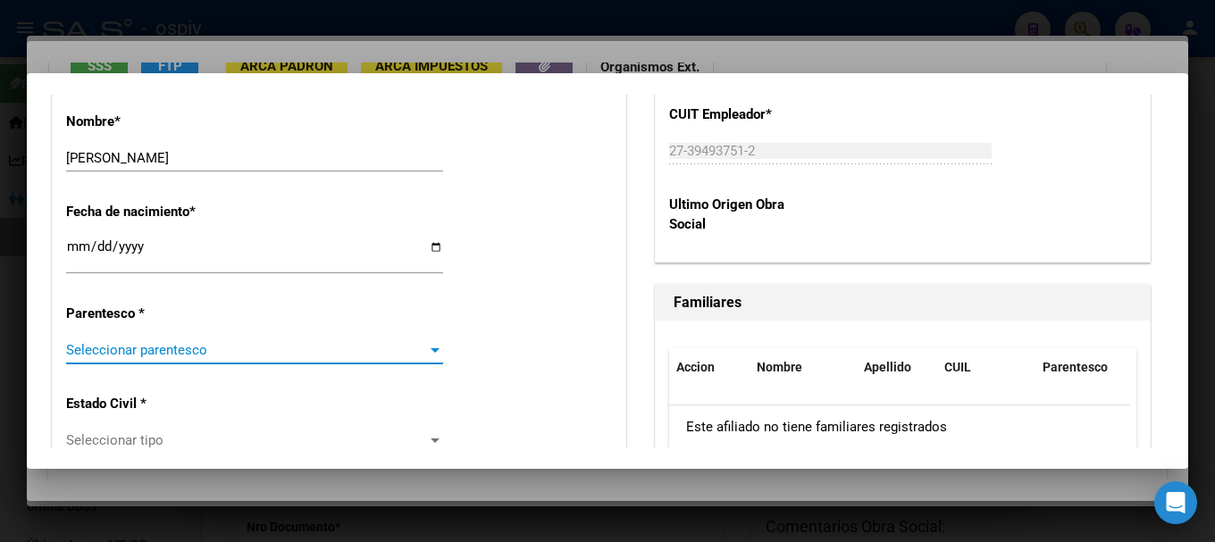
click at [165, 350] on span "Seleccionar parentesco" at bounding box center [246, 350] width 361 height 16
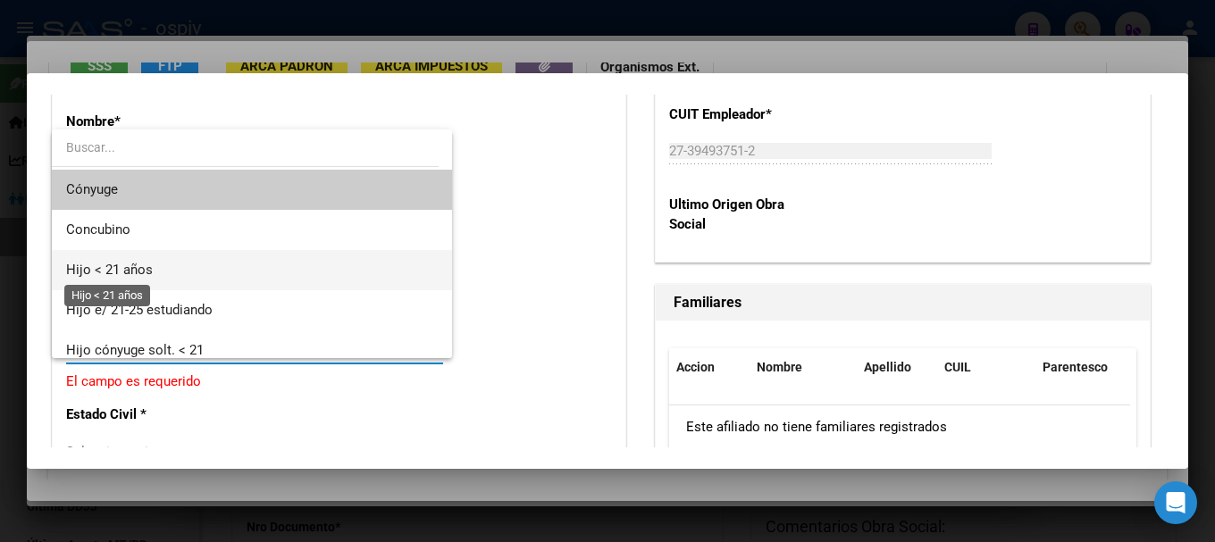
click at [147, 266] on span "Hijo < 21 años" at bounding box center [109, 270] width 87 height 16
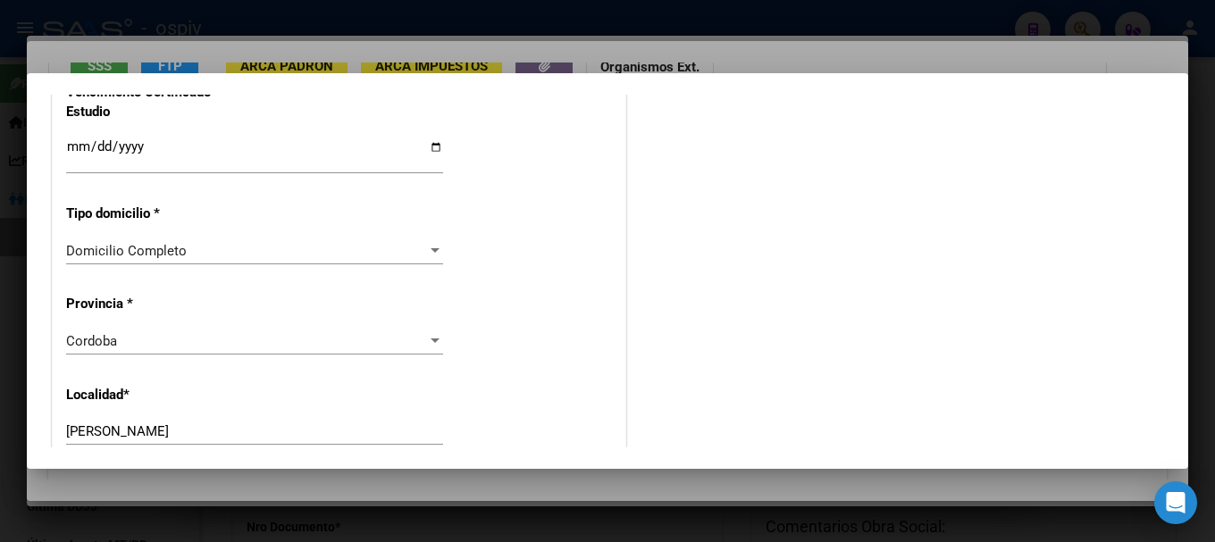
scroll to position [1608, 0]
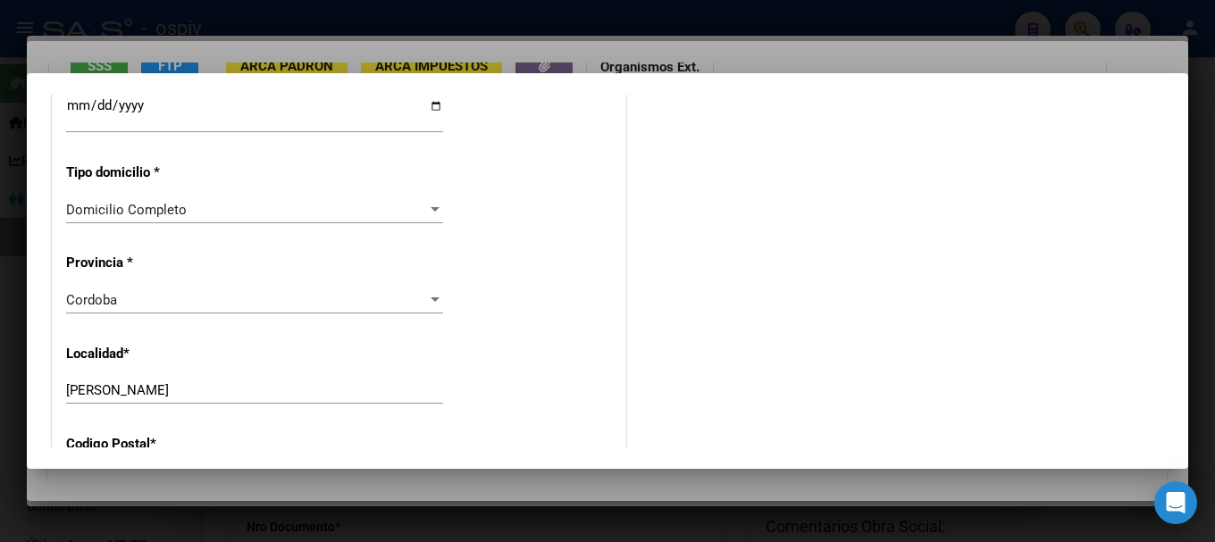
click at [144, 305] on div "Cordoba" at bounding box center [246, 300] width 361 height 16
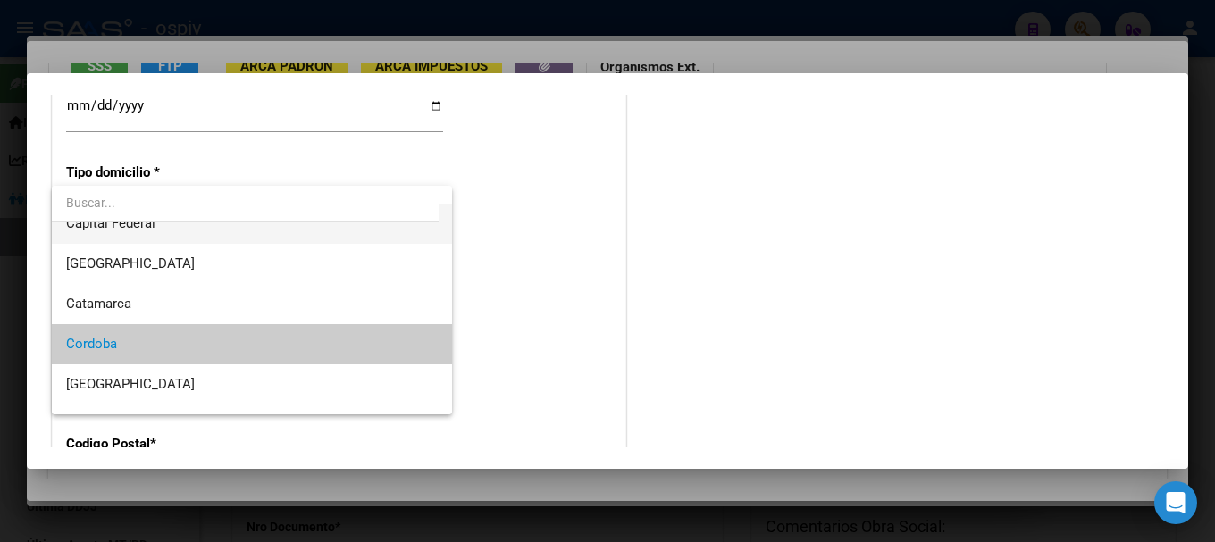
scroll to position [0, 0]
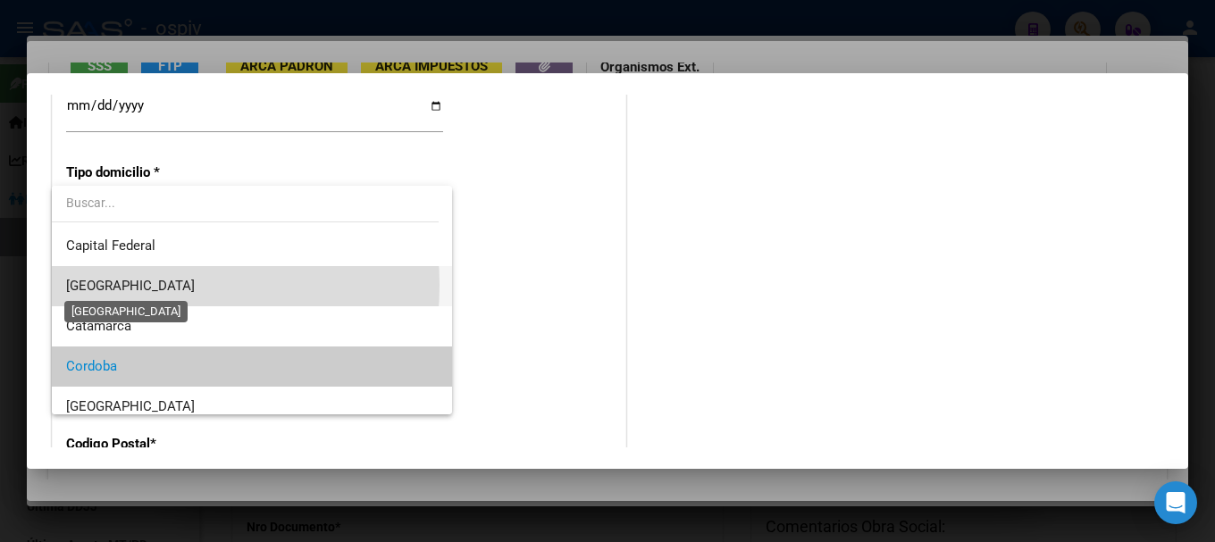
click at [135, 285] on span "[GEOGRAPHIC_DATA]" at bounding box center [130, 286] width 129 height 16
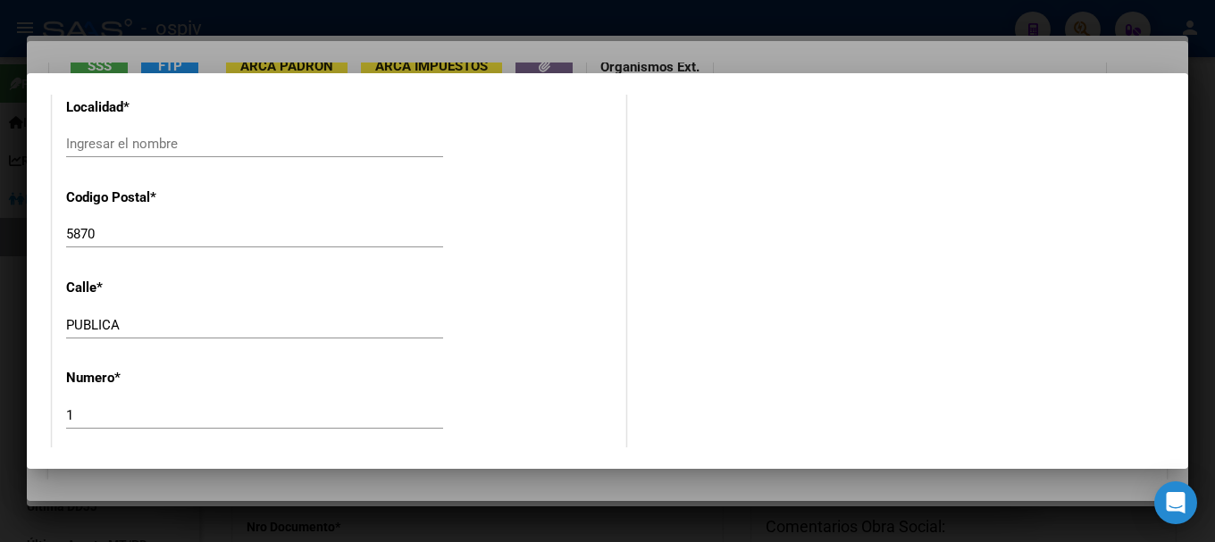
scroll to position [1877, 0]
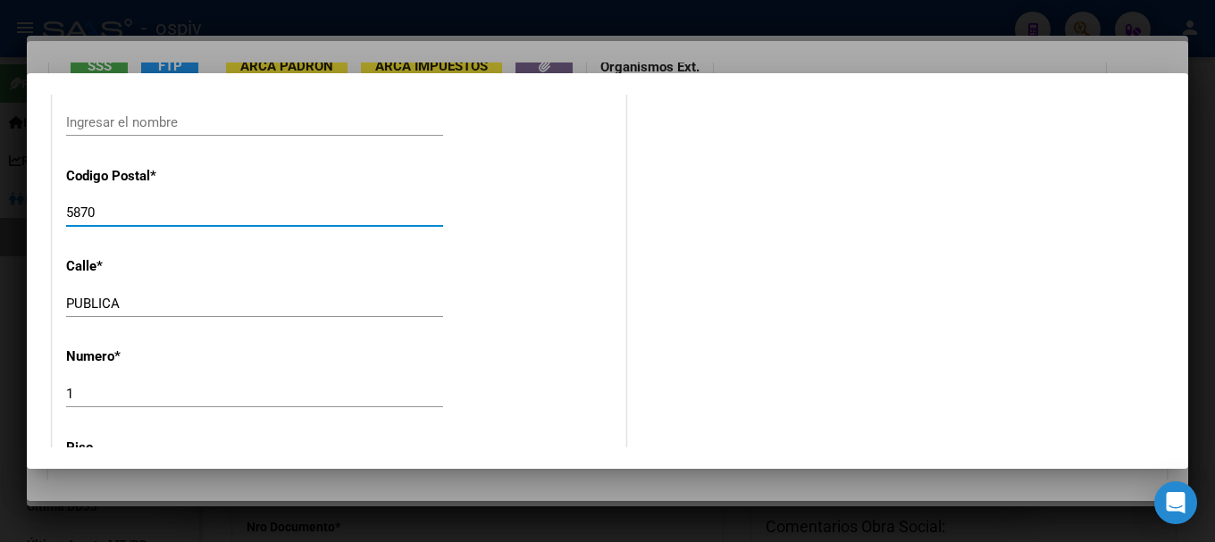
drag, startPoint x: 131, startPoint y: 217, endPoint x: 18, endPoint y: 206, distance: 114.1
click at [18, 206] on div "39493751 Buscar (apellido, dni, cuil, nro traspaso, cuit, obra social) search ¿…" at bounding box center [607, 271] width 1215 height 542
type input "1824"
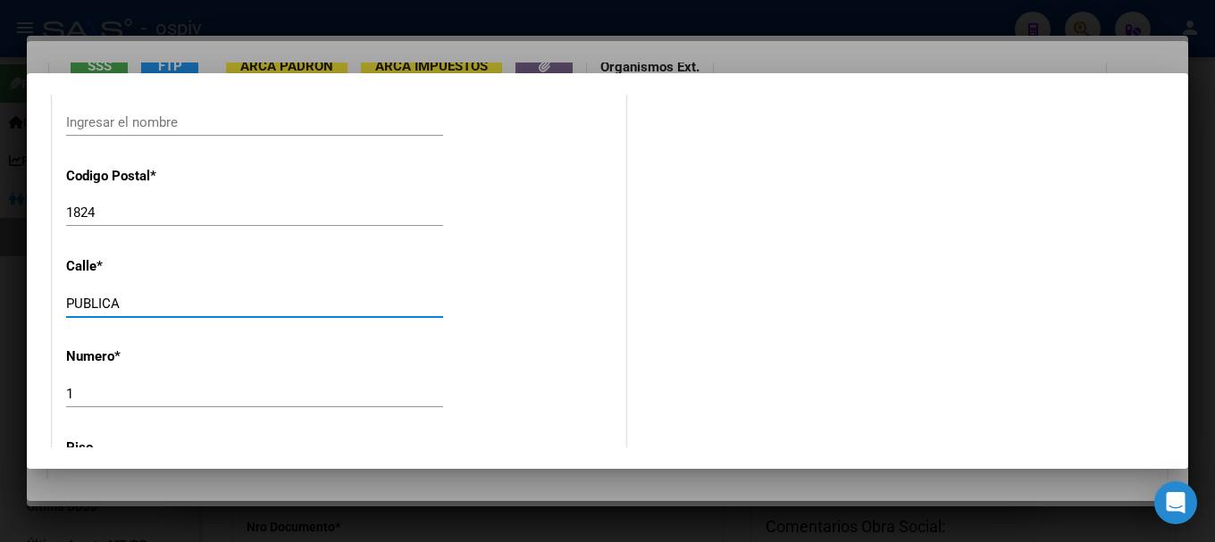
drag, startPoint x: 157, startPoint y: 309, endPoint x: 0, endPoint y: 280, distance: 160.0
click at [0, 280] on div "39493751 Buscar (apellido, dni, cuil, nro traspaso, cuit, obra social) search ¿…" at bounding box center [607, 271] width 1215 height 542
type input "[PERSON_NAME]"
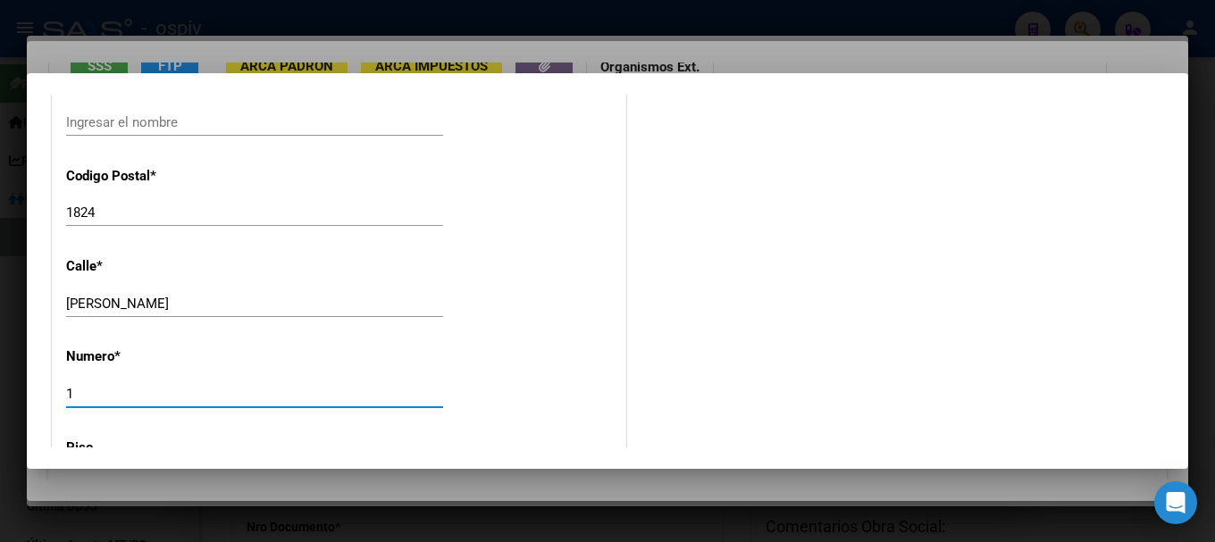
drag, startPoint x: 102, startPoint y: 395, endPoint x: 37, endPoint y: 392, distance: 65.3
click at [37, 392] on mat-dialog-content "Crear Afiliado save Guardar cambios Titular Familiar Informable SSS Datos Afili…" at bounding box center [608, 271] width 1162 height 353
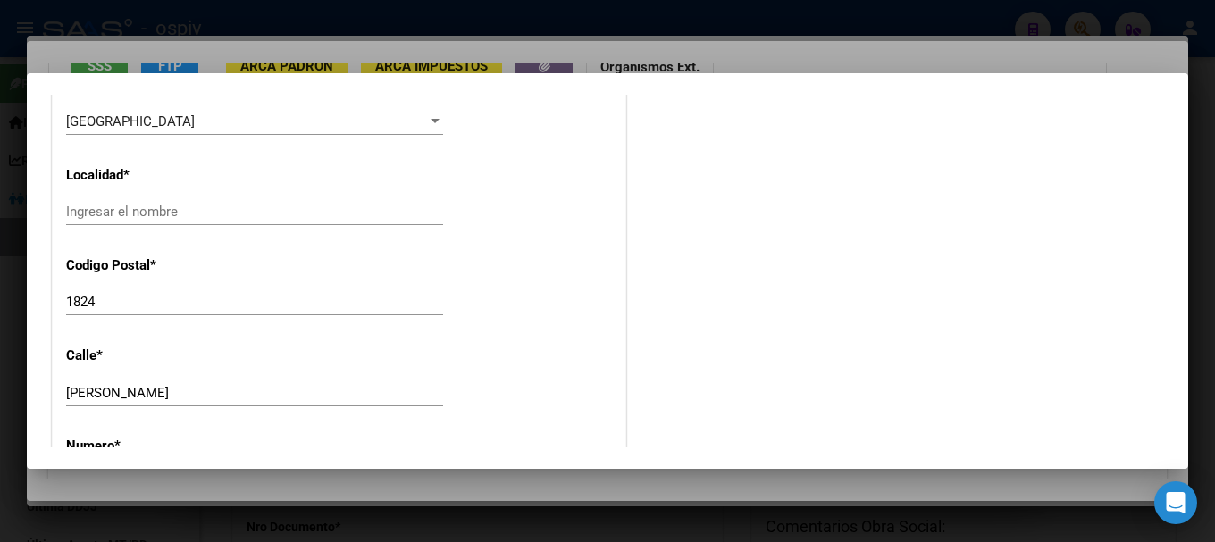
type input "747"
click at [176, 218] on input "Ingresar el nombre" at bounding box center [254, 212] width 377 height 16
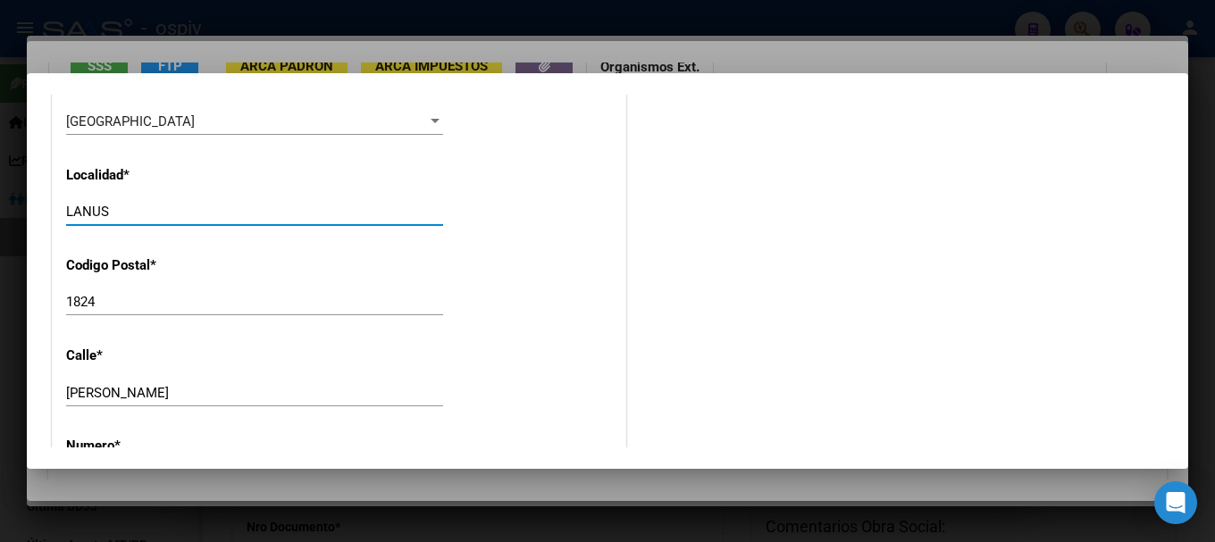
type input "LANUS"
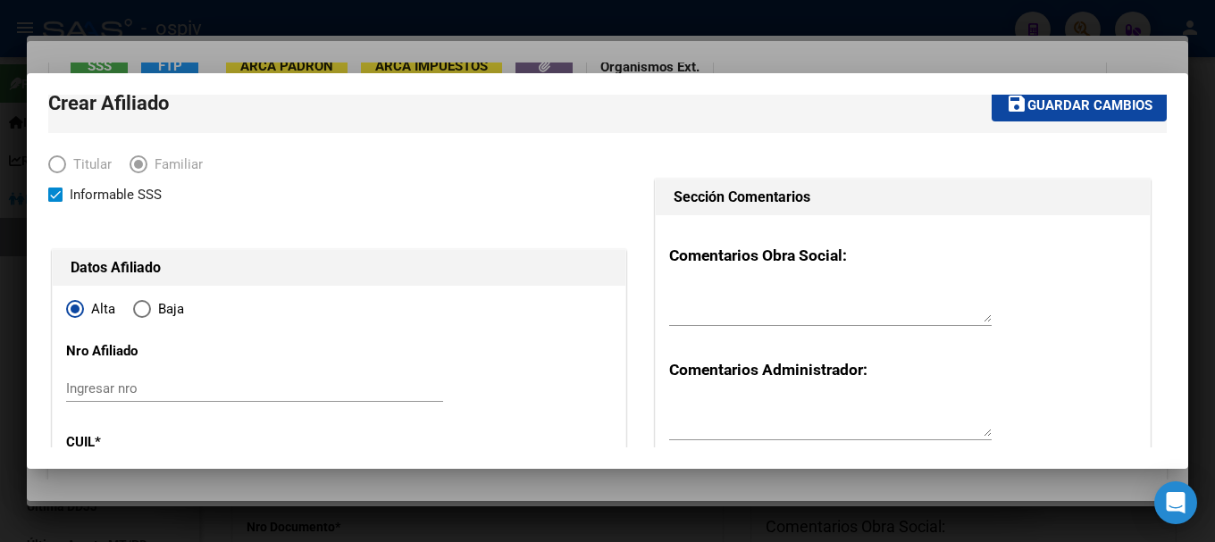
scroll to position [0, 0]
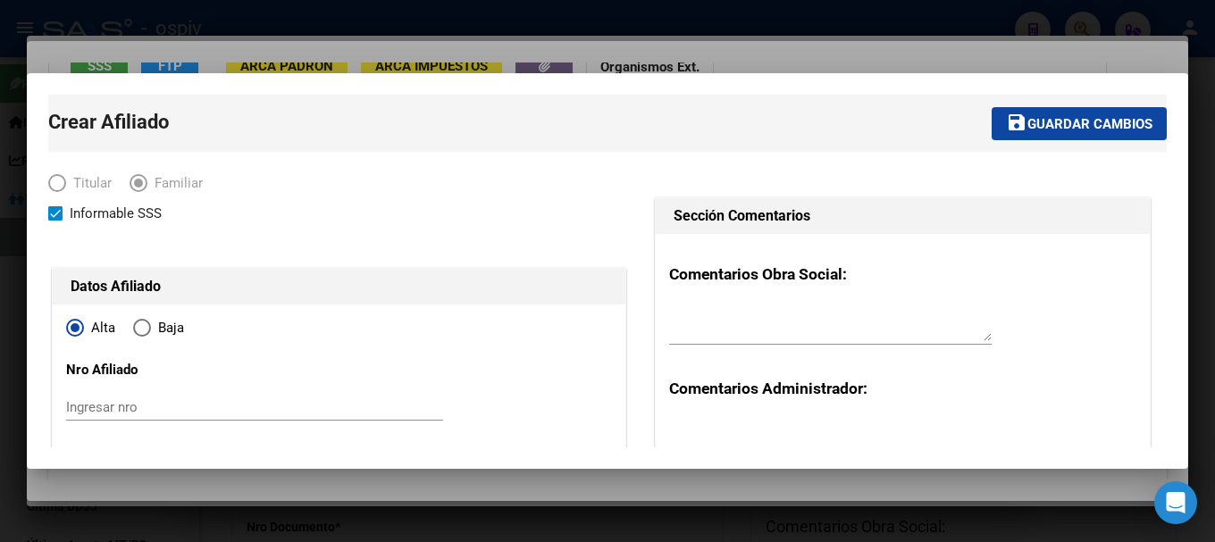
click at [1093, 124] on span "Guardar cambios" at bounding box center [1090, 124] width 125 height 16
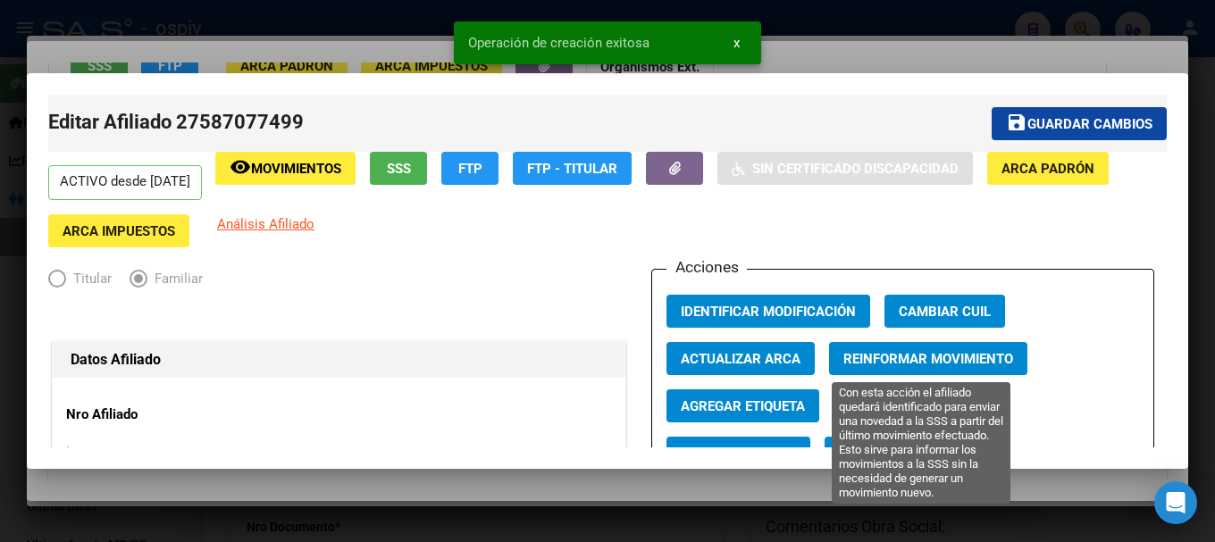
scroll to position [357, 0]
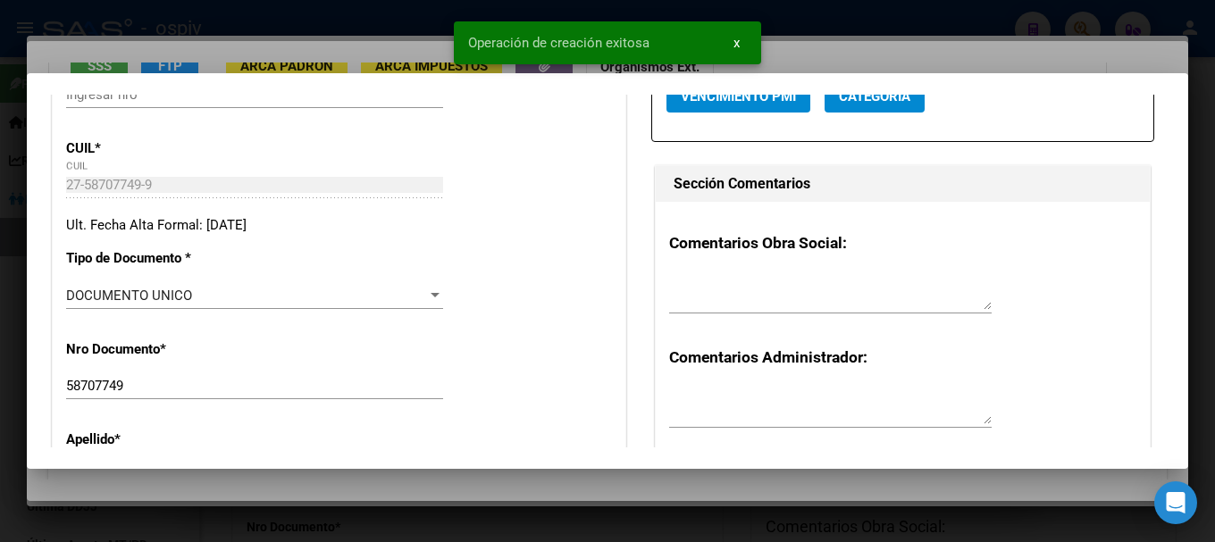
click at [869, 107] on button "Categoria" at bounding box center [875, 96] width 100 height 33
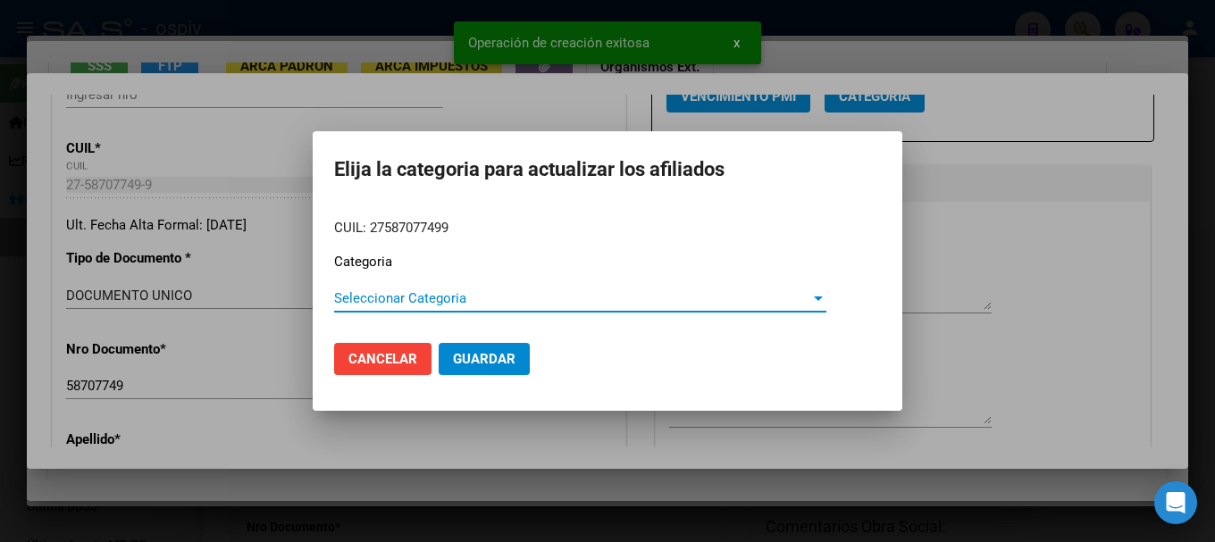
click at [374, 300] on span "Seleccionar Categoria" at bounding box center [572, 298] width 476 height 16
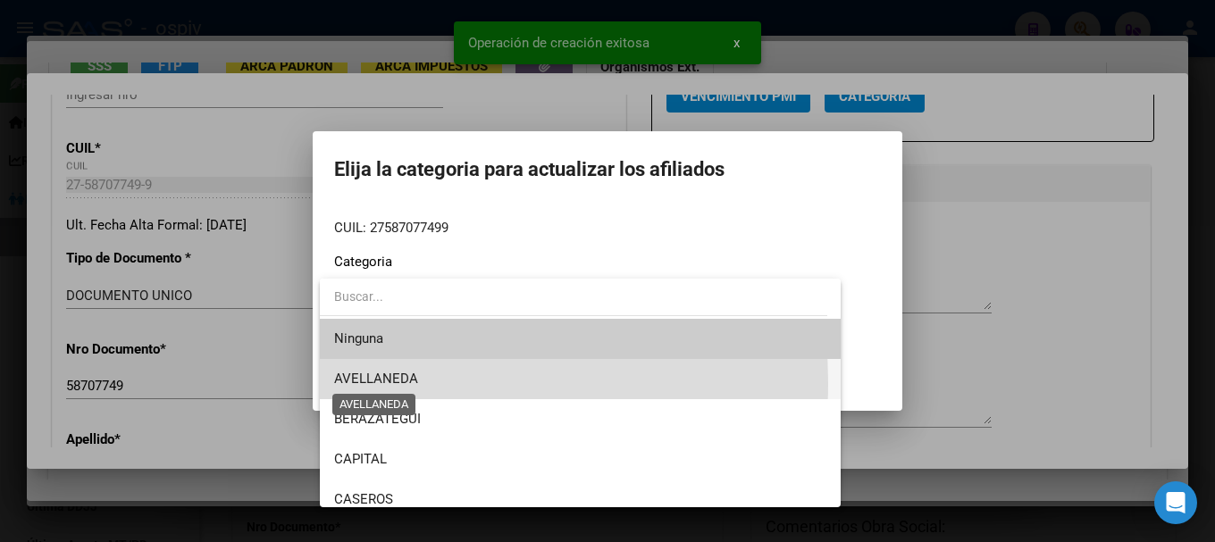
click at [384, 383] on span "AVELLANEDA" at bounding box center [376, 379] width 84 height 16
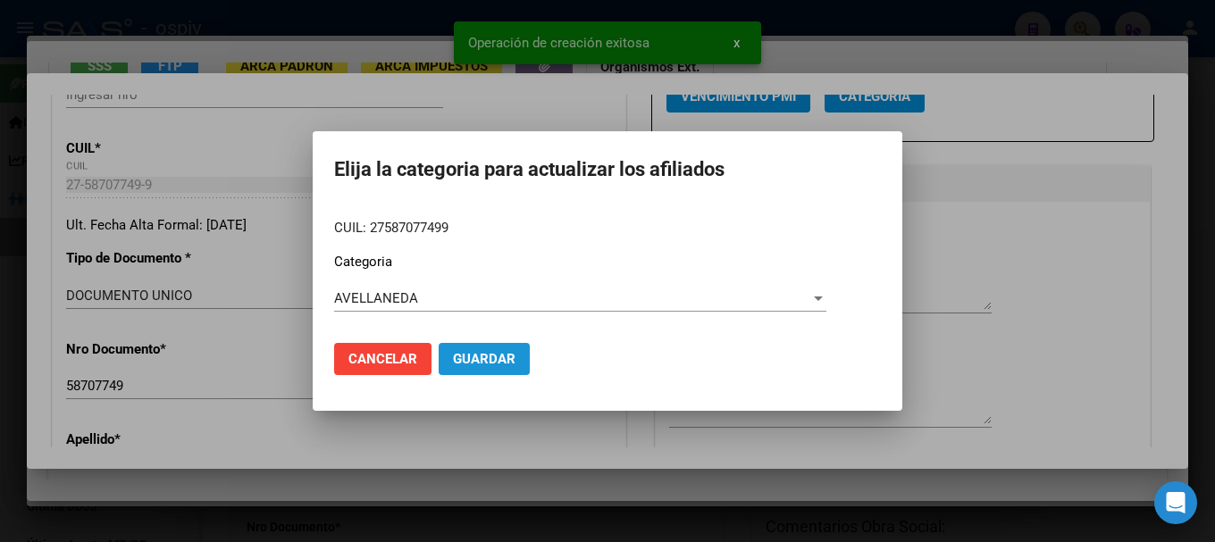
click at [519, 366] on button "Guardar" at bounding box center [484, 359] width 91 height 32
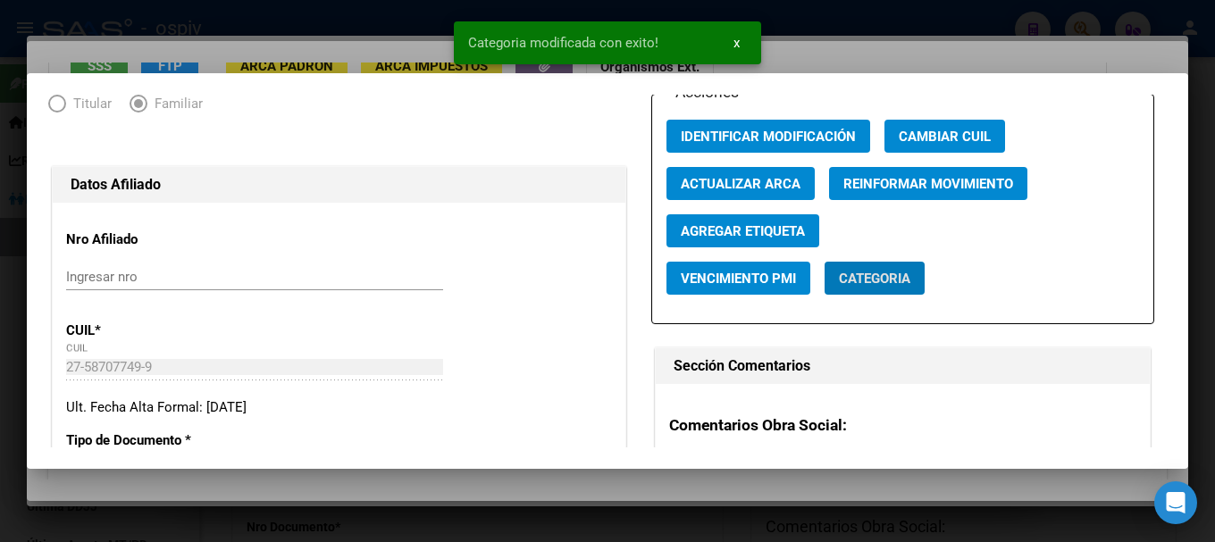
scroll to position [179, 0]
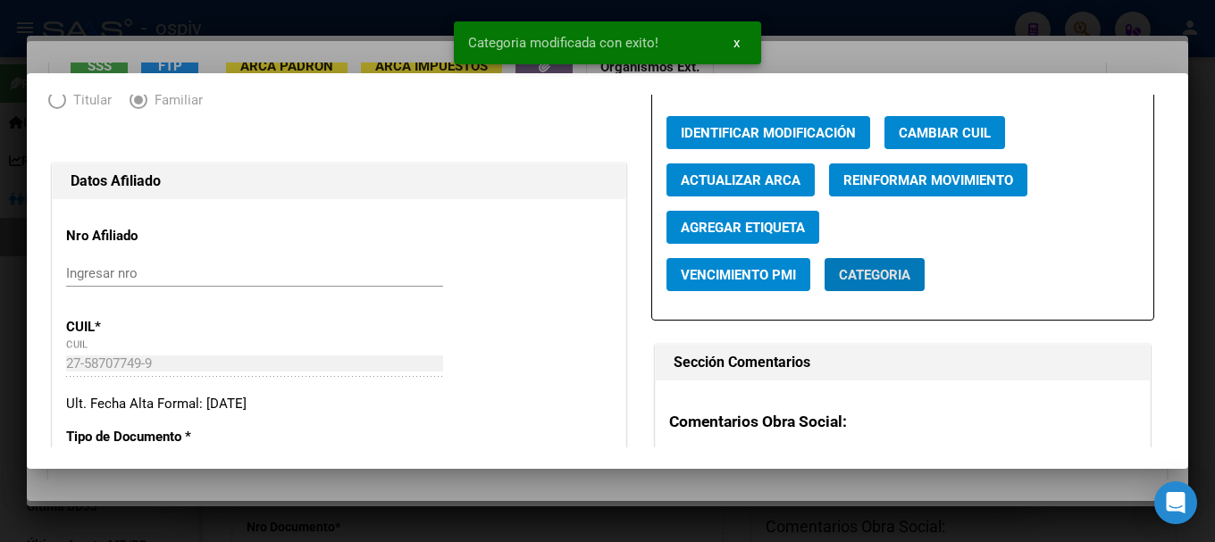
click at [706, 224] on span "Agregar Etiqueta" at bounding box center [743, 228] width 124 height 16
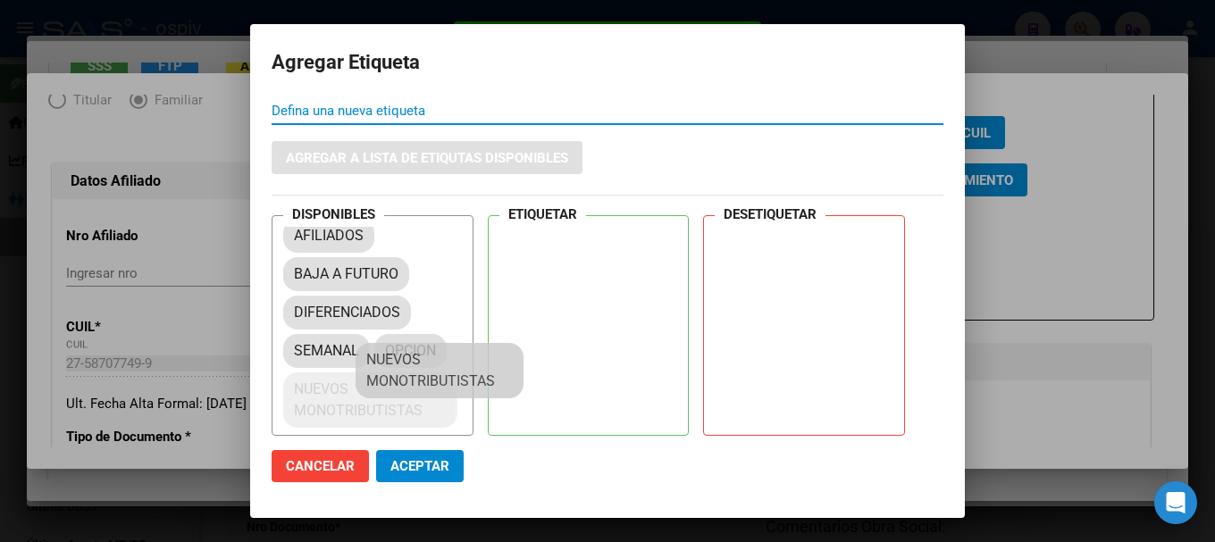
scroll to position [24, 0]
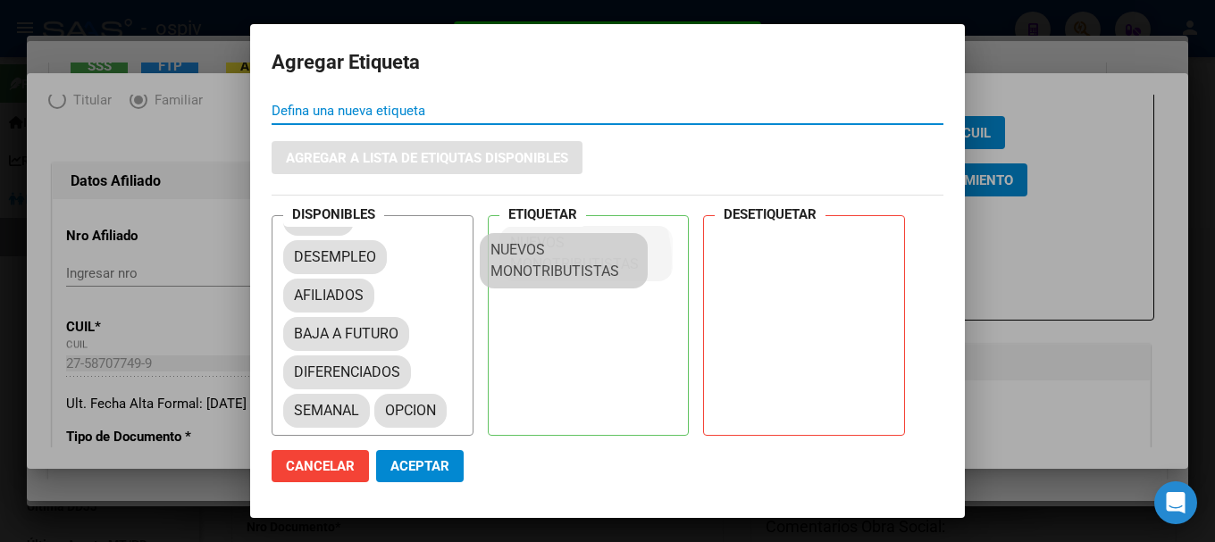
drag, startPoint x: 335, startPoint y: 407, endPoint x: 533, endPoint y: 267, distance: 242.2
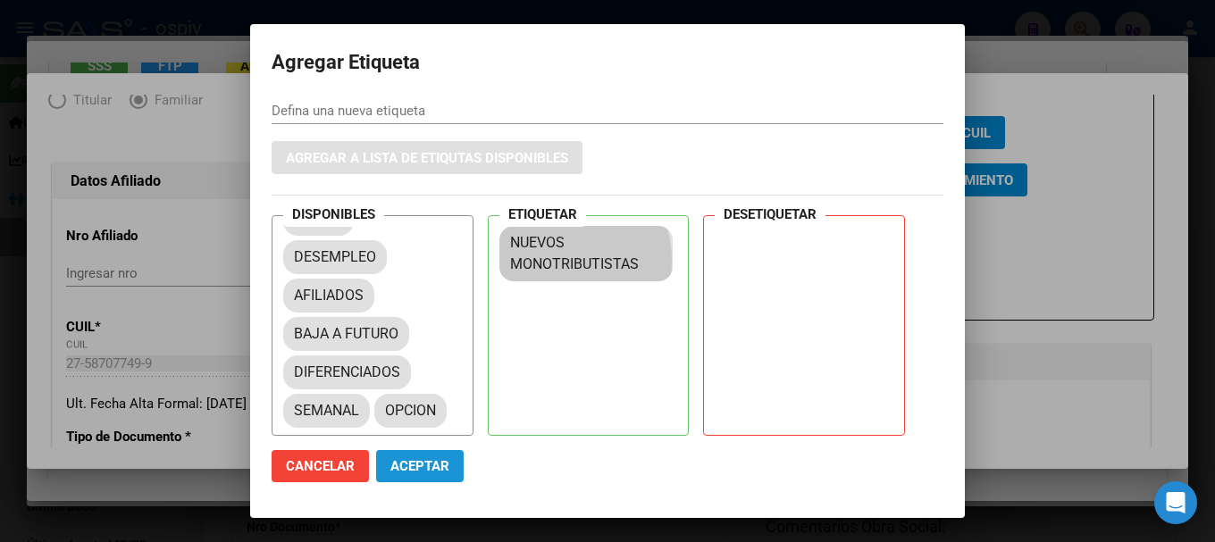
click at [418, 468] on span "Aceptar" at bounding box center [420, 466] width 59 height 16
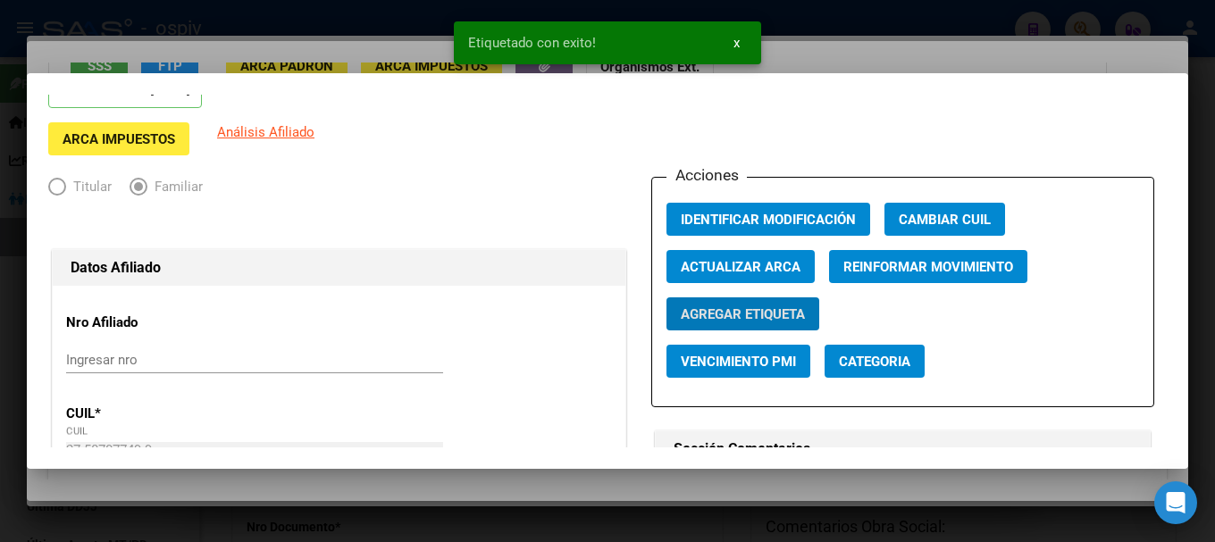
scroll to position [0, 0]
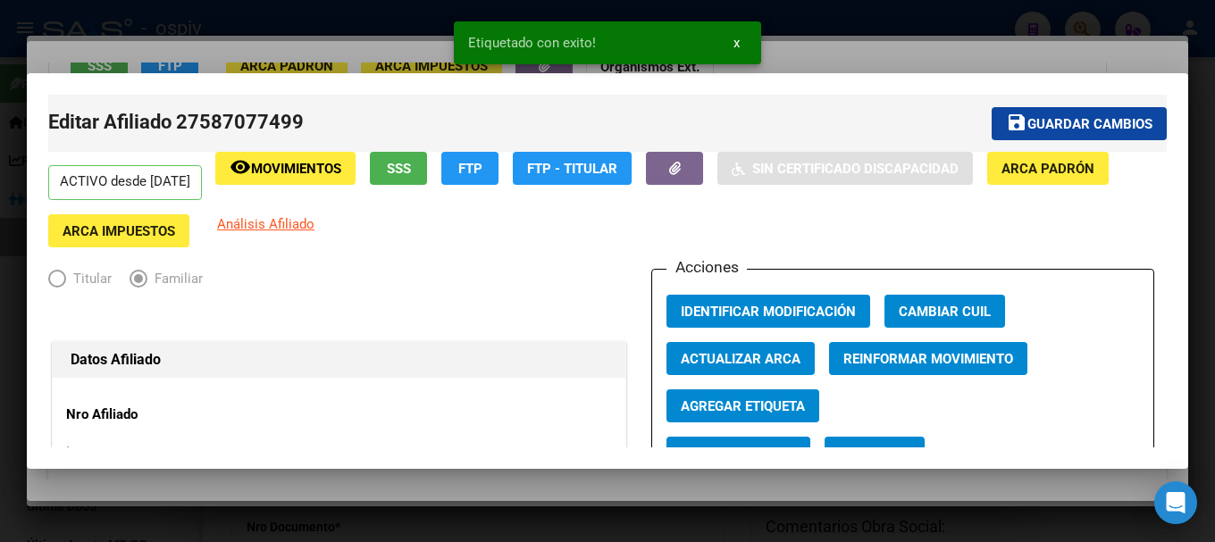
click at [279, 232] on app-link-go-to "Análisis Afiliado" at bounding box center [265, 230] width 97 height 33
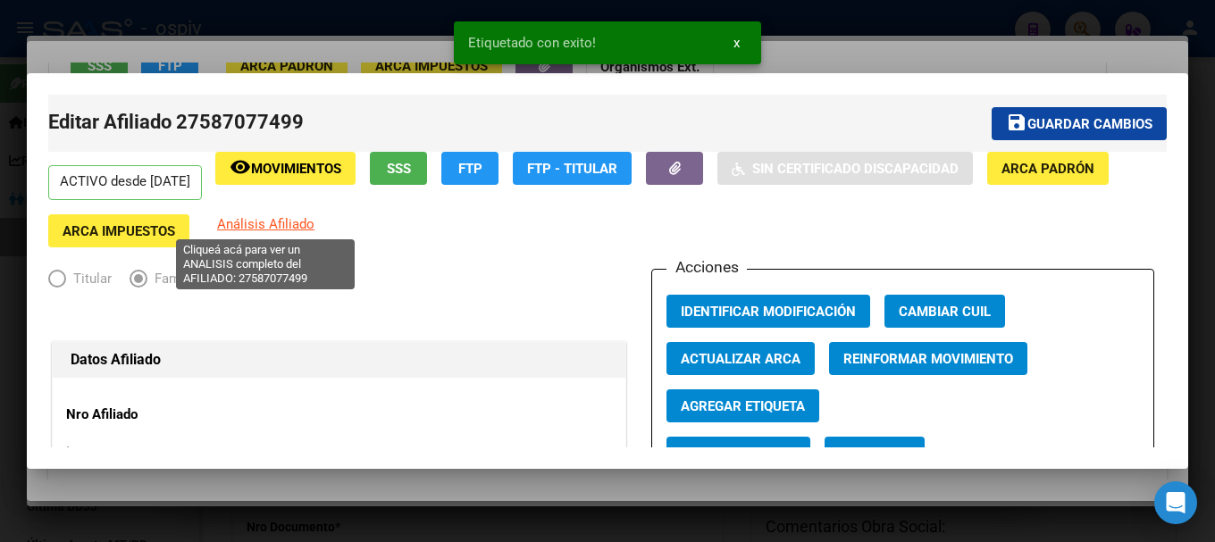
click at [240, 223] on span "Análisis Afiliado" at bounding box center [265, 224] width 97 height 16
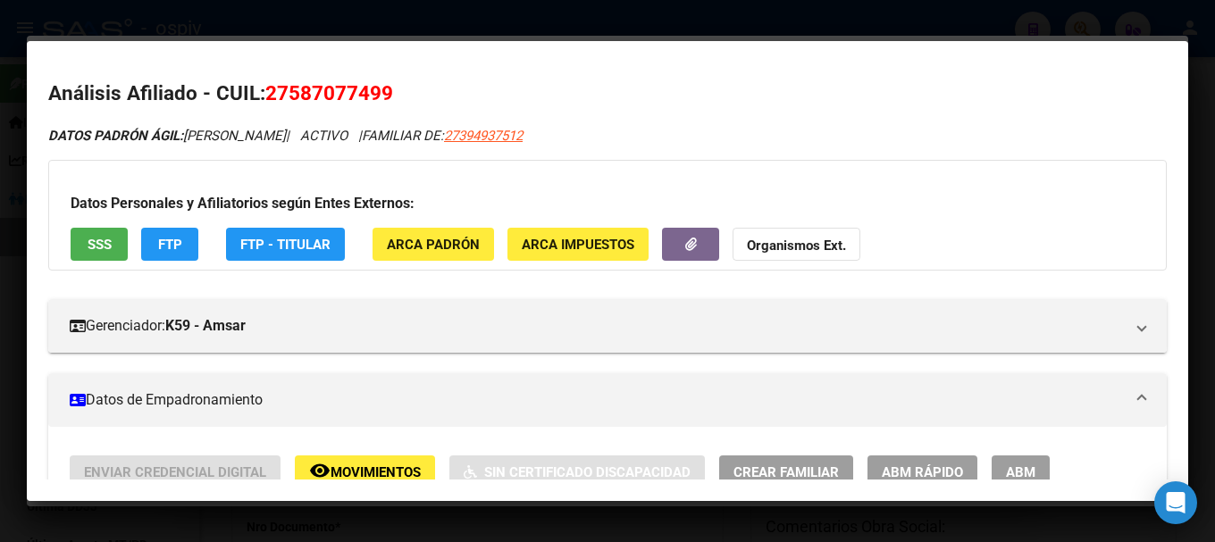
click at [523, 127] on app-link-go-to "27394937512" at bounding box center [483, 136] width 79 height 21
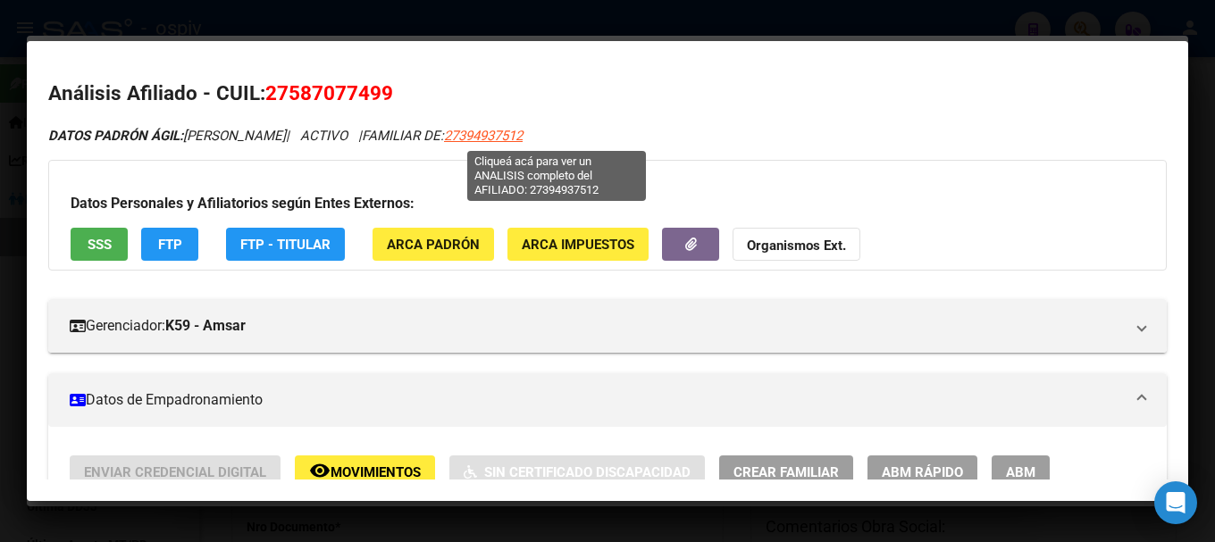
click at [523, 133] on span "27394937512" at bounding box center [483, 136] width 79 height 16
type textarea "27394937512"
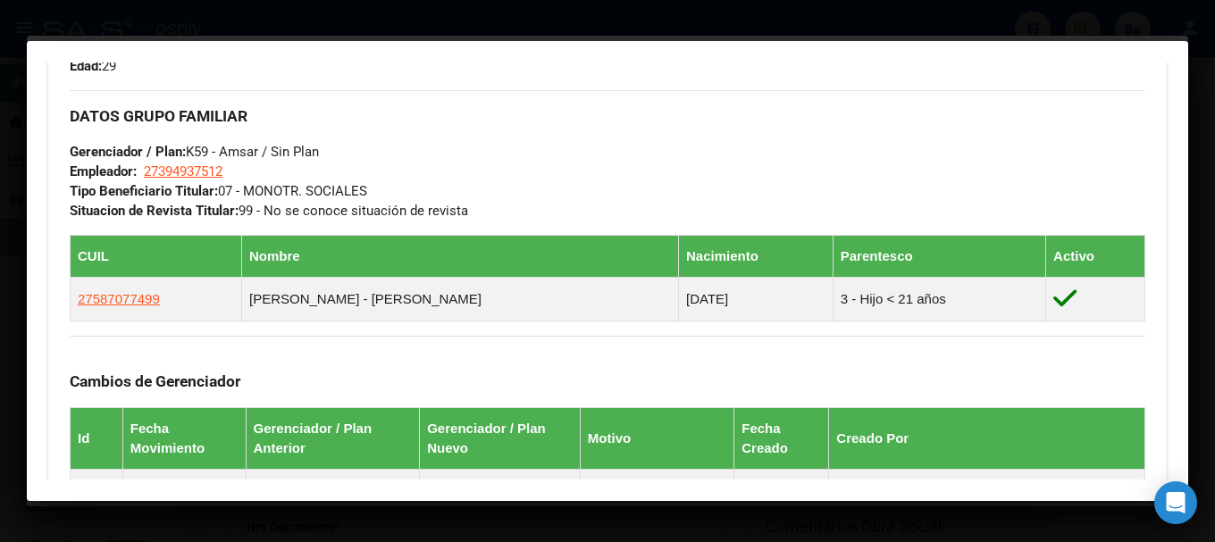
scroll to position [897, 0]
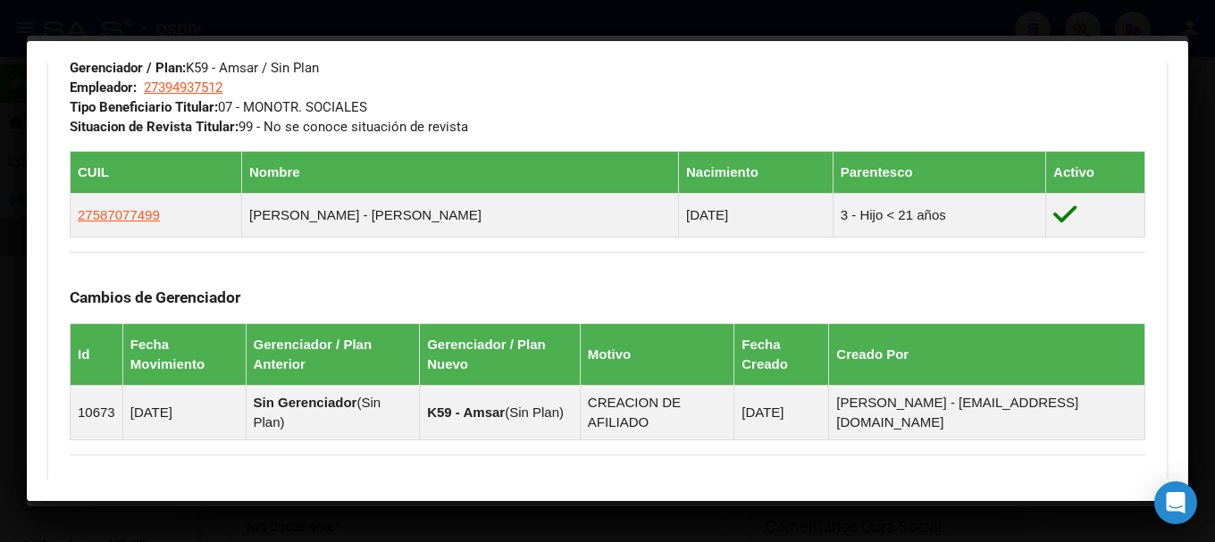
click at [0, 231] on div at bounding box center [607, 271] width 1215 height 542
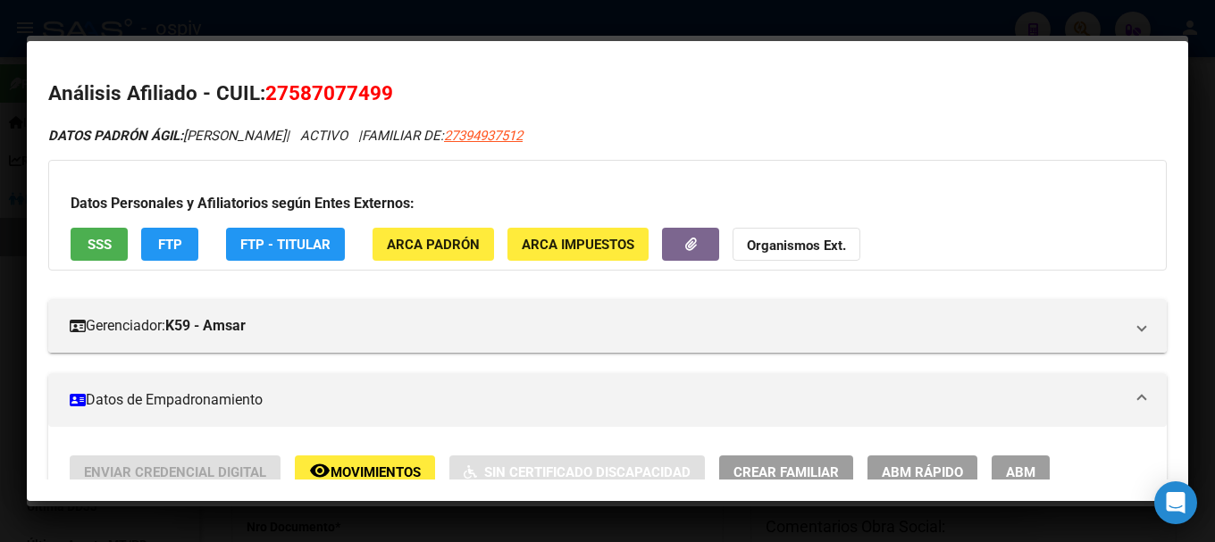
click at [184, 245] on button "FTP" at bounding box center [169, 244] width 57 height 33
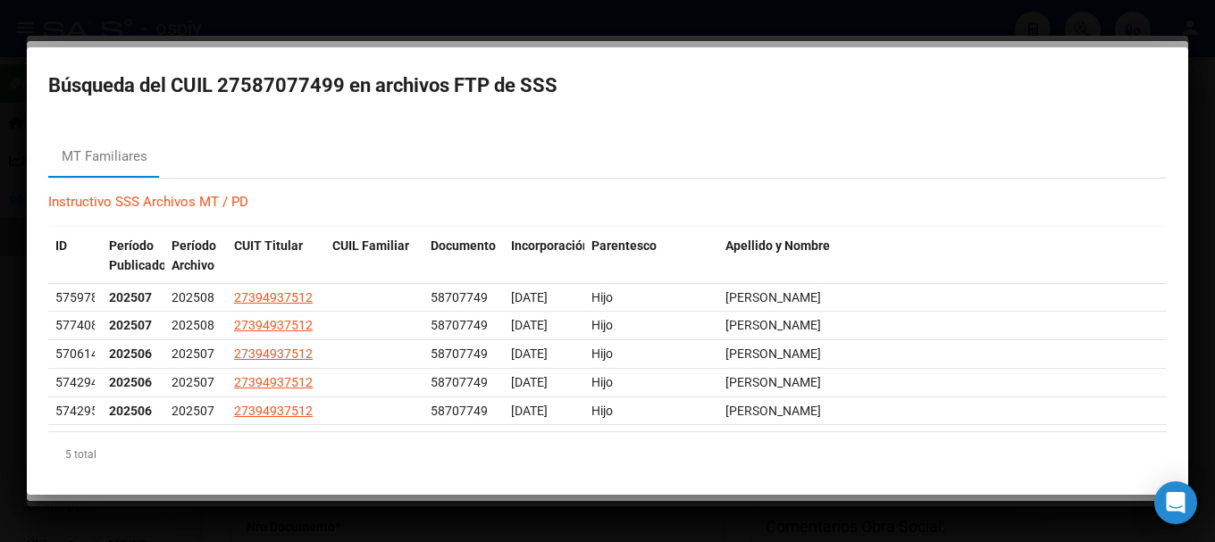
click at [0, 226] on div at bounding box center [607, 271] width 1215 height 542
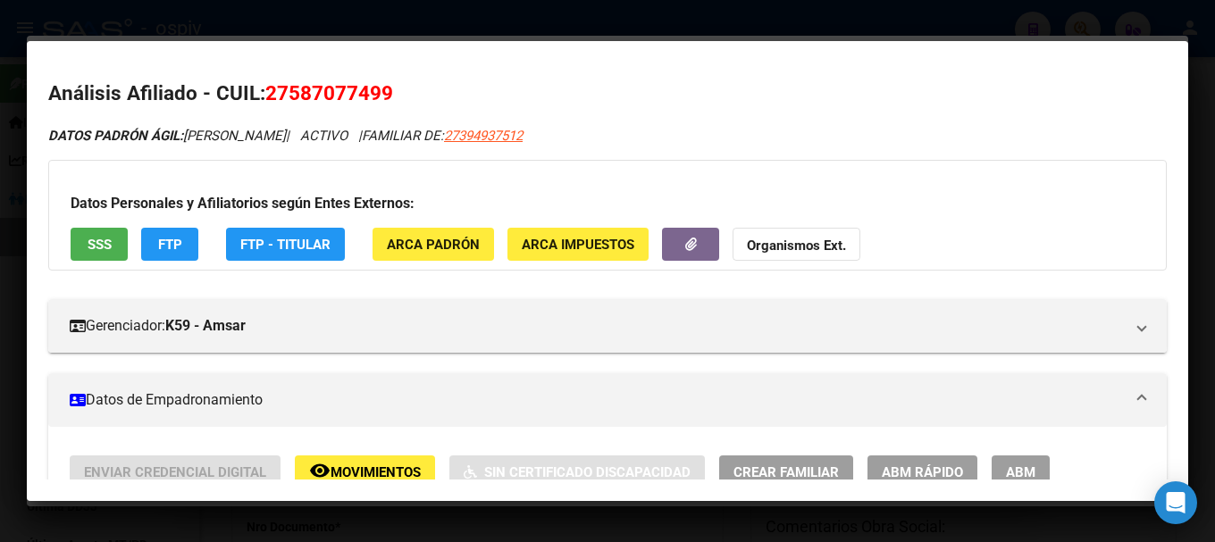
click at [995, 21] on div at bounding box center [607, 271] width 1215 height 542
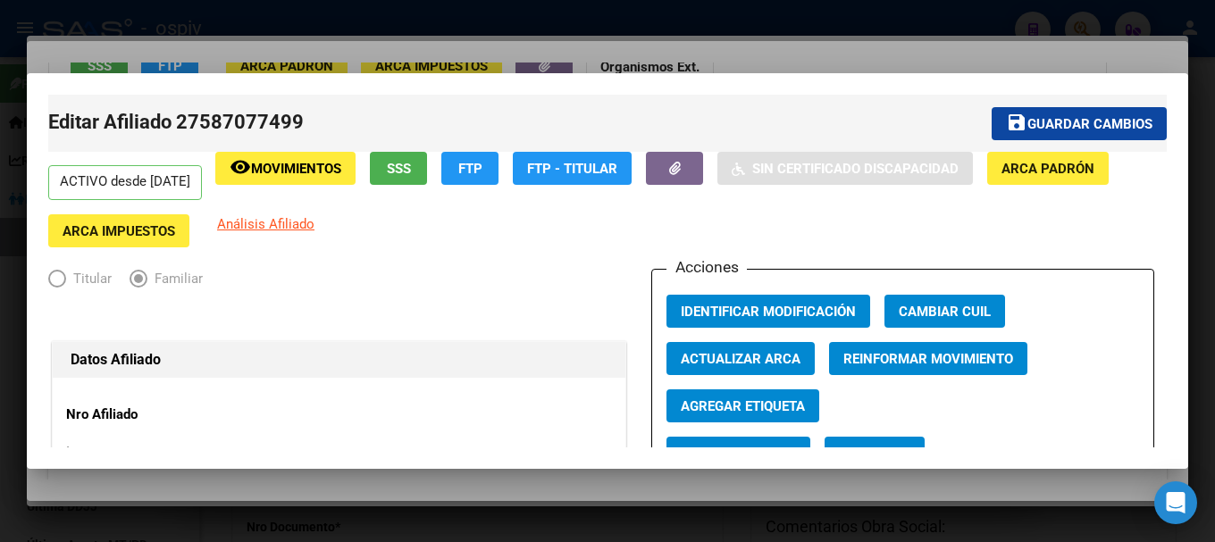
click at [1009, 41] on div at bounding box center [607, 271] width 1215 height 542
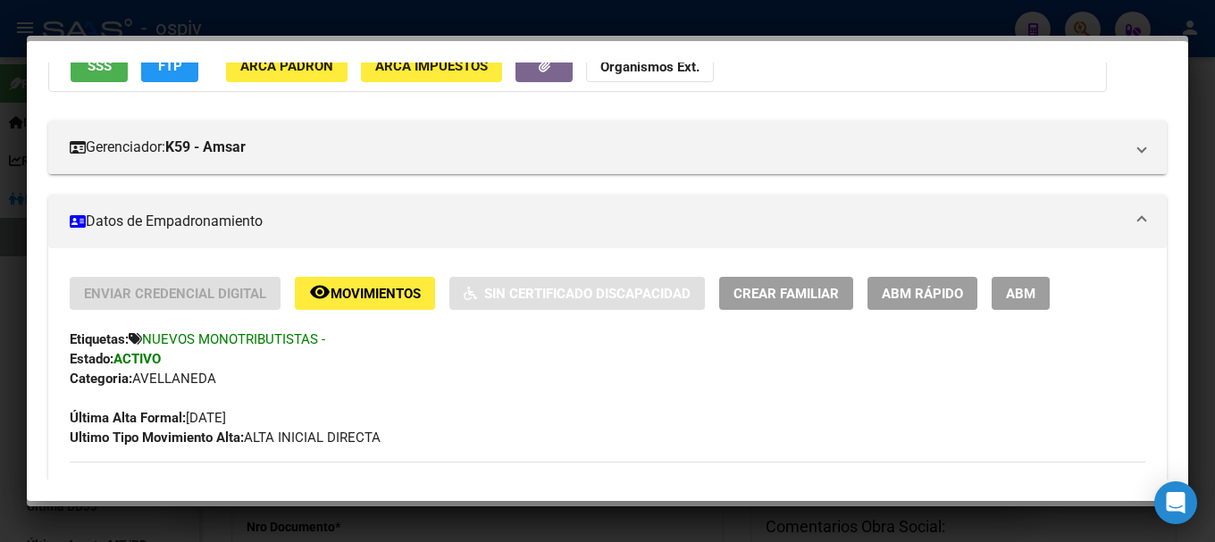
click at [0, 336] on div at bounding box center [607, 271] width 1215 height 542
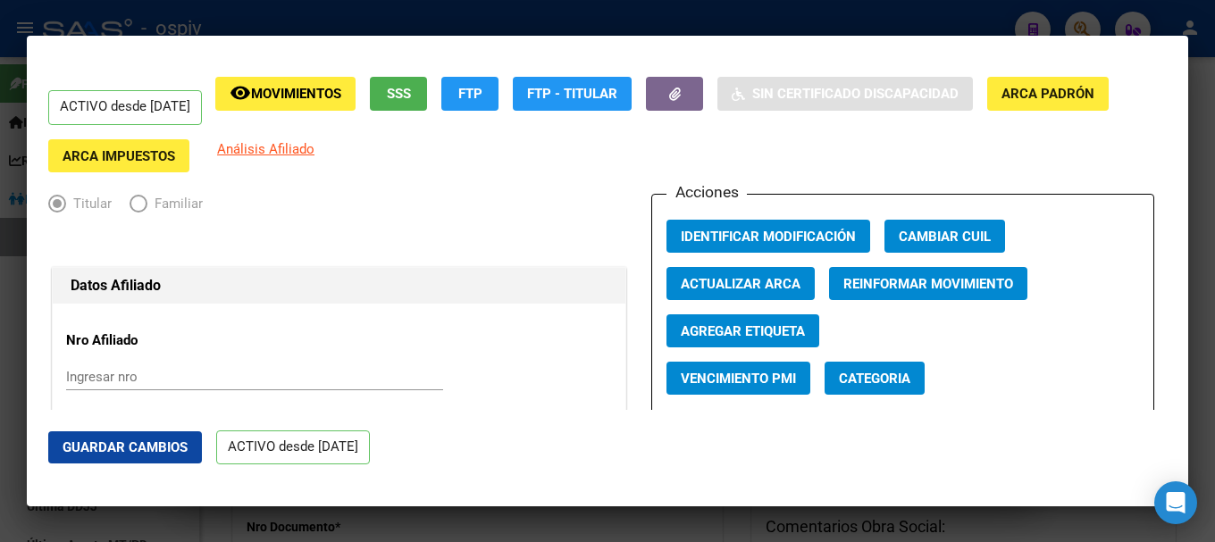
click at [1087, 21] on div at bounding box center [607, 271] width 1215 height 542
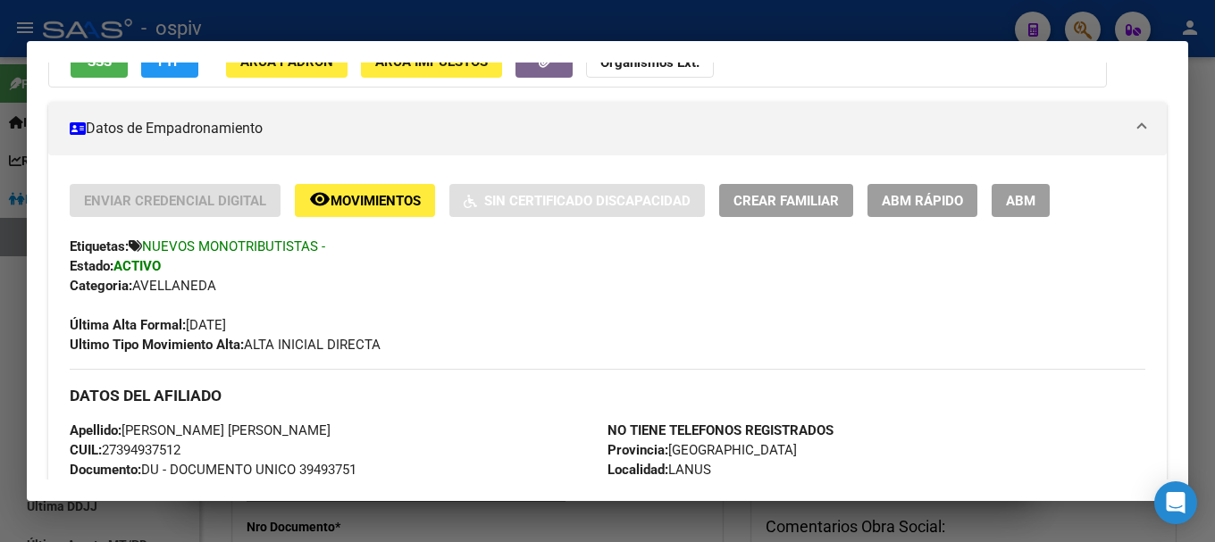
click at [1090, 35] on div at bounding box center [607, 271] width 1215 height 542
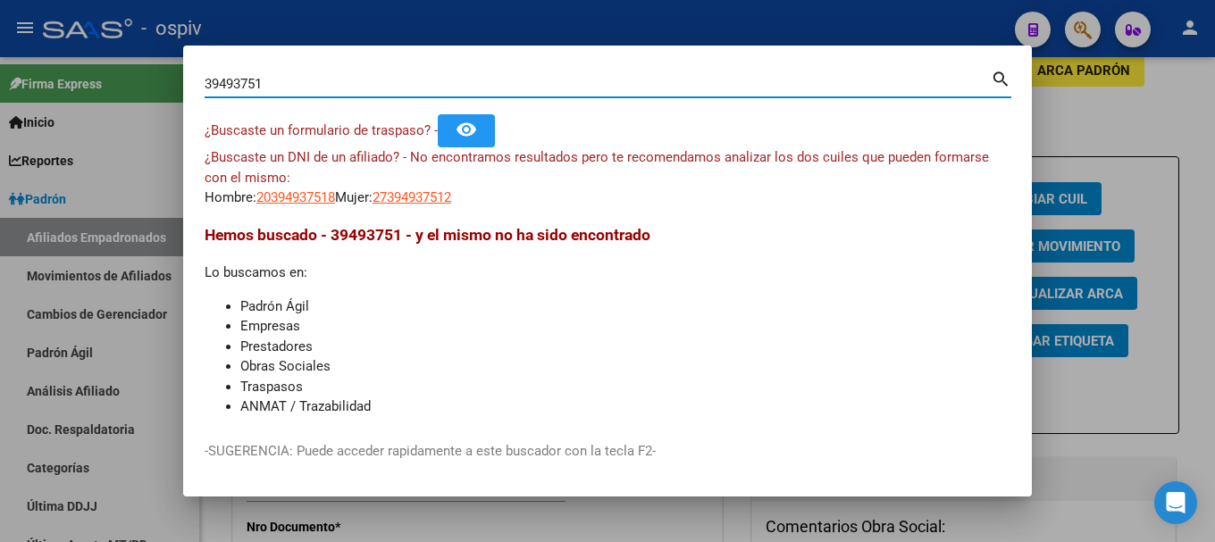
drag, startPoint x: 273, startPoint y: 80, endPoint x: 55, endPoint y: 57, distance: 218.4
click at [55, 57] on div "39493751 Buscar (apellido, dni, cuil, nro traspaso, cuit, obra social) search ¿…" at bounding box center [607, 271] width 1215 height 542
type input "24786441"
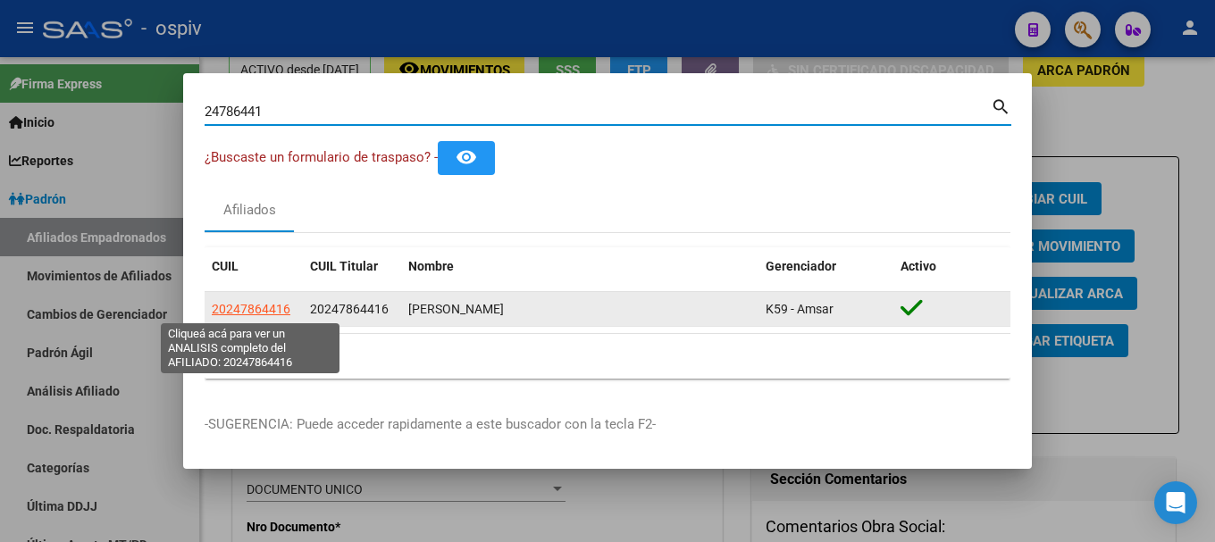
click at [234, 311] on span "20247864416" at bounding box center [251, 309] width 79 height 14
type textarea "20247864416"
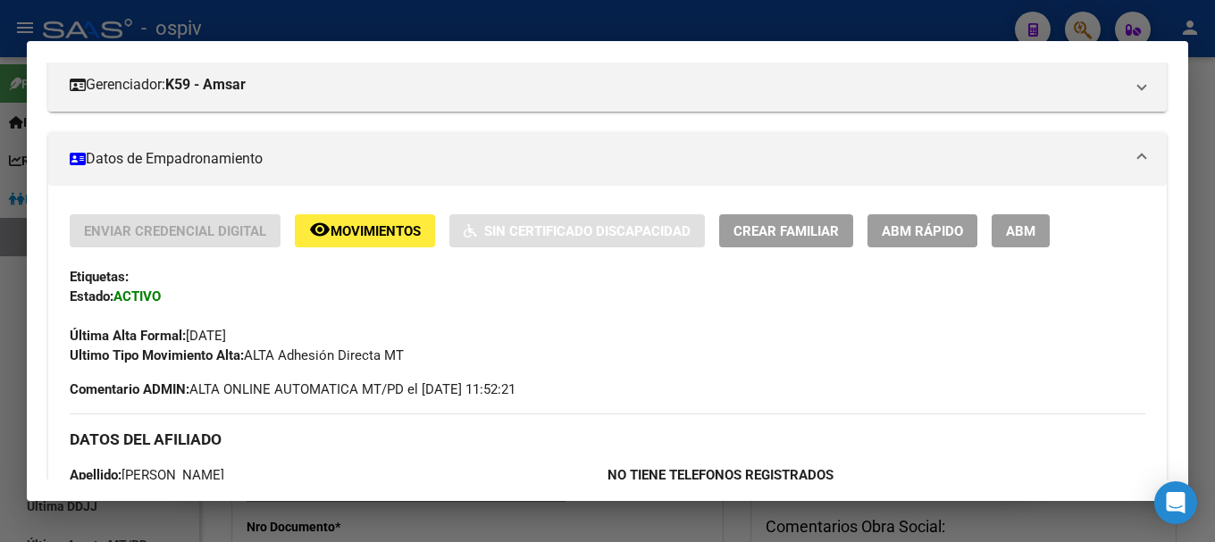
scroll to position [268, 0]
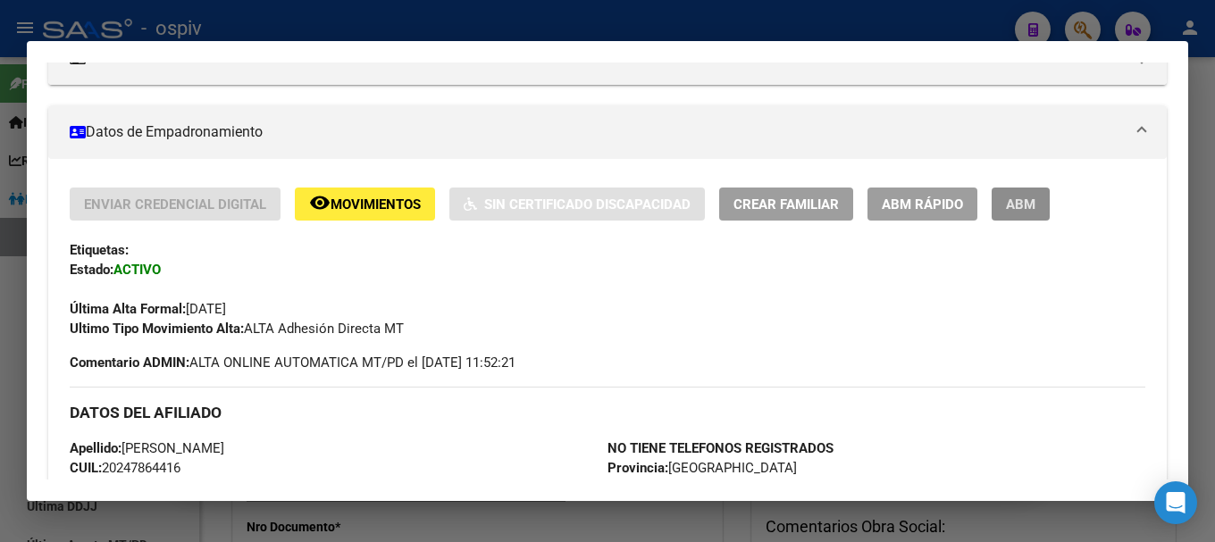
click at [1032, 206] on span "ABM" at bounding box center [1020, 205] width 29 height 16
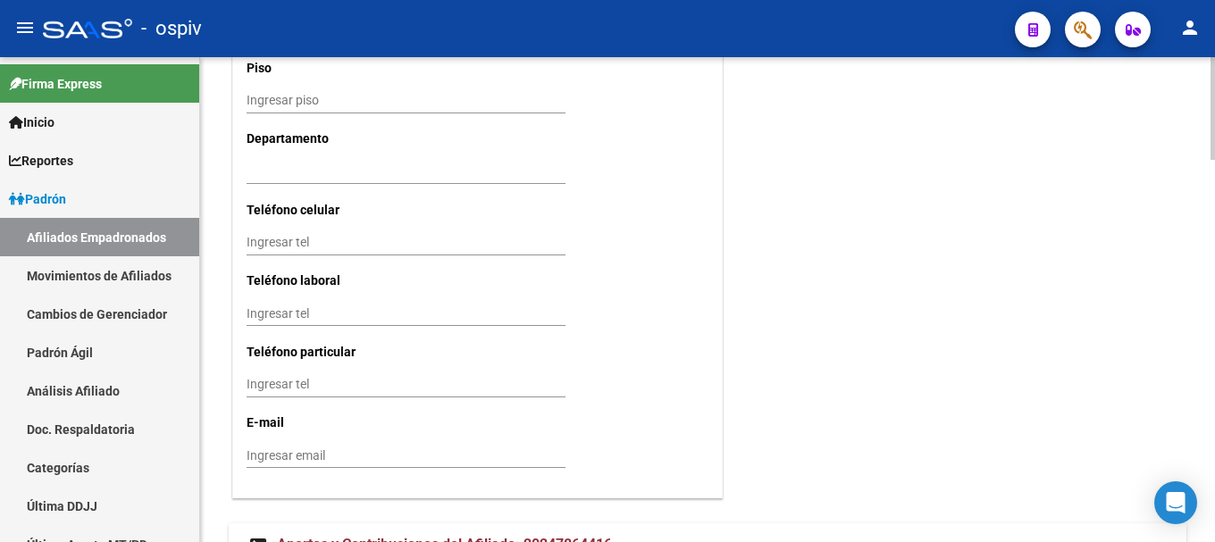
scroll to position [1787, 0]
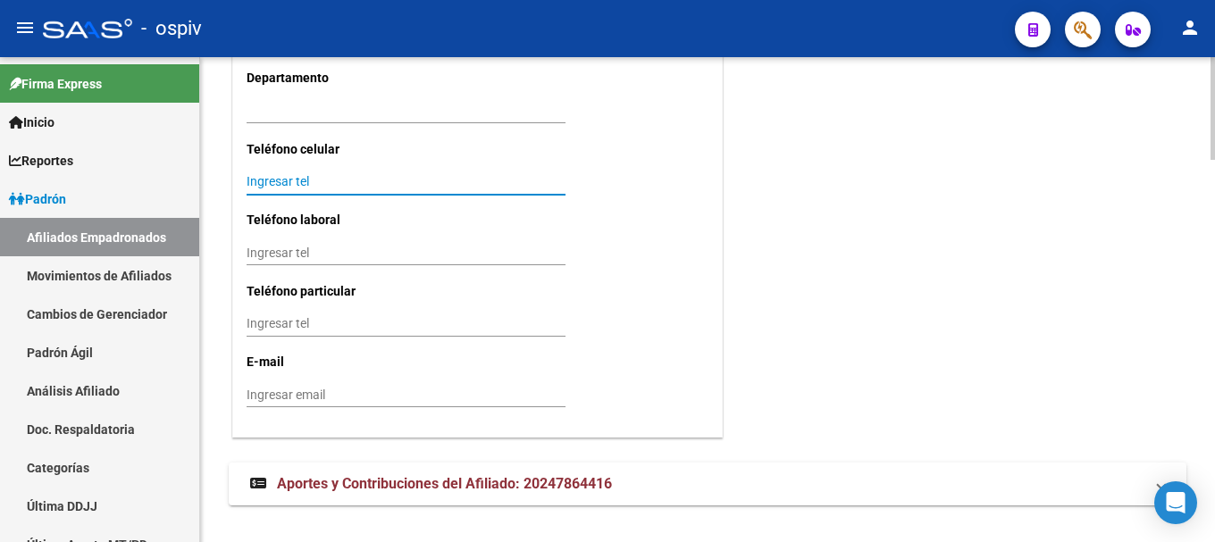
click at [361, 183] on input "Ingresar tel" at bounding box center [406, 181] width 319 height 15
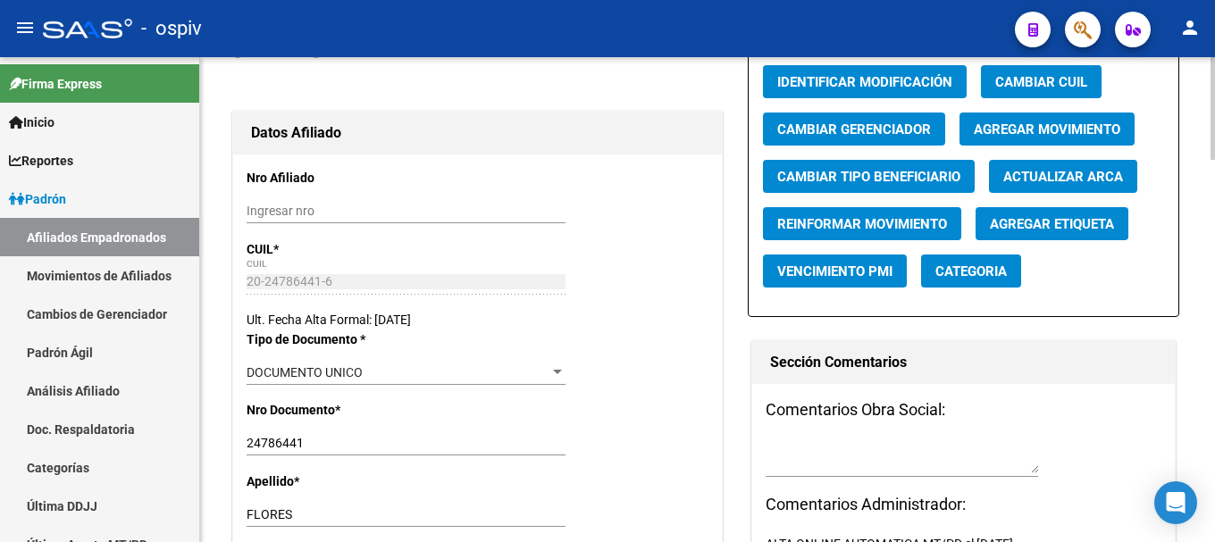
scroll to position [0, 0]
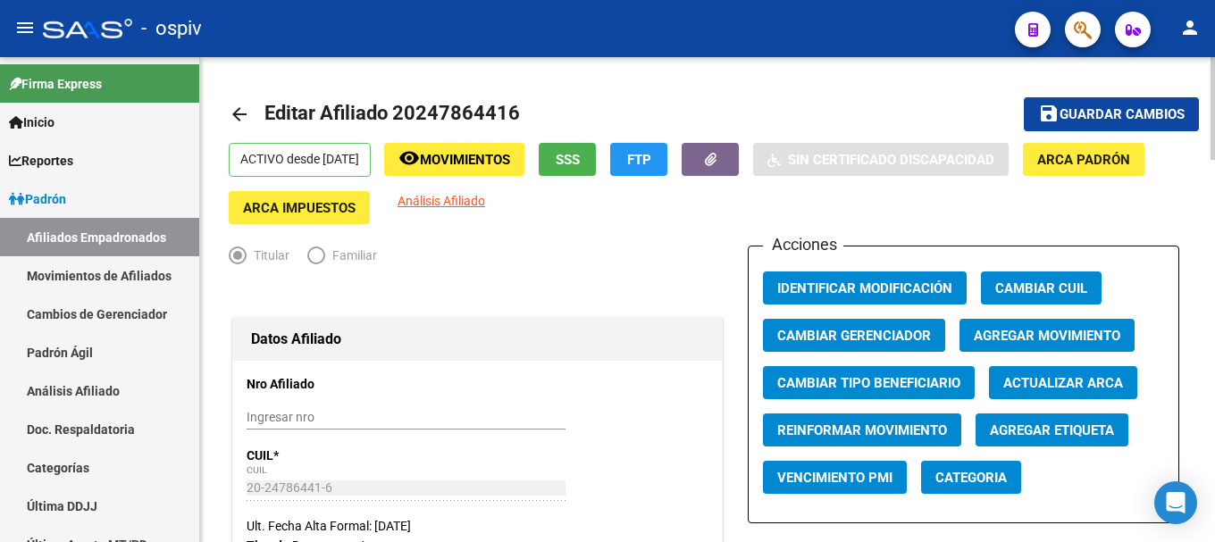
type input "01132101776"
click at [1126, 121] on span "Guardar cambios" at bounding box center [1122, 115] width 125 height 16
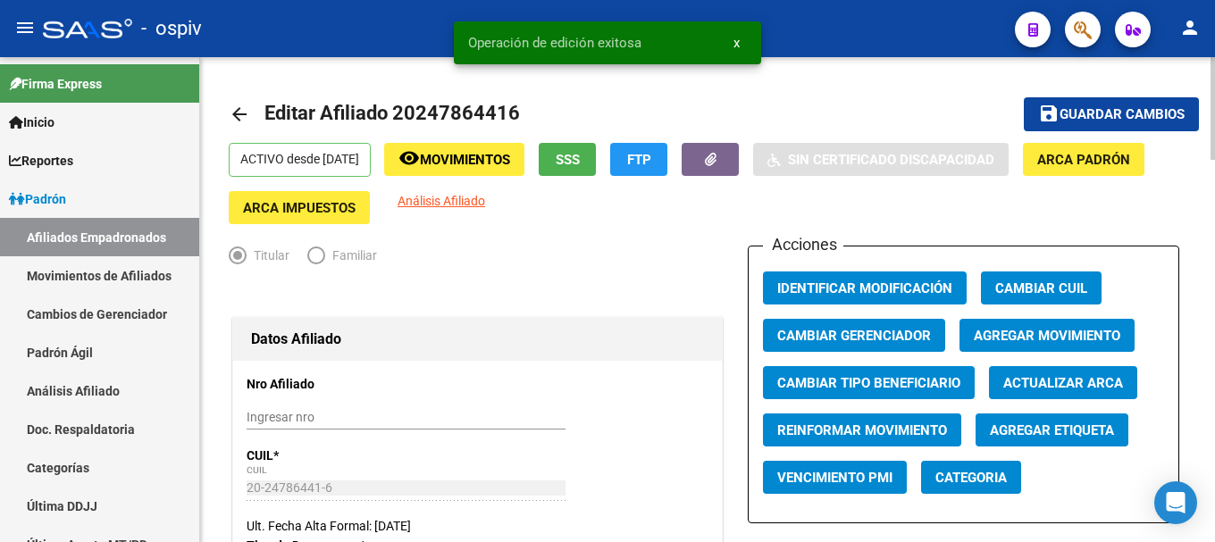
click at [982, 480] on span "Categoria" at bounding box center [971, 478] width 71 height 16
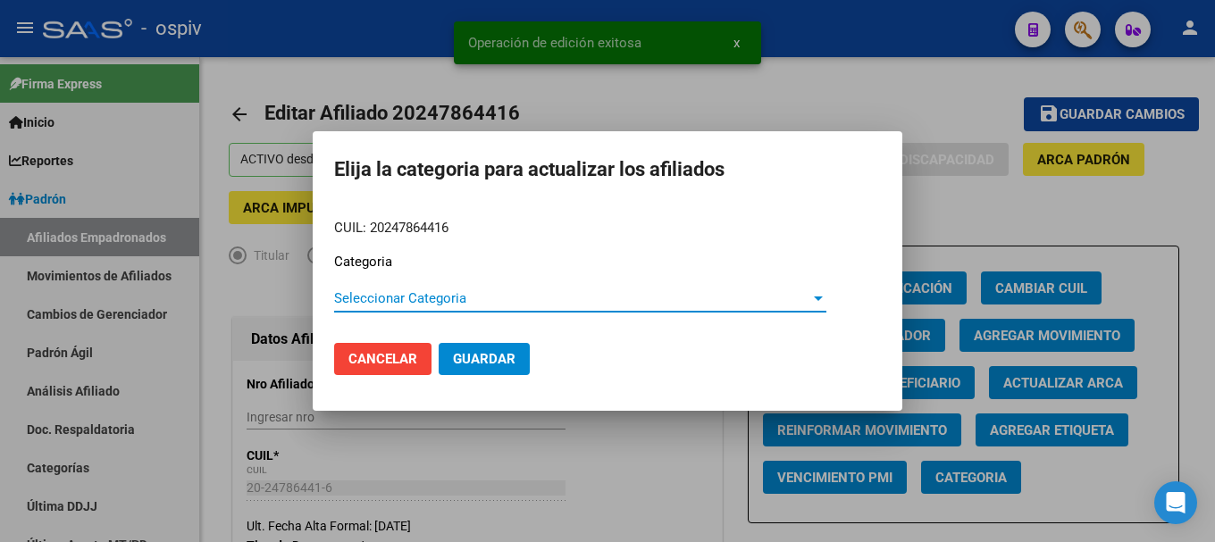
click at [461, 301] on span "Seleccionar Categoria" at bounding box center [572, 298] width 476 height 16
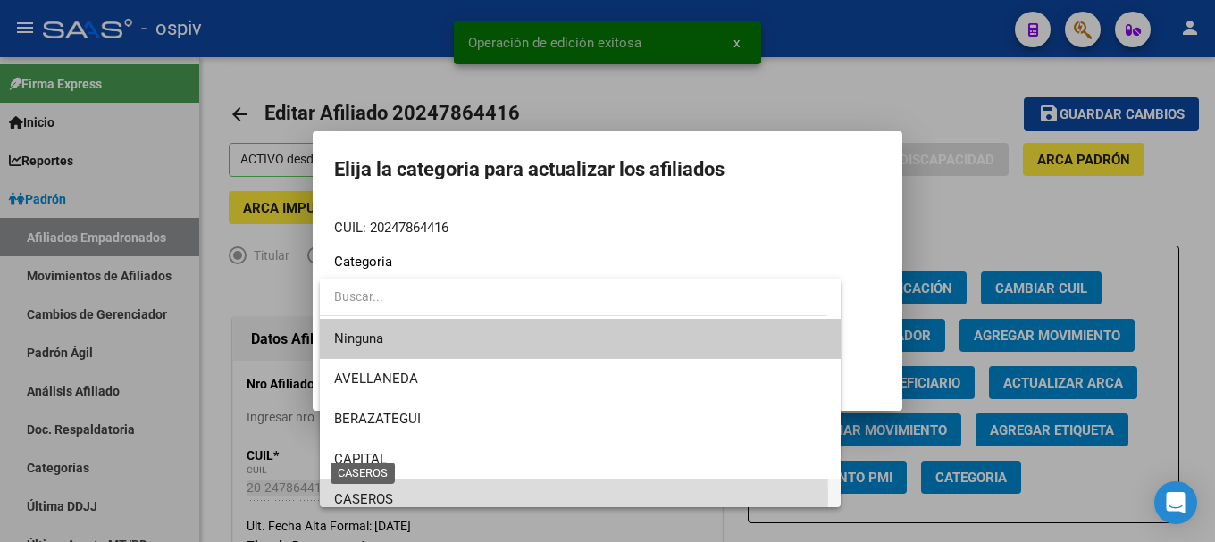
drag, startPoint x: 374, startPoint y: 495, endPoint x: 449, endPoint y: 397, distance: 123.7
click at [374, 496] on span "CASEROS" at bounding box center [363, 499] width 59 height 16
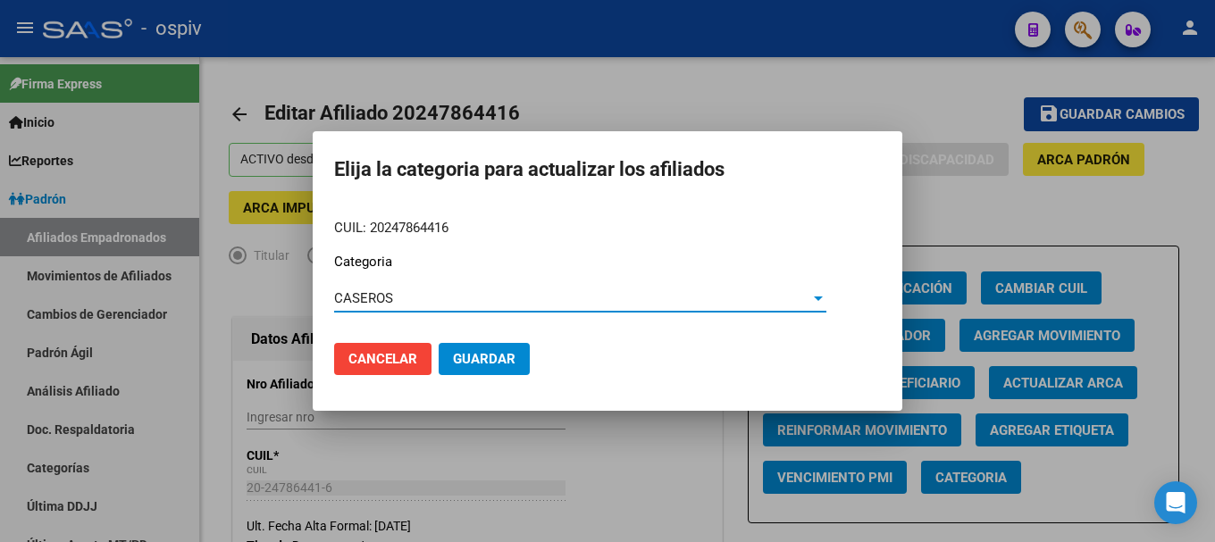
click at [476, 365] on span "Guardar" at bounding box center [484, 359] width 63 height 16
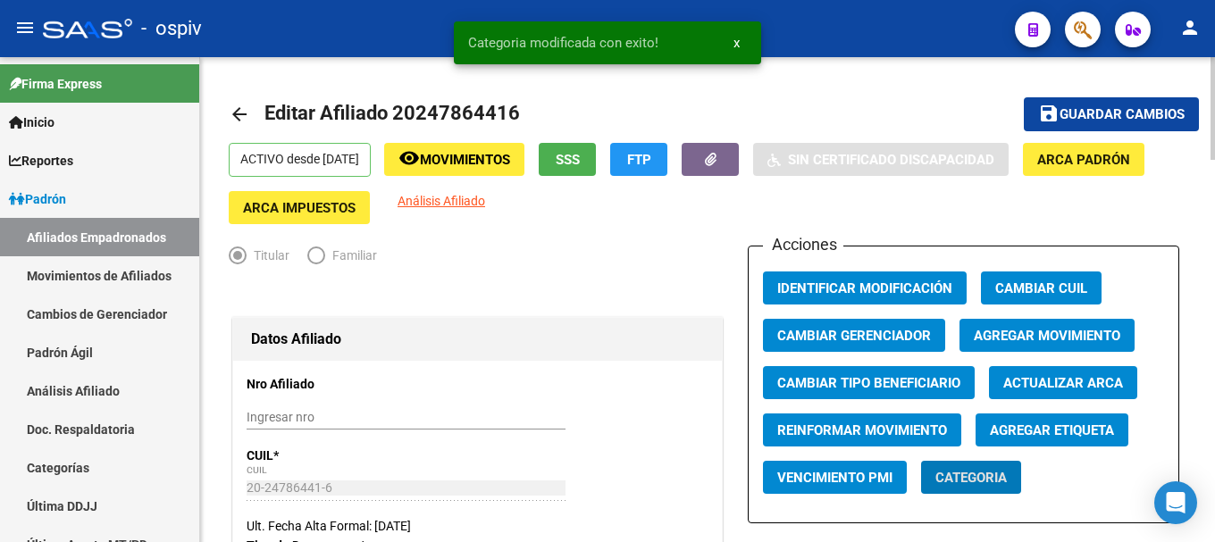
click at [1094, 434] on span "Agregar Etiqueta" at bounding box center [1052, 431] width 124 height 16
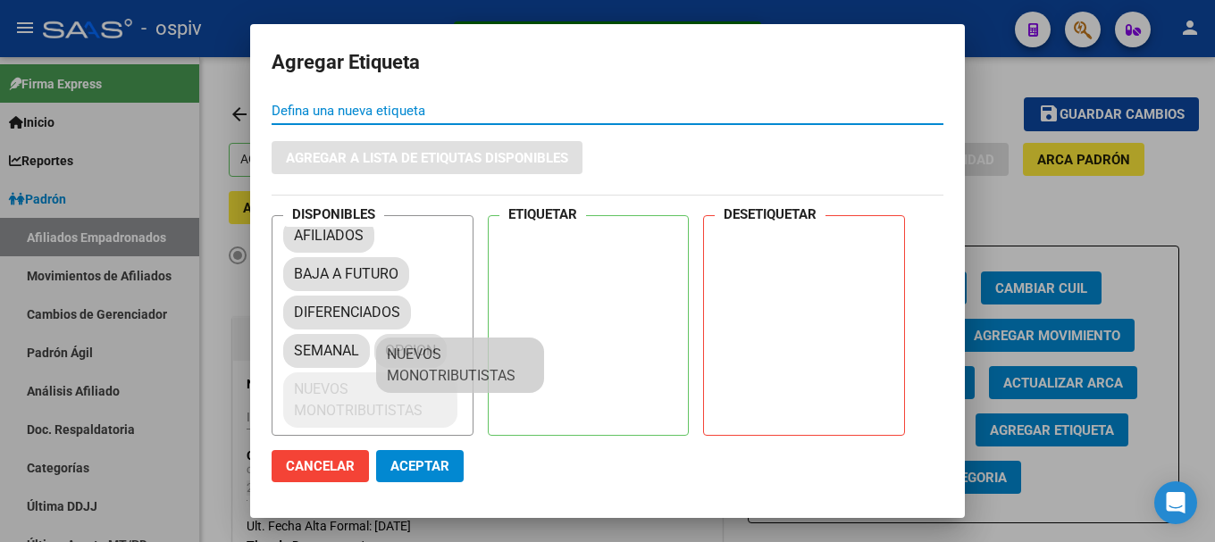
scroll to position [24, 0]
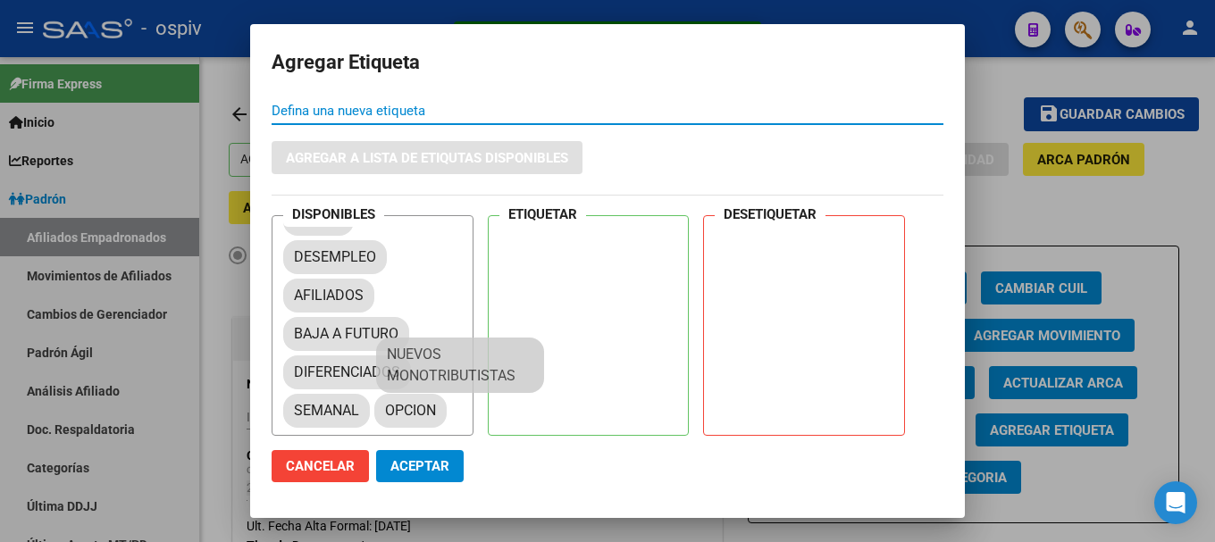
drag, startPoint x: 320, startPoint y: 416, endPoint x: 580, endPoint y: 241, distance: 313.5
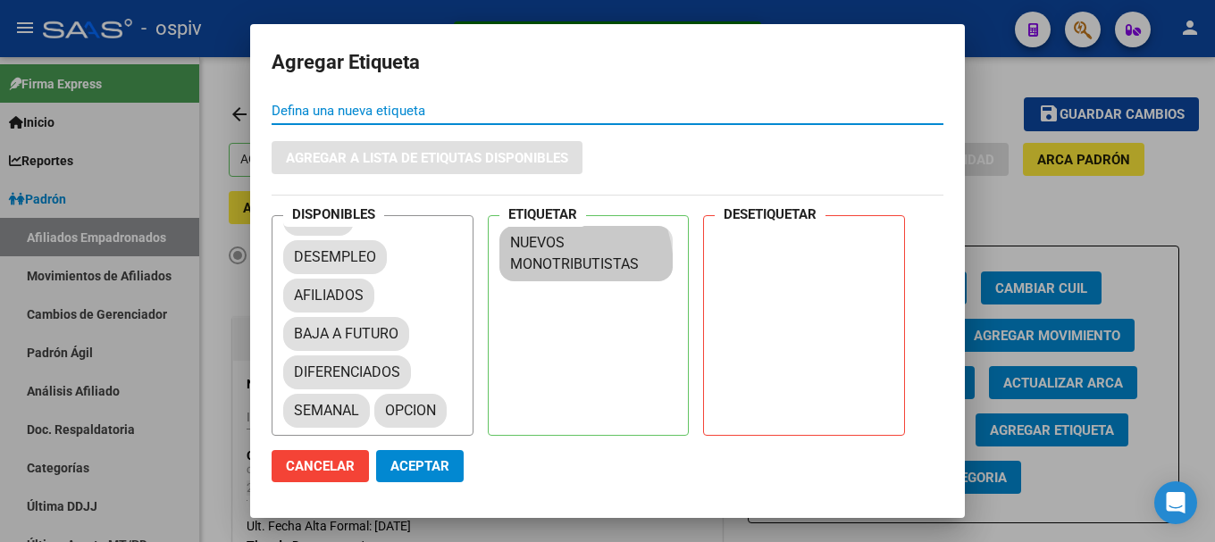
click at [402, 459] on span "Aceptar" at bounding box center [420, 466] width 59 height 16
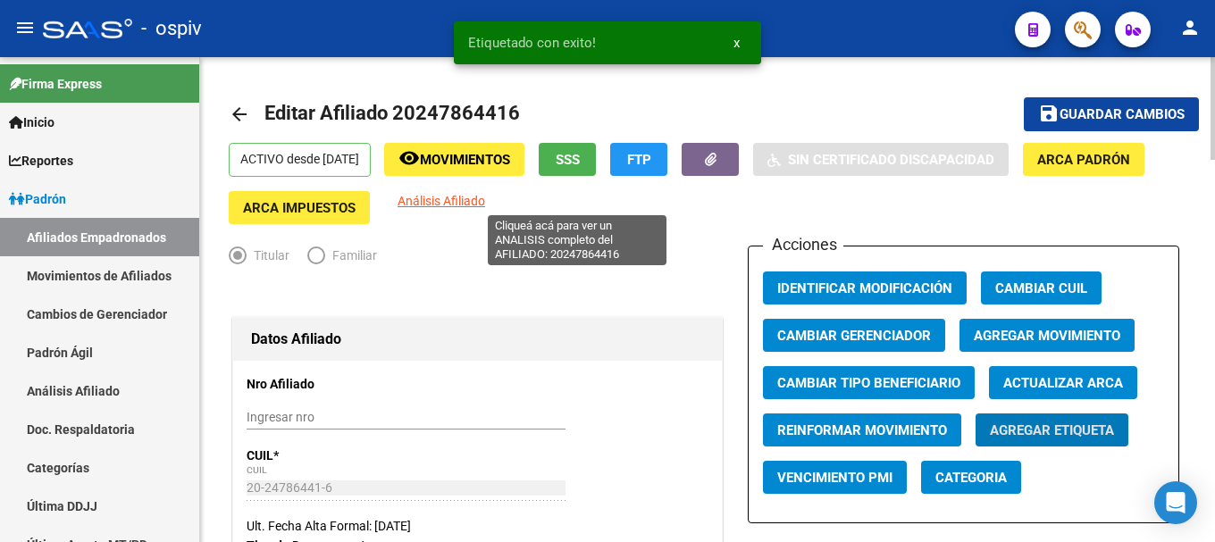
click at [485, 201] on span "Análisis Afiliado" at bounding box center [442, 201] width 88 height 14
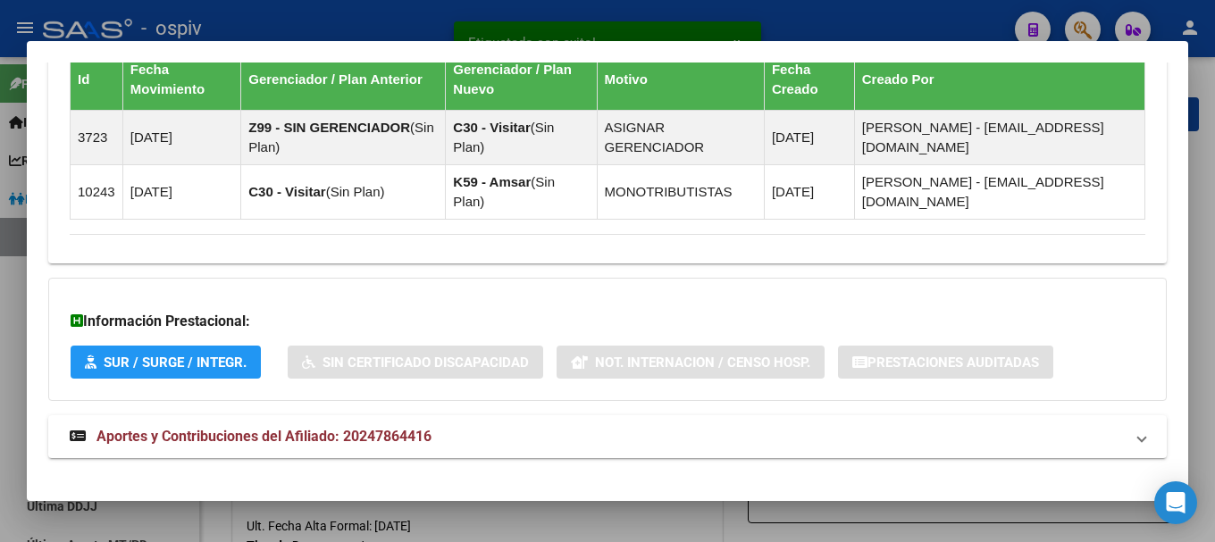
scroll to position [1145, 0]
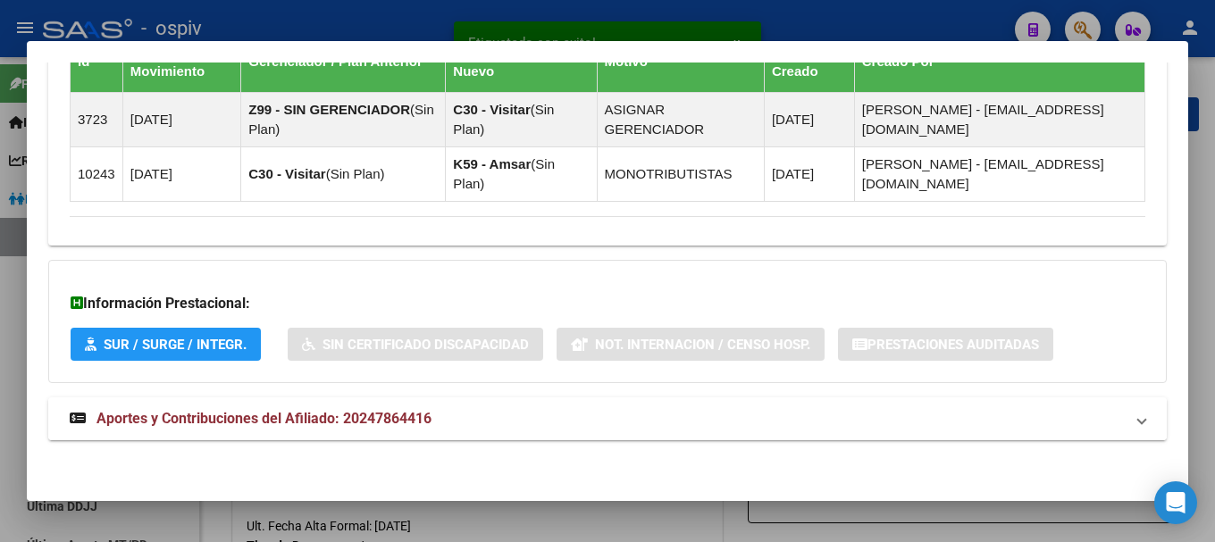
click at [390, 427] on strong "Aportes y Contribuciones del Afiliado: 20247864416" at bounding box center [251, 418] width 362 height 21
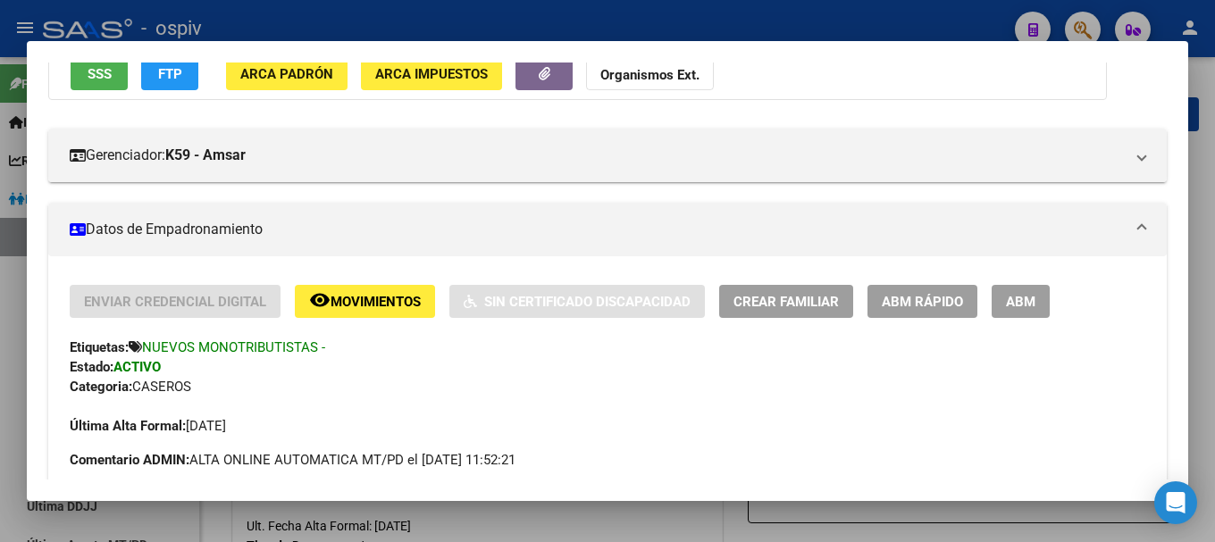
scroll to position [0, 0]
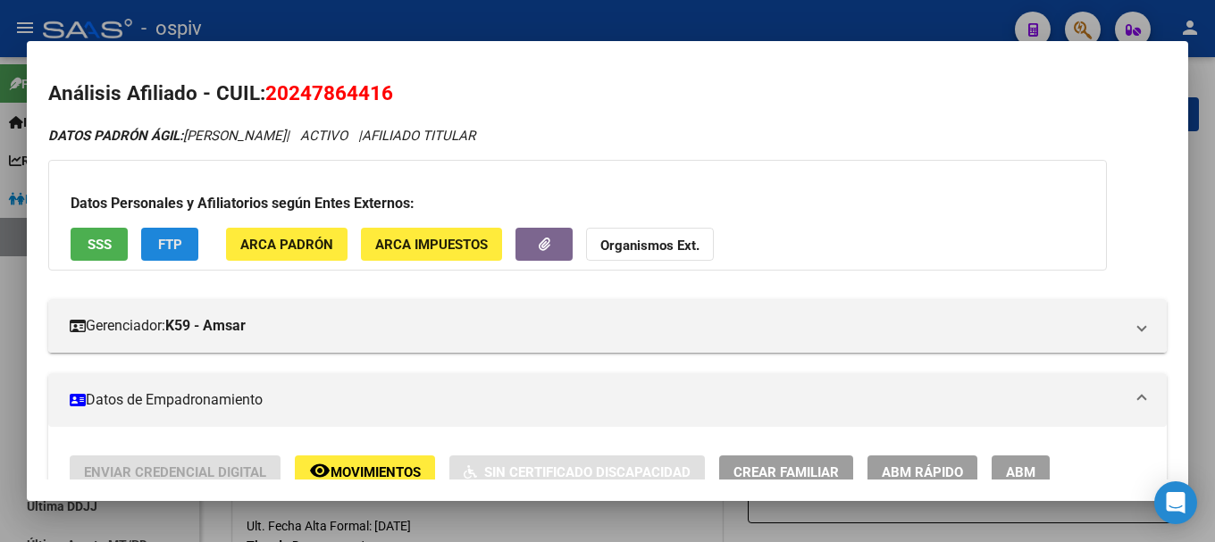
click at [165, 243] on span "FTP" at bounding box center [170, 245] width 24 height 16
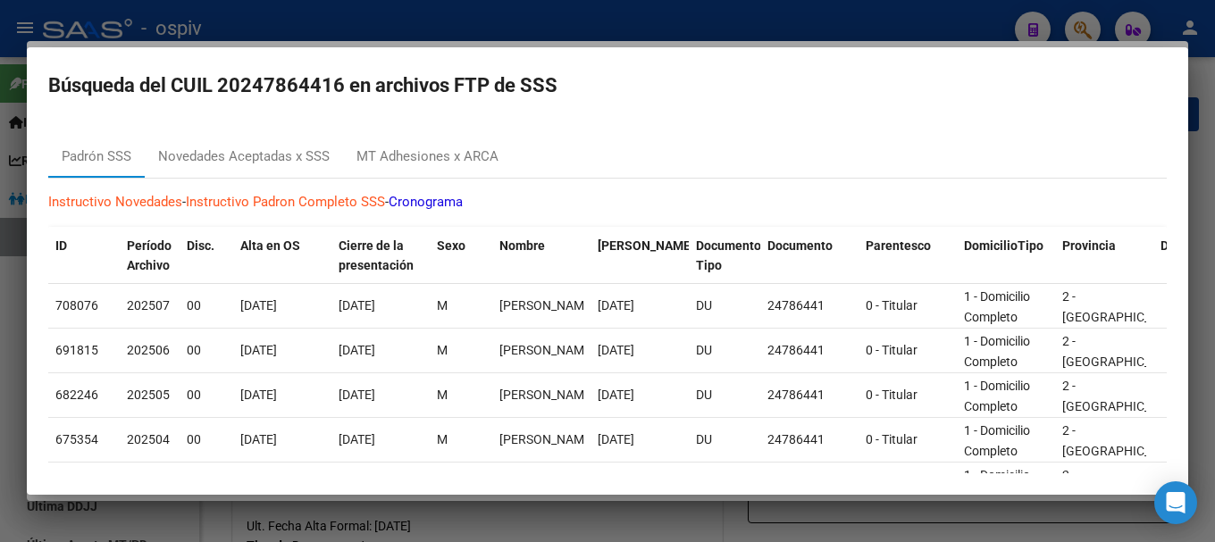
click at [0, 302] on div at bounding box center [607, 271] width 1215 height 542
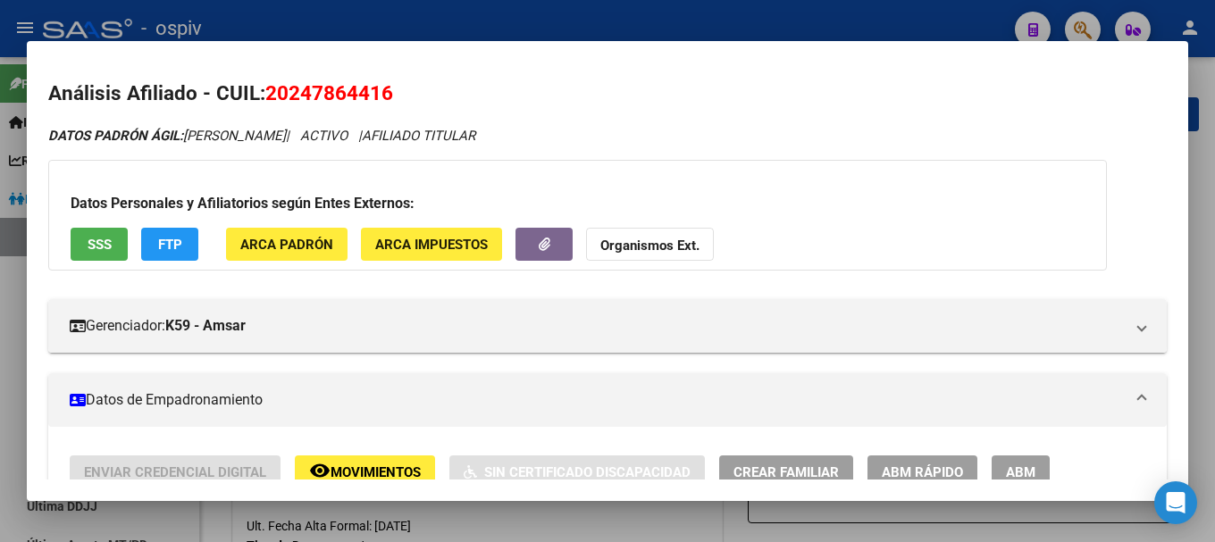
click at [166, 249] on span "FTP" at bounding box center [170, 245] width 24 height 16
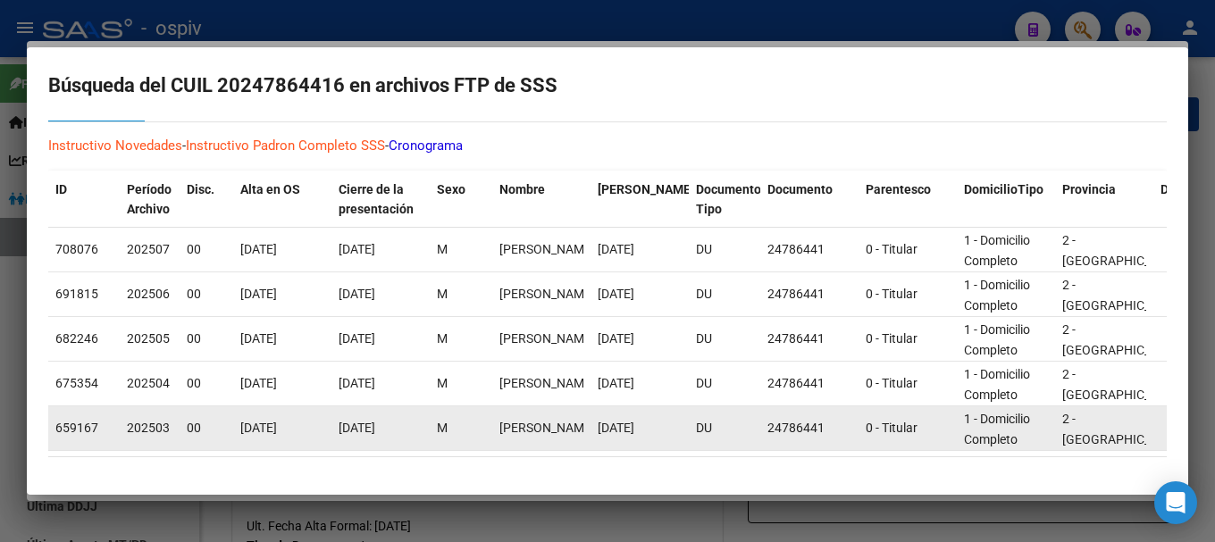
scroll to position [113, 0]
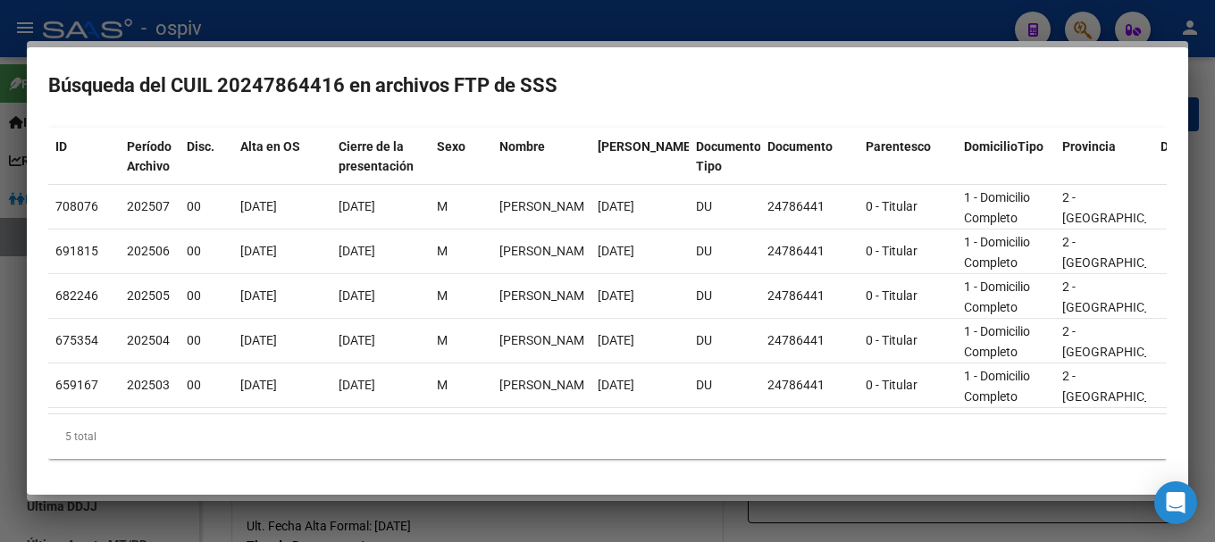
click at [1089, 29] on div at bounding box center [607, 271] width 1215 height 542
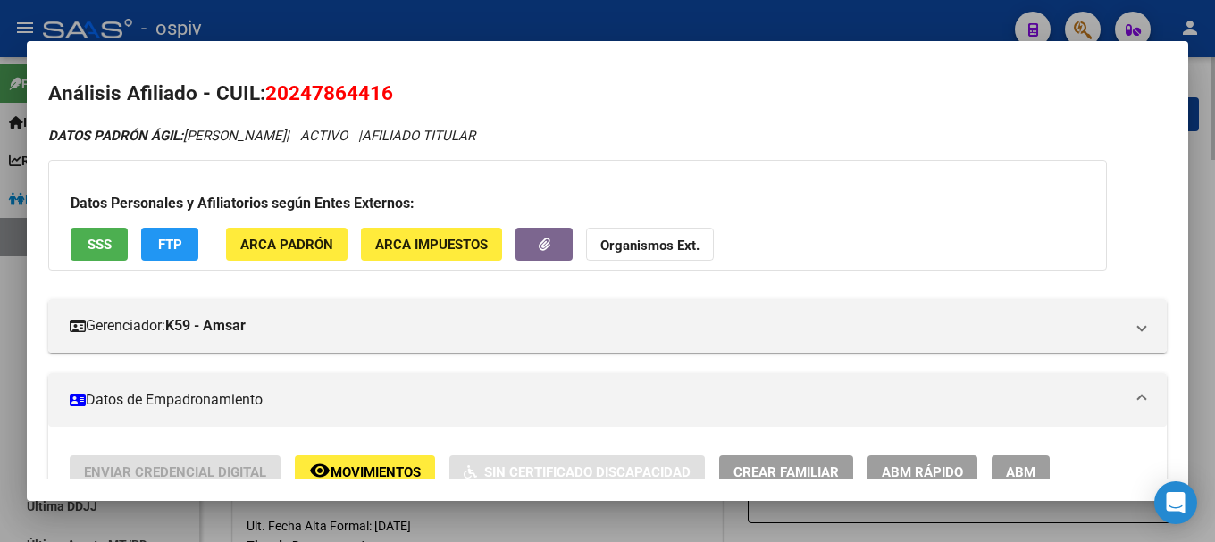
drag, startPoint x: 1079, startPoint y: 17, endPoint x: 340, endPoint y: 88, distance: 742.5
click at [1078, 19] on div at bounding box center [607, 271] width 1215 height 542
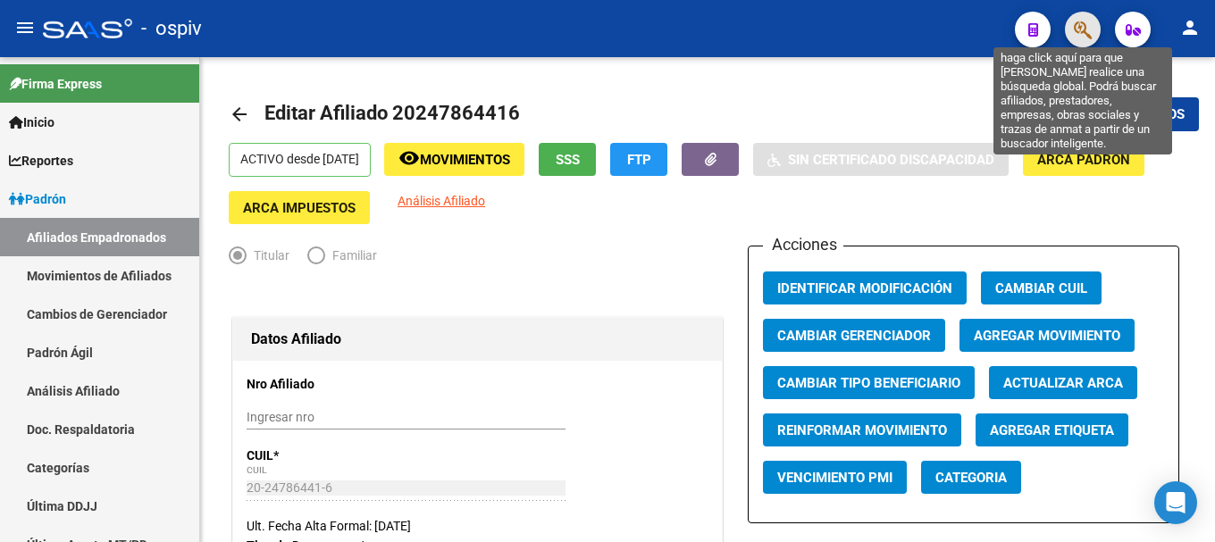
click at [1079, 27] on icon "button" at bounding box center [1083, 30] width 18 height 21
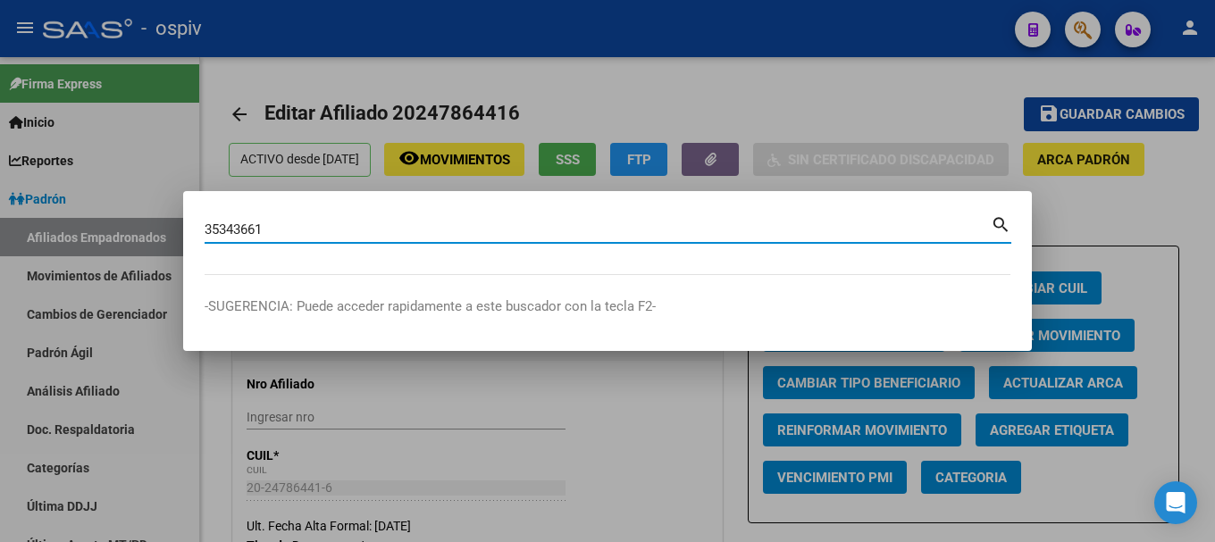
type input "35343661"
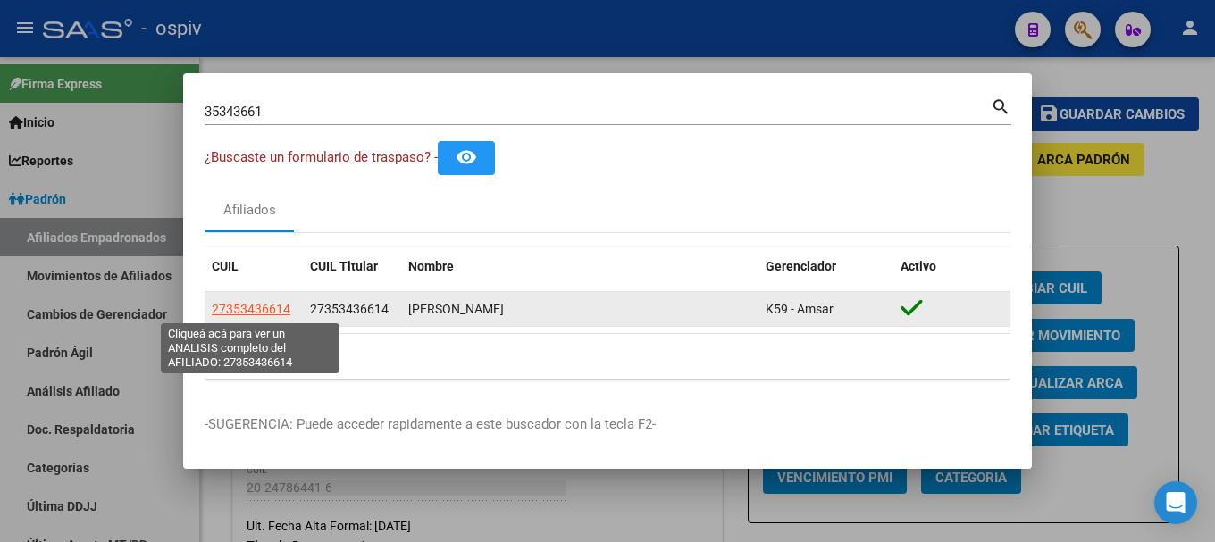
click at [250, 307] on span "27353436614" at bounding box center [251, 309] width 79 height 14
type textarea "27353436614"
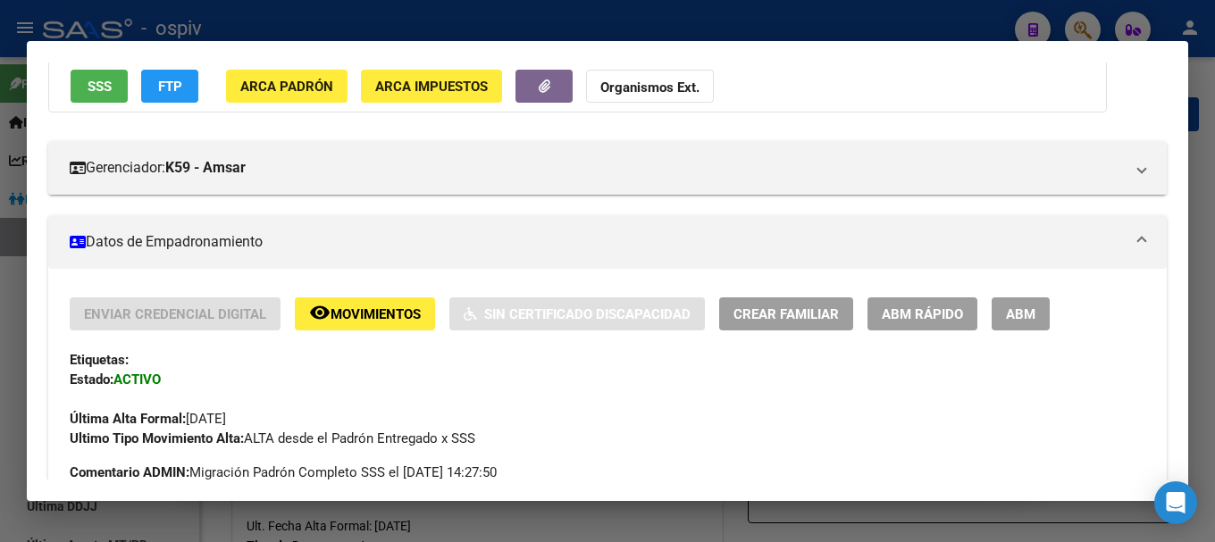
scroll to position [179, 0]
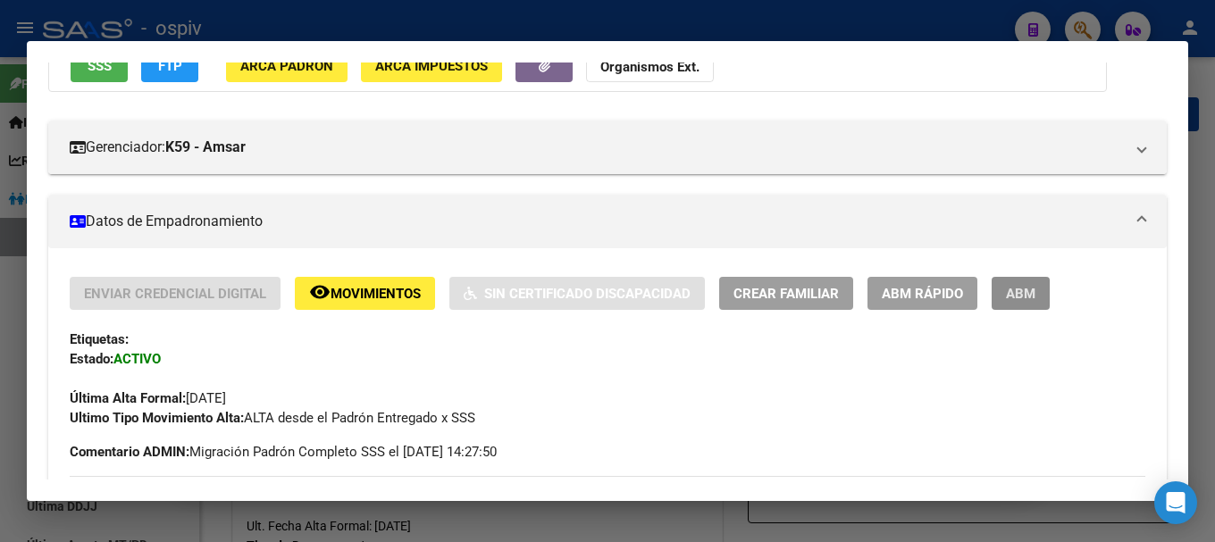
click at [1023, 292] on span "ABM" at bounding box center [1020, 294] width 29 height 16
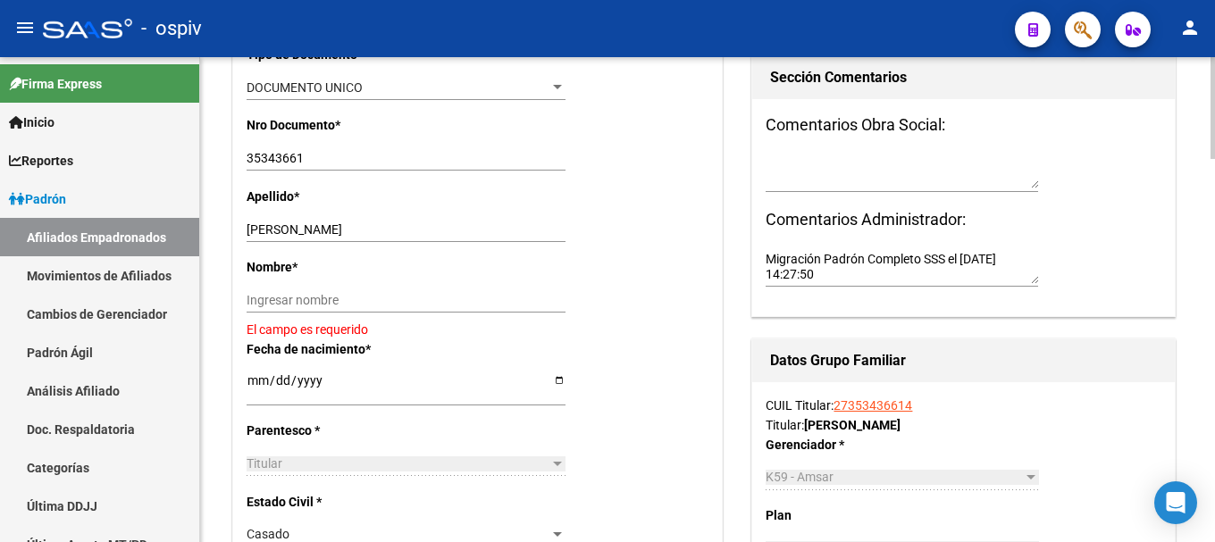
scroll to position [536, 0]
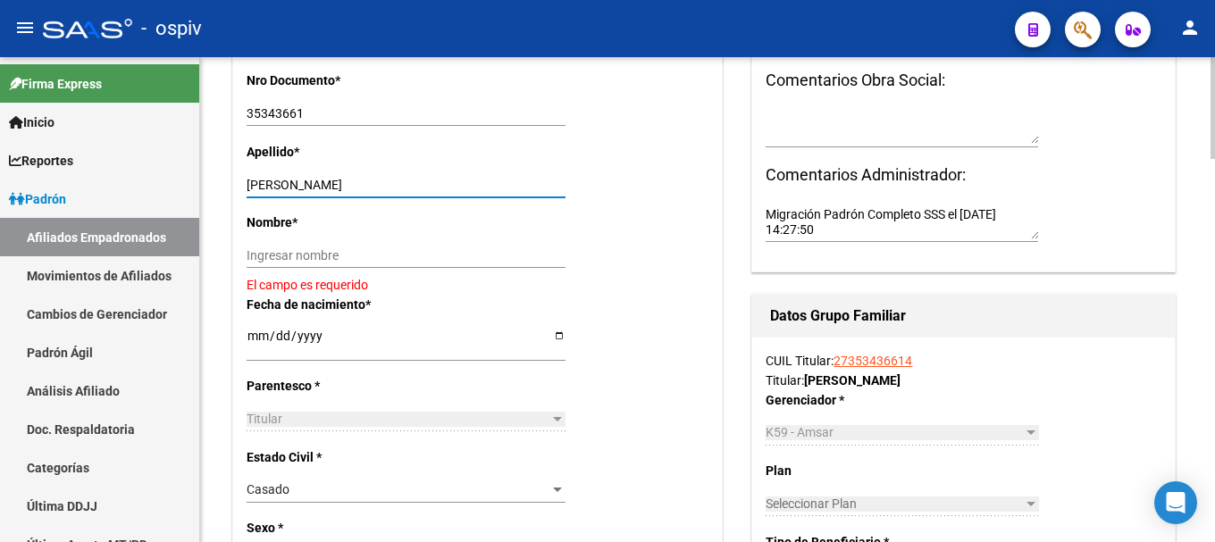
drag, startPoint x: 285, startPoint y: 189, endPoint x: 419, endPoint y: 177, distance: 134.6
click at [419, 178] on input "[PERSON_NAME]" at bounding box center [406, 185] width 319 height 15
type input "GEREZ"
click at [289, 239] on div "Nombre * Ingresar nombre El campo es requerido" at bounding box center [478, 253] width 462 height 81
drag, startPoint x: 287, startPoint y: 249, endPoint x: 327, endPoint y: 277, distance: 48.8
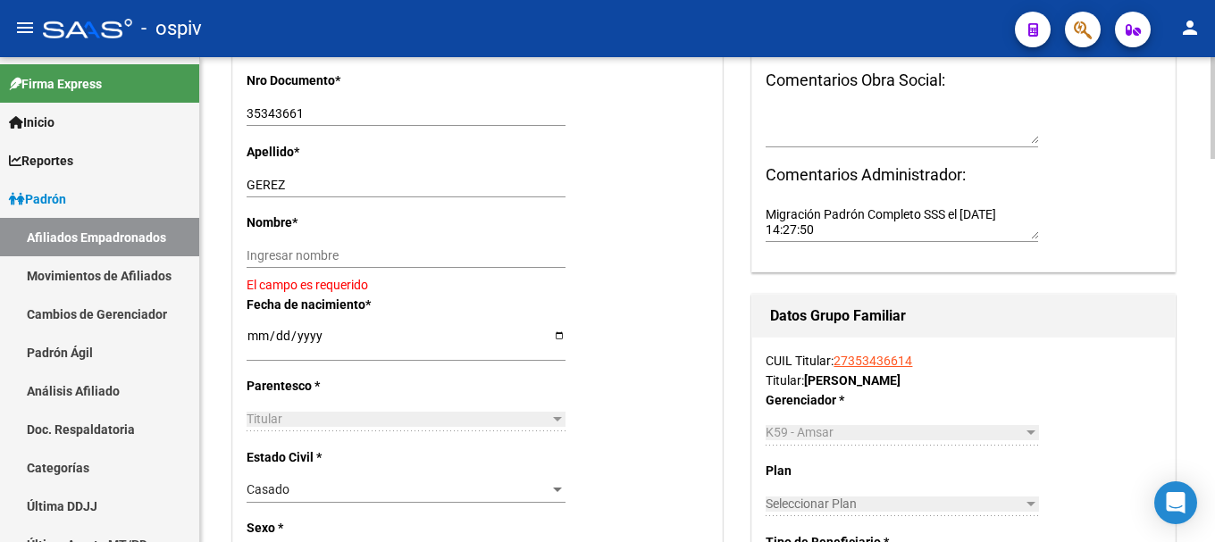
click at [287, 249] on input "Ingresar nombre" at bounding box center [406, 255] width 319 height 15
paste input "[PERSON_NAME]"
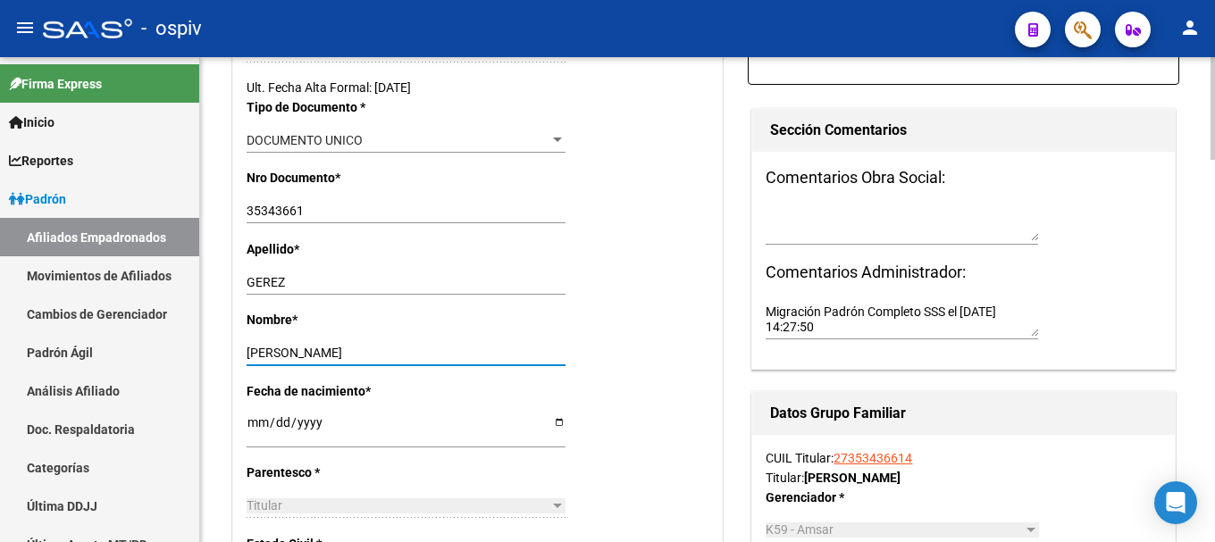
scroll to position [89, 0]
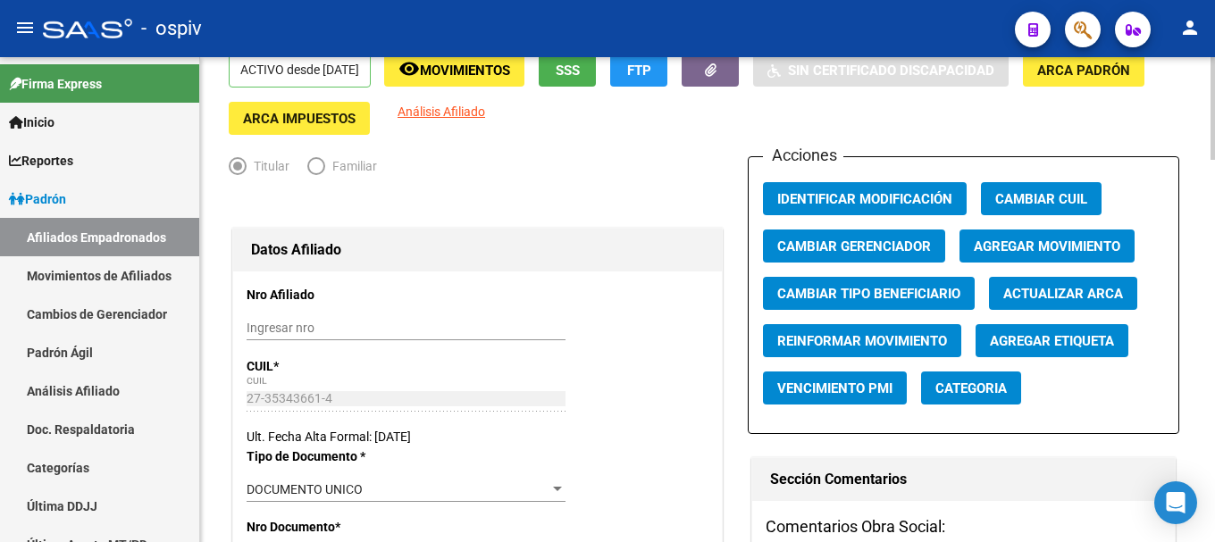
type input "[PERSON_NAME]"
drag, startPoint x: 836, startPoint y: 464, endPoint x: 994, endPoint y: 334, distance: 204.5
click at [836, 464] on div "Sección Comentarios" at bounding box center [963, 479] width 422 height 43
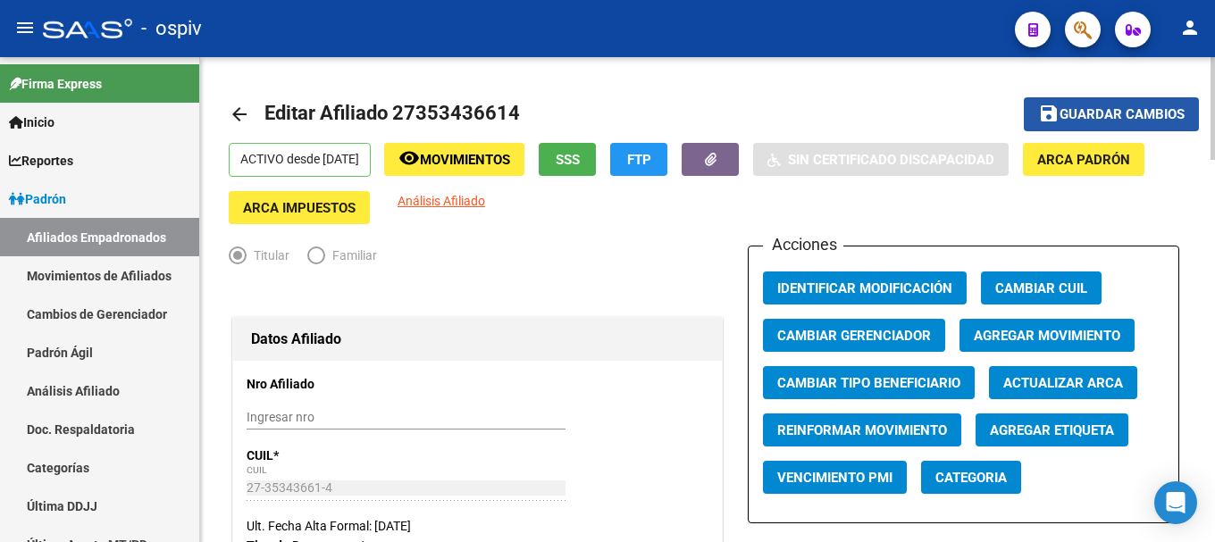
click at [1126, 122] on span "Guardar cambios" at bounding box center [1122, 115] width 125 height 16
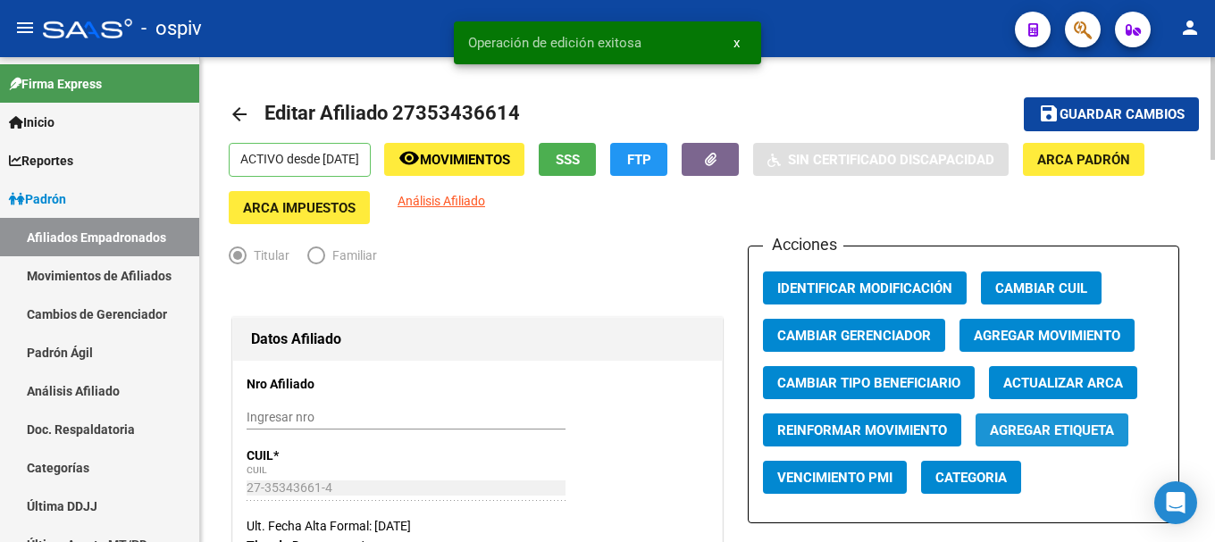
click at [1037, 428] on span "Agregar Etiqueta" at bounding box center [1052, 431] width 124 height 16
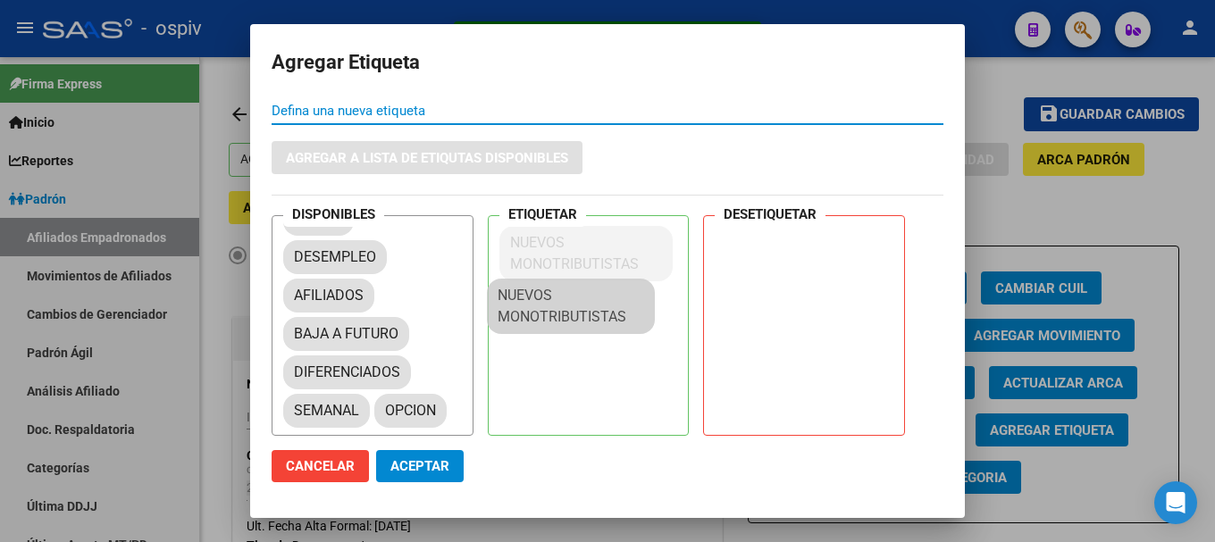
scroll to position [24, 0]
drag, startPoint x: 363, startPoint y: 399, endPoint x: 585, endPoint y: 257, distance: 264.0
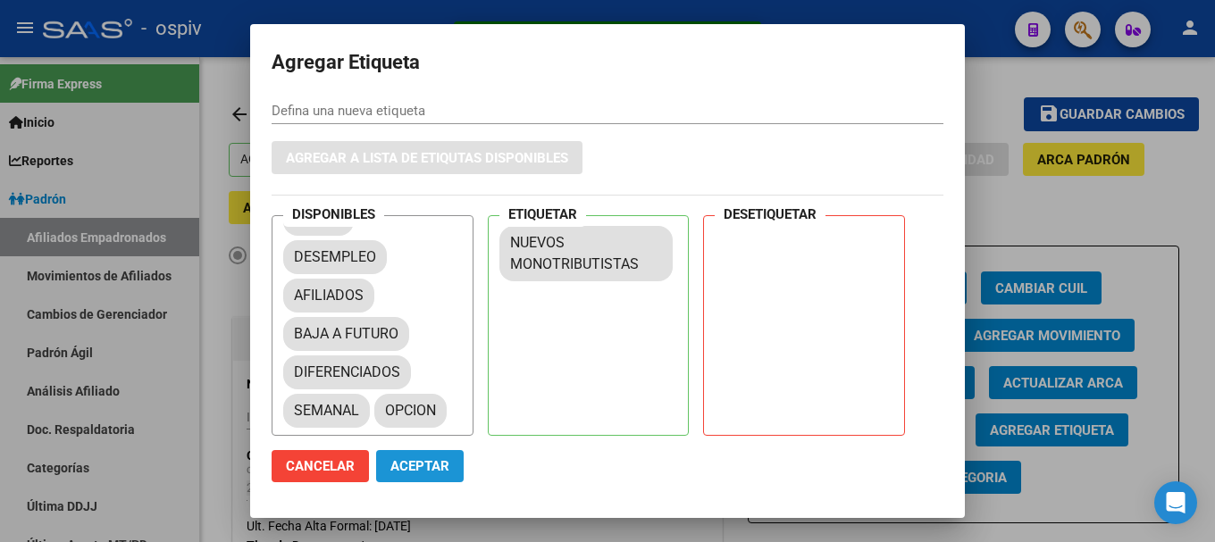
click at [438, 474] on span "Aceptar" at bounding box center [420, 466] width 59 height 16
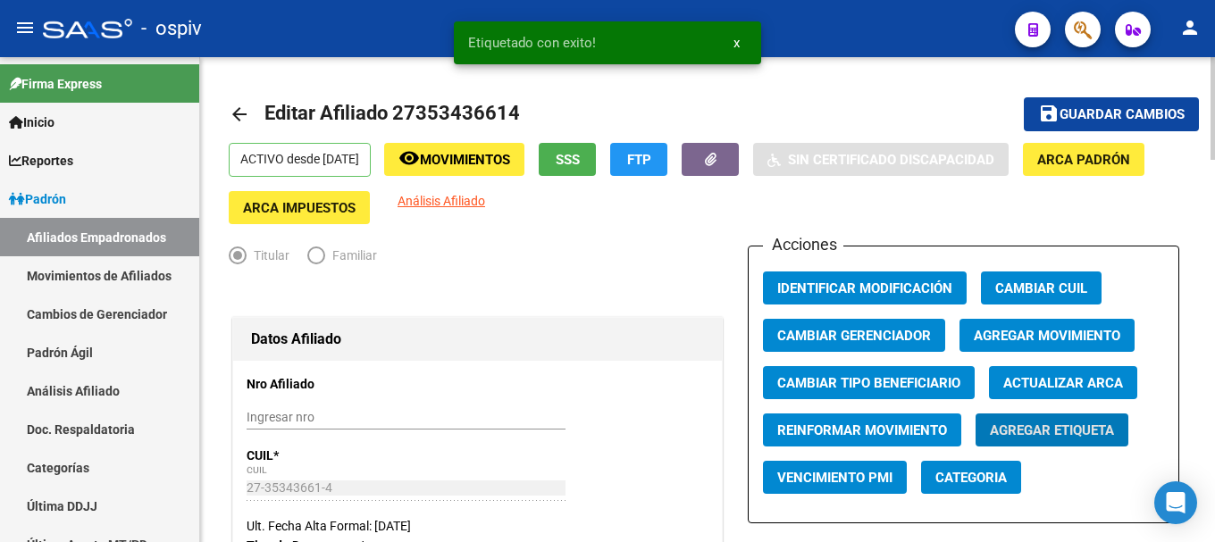
click at [1108, 443] on button "Agregar Etiqueta" at bounding box center [1052, 430] width 153 height 33
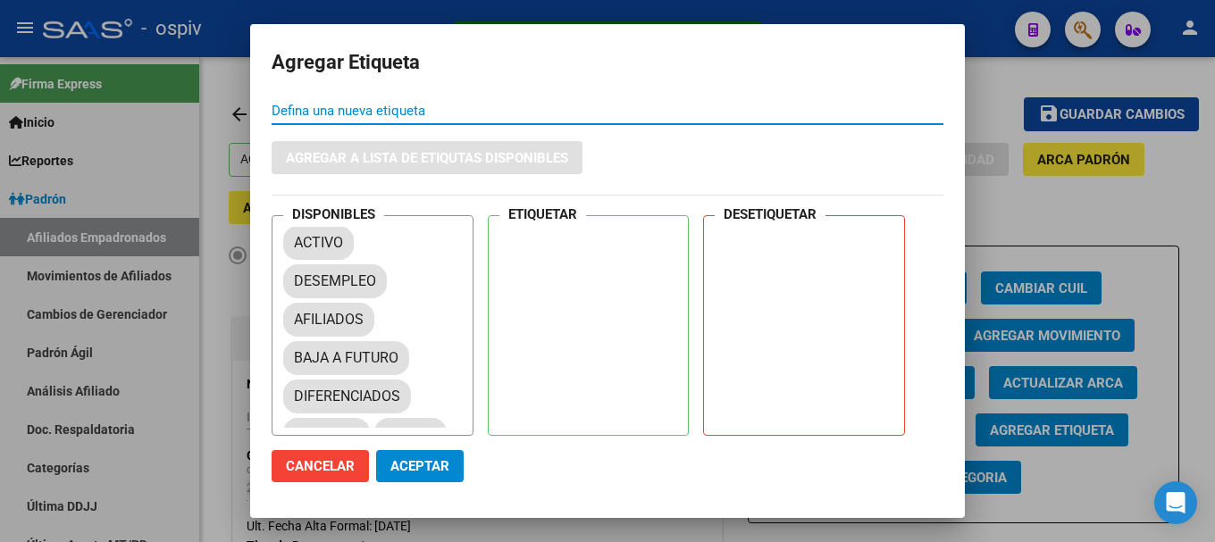
click at [297, 462] on span "Cancelar" at bounding box center [320, 466] width 69 height 16
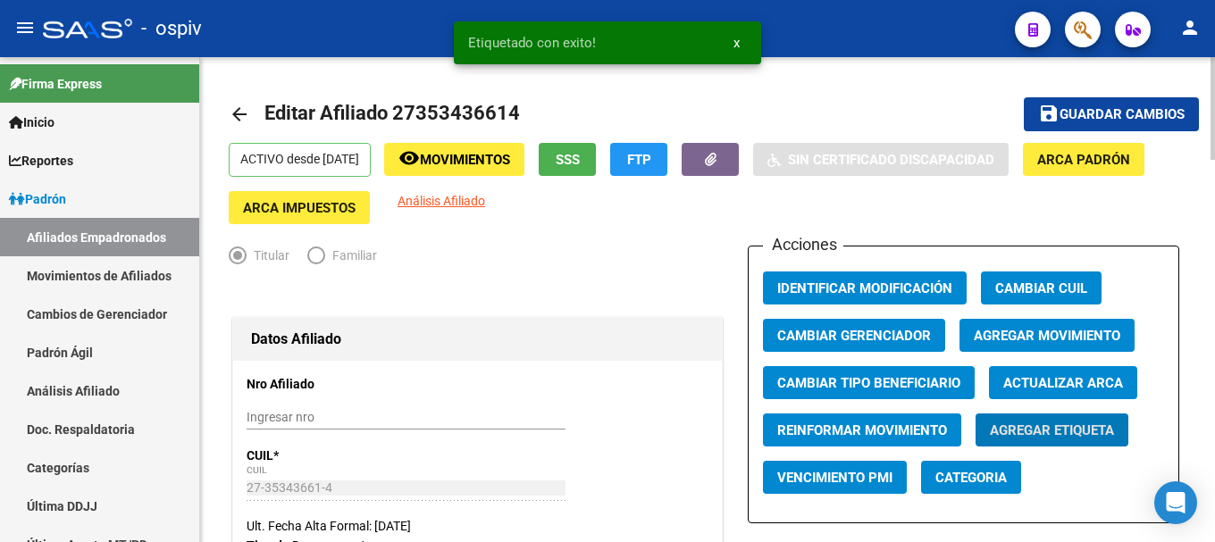
click at [956, 482] on span "Categoria" at bounding box center [971, 478] width 71 height 16
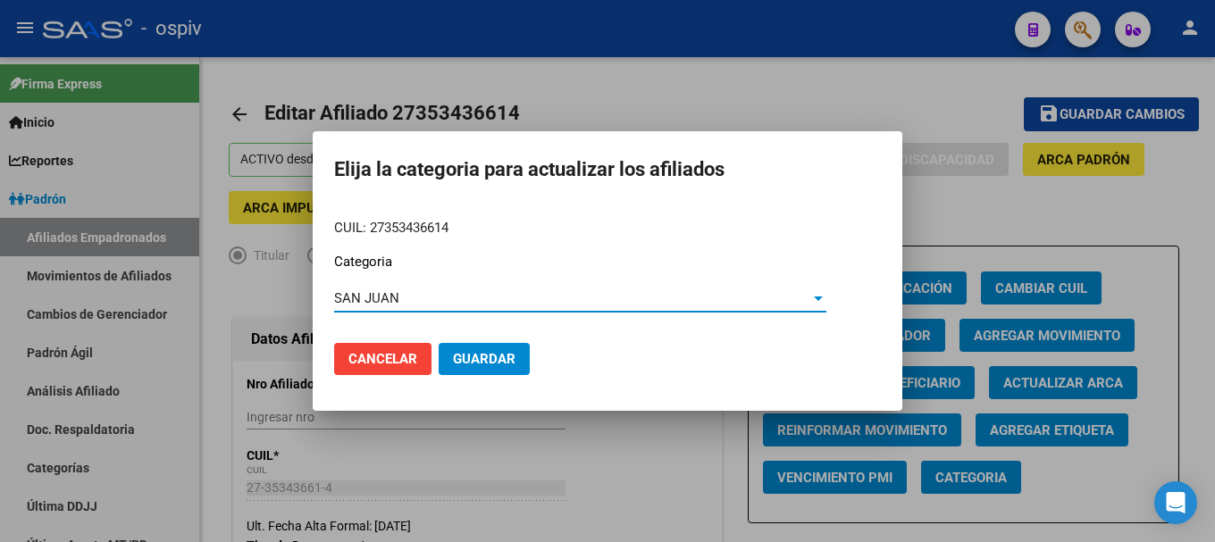
click at [811, 294] on div at bounding box center [818, 298] width 16 height 14
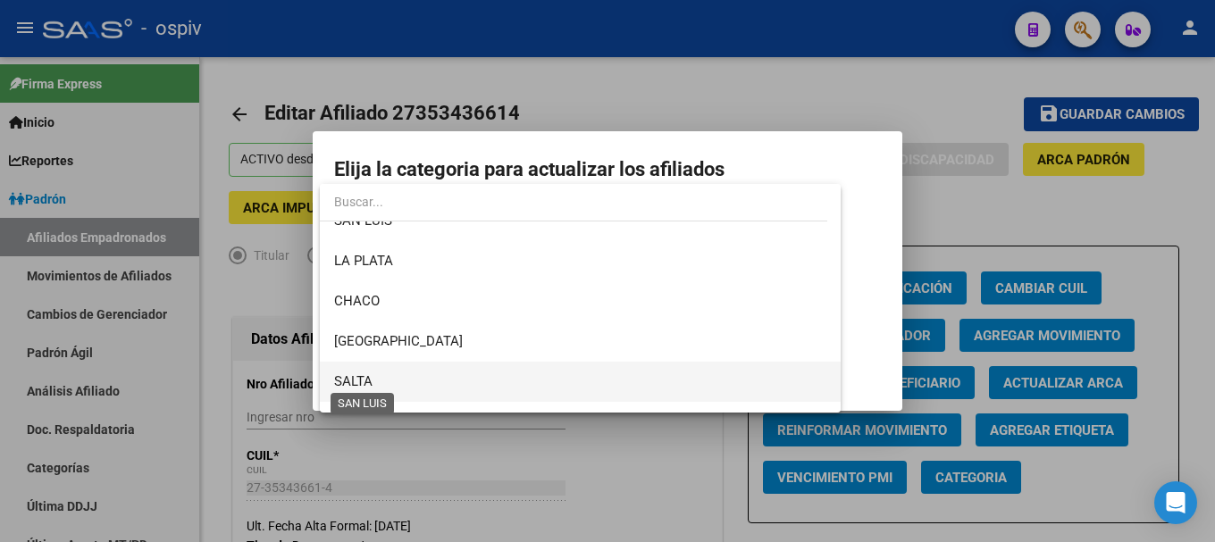
scroll to position [567, 0]
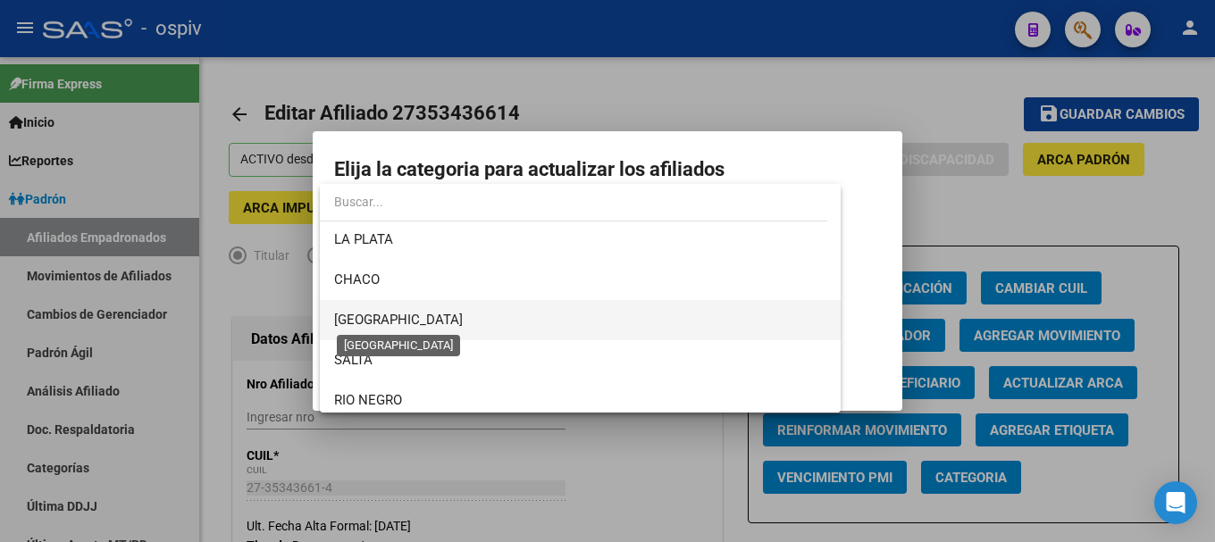
click at [374, 314] on span "[GEOGRAPHIC_DATA]" at bounding box center [398, 320] width 129 height 16
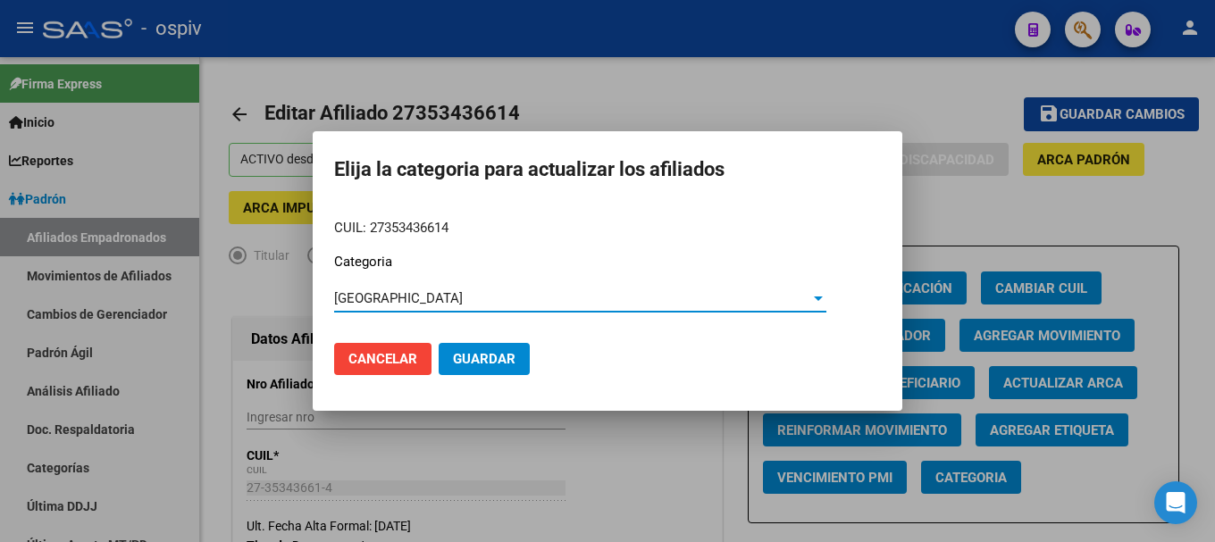
click at [504, 353] on span "Guardar" at bounding box center [484, 359] width 63 height 16
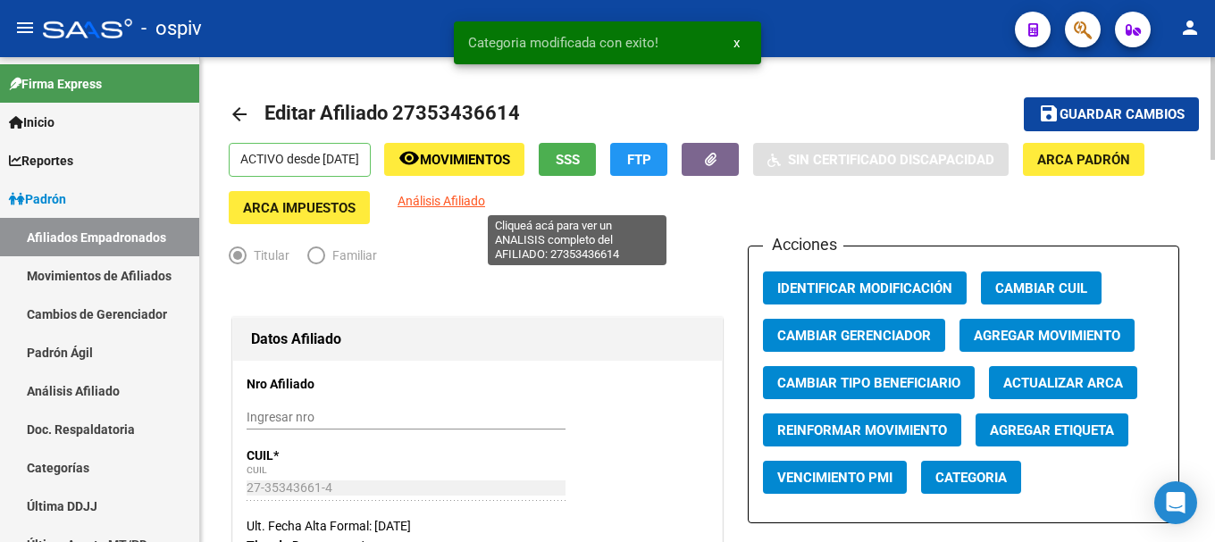
click at [485, 194] on span "Análisis Afiliado" at bounding box center [442, 201] width 88 height 14
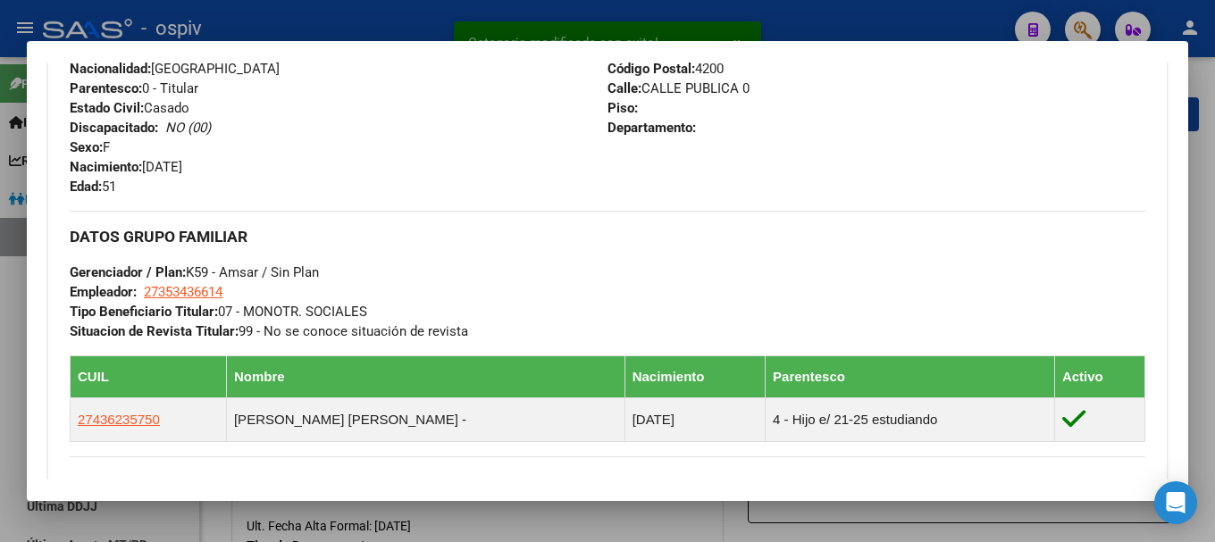
scroll to position [715, 0]
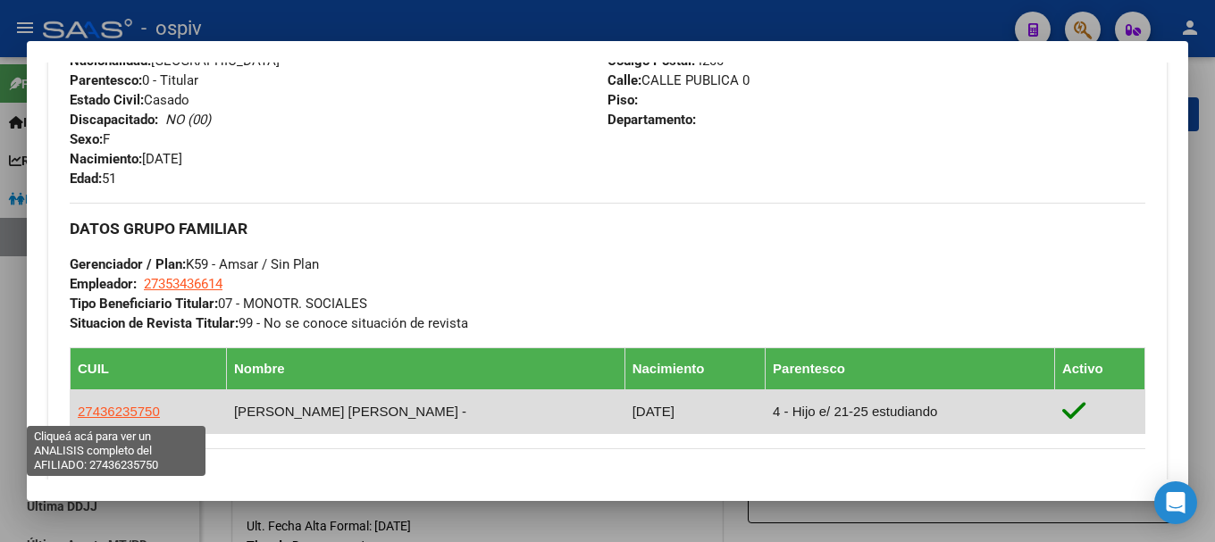
click at [98, 409] on span "27436235750" at bounding box center [119, 411] width 82 height 15
type textarea "27436235750"
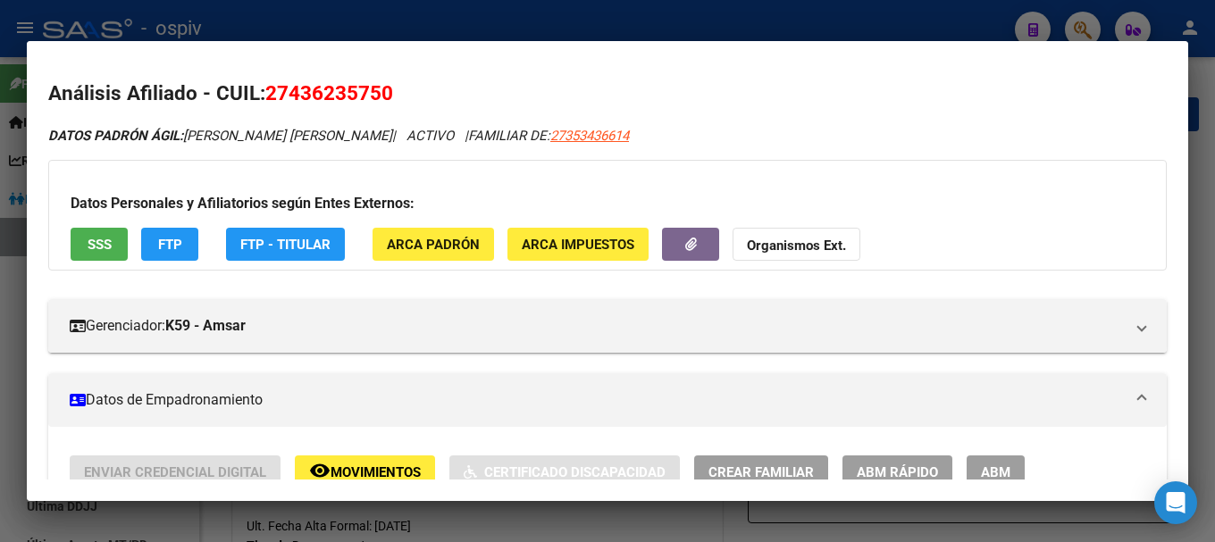
scroll to position [268, 0]
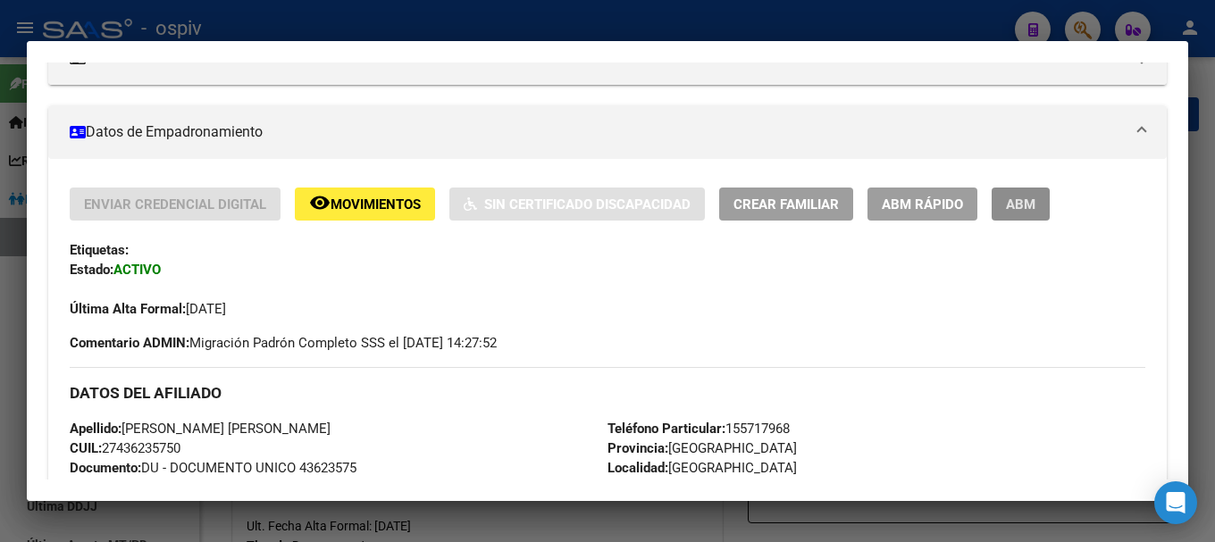
click at [1037, 213] on button "ABM" at bounding box center [1021, 204] width 58 height 33
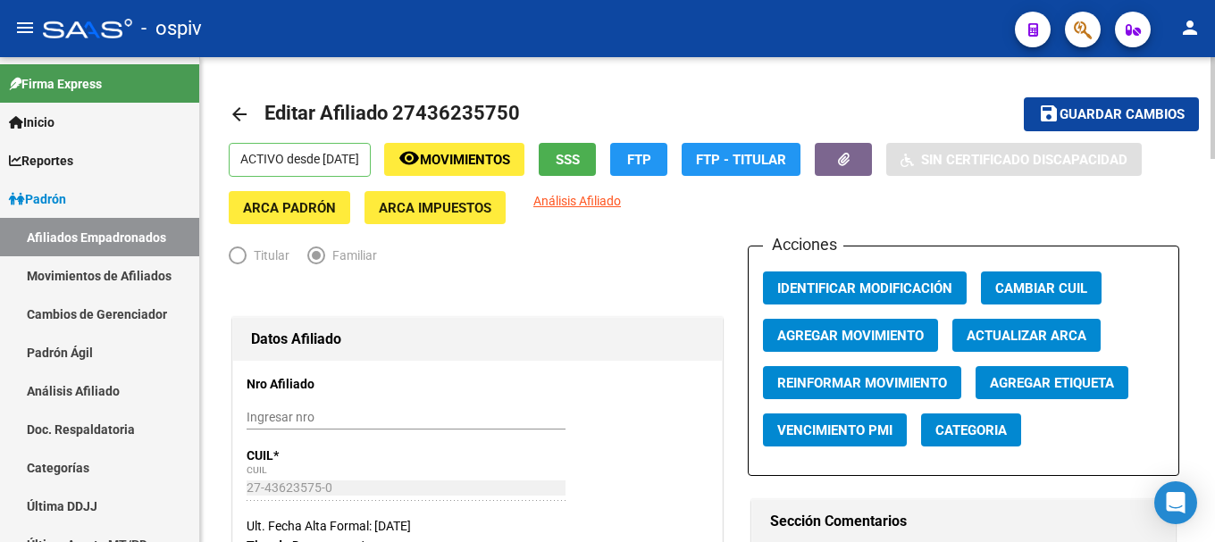
click at [872, 336] on span "Agregar Movimiento" at bounding box center [850, 336] width 147 height 16
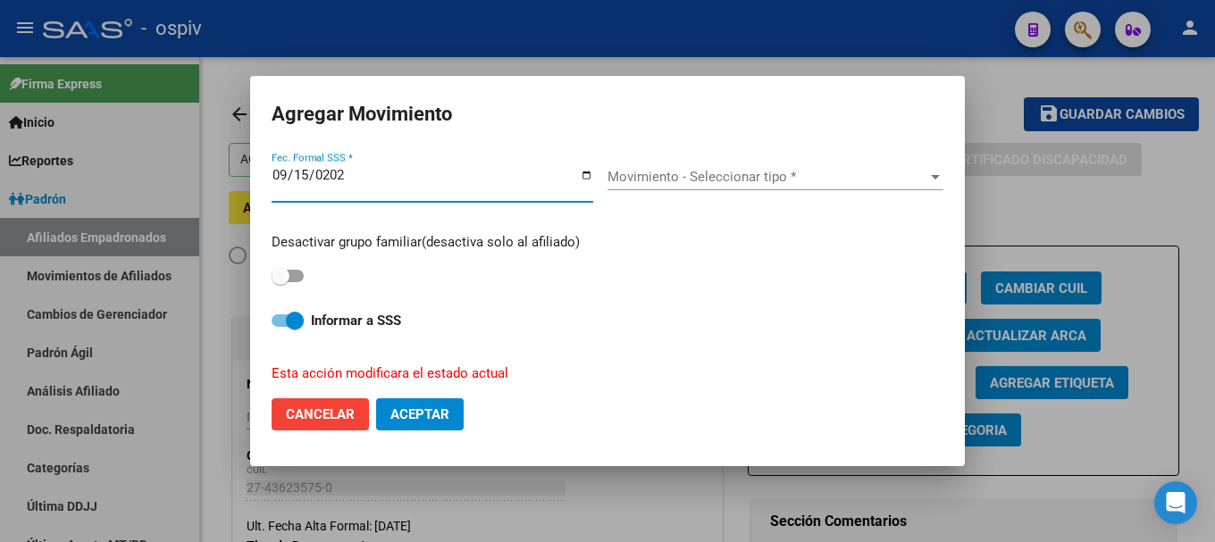
type input "[DATE]"
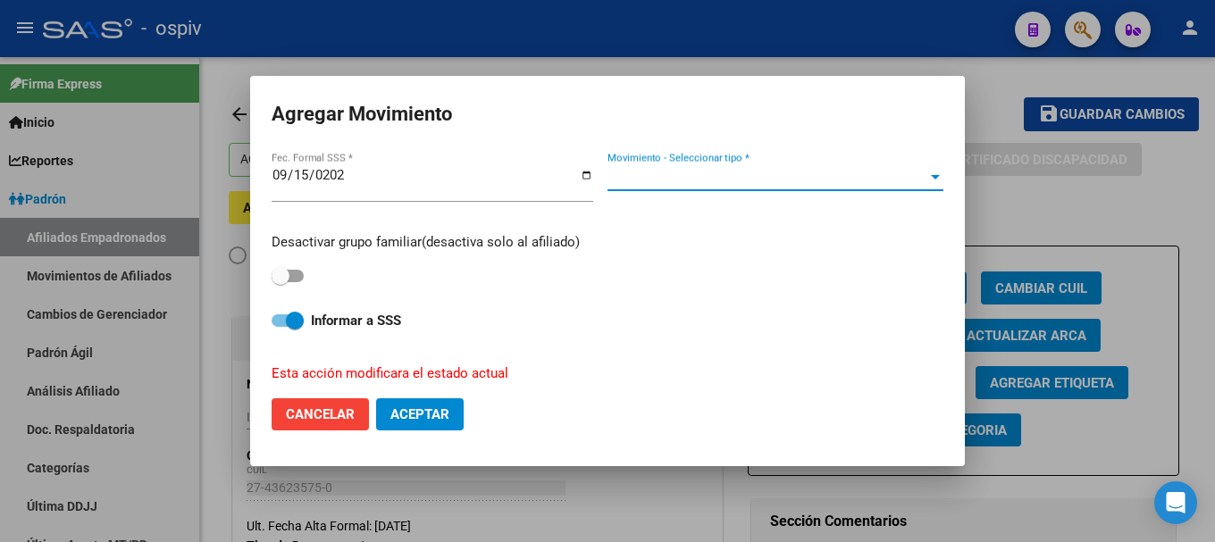
click at [719, 180] on span "Movimiento - Seleccionar tipo *" at bounding box center [768, 177] width 320 height 16
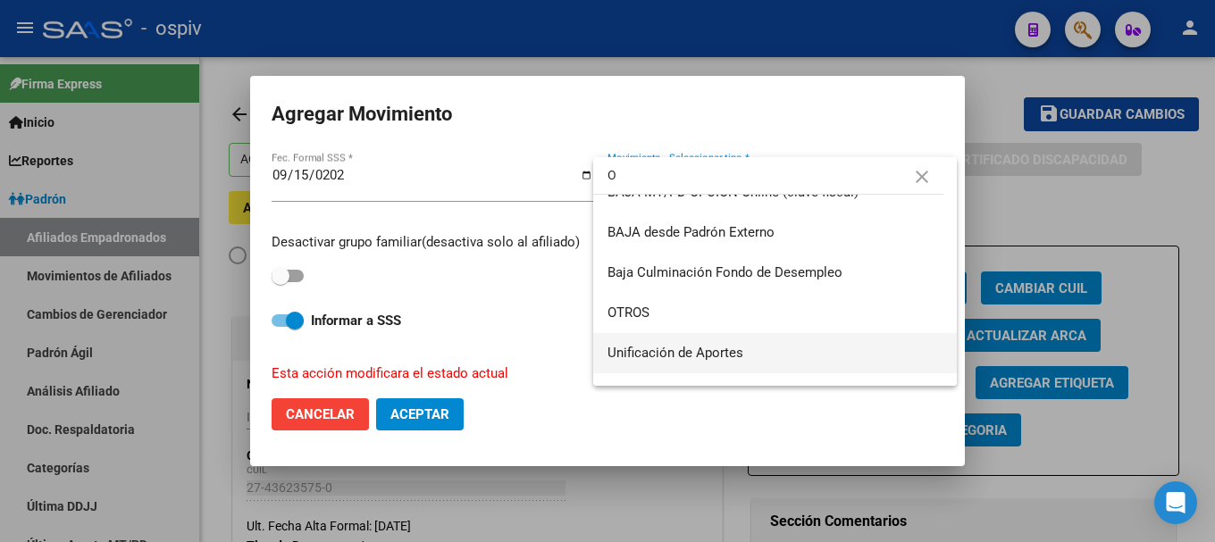
scroll to position [1219, 0]
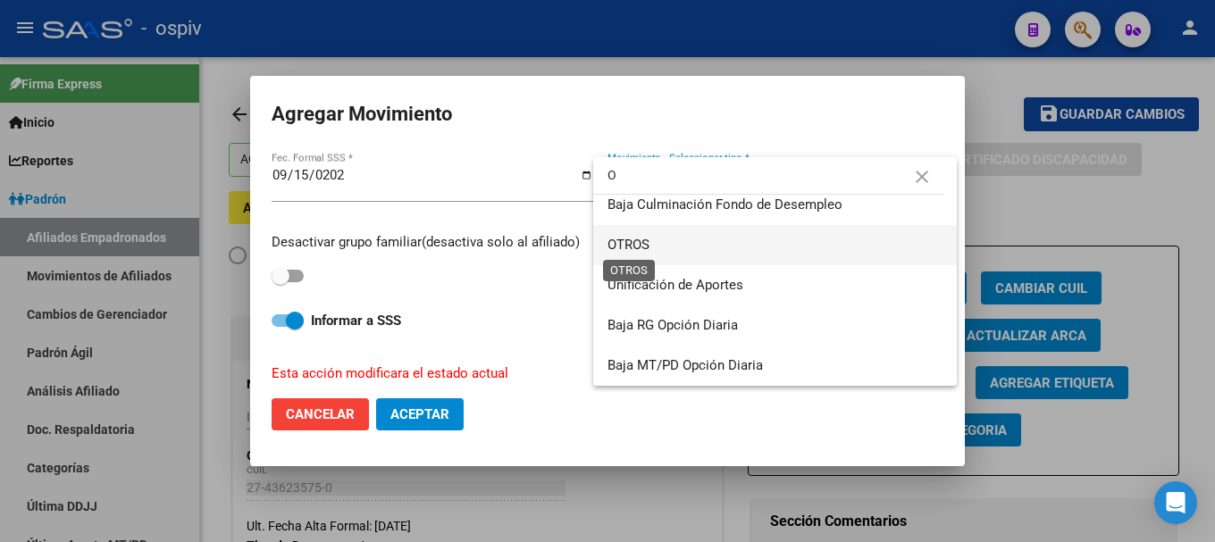
type input "O"
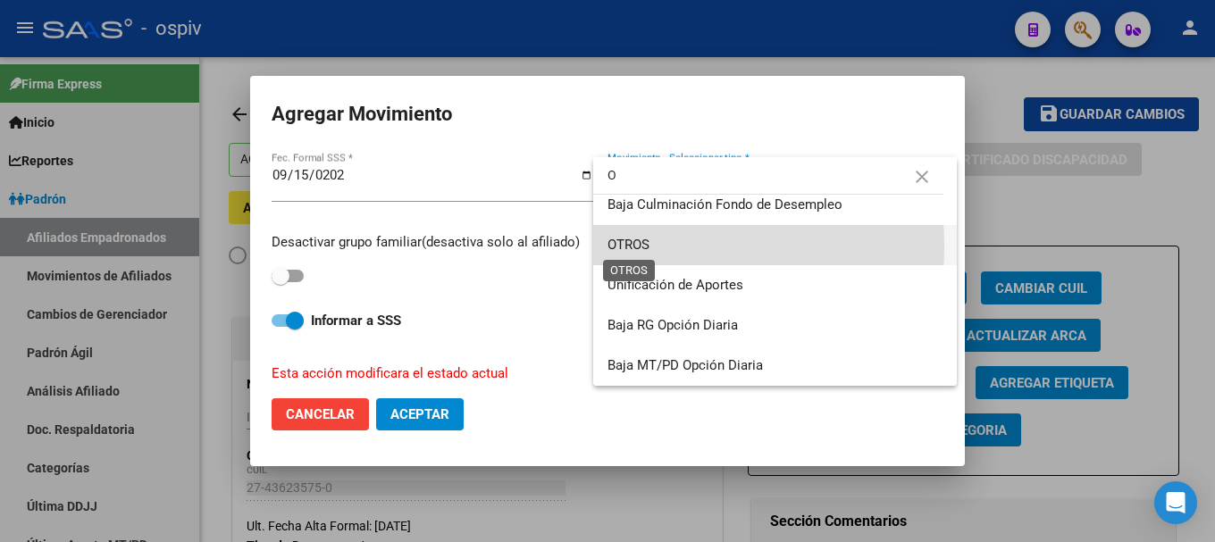
click at [647, 246] on span "OTROS" at bounding box center [629, 245] width 42 height 16
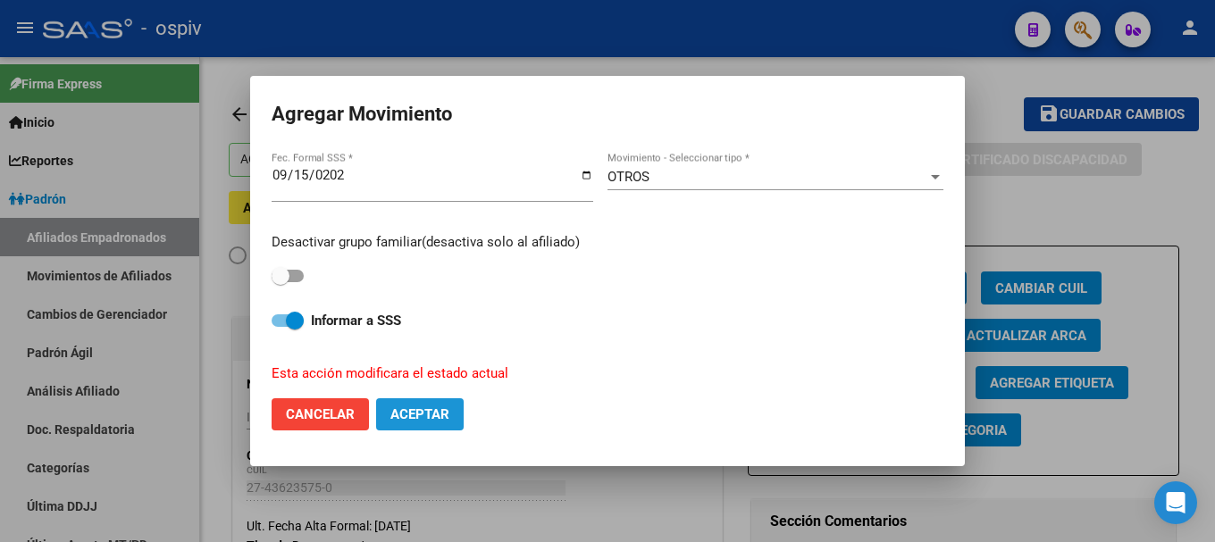
click at [432, 416] on span "Aceptar" at bounding box center [420, 415] width 59 height 16
checkbox input "false"
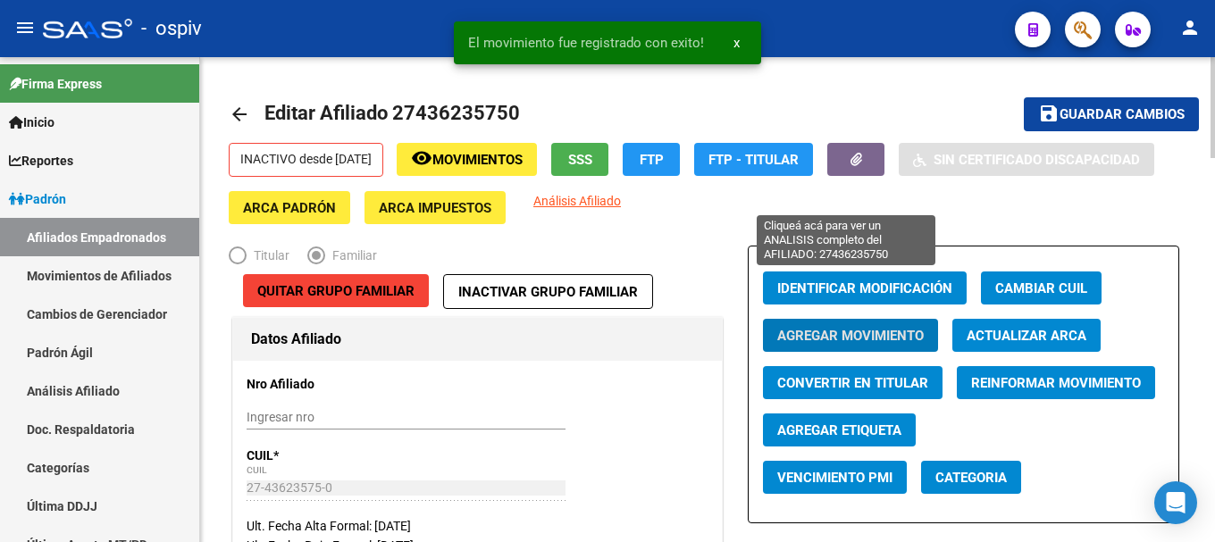
click at [621, 204] on span "Análisis Afiliado" at bounding box center [577, 201] width 88 height 14
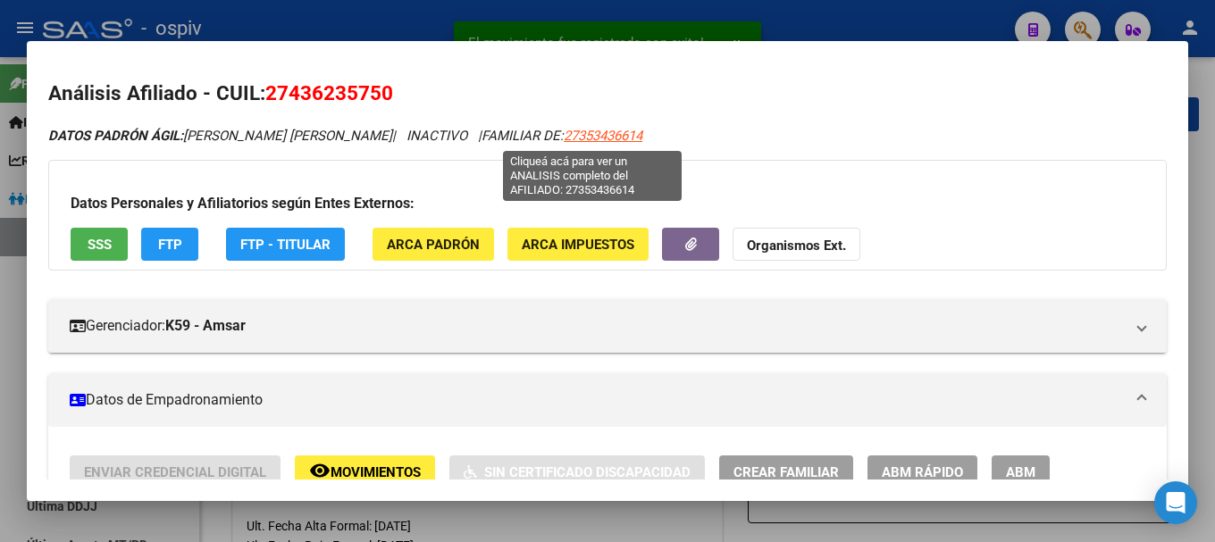
click at [592, 131] on span "27353436614" at bounding box center [603, 136] width 79 height 16
type textarea "27353436614"
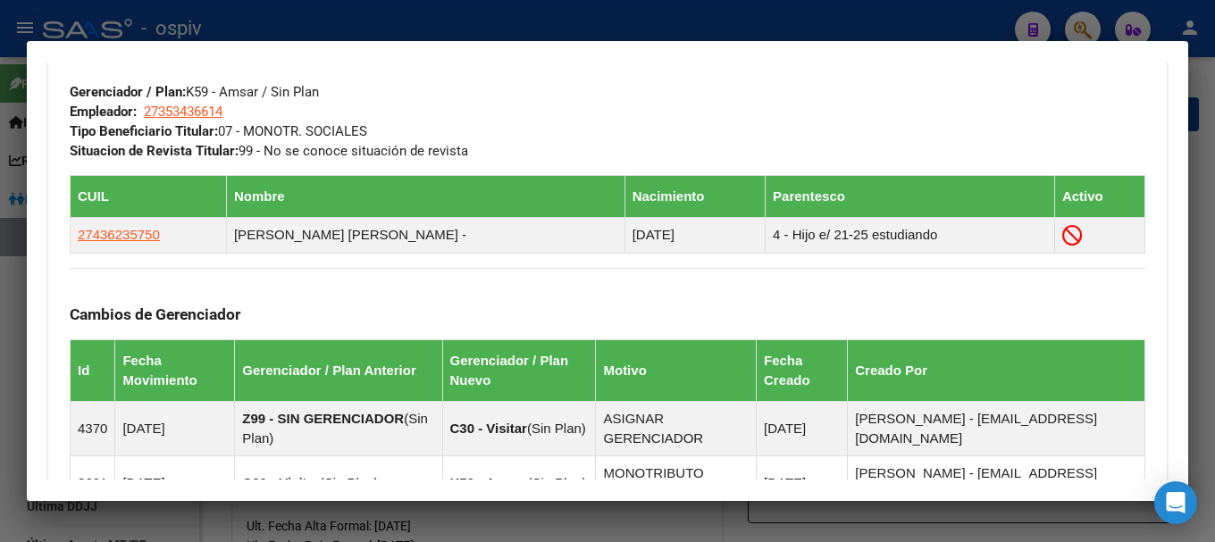
scroll to position [1162, 0]
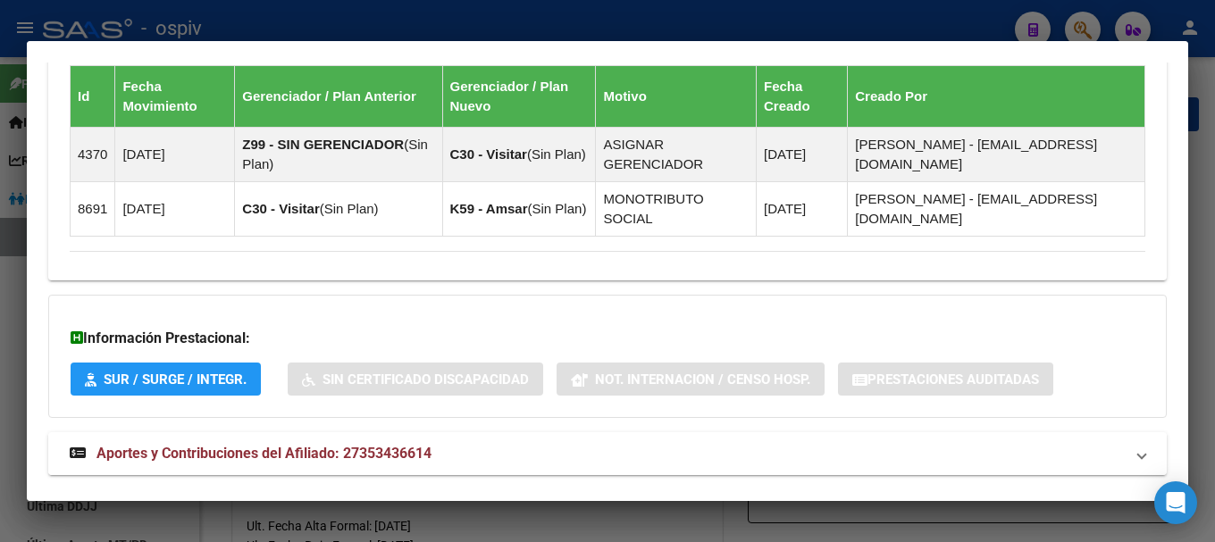
drag, startPoint x: 343, startPoint y: 451, endPoint x: 448, endPoint y: 453, distance: 104.6
click at [344, 453] on span "Aportes y Contribuciones del Afiliado: 27353436614" at bounding box center [264, 453] width 335 height 17
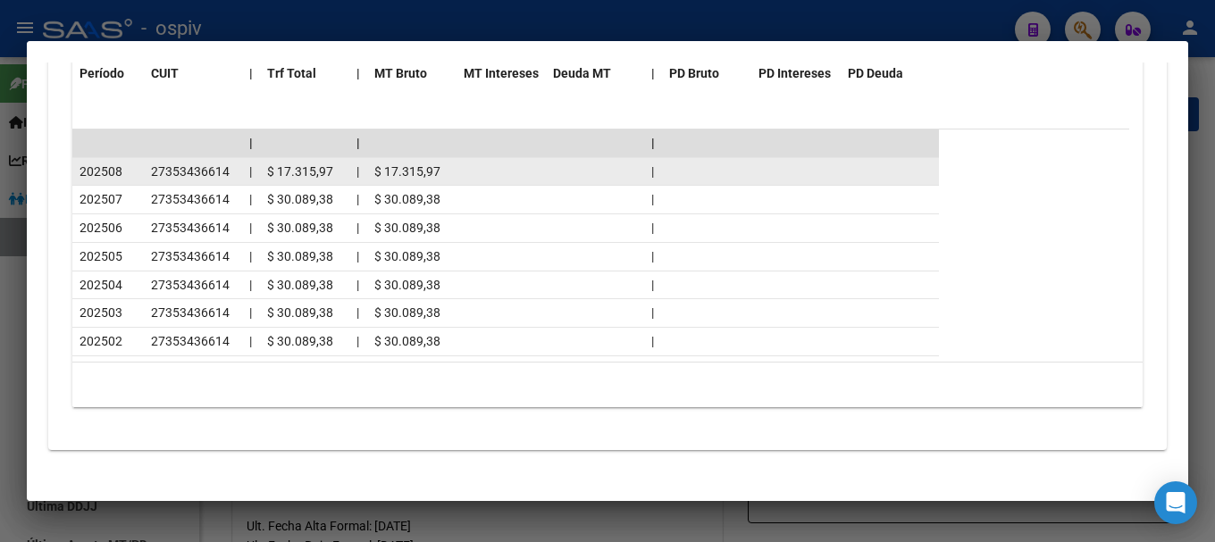
scroll to position [1914, 0]
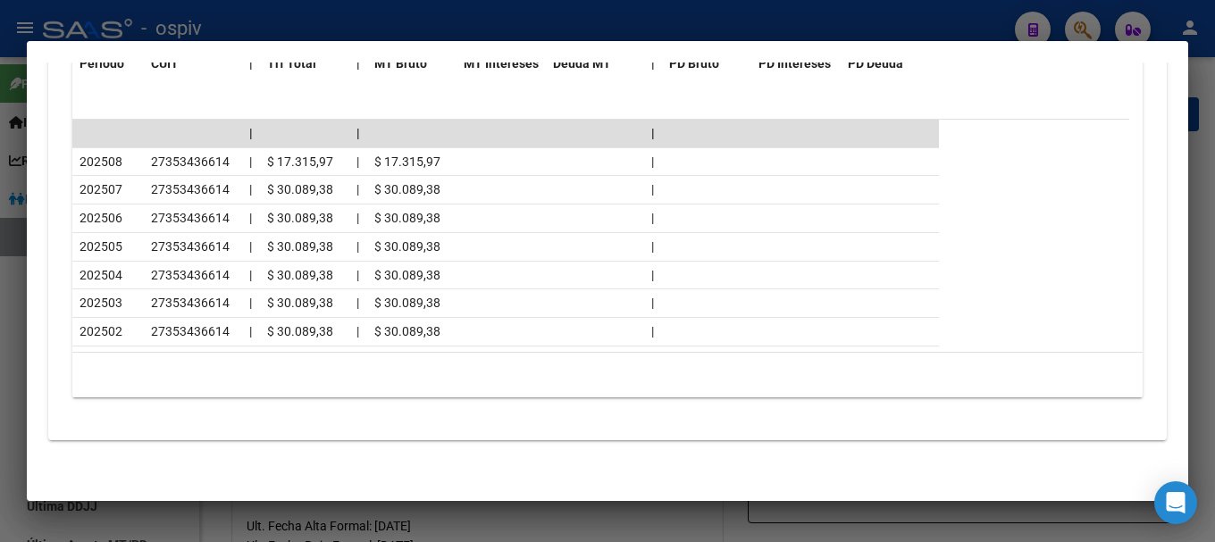
drag, startPoint x: 1083, startPoint y: 22, endPoint x: 578, endPoint y: 192, distance: 532.7
click at [1080, 22] on div at bounding box center [607, 271] width 1215 height 542
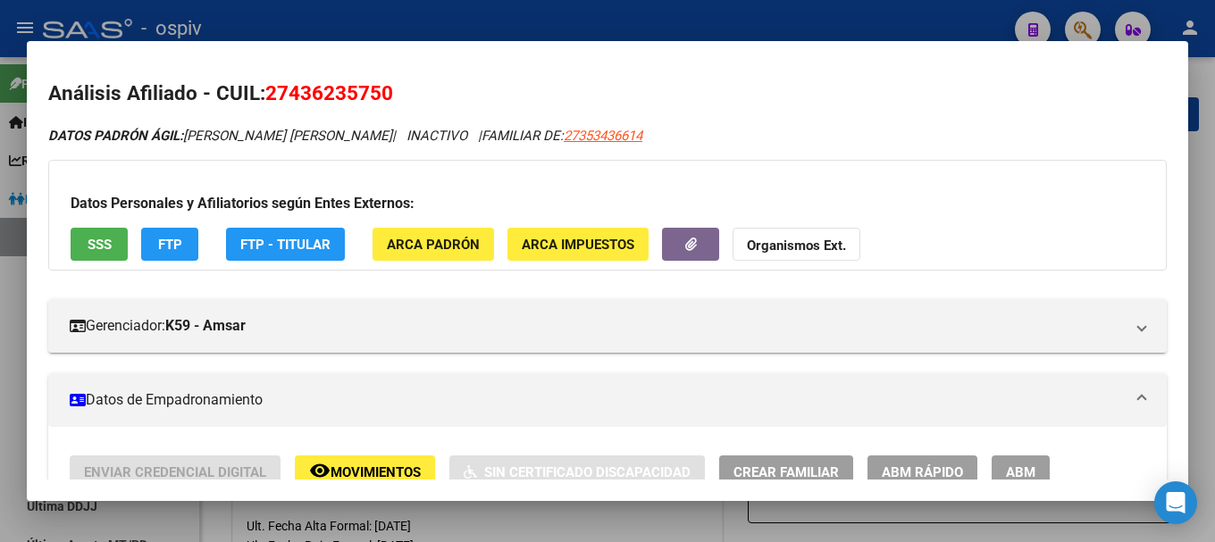
click at [7, 268] on div at bounding box center [607, 271] width 1215 height 542
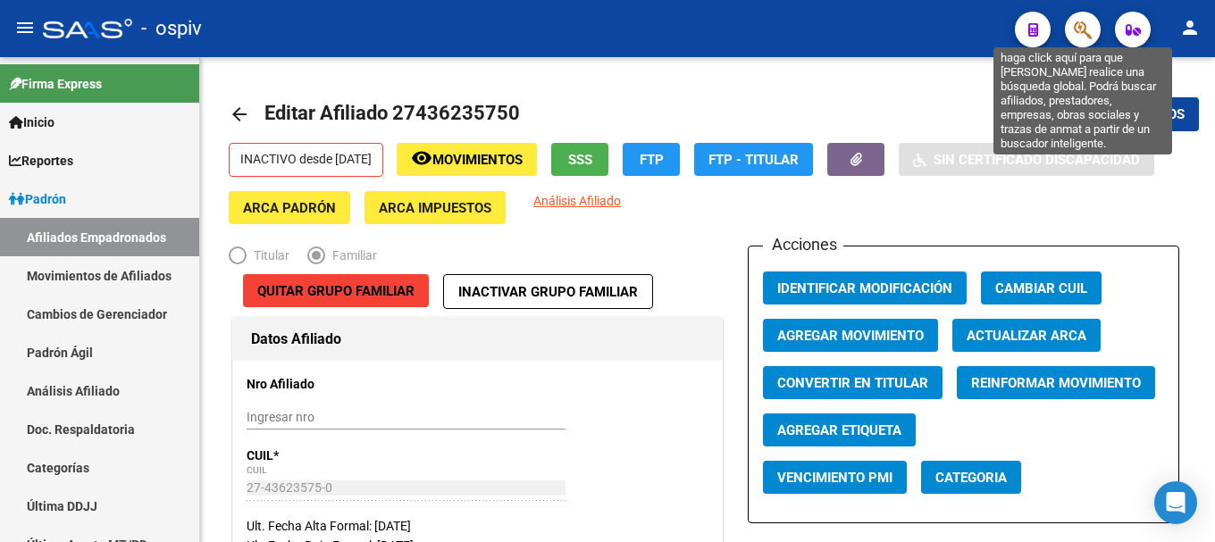
click at [1079, 21] on span "button" at bounding box center [1083, 30] width 18 height 37
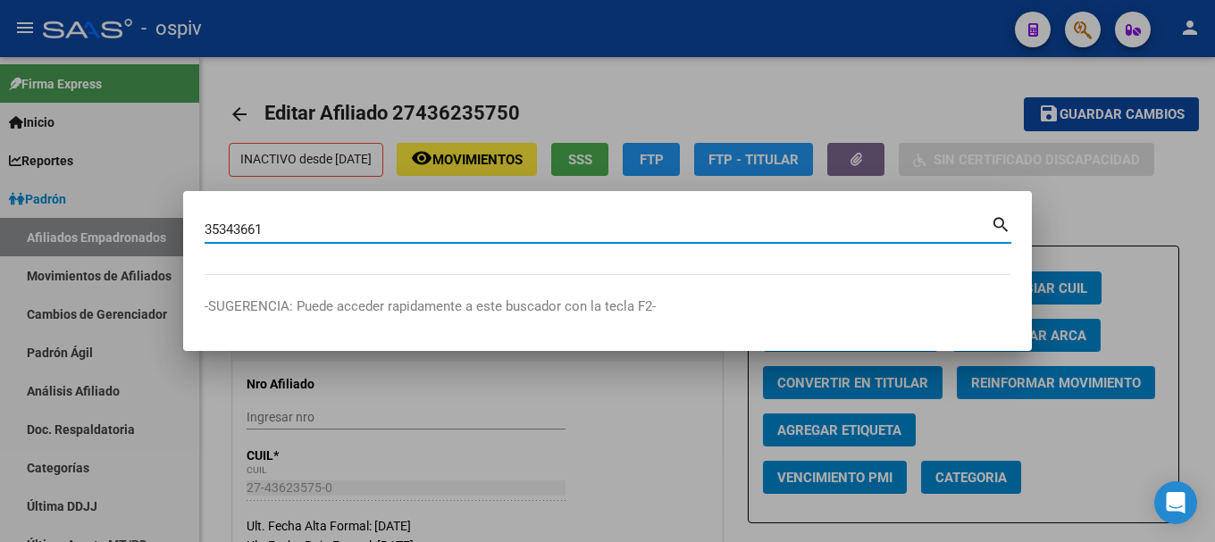
type input "35343661"
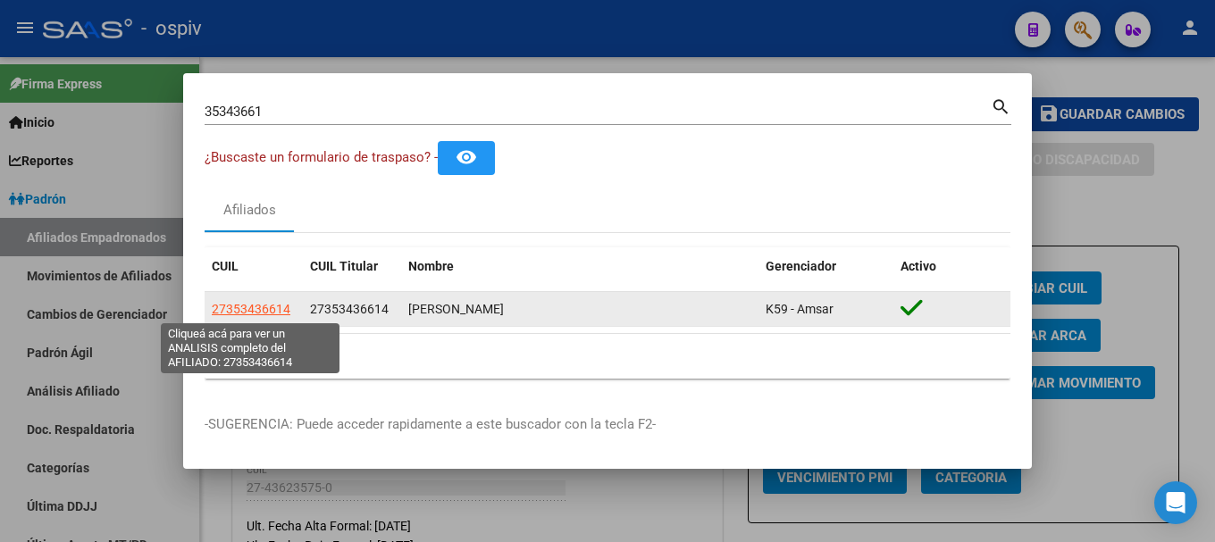
click at [273, 313] on span "27353436614" at bounding box center [251, 309] width 79 height 14
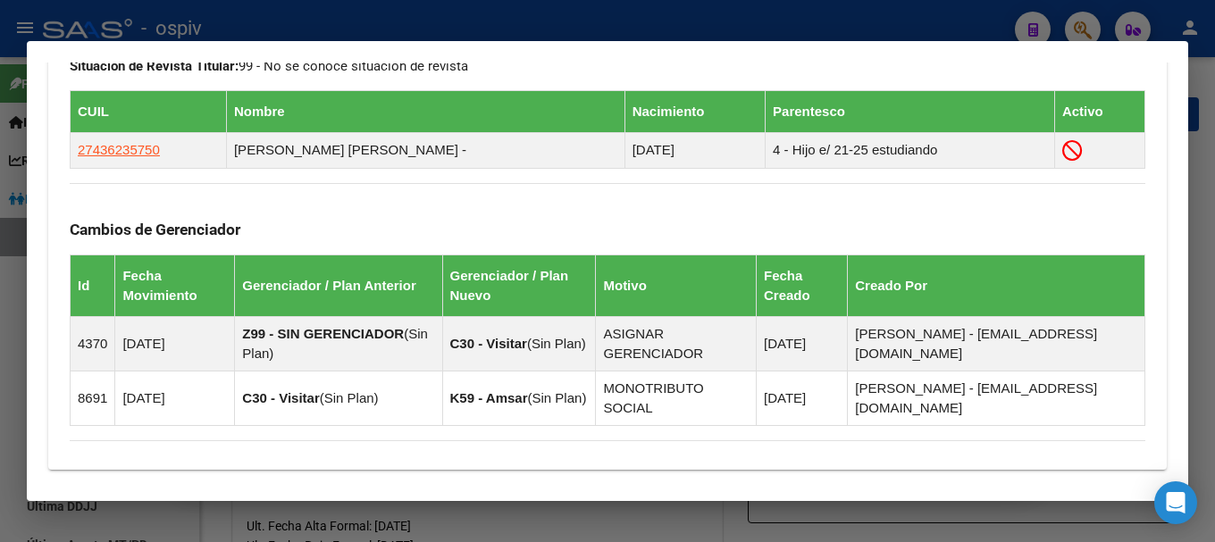
scroll to position [983, 0]
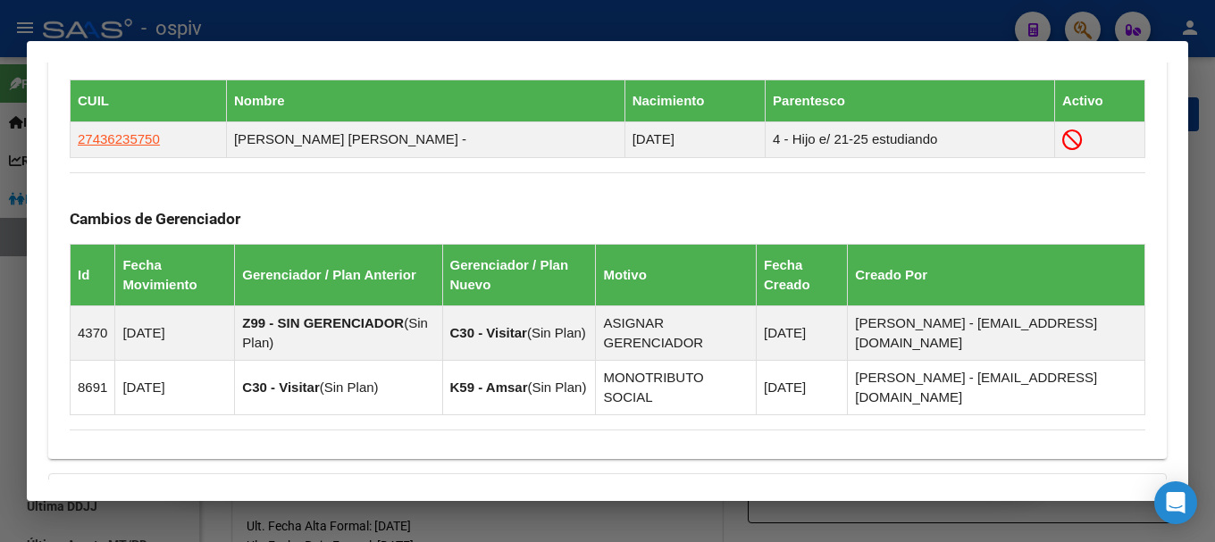
drag, startPoint x: 1100, startPoint y: 21, endPoint x: 944, endPoint y: 23, distance: 156.4
click at [1094, 23] on div at bounding box center [607, 271] width 1215 height 542
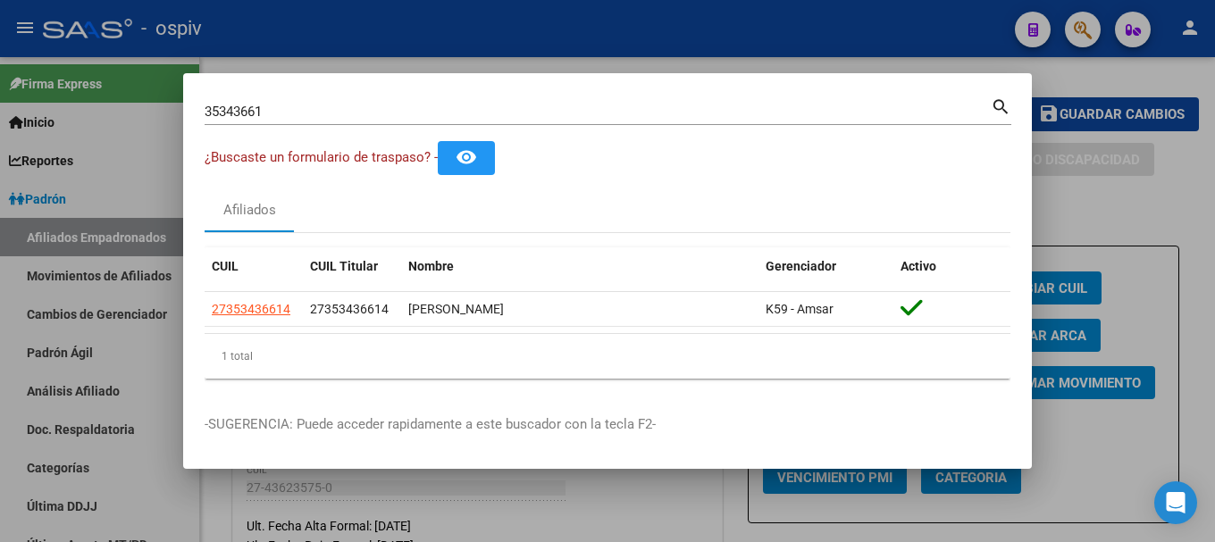
drag, startPoint x: 294, startPoint y: 102, endPoint x: 0, endPoint y: 89, distance: 294.3
click at [0, 89] on div "35343661 Buscar (apellido, dni, cuil, nro traspaso, cuit, obra social) search ¿…" at bounding box center [607, 271] width 1215 height 542
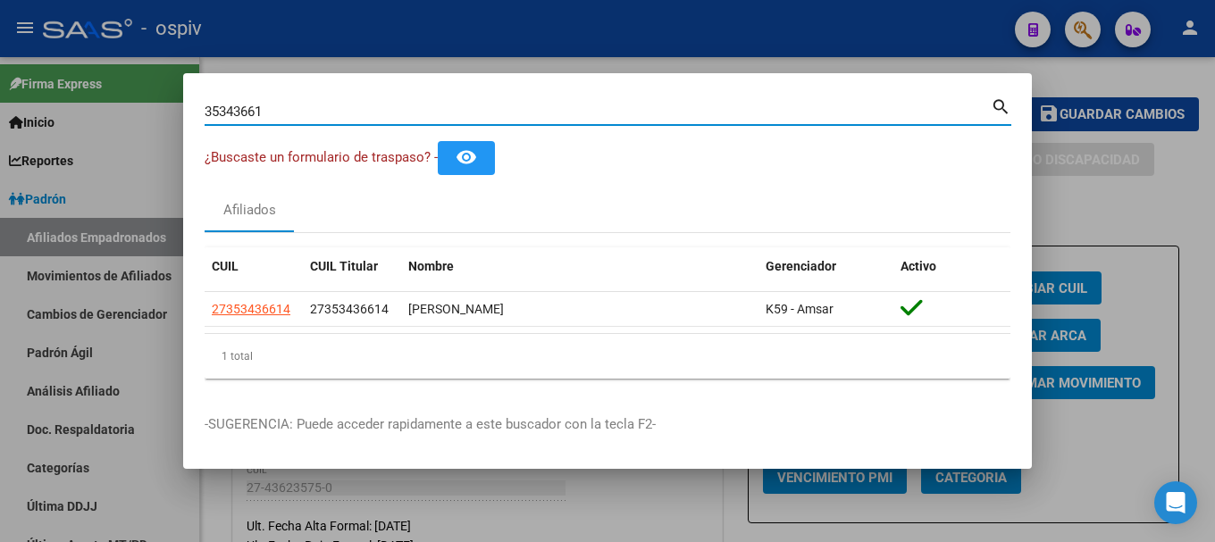
drag, startPoint x: 272, startPoint y: 119, endPoint x: 102, endPoint y: 101, distance: 170.7
click at [102, 101] on div "35343661 Buscar (apellido, dni, cuil, nro traspaso, cuit, obra social) search ¿…" at bounding box center [607, 271] width 1215 height 542
type input "31975555"
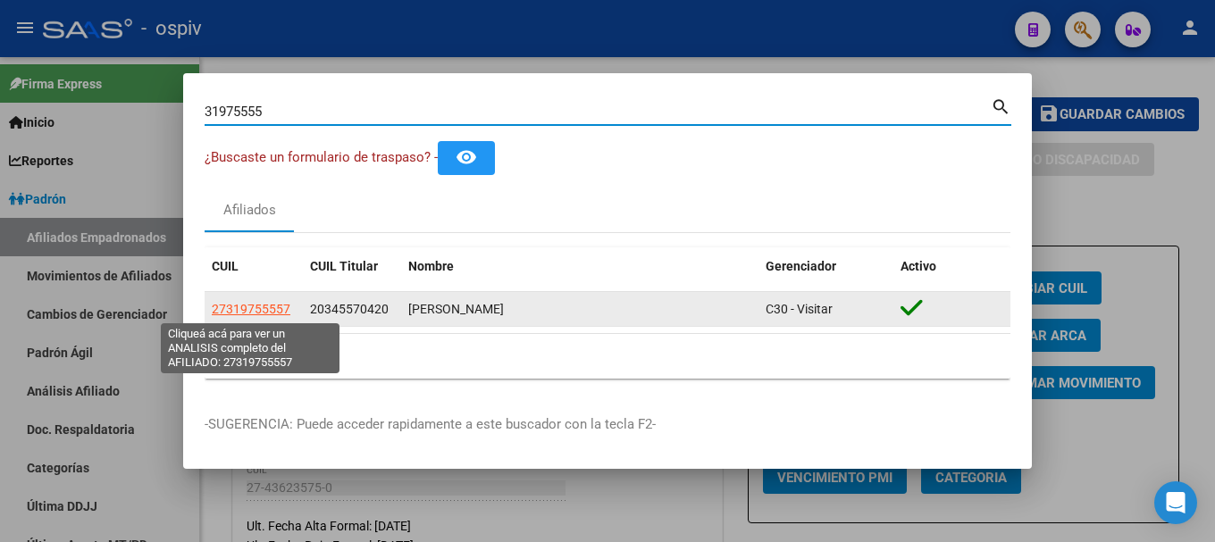
click at [271, 309] on span "27319755557" at bounding box center [251, 309] width 79 height 14
type textarea "27319755557"
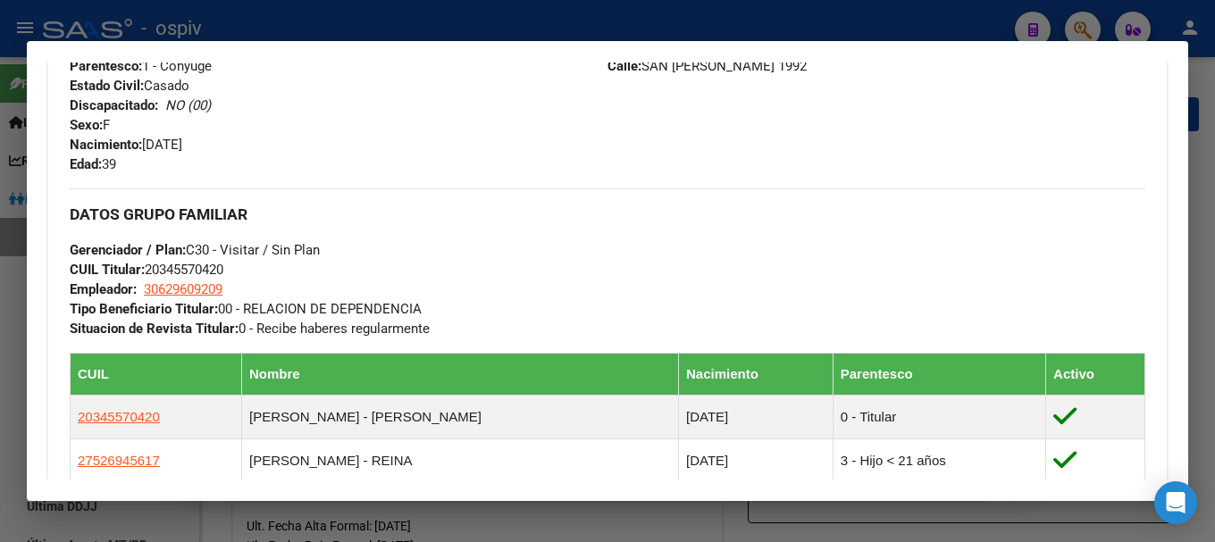
scroll to position [357, 0]
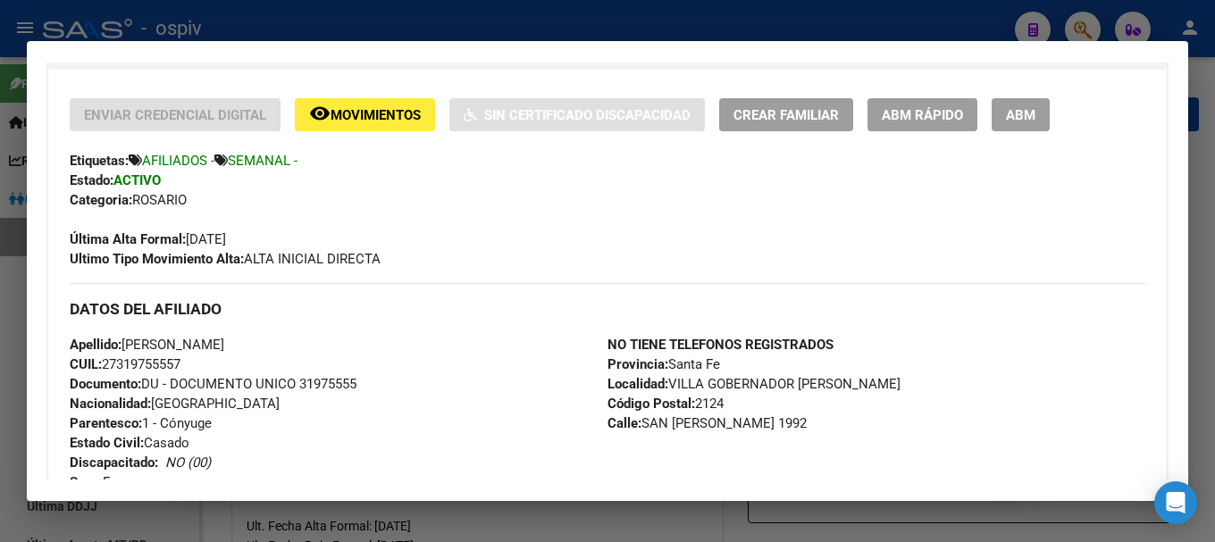
click at [1077, 24] on div at bounding box center [607, 271] width 1215 height 542
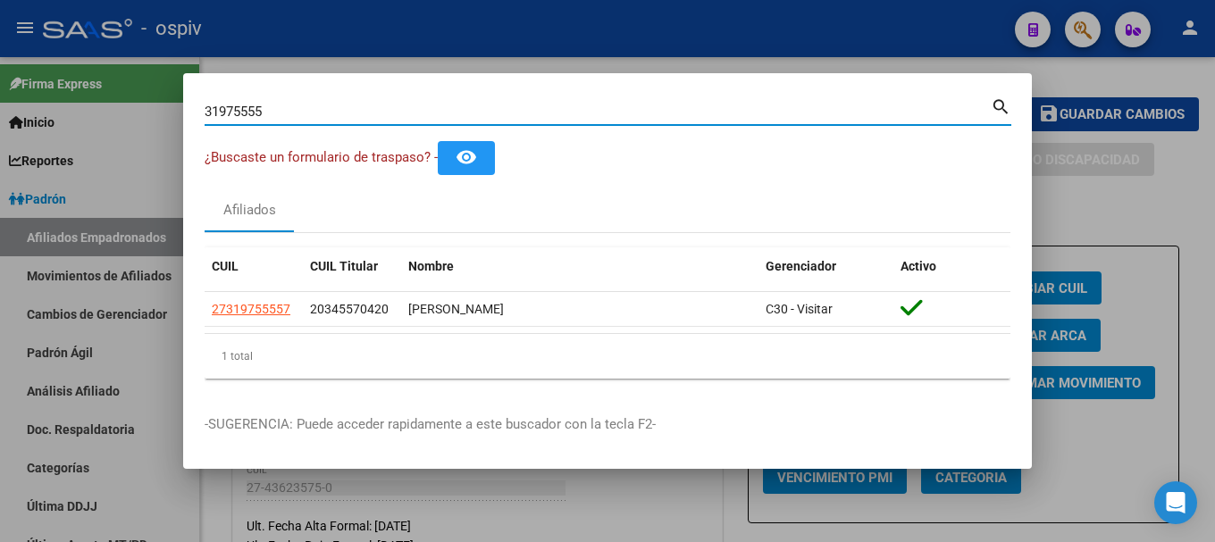
drag, startPoint x: 231, startPoint y: 97, endPoint x: 108, endPoint y: 81, distance: 123.4
click at [108, 81] on div "31975555 Buscar (apellido, dni, cuil, nro traspaso, cuit, obra social) search ¿…" at bounding box center [607, 271] width 1215 height 542
type input "32576932"
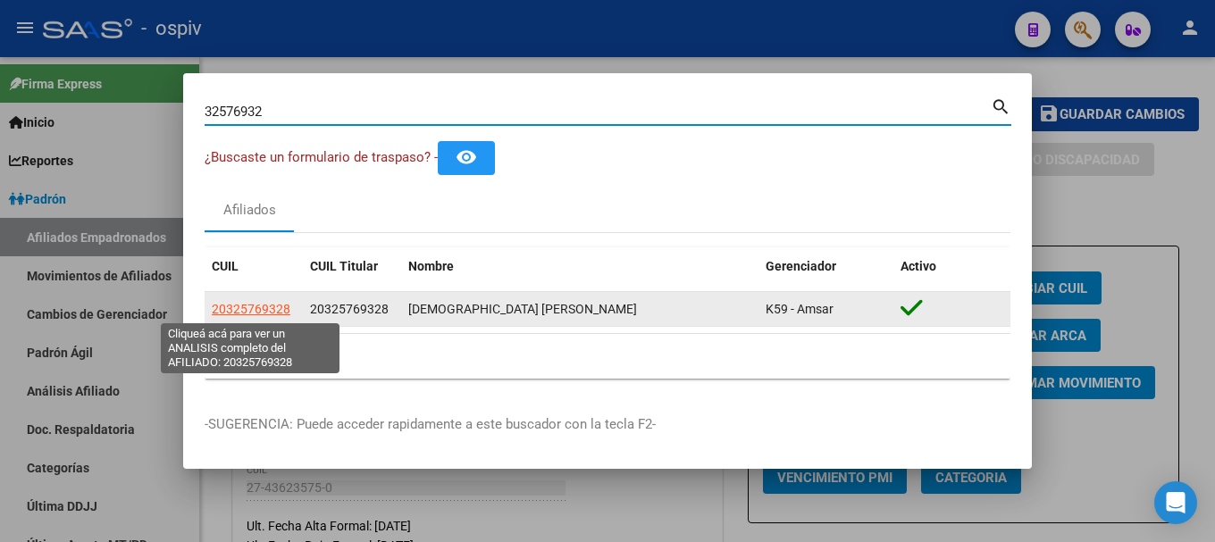
click at [282, 315] on span "20325769328" at bounding box center [251, 309] width 79 height 14
type textarea "20325769328"
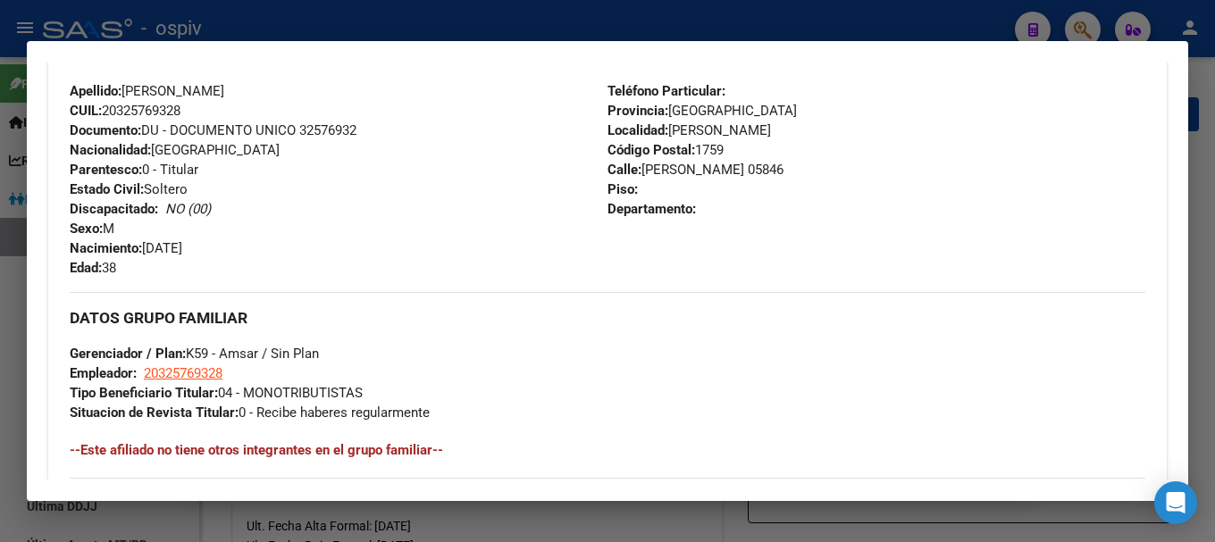
scroll to position [0, 0]
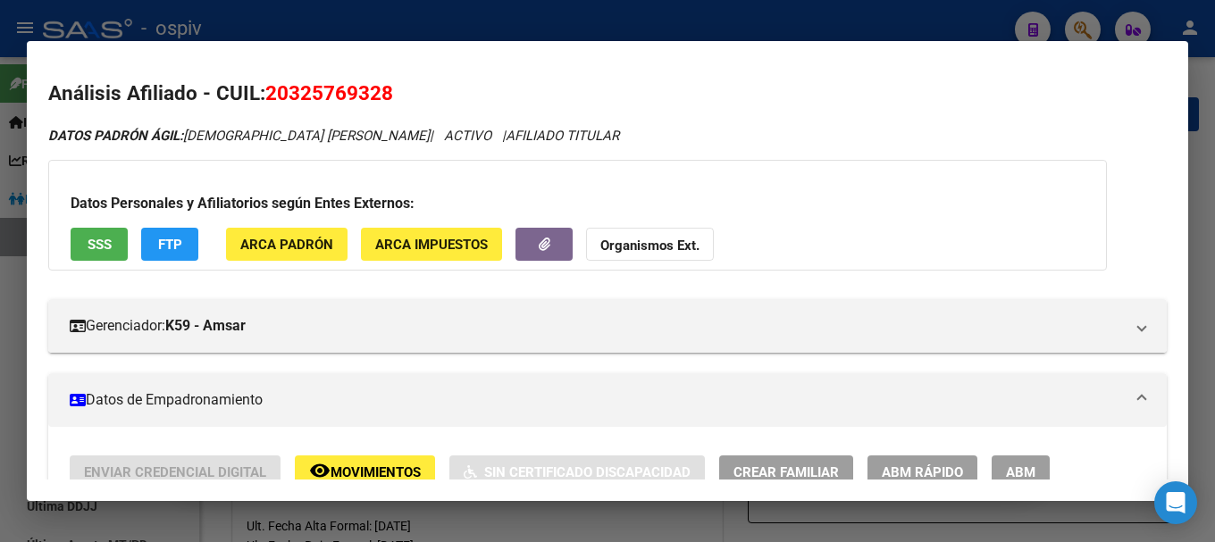
click at [166, 245] on span "FTP" at bounding box center [170, 245] width 24 height 16
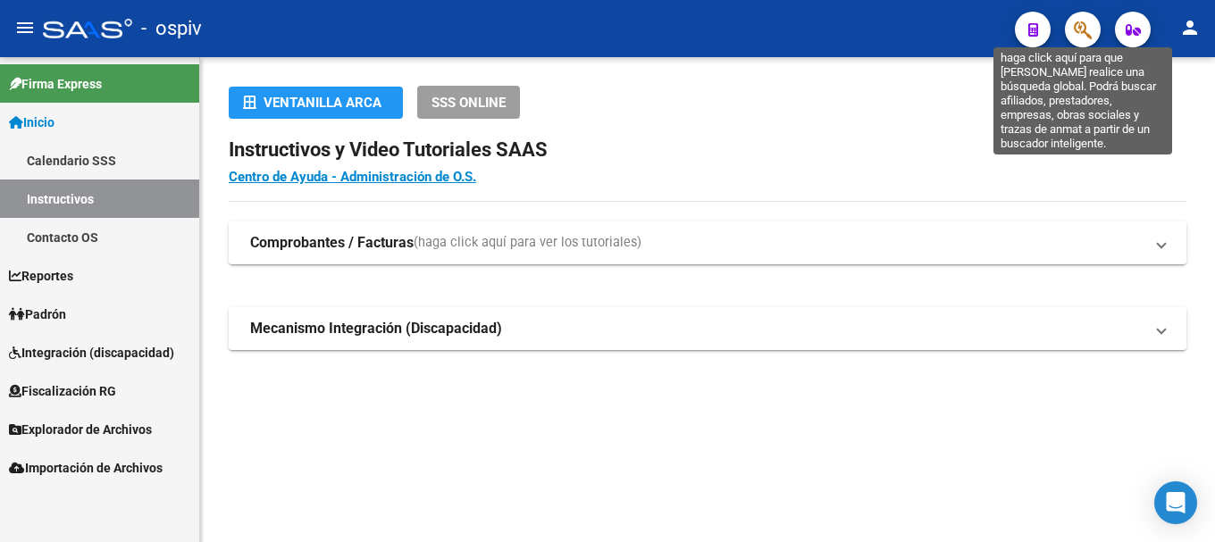
click at [1091, 34] on icon "button" at bounding box center [1083, 30] width 18 height 21
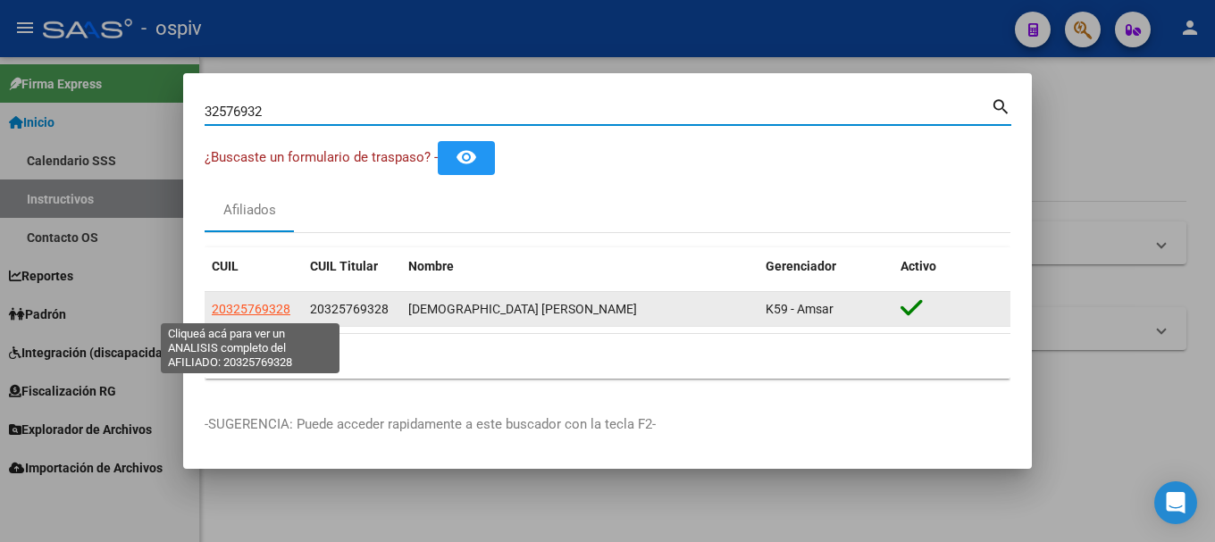
click at [265, 311] on span "20325769328" at bounding box center [251, 309] width 79 height 14
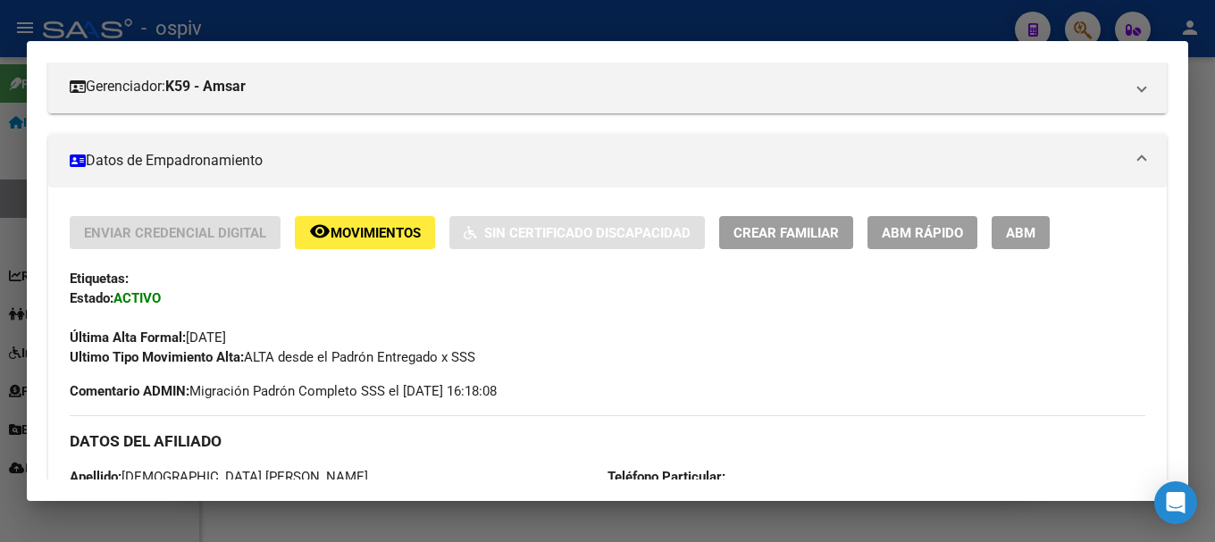
scroll to position [268, 0]
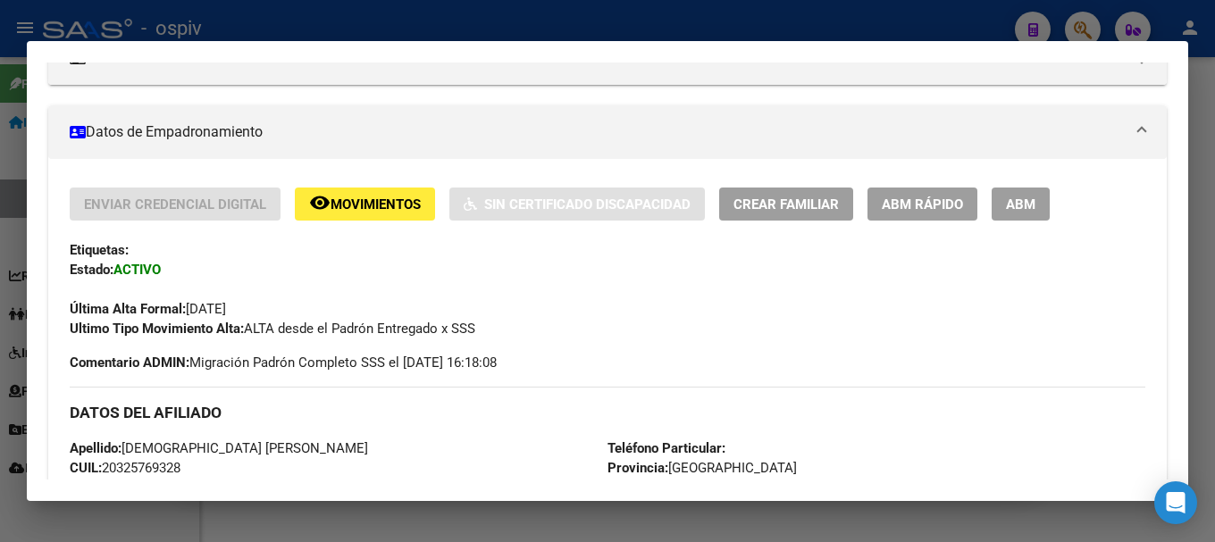
drag, startPoint x: 1083, startPoint y: 19, endPoint x: 689, endPoint y: 75, distance: 398.1
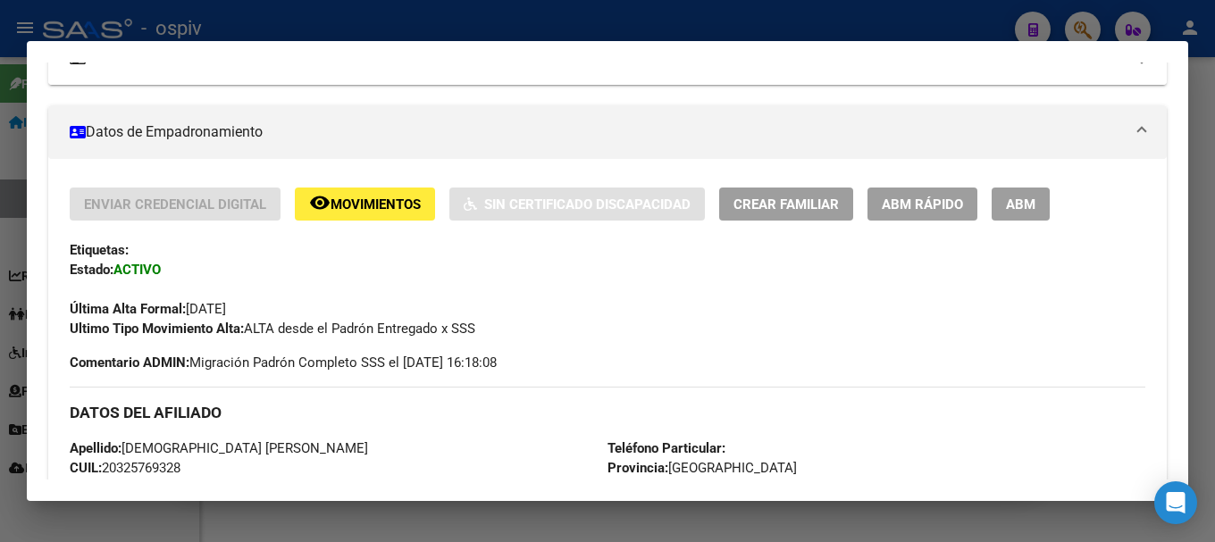
click at [1075, 19] on div at bounding box center [607, 271] width 1215 height 542
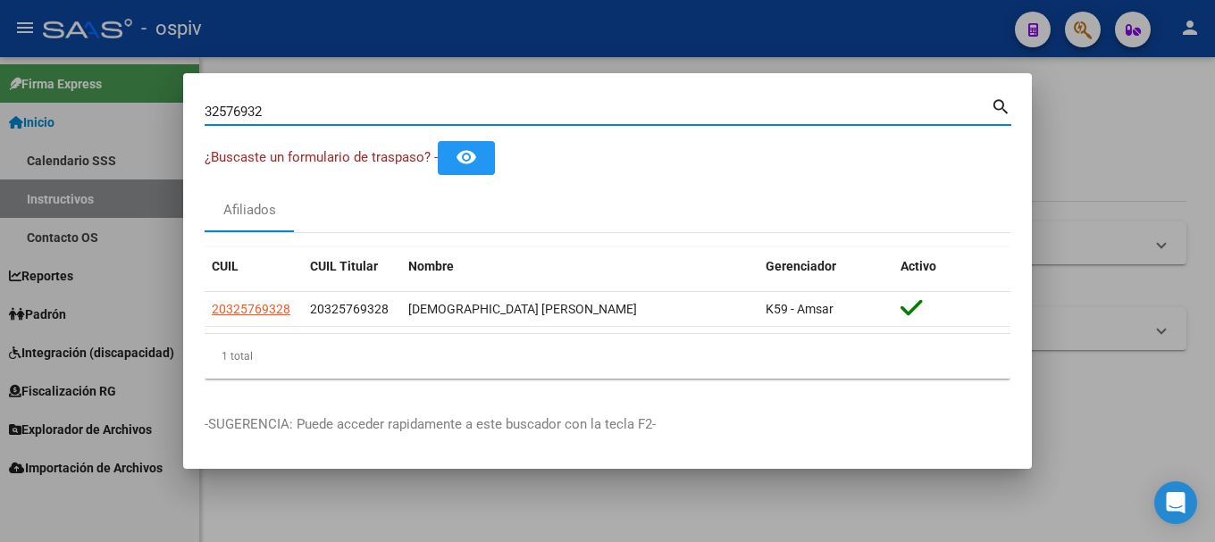
drag, startPoint x: 274, startPoint y: 111, endPoint x: 0, endPoint y: 61, distance: 278.9
click at [0, 61] on div "32576932 Buscar (apellido, dni, cuil, nro traspaso, cuit, obra social) search ¿…" at bounding box center [607, 271] width 1215 height 542
type input "39182663"
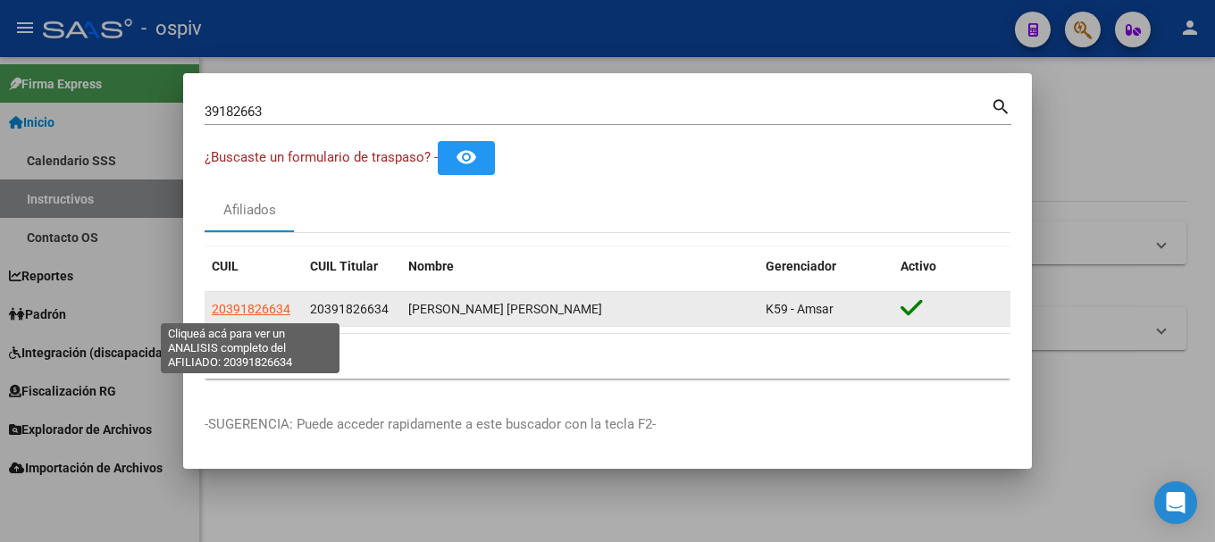
click at [263, 302] on span "20391826634" at bounding box center [251, 309] width 79 height 14
type textarea "20391826634"
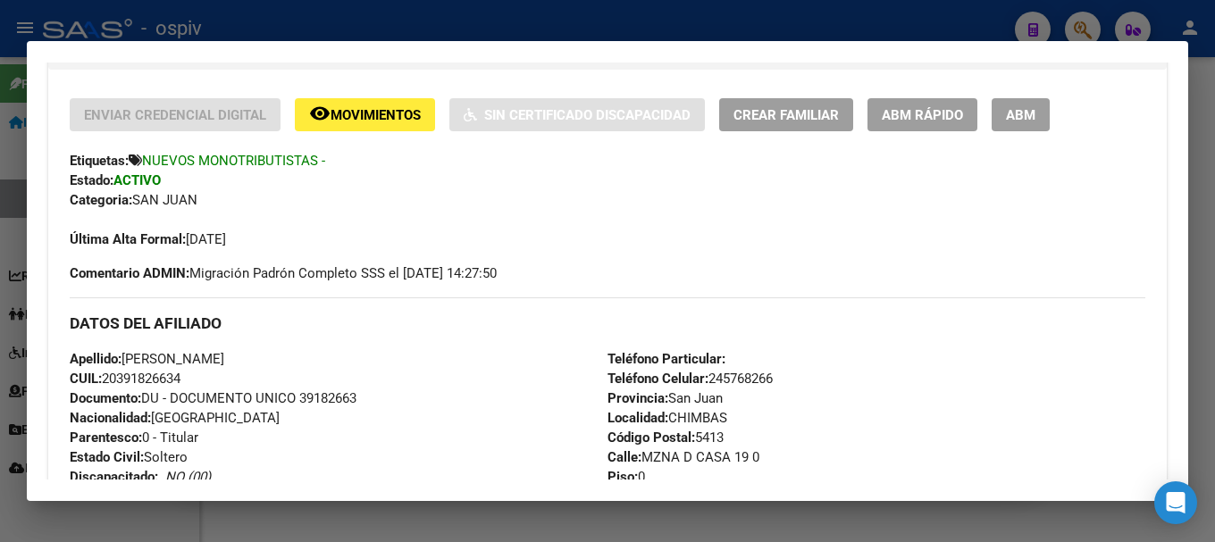
scroll to position [0, 0]
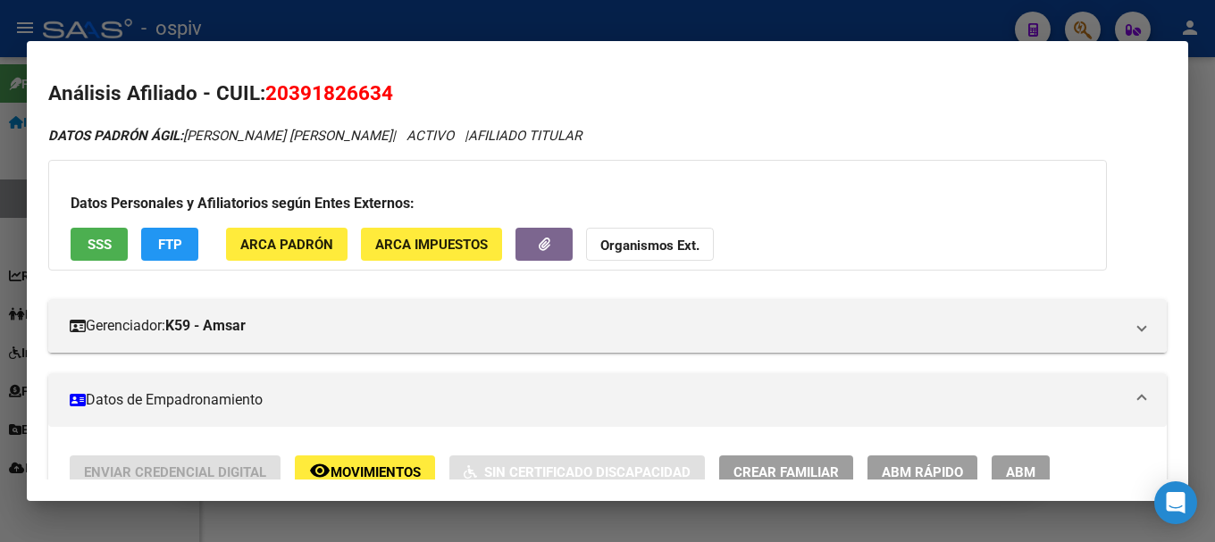
drag, startPoint x: 1084, startPoint y: 27, endPoint x: 1037, endPoint y: 31, distance: 46.7
click at [1083, 27] on div at bounding box center [607, 271] width 1215 height 542
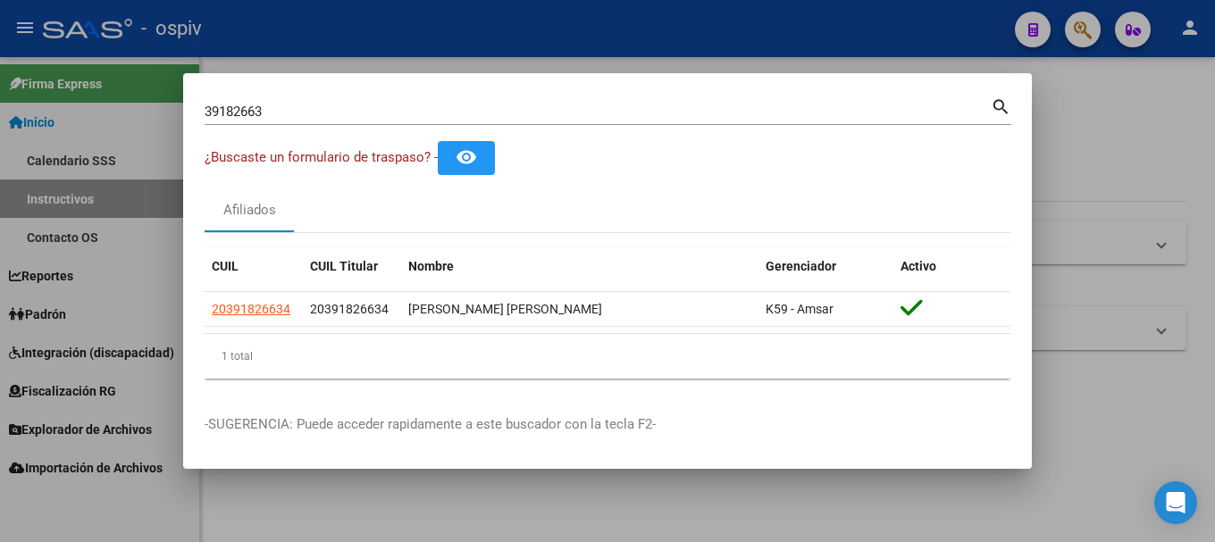
drag, startPoint x: 292, startPoint y: 128, endPoint x: 138, endPoint y: 108, distance: 155.8
click at [133, 108] on div "39182663 Buscar (apellido, dni, cuil, nro traspaso, cuit, obra social) search ¿…" at bounding box center [607, 271] width 1215 height 542
drag, startPoint x: 321, startPoint y: 88, endPoint x: 315, endPoint y: 98, distance: 12.4
click at [320, 88] on mat-dialog-container "39182663 Buscar (apellido, dni, cuil, nro traspaso, cuit, obra social) search ¿…" at bounding box center [607, 271] width 849 height 397
click at [308, 108] on input "39182663" at bounding box center [598, 112] width 786 height 16
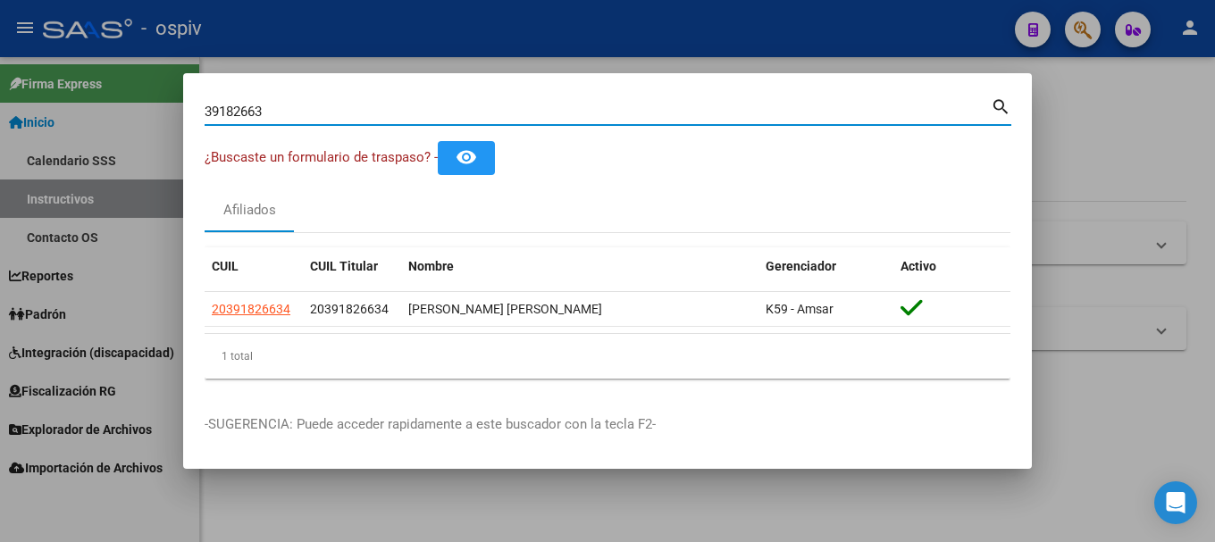
drag, startPoint x: 128, startPoint y: 108, endPoint x: 113, endPoint y: 108, distance: 14.3
click at [113, 108] on div "39182663 Buscar (apellido, dni, cuil, nro traspaso, cuit, obra social) search ¿…" at bounding box center [607, 271] width 1215 height 542
type input "31975555"
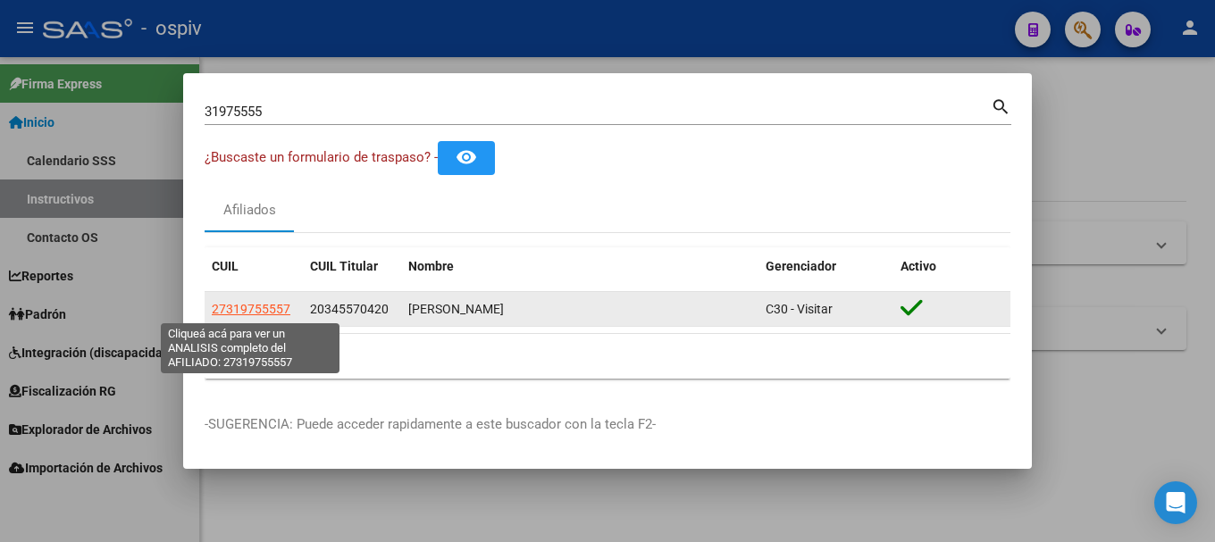
click at [258, 312] on span "27319755557" at bounding box center [251, 309] width 79 height 14
type textarea "27319755557"
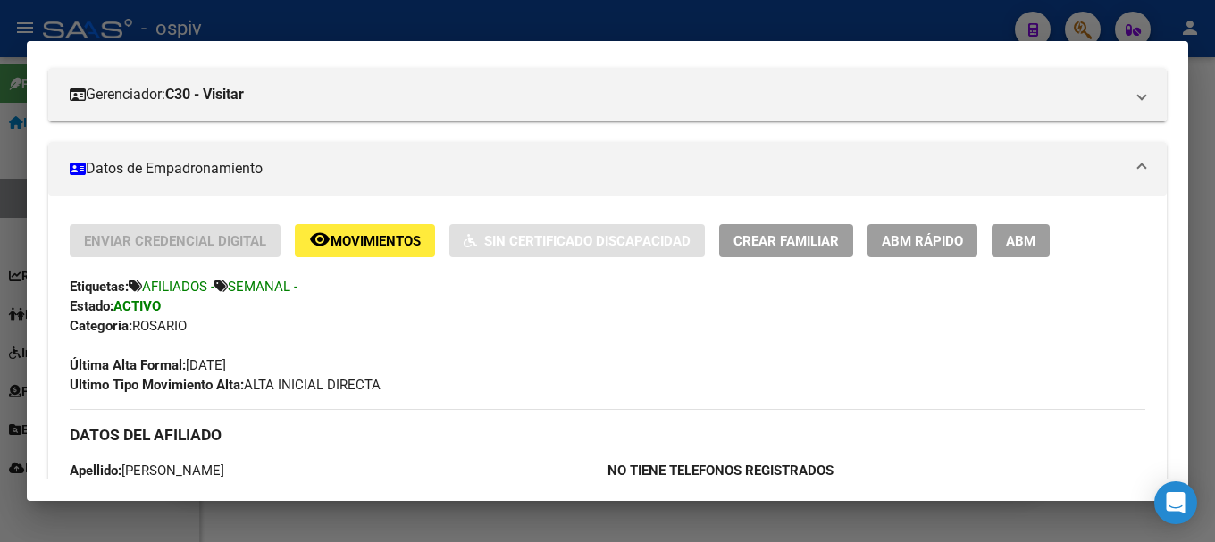
scroll to position [179, 0]
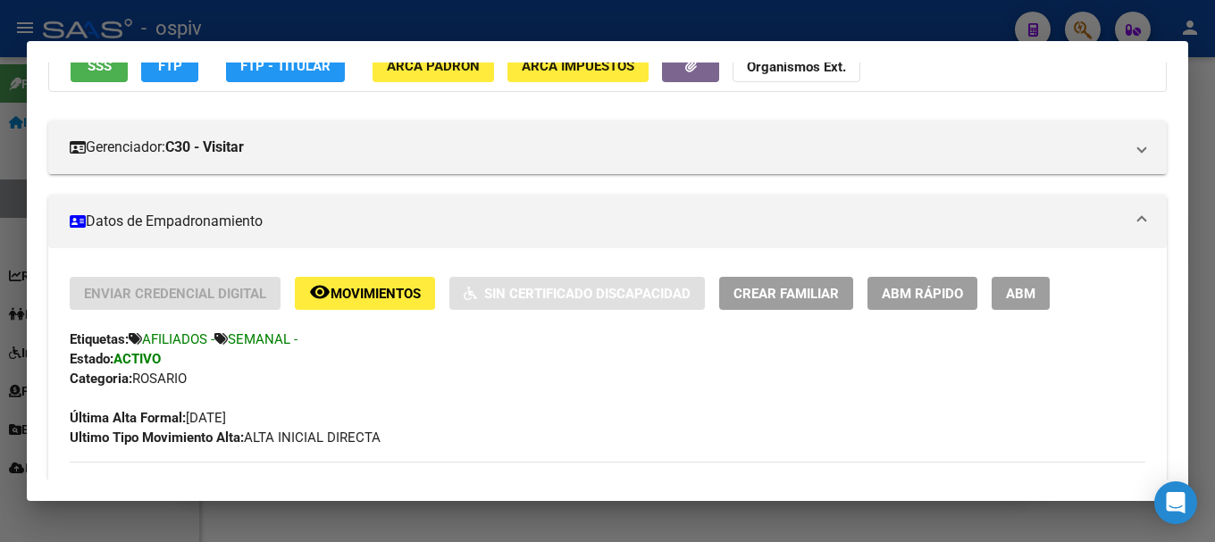
click at [1086, 17] on div at bounding box center [607, 271] width 1215 height 542
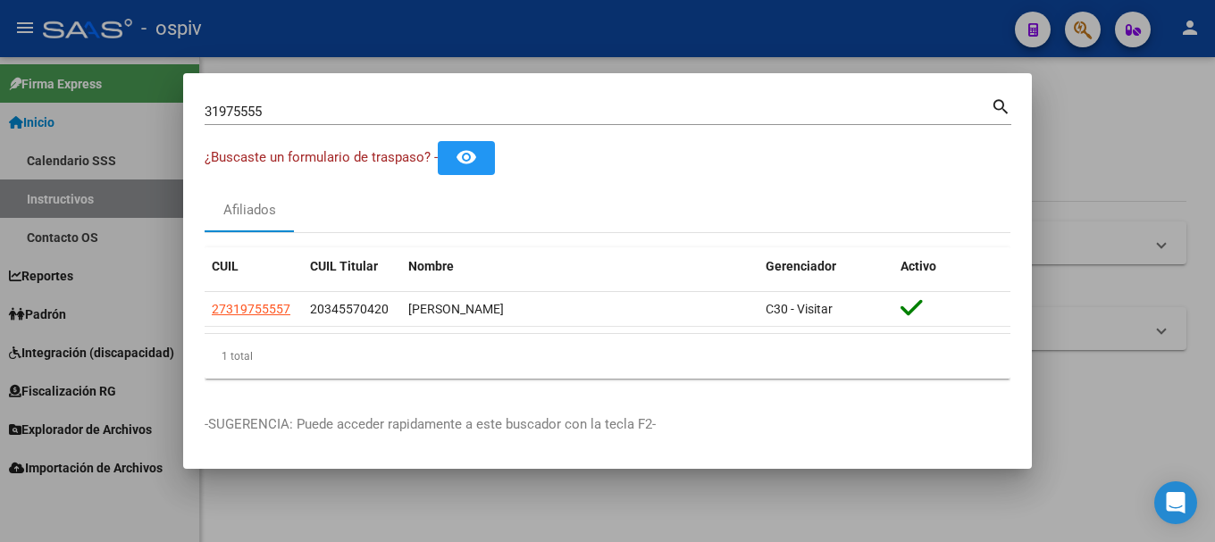
drag, startPoint x: 291, startPoint y: 127, endPoint x: 163, endPoint y: 97, distance: 132.0
click at [164, 97] on div "31975555 Buscar (apellido, dni, cuil, nro traspaso, cuit, obra social) search ¿…" at bounding box center [607, 271] width 1215 height 542
click at [306, 118] on input "31975555" at bounding box center [598, 112] width 786 height 16
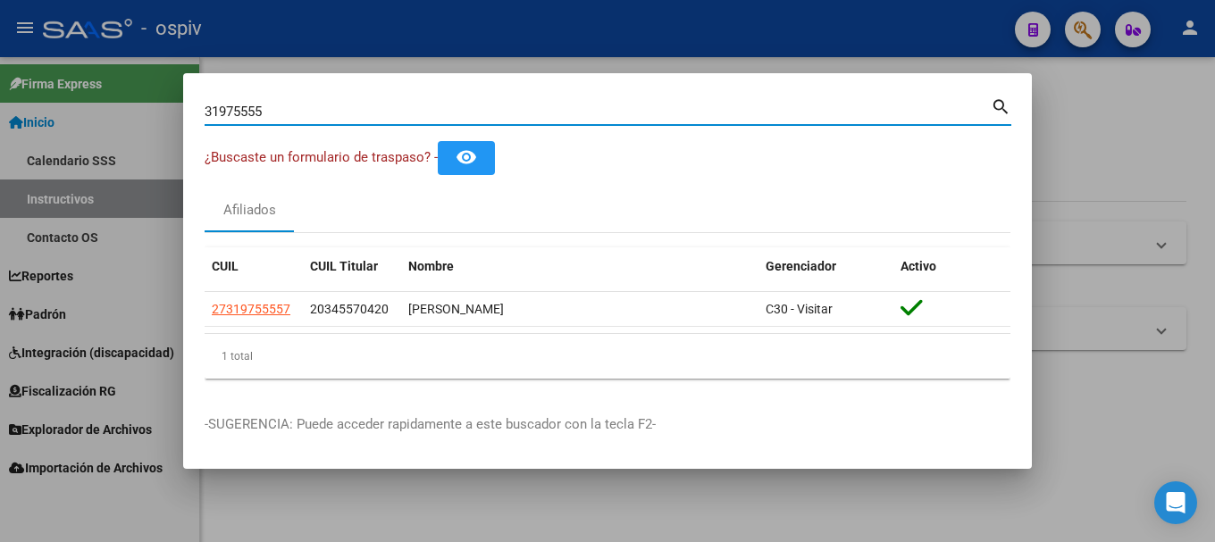
drag, startPoint x: 271, startPoint y: 112, endPoint x: 142, endPoint y: 104, distance: 128.9
click at [142, 104] on div "31975555 Buscar (apellido, dni, cuil, nro traspaso, cuit, obra social) search ¿…" at bounding box center [607, 271] width 1215 height 542
type input "33605954"
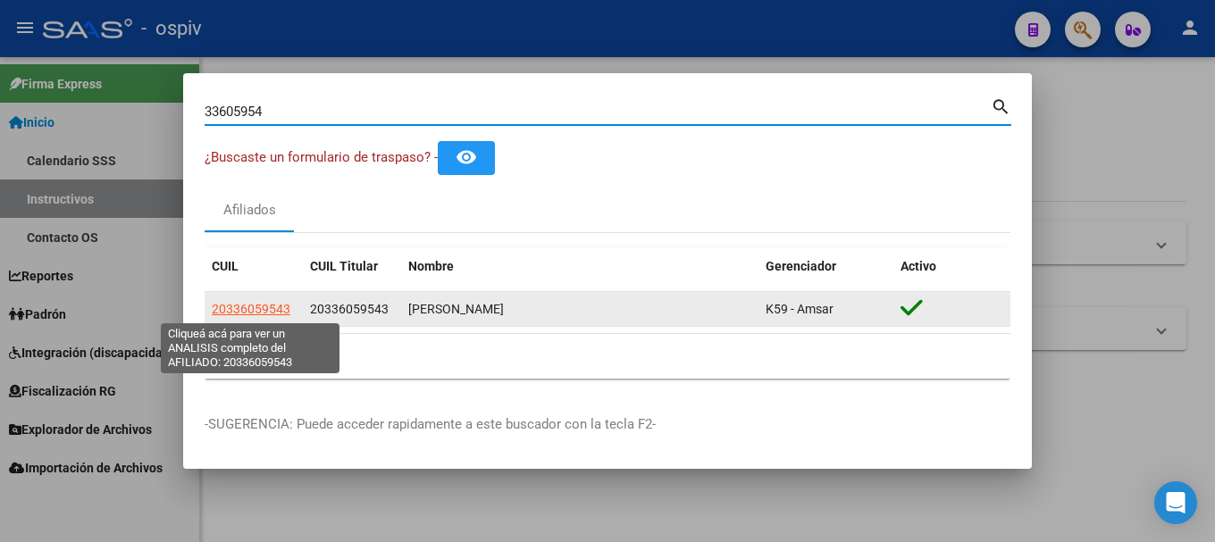
click at [272, 302] on span "20336059543" at bounding box center [251, 309] width 79 height 14
type textarea "20336059543"
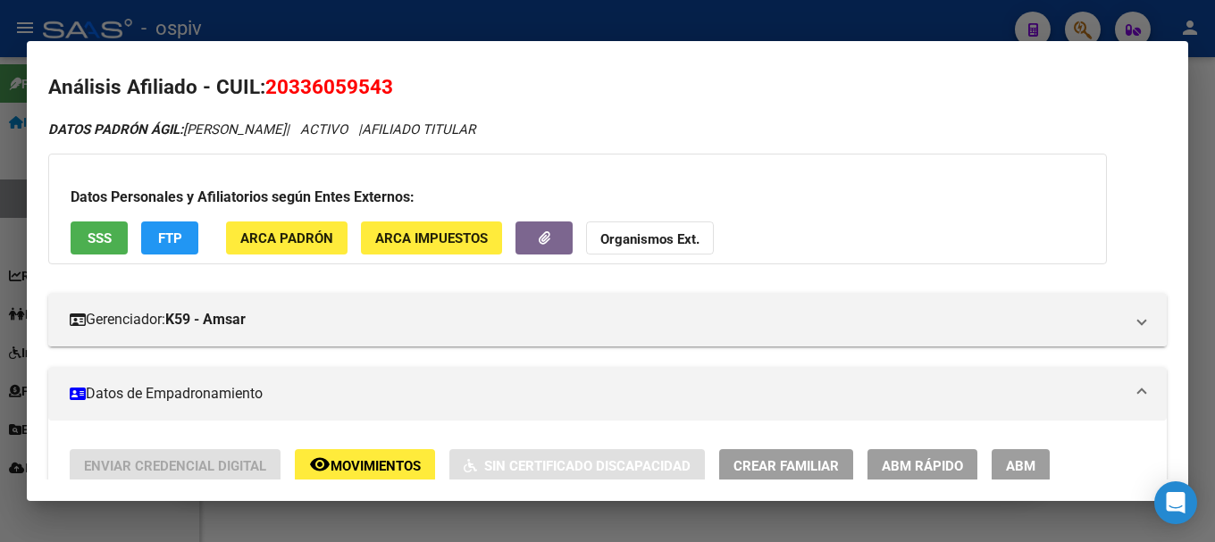
scroll to position [0, 0]
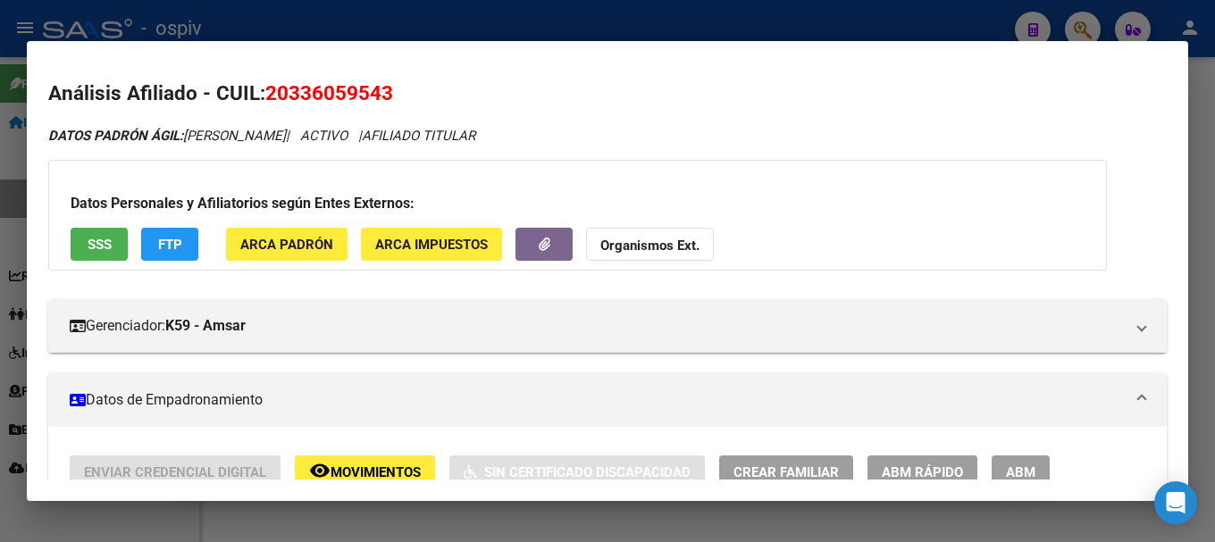
click at [1085, 20] on div at bounding box center [607, 271] width 1215 height 542
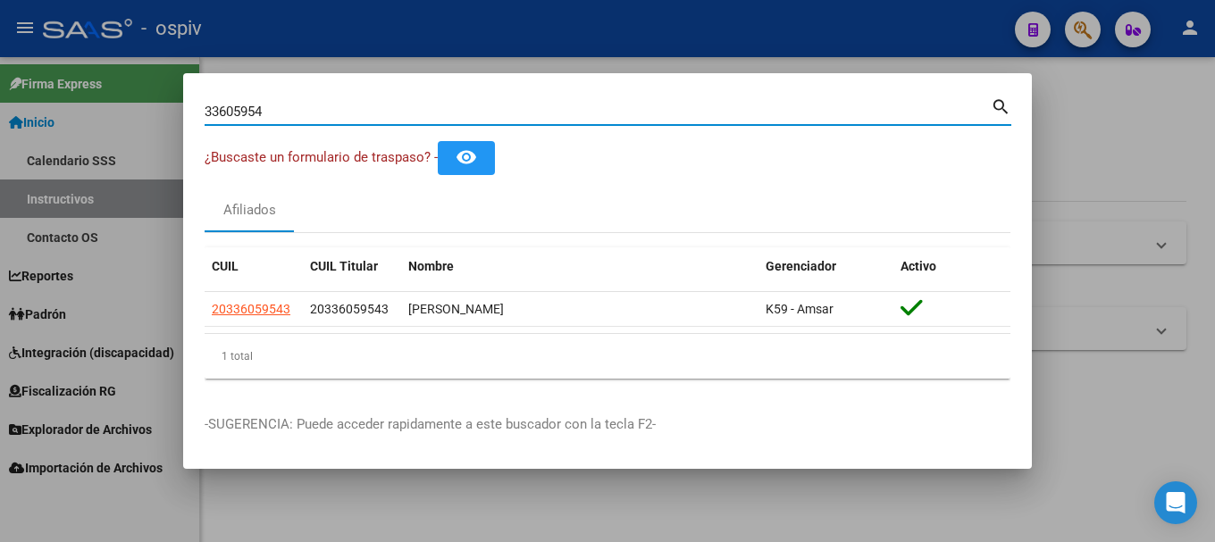
drag, startPoint x: 111, startPoint y: 97, endPoint x: 45, endPoint y: 97, distance: 66.1
click at [45, 97] on div "33605954 Buscar (apellido, dni, cuil, nro traspaso, cuit, obra social) search ¿…" at bounding box center [607, 271] width 1215 height 542
type input "32576932"
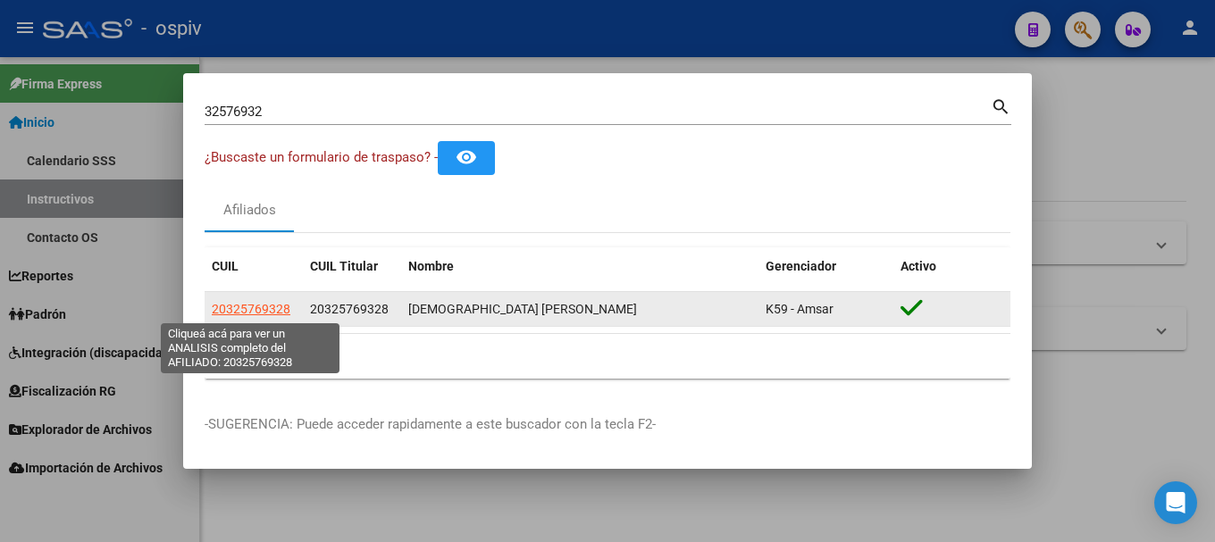
click at [253, 307] on span "20325769328" at bounding box center [251, 309] width 79 height 14
type textarea "20325769328"
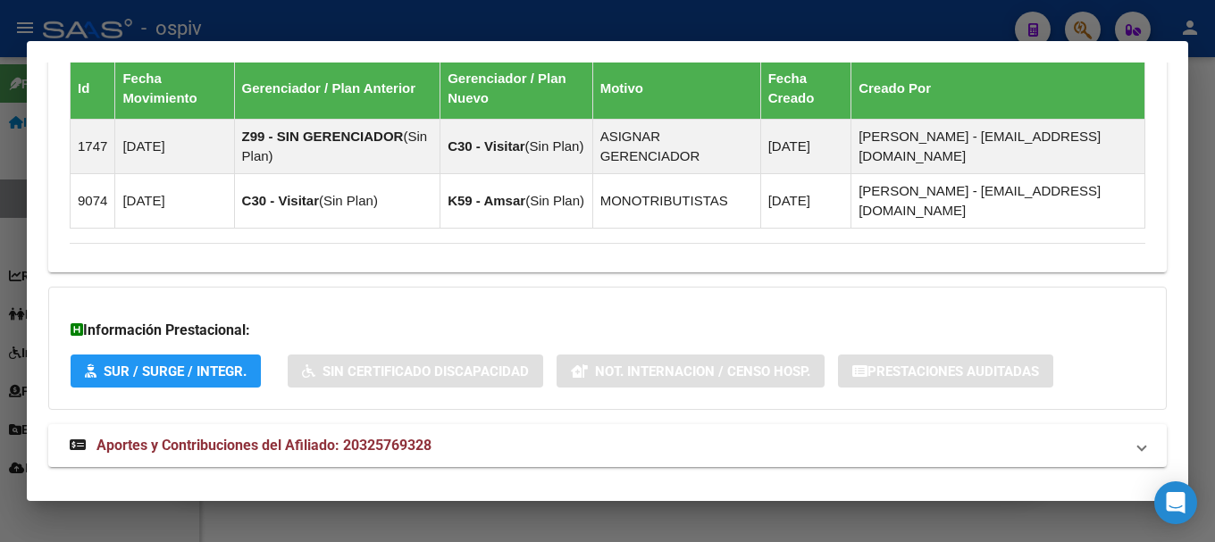
scroll to position [1145, 0]
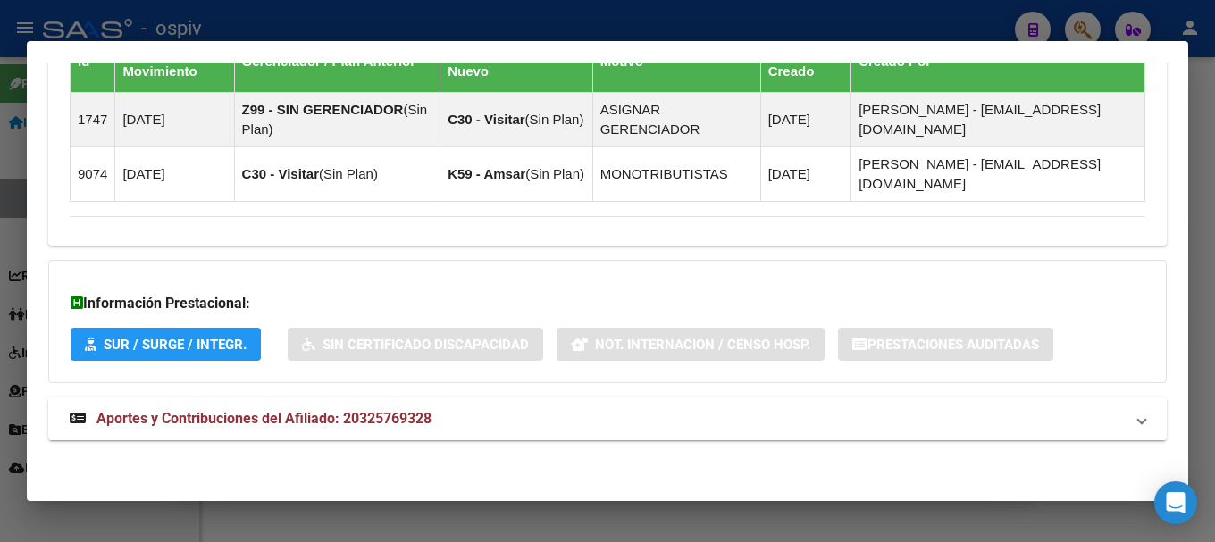
click at [320, 434] on mat-expansion-panel-header "Aportes y Contribuciones del Afiliado: 20325769328" at bounding box center [607, 419] width 1119 height 43
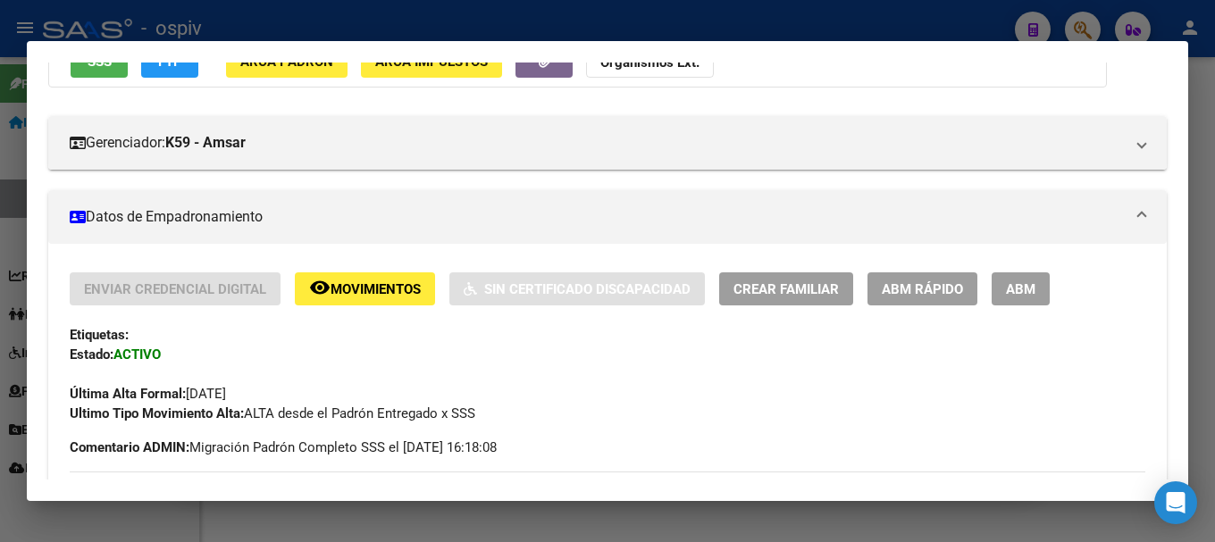
scroll to position [169, 0]
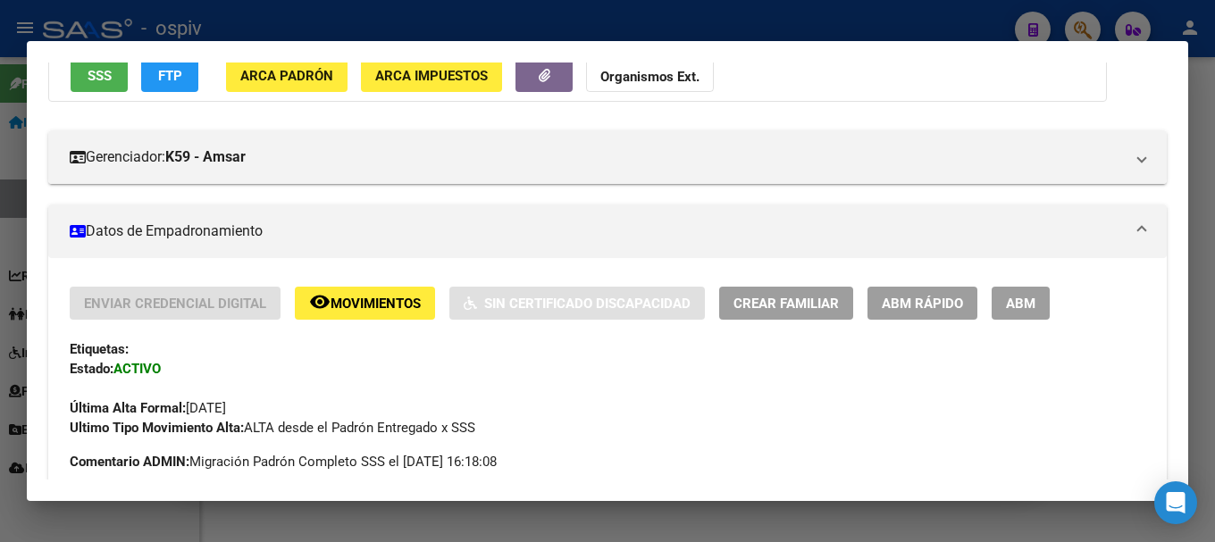
click at [1034, 296] on span "ABM" at bounding box center [1020, 304] width 29 height 16
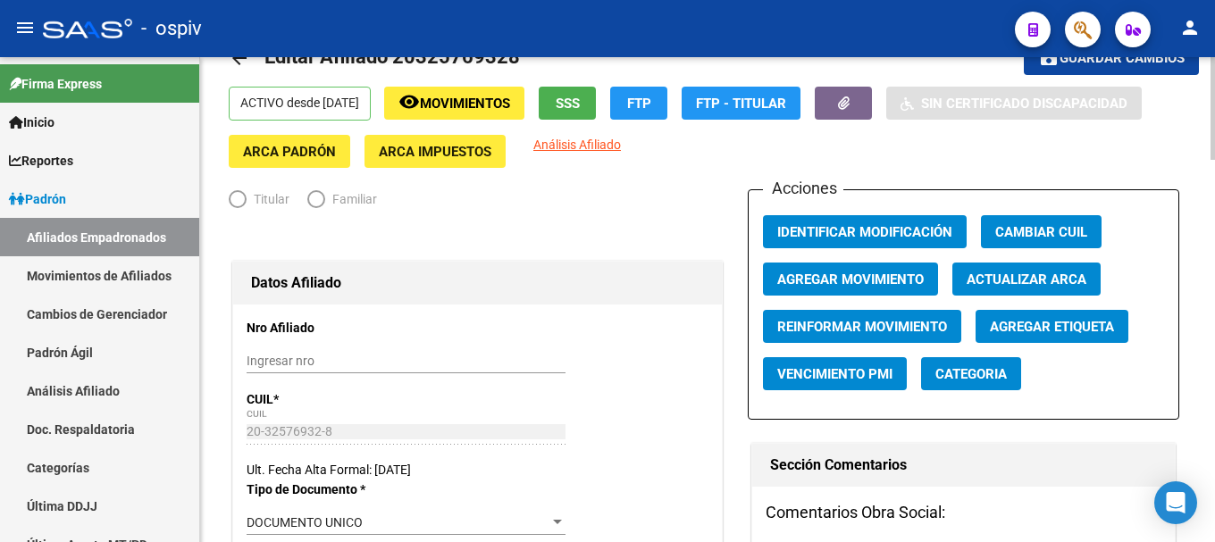
radio input "true"
type input "20-32576932-8"
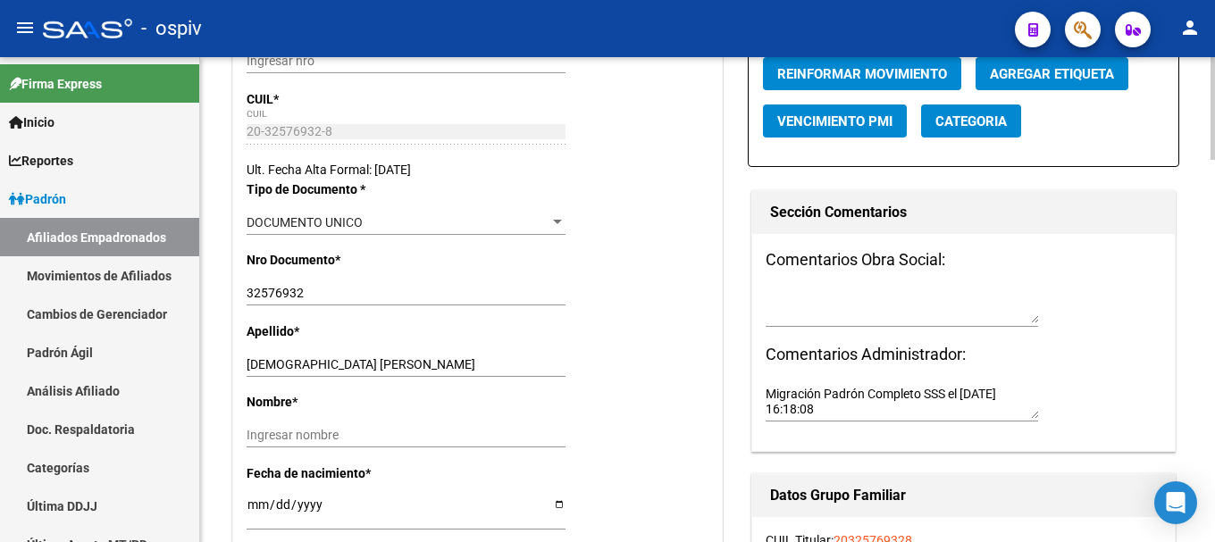
scroll to position [357, 0]
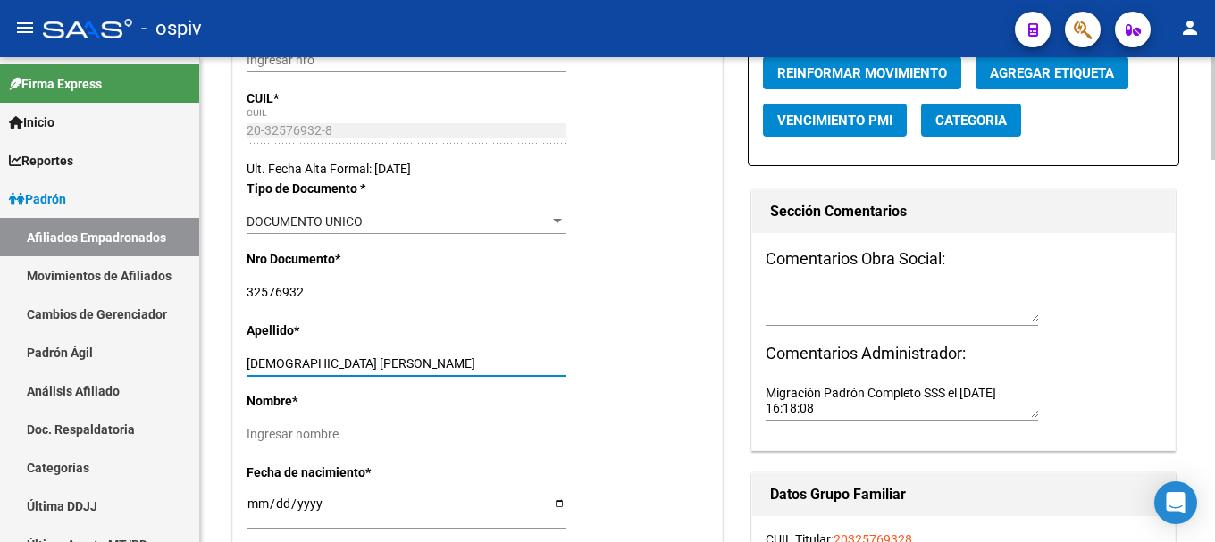
drag, startPoint x: 296, startPoint y: 356, endPoint x: 457, endPoint y: 341, distance: 161.5
click at [457, 341] on div "Apellido * JUAREZ DARIO GABRIEL Ingresar apellido" at bounding box center [478, 356] width 462 height 71
type input "JUAREZ"
click at [283, 437] on input "Ingresar nombre" at bounding box center [406, 434] width 319 height 15
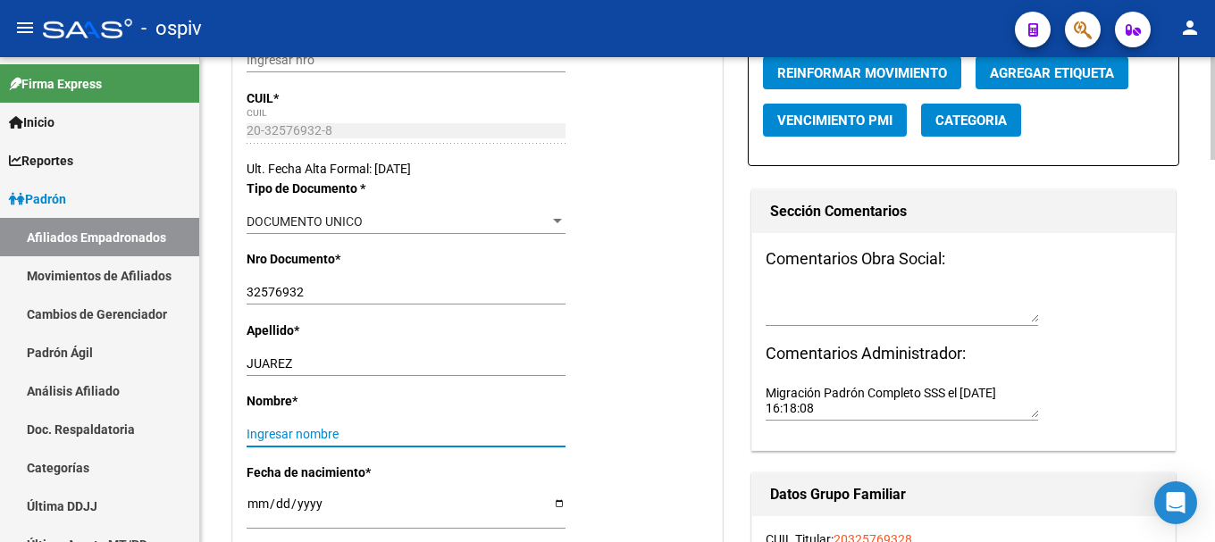
paste input "DARIO GABRIEL"
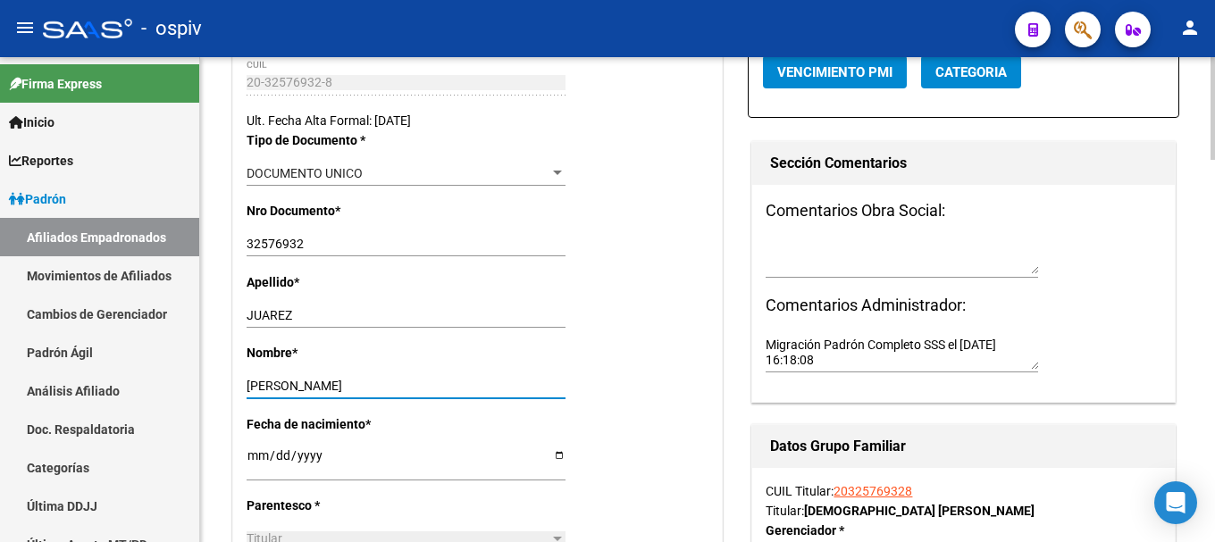
scroll to position [0, 0]
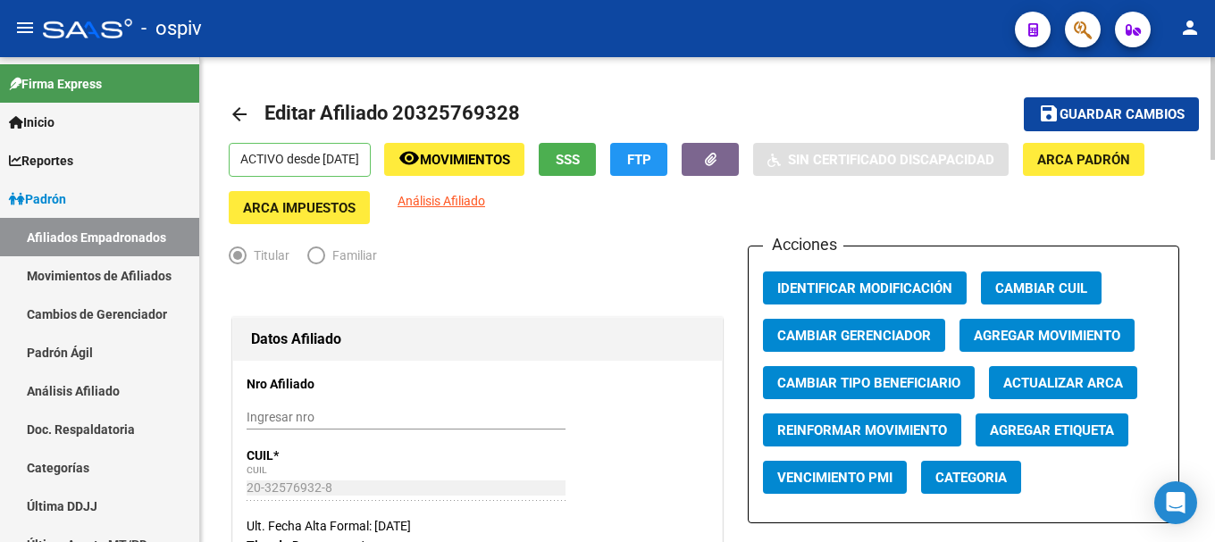
type input "DARIO GABRIEL"
click at [1130, 117] on span "Guardar cambios" at bounding box center [1122, 115] width 125 height 16
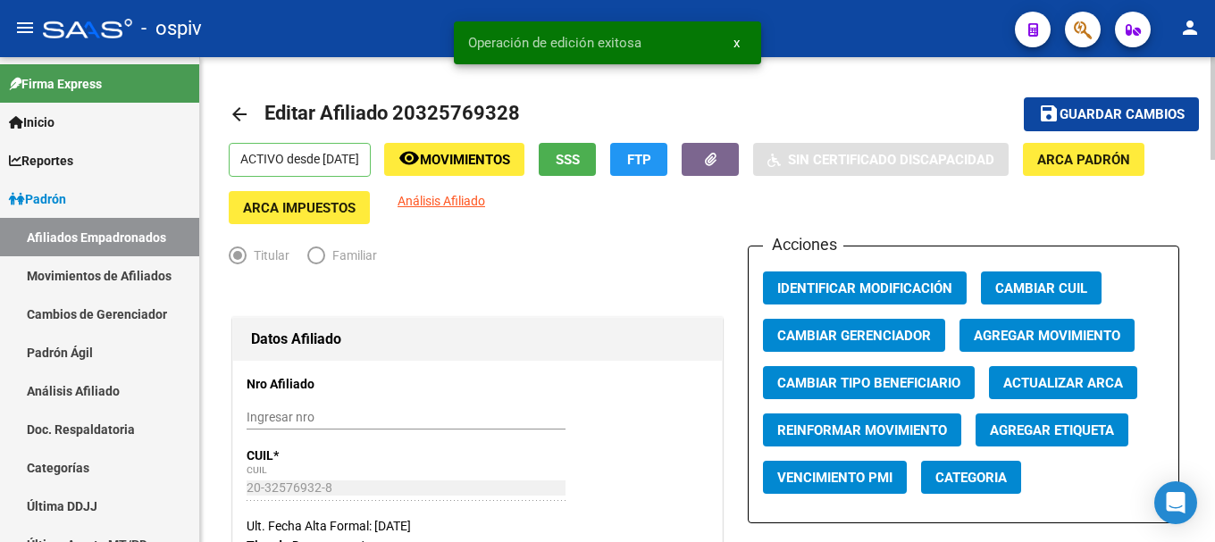
click at [961, 481] on span "Categoria" at bounding box center [971, 478] width 71 height 16
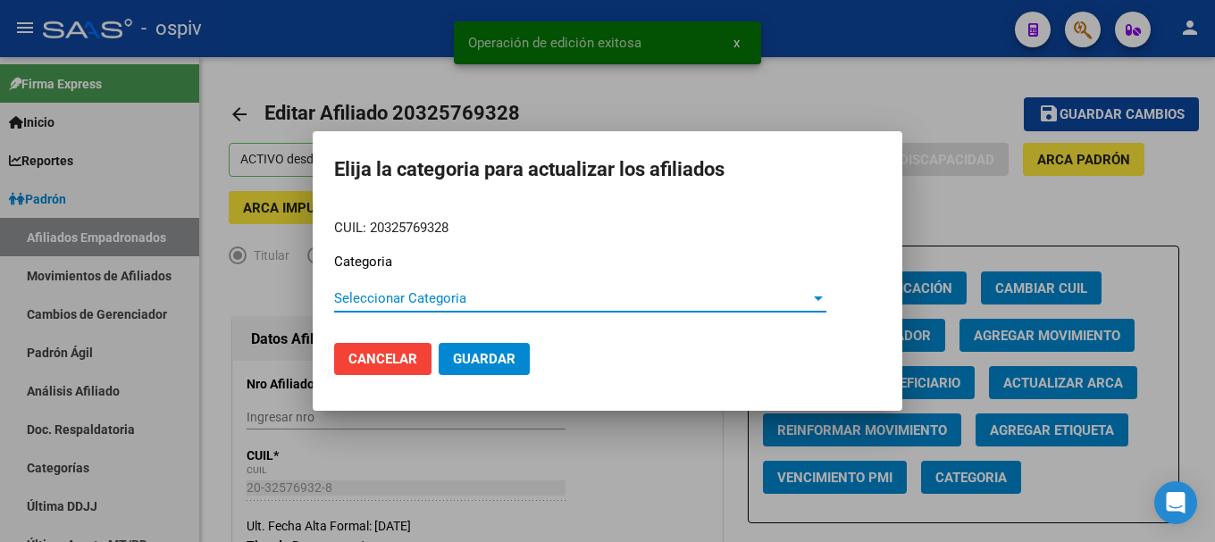
click at [413, 298] on span "Seleccionar Categoria" at bounding box center [572, 298] width 476 height 16
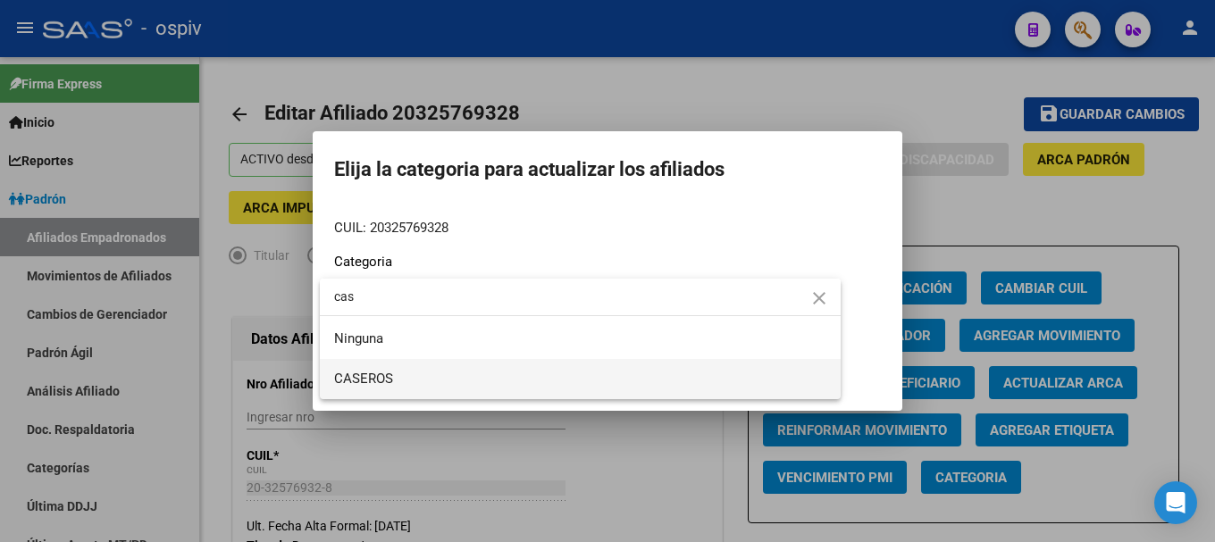
type input "cas"
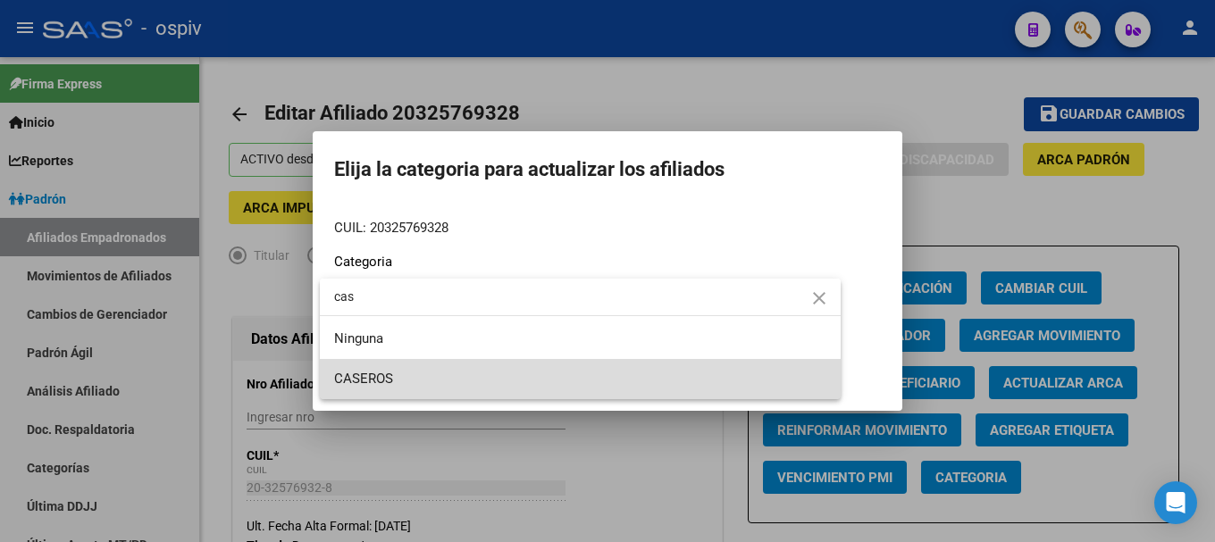
click at [395, 384] on span "CASEROS" at bounding box center [580, 379] width 492 height 40
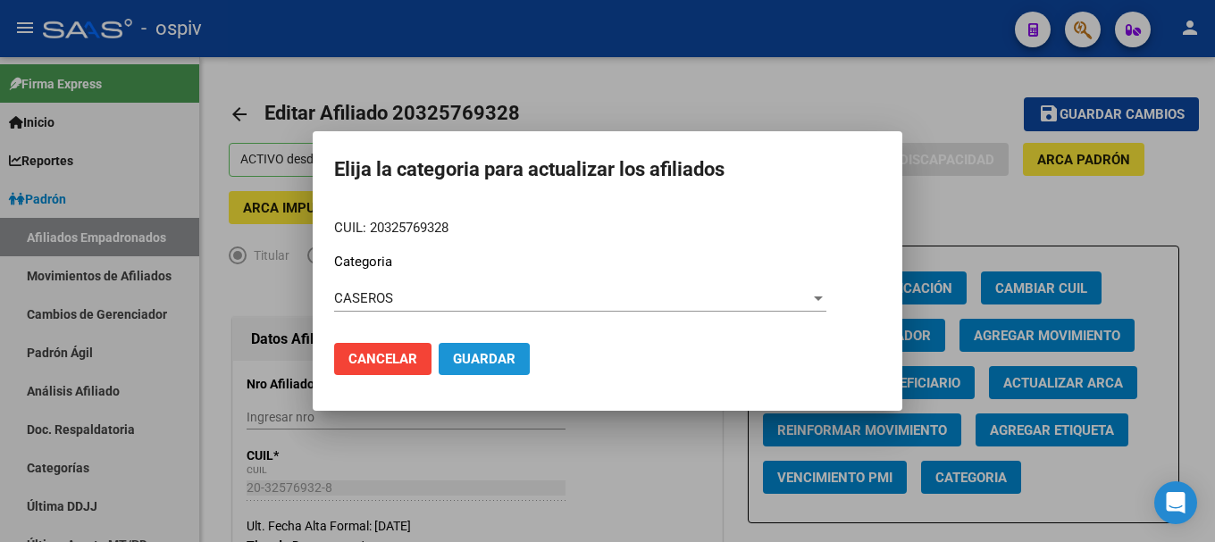
click at [460, 359] on span "Guardar" at bounding box center [484, 359] width 63 height 16
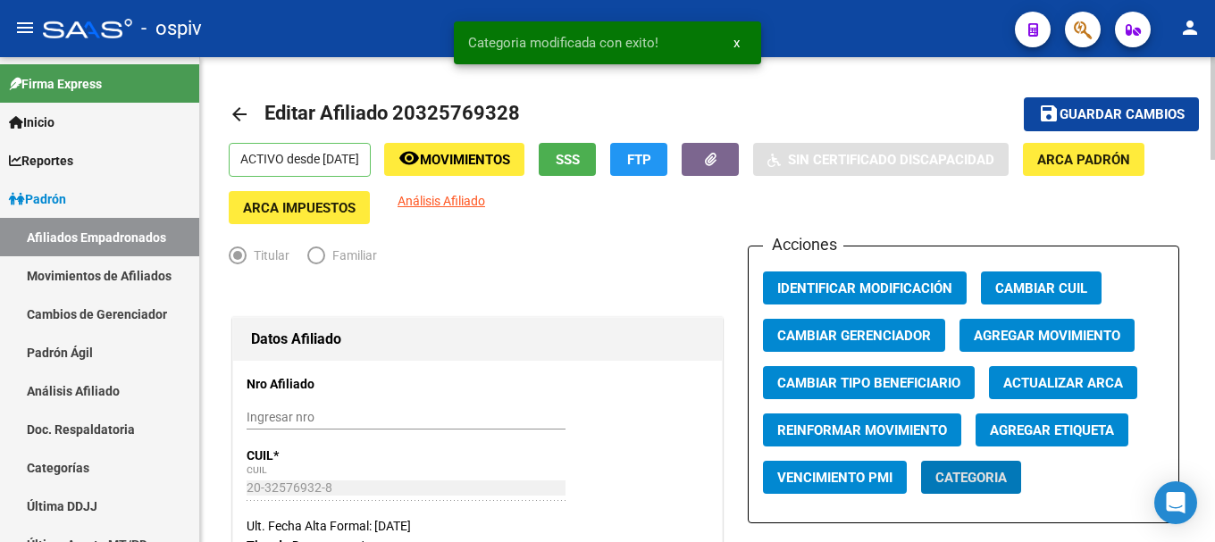
click at [1030, 436] on span "Agregar Etiqueta" at bounding box center [1052, 431] width 124 height 16
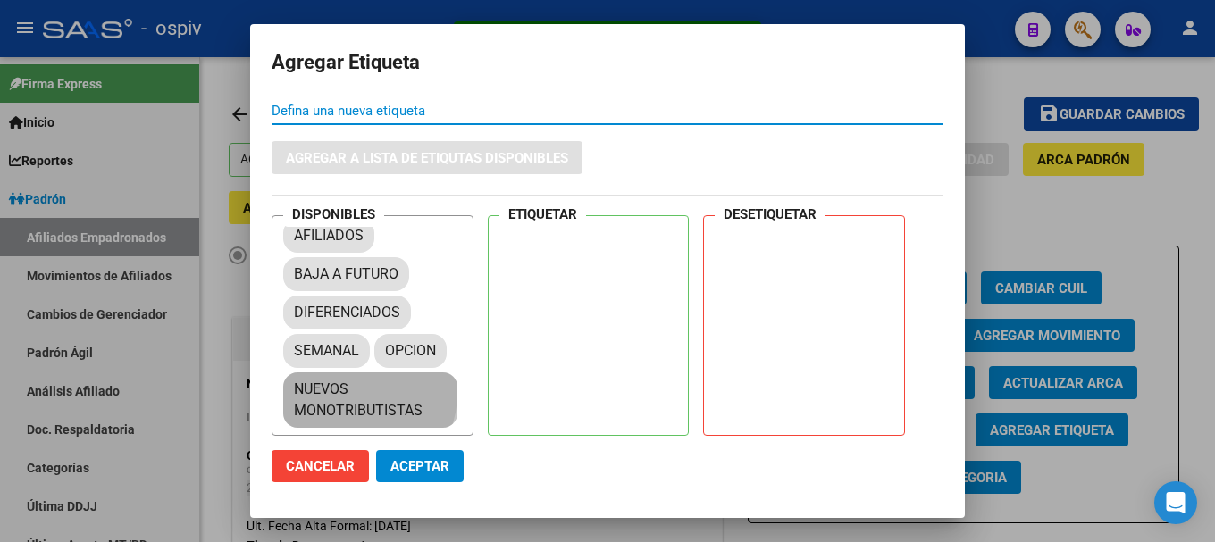
scroll to position [24, 0]
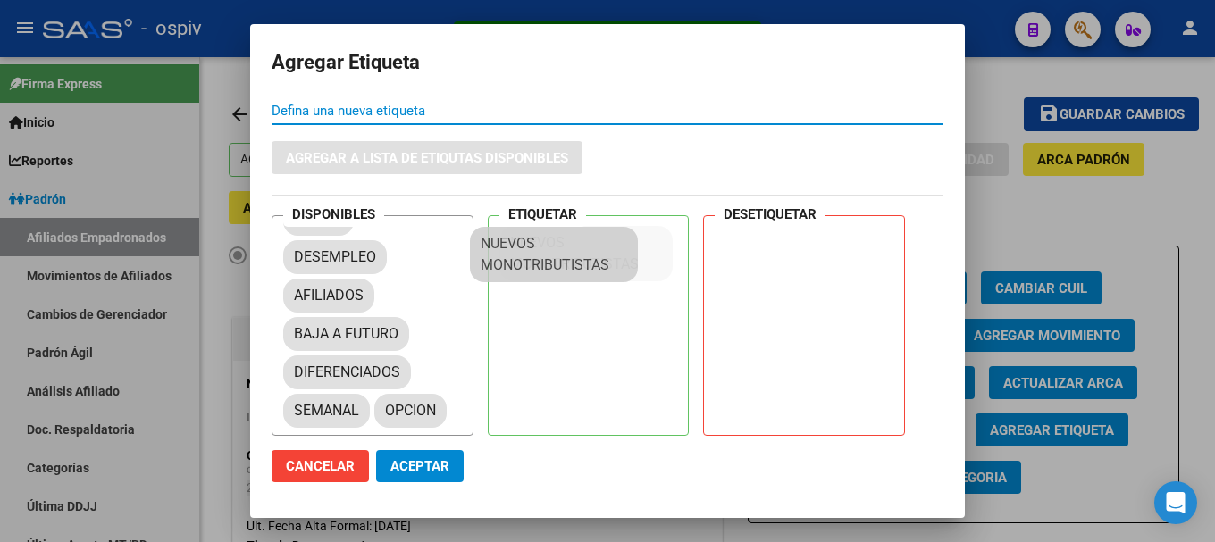
drag, startPoint x: 361, startPoint y: 394, endPoint x: 549, endPoint y: 248, distance: 237.6
click at [432, 461] on span "Aceptar" at bounding box center [420, 466] width 59 height 16
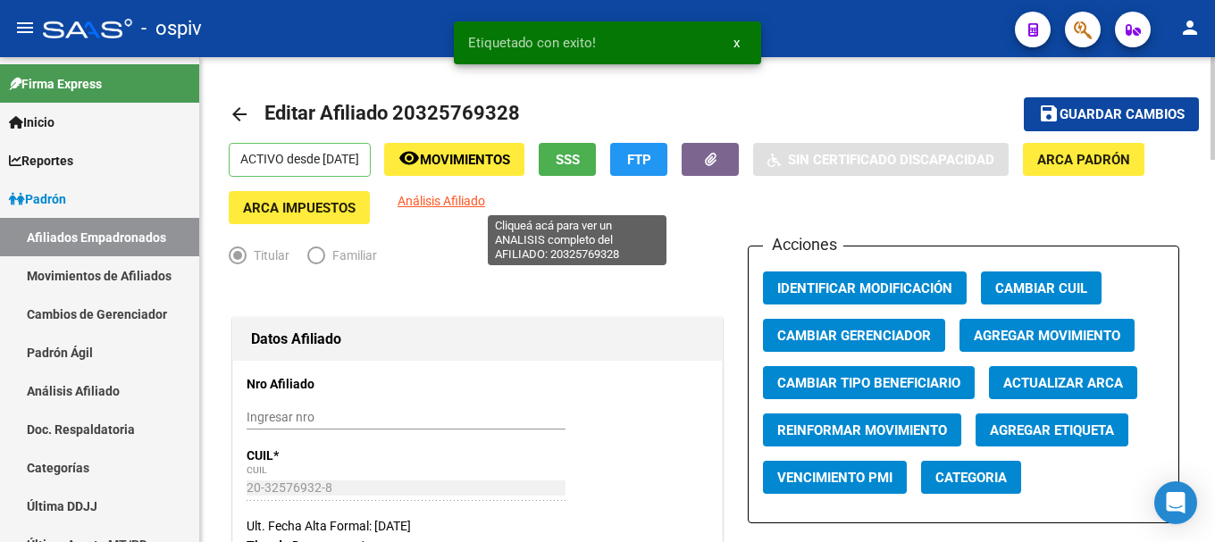
click at [485, 195] on span "Análisis Afiliado" at bounding box center [442, 201] width 88 height 14
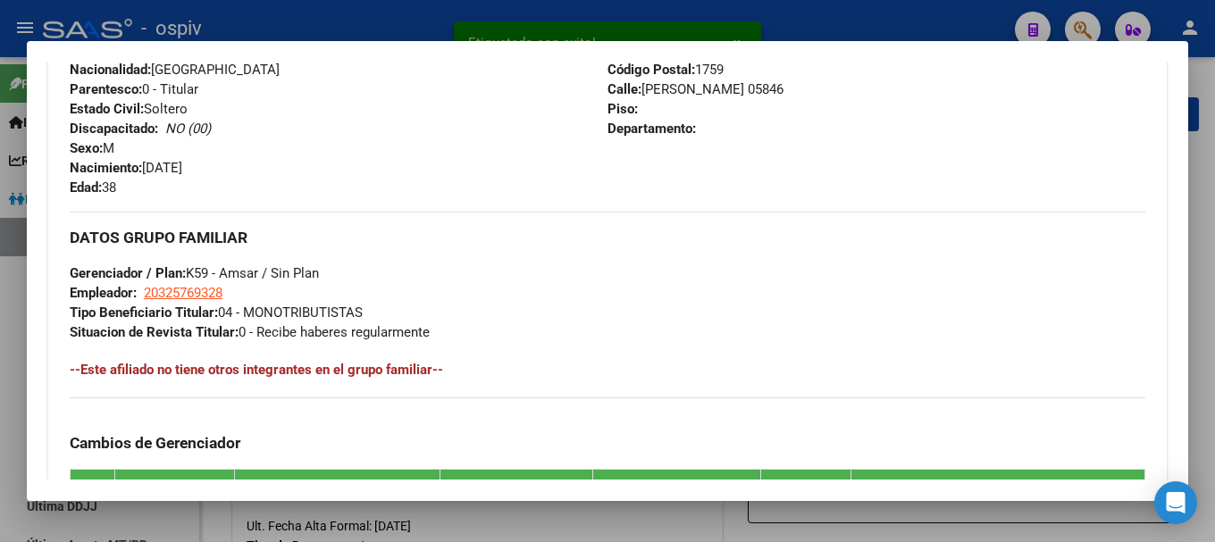
scroll to position [1145, 0]
